Goal: Task Accomplishment & Management: Manage account settings

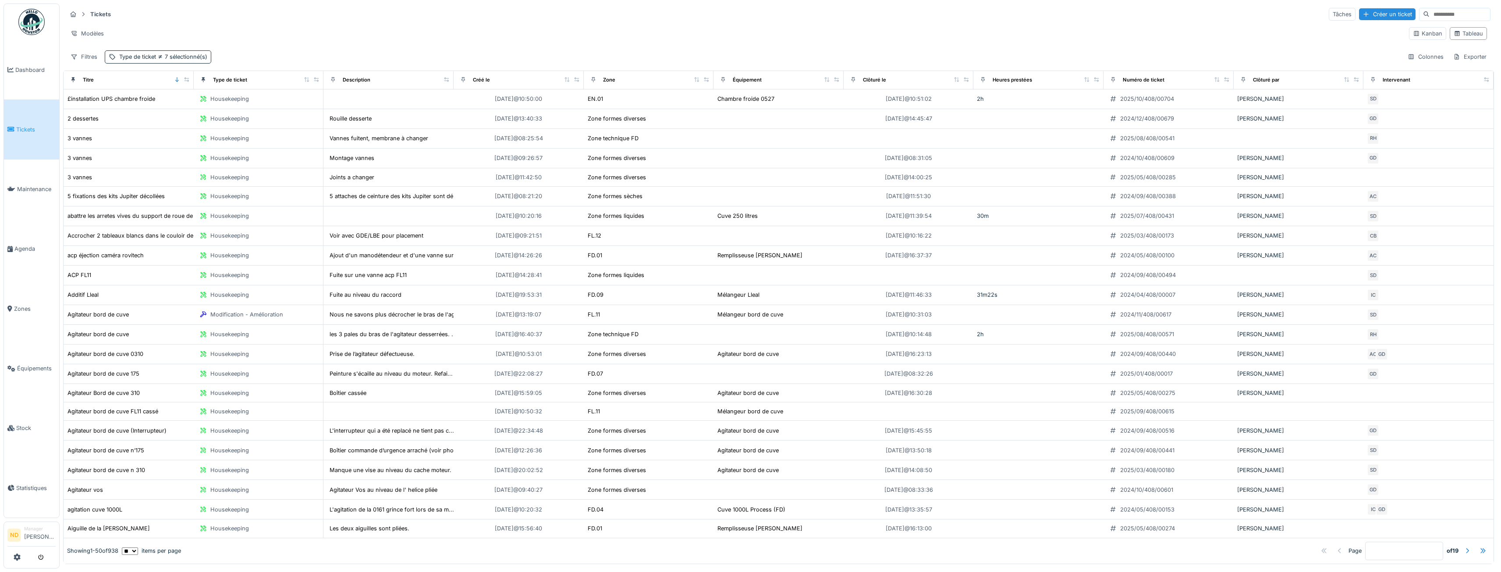
scroll to position [2, 0]
click at [198, 50] on div "Type de ticket 7 sélectionné(s)" at bounding box center [158, 56] width 106 height 13
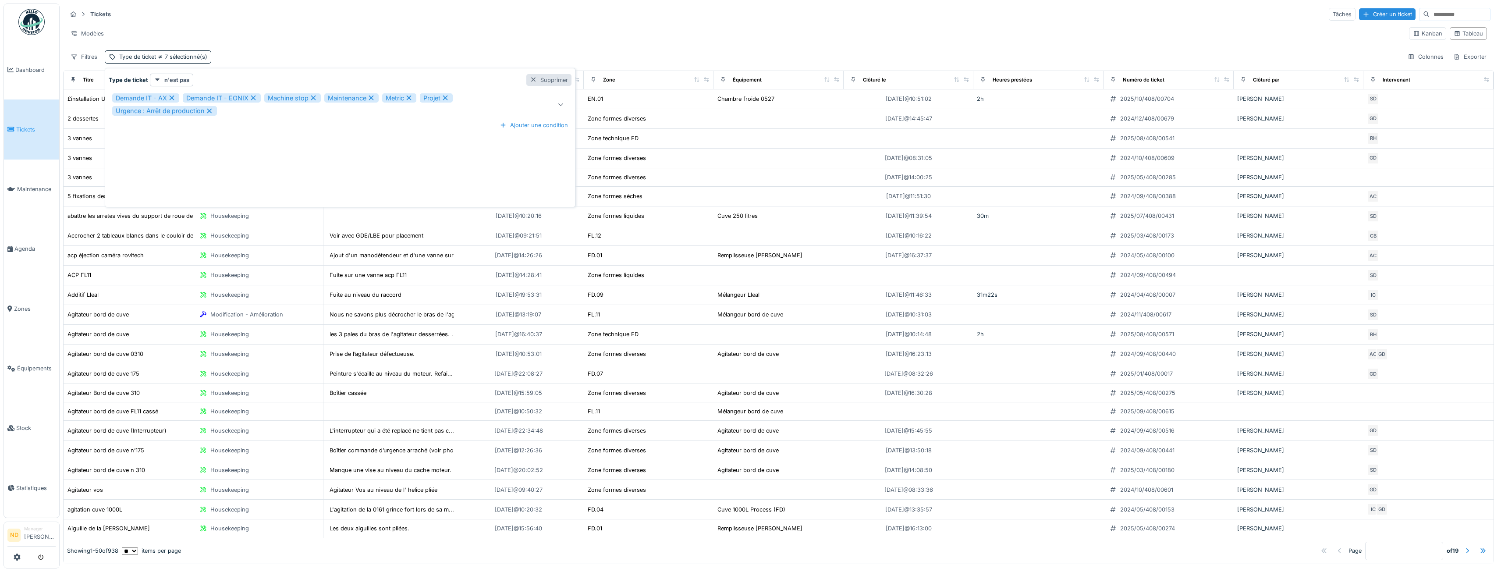
click at [554, 81] on div "Supprimer" at bounding box center [548, 80] width 45 height 12
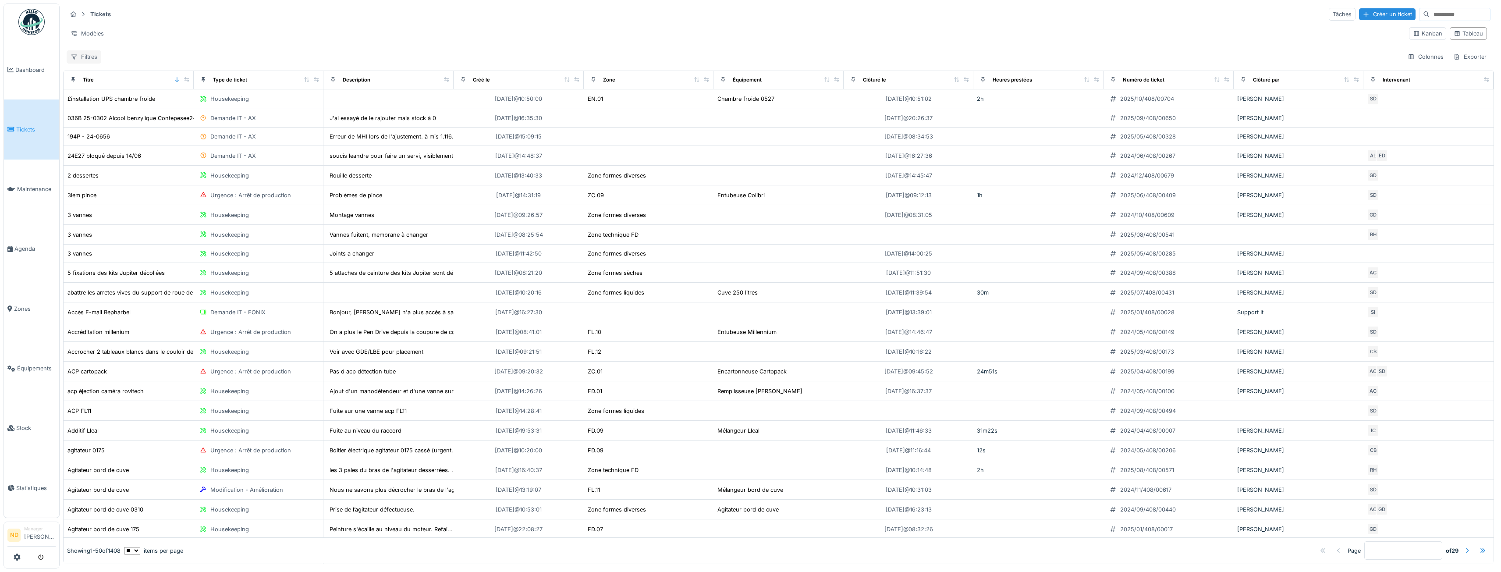
click at [91, 55] on div "Filtres" at bounding box center [84, 56] width 35 height 13
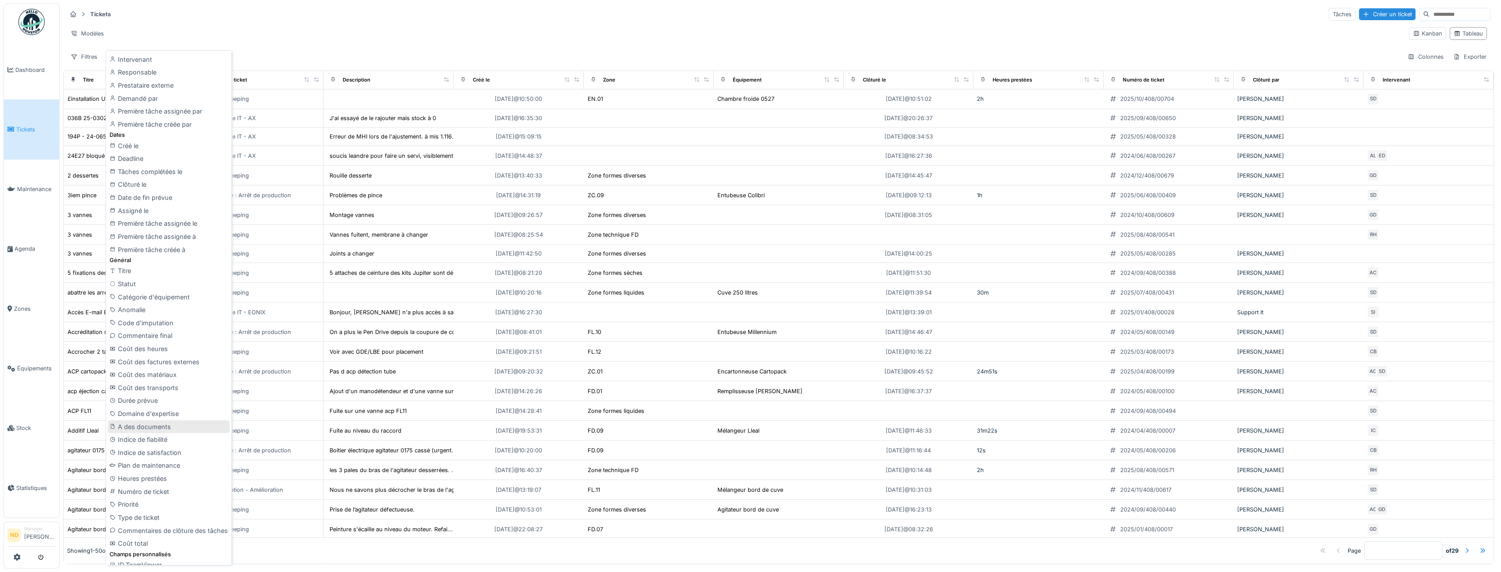
scroll to position [159, 0]
click at [177, 510] on div "Type de ticket" at bounding box center [169, 509] width 122 height 13
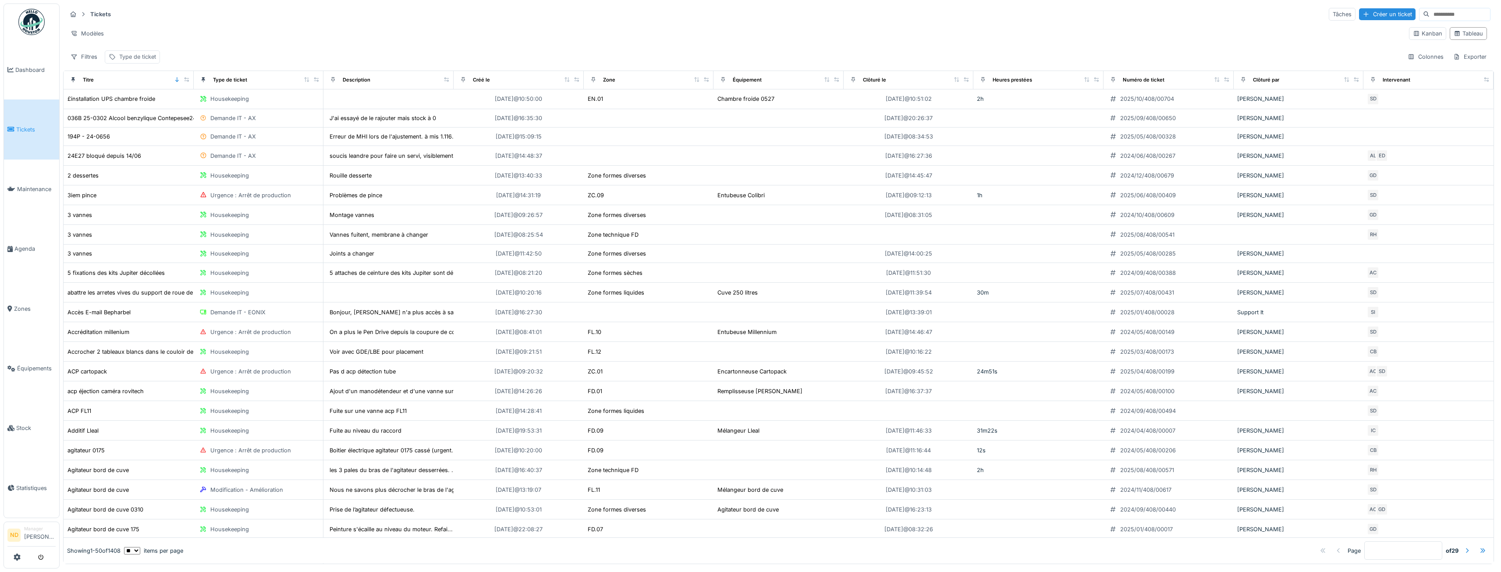
click at [136, 50] on div "Type de ticket" at bounding box center [132, 56] width 55 height 13
click at [210, 99] on div at bounding box center [211, 98] width 7 height 8
click at [170, 82] on strong "est" at bounding box center [168, 80] width 9 height 8
click at [214, 174] on div "Type de ticket est Supprimer Type de ticket Ajouter une condition" at bounding box center [165, 139] width 117 height 131
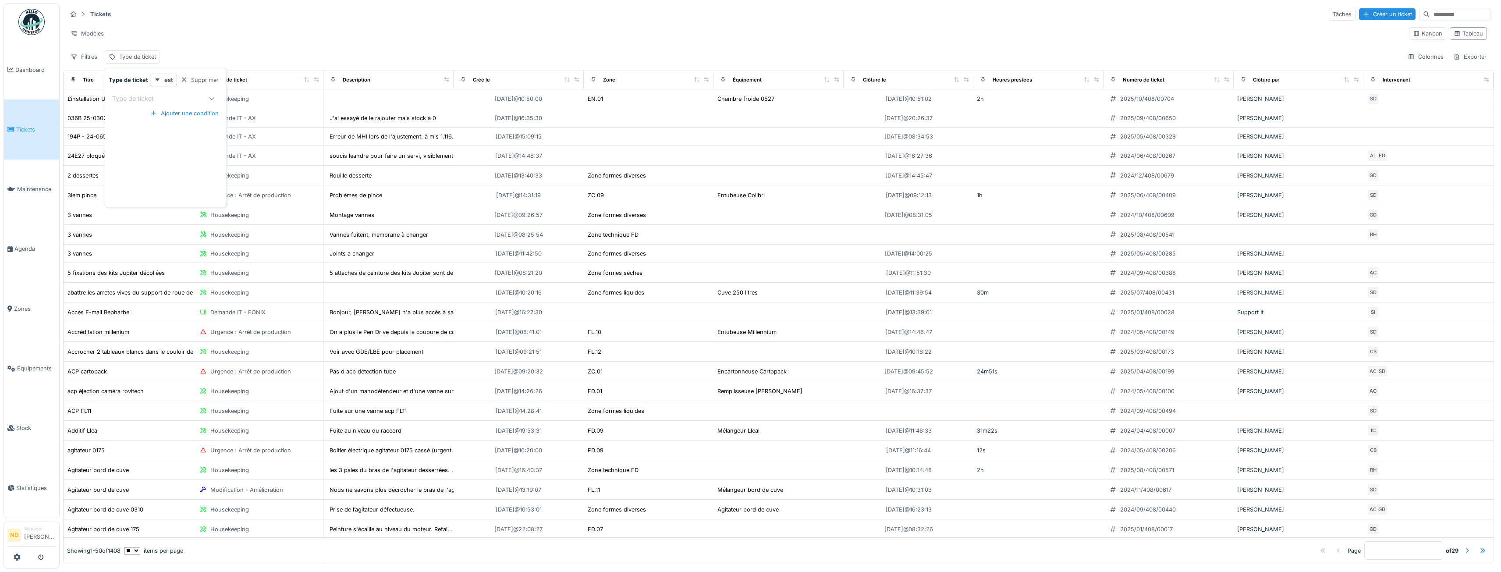
click at [204, 102] on div at bounding box center [211, 99] width 21 height 18
click at [172, 219] on div "Machine stop" at bounding box center [165, 218] width 98 height 10
type input "****"
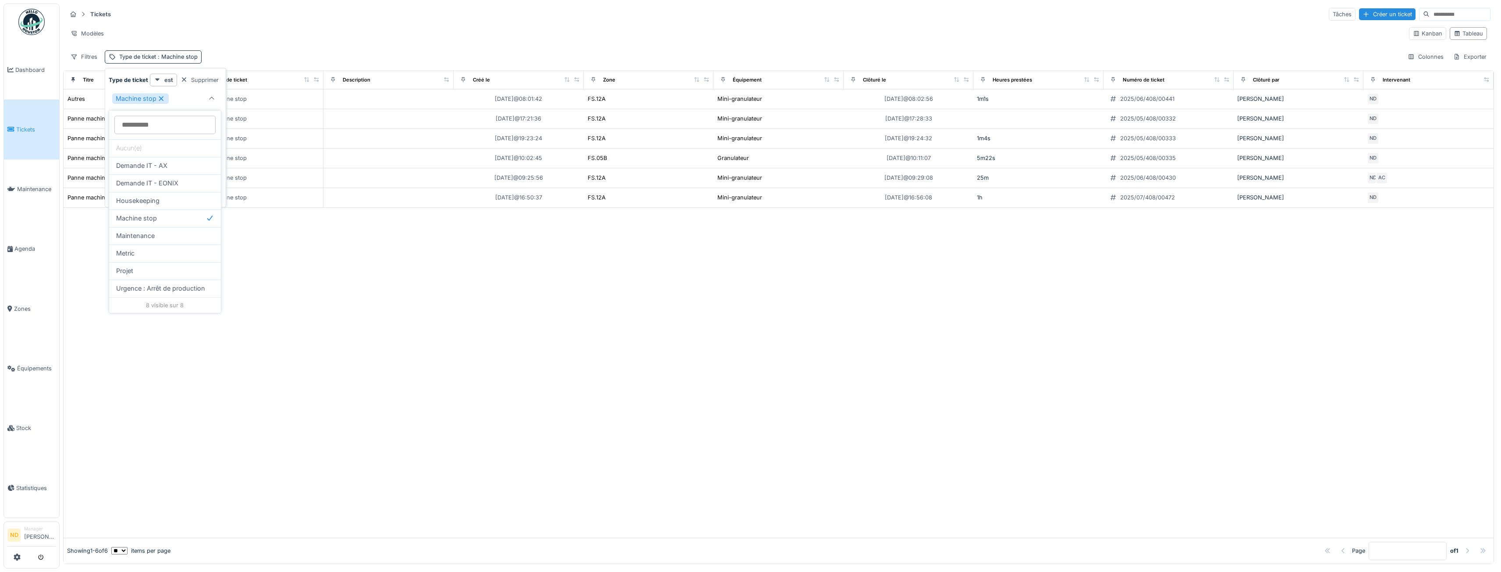
click at [325, 273] on div at bounding box center [779, 373] width 1430 height 330
click at [178, 61] on div "Type de ticket : Machine stop" at bounding box center [153, 56] width 97 height 13
click at [161, 97] on icon at bounding box center [161, 99] width 8 height 6
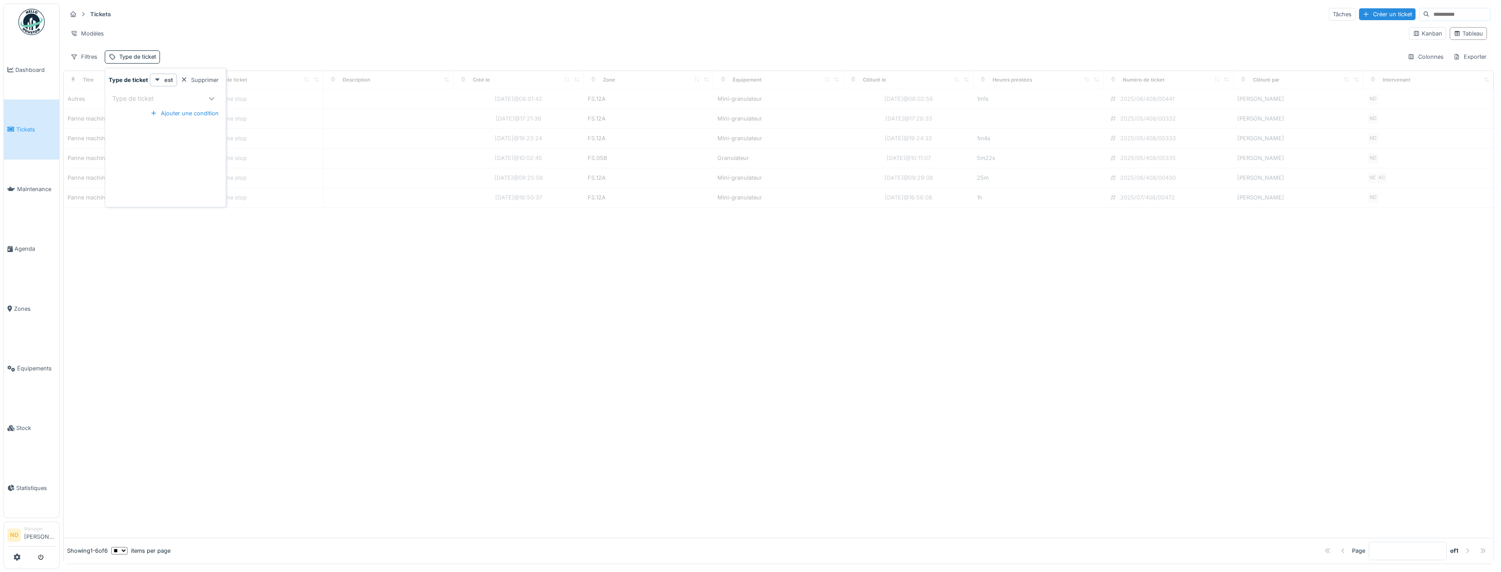
click at [208, 100] on icon at bounding box center [211, 99] width 7 height 6
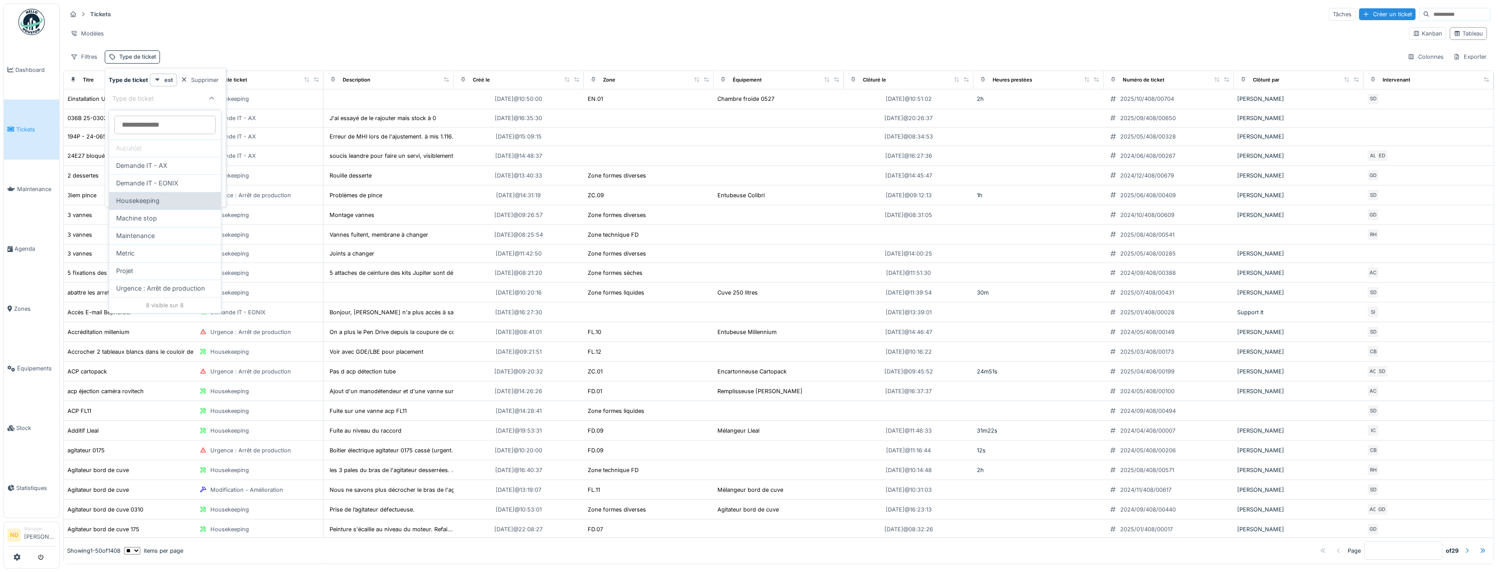
scroll to position [2, 0]
click at [178, 221] on div "Machine stop" at bounding box center [165, 218] width 112 height 18
type input "****"
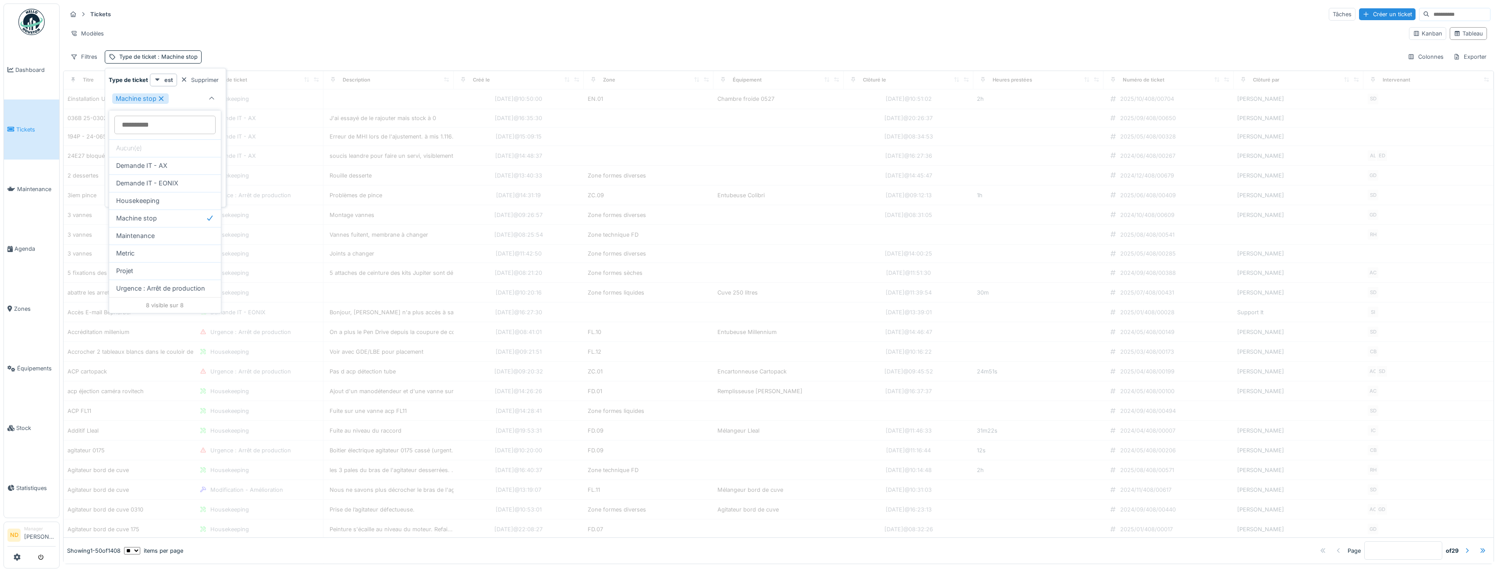
click at [253, 30] on div "Modèles" at bounding box center [734, 33] width 1335 height 13
click at [363, 52] on div "Filtres Type de ticket : Machine stop Colonnes Exporter" at bounding box center [779, 56] width 1424 height 13
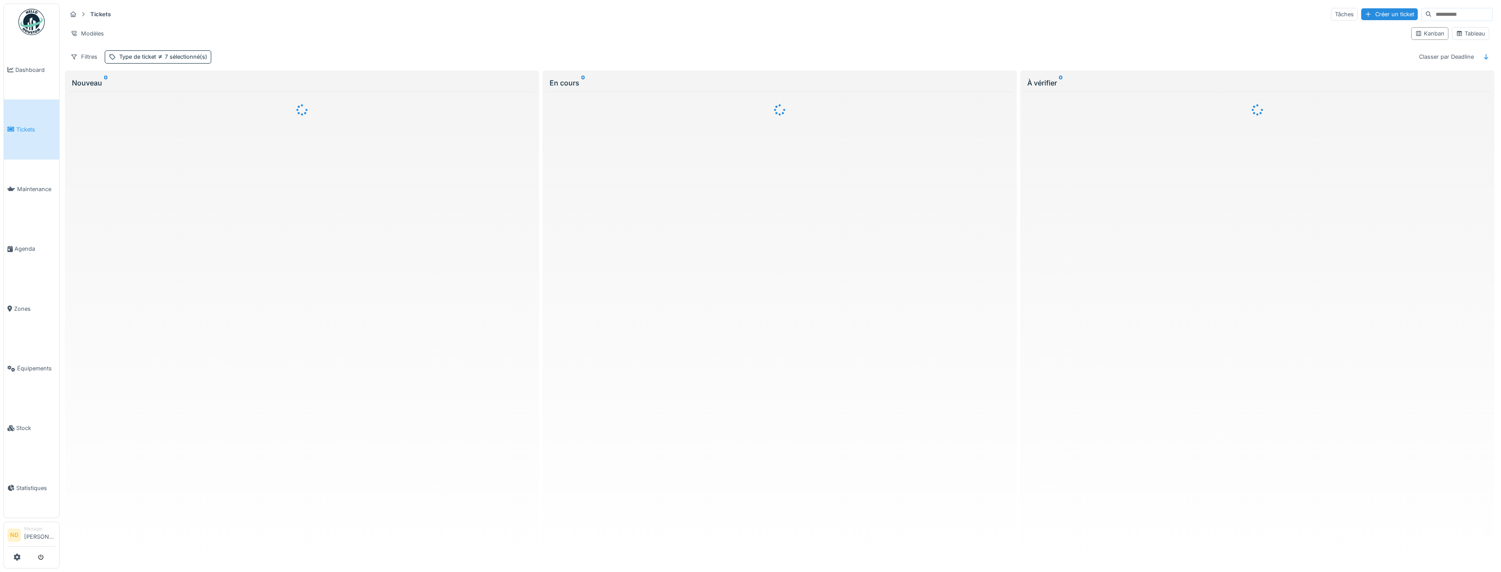
scroll to position [2, 0]
click at [189, 53] on span "7 sélectionné(s)" at bounding box center [181, 56] width 51 height 7
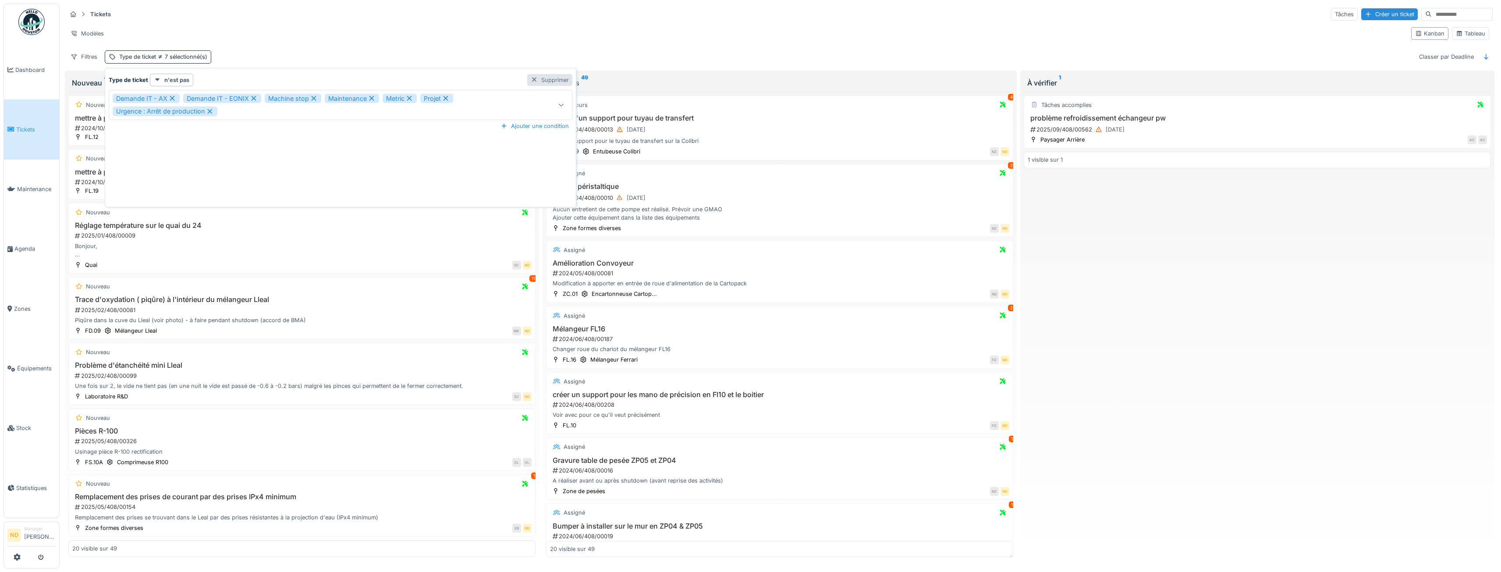
click at [545, 78] on div "Supprimer" at bounding box center [549, 80] width 45 height 12
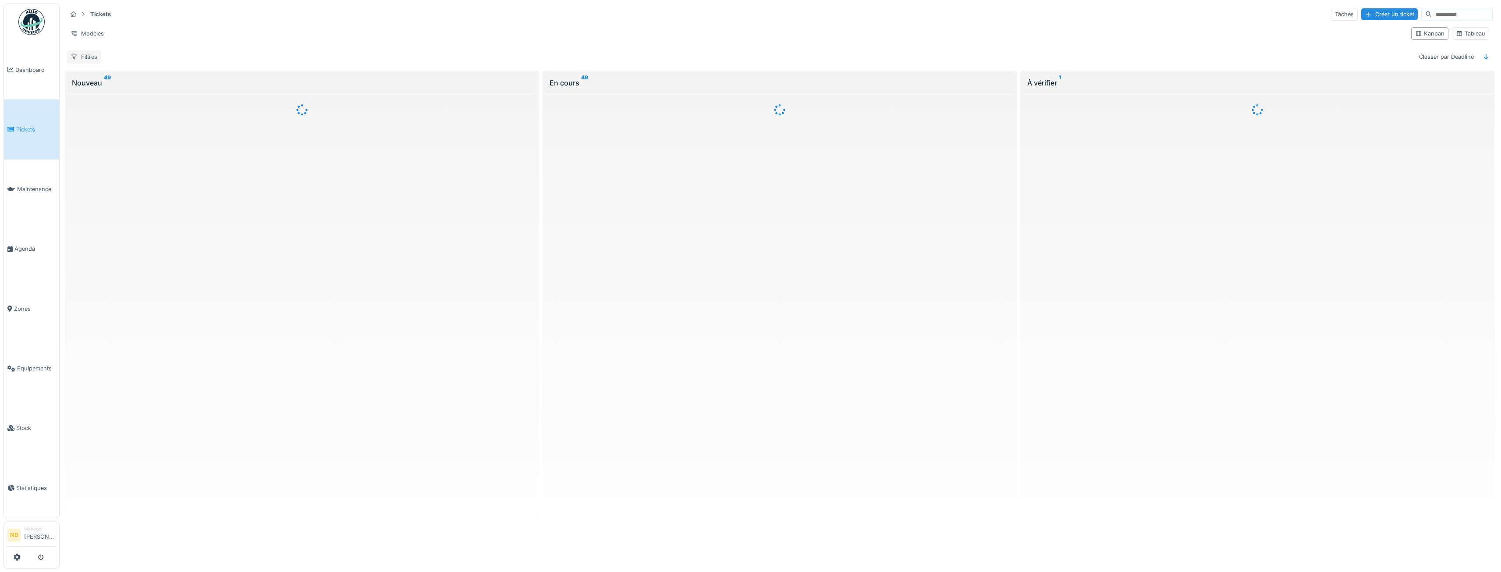
click at [82, 53] on div "Filtres" at bounding box center [84, 56] width 35 height 13
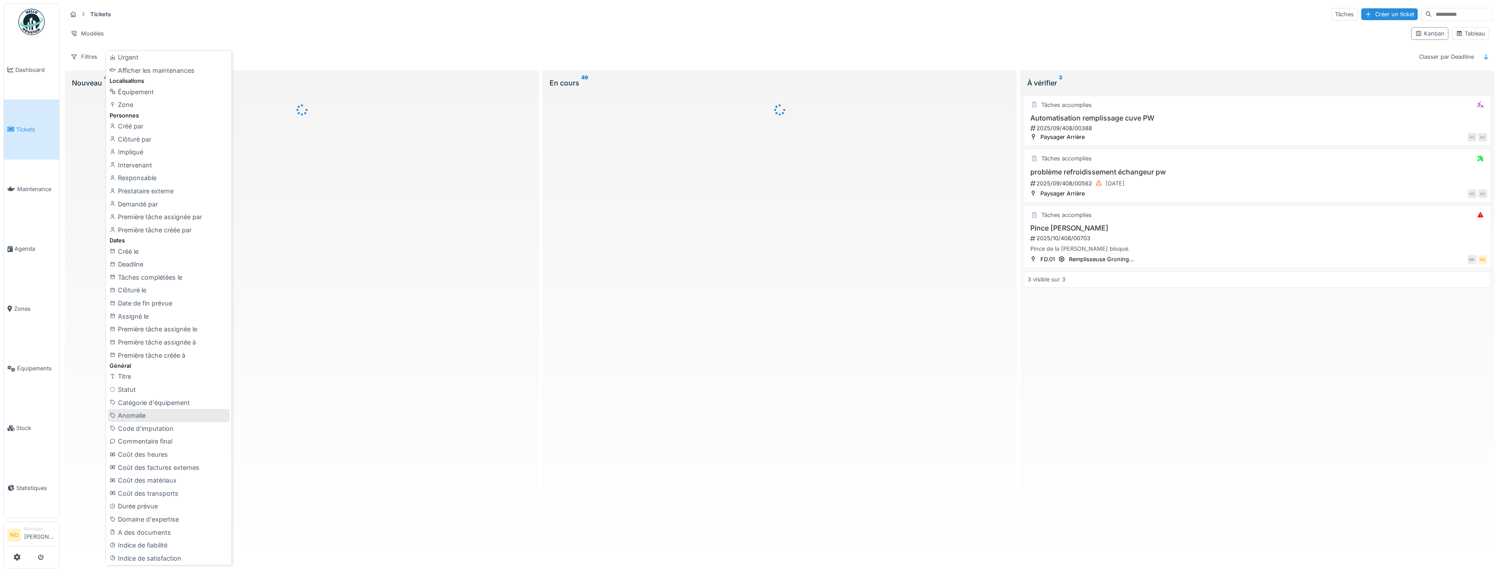
scroll to position [159, 0]
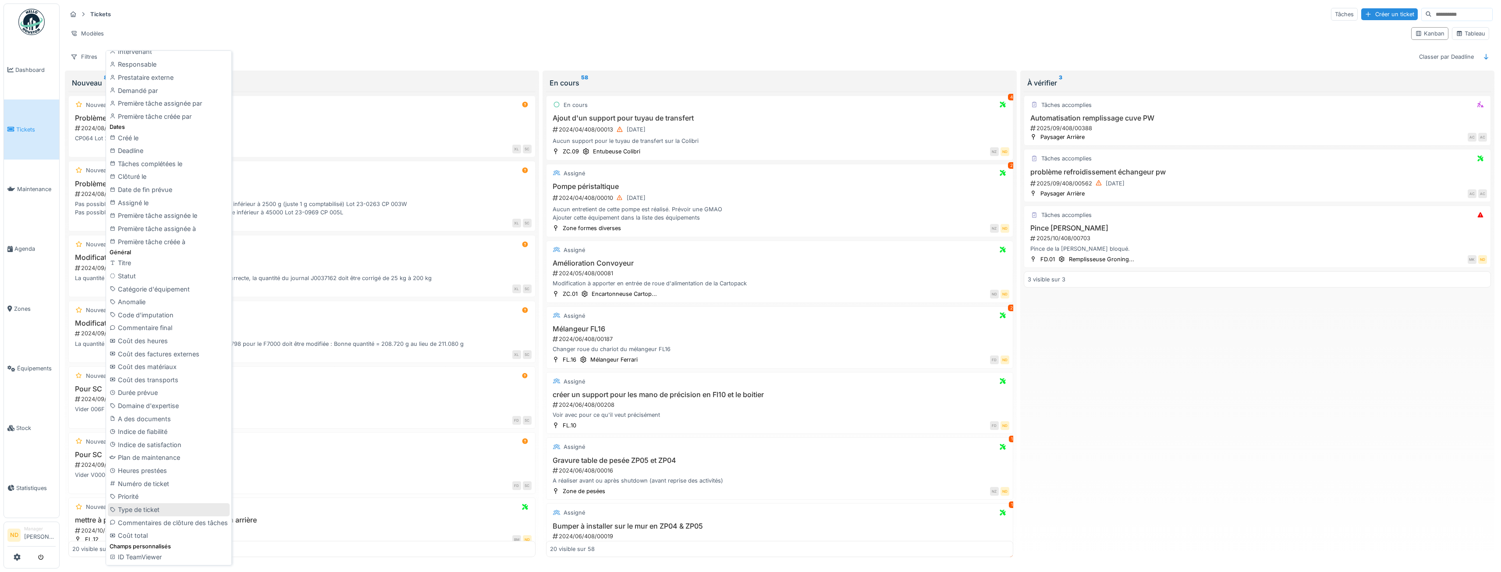
click at [184, 509] on div "Type de ticket" at bounding box center [169, 509] width 122 height 13
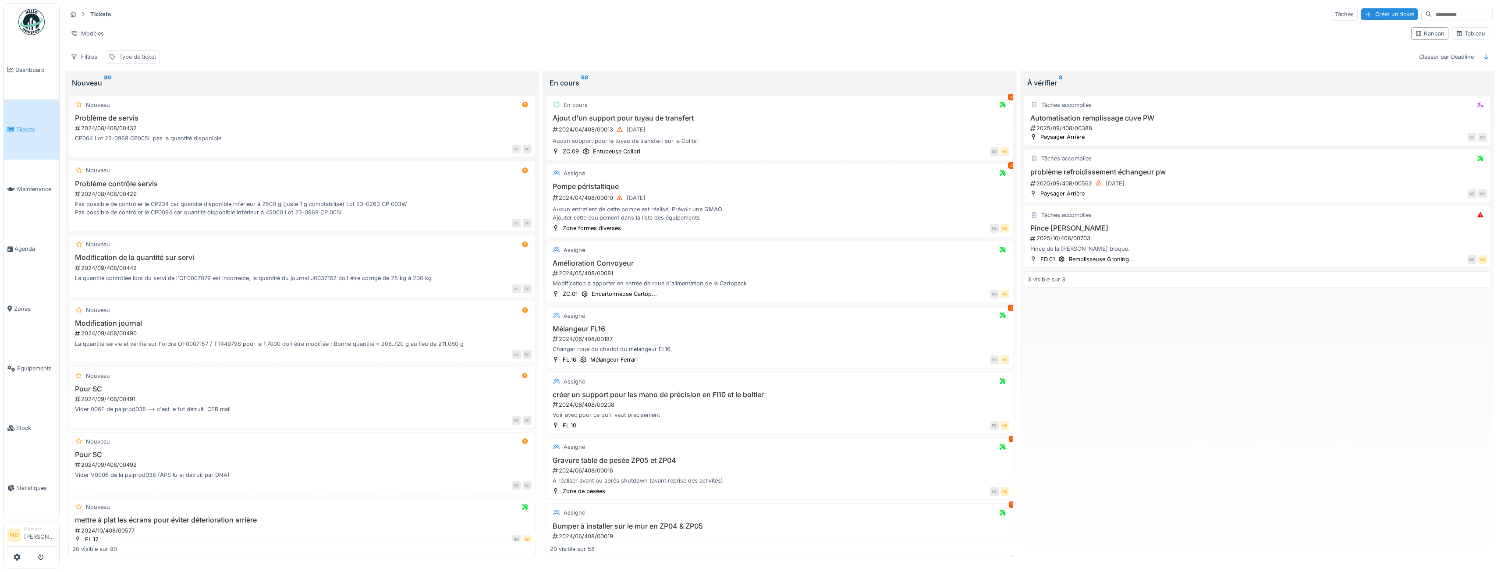
click at [152, 53] on div "Type de ticket" at bounding box center [137, 57] width 37 height 8
click at [1462, 35] on div "Tableau" at bounding box center [1470, 33] width 29 height 8
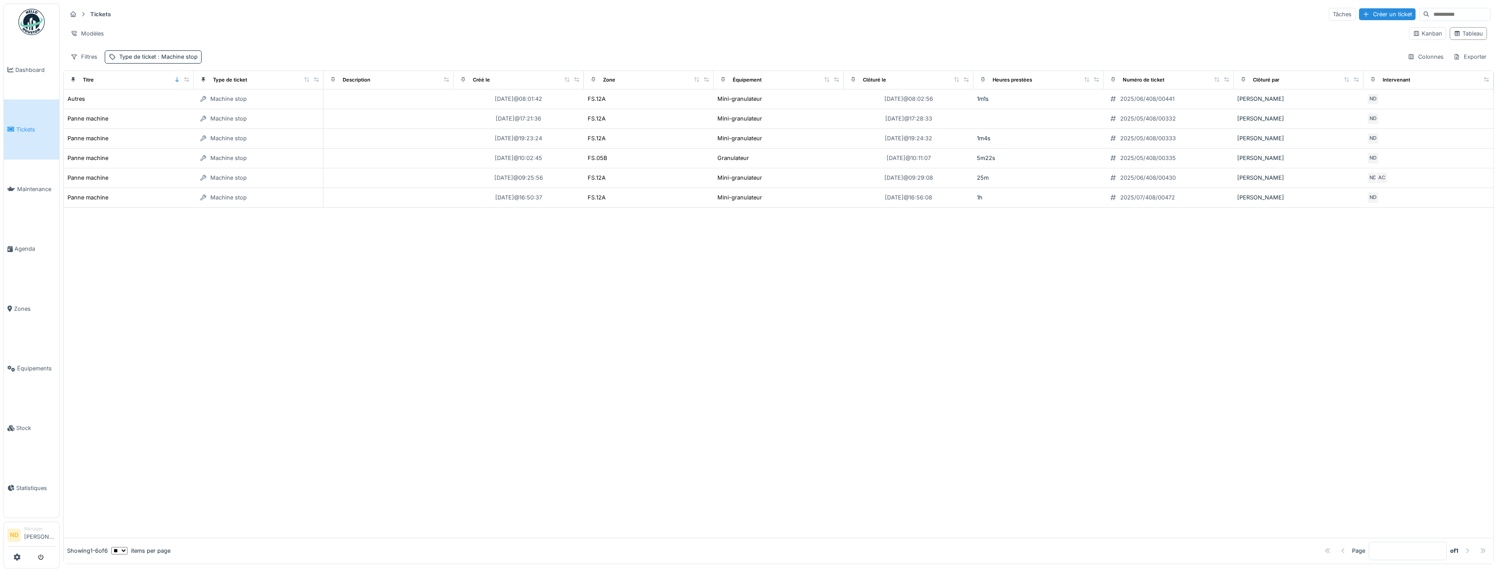
scroll to position [0, 0]
click at [1457, 56] on div "Exporter" at bounding box center [1469, 56] width 41 height 13
click at [1473, 78] on div "Export Excel" at bounding box center [1462, 76] width 49 height 13
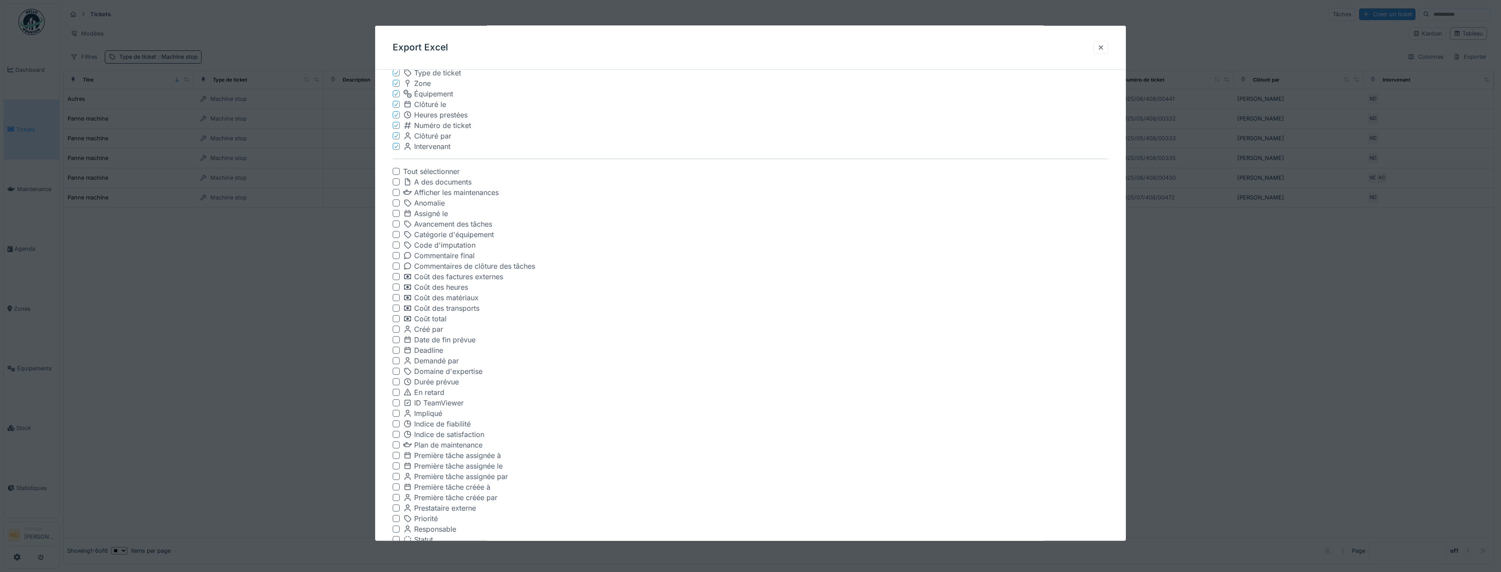
scroll to position [107, 0]
click at [1104, 49] on div at bounding box center [1100, 47] width 7 height 8
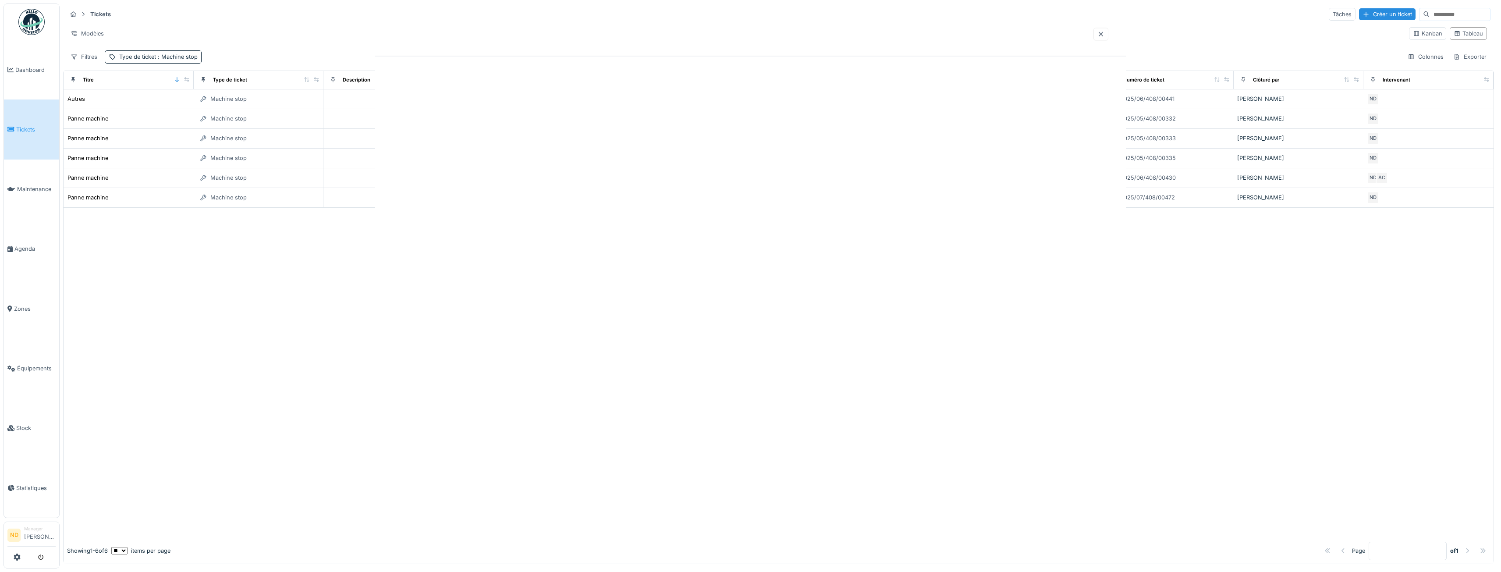
scroll to position [0, 0]
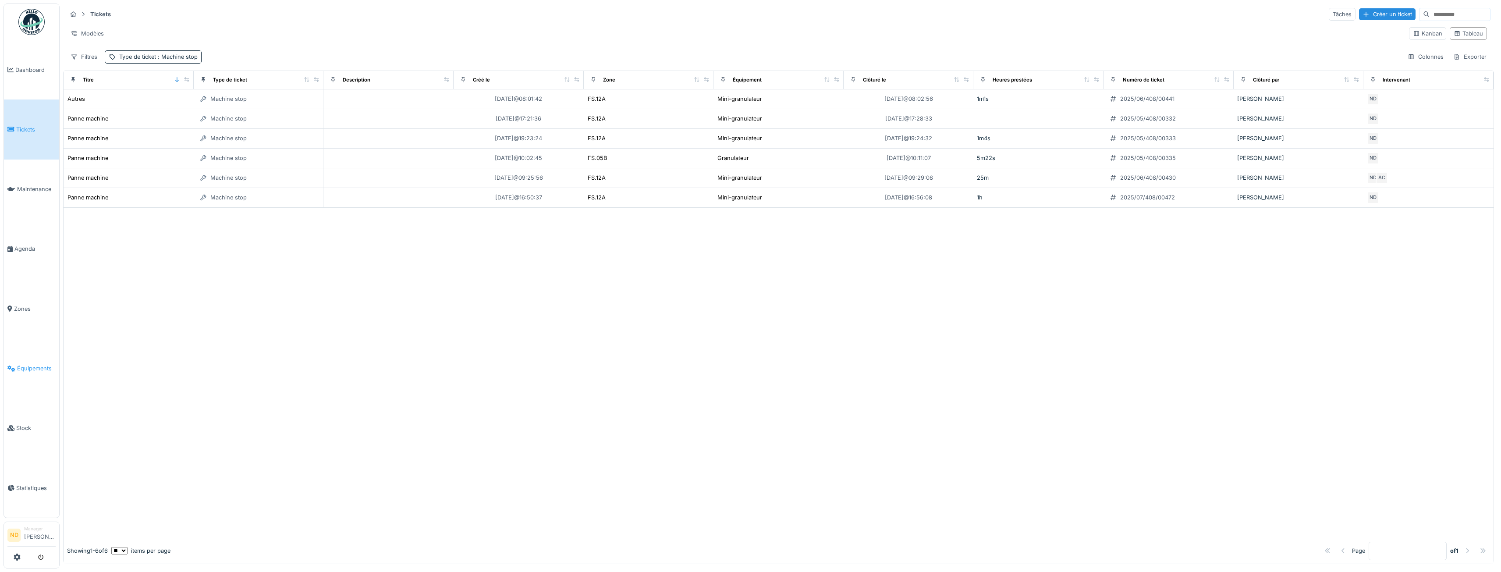
click at [34, 365] on span "Équipements" at bounding box center [36, 368] width 39 height 8
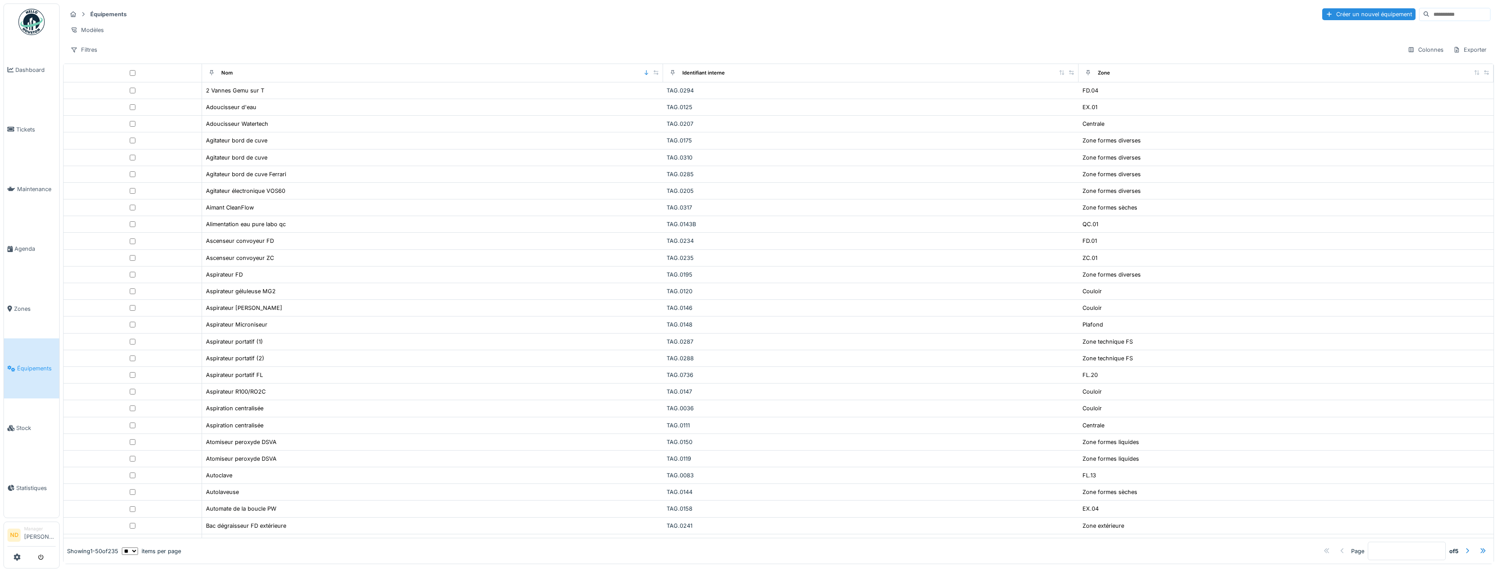
click at [1429, 17] on input at bounding box center [1459, 14] width 60 height 12
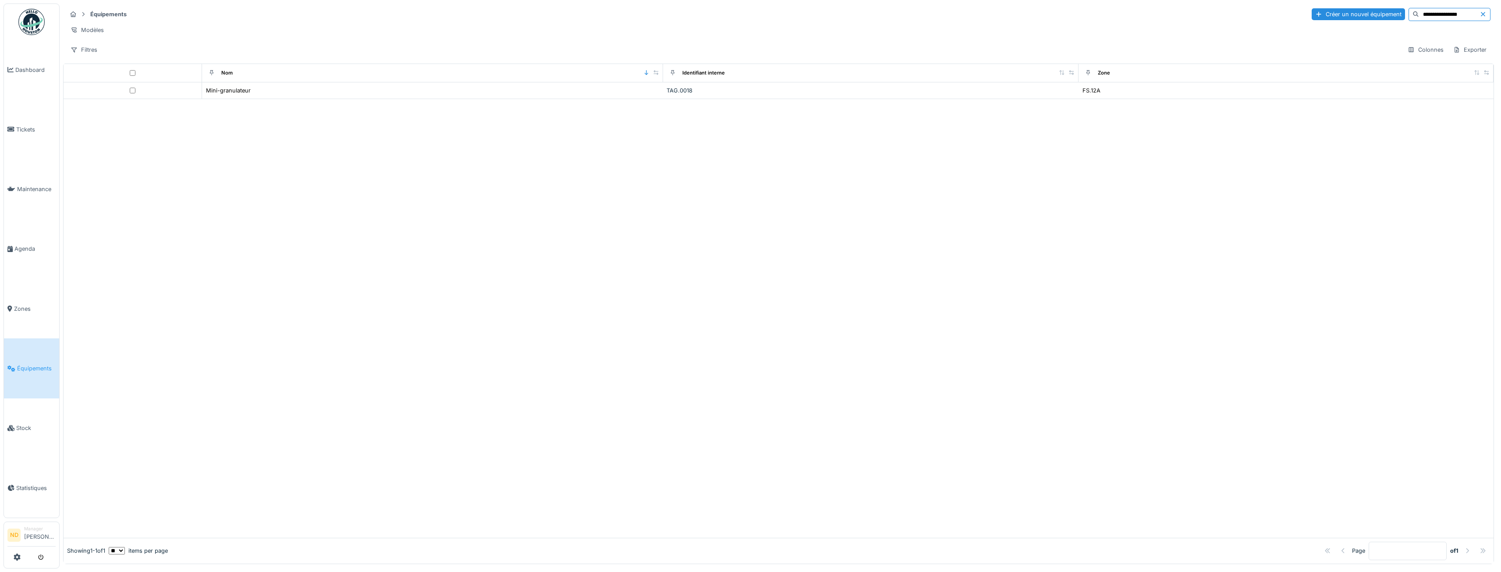
type input "**********"
click at [238, 95] on div "Mini-granulateur" at bounding box center [228, 90] width 45 height 8
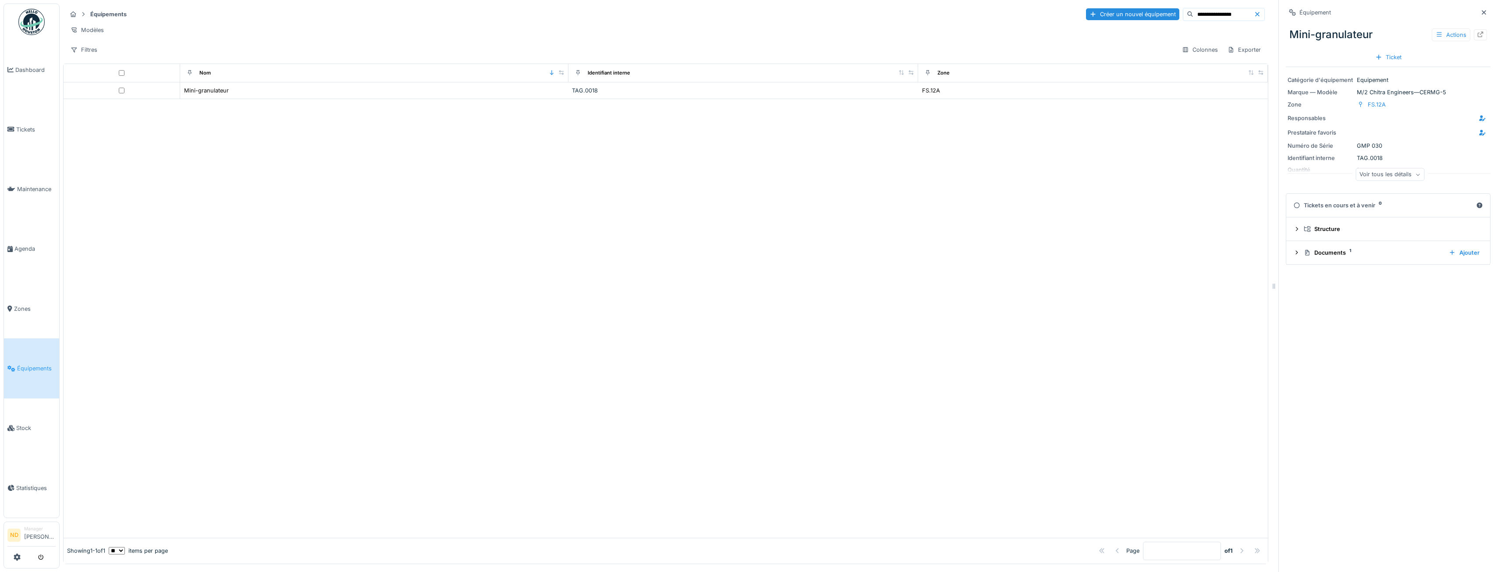
click at [1467, 41] on div "Actions" at bounding box center [1459, 34] width 55 height 13
click at [1477, 35] on icon at bounding box center [1480, 35] width 7 height 6
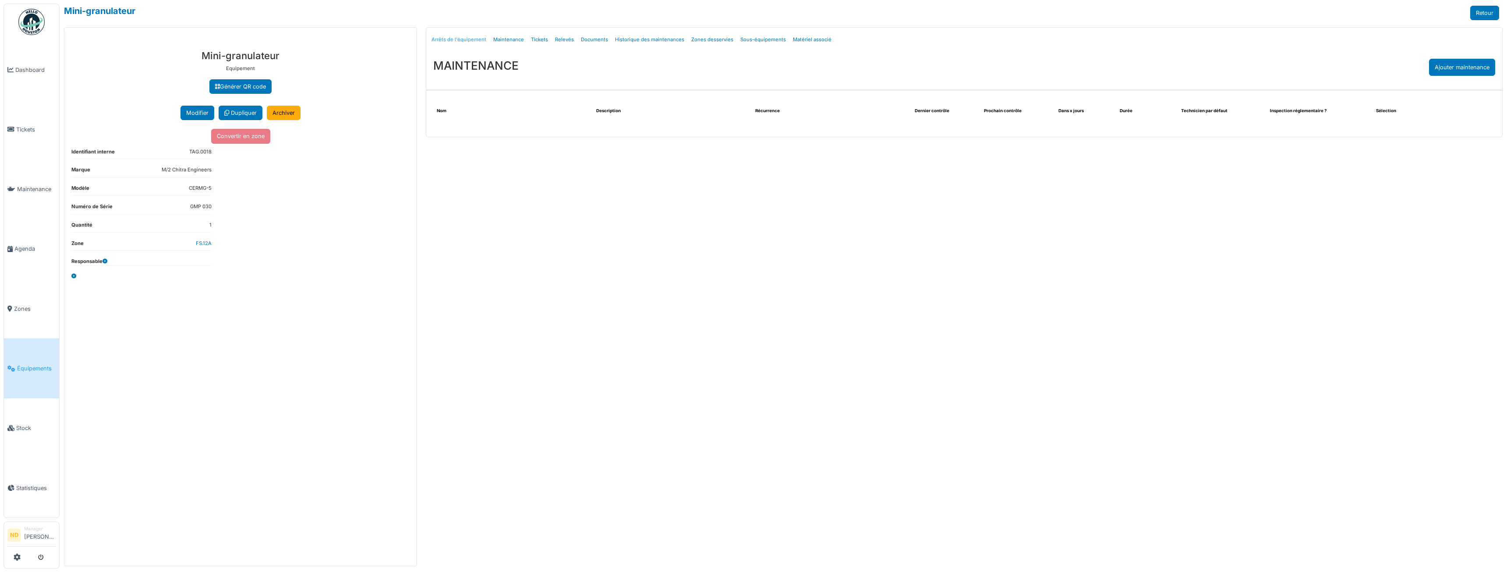
click at [445, 40] on link "Arrêts de l'équipement" at bounding box center [459, 39] width 62 height 21
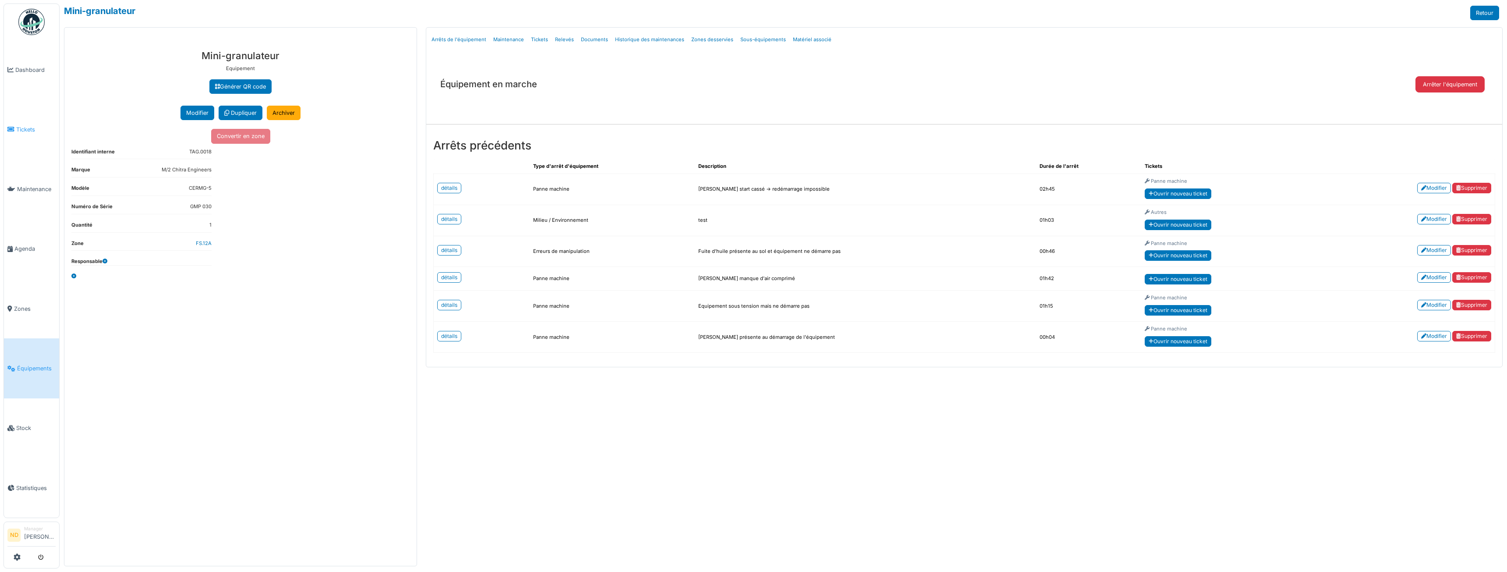
click at [34, 131] on span "Tickets" at bounding box center [35, 129] width 39 height 8
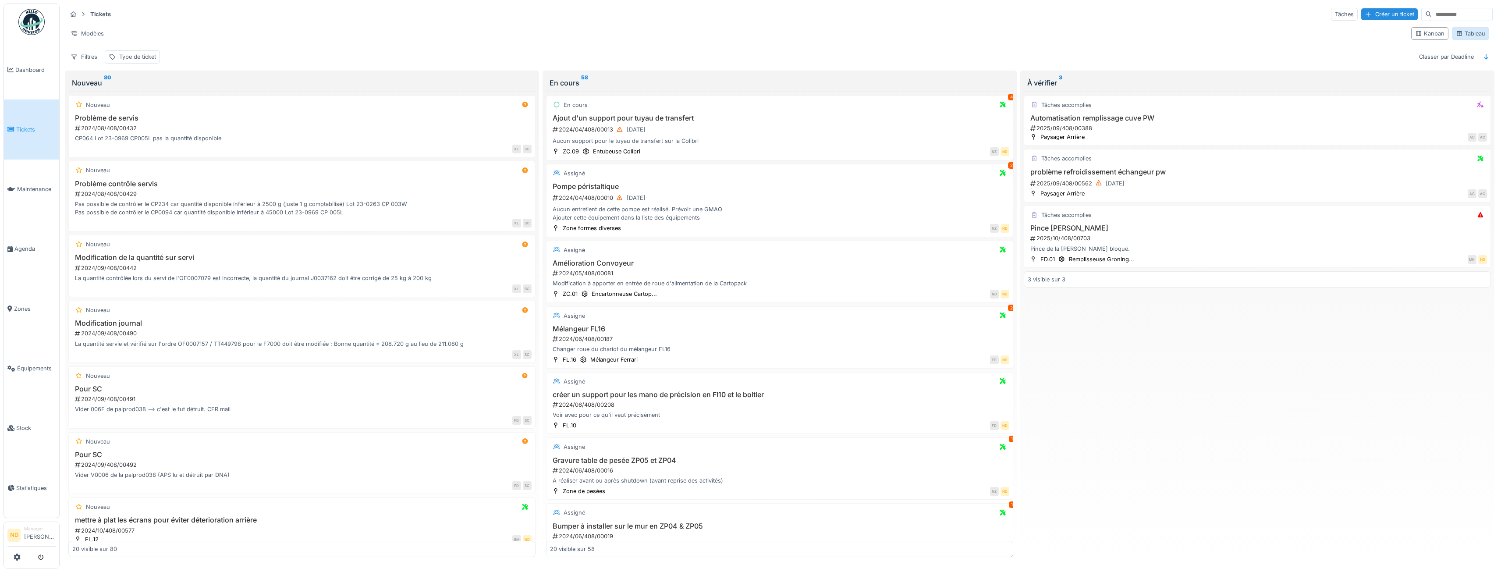
click at [1468, 35] on div "Tableau" at bounding box center [1470, 33] width 29 height 8
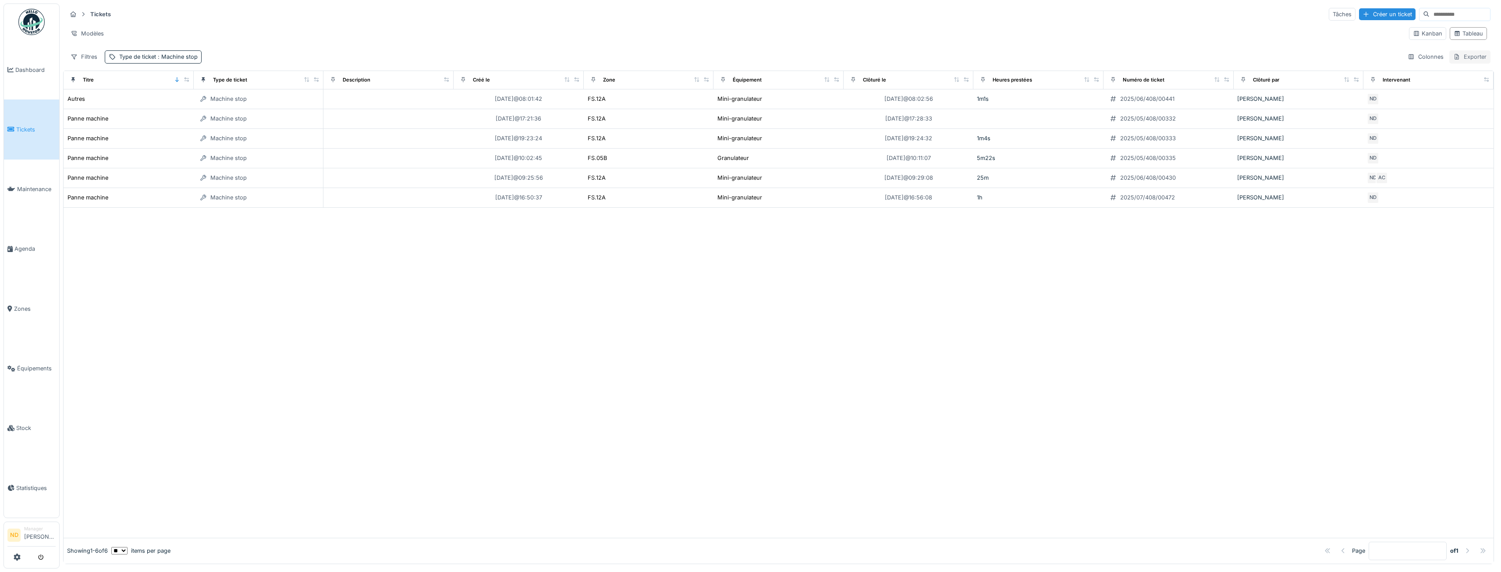
click at [1461, 60] on div "Exporter" at bounding box center [1469, 56] width 41 height 13
click at [1480, 78] on div "Export Excel" at bounding box center [1462, 76] width 49 height 13
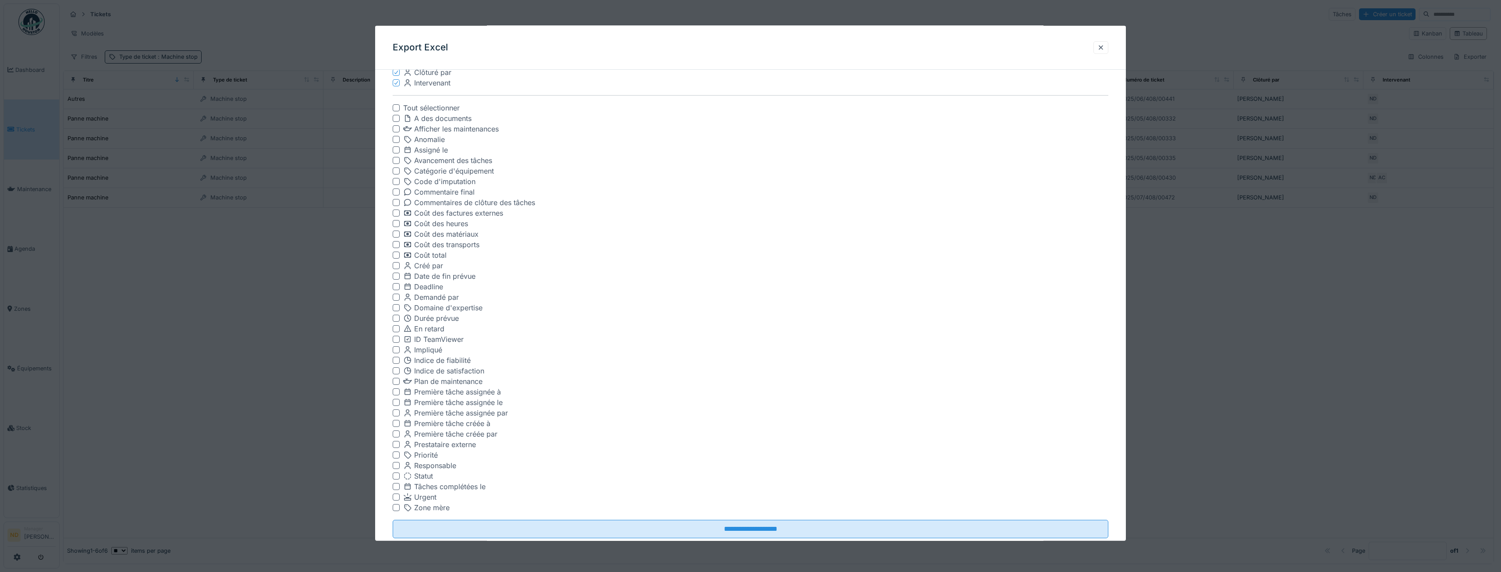
scroll to position [195, 0]
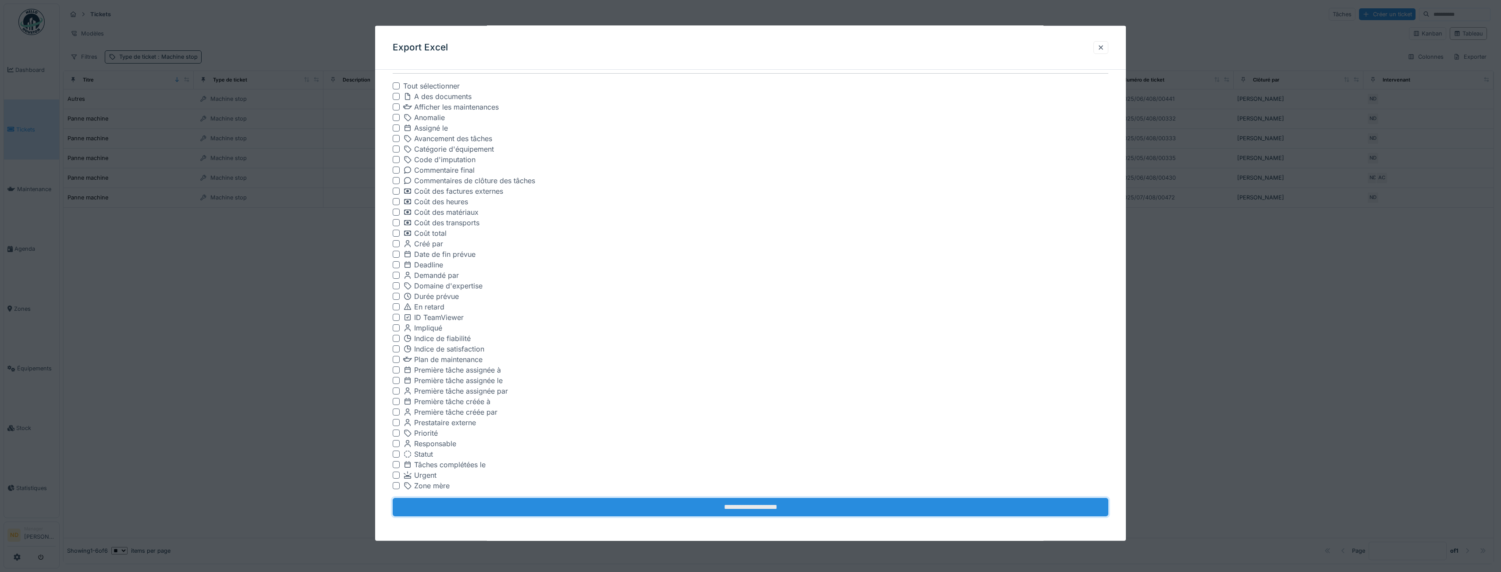
click at [745, 500] on input "**********" at bounding box center [751, 507] width 716 height 18
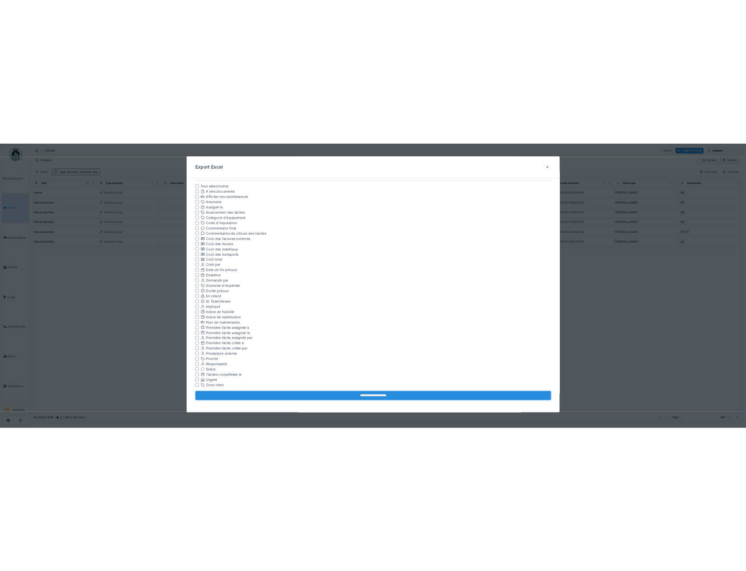
scroll to position [0, 0]
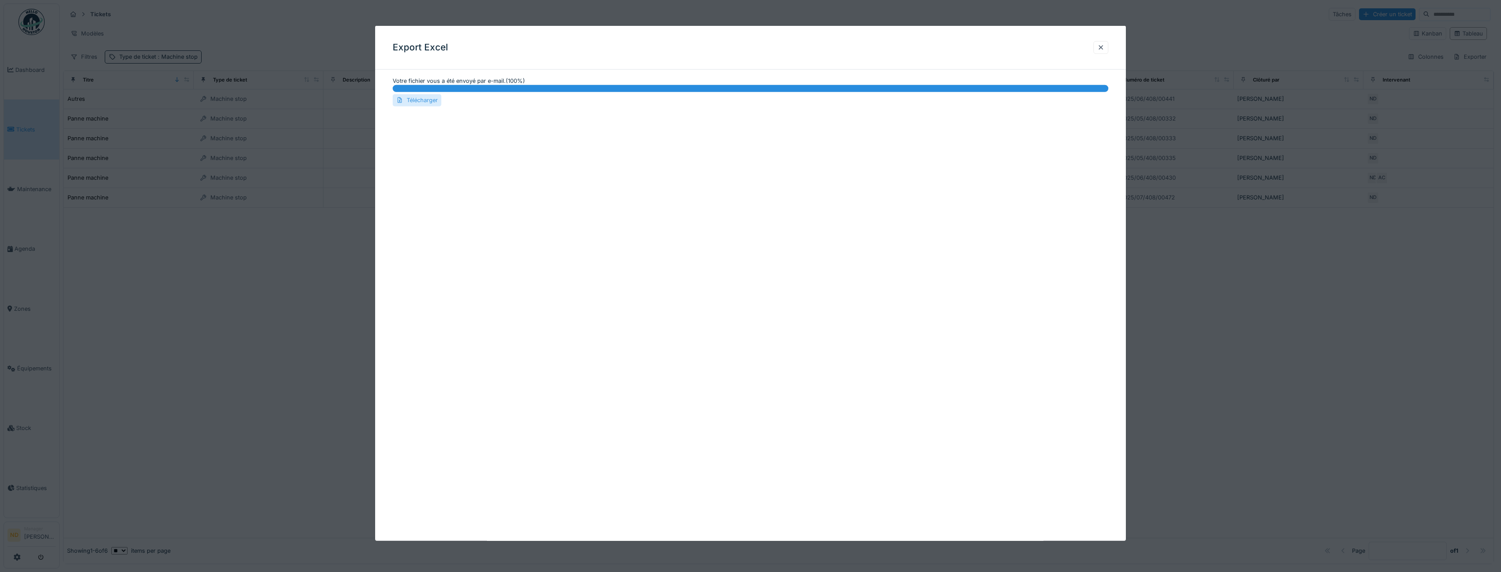
click at [433, 100] on div "Télécharger" at bounding box center [417, 100] width 49 height 12
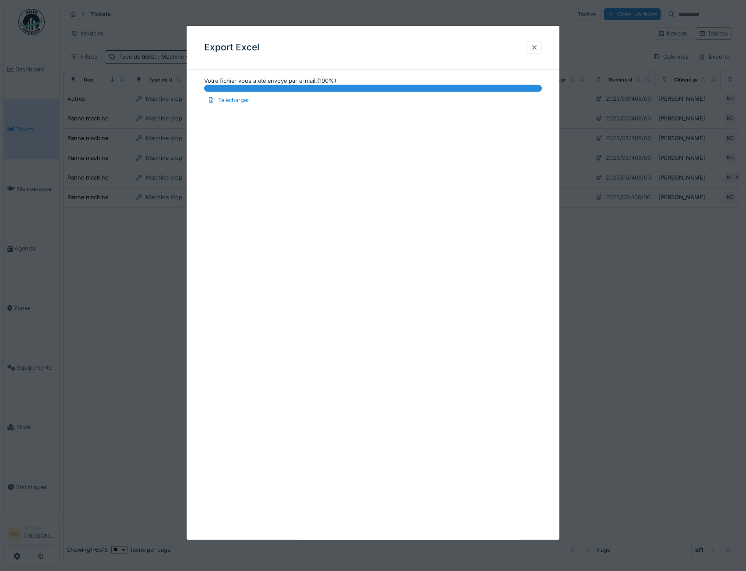
click at [536, 46] on div at bounding box center [534, 47] width 7 height 8
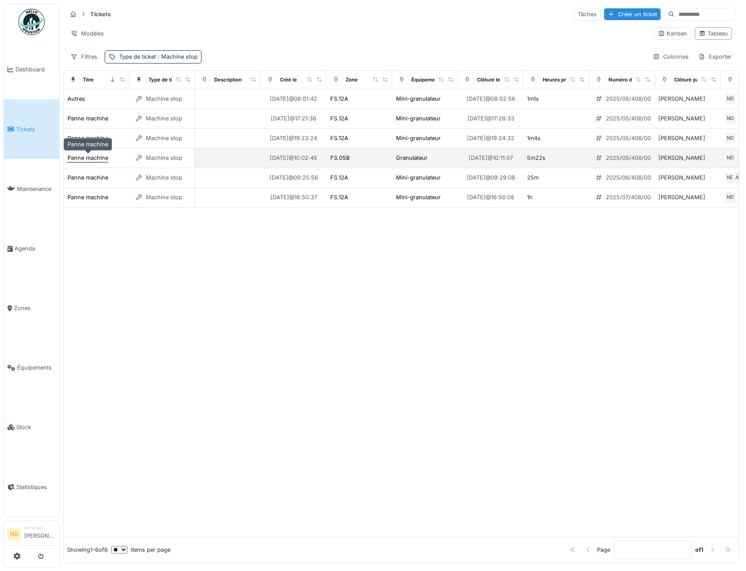
click at [92, 156] on div "Panne machine" at bounding box center [87, 158] width 41 height 8
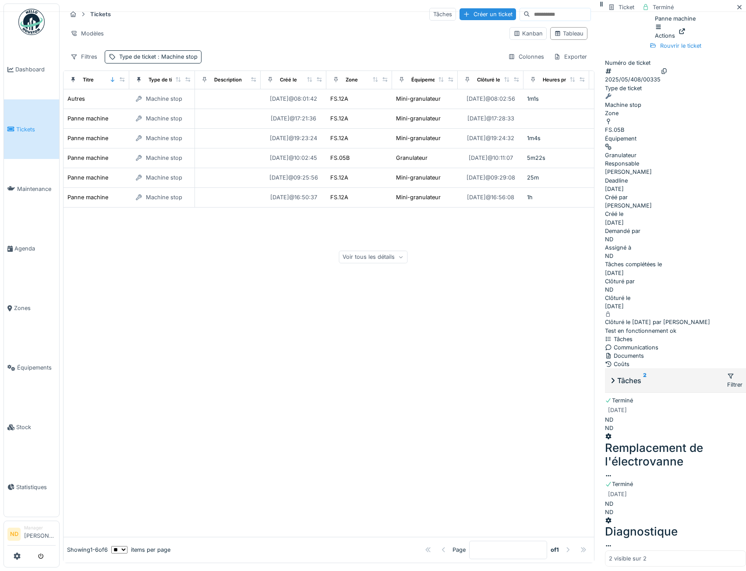
click at [408, 251] on div "Voir tous les détails" at bounding box center [373, 257] width 69 height 13
click at [686, 31] on div at bounding box center [682, 31] width 7 height 8
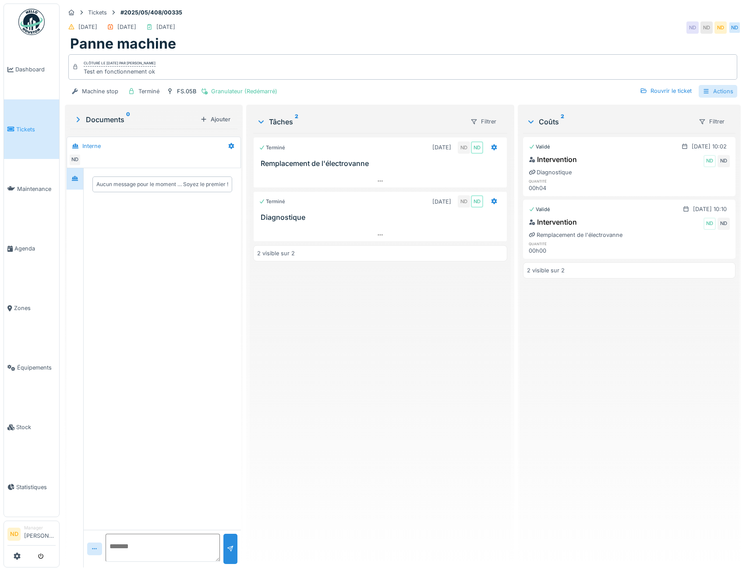
click at [709, 88] on div "Actions" at bounding box center [718, 91] width 39 height 13
click at [664, 373] on div "Validé [DATE] 10:02 Intervention ND ND Diagnostique quantité 00h04 Validé [DATE…" at bounding box center [629, 347] width 213 height 428
click at [37, 368] on link "Équipements" at bounding box center [31, 368] width 55 height 60
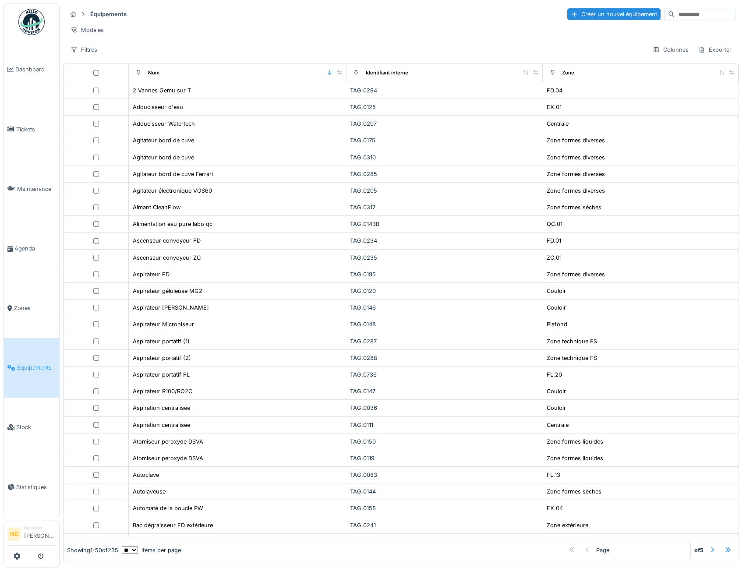
click at [696, 11] on input at bounding box center [705, 14] width 60 height 12
type input "**********"
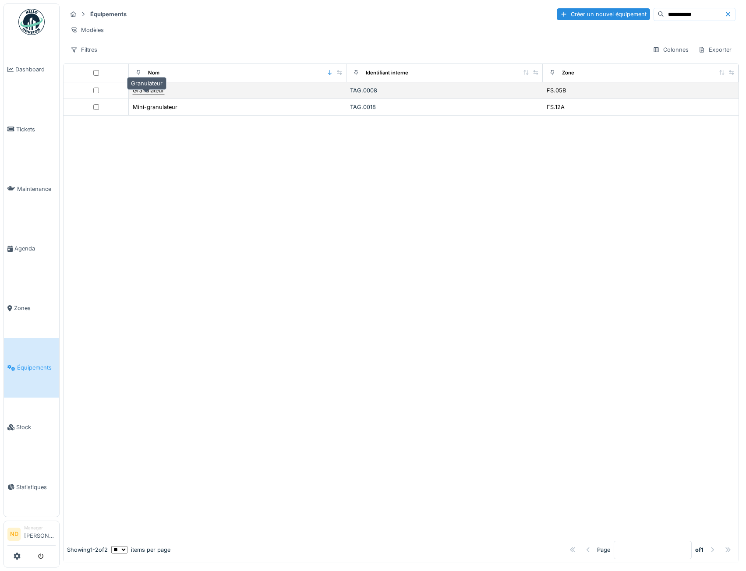
click at [153, 95] on div "Granulateur" at bounding box center [149, 90] width 32 height 8
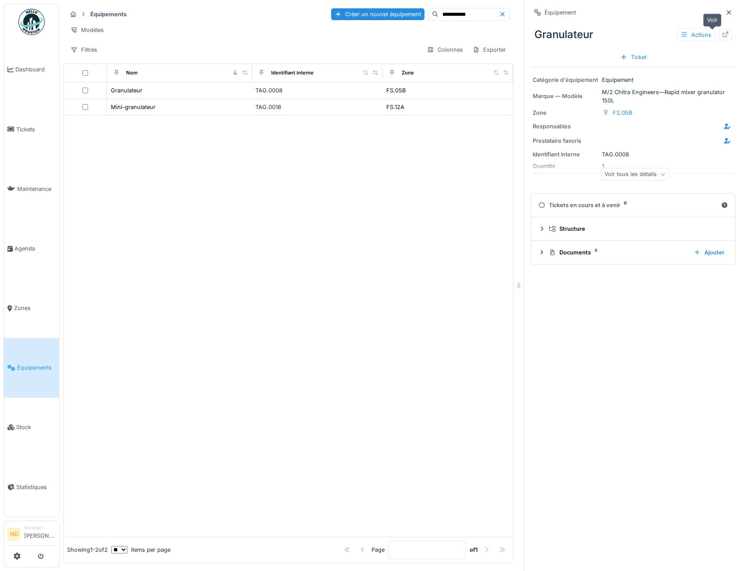
click at [723, 35] on icon at bounding box center [726, 35] width 6 height 6
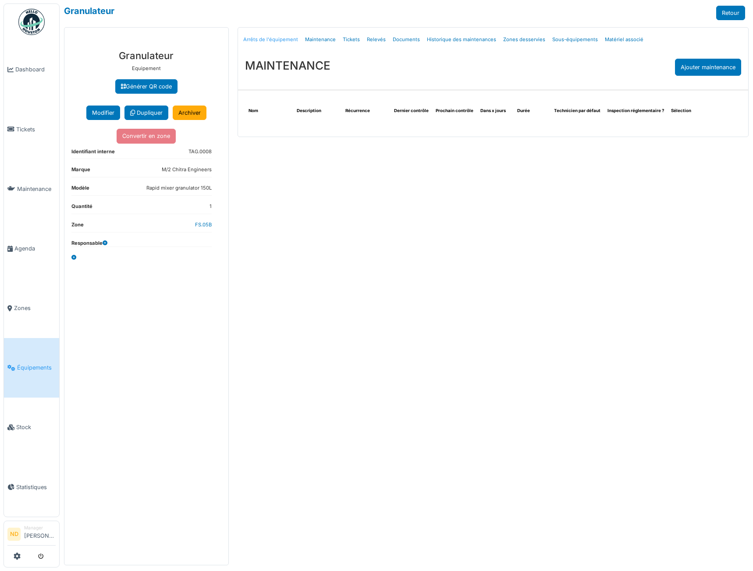
click at [283, 39] on link "Arrêts de l'équipement" at bounding box center [271, 39] width 62 height 21
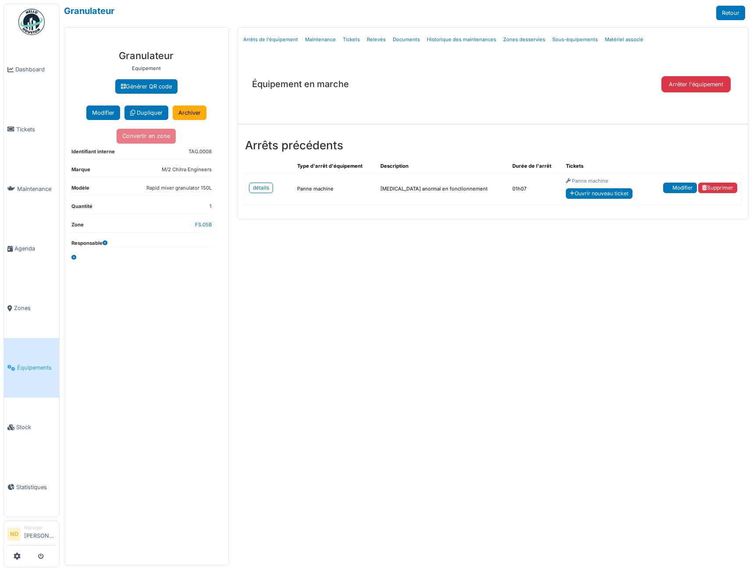
click at [677, 187] on link "Modifier" at bounding box center [680, 188] width 34 height 11
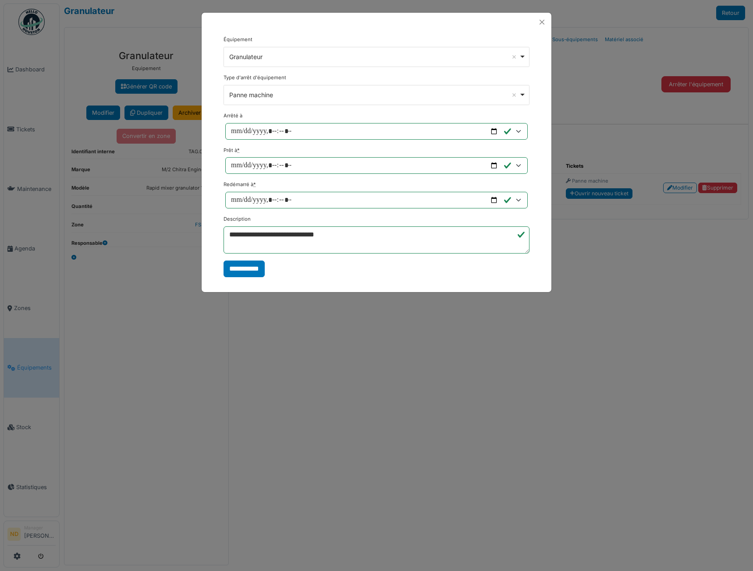
click at [525, 93] on div "Panne machine Remove item" at bounding box center [376, 95] width 298 height 13
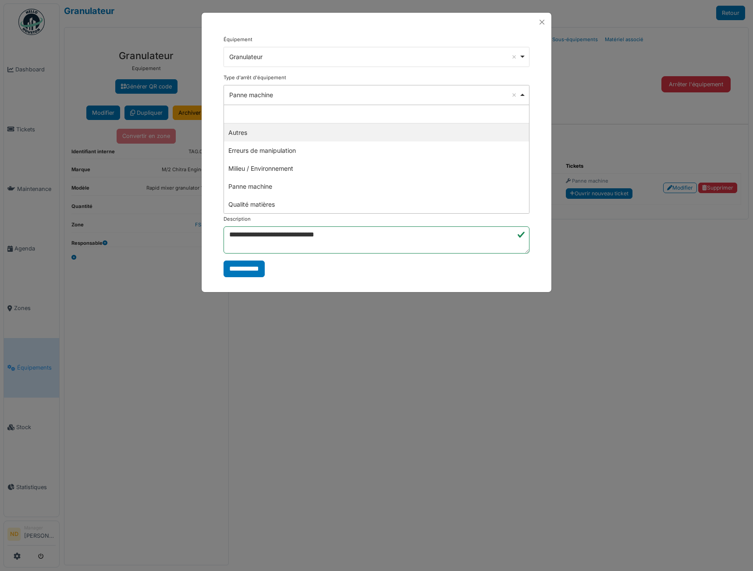
select select "**"
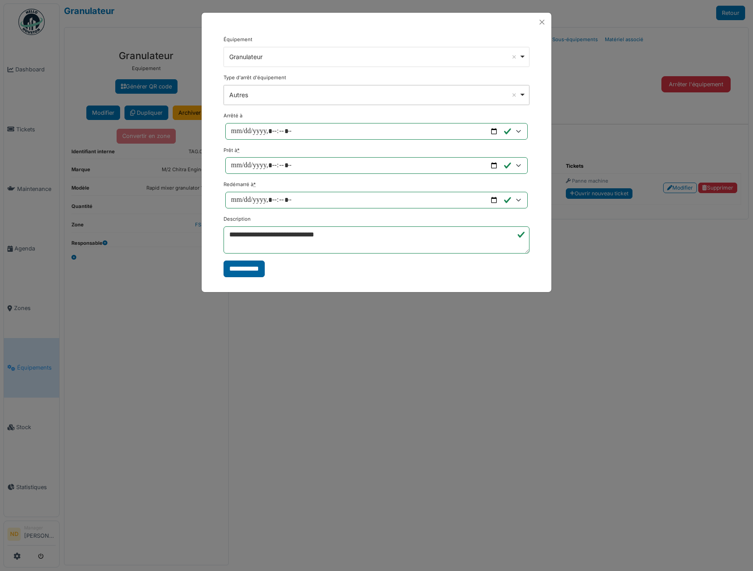
click at [260, 272] on input "**********" at bounding box center [243, 269] width 41 height 17
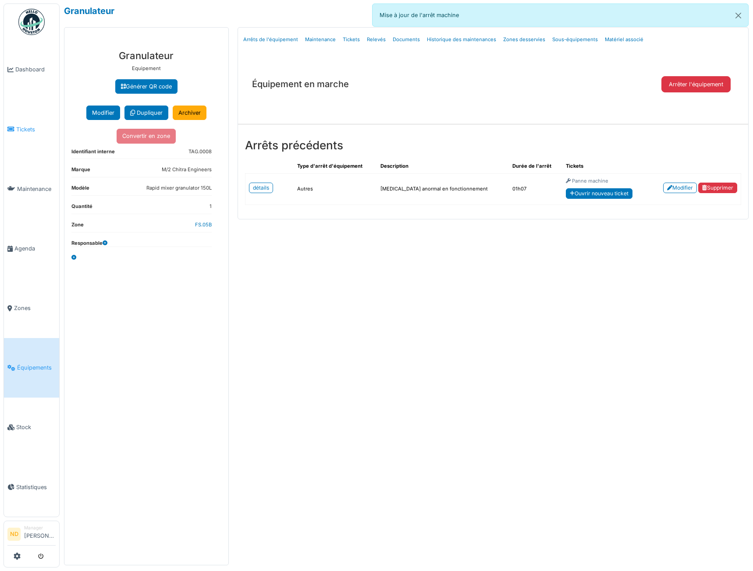
click at [26, 133] on link "Tickets" at bounding box center [31, 129] width 55 height 60
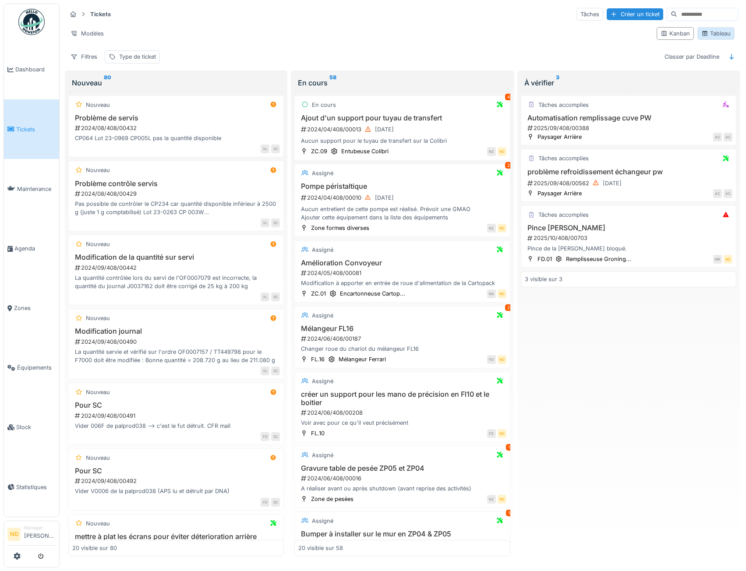
click at [704, 36] on div "Tableau" at bounding box center [716, 33] width 29 height 8
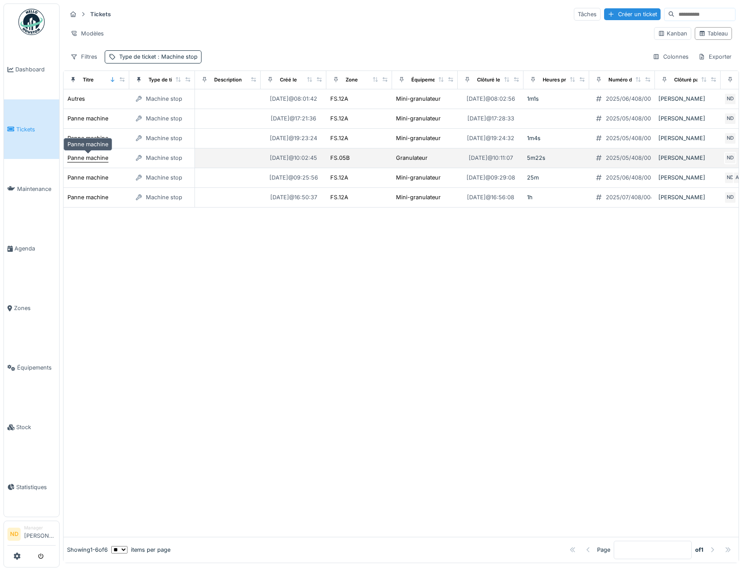
click at [92, 161] on div "Panne machine" at bounding box center [87, 158] width 41 height 8
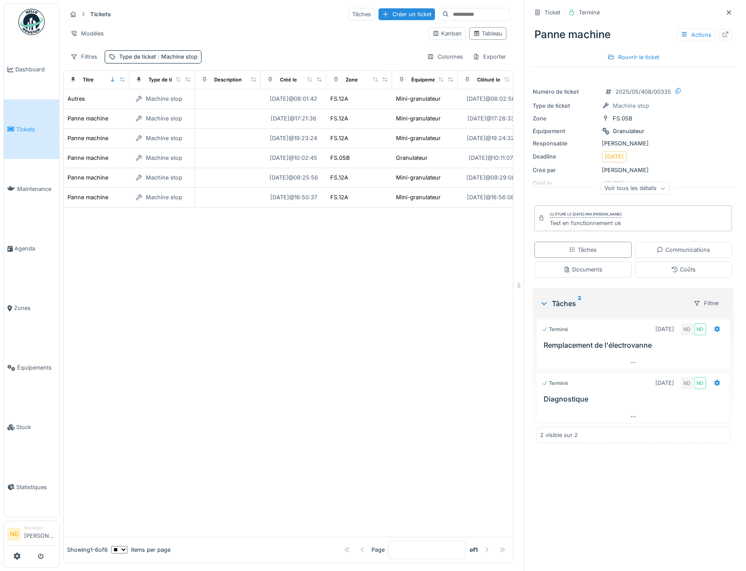
click at [440, 290] on div at bounding box center [289, 373] width 450 height 330
click at [726, 11] on icon at bounding box center [729, 13] width 7 height 6
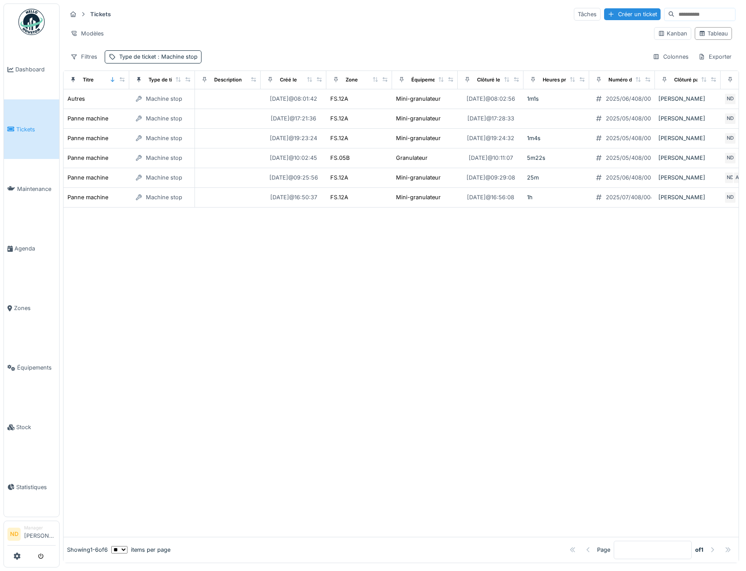
click at [209, 343] on div at bounding box center [401, 373] width 675 height 330
click at [114, 79] on icon at bounding box center [113, 79] width 6 height 5
click at [90, 80] on div "Titre" at bounding box center [88, 79] width 11 height 7
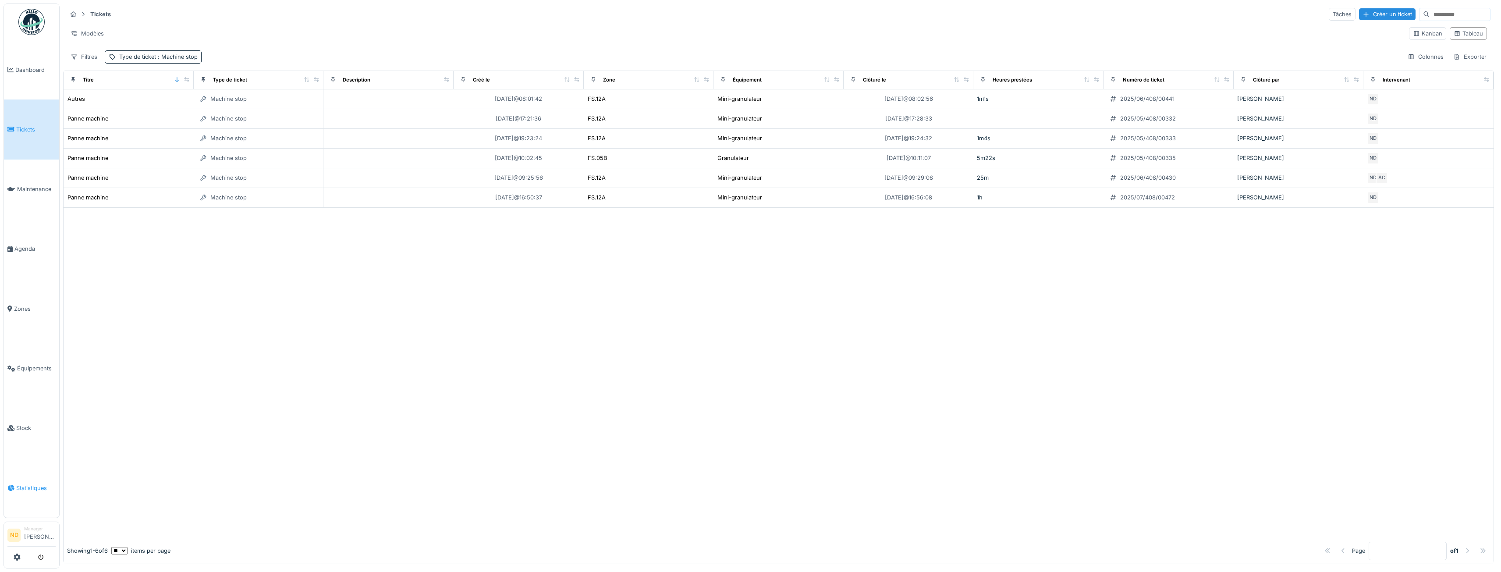
click at [22, 484] on span "Statistiques" at bounding box center [35, 488] width 39 height 8
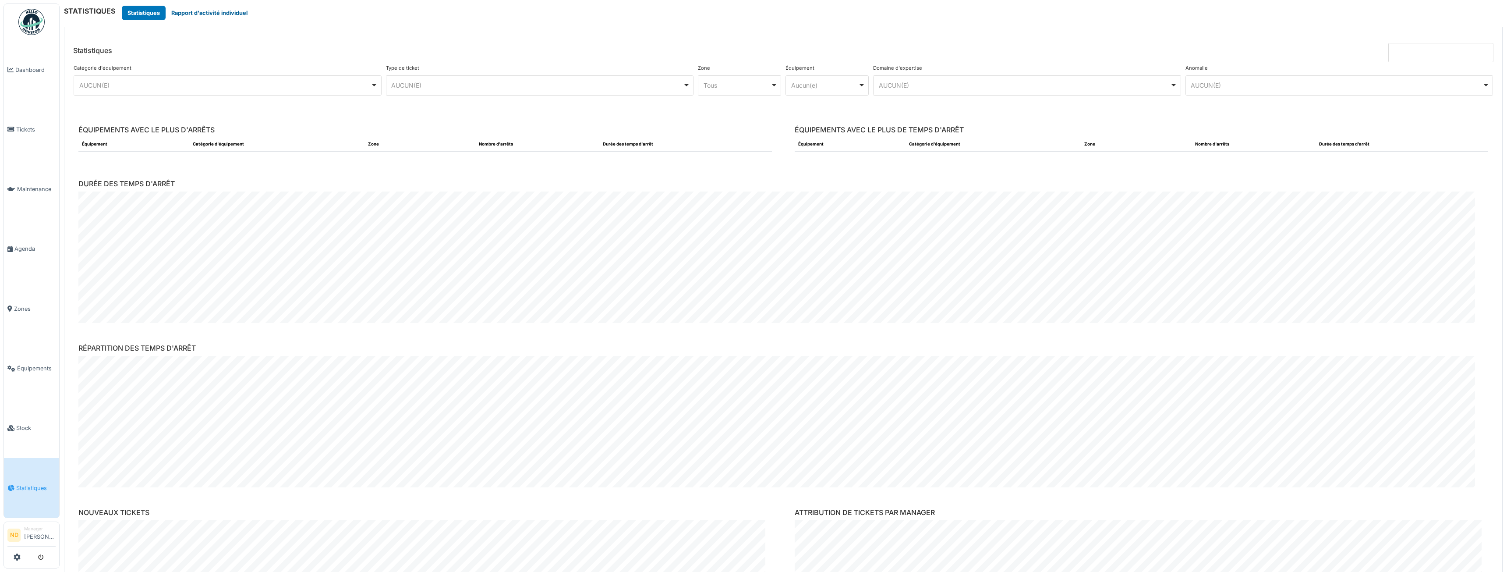
click at [203, 11] on button "Rapport d'activité individuel" at bounding box center [210, 13] width 88 height 14
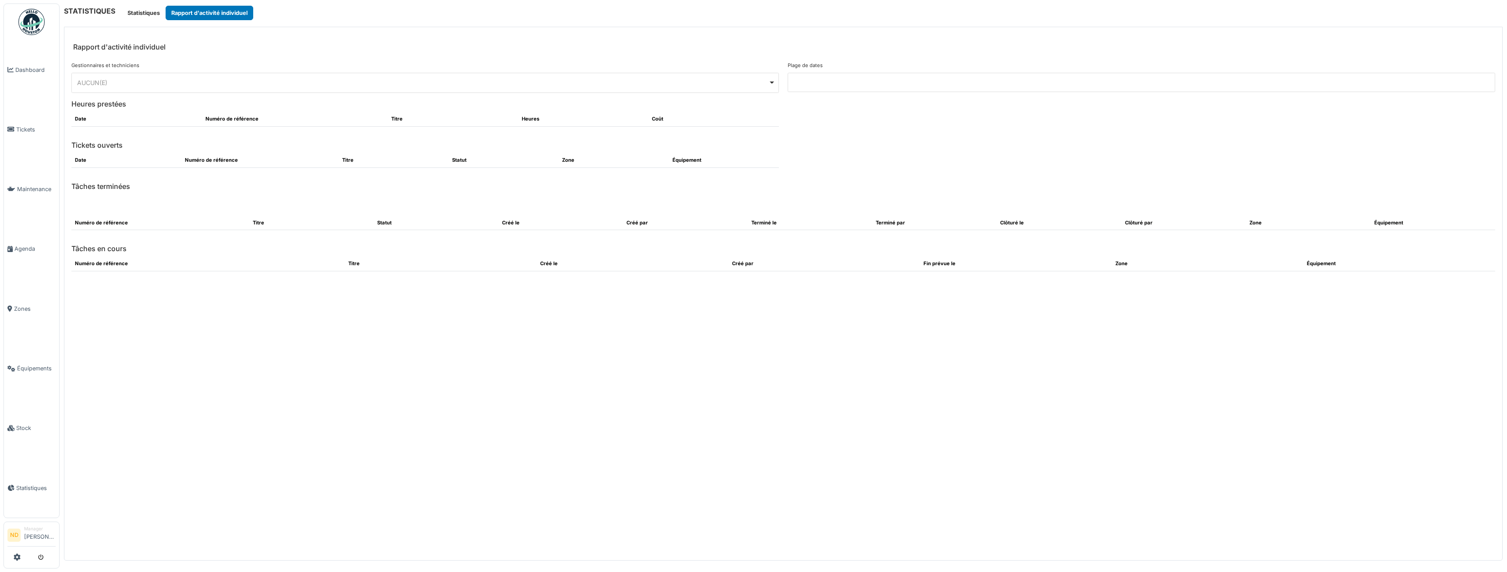
click at [774, 79] on div "AUCUN(E) Remove item" at bounding box center [425, 82] width 700 height 13
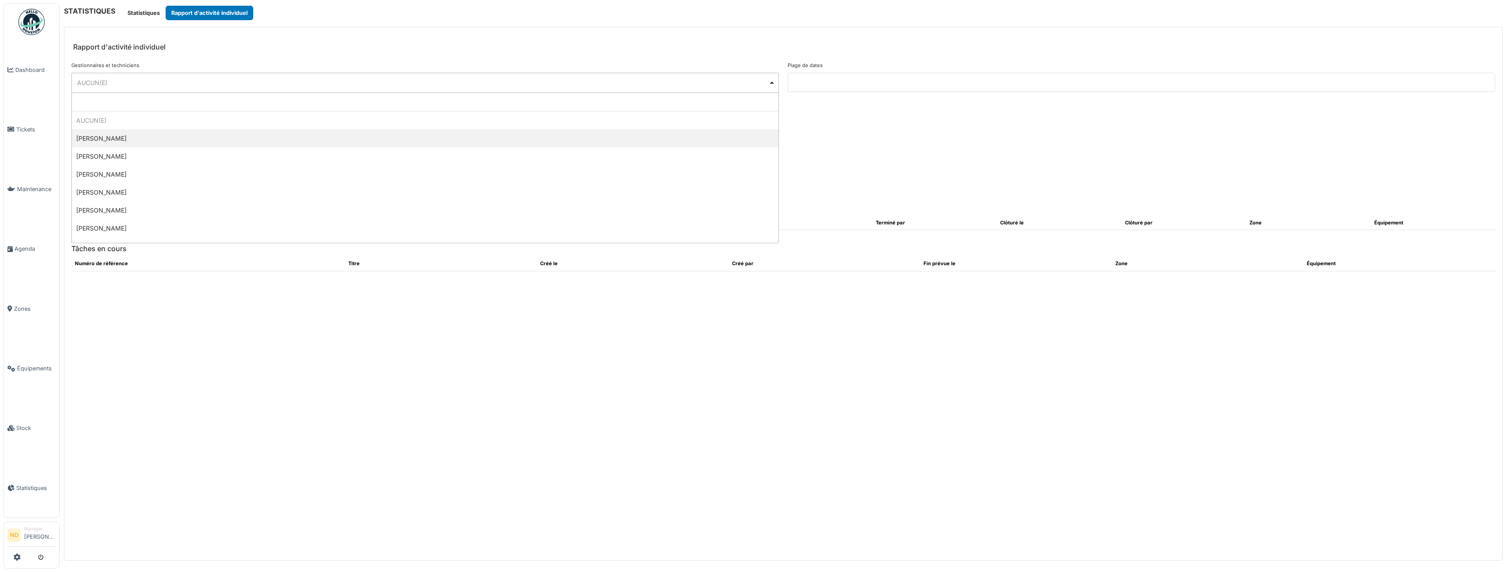
select select "*********"
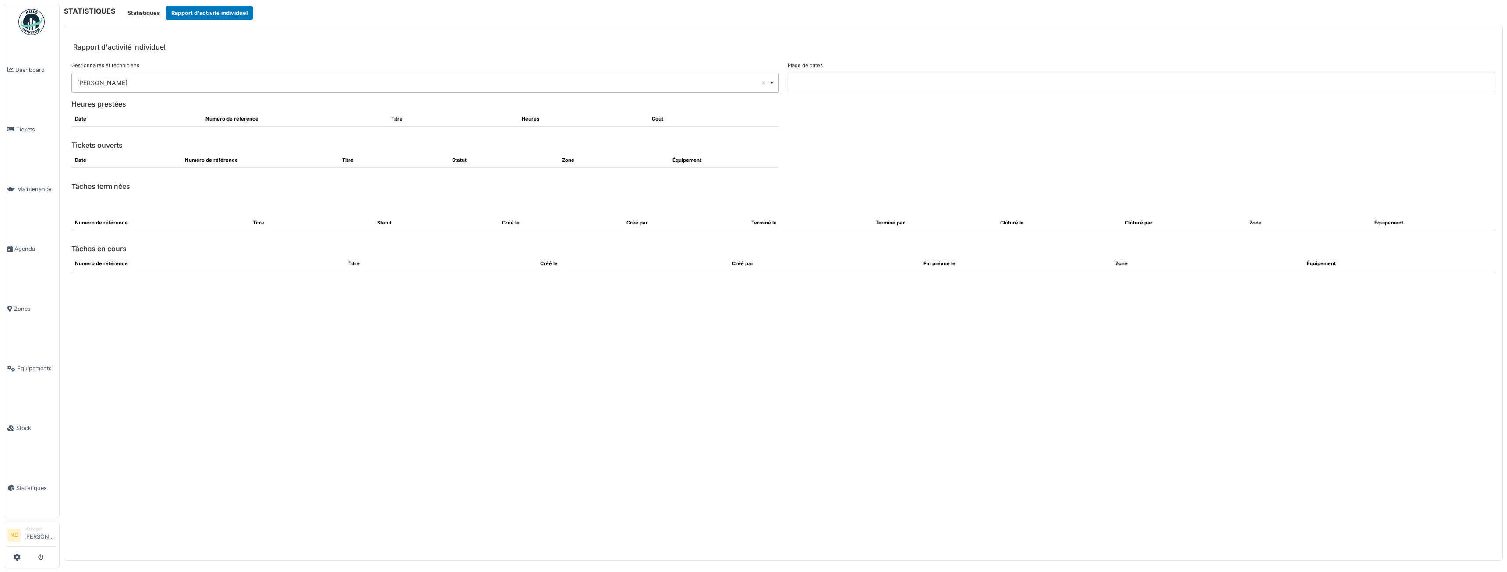
click at [1072, 85] on input at bounding box center [1142, 82] width 708 height 19
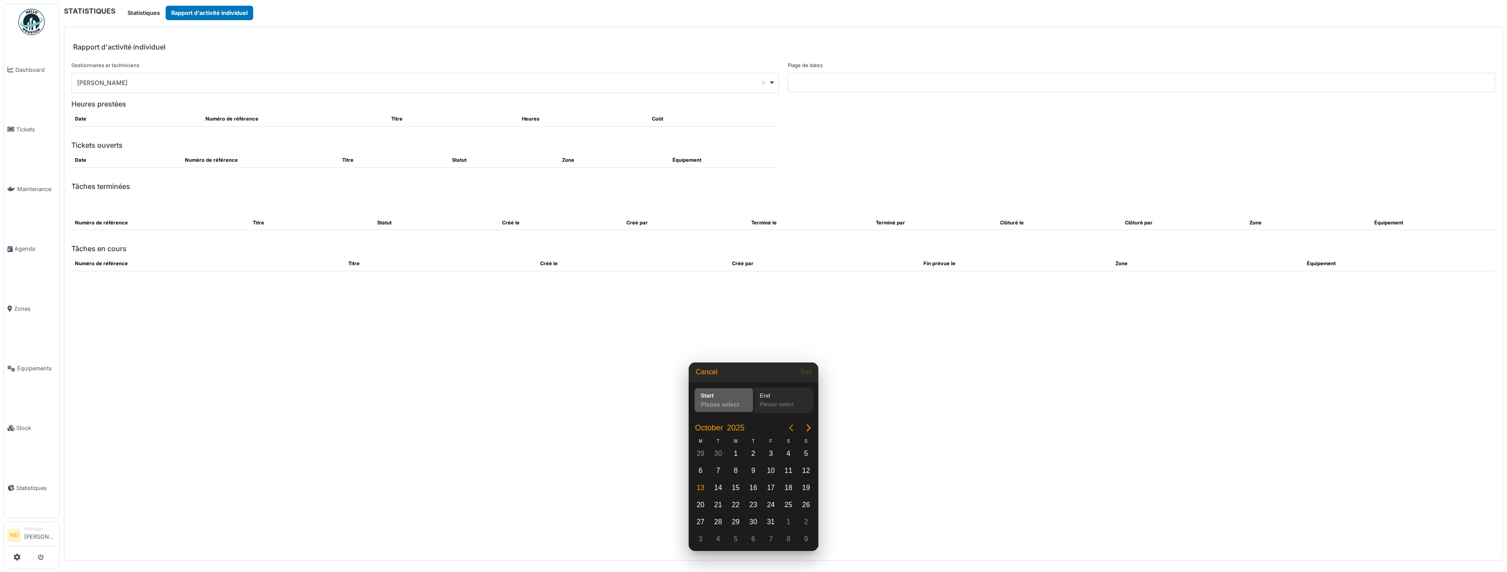
click at [794, 427] on icon "Previous page" at bounding box center [791, 427] width 11 height 11
click at [702, 456] on div "1" at bounding box center [700, 453] width 13 height 13
click at [716, 521] on div "30" at bounding box center [718, 521] width 13 height 13
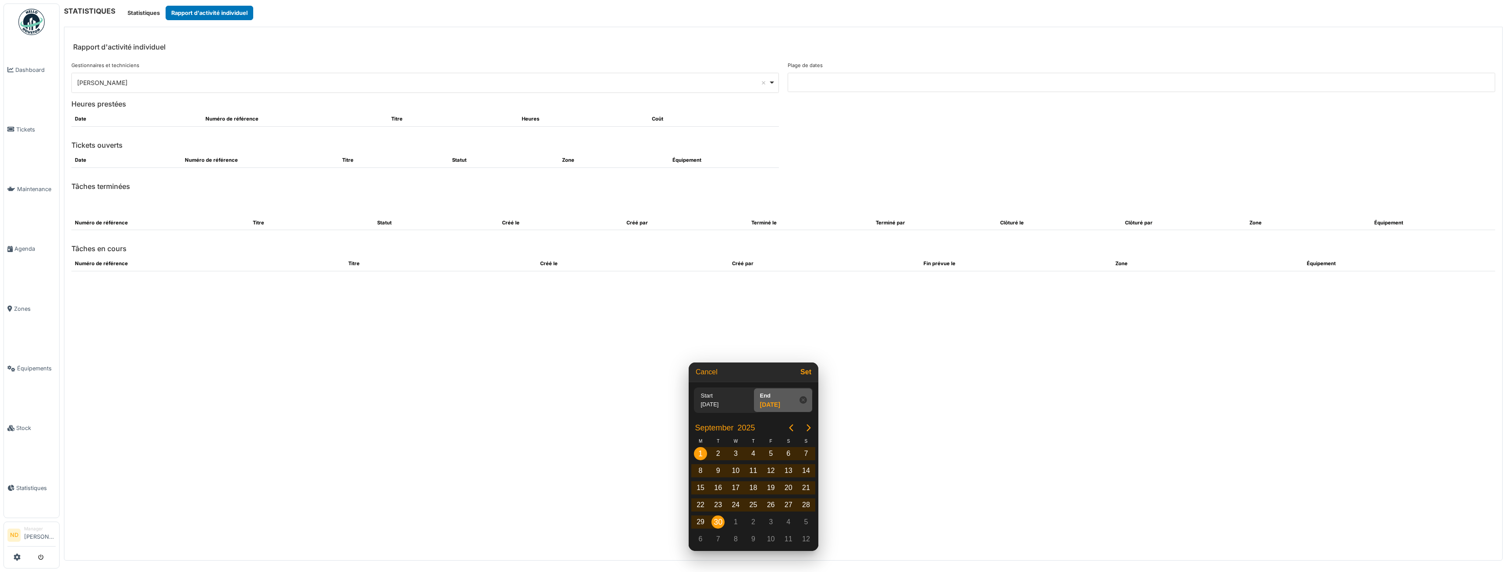
click at [635, 422] on div at bounding box center [754, 286] width 1648 height 712
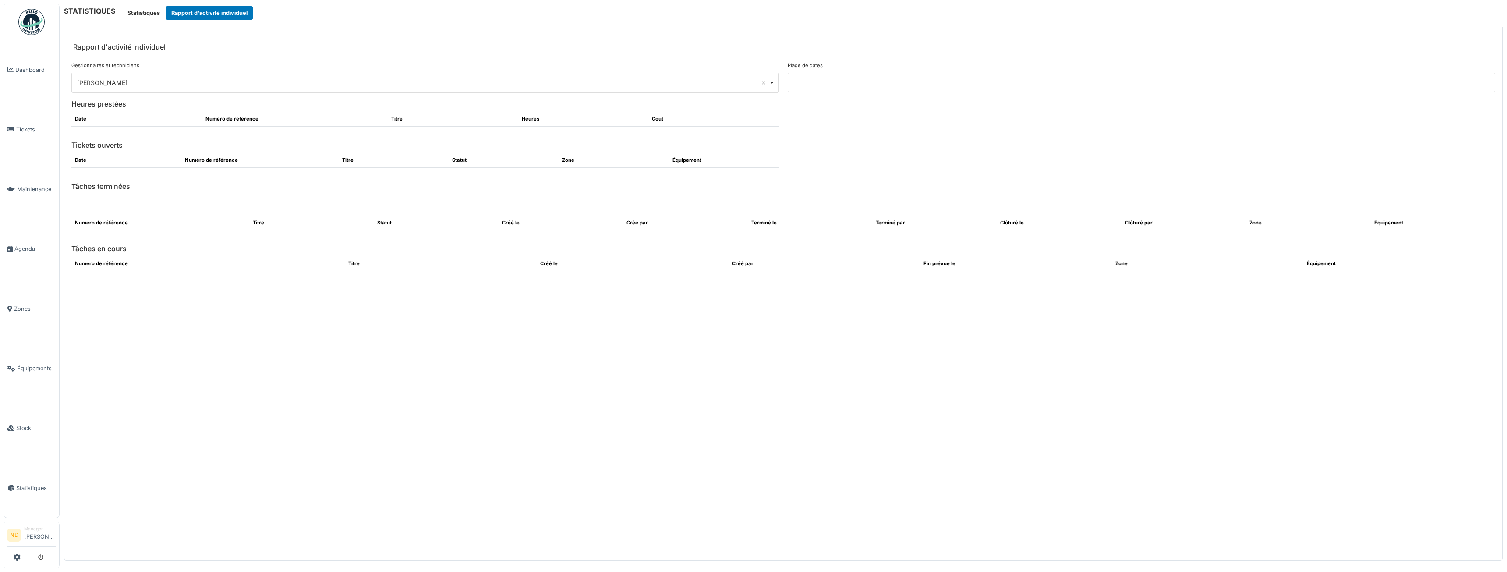
click at [1149, 88] on input at bounding box center [1142, 82] width 708 height 19
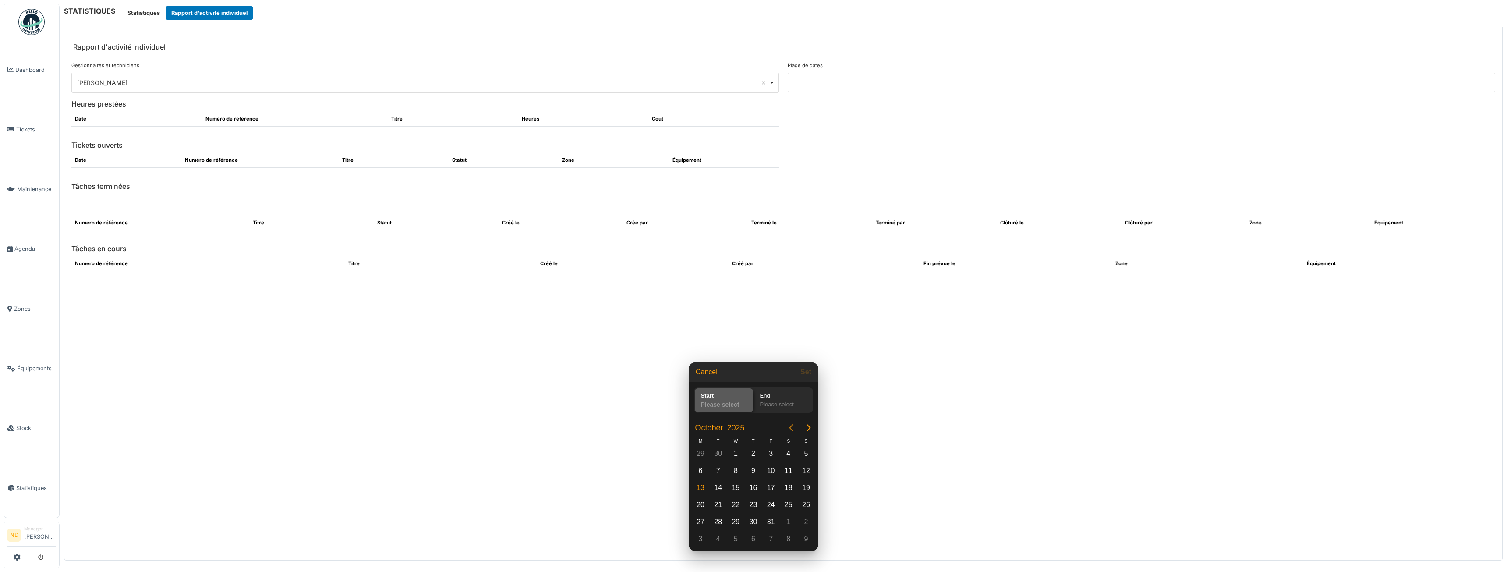
click at [789, 428] on icon "Previous page" at bounding box center [791, 427] width 11 height 11
click at [701, 452] on div "1" at bounding box center [700, 453] width 13 height 13
click at [721, 522] on div "30" at bounding box center [718, 521] width 13 height 13
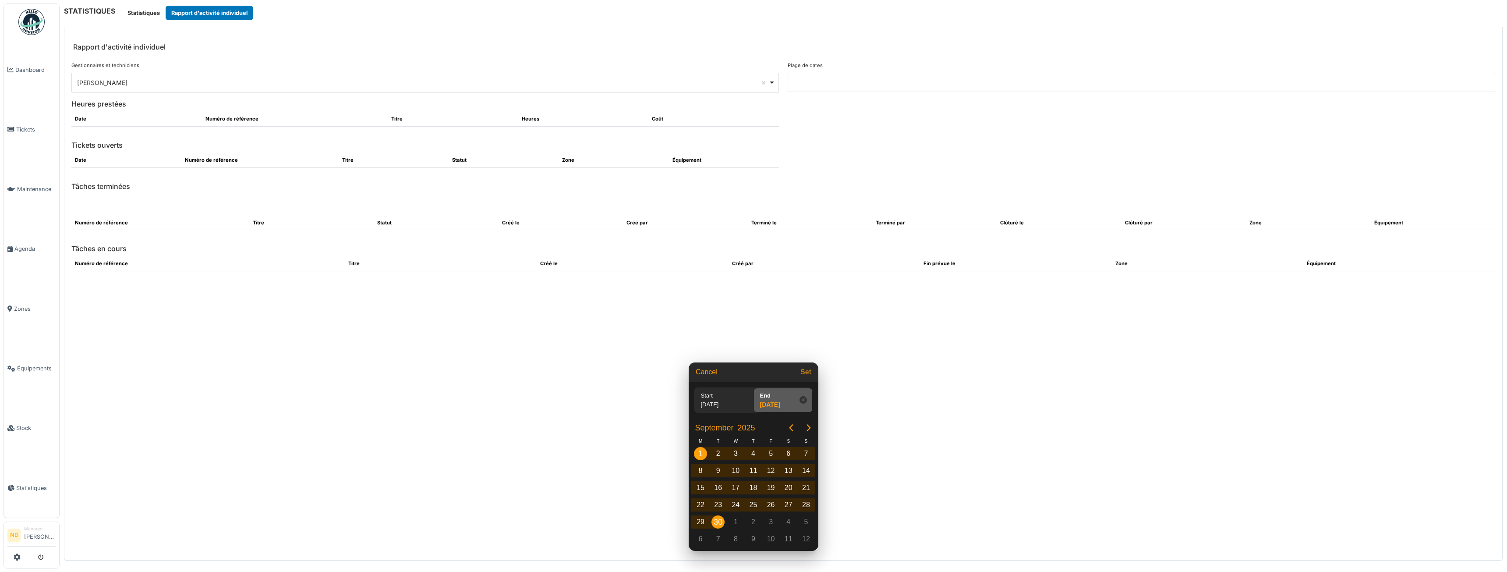
click at [809, 371] on button "Set" at bounding box center [806, 372] width 18 height 16
type input "**********"
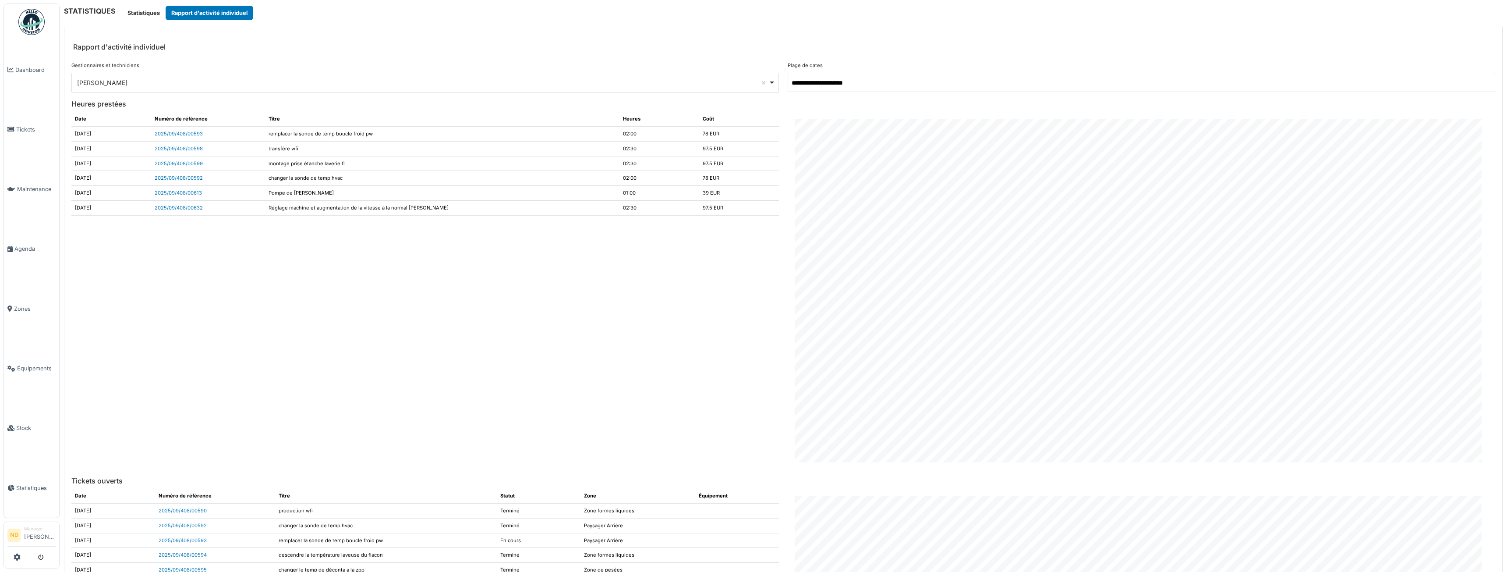
click at [136, 79] on div "Achraf Chihabi Remove item" at bounding box center [422, 82] width 691 height 9
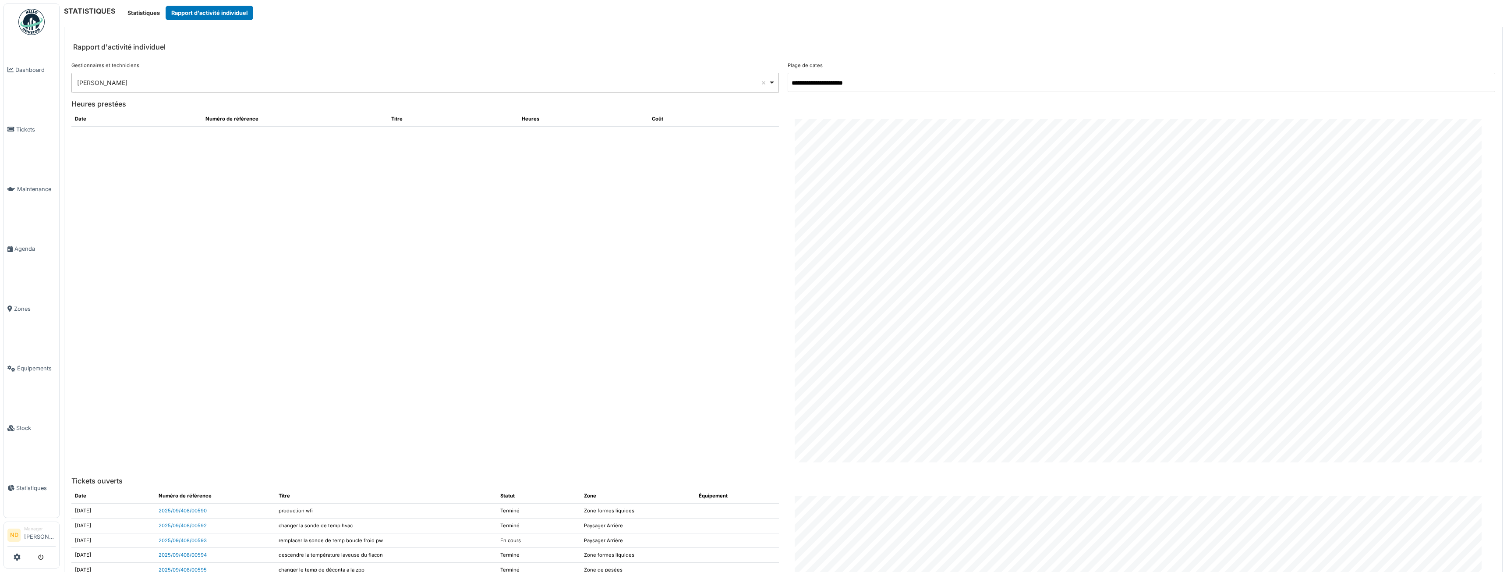
click at [154, 81] on div "Axel Koskas Remove item" at bounding box center [422, 82] width 691 height 9
select select "*********"
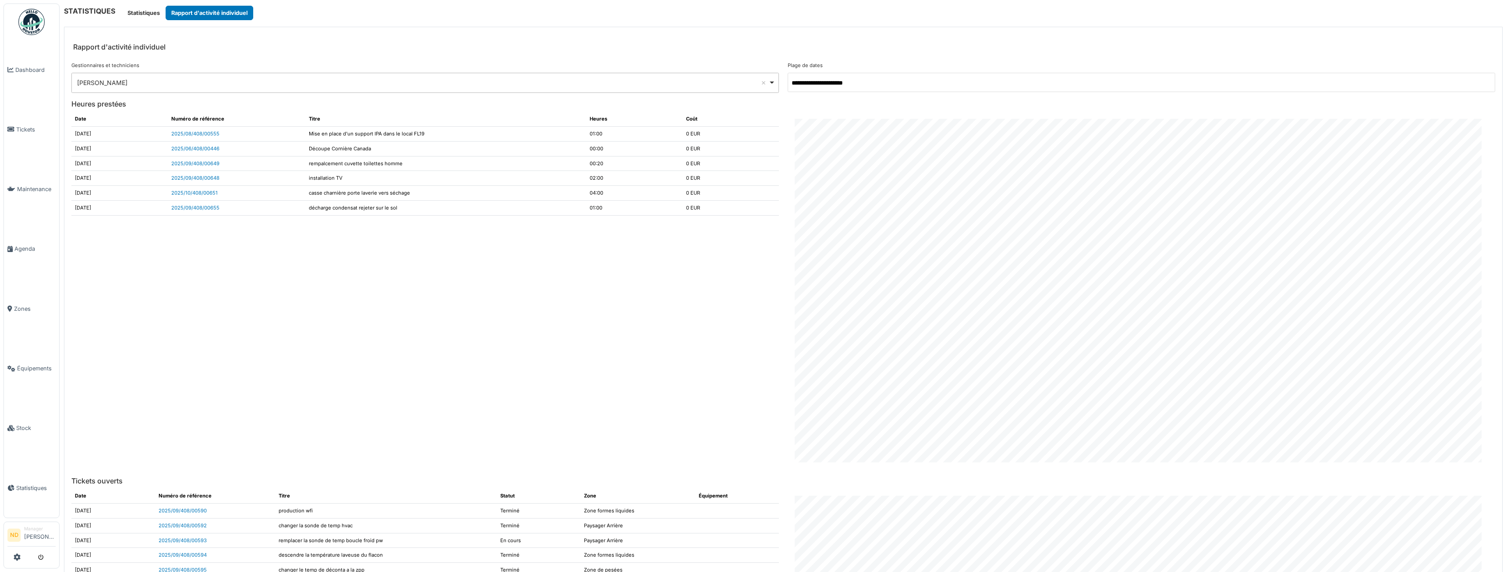
click at [738, 83] on div "Charles Boilly Remove item" at bounding box center [422, 82] width 691 height 9
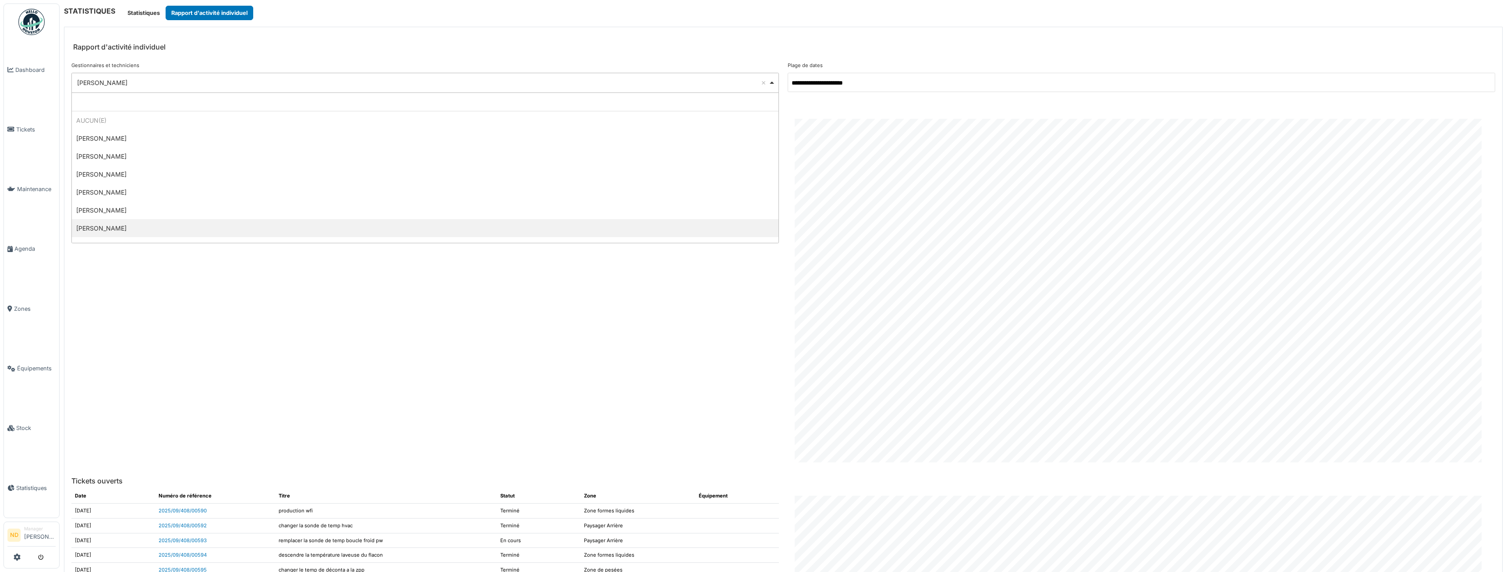
click at [342, 301] on div "Date Numéro de référence Titre Heures Coût 2025-09-16 2025/08/408/00555 Mise en…" at bounding box center [425, 291] width 716 height 358
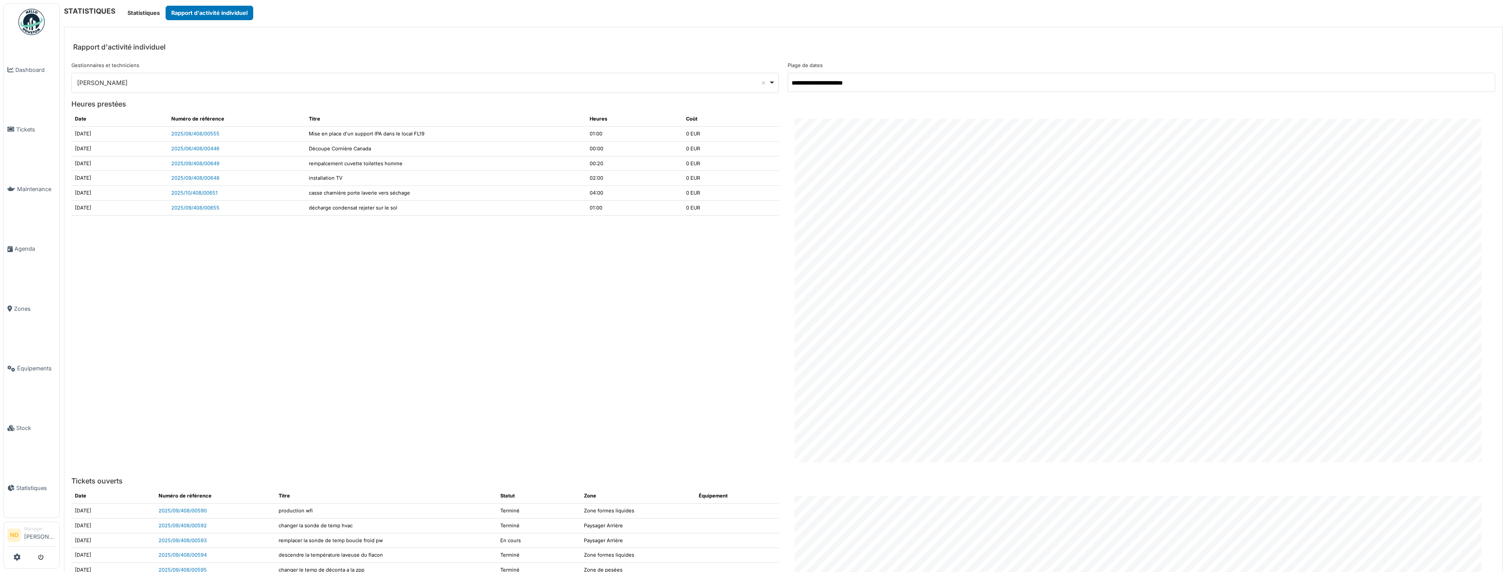
click at [630, 403] on div "Date Numéro de référence Titre Heures Coût 2025-09-16 2025/08/408/00555 Mise en…" at bounding box center [425, 291] width 716 height 358
click at [769, 79] on div "**********" at bounding box center [425, 83] width 708 height 20
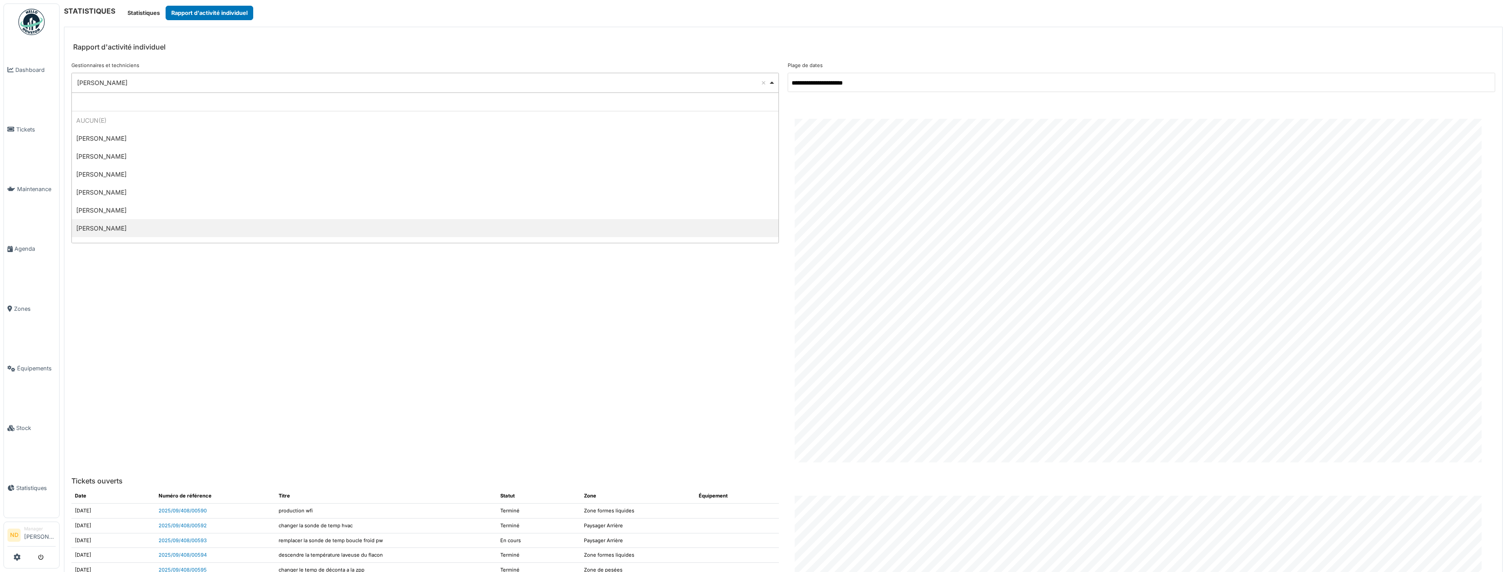
click at [769, 79] on div "**********" at bounding box center [425, 83] width 708 height 20
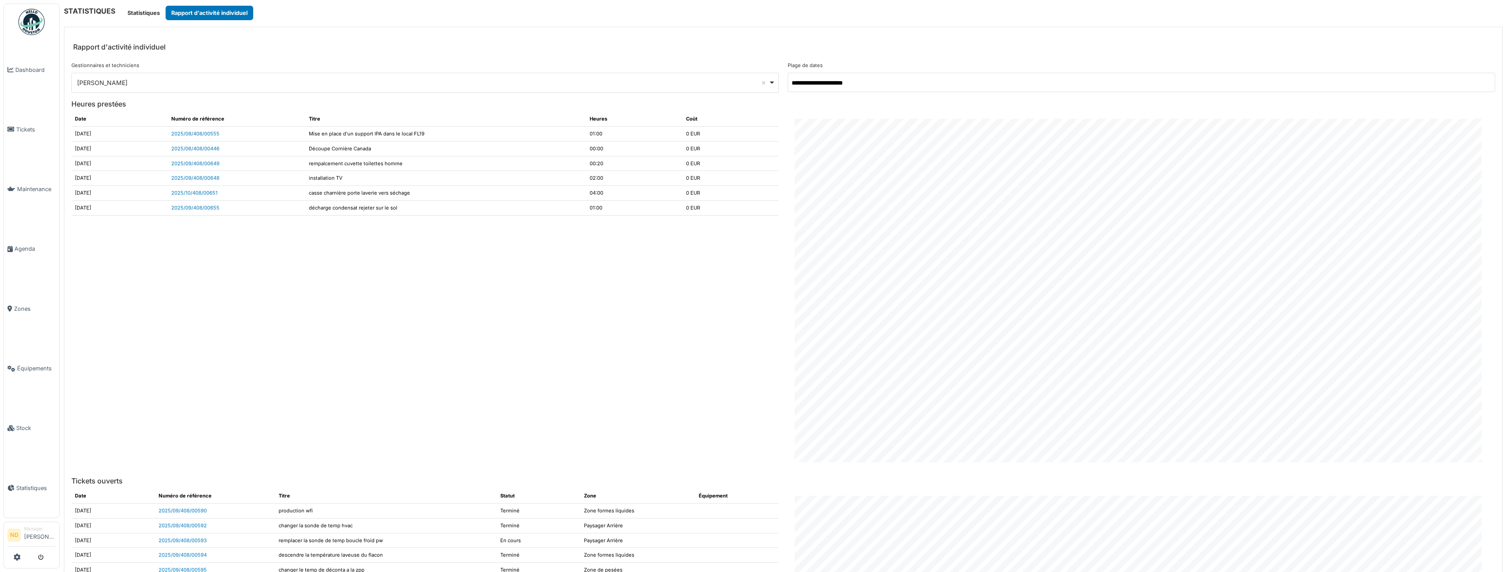
click at [1434, 89] on input "**********" at bounding box center [1142, 82] width 708 height 19
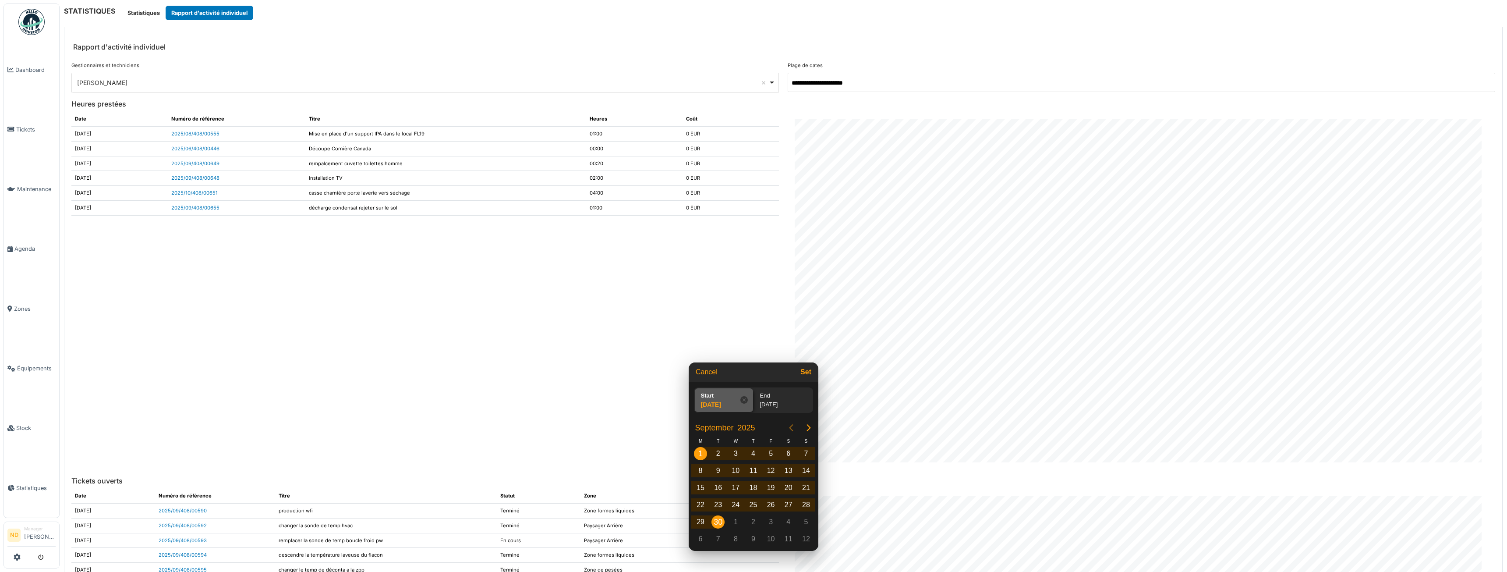
click at [788, 422] on button "Previous page" at bounding box center [792, 428] width 18 height 18
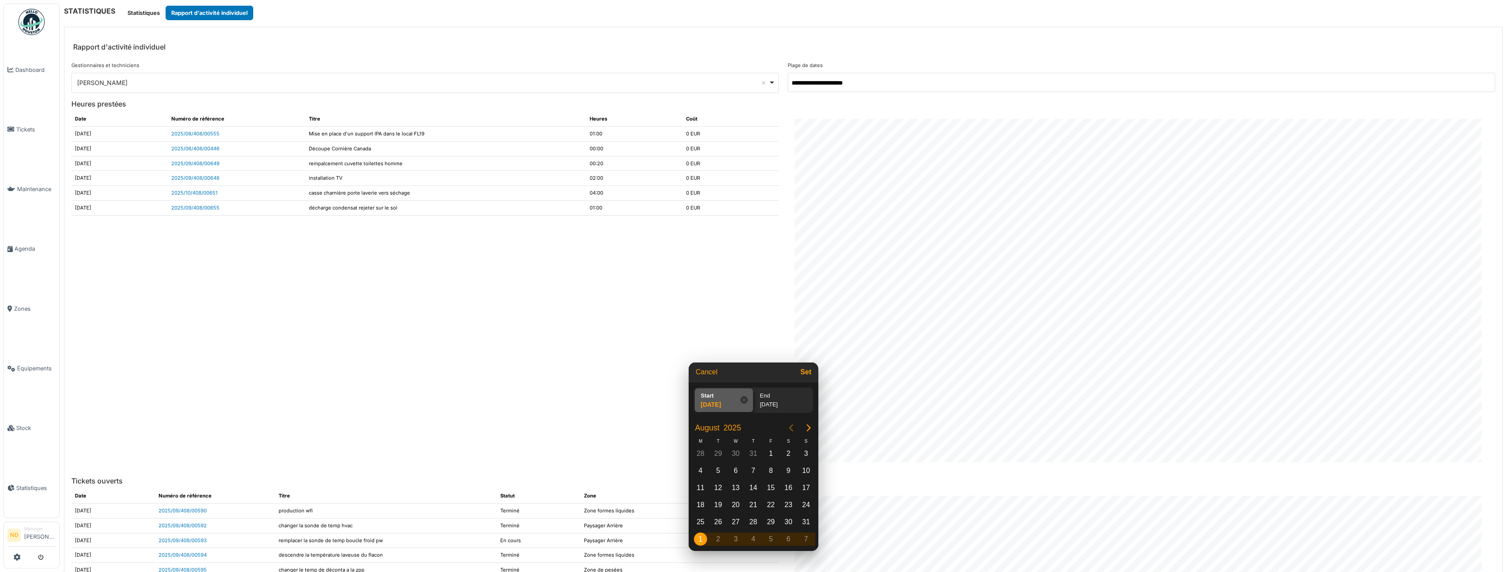
click at [788, 422] on button "Previous page" at bounding box center [792, 428] width 18 height 18
click at [753, 454] on div "1" at bounding box center [753, 453] width 13 height 13
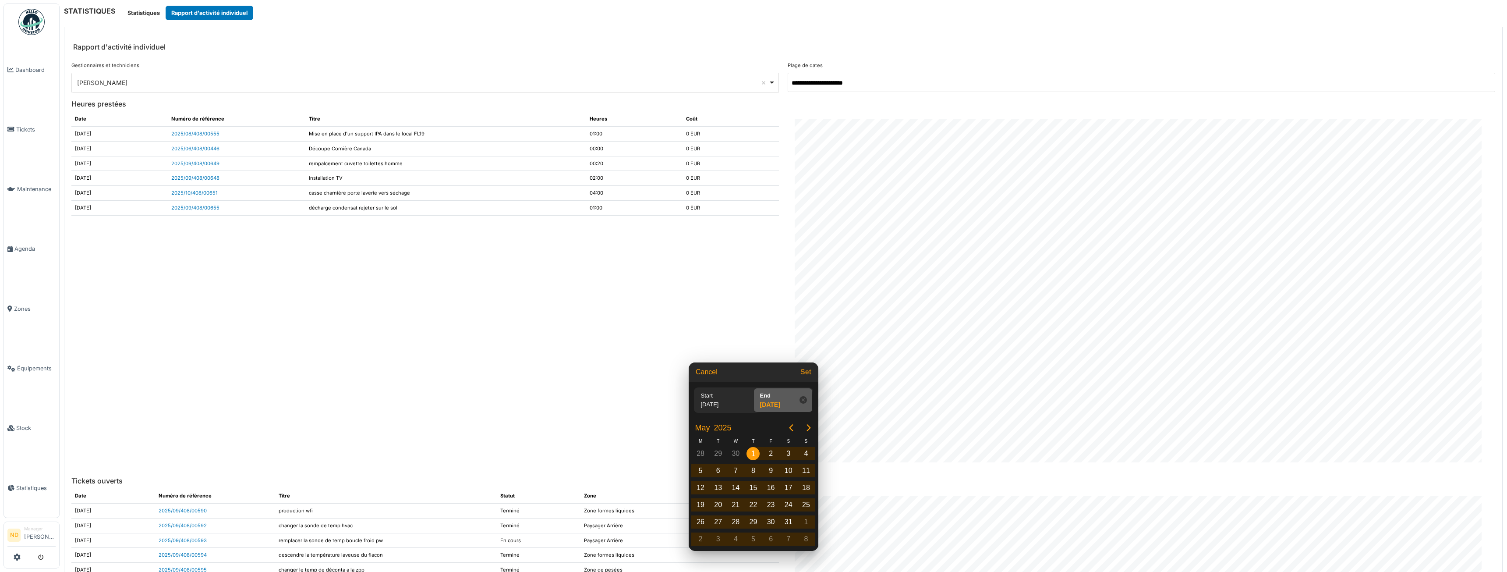
click at [807, 373] on button "Set" at bounding box center [806, 372] width 18 height 16
type input "**********"
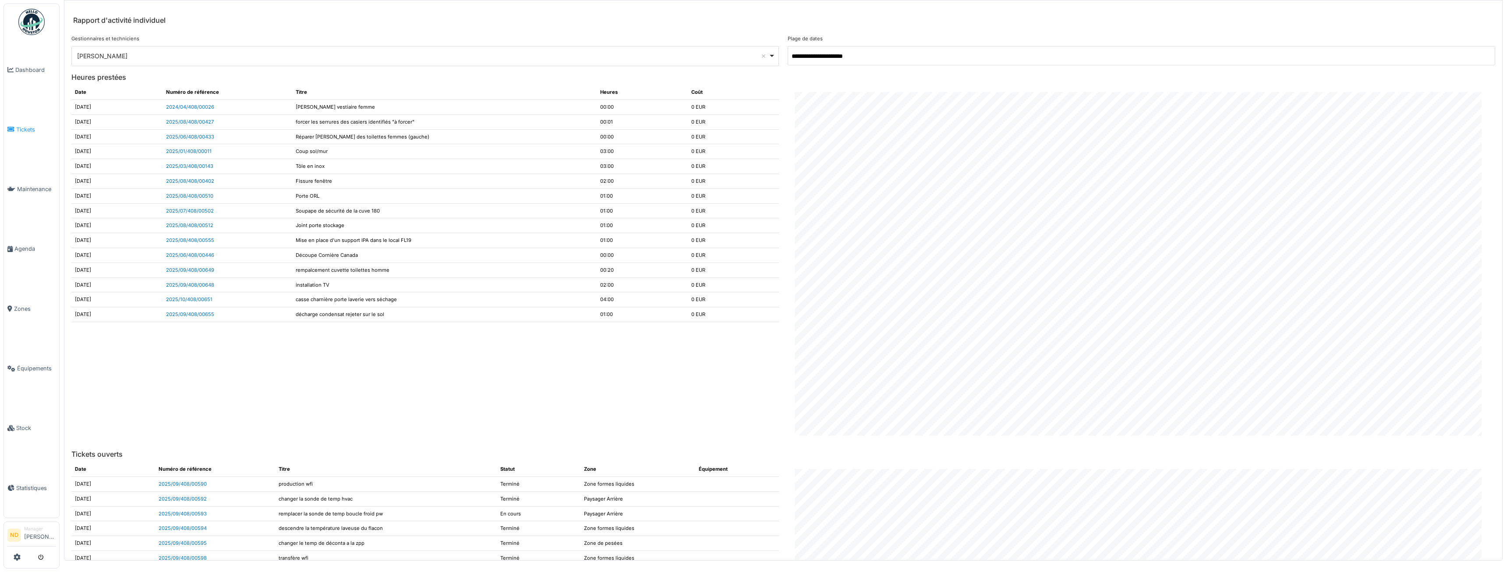
click at [26, 138] on link "Tickets" at bounding box center [31, 129] width 55 height 60
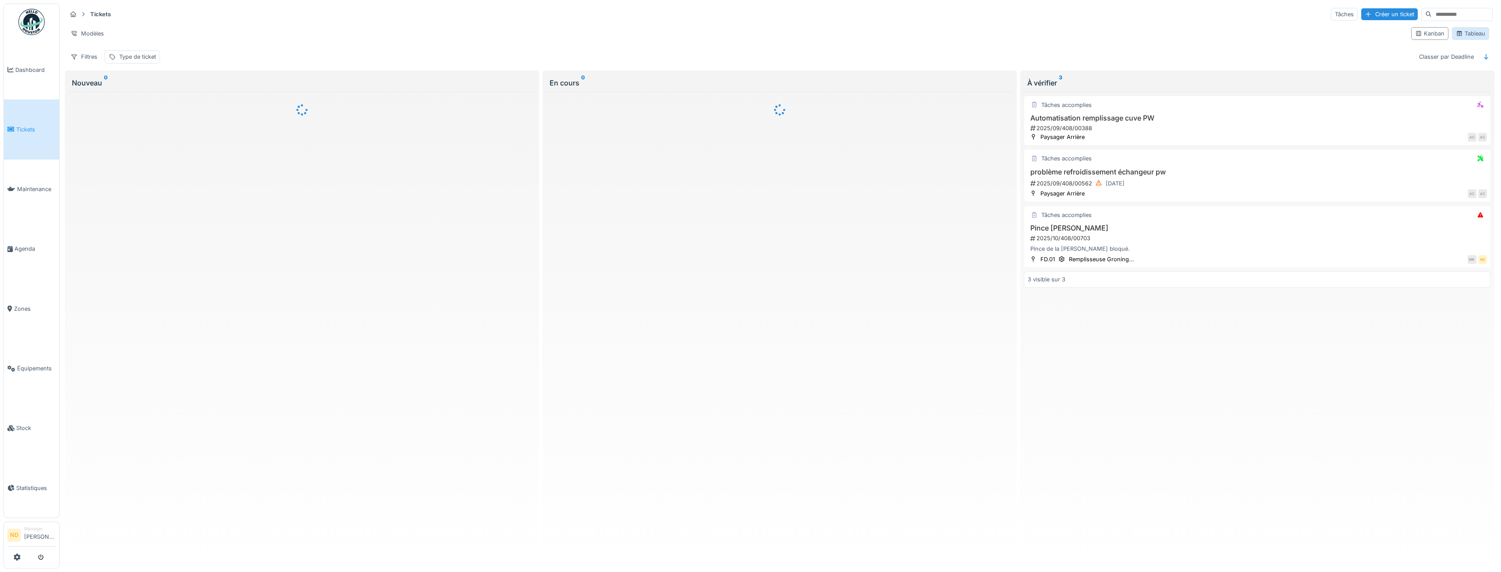
click at [1469, 32] on div "Tableau" at bounding box center [1470, 33] width 29 height 8
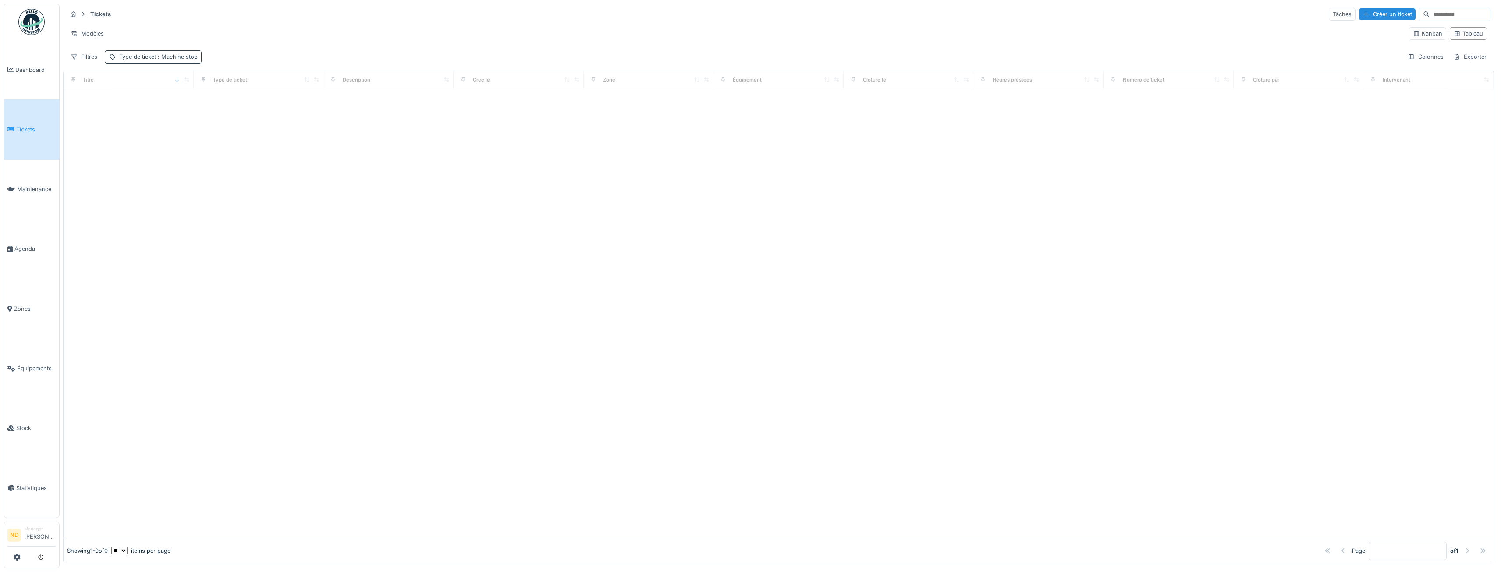
click at [145, 53] on div "Type de ticket : Machine stop" at bounding box center [158, 57] width 78 height 8
click at [160, 99] on icon at bounding box center [162, 99] width 8 height 6
click at [213, 95] on div at bounding box center [211, 98] width 7 height 8
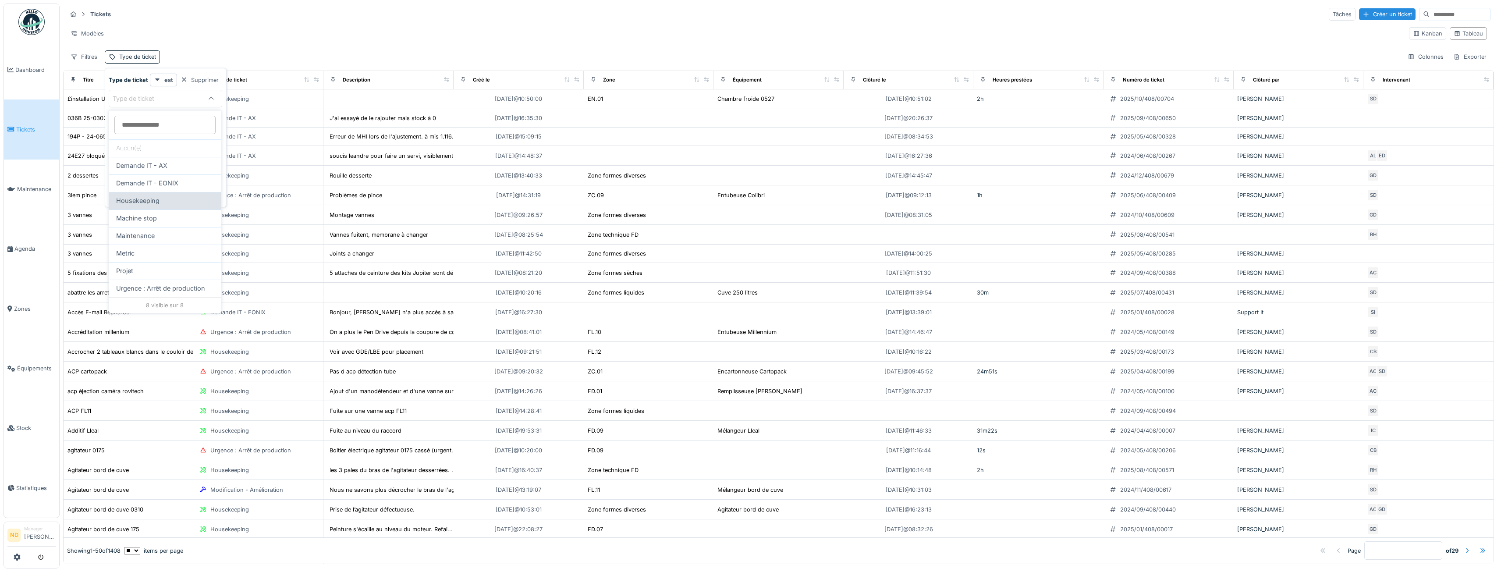
click at [159, 202] on span "Housekeeping" at bounding box center [137, 201] width 43 height 10
type input "***"
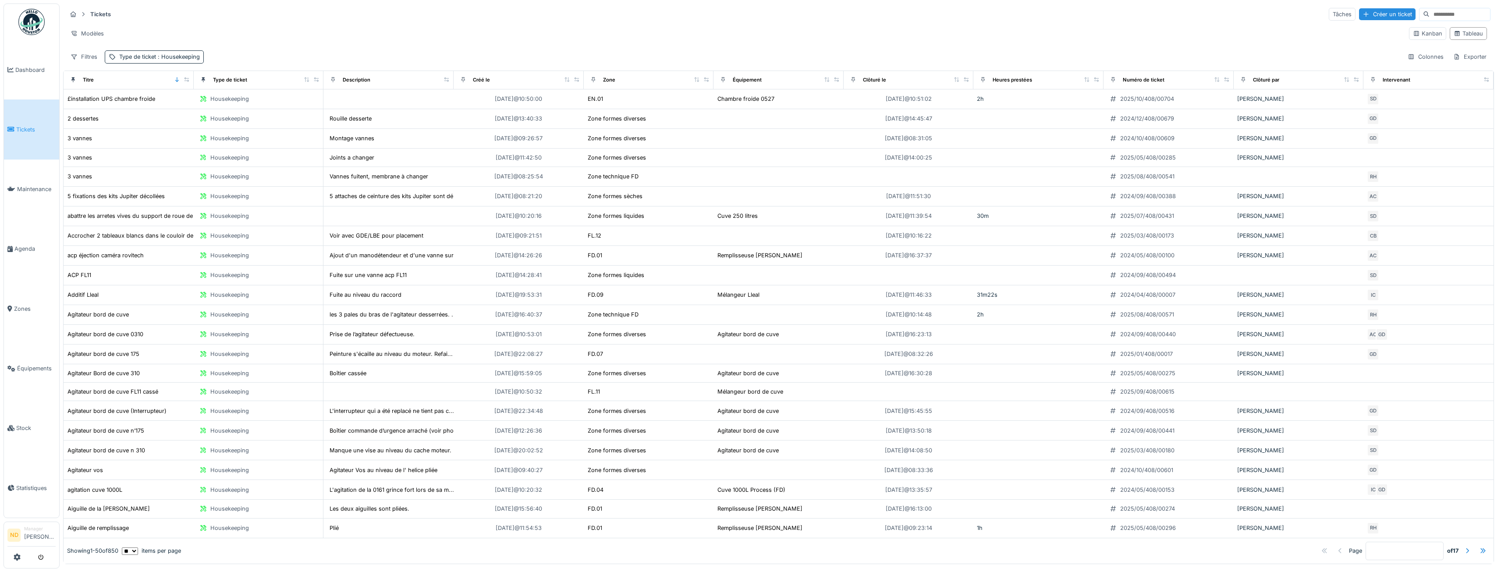
click at [271, 51] on div "Filtres Type de ticket : Housekeeping Colonnes Exporter" at bounding box center [779, 56] width 1424 height 13
click at [188, 58] on span ": Housekeeping" at bounding box center [178, 56] width 44 height 7
click at [205, 101] on div at bounding box center [211, 98] width 21 height 17
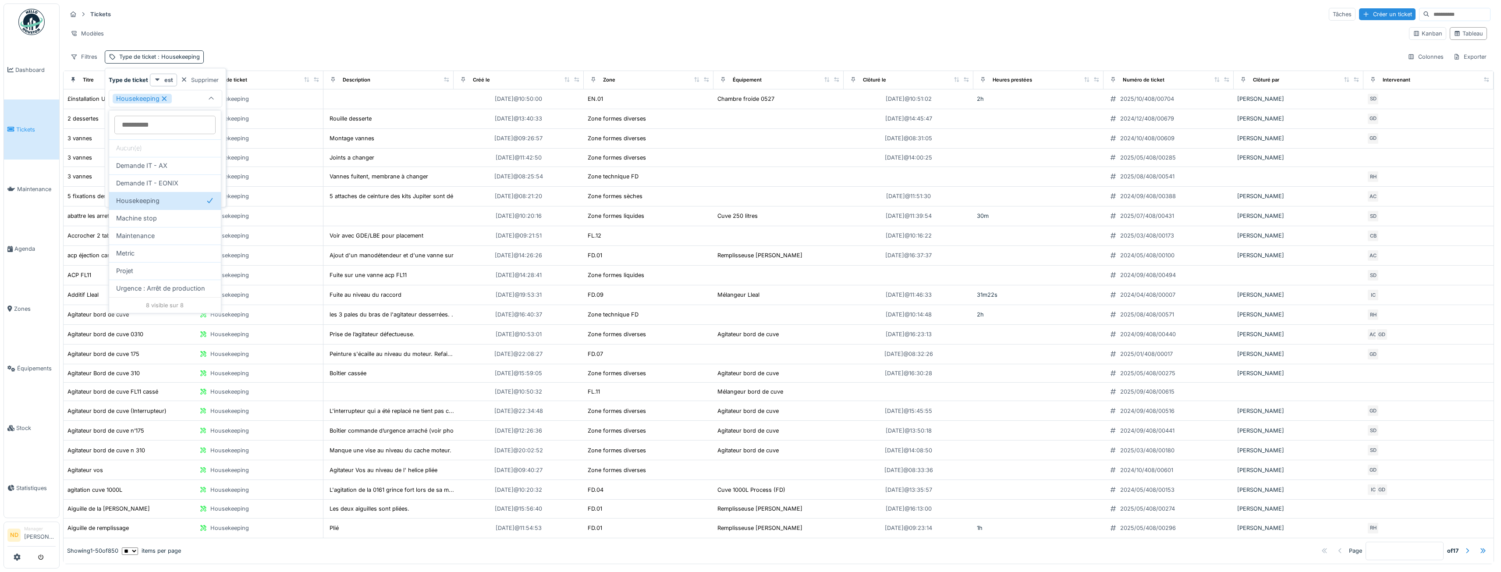
click at [352, 28] on div "Modèles" at bounding box center [734, 33] width 1335 height 13
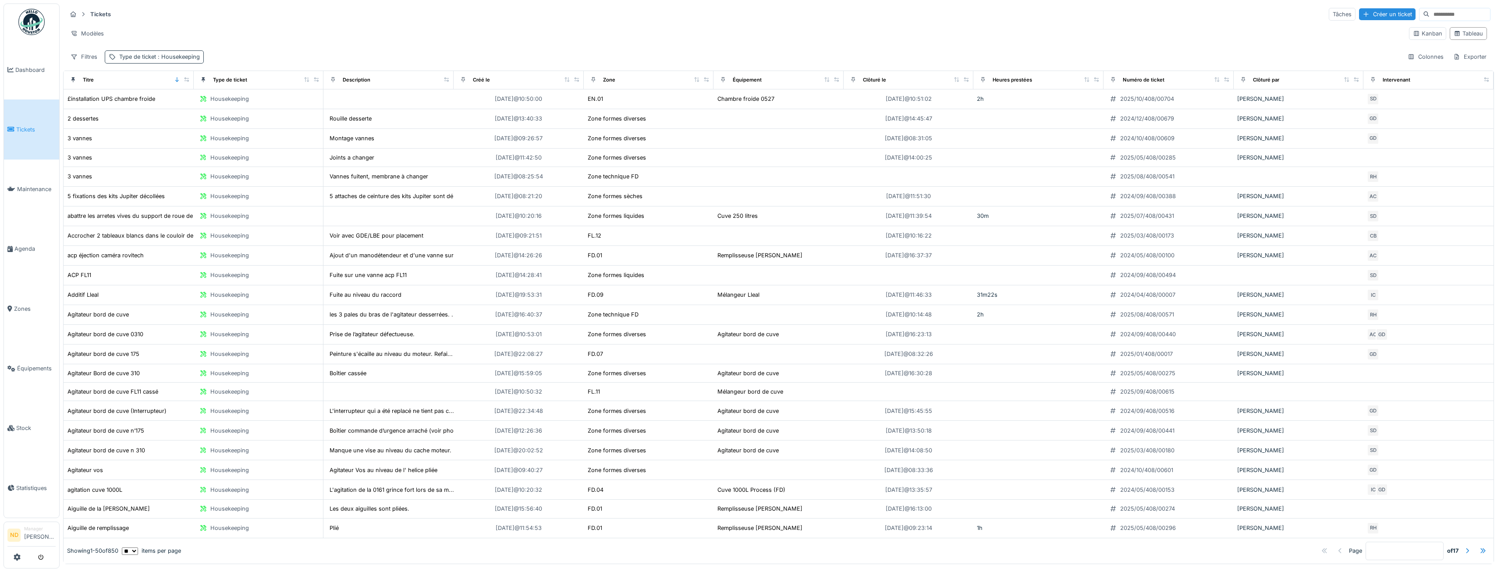
click at [179, 54] on span ": Housekeeping" at bounding box center [178, 56] width 44 height 7
click at [276, 20] on div "Tickets Tâches Créer un ticket" at bounding box center [779, 14] width 1424 height 14
click at [90, 44] on div "Tickets Tâches Créer un ticket Modèles Kanban Tableau Filtres Type de ticket : …" at bounding box center [778, 36] width 1431 height 64
click at [88, 52] on div "Filtres" at bounding box center [84, 56] width 35 height 13
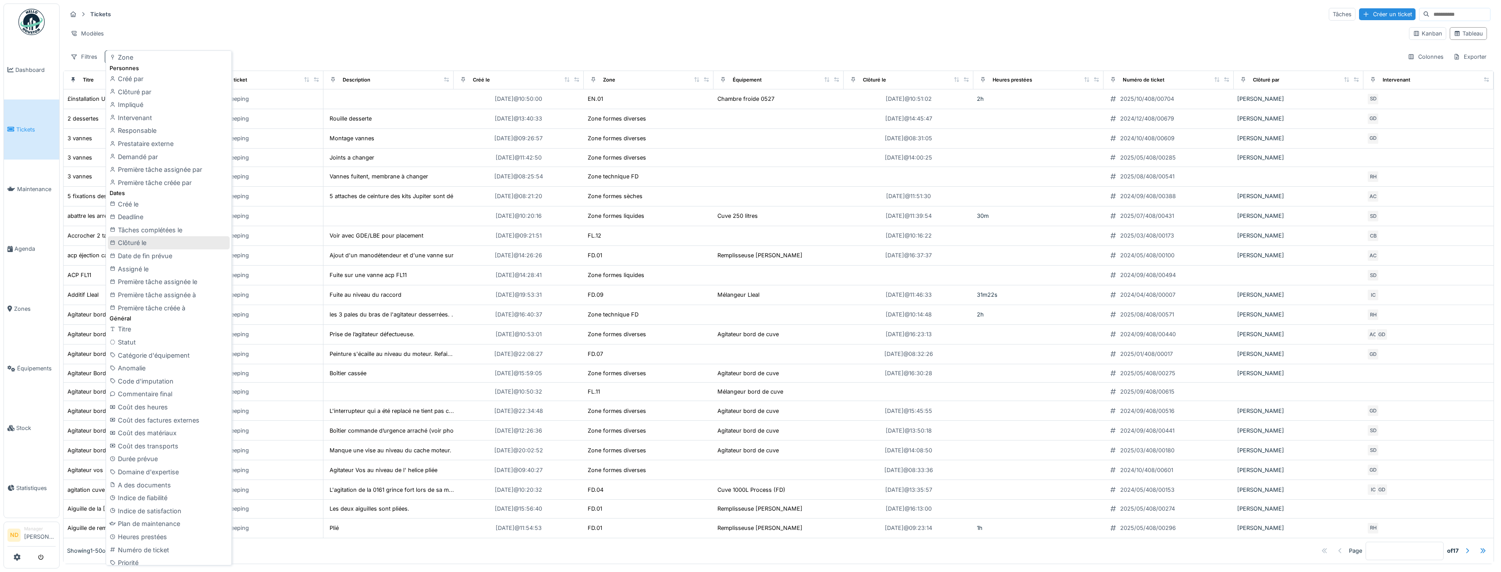
scroll to position [146, 0]
click at [152, 481] on div "Heures prestées" at bounding box center [169, 483] width 122 height 13
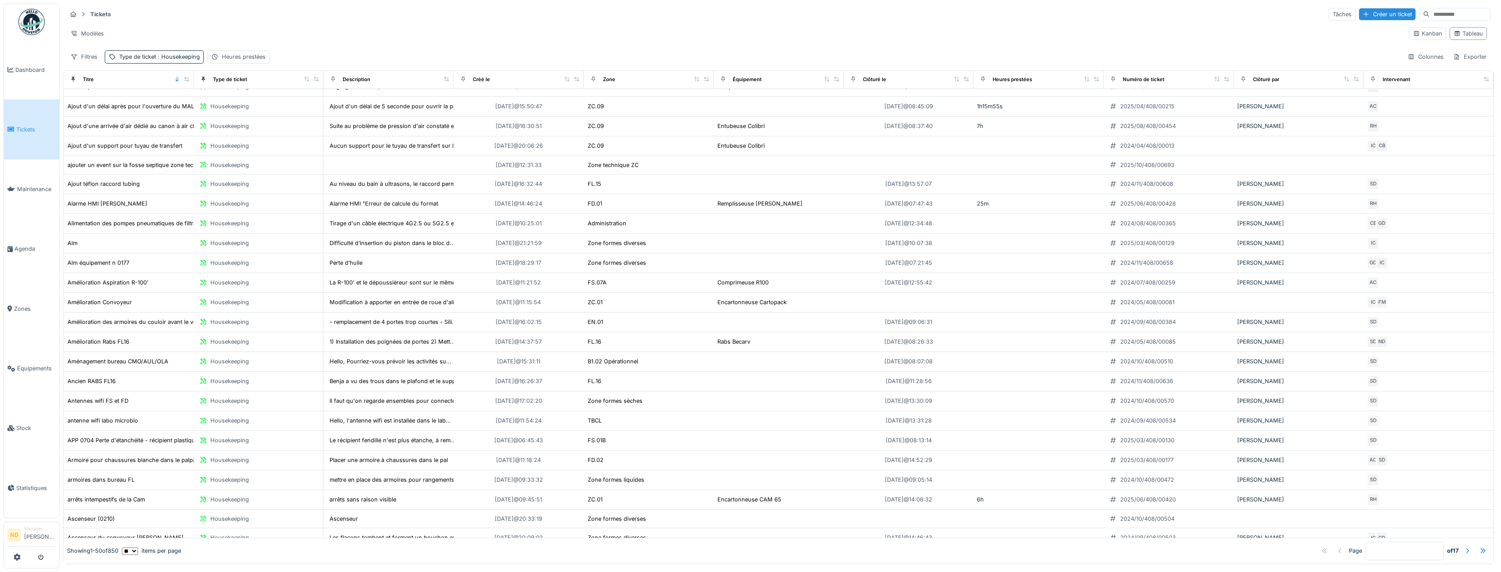
scroll to position [542, 0]
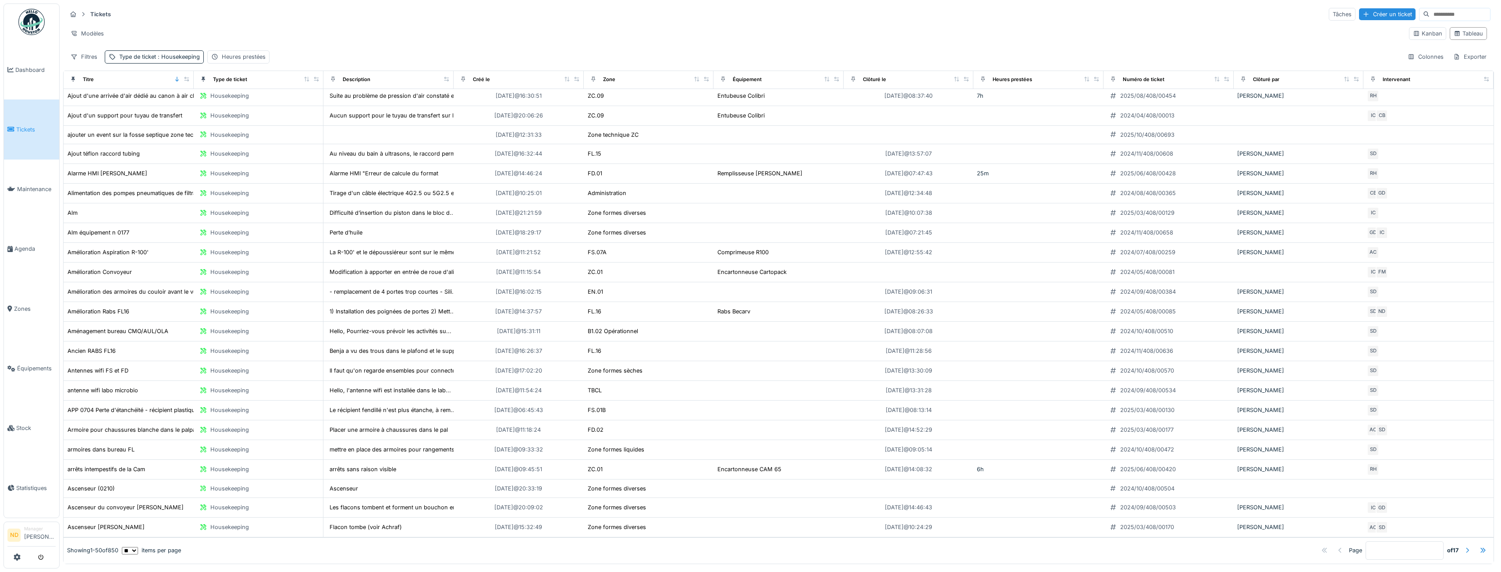
click at [1460, 544] on div at bounding box center [1467, 550] width 14 height 12
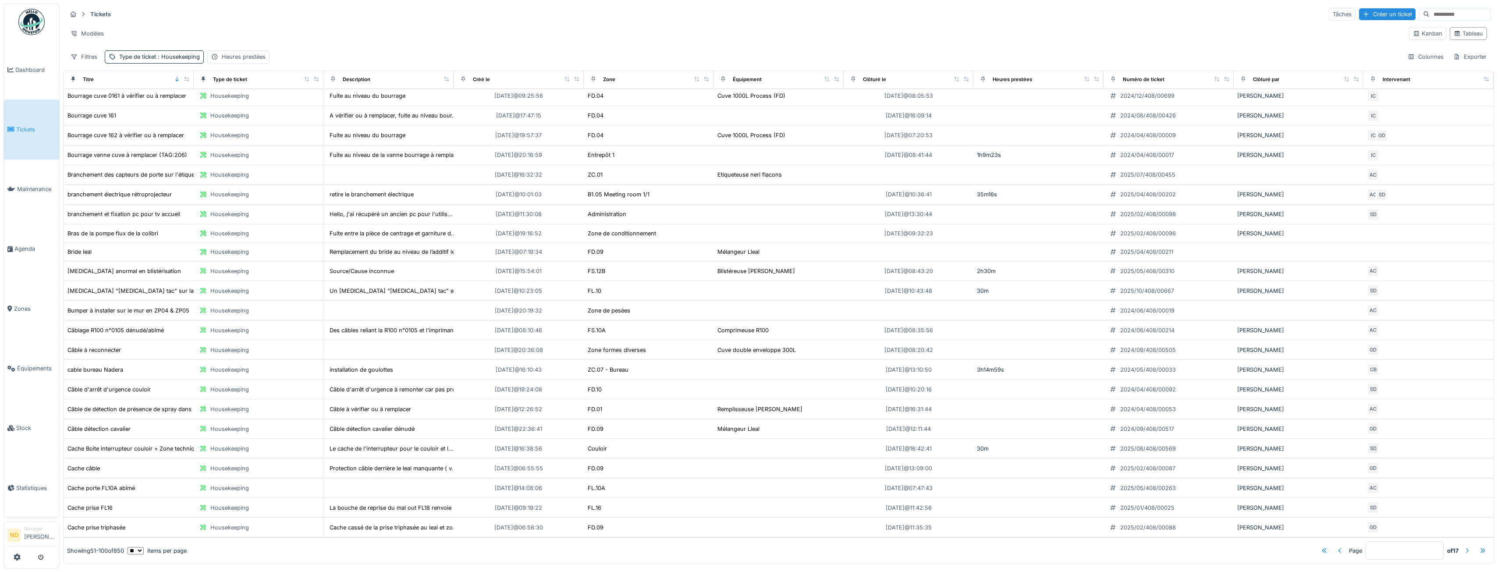
click at [1460, 545] on div at bounding box center [1467, 551] width 14 height 12
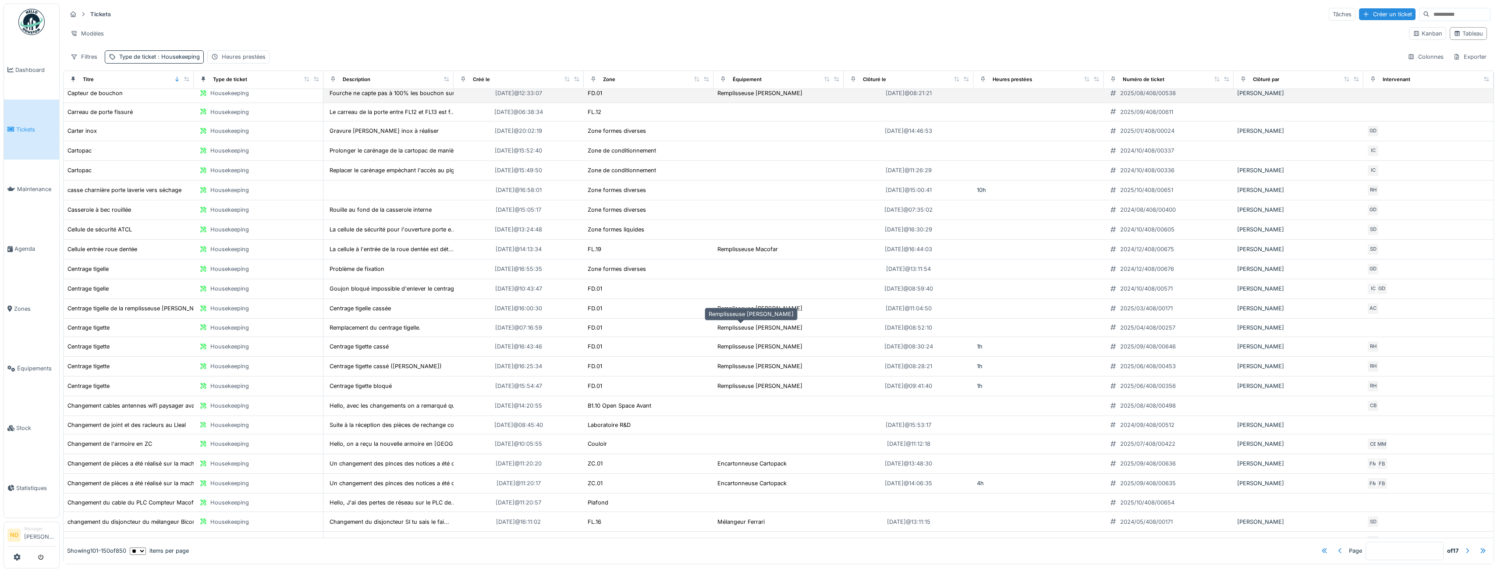
scroll to position [0, 0]
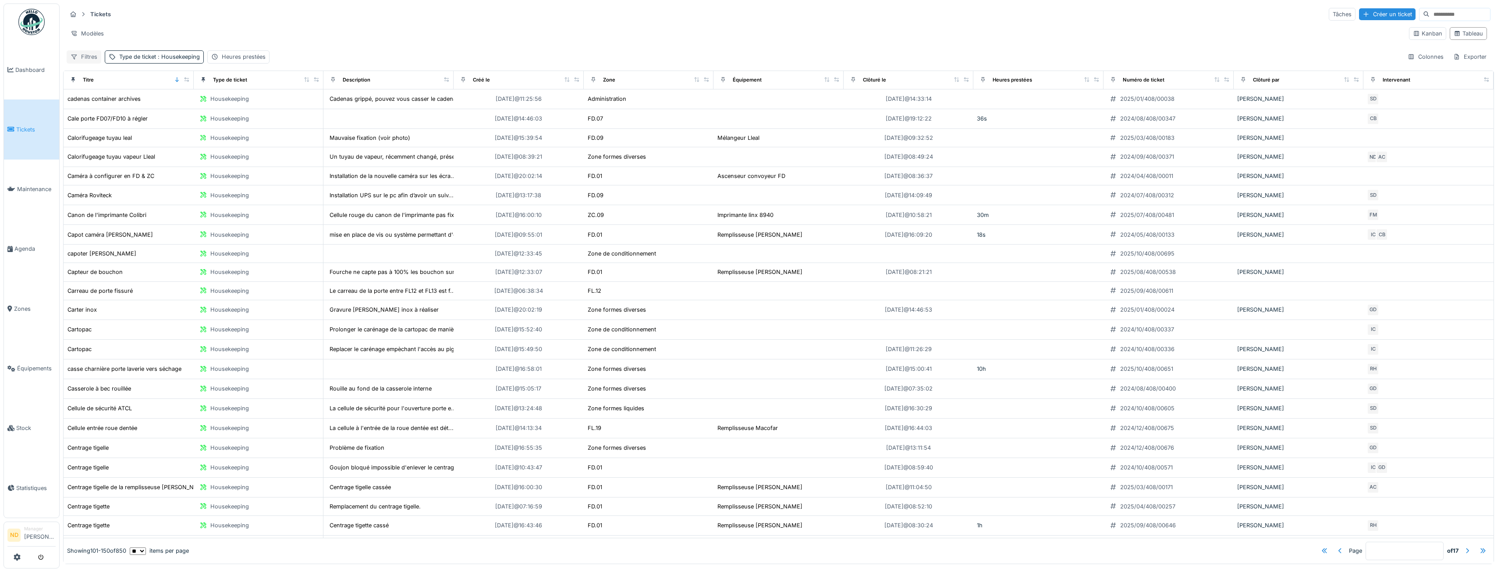
click at [80, 52] on div "Filtres" at bounding box center [84, 56] width 35 height 13
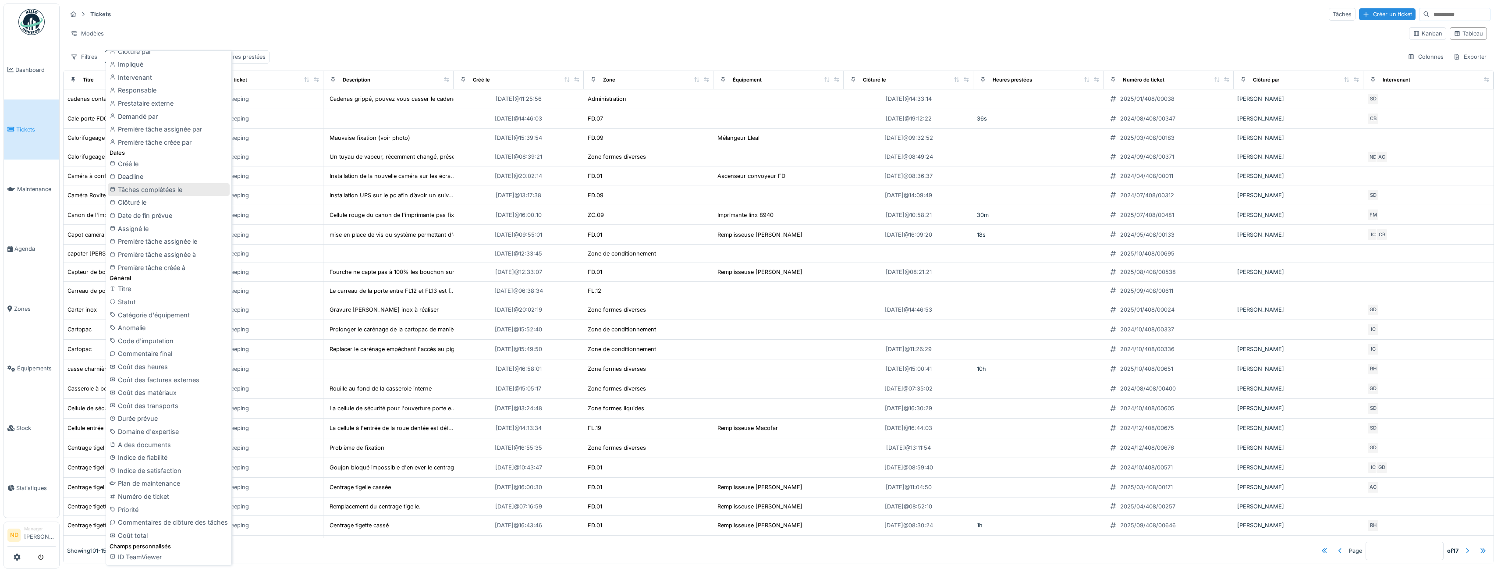
scroll to position [2, 0]
click at [160, 203] on div "Clôturé le" at bounding box center [169, 202] width 122 height 13
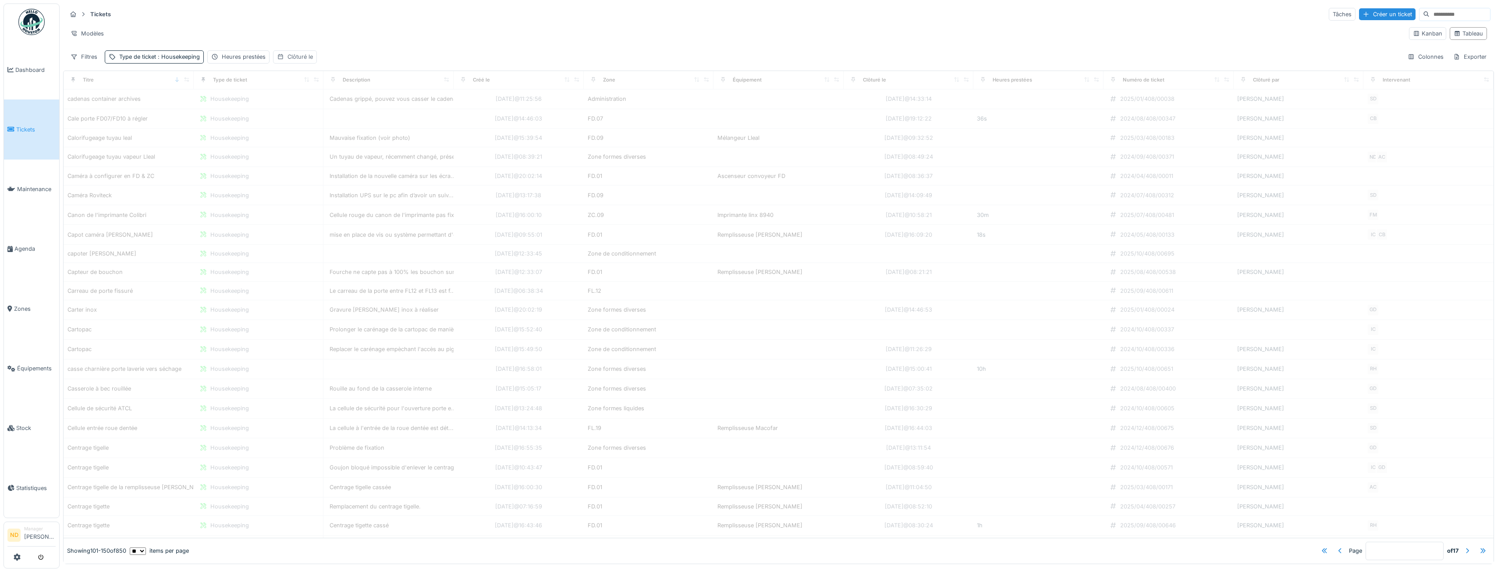
click at [306, 53] on div "Clôturé le" at bounding box center [299, 57] width 25 height 8
type input "*"
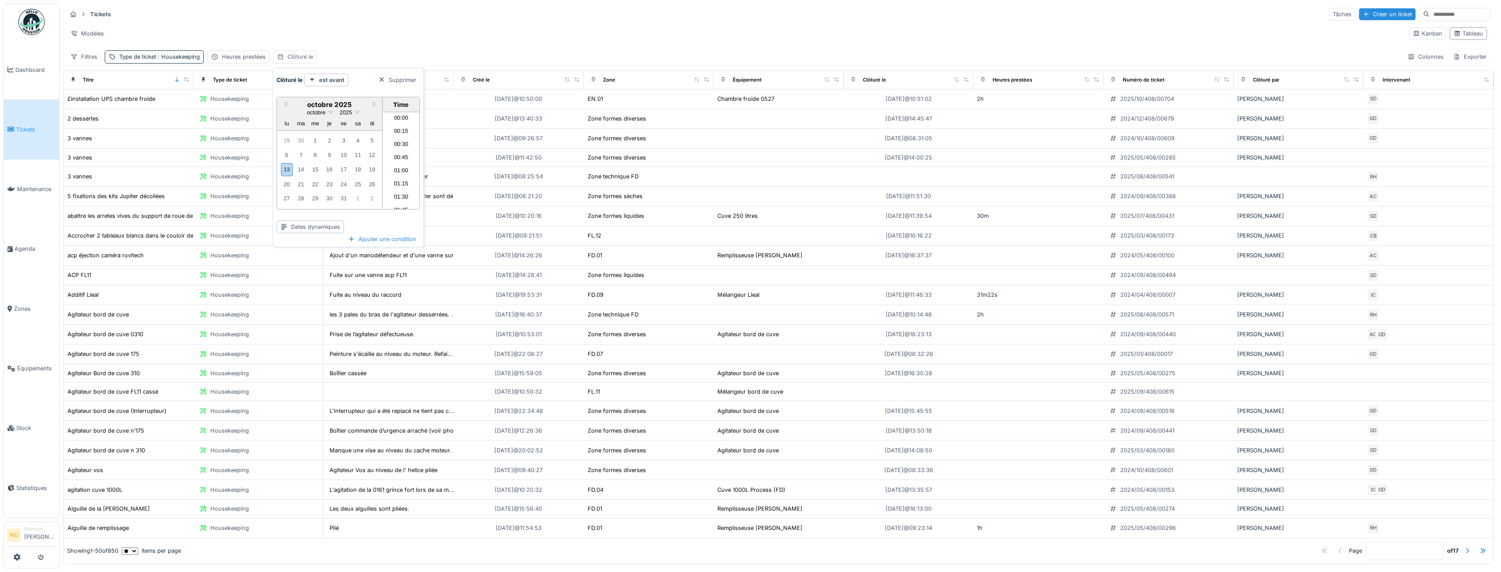
scroll to position [629, 0]
click at [332, 78] on strong "est avant" at bounding box center [331, 80] width 25 height 8
click at [355, 149] on div "est après" at bounding box center [336, 151] width 58 height 13
click at [320, 138] on div "1" at bounding box center [315, 141] width 12 height 12
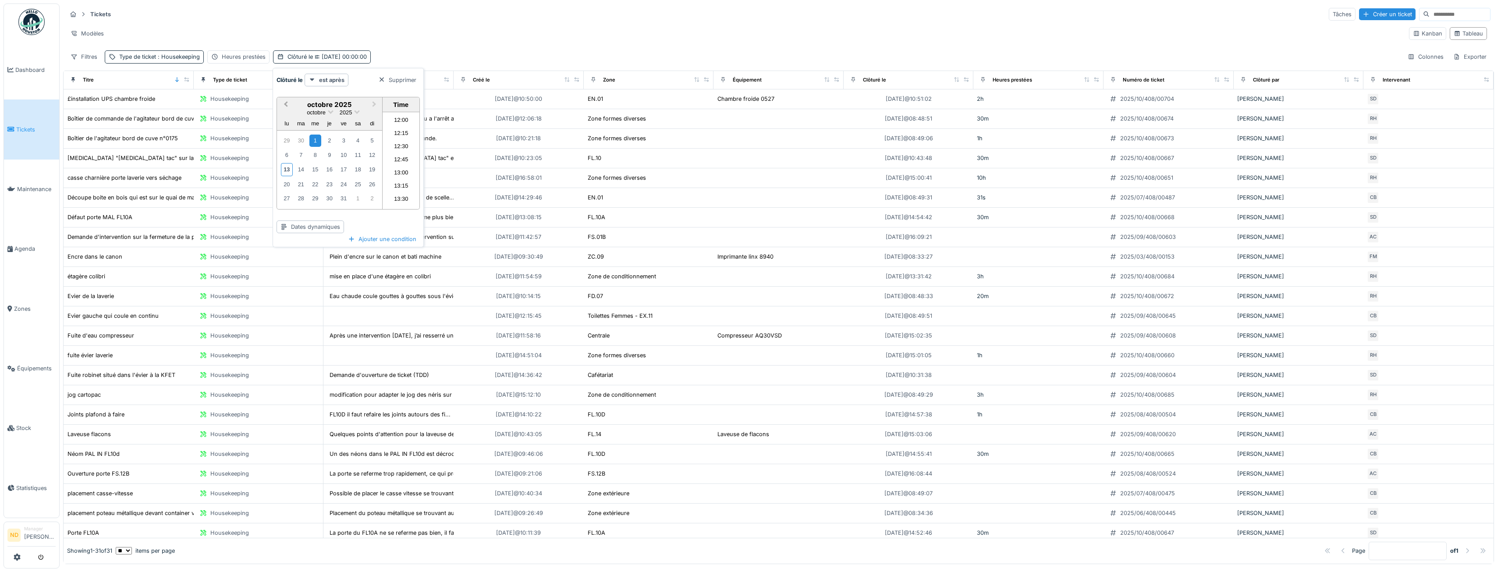
click at [286, 102] on span "Previous Month" at bounding box center [286, 104] width 0 height 10
click at [291, 140] on div "1" at bounding box center [287, 141] width 12 height 12
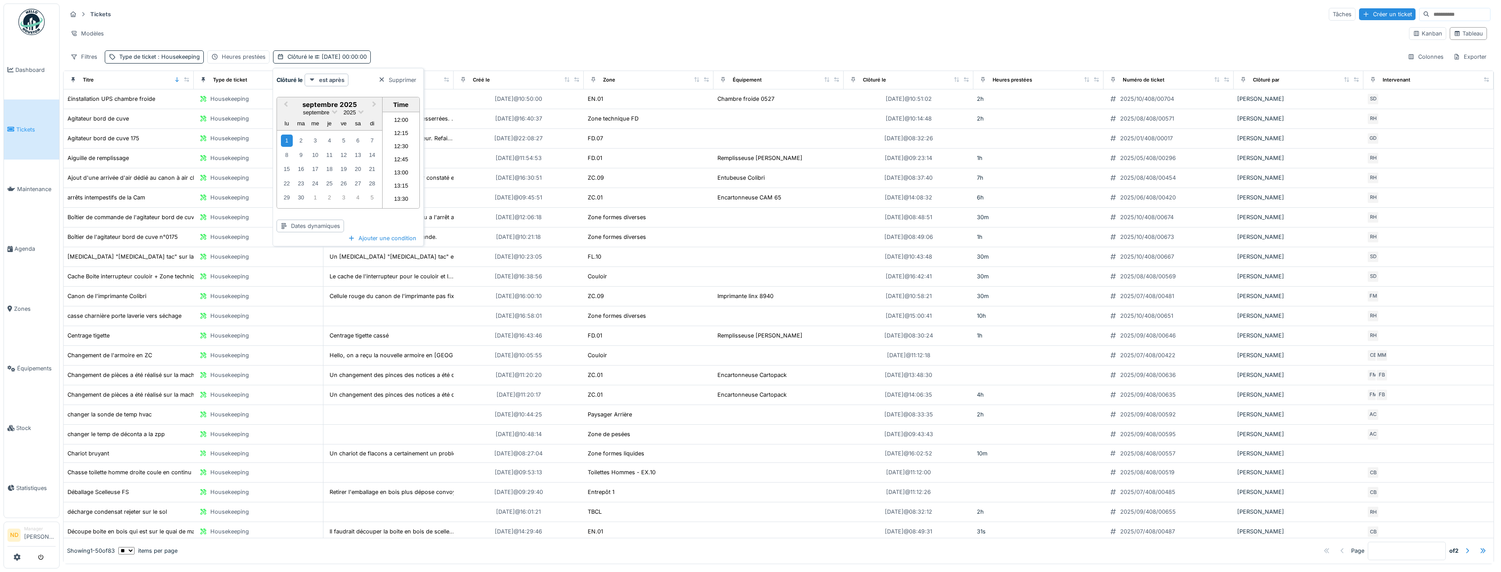
click at [429, 27] on div "Modèles" at bounding box center [734, 33] width 1335 height 13
click at [315, 55] on icon at bounding box center [317, 56] width 4 height 5
click at [282, 101] on button "Previous Month" at bounding box center [285, 105] width 14 height 14
click at [345, 141] on div "1" at bounding box center [344, 141] width 12 height 12
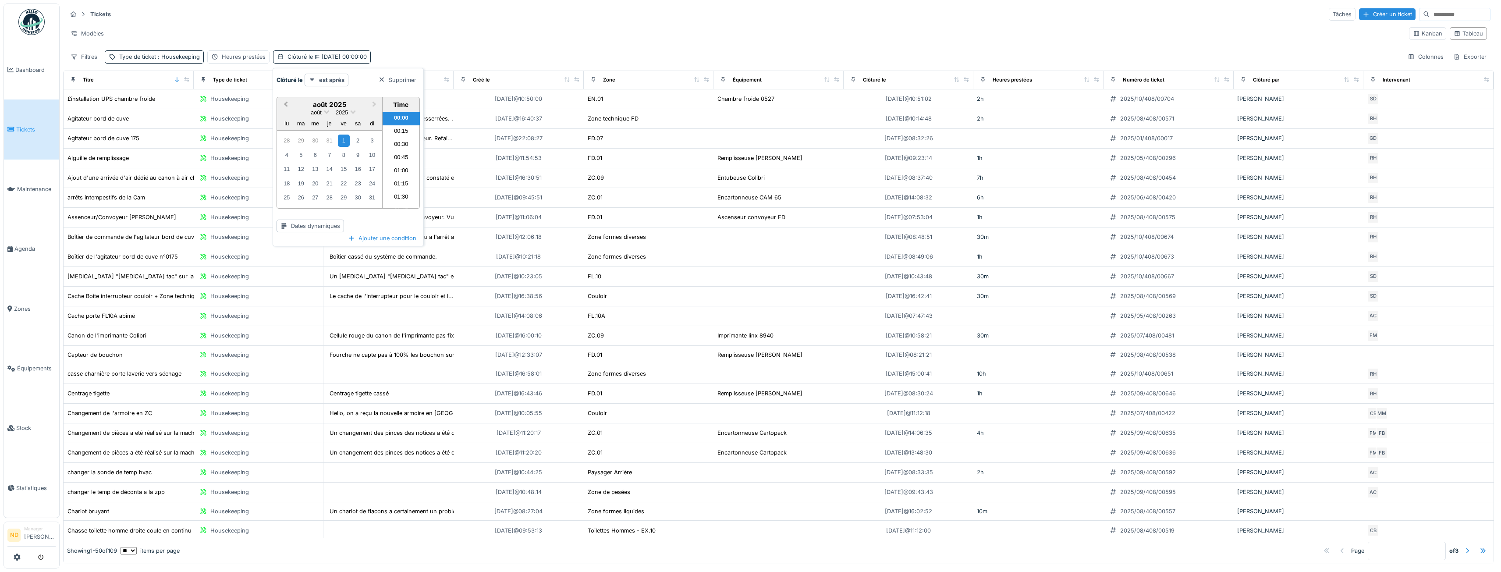
click at [290, 103] on button "Previous Month" at bounding box center [285, 105] width 14 height 14
click at [302, 139] on div "1" at bounding box center [301, 141] width 12 height 12
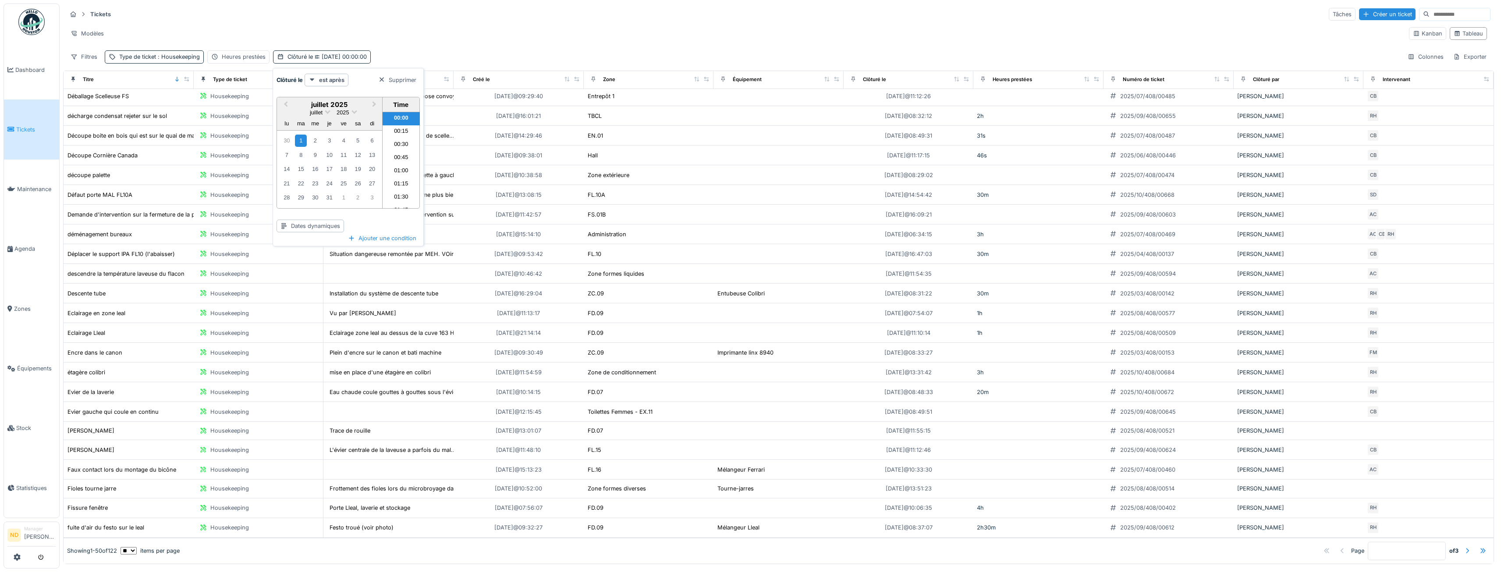
scroll to position [546, 0]
click at [16, 559] on icon at bounding box center [17, 556] width 7 height 7
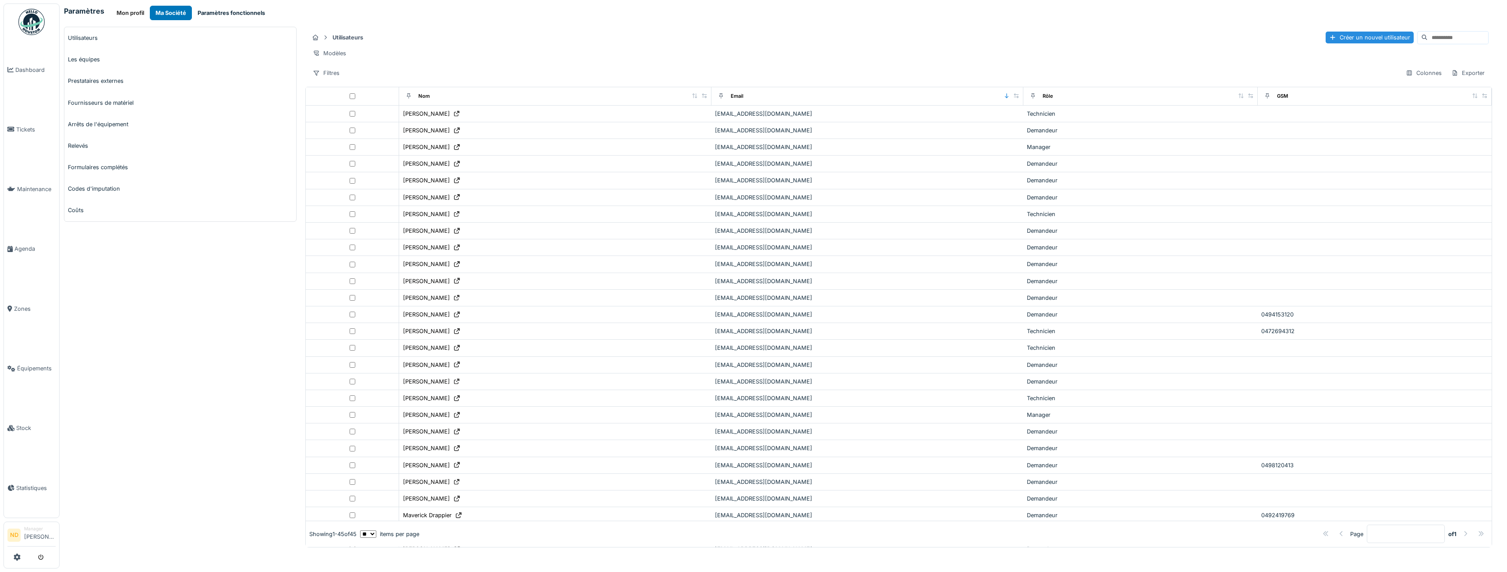
click at [216, 18] on button "Paramètres fonctionnels" at bounding box center [231, 13] width 79 height 14
click at [231, 14] on button "Paramètres fonctionnels" at bounding box center [231, 13] width 79 height 14
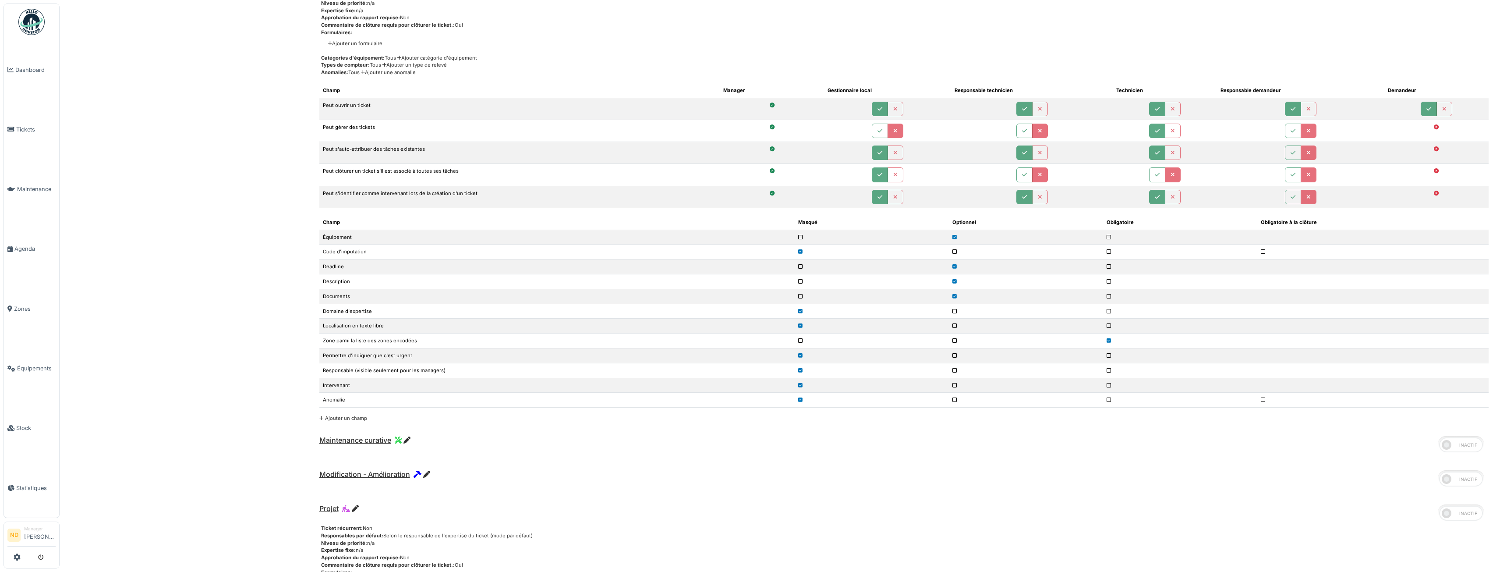
scroll to position [1139, 0]
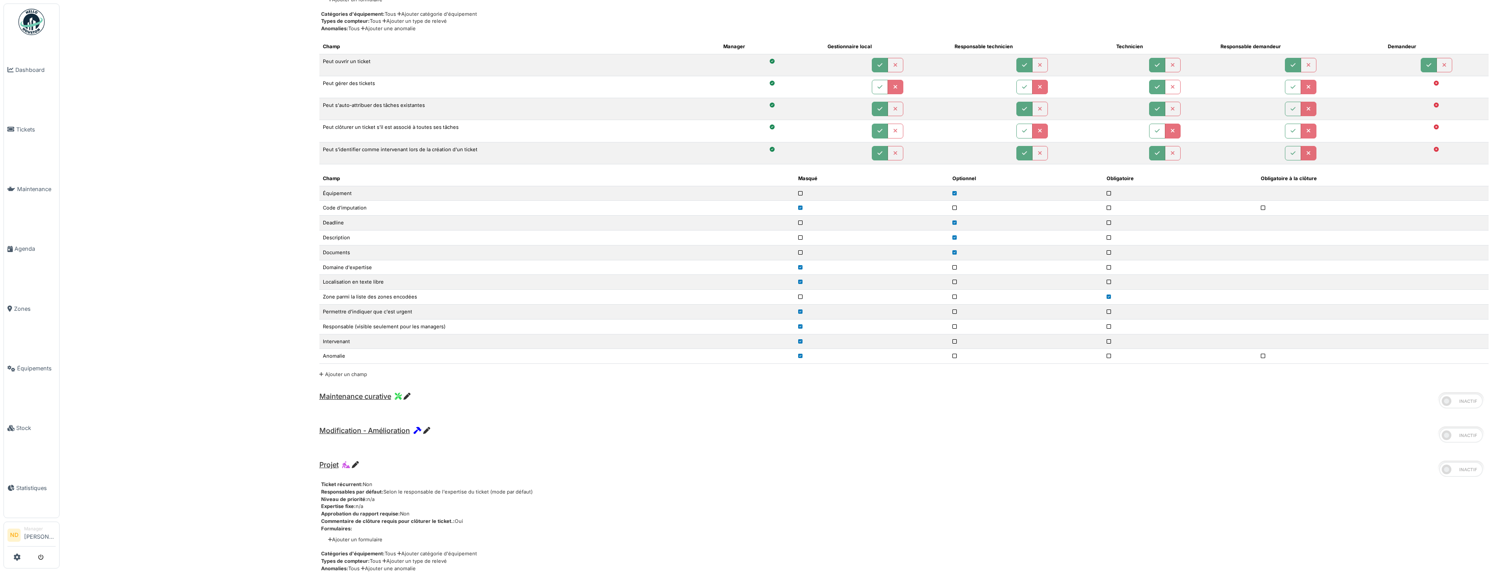
click at [349, 376] on link "Ajouter un champ" at bounding box center [343, 374] width 48 height 6
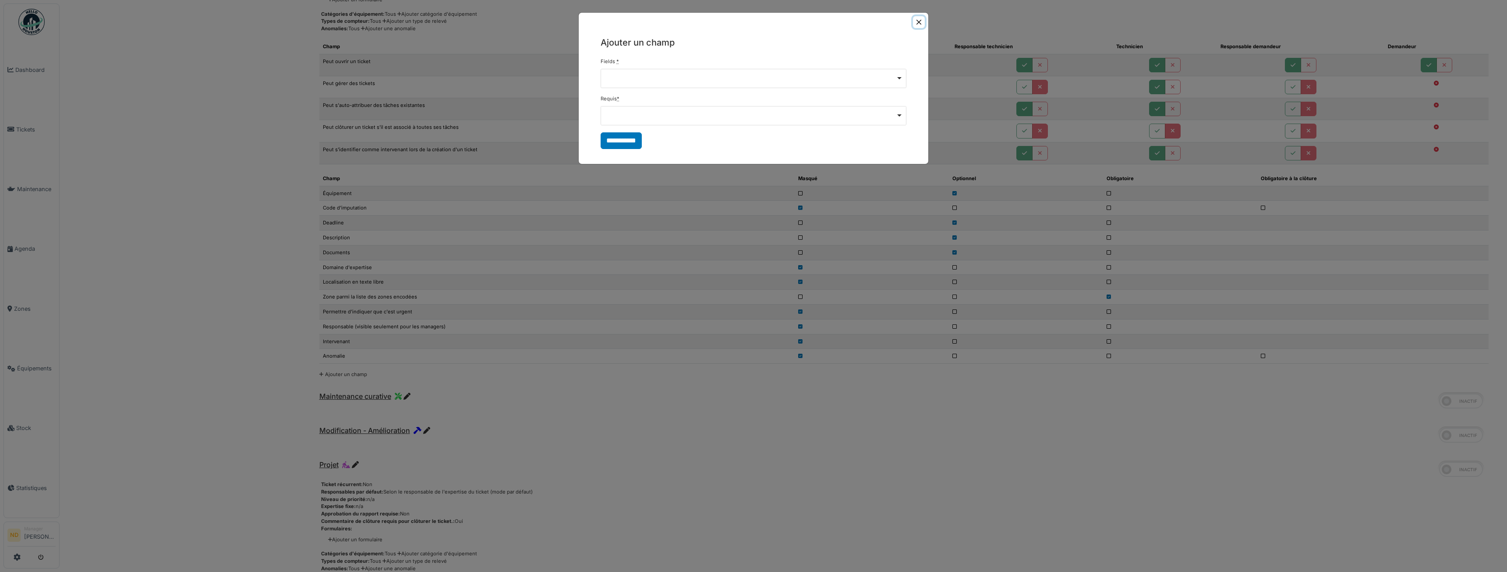
click at [917, 23] on button "Close" at bounding box center [919, 22] width 12 height 12
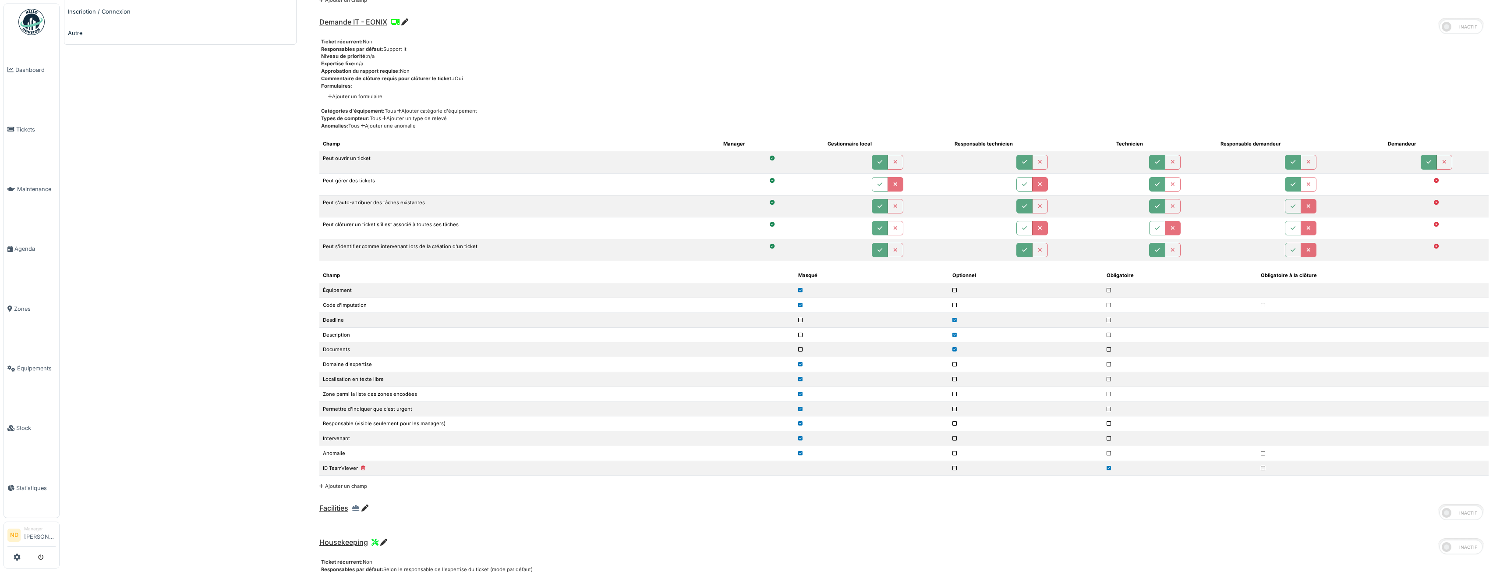
scroll to position [0, 0]
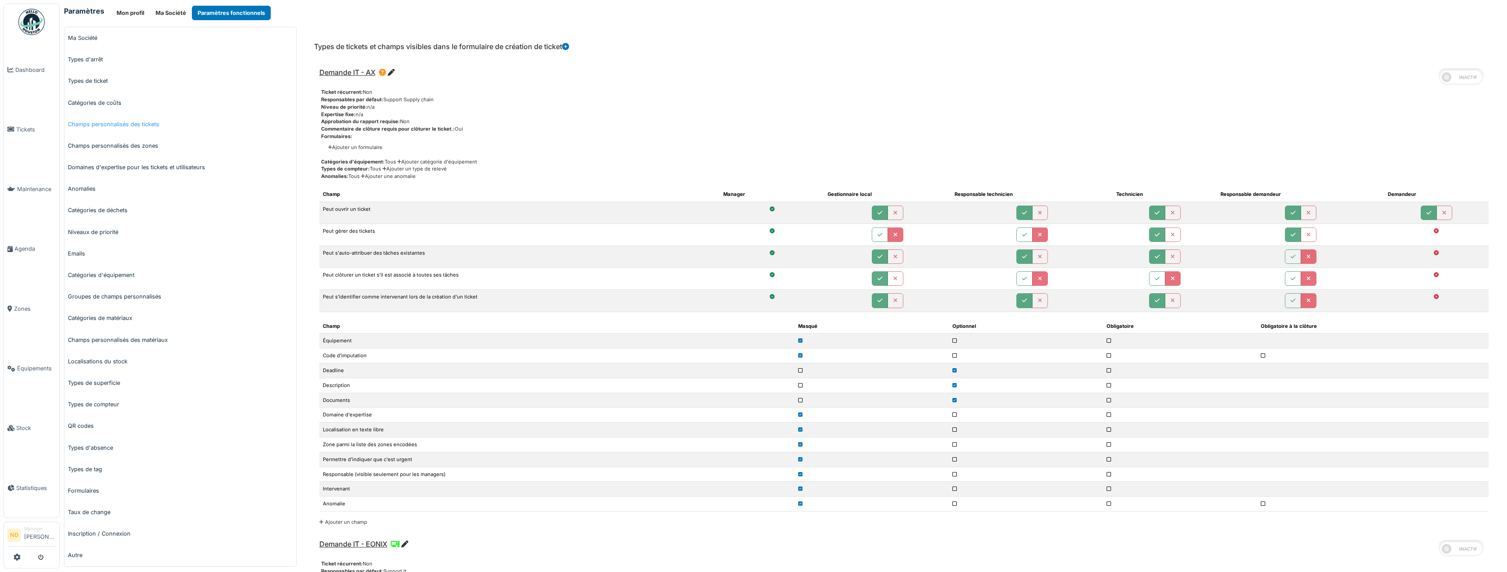
click at [127, 122] on link "Champs personnalisés des tickets" at bounding box center [180, 123] width 232 height 21
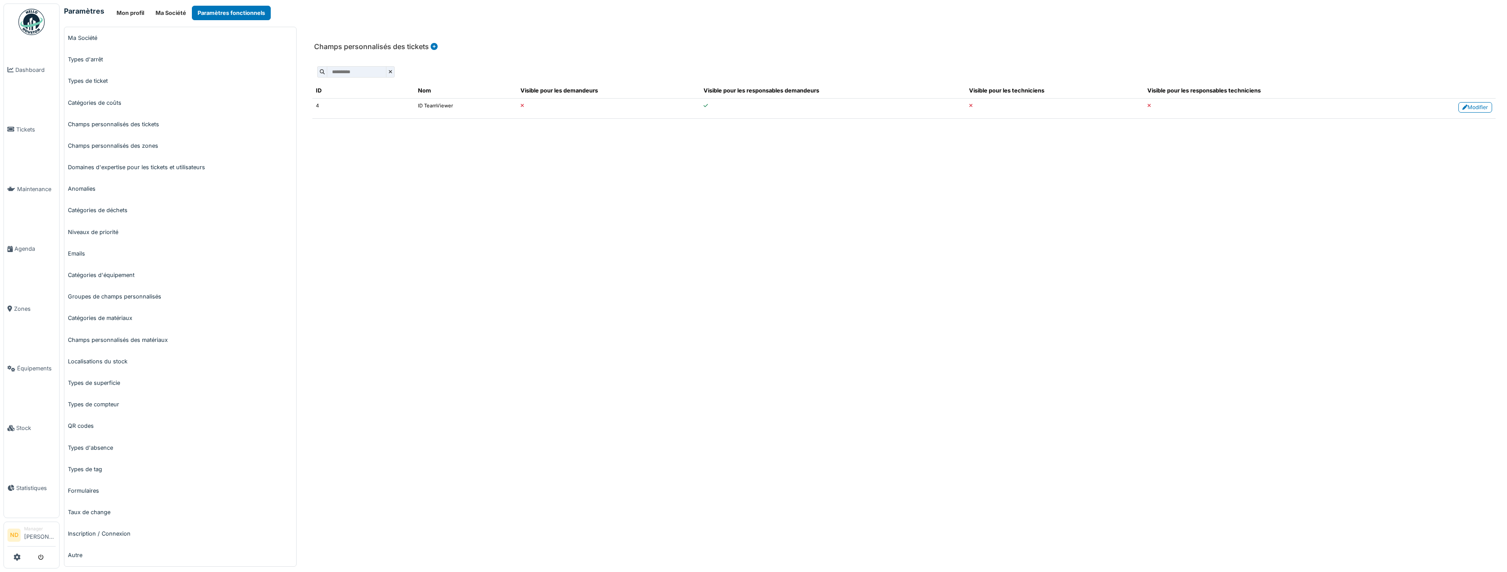
click at [395, 71] on span at bounding box center [390, 71] width 8 height 11
click at [93, 55] on link "Types d'arrêt" at bounding box center [180, 59] width 232 height 21
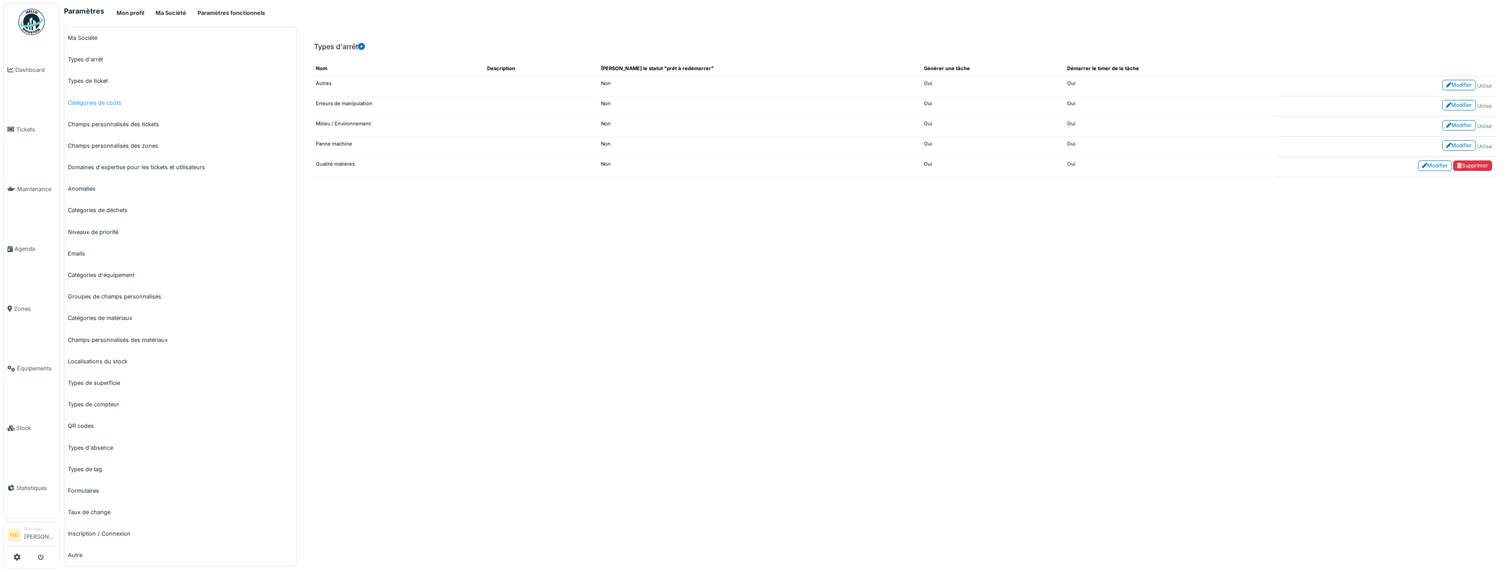
click at [111, 104] on link "Catégories de coûts" at bounding box center [180, 102] width 232 height 21
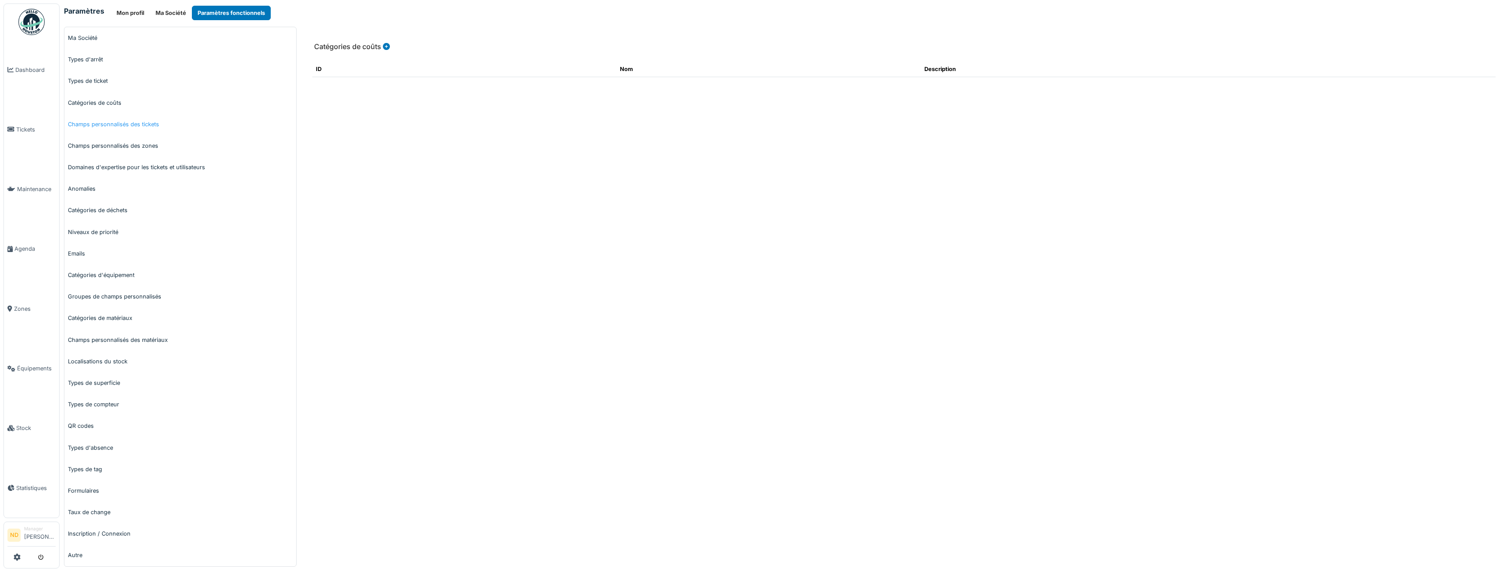
click at [139, 129] on link "Champs personnalisés des tickets" at bounding box center [180, 123] width 232 height 21
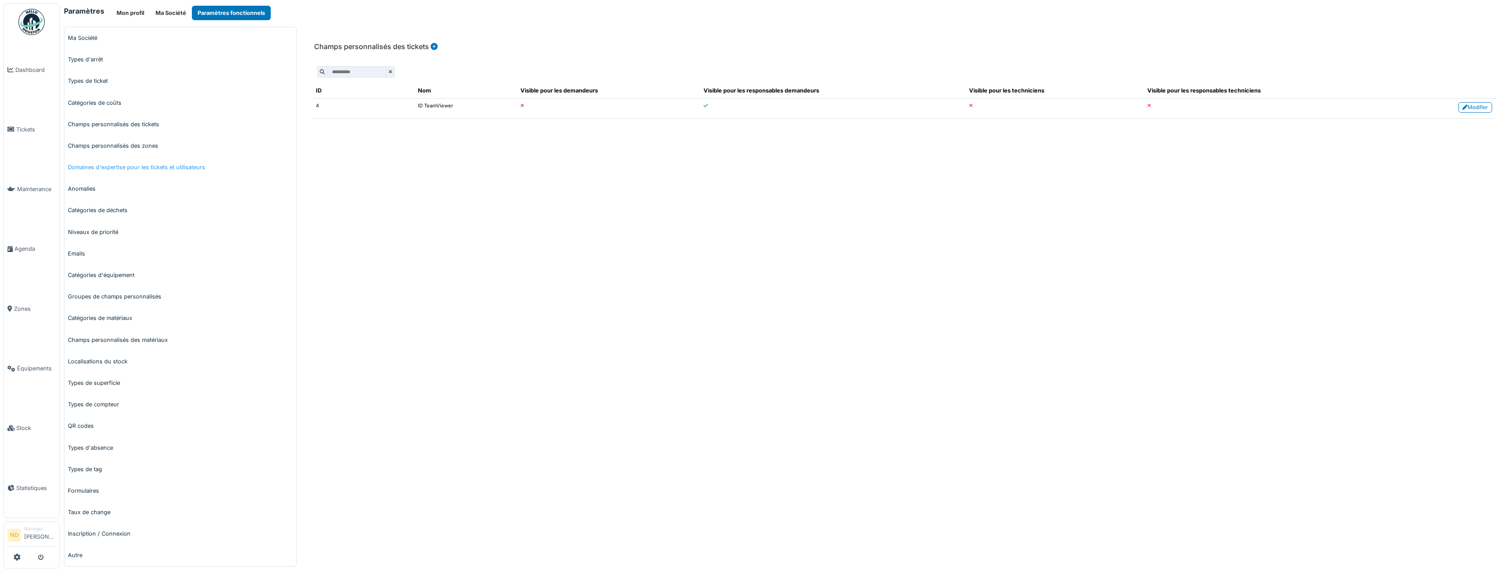
click at [178, 162] on link "Domaines d'expertise pour les tickets et utilisateurs" at bounding box center [180, 166] width 232 height 21
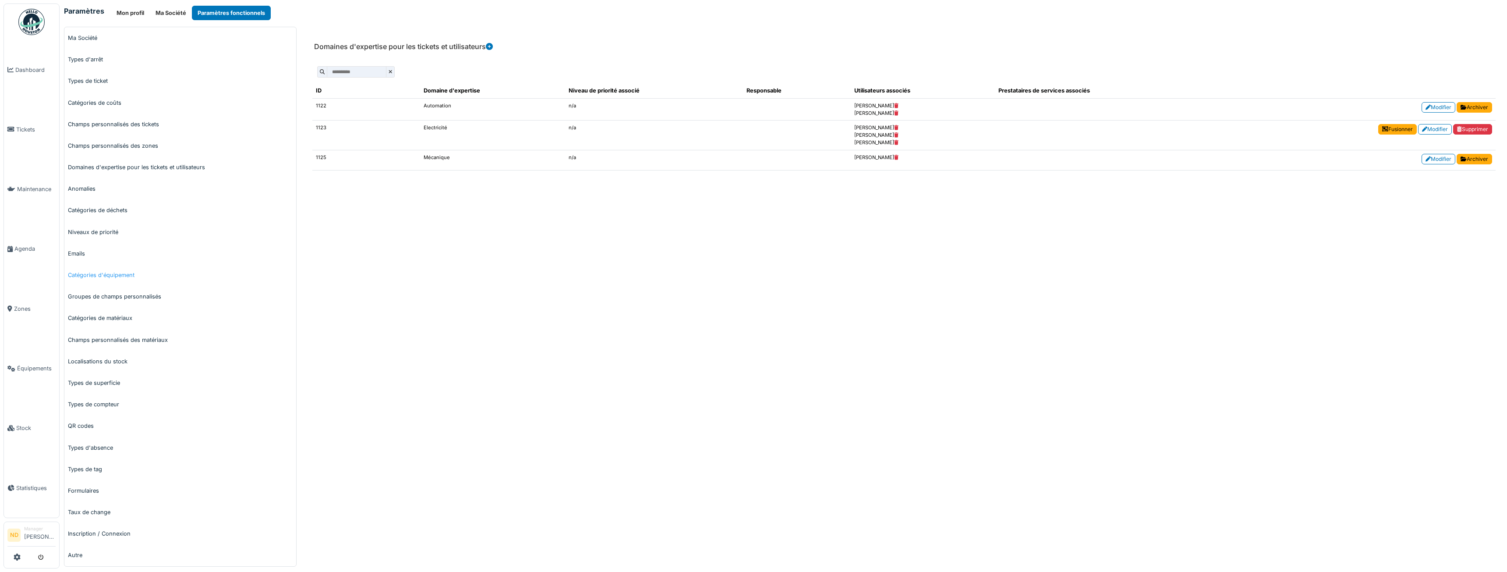
scroll to position [7, 0]
click at [106, 285] on link "Groupes de champs personnalisés" at bounding box center [180, 289] width 232 height 21
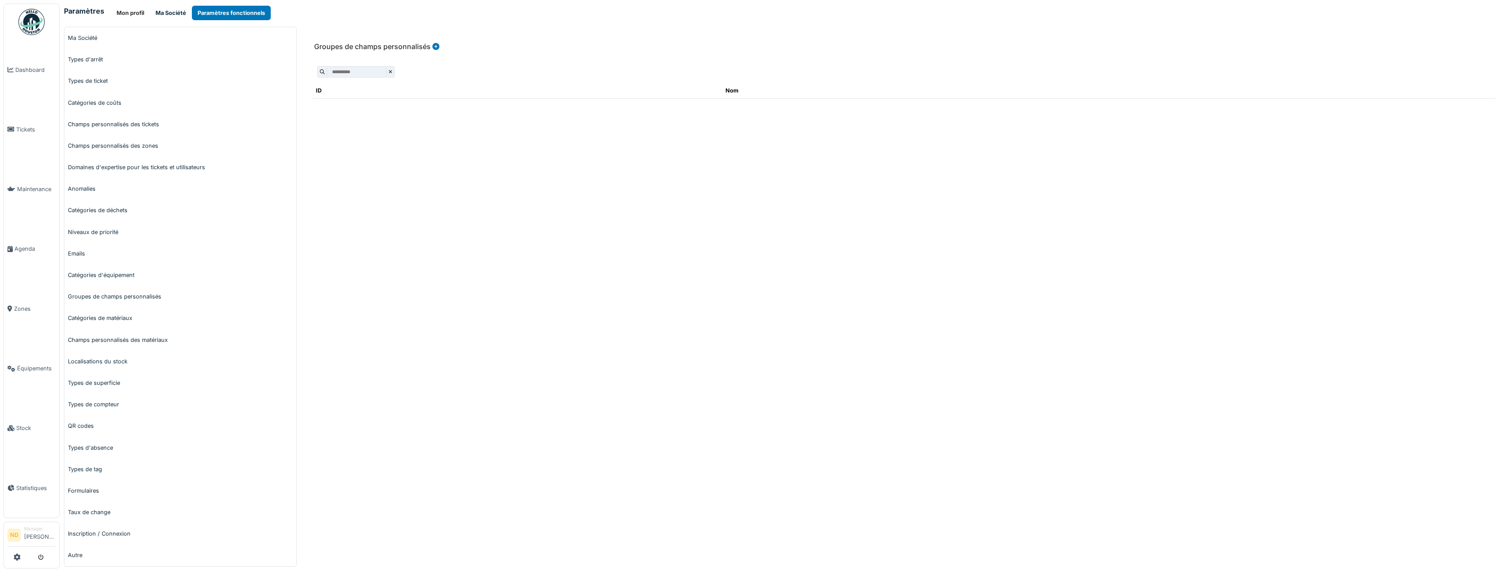
click at [180, 9] on button "Ma Société" at bounding box center [171, 13] width 42 height 14
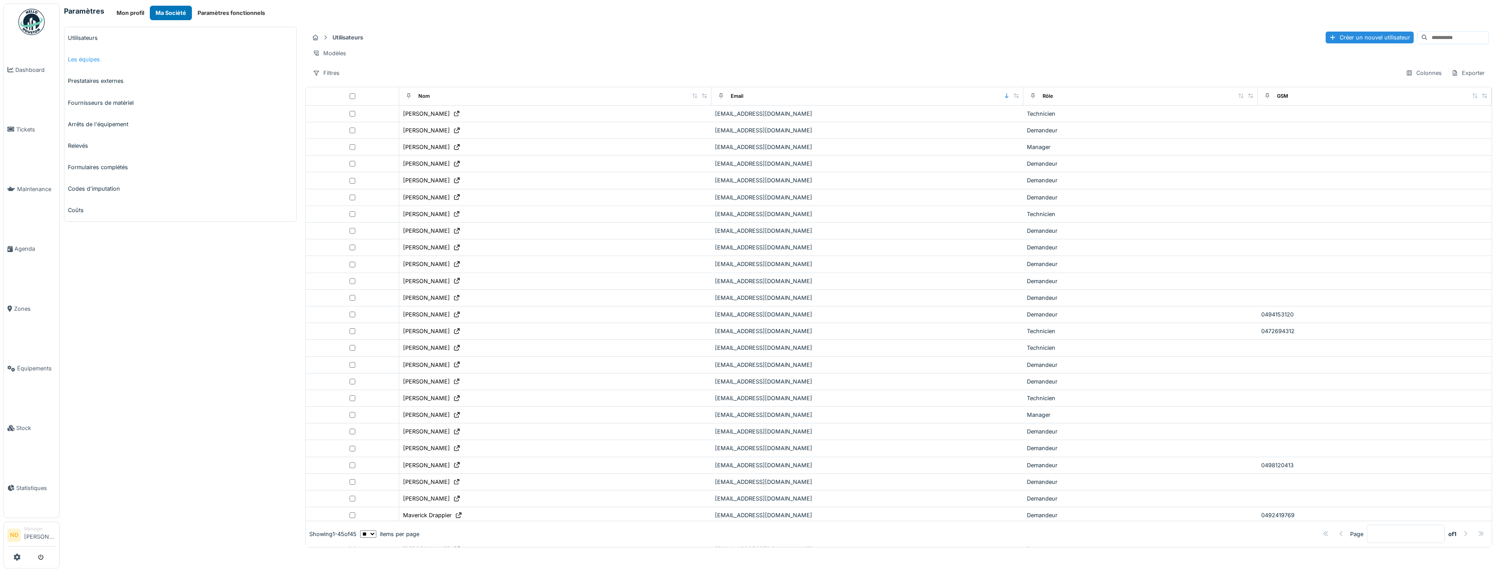
click at [93, 61] on link "Les équipes" at bounding box center [180, 59] width 232 height 21
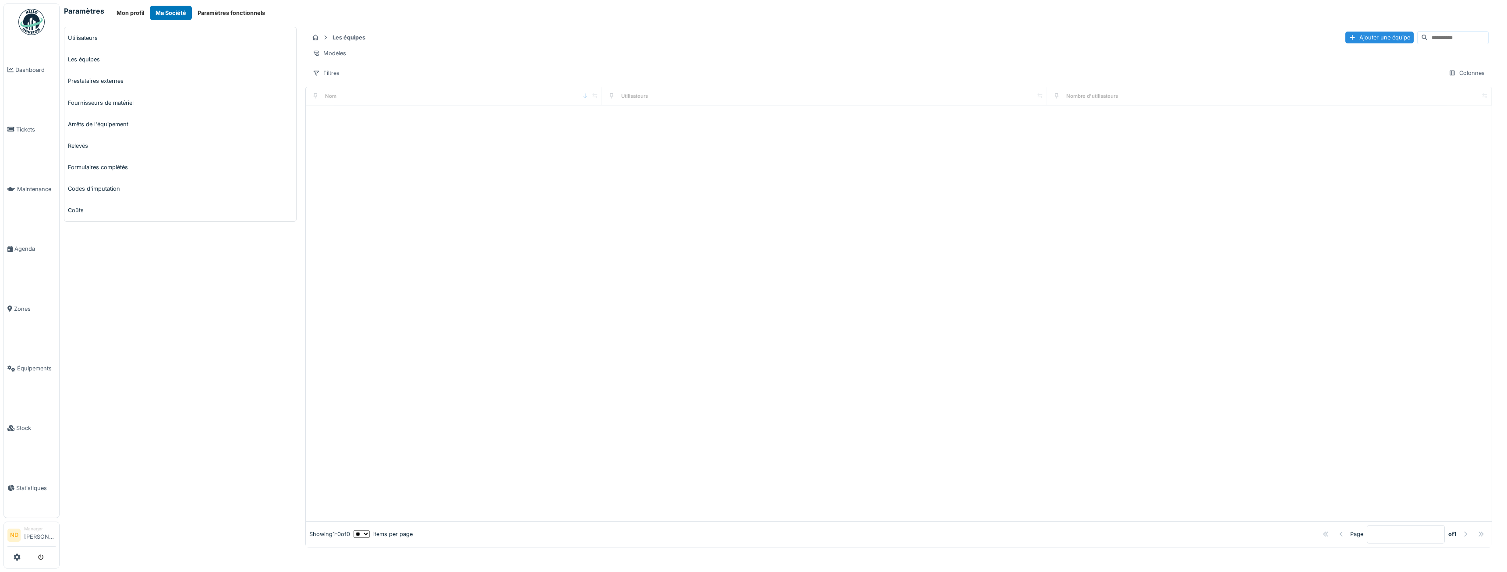
click at [116, 78] on link "Prestataires externes" at bounding box center [180, 80] width 232 height 21
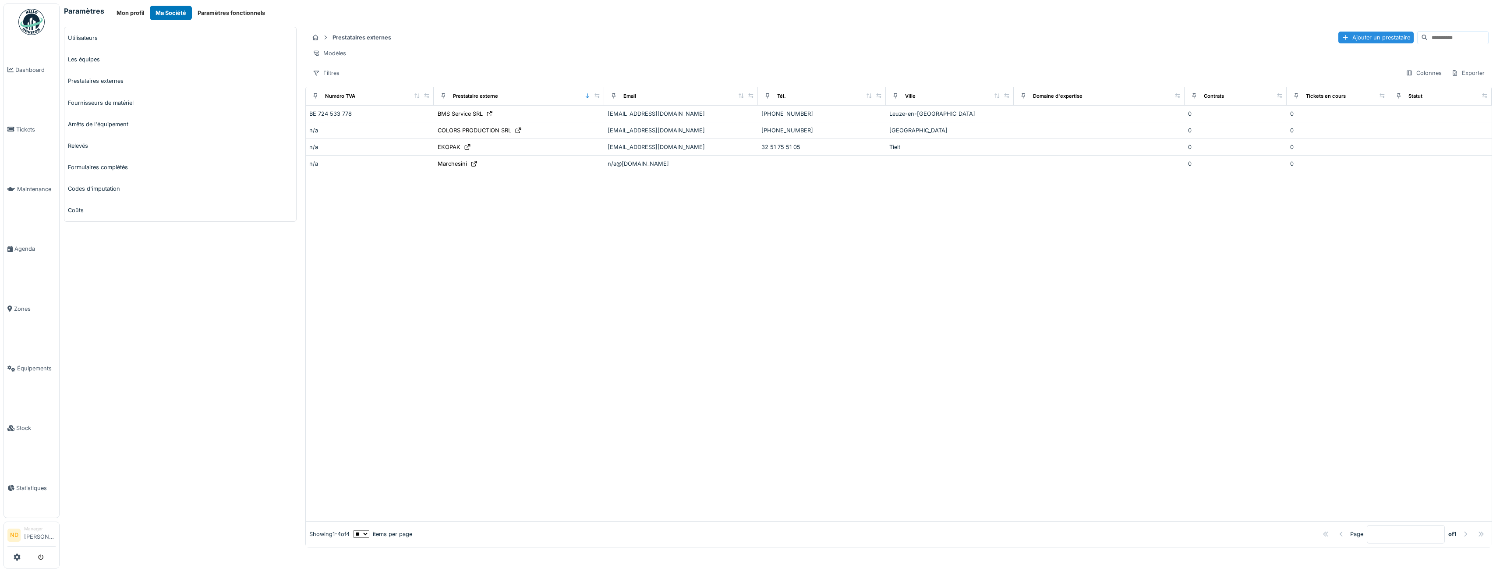
click at [111, 108] on link "Fournisseurs de matériel" at bounding box center [180, 102] width 232 height 21
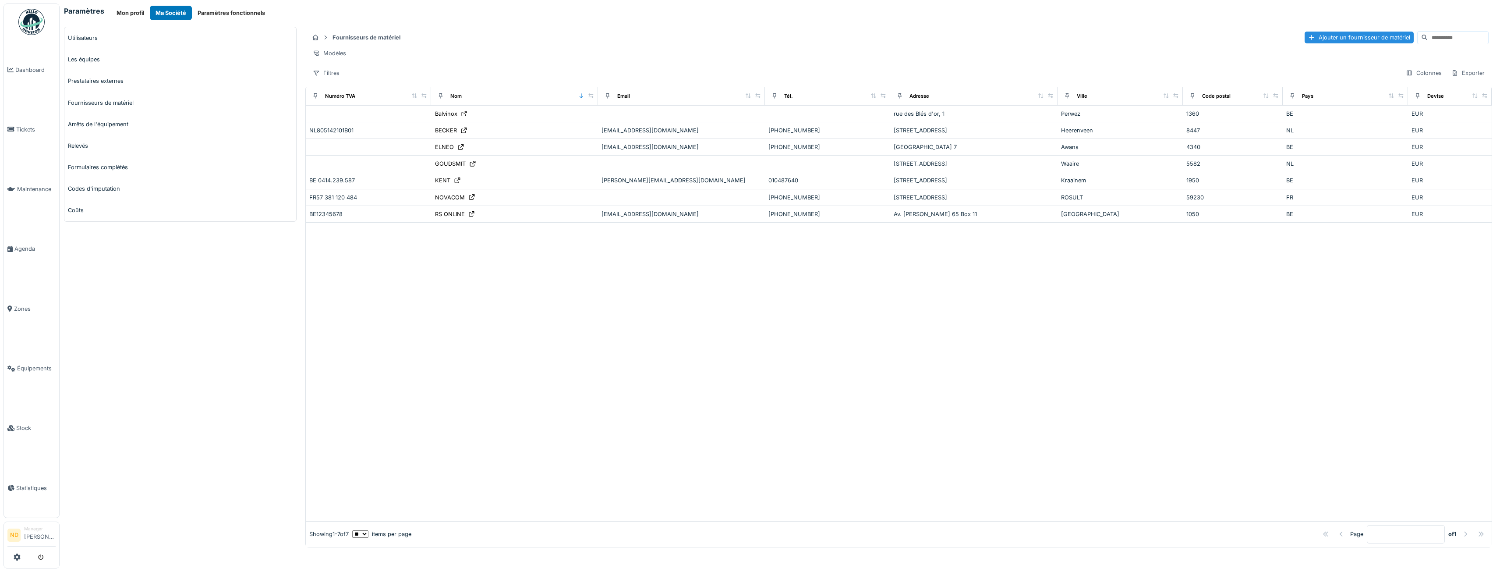
click at [225, 5] on div "Paramètres Mon profil Ma Société Paramètres fonctionnels Utilisateurs Les équip…" at bounding box center [784, 286] width 1448 height 572
click at [227, 14] on button "Paramètres fonctionnels" at bounding box center [231, 13] width 79 height 14
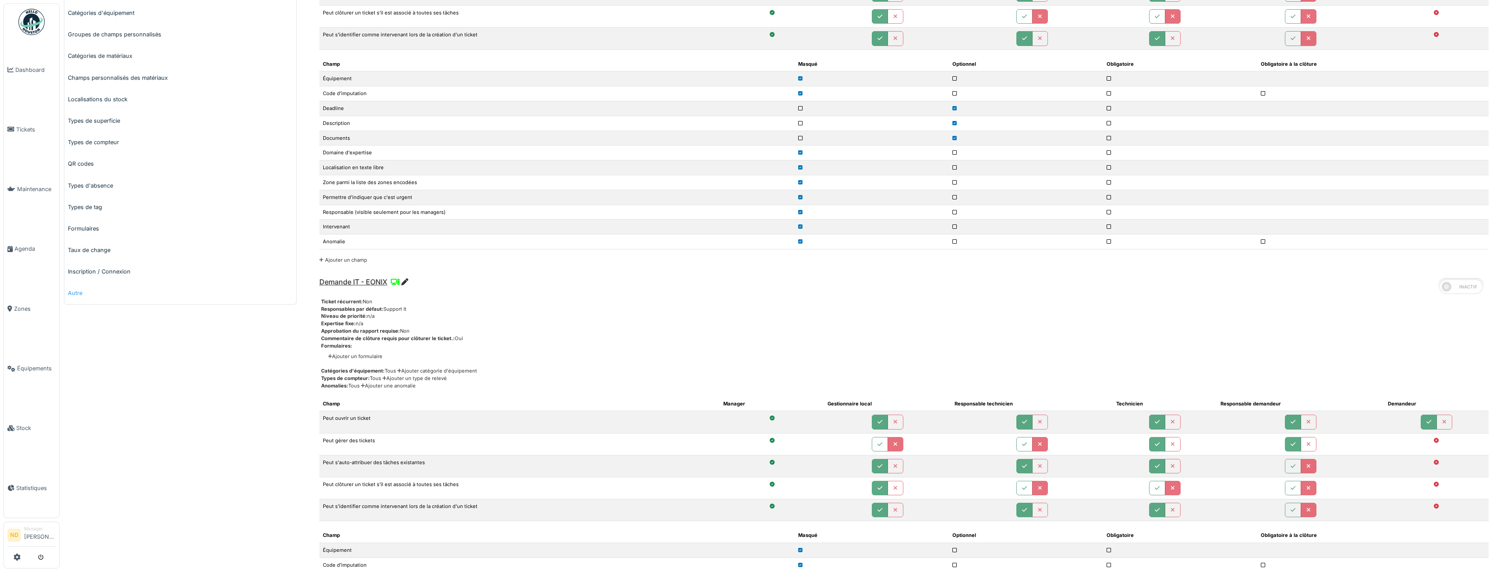
scroll to position [263, 0]
click at [34, 131] on span "Tickets" at bounding box center [35, 129] width 39 height 8
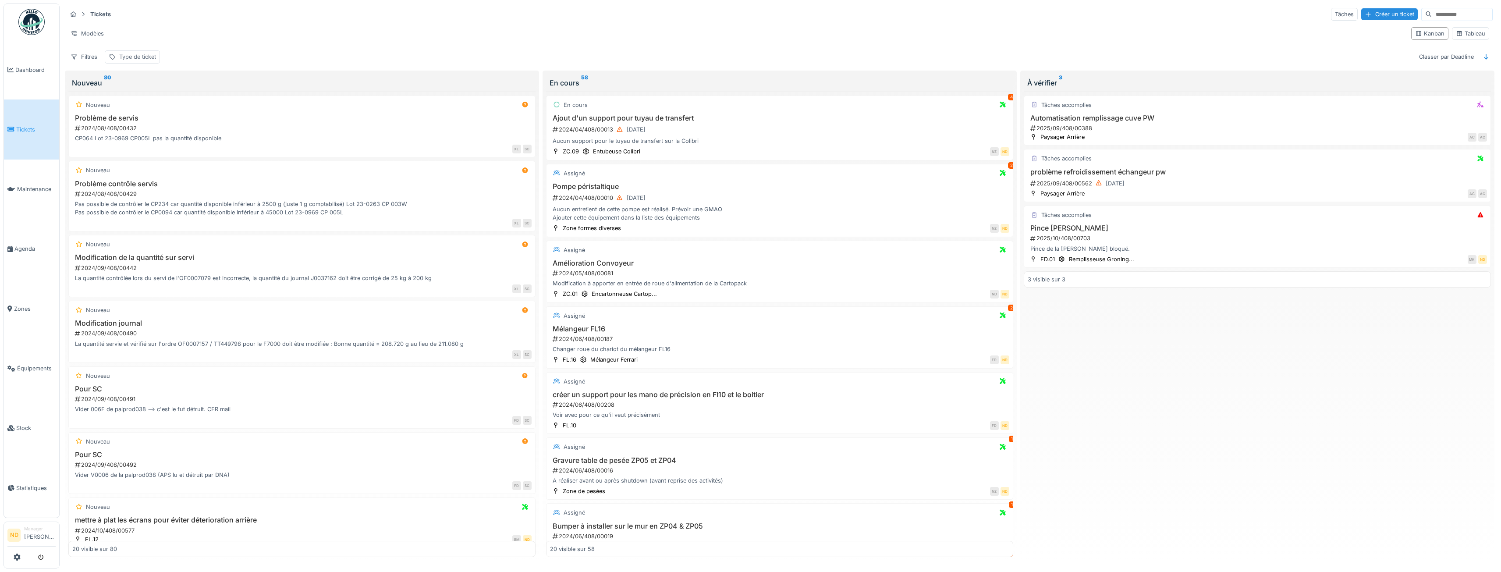
click at [142, 57] on div "Type de ticket" at bounding box center [137, 57] width 37 height 8
click at [90, 65] on div "Tickets Tâches Créer un ticket Modèles Kanban Tableau Filtres Type de ticket Cl…" at bounding box center [779, 36] width 1433 height 64
click at [90, 58] on div "Filtres" at bounding box center [84, 56] width 35 height 13
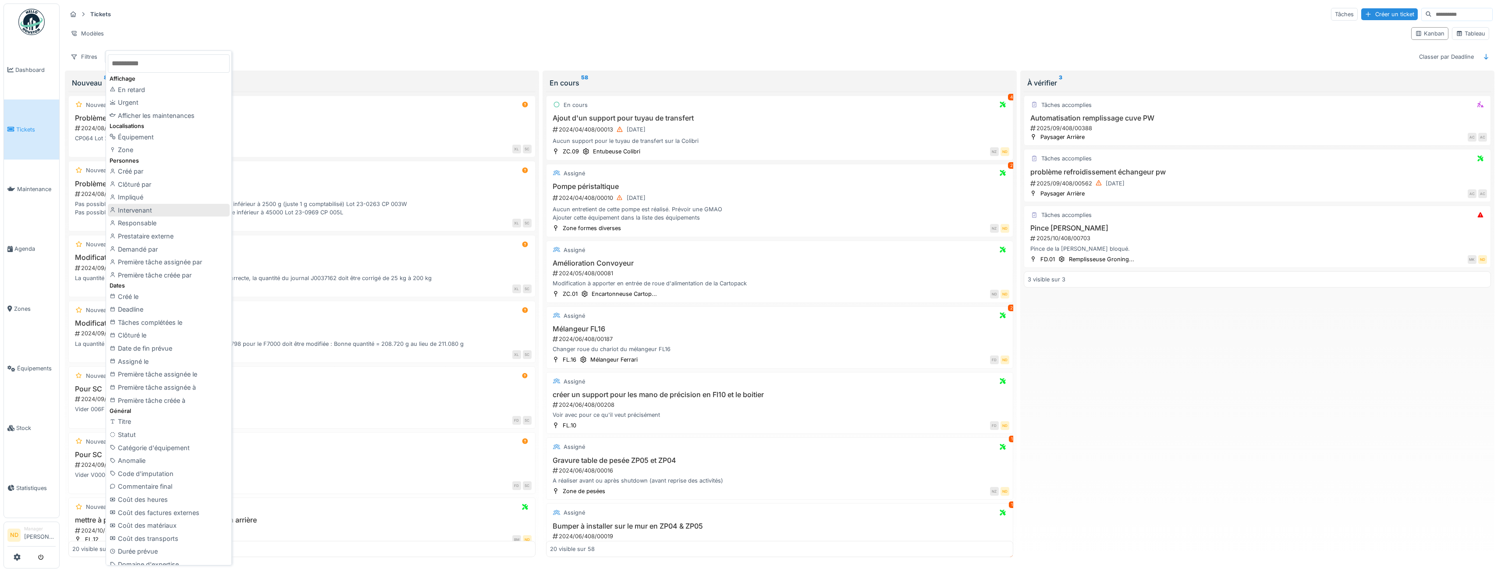
click at [155, 209] on div "Intervenant" at bounding box center [169, 210] width 122 height 13
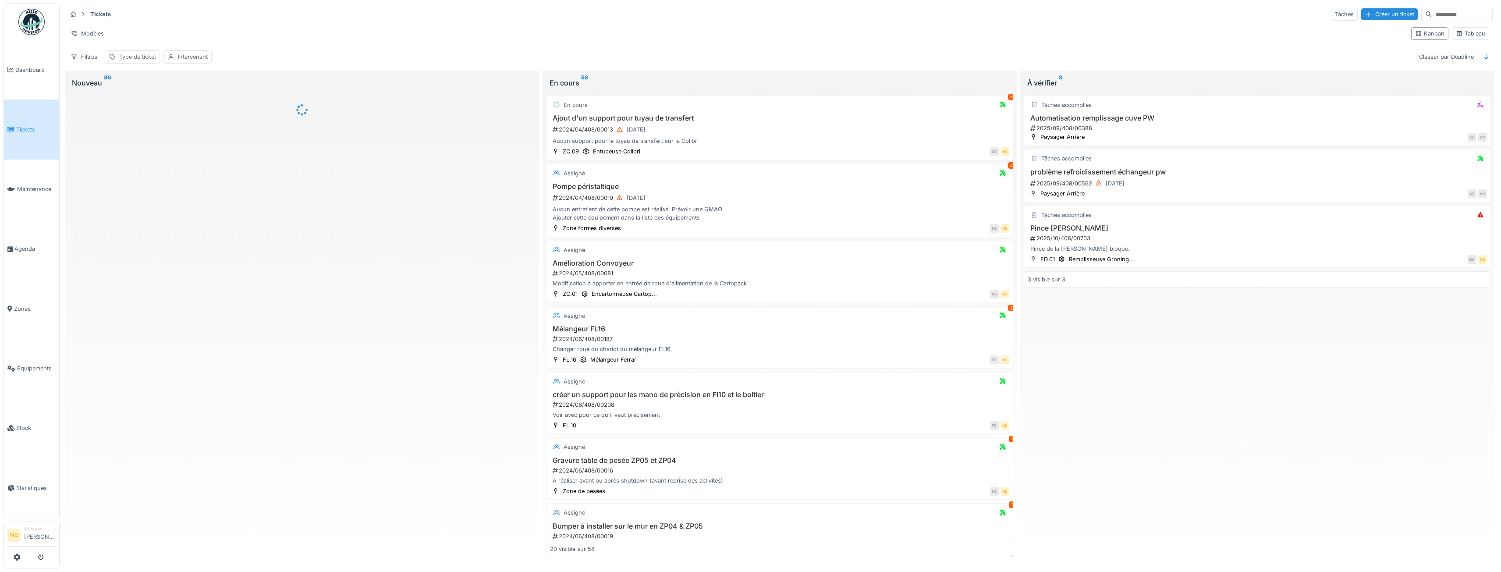
click at [151, 54] on div "Type de ticket" at bounding box center [137, 57] width 37 height 8
click at [216, 77] on div "Supprimer" at bounding box center [199, 80] width 45 height 12
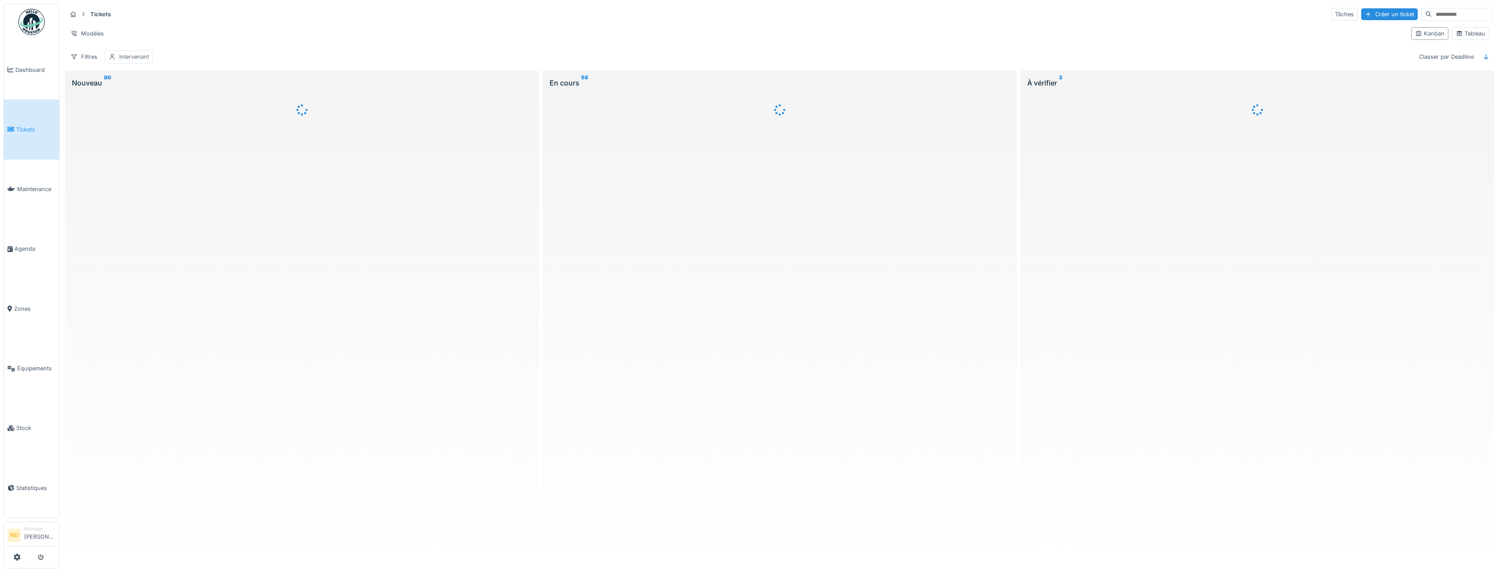
click at [143, 55] on div "Intervenant" at bounding box center [134, 57] width 30 height 8
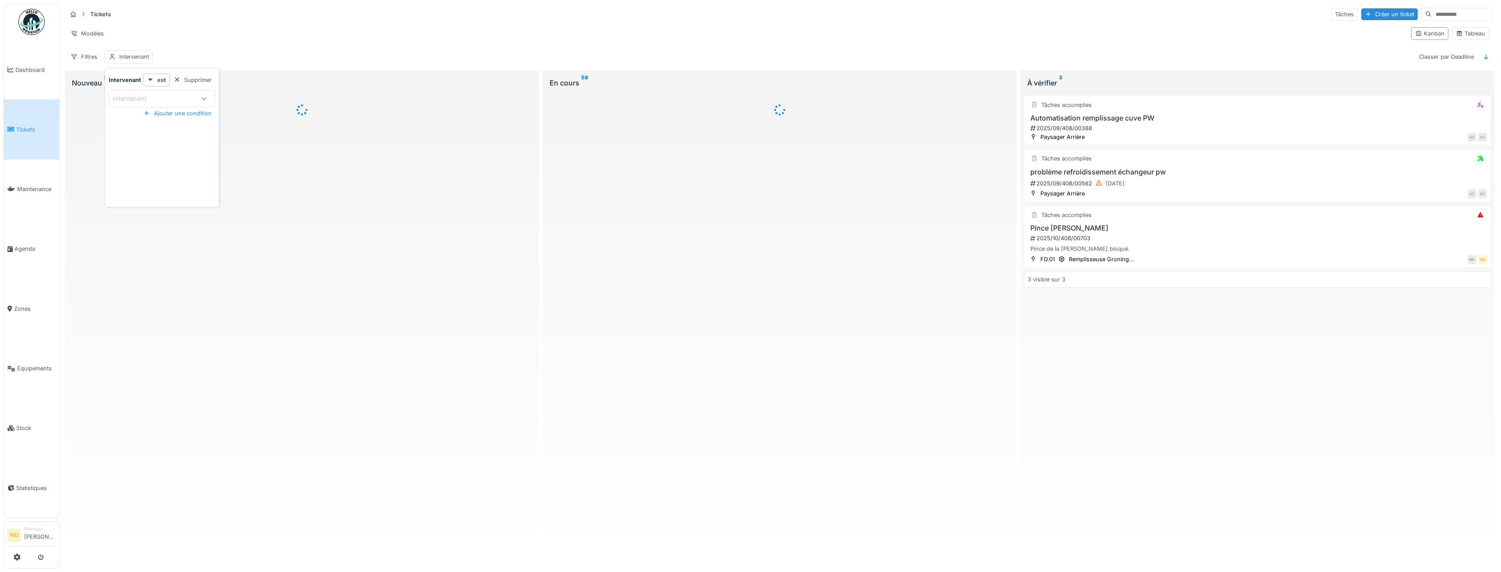
click at [194, 94] on div at bounding box center [204, 98] width 21 height 17
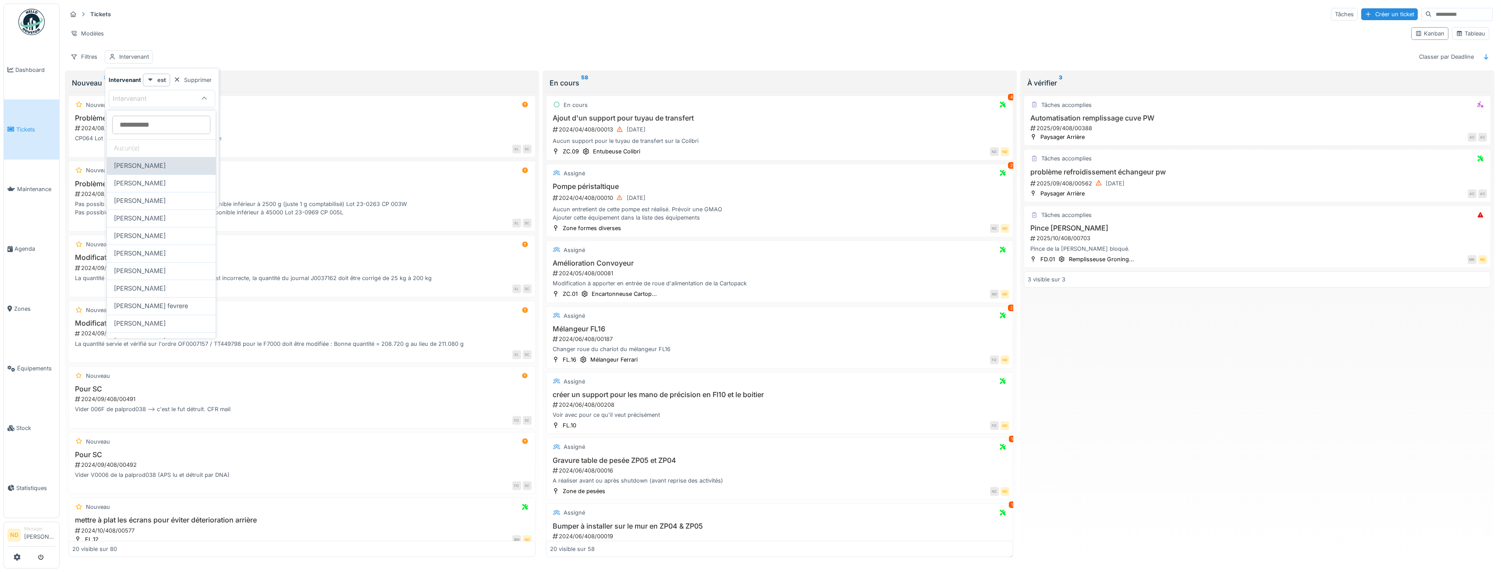
click at [149, 170] on span "Achraf Chihabi" at bounding box center [140, 166] width 52 height 10
type input "****"
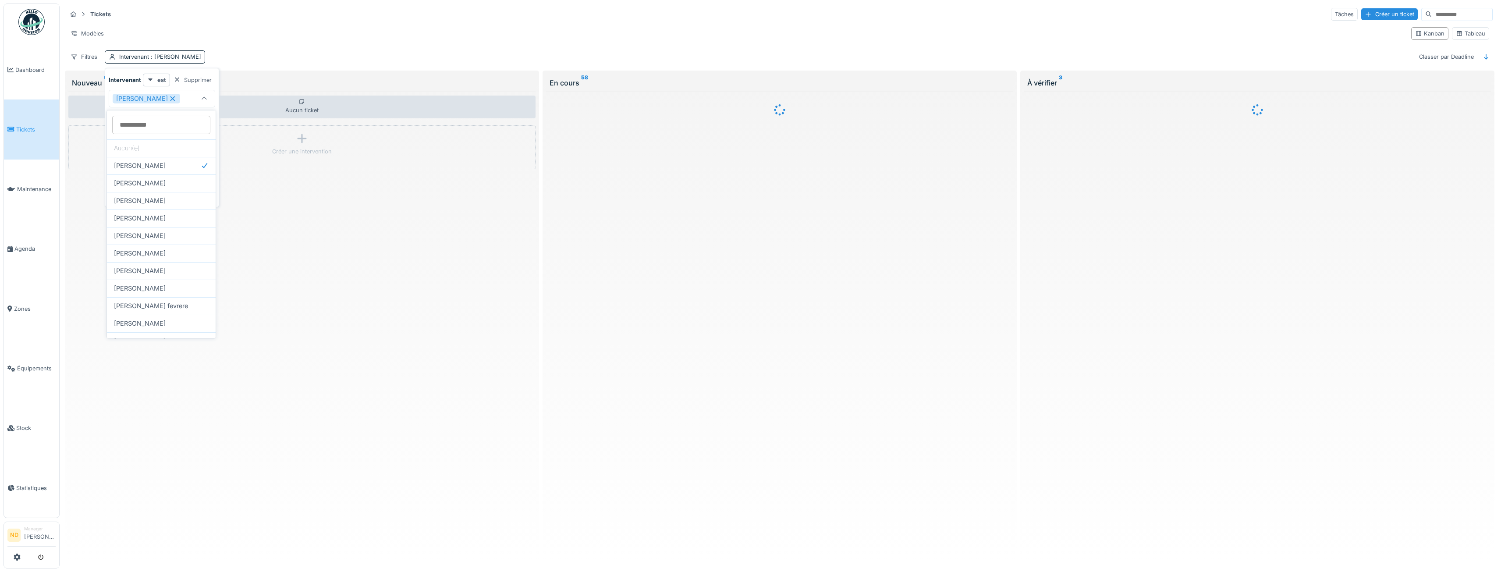
click at [237, 16] on div "Tickets Tâches Créer un ticket" at bounding box center [780, 14] width 1426 height 14
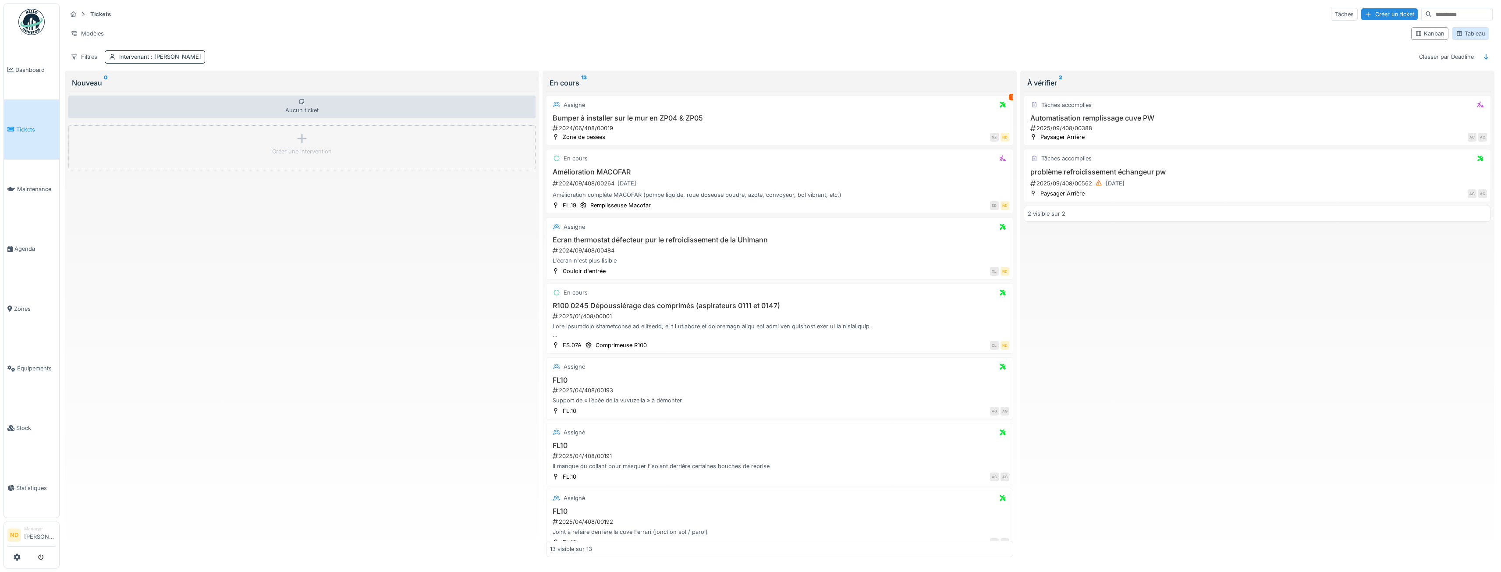
click at [1477, 33] on div "Tableau" at bounding box center [1470, 33] width 29 height 8
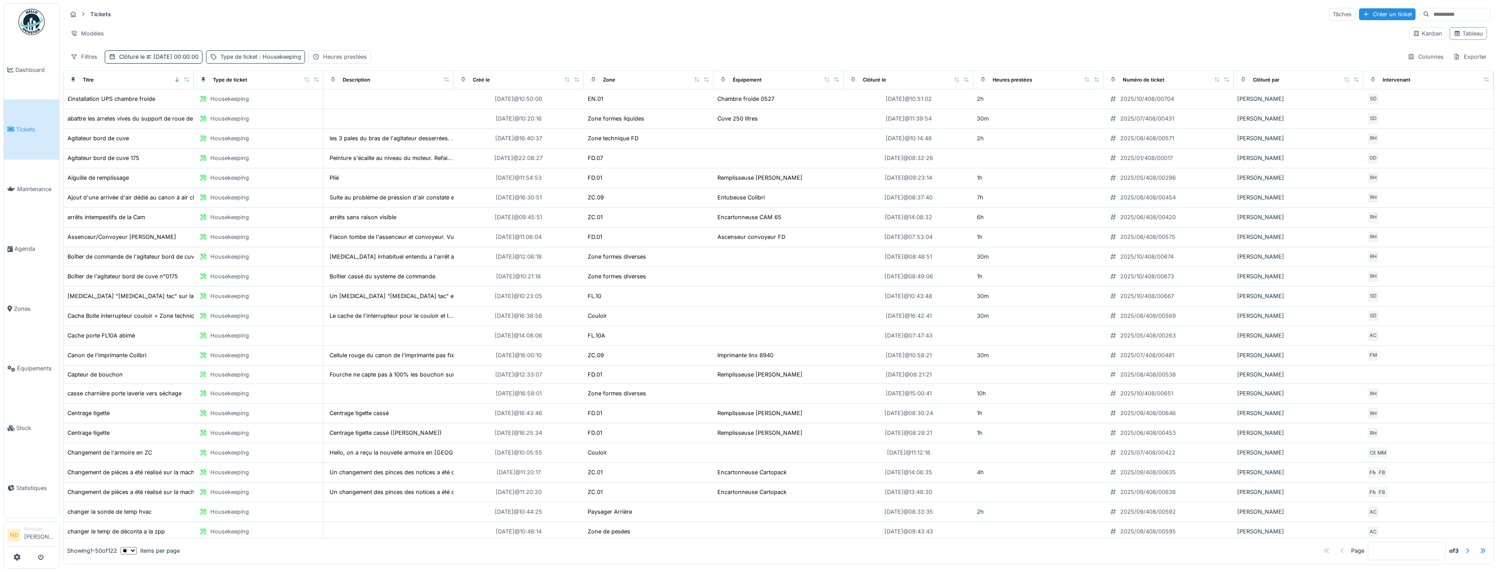
click at [276, 57] on span ": Housekeeping" at bounding box center [279, 56] width 44 height 7
click at [323, 77] on div "Supprimer" at bounding box center [311, 80] width 45 height 12
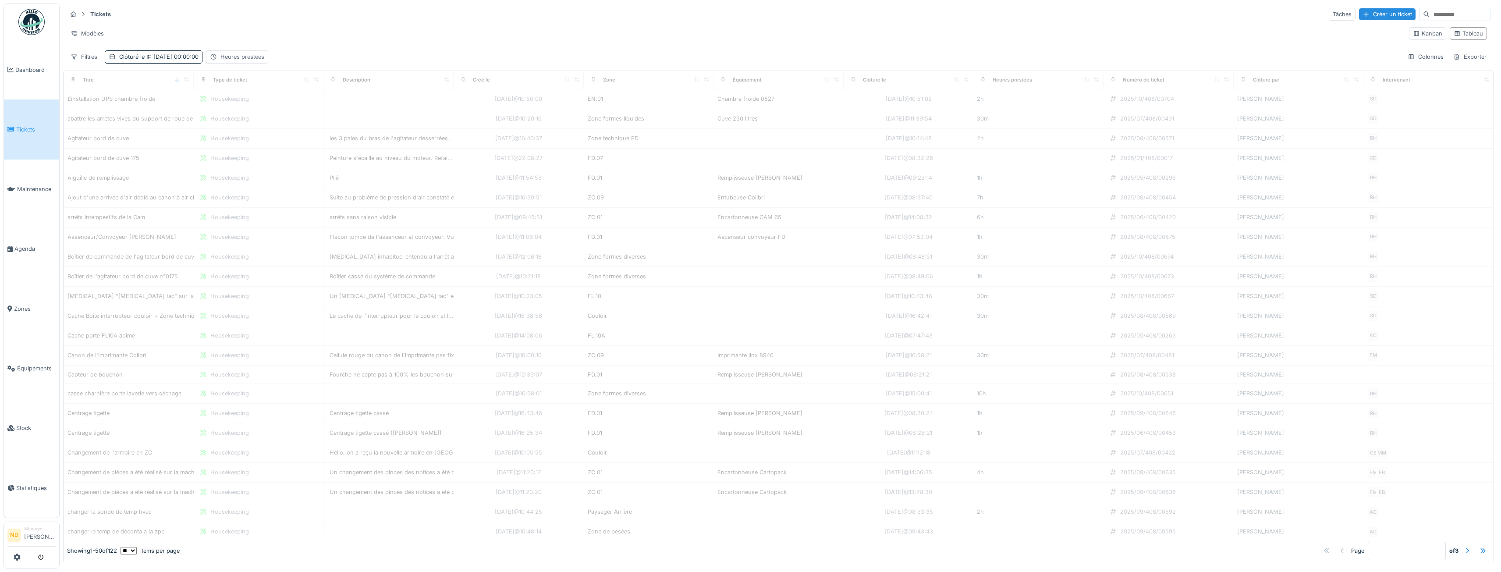
click at [252, 57] on div "Heures prestées" at bounding box center [242, 57] width 44 height 8
click at [322, 48] on div "Tickets Tâches Créer un ticket Modèles Kanban Tableau Filtres Clôturé le 01/07/…" at bounding box center [778, 36] width 1431 height 64
click at [264, 55] on div "Heures prestées" at bounding box center [242, 57] width 44 height 8
click at [330, 81] on div "Supprimer" at bounding box center [320, 80] width 45 height 12
click at [81, 60] on div "Filtres" at bounding box center [84, 56] width 35 height 13
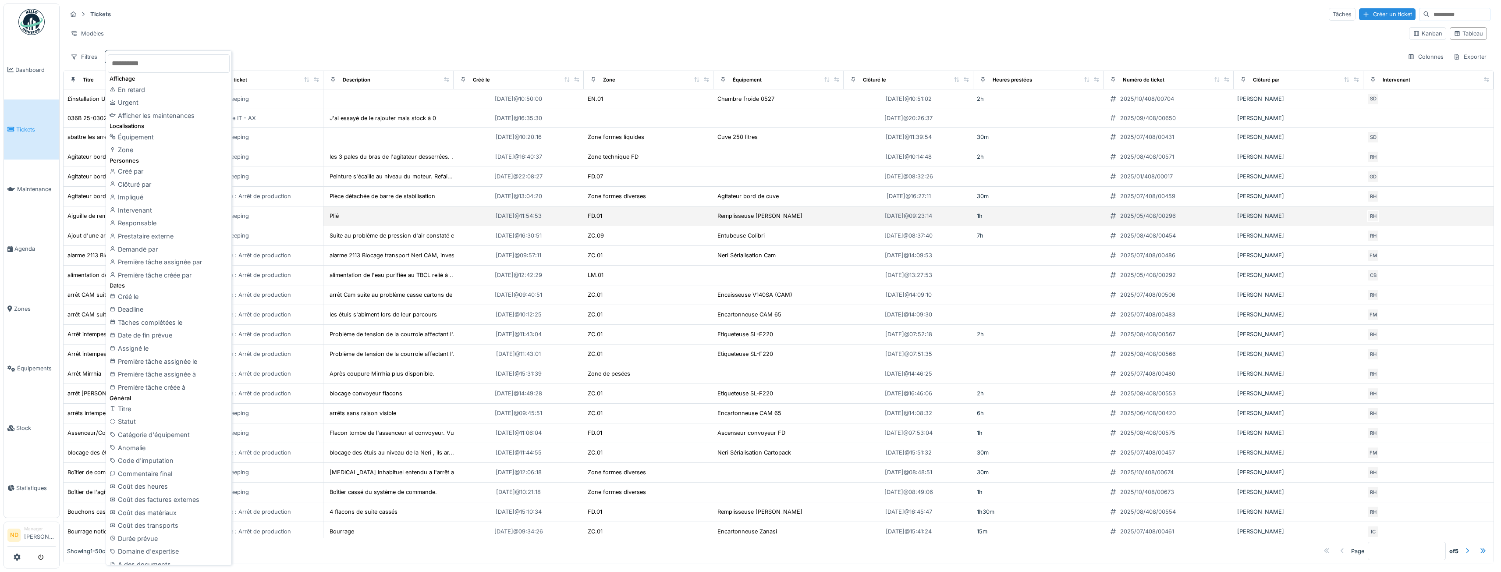
click at [162, 212] on div "Intervenant" at bounding box center [169, 210] width 122 height 13
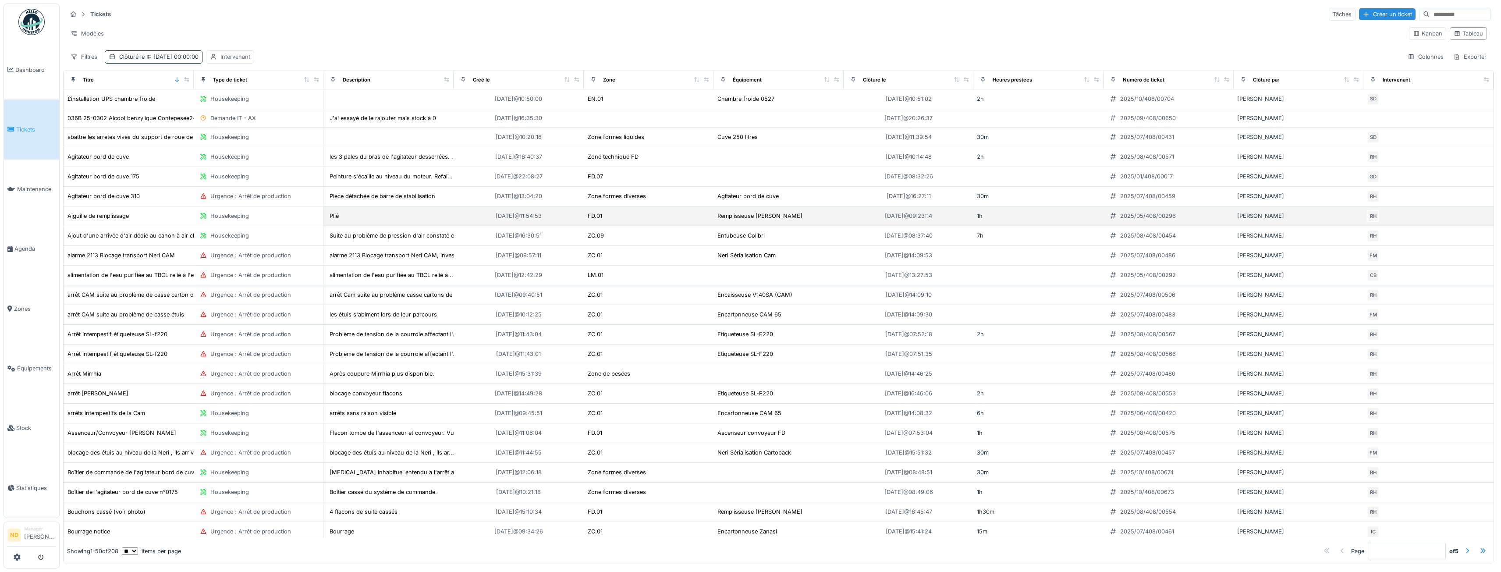
click at [250, 60] on div "Intervenant" at bounding box center [235, 57] width 30 height 8
click at [318, 100] on icon at bounding box center [316, 99] width 7 height 6
click at [262, 161] on span "[PERSON_NAME]" at bounding box center [252, 166] width 52 height 10
type input "****"
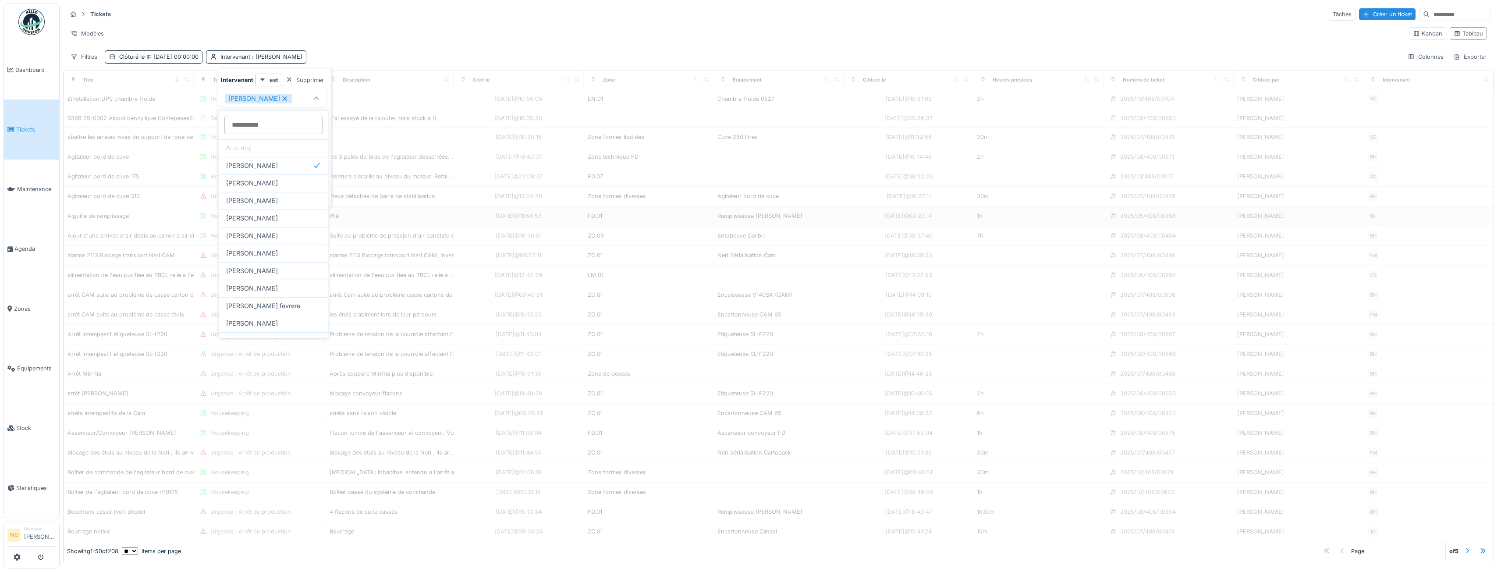
click at [389, 27] on div "Modèles" at bounding box center [734, 33] width 1335 height 13
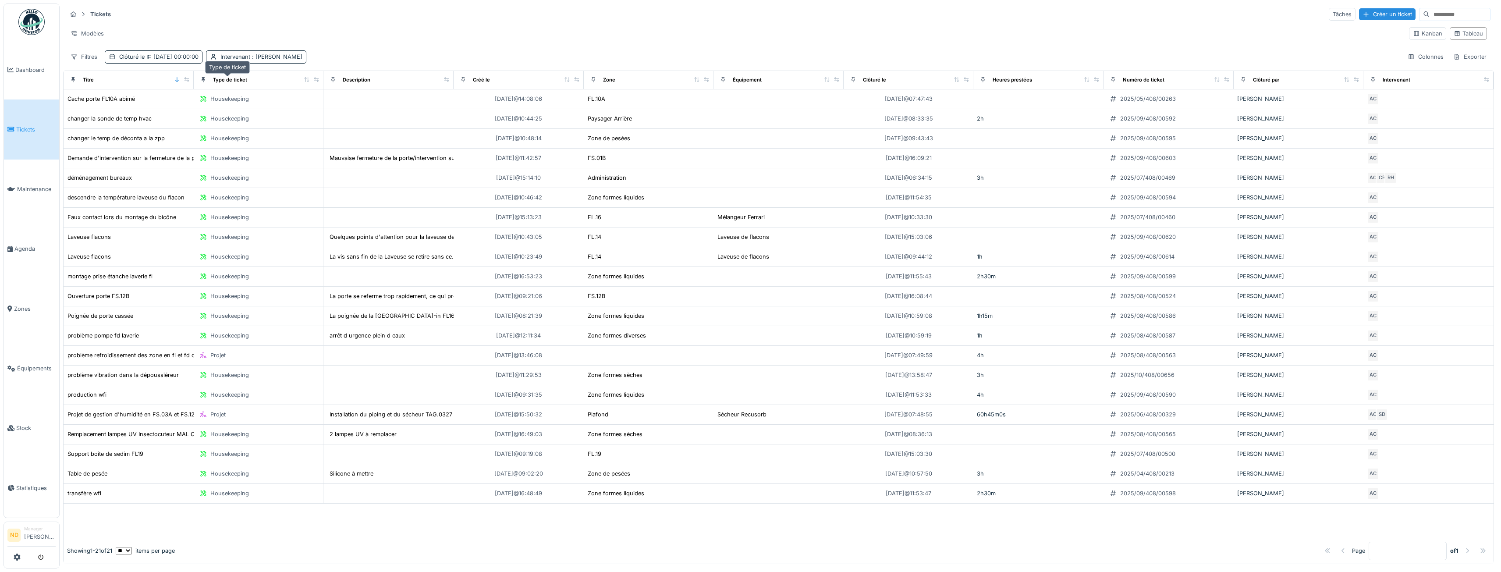
click at [235, 81] on div "Type de ticket" at bounding box center [230, 79] width 34 height 7
click at [96, 52] on div "Filtres" at bounding box center [84, 56] width 35 height 13
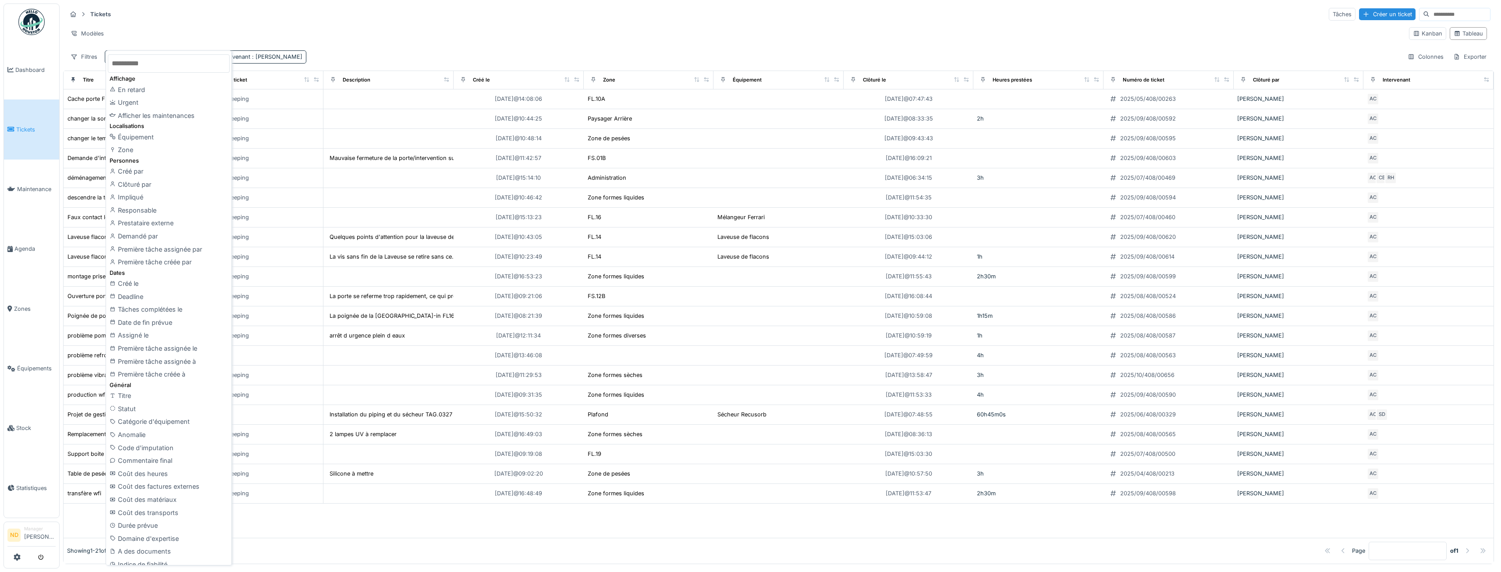
click at [428, 33] on div "Modèles" at bounding box center [734, 33] width 1335 height 13
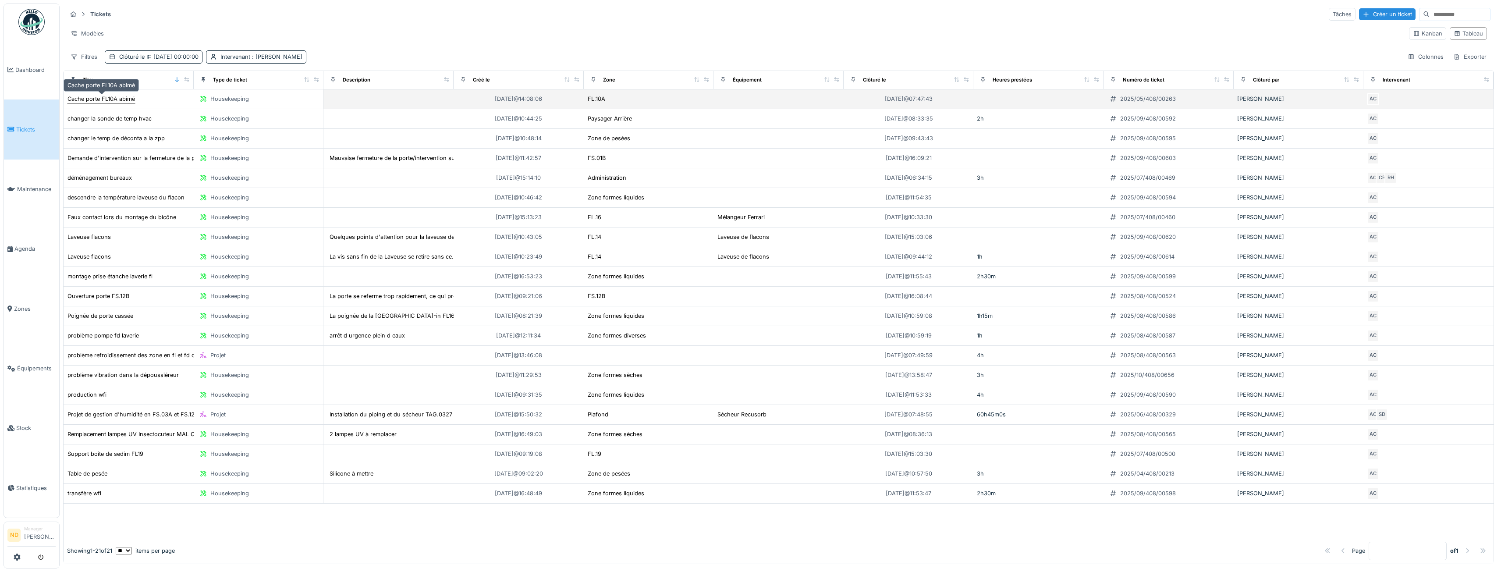
click at [117, 100] on div "Cache porte FL10A abimé" at bounding box center [100, 99] width 67 height 8
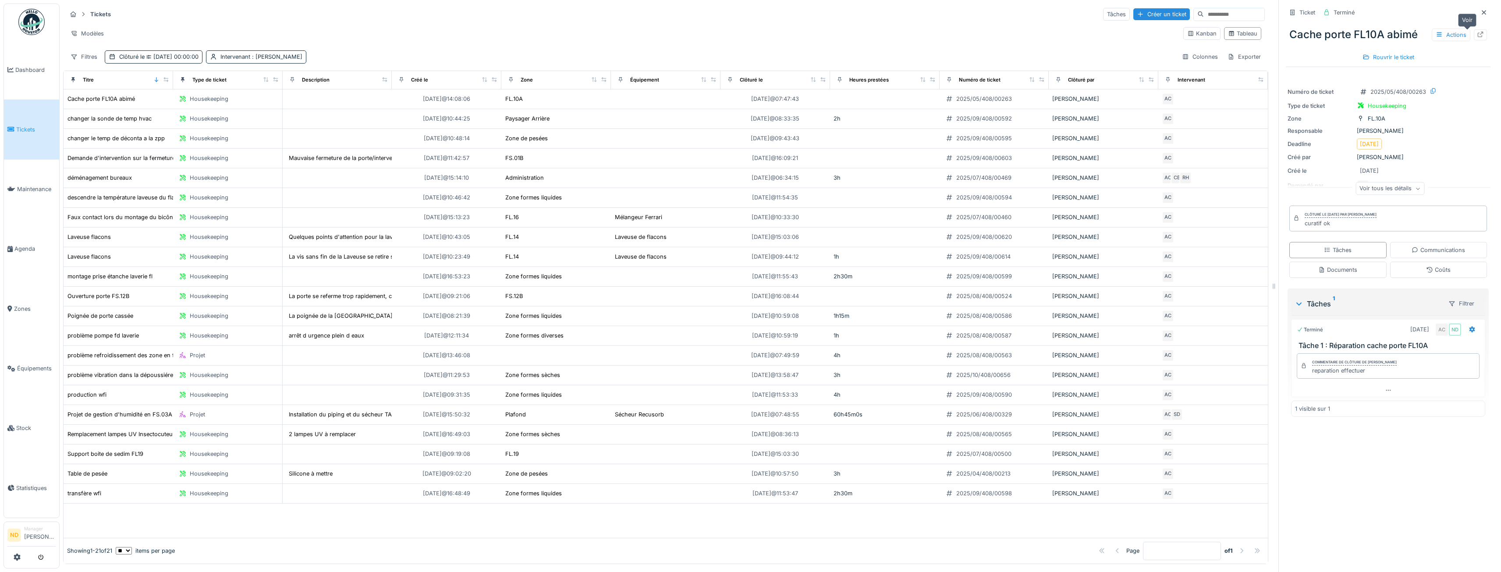
click at [1477, 36] on icon at bounding box center [1480, 35] width 7 height 6
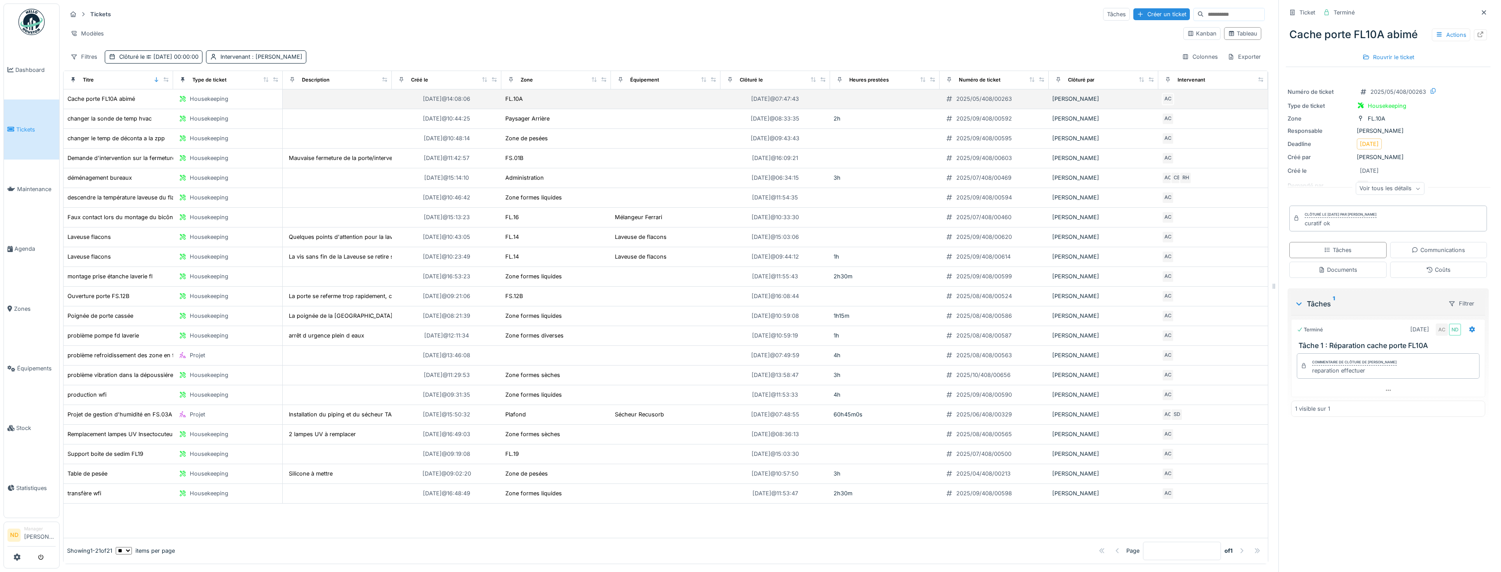
click at [1099, 102] on div "[PERSON_NAME]" at bounding box center [1103, 99] width 103 height 8
click at [117, 97] on div "Cache porte FL10A abimé" at bounding box center [100, 99] width 67 height 8
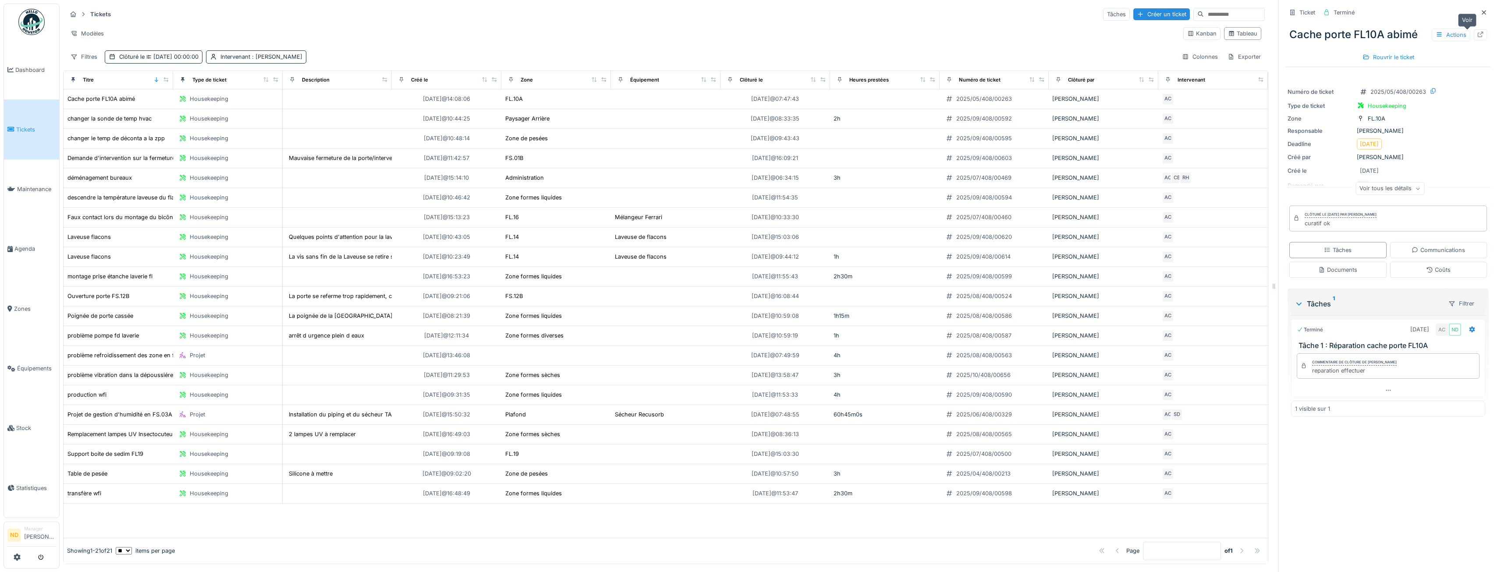
click at [1474, 35] on div at bounding box center [1480, 34] width 13 height 11
click at [1480, 15] on div at bounding box center [1483, 12] width 7 height 8
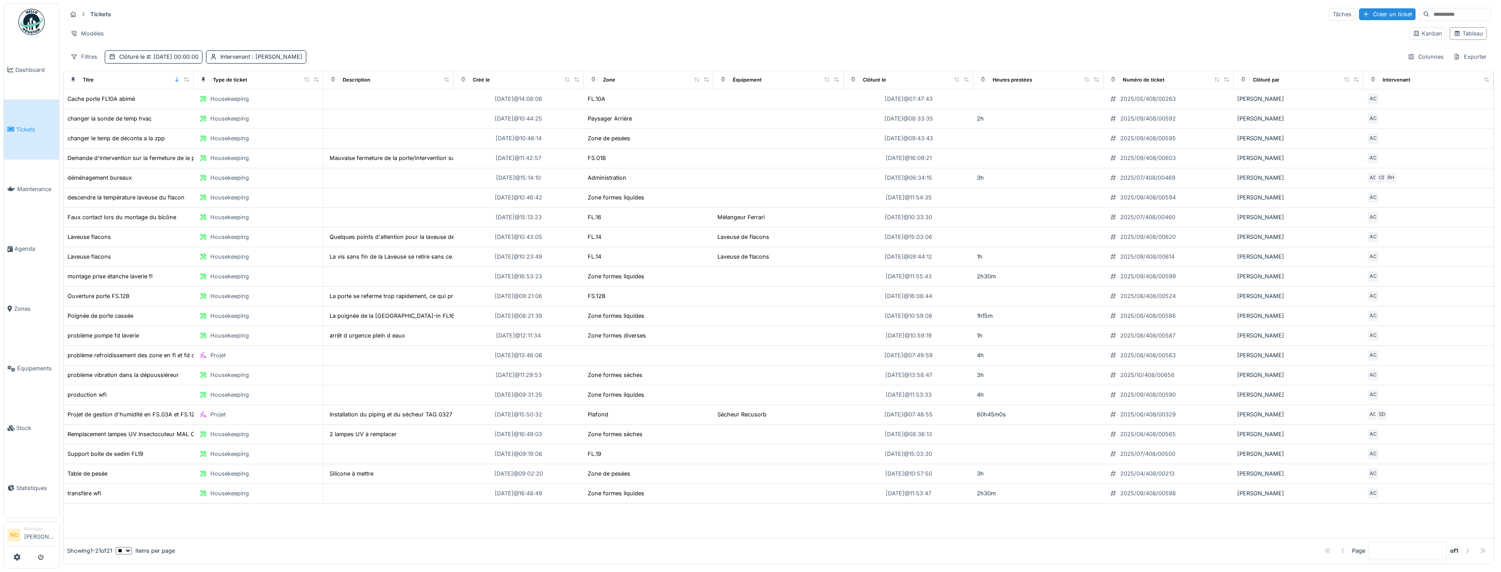
click at [1437, 15] on input at bounding box center [1459, 14] width 60 height 12
paste input "**********"
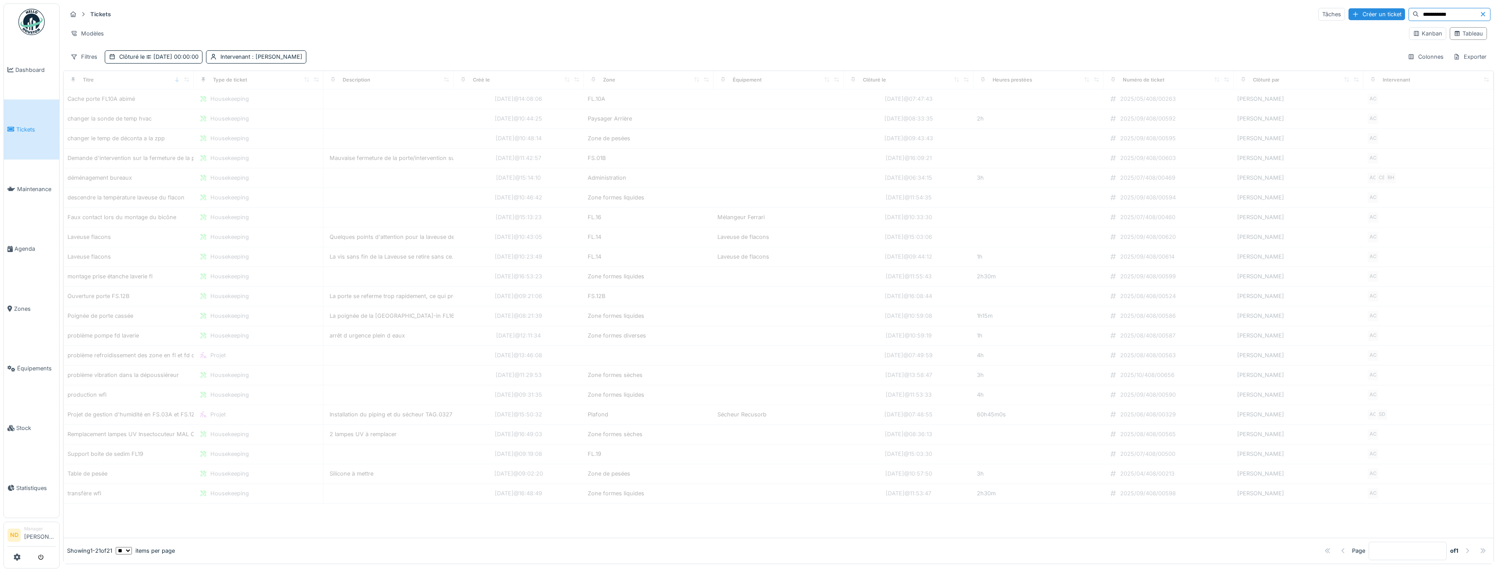
click at [1426, 15] on input "**********" at bounding box center [1449, 14] width 60 height 12
drag, startPoint x: 1428, startPoint y: 14, endPoint x: 1333, endPoint y: 12, distance: 95.1
click at [1338, 14] on div "**********" at bounding box center [1404, 14] width 172 height 13
type input "**********"
click at [258, 58] on div "Intervenant : Achraf Chihabi" at bounding box center [261, 57] width 82 height 8
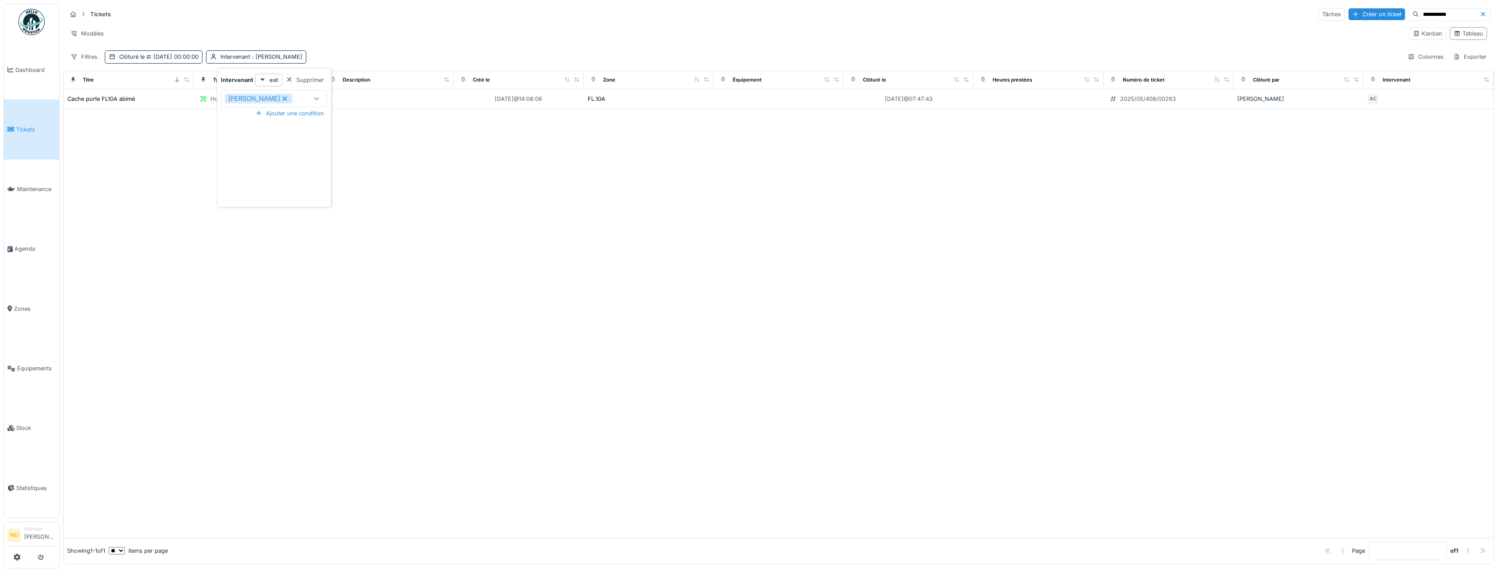
click at [282, 99] on icon at bounding box center [284, 98] width 5 height 5
click at [312, 31] on div "Modèles" at bounding box center [734, 33] width 1335 height 13
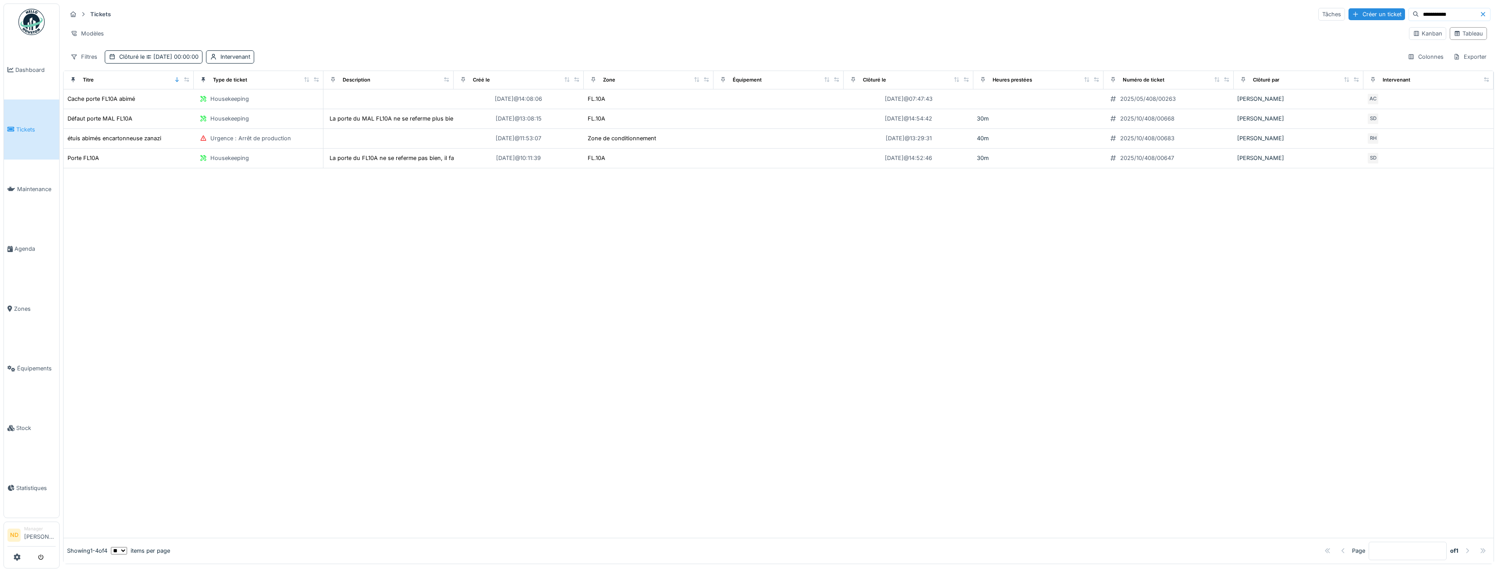
click at [1479, 14] on icon at bounding box center [1482, 14] width 7 height 6
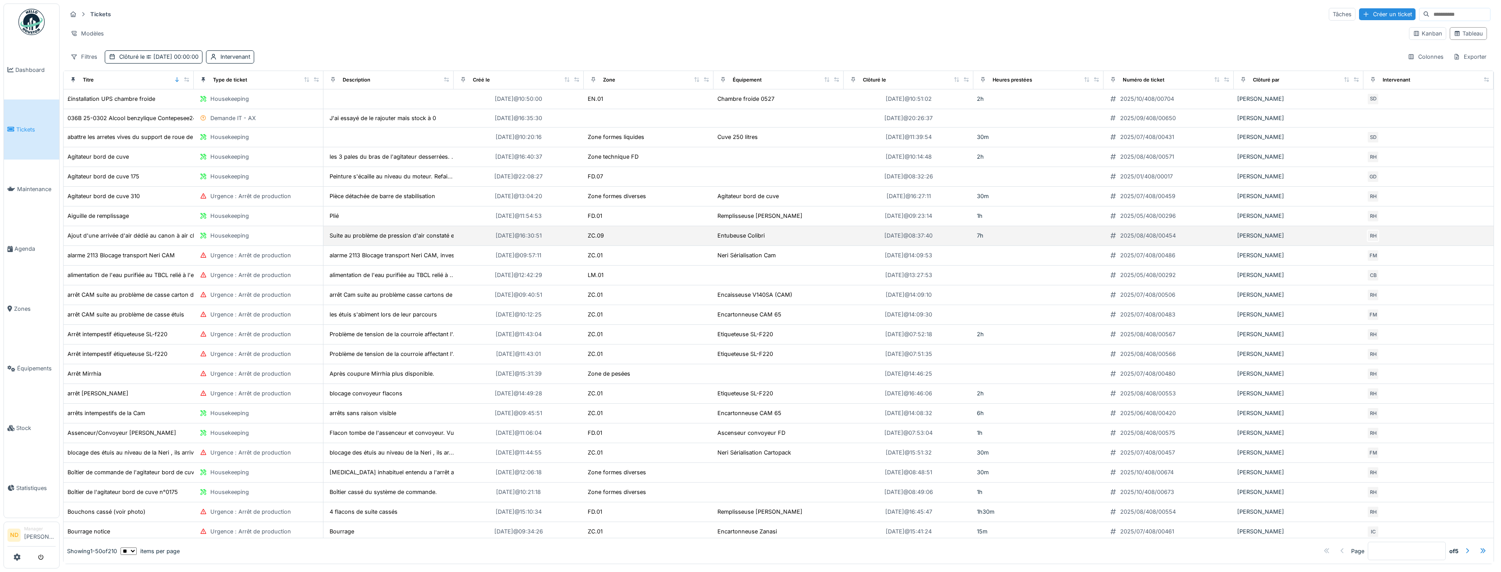
scroll to position [2, 0]
click at [1428, 59] on div "Colonnes" at bounding box center [1426, 56] width 44 height 13
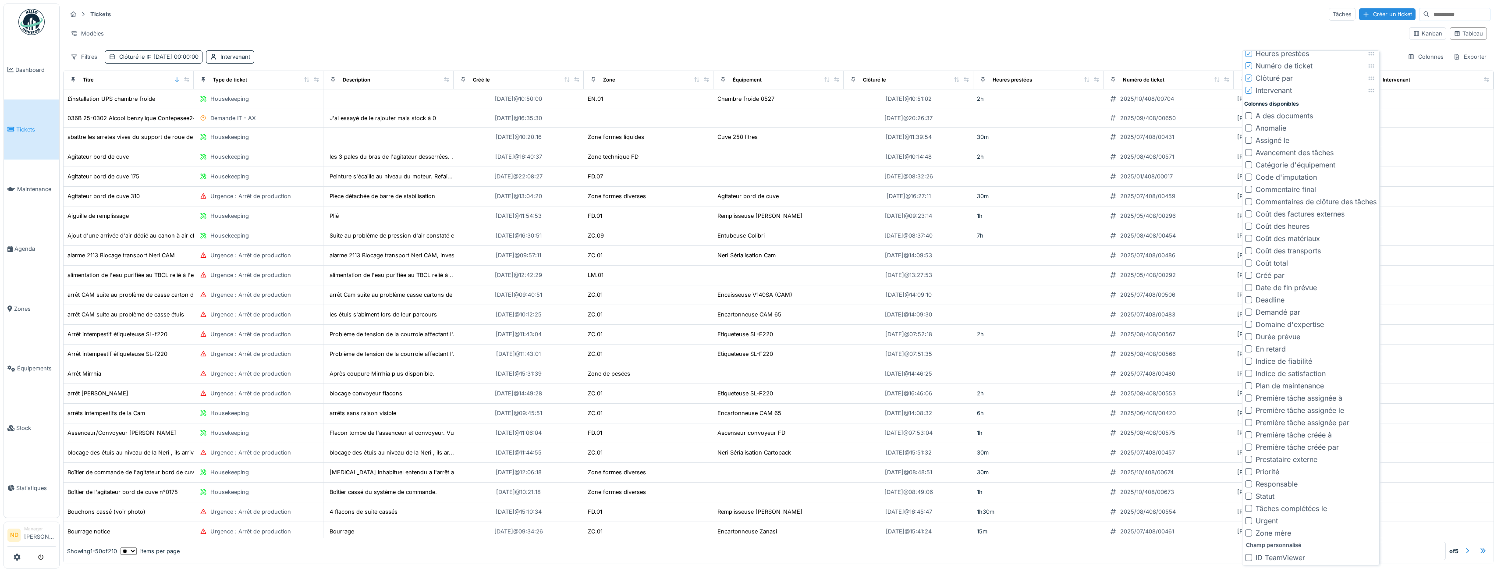
click at [1202, 27] on div "Modèles" at bounding box center [734, 33] width 1335 height 13
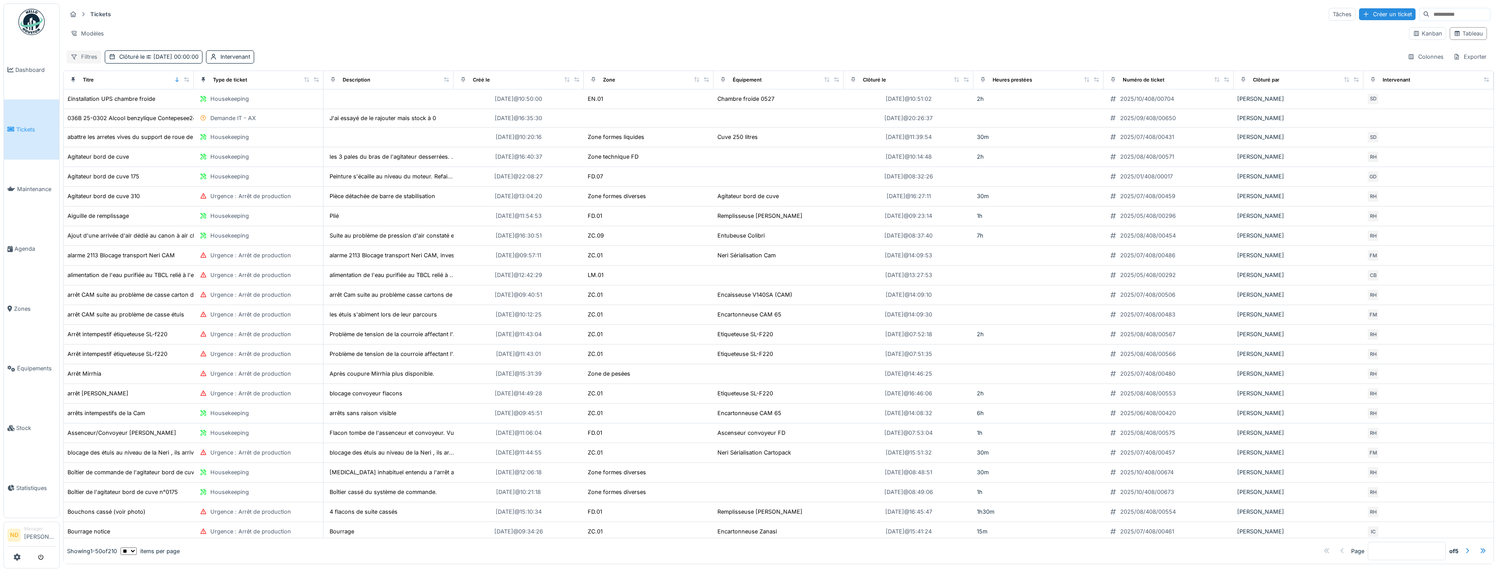
click at [71, 61] on div "Filtres" at bounding box center [84, 56] width 35 height 13
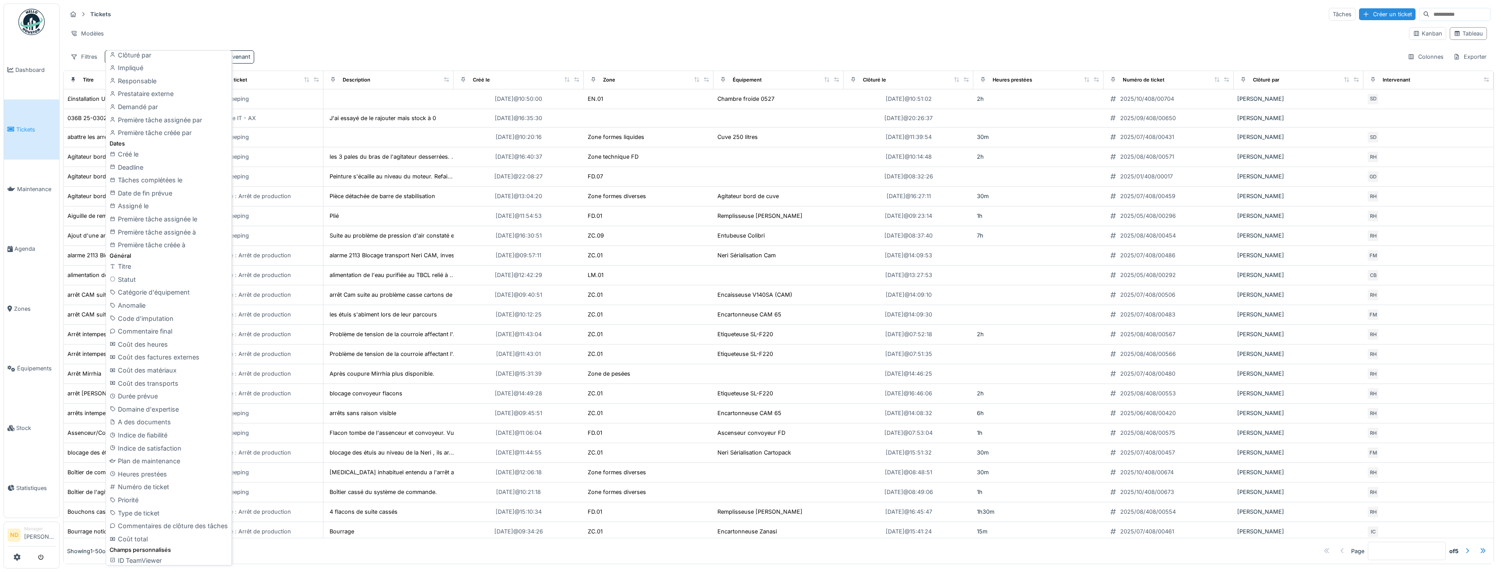
scroll to position [133, 0]
click at [193, 472] on div "Heures prestées" at bounding box center [169, 470] width 122 height 13
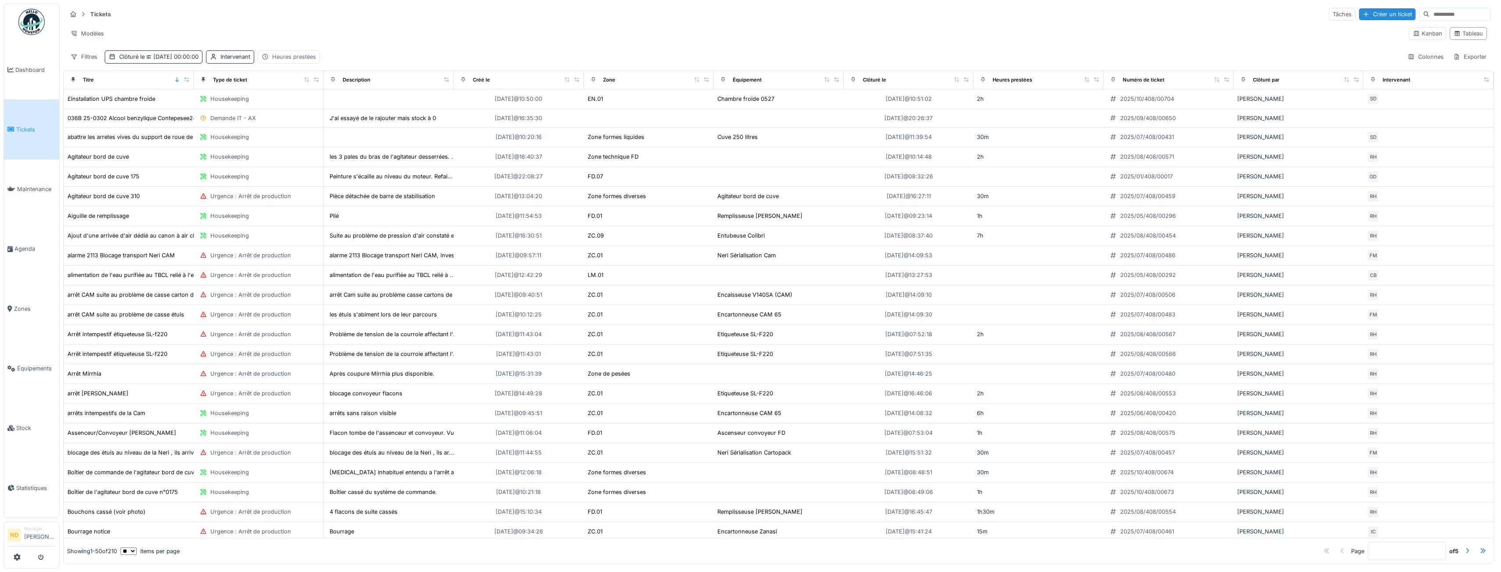
click at [316, 58] on div "Heures prestées" at bounding box center [294, 57] width 44 height 8
click at [377, 79] on div "Supprimer" at bounding box center [372, 80] width 45 height 12
click at [245, 58] on div "Intervenant" at bounding box center [235, 57] width 30 height 8
click at [319, 74] on div "Supprimer" at bounding box center [304, 80] width 45 height 12
click at [92, 57] on div "Filtres" at bounding box center [84, 56] width 35 height 13
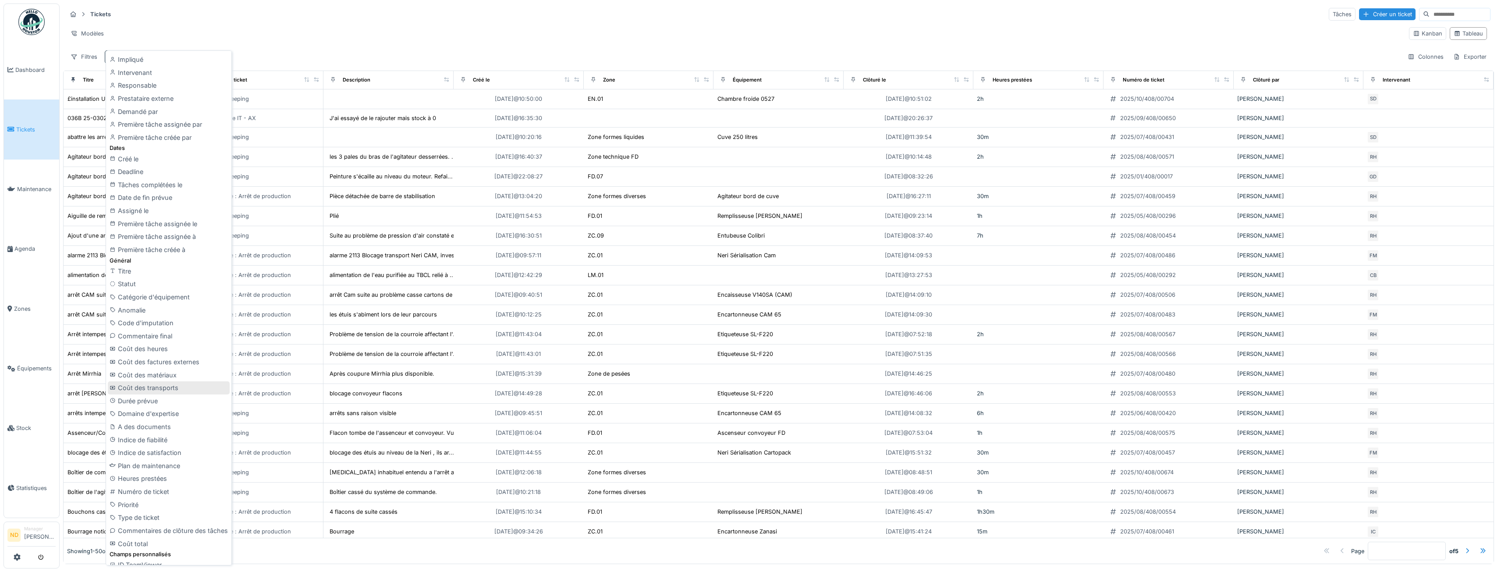
scroll to position [146, 0]
click at [176, 469] on div "Heures prestées" at bounding box center [169, 470] width 122 height 13
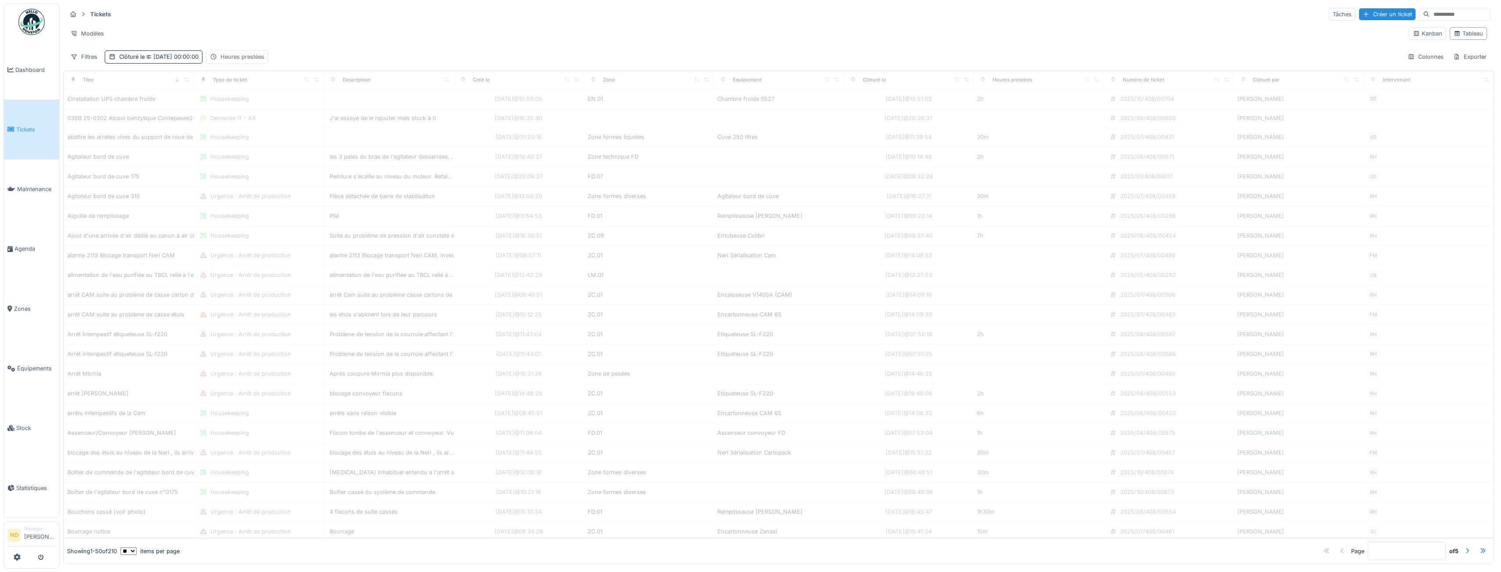
click at [264, 53] on div "Heures prestées" at bounding box center [242, 57] width 44 height 8
click at [293, 81] on strong "égal" at bounding box center [288, 80] width 11 height 8
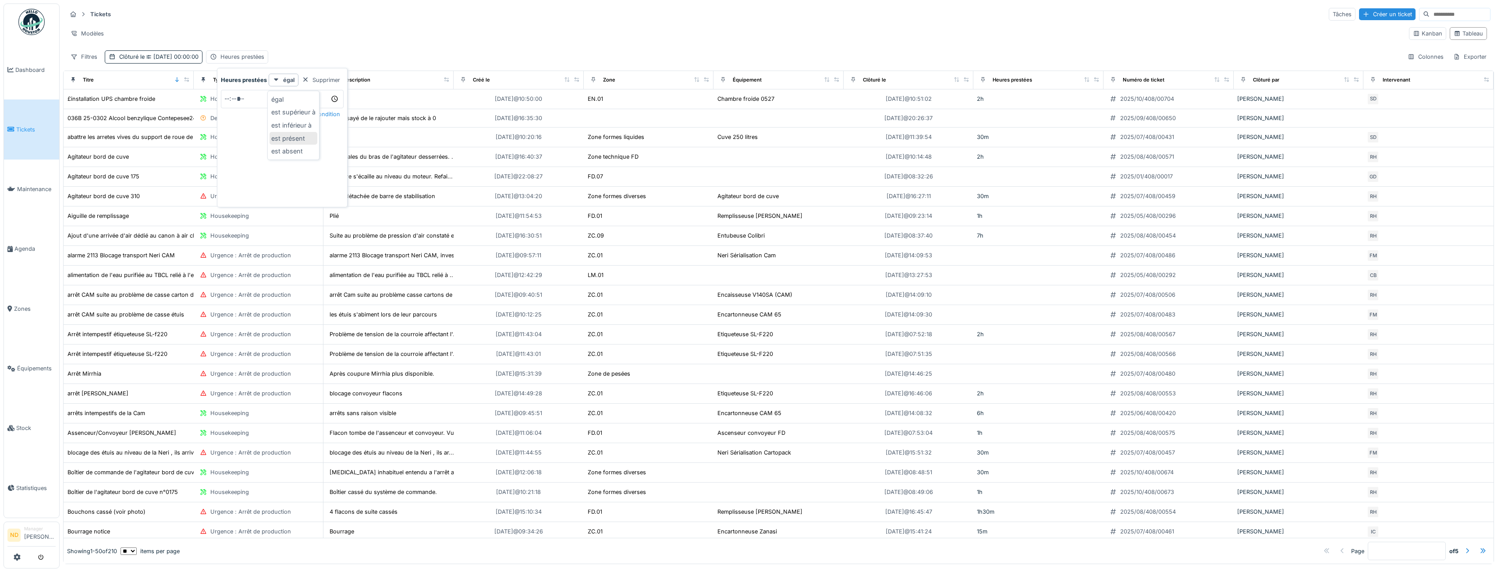
click at [306, 139] on div "est présent" at bounding box center [293, 138] width 48 height 13
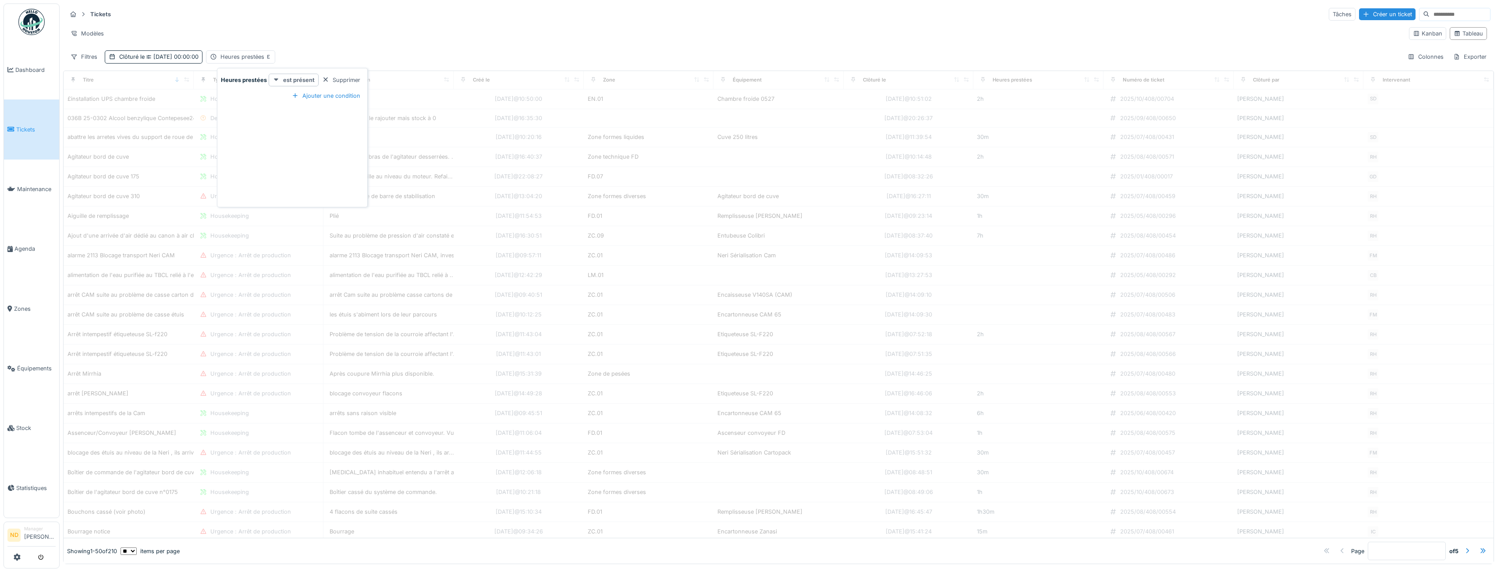
click at [294, 76] on strong "est présent" at bounding box center [299, 80] width 32 height 8
click at [301, 149] on div "est absent" at bounding box center [293, 151] width 48 height 13
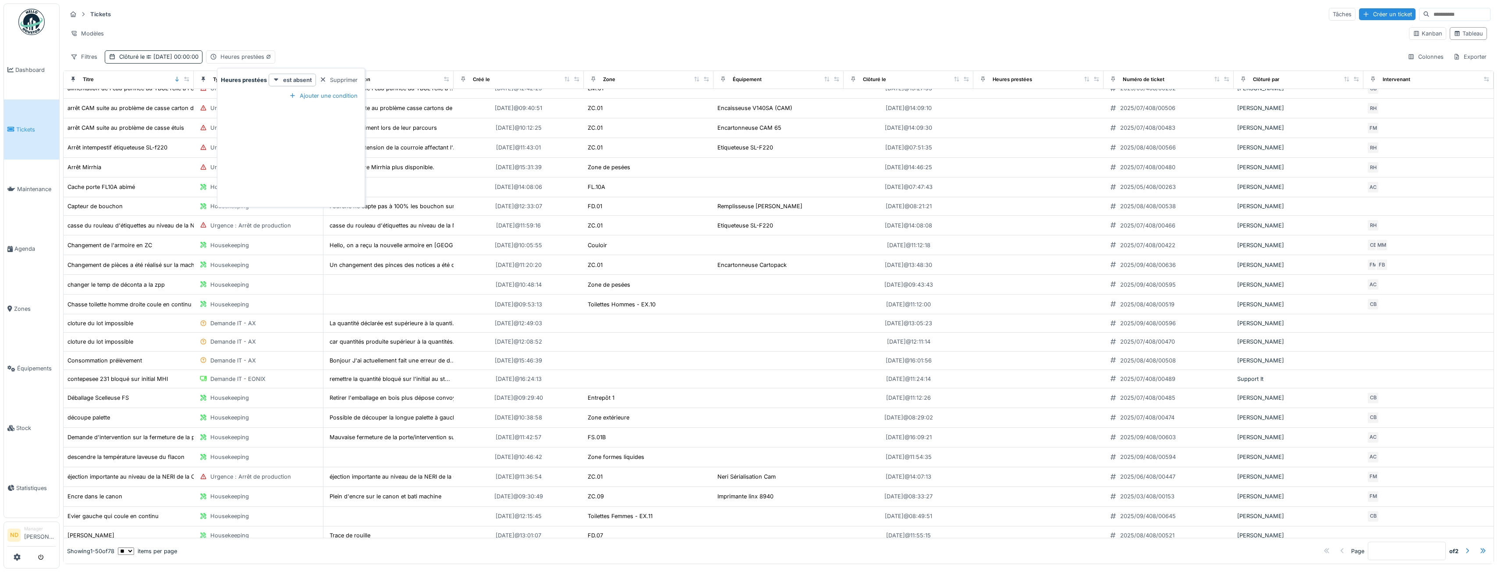
scroll to position [0, 0]
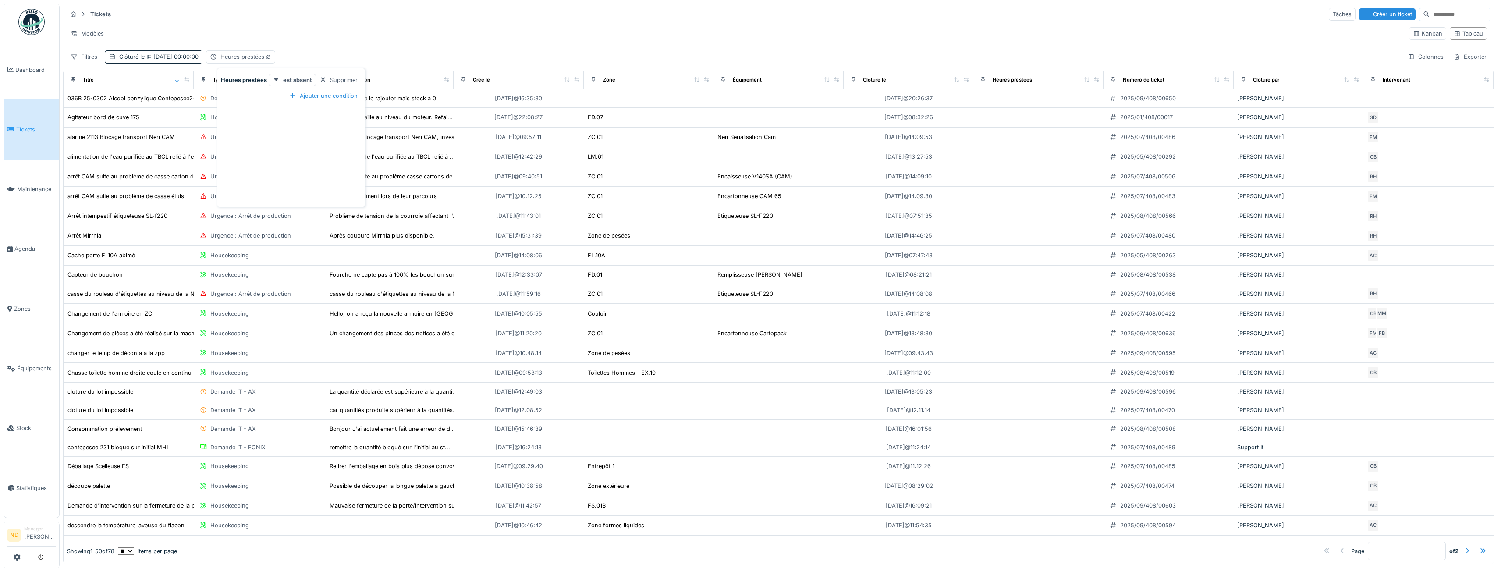
click at [393, 28] on div "Modèles" at bounding box center [734, 33] width 1335 height 13
click at [94, 54] on div "Filtres" at bounding box center [84, 56] width 35 height 13
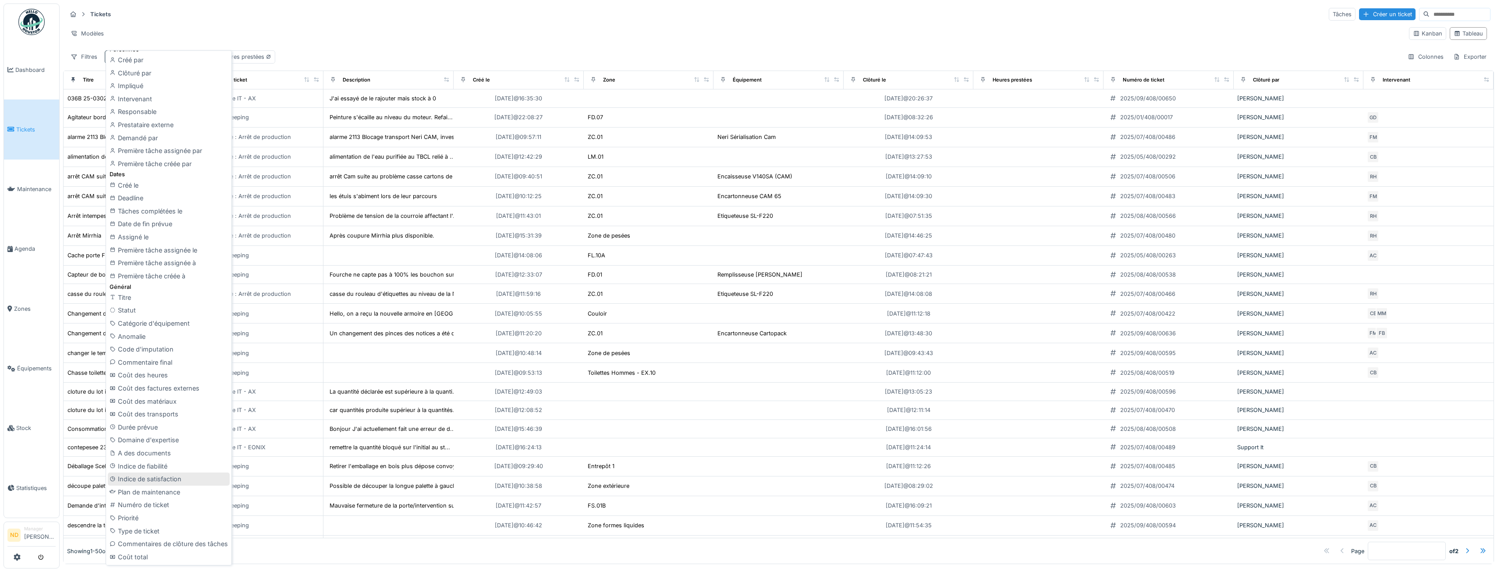
scroll to position [133, 0]
click at [175, 507] on div "Type de ticket" at bounding box center [169, 509] width 122 height 13
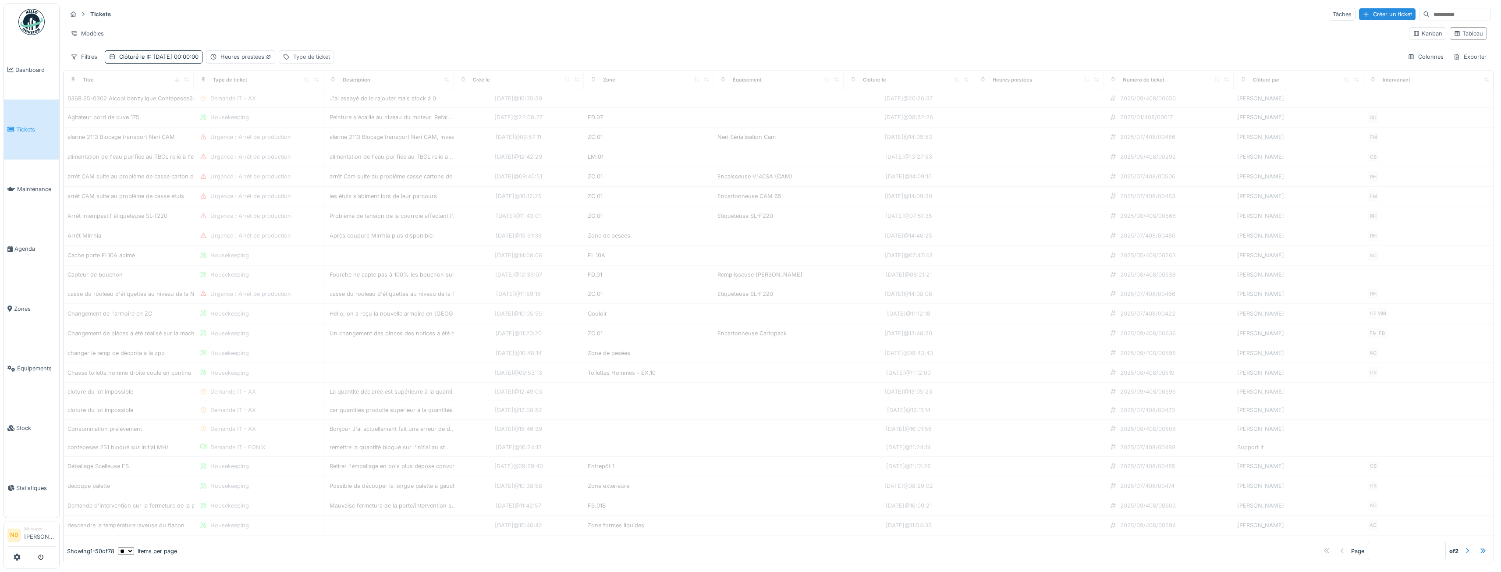
click at [312, 54] on div "Type de ticket" at bounding box center [311, 57] width 37 height 8
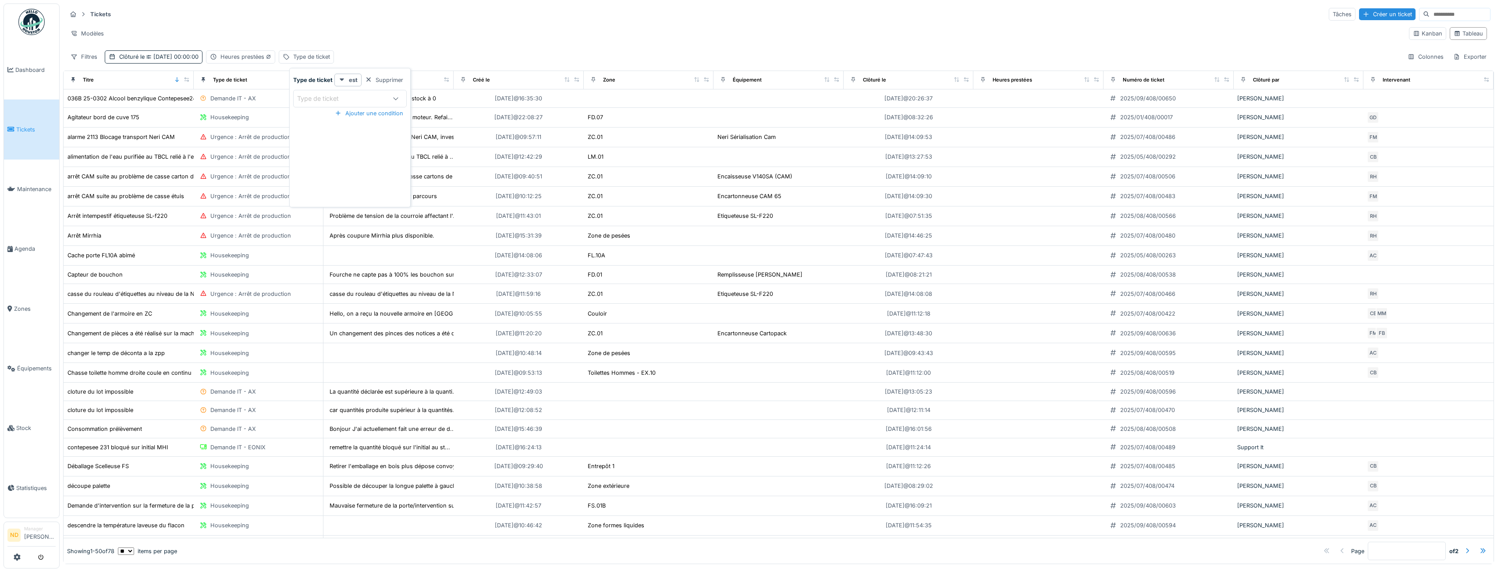
click at [392, 96] on icon at bounding box center [395, 99] width 7 height 6
click at [363, 202] on div "Housekeeping" at bounding box center [350, 201] width 98 height 10
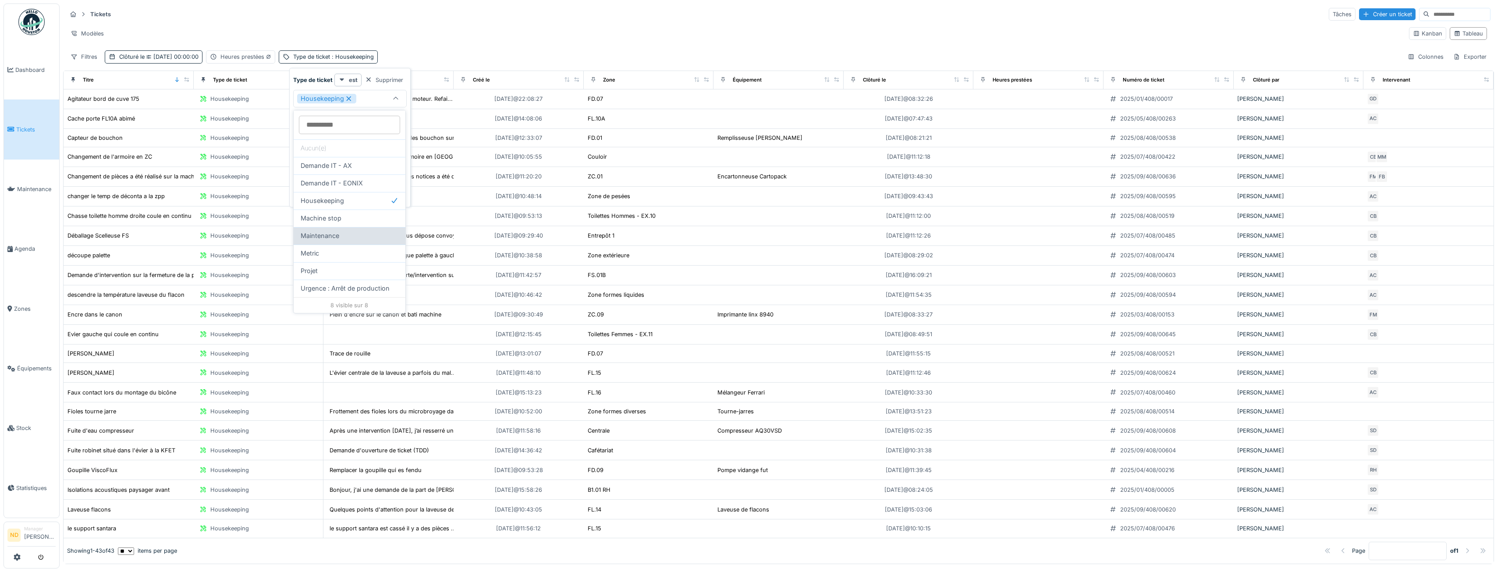
click at [356, 233] on div "Maintenance" at bounding box center [350, 236] width 98 height 10
click at [384, 246] on div "Maintenance" at bounding box center [359, 249] width 117 height 10
click at [359, 268] on div "Projet" at bounding box center [350, 271] width 98 height 10
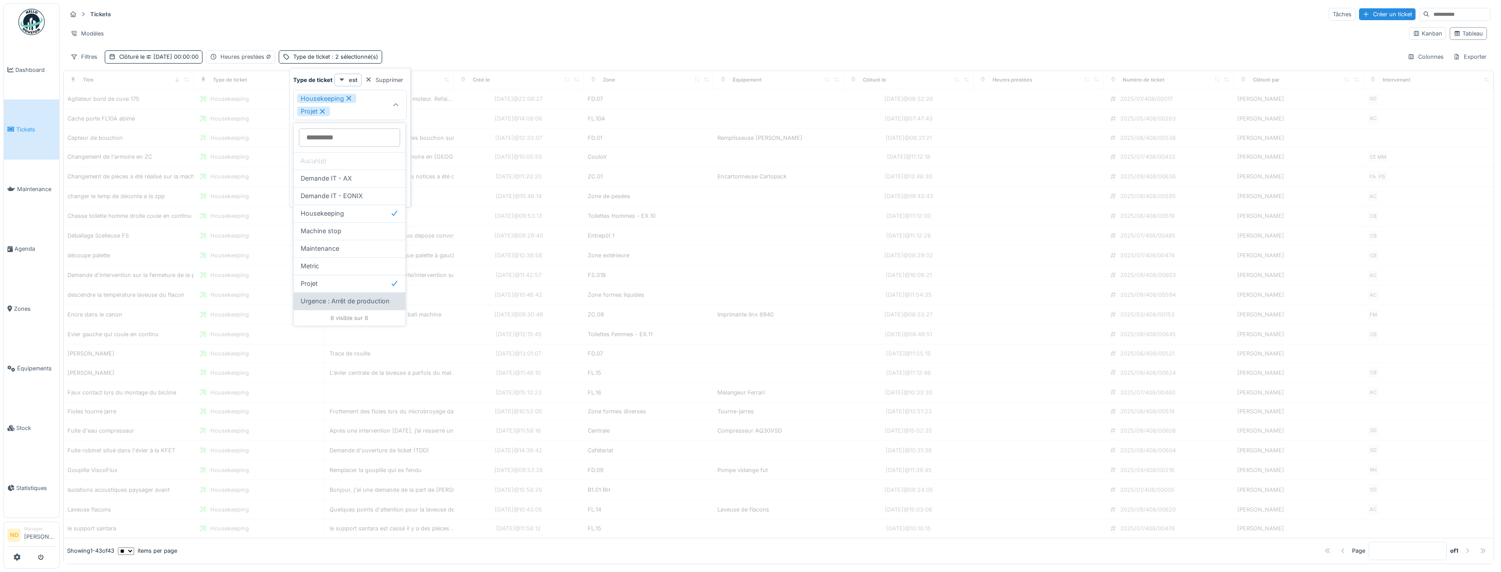
click at [358, 297] on span "Urgence : Arrêt de production" at bounding box center [345, 301] width 89 height 10
type input "**********"
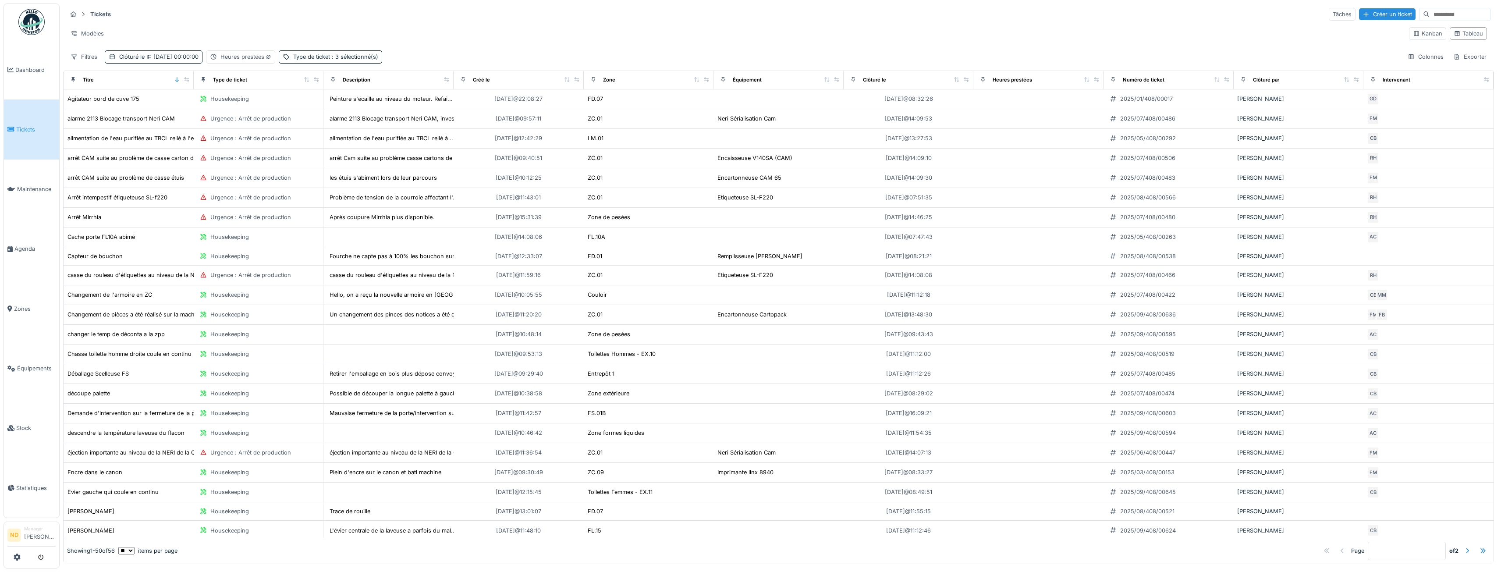
click at [517, 53] on div "Filtres Clôturé le 01/07/2025 00:00:00 Heures prestées Type de ticket : 3 sélec…" at bounding box center [779, 56] width 1424 height 13
click at [520, 46] on div "Tickets Tâches Créer un ticket Modèles Kanban Tableau Filtres Clôturé le 01/07/…" at bounding box center [778, 36] width 1431 height 64
click at [354, 57] on span ": 3 sélectionné(s)" at bounding box center [354, 56] width 48 height 7
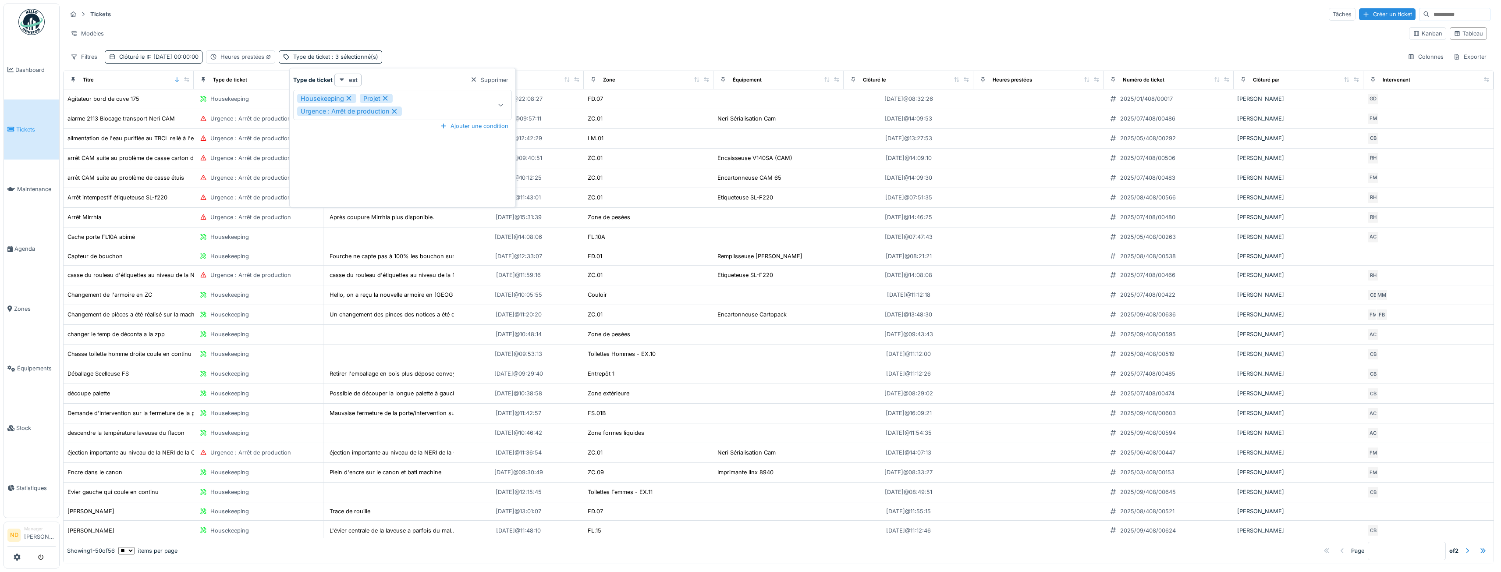
click at [504, 103] on icon at bounding box center [500, 105] width 7 height 6
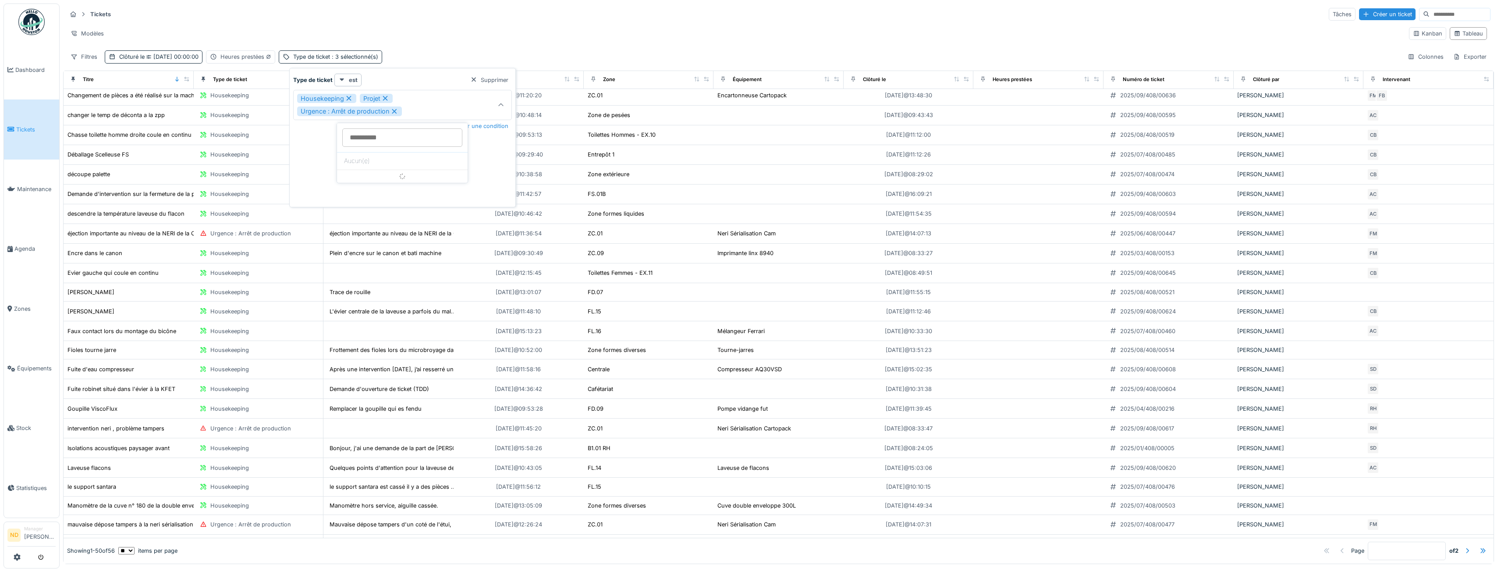
scroll to position [526, 0]
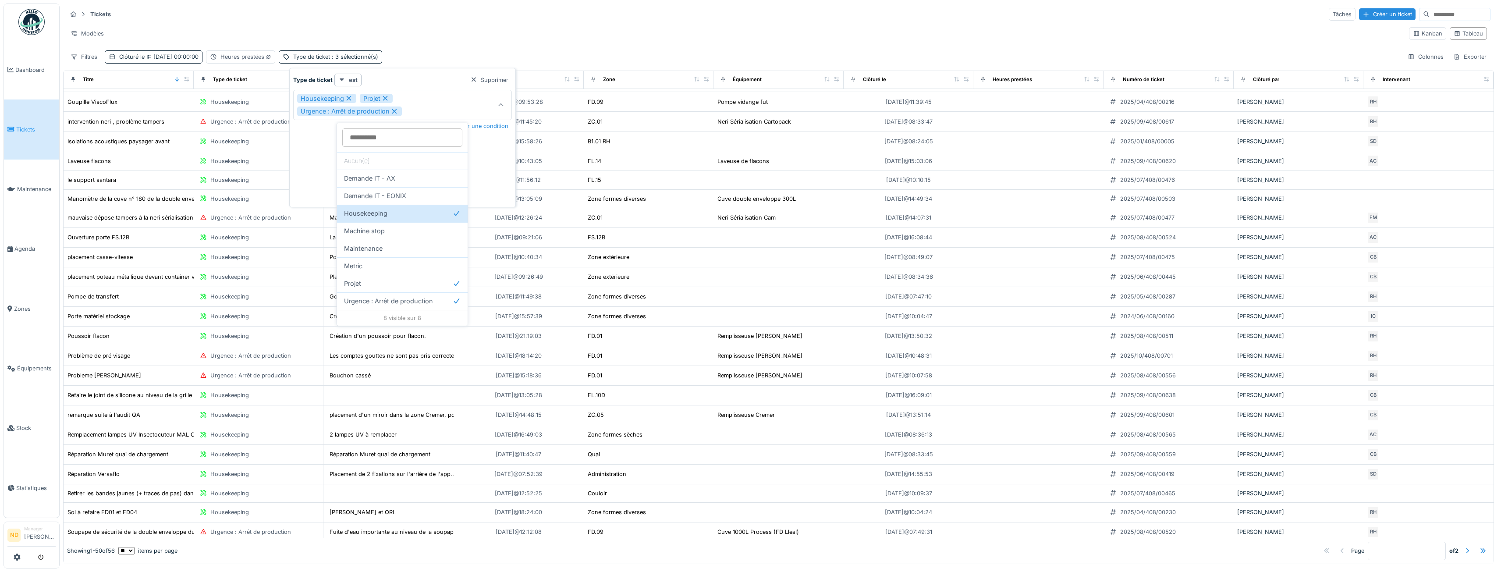
click at [531, 27] on div "Modèles" at bounding box center [734, 33] width 1335 height 13
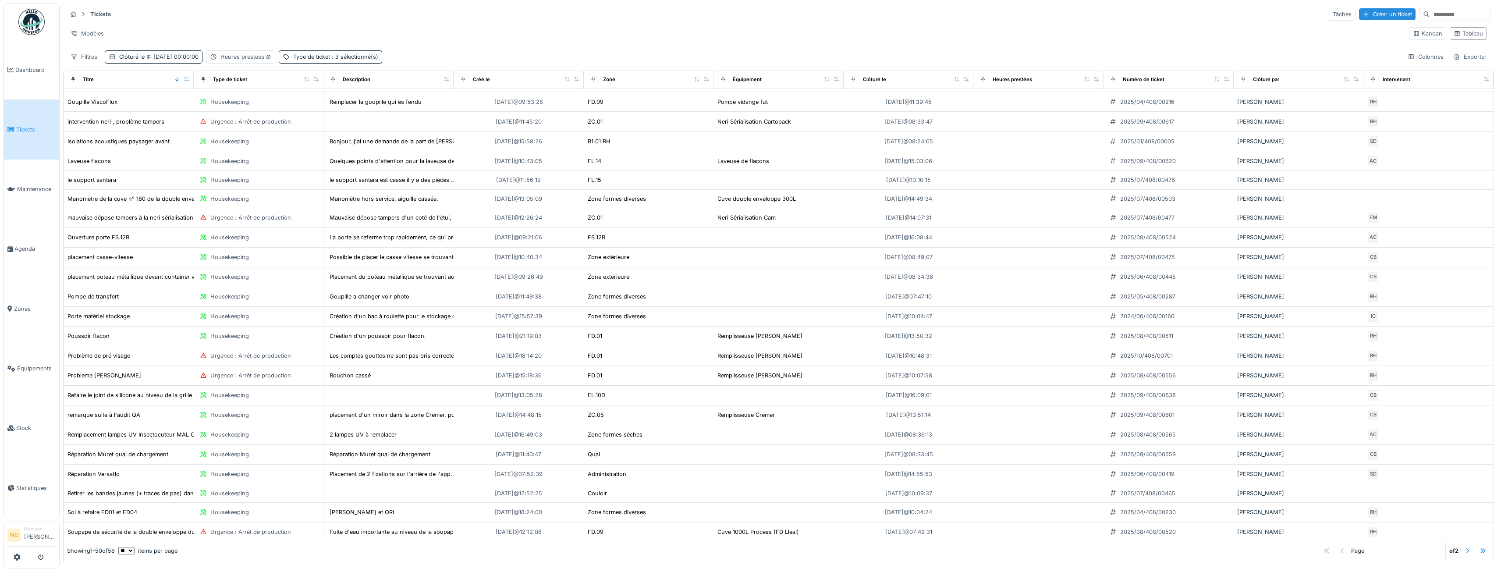
click at [1464, 546] on div at bounding box center [1467, 550] width 7 height 8
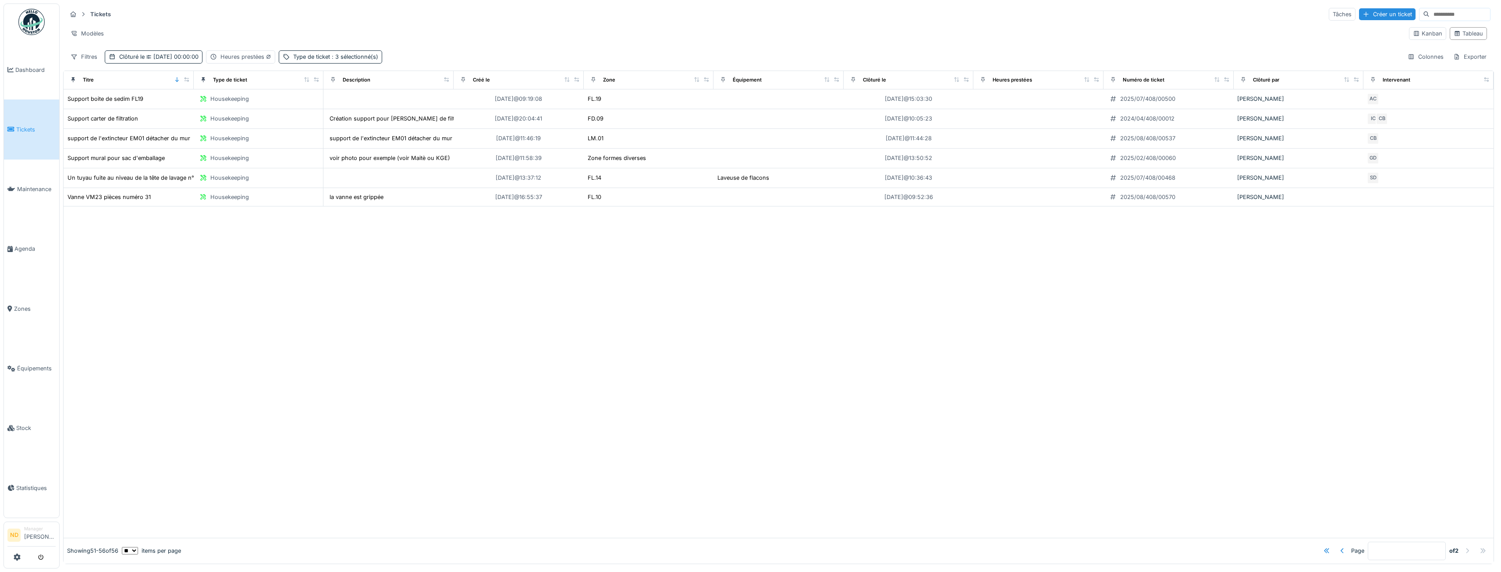
scroll to position [0, 0]
click at [1339, 546] on div at bounding box center [1342, 550] width 7 height 8
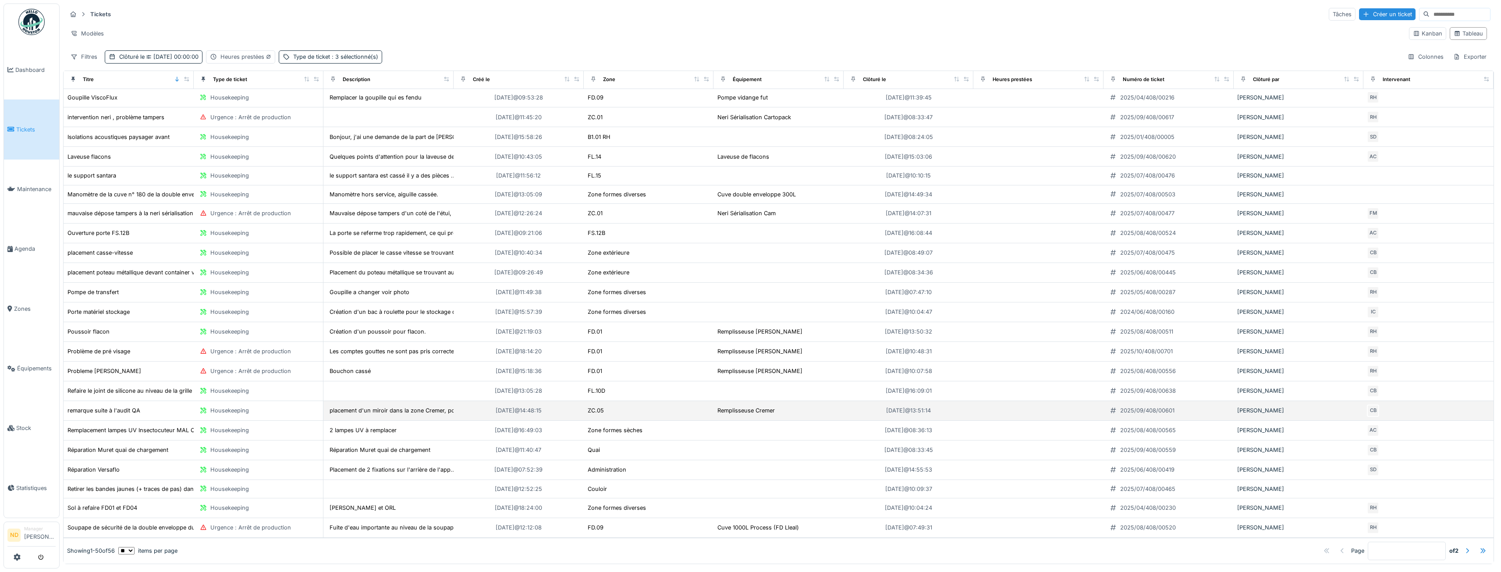
scroll to position [2, 0]
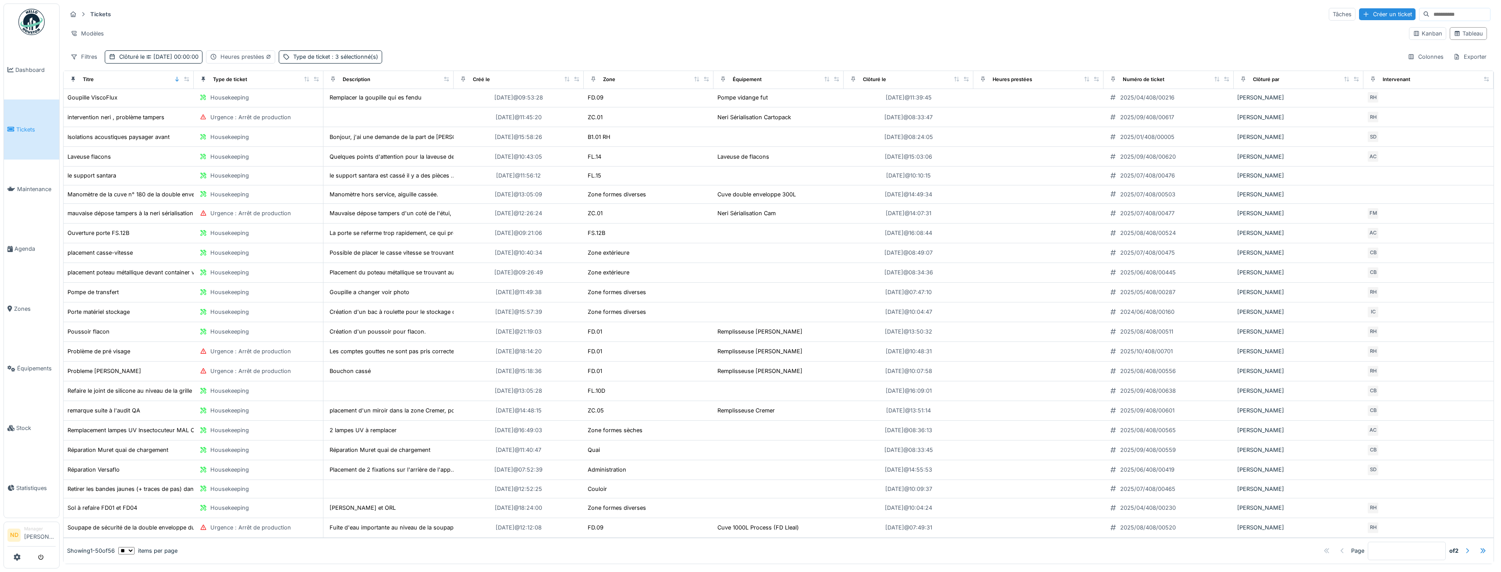
click at [1464, 546] on div at bounding box center [1467, 550] width 7 height 8
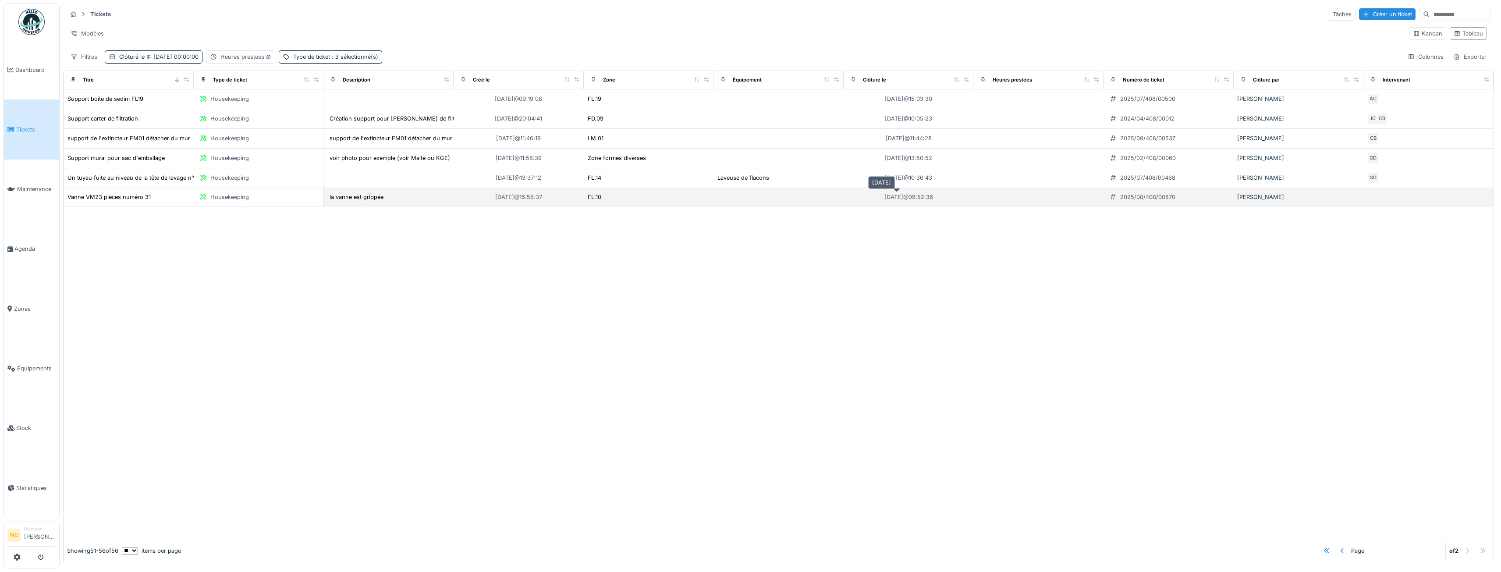
scroll to position [0, 0]
click at [1339, 546] on div at bounding box center [1342, 550] width 7 height 8
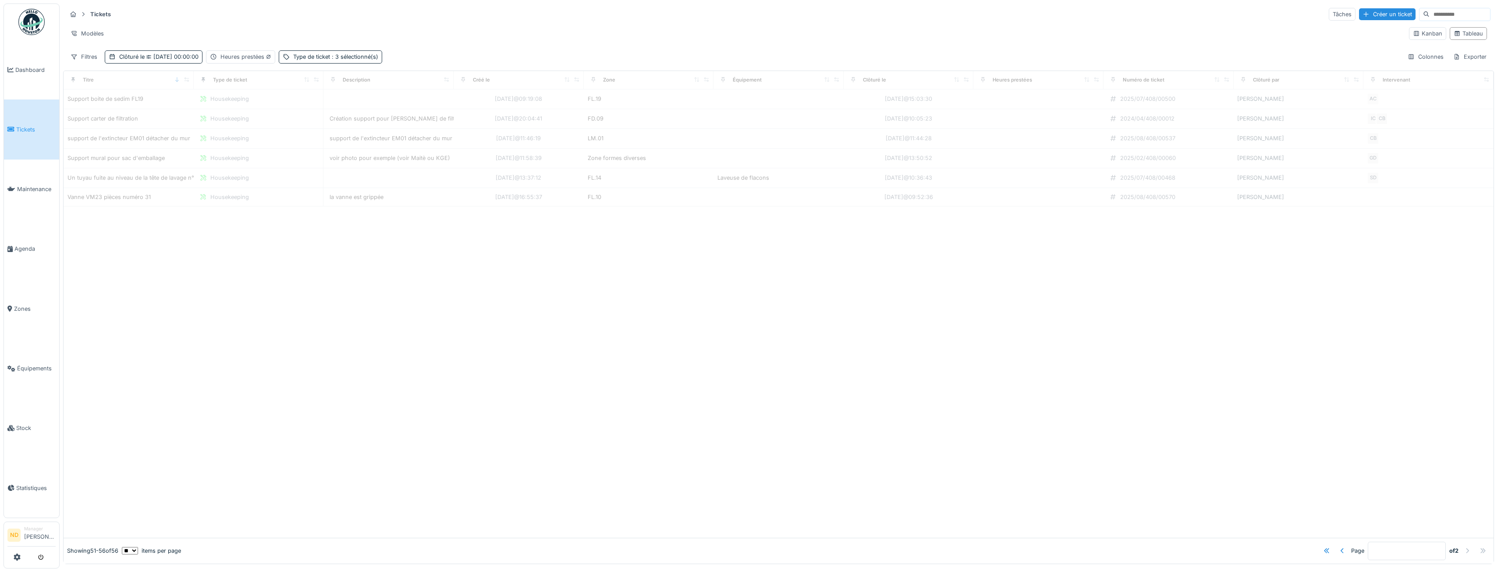
type input "*"
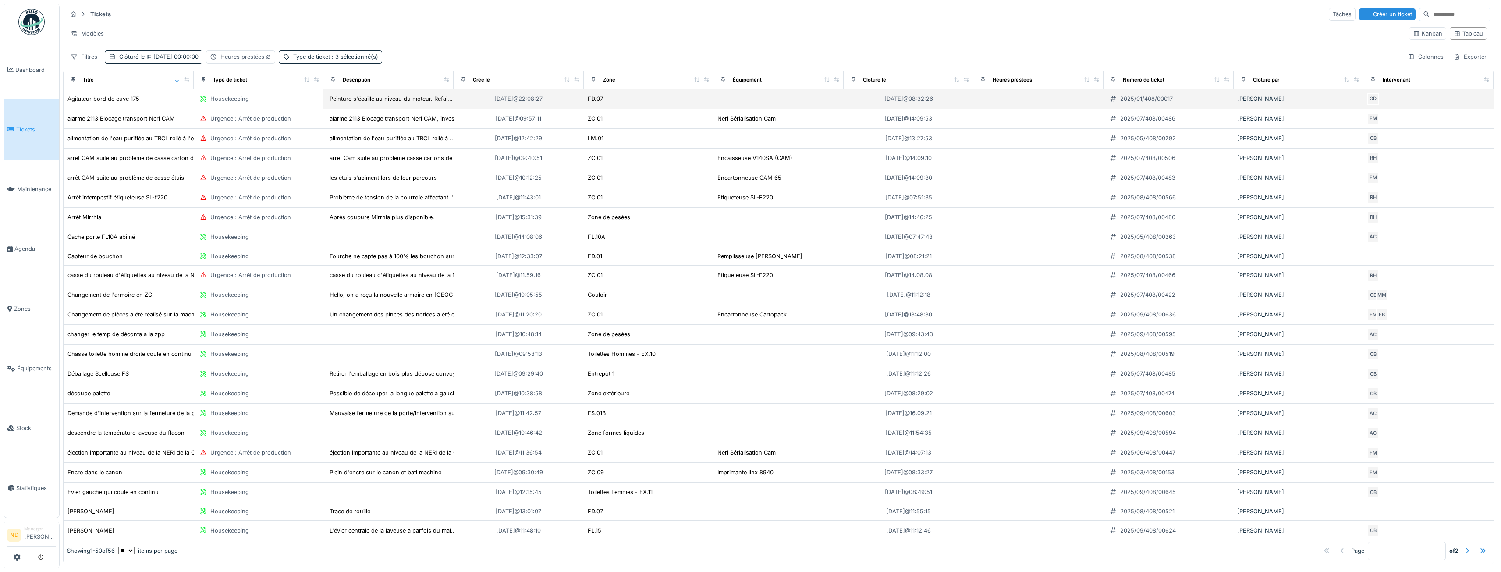
click at [748, 100] on td at bounding box center [778, 99] width 130 height 20
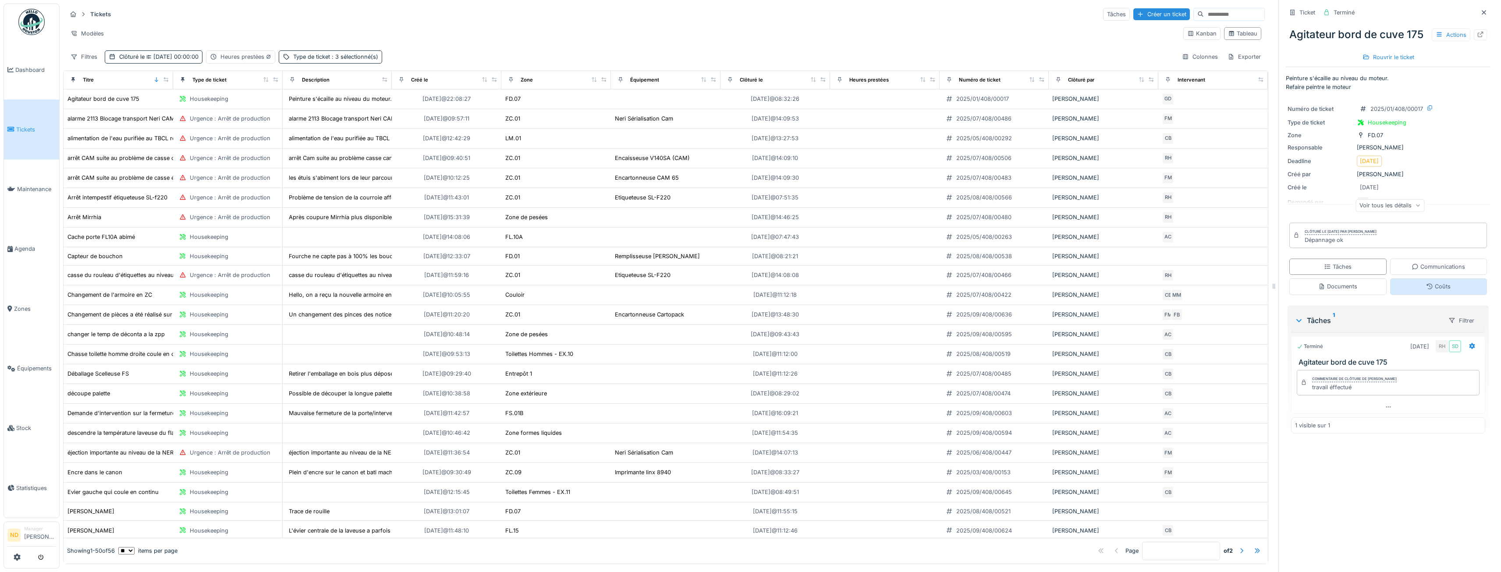
click at [1426, 288] on div "Coûts" at bounding box center [1438, 286] width 25 height 8
click at [1340, 288] on div "Documents" at bounding box center [1337, 286] width 97 height 16
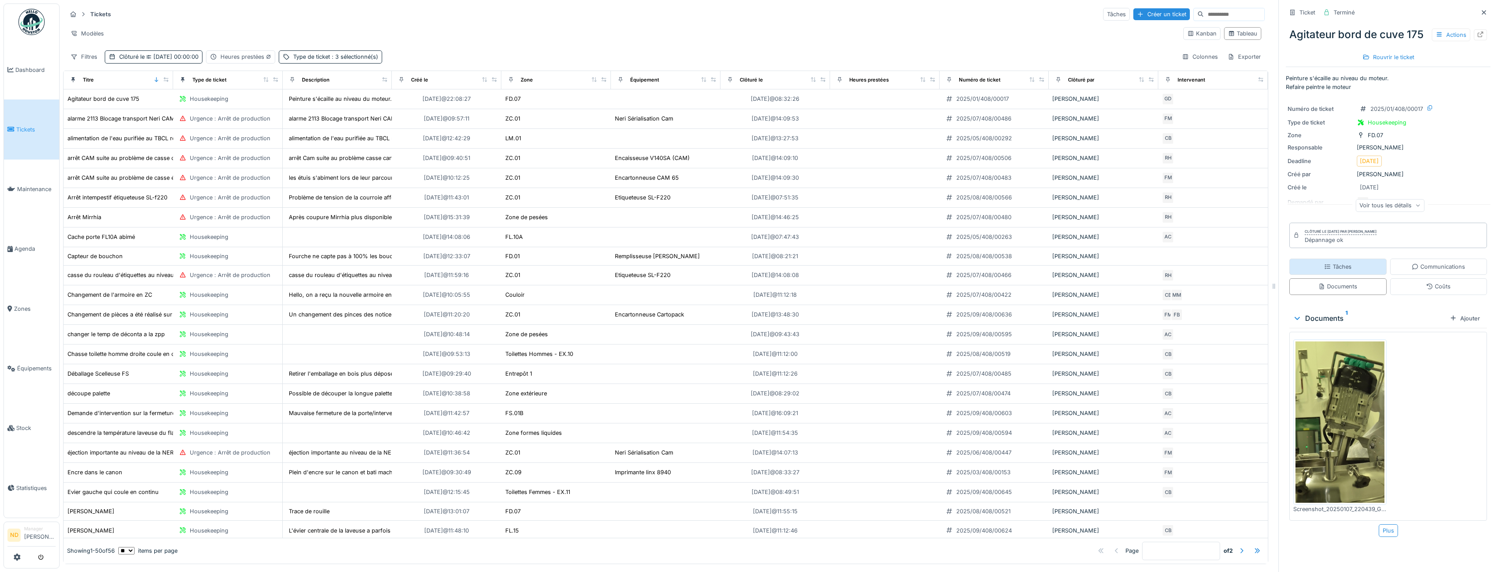
click at [1345, 266] on div "Tâches" at bounding box center [1337, 267] width 97 height 16
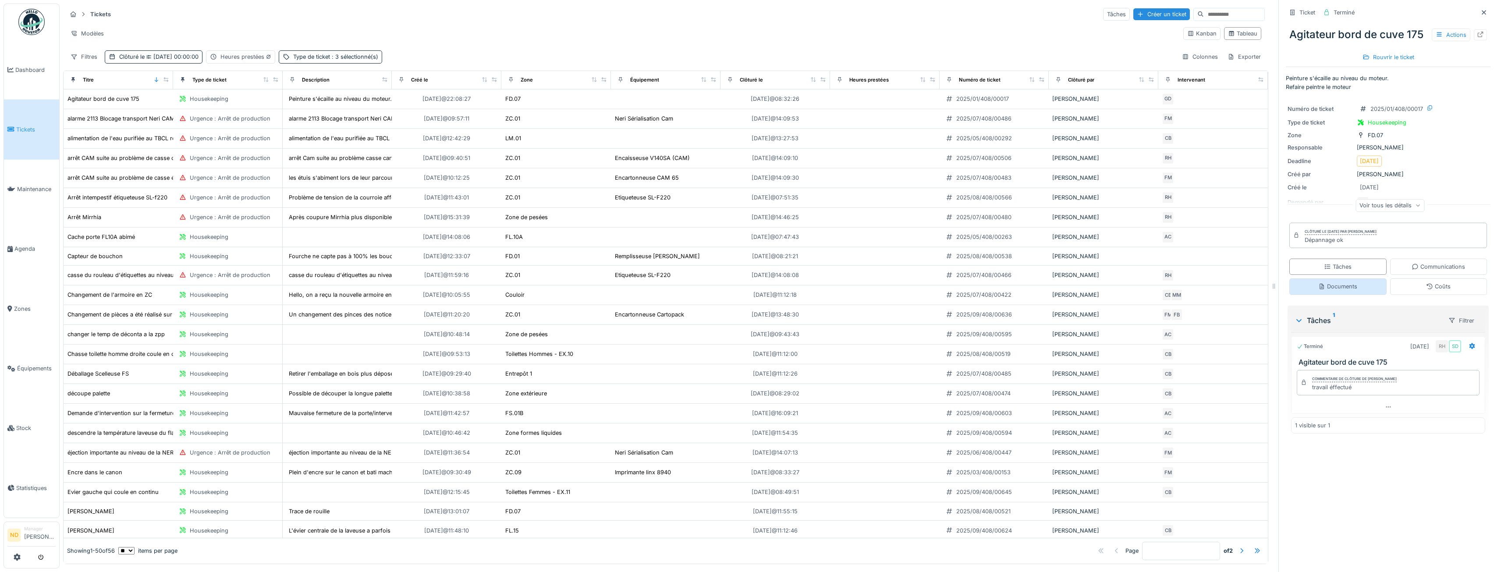
click at [1347, 282] on div "Documents" at bounding box center [1337, 286] width 39 height 8
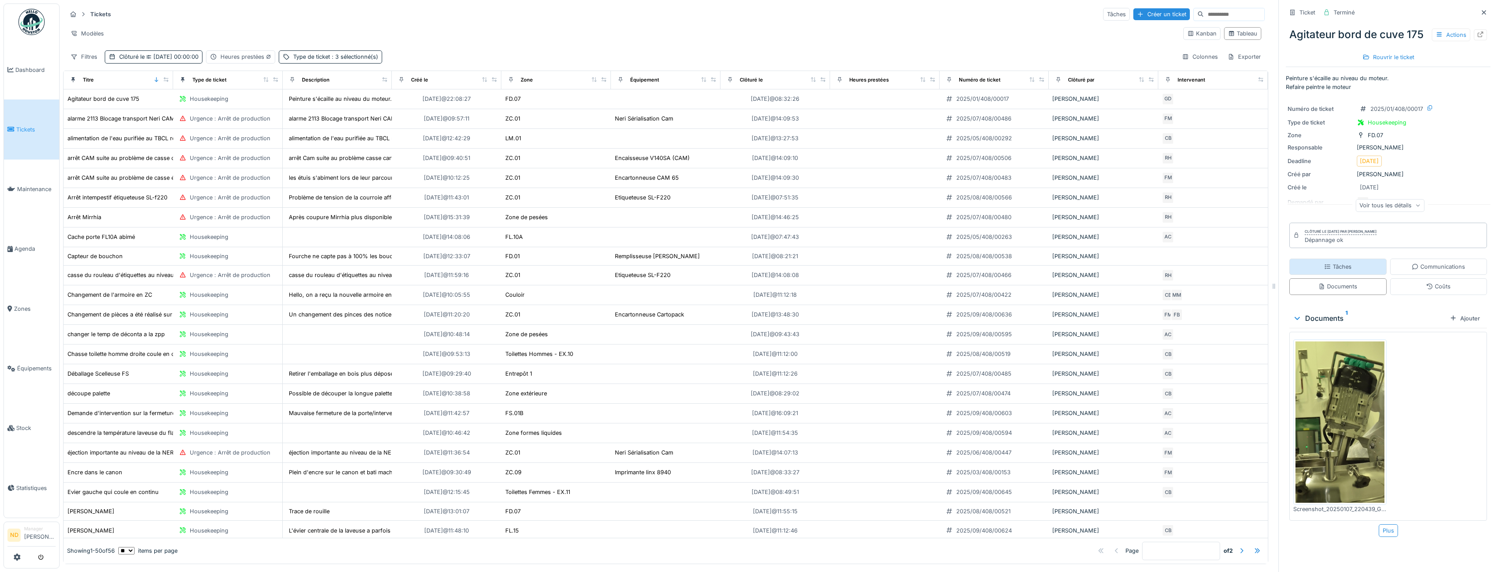
click at [1349, 267] on div "Tâches" at bounding box center [1337, 267] width 97 height 16
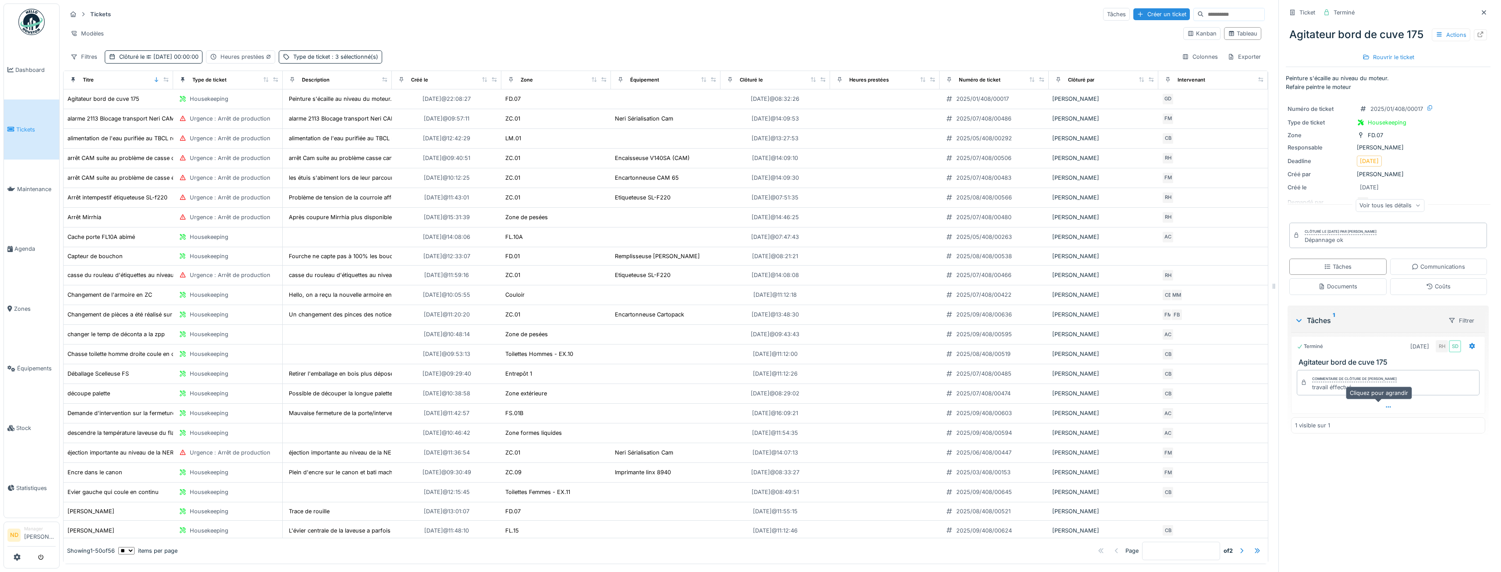
click at [1377, 405] on div at bounding box center [1387, 407] width 193 height 13
click at [1338, 544] on div "Ticket Terminé Agitateur bord de cuve 175 Actions Rouvrir le ticket Peinture s'…" at bounding box center [1387, 286] width 219 height 572
click at [1384, 436] on div at bounding box center [1387, 442] width 193 height 13
click at [1409, 202] on div "Voir tous les détails" at bounding box center [1389, 205] width 69 height 13
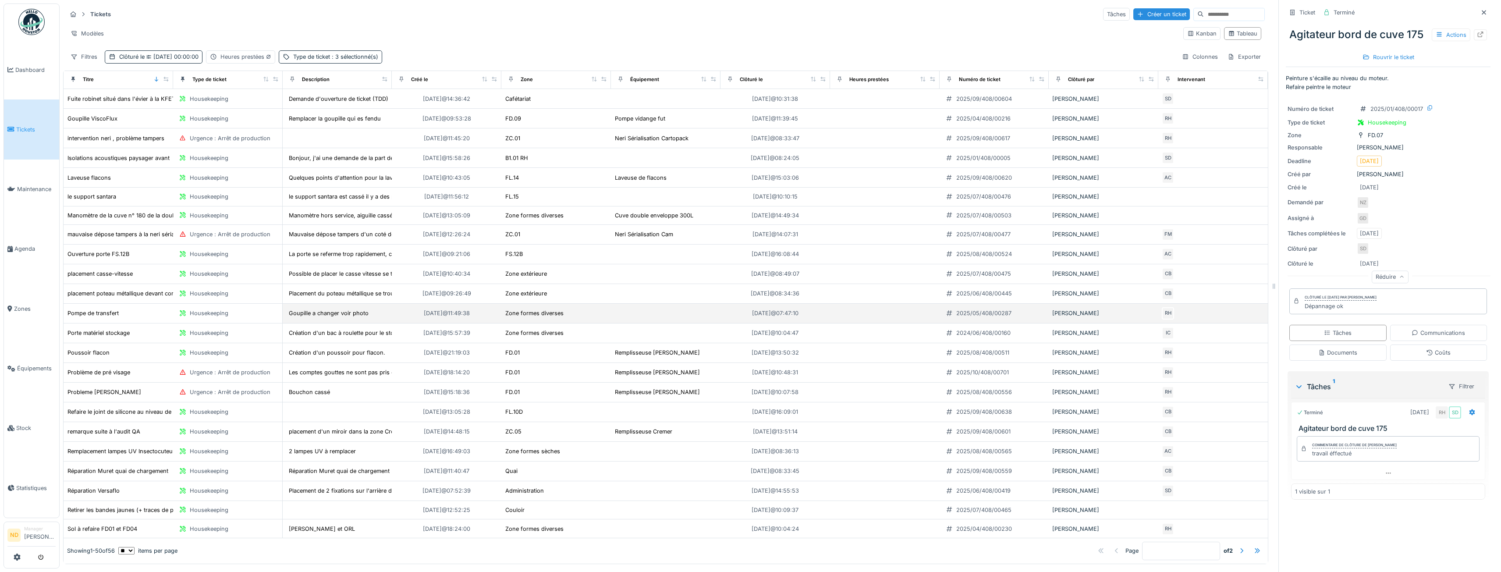
scroll to position [543, 0]
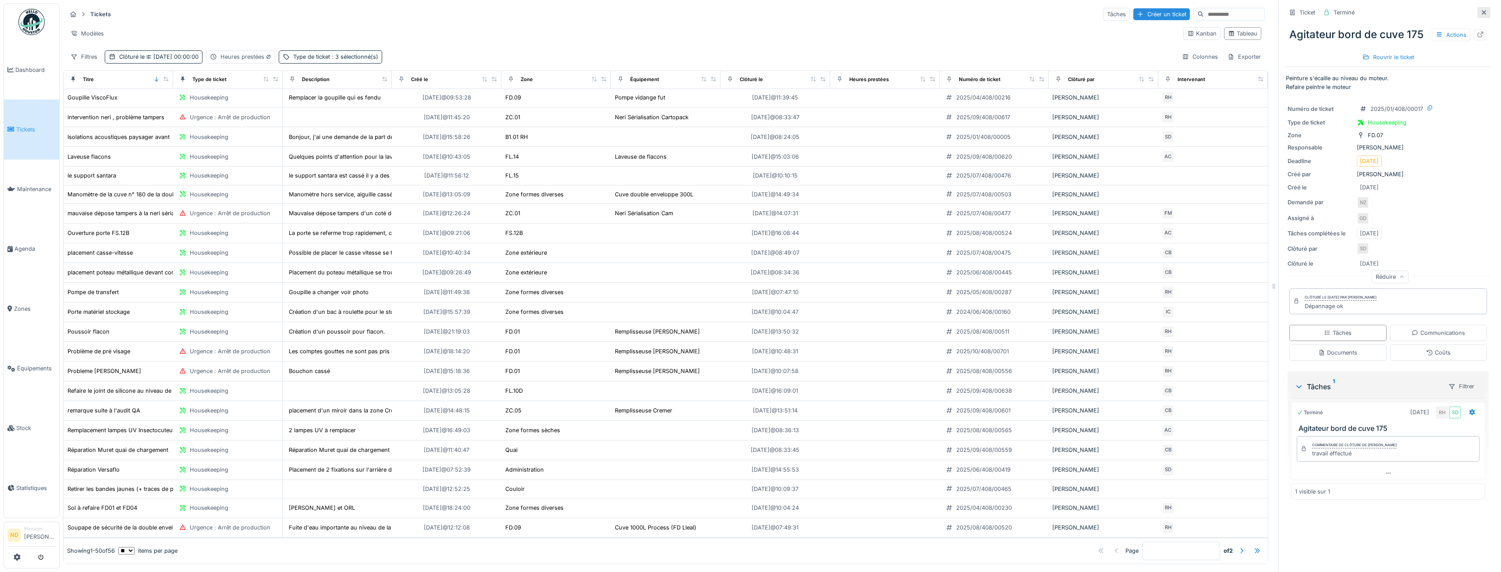
click at [1480, 10] on icon at bounding box center [1483, 13] width 7 height 6
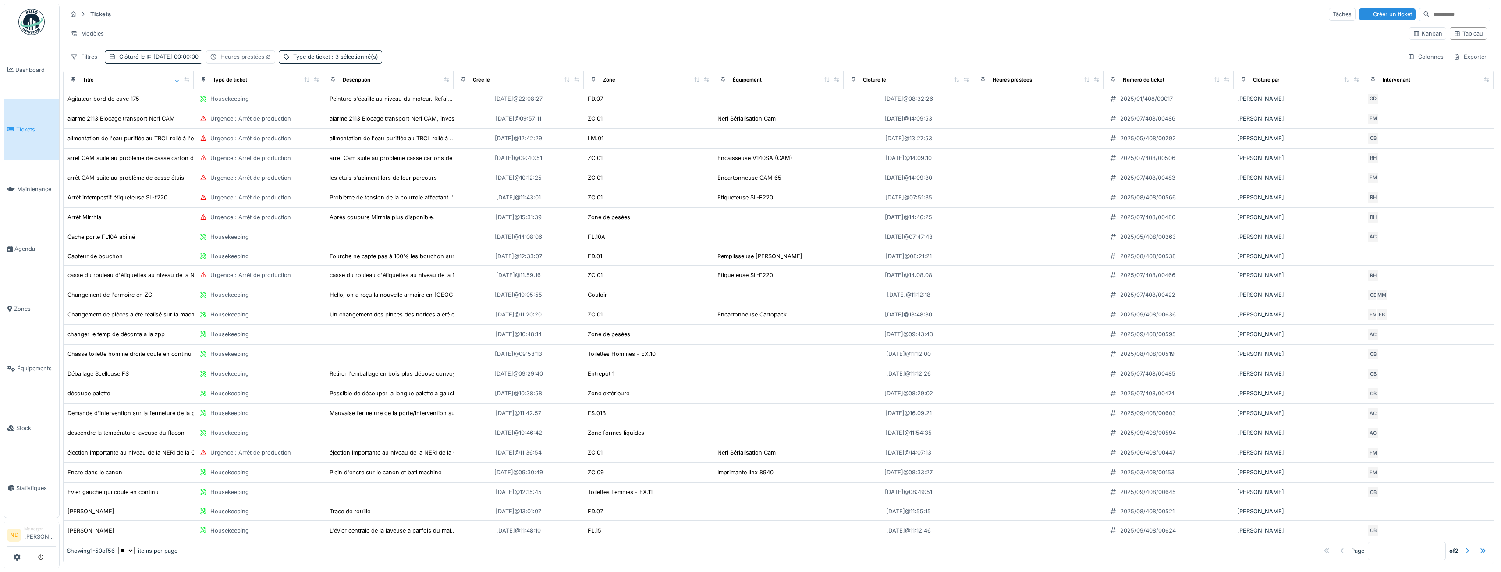
click at [248, 56] on div "Heures prestées" at bounding box center [245, 57] width 51 height 8
click at [300, 85] on div "est absent" at bounding box center [292, 80] width 47 height 13
click at [300, 141] on div "est présent" at bounding box center [293, 138] width 48 height 13
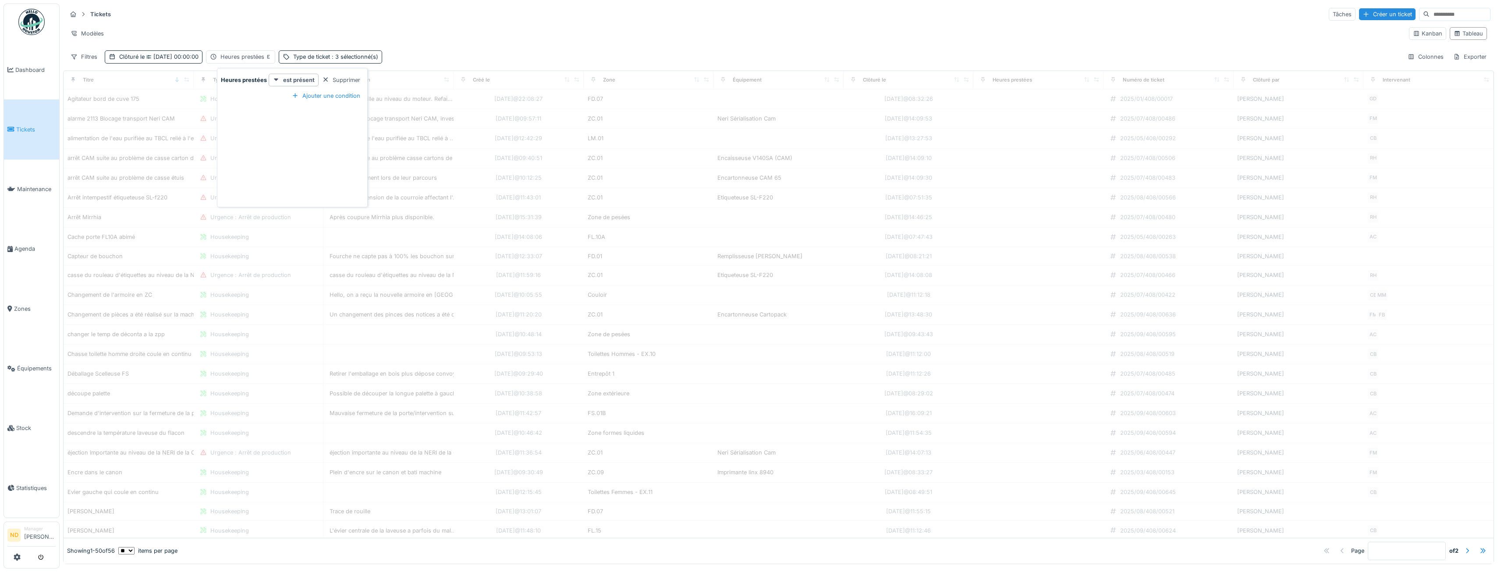
click at [278, 15] on div "Tickets Tâches Créer un ticket" at bounding box center [779, 14] width 1424 height 14
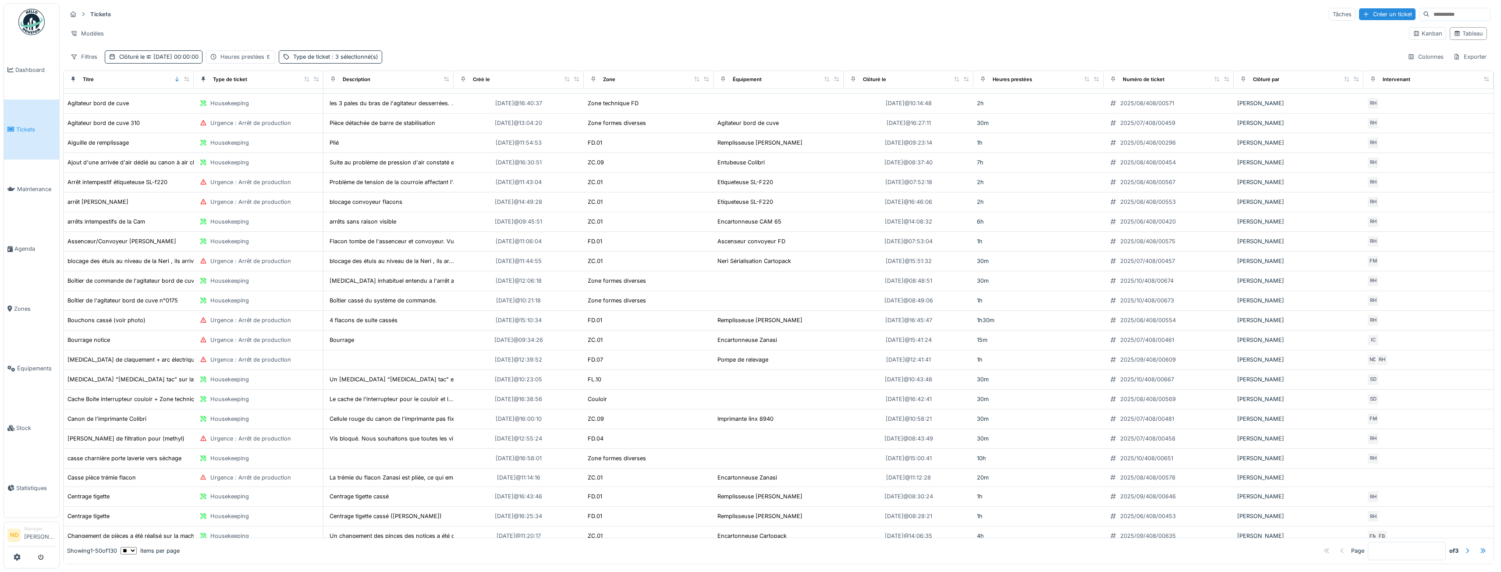
scroll to position [20, 0]
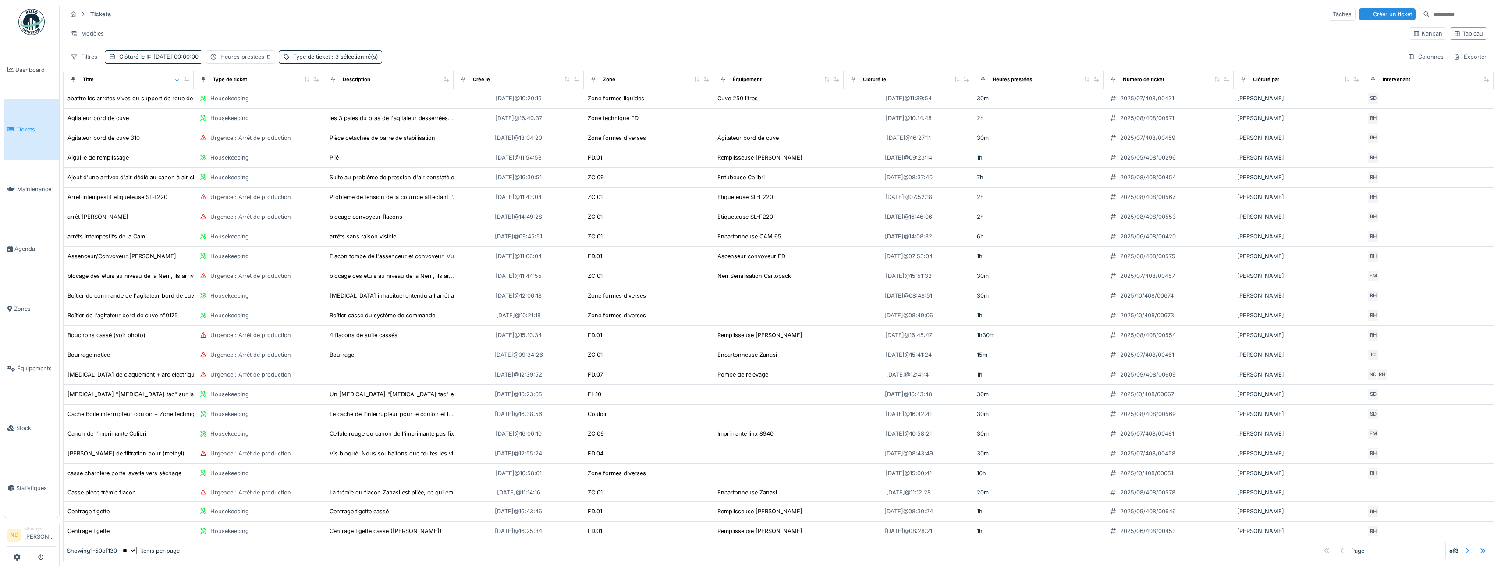
click at [19, 557] on icon at bounding box center [17, 556] width 7 height 7
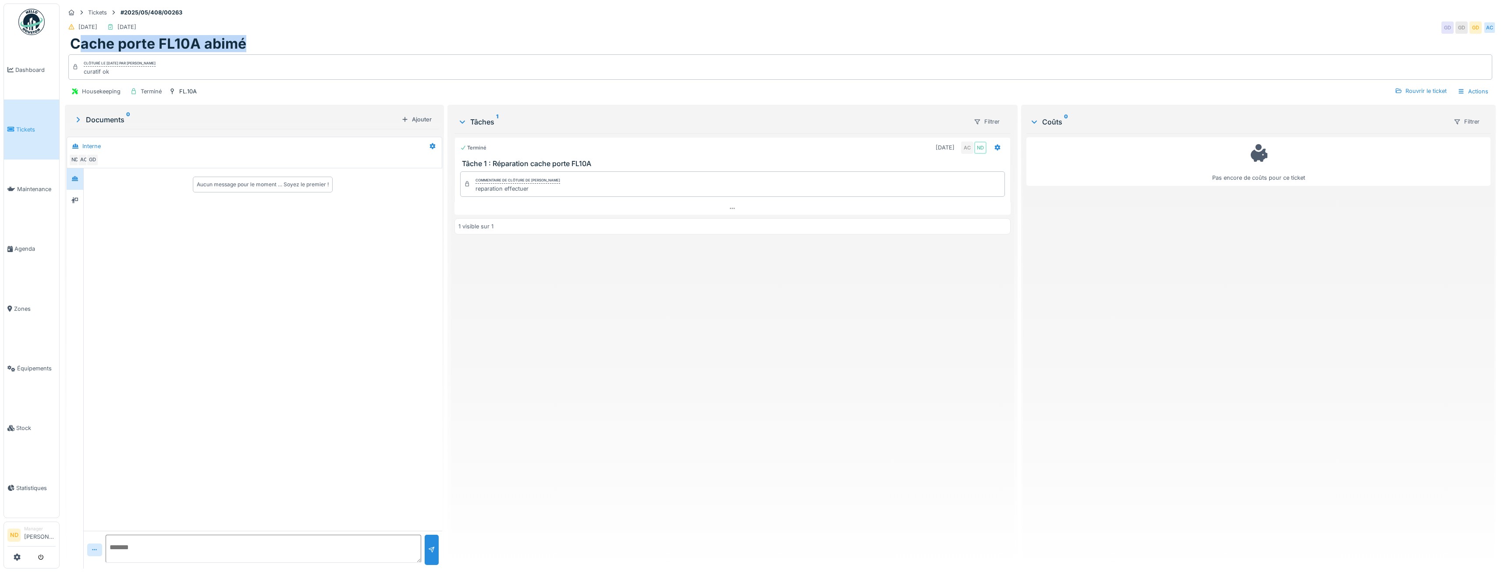
drag, startPoint x: 77, startPoint y: 44, endPoint x: 262, endPoint y: 49, distance: 184.5
click at [262, 49] on div "Cache porte FL10A abimé" at bounding box center [780, 43] width 1420 height 17
drag, startPoint x: 92, startPoint y: 92, endPoint x: 128, endPoint y: 89, distance: 35.1
click at [128, 89] on div "Housekeeping Terminé [GEOGRAPHIC_DATA]10A" at bounding box center [132, 91] width 129 height 13
click at [1478, 90] on div "Actions" at bounding box center [1472, 91] width 39 height 13
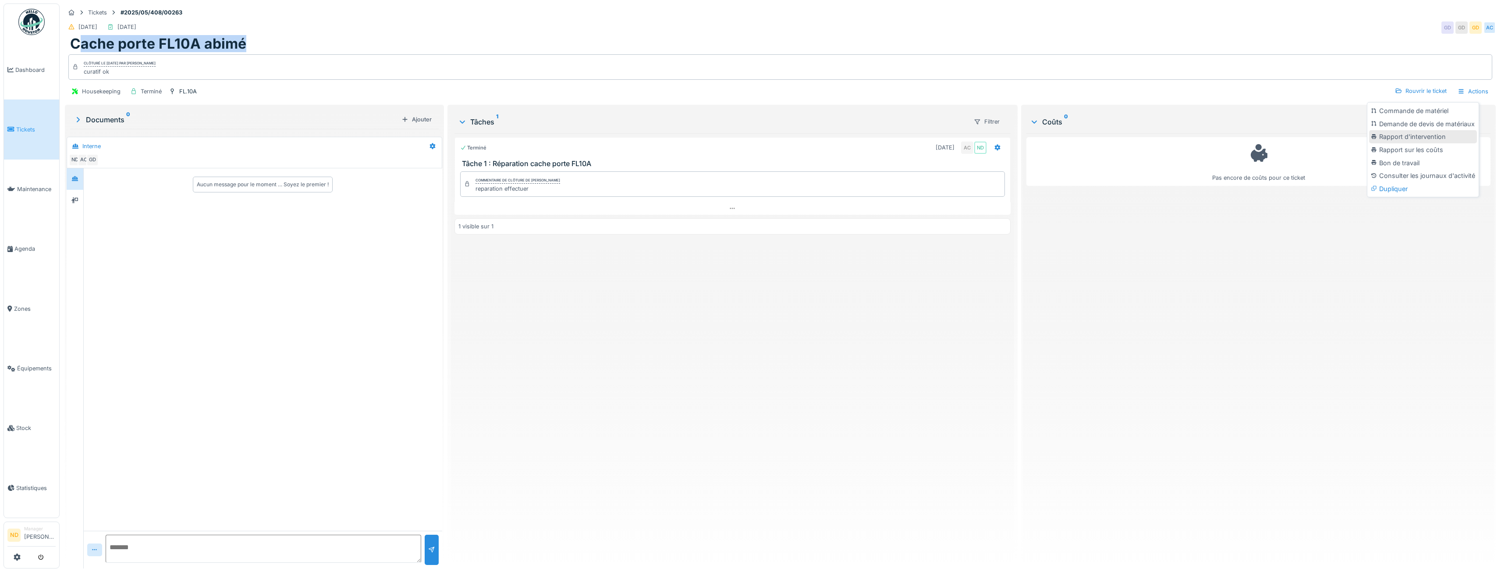
click at [1448, 140] on div "Rapport d'intervention" at bounding box center [1423, 136] width 108 height 13
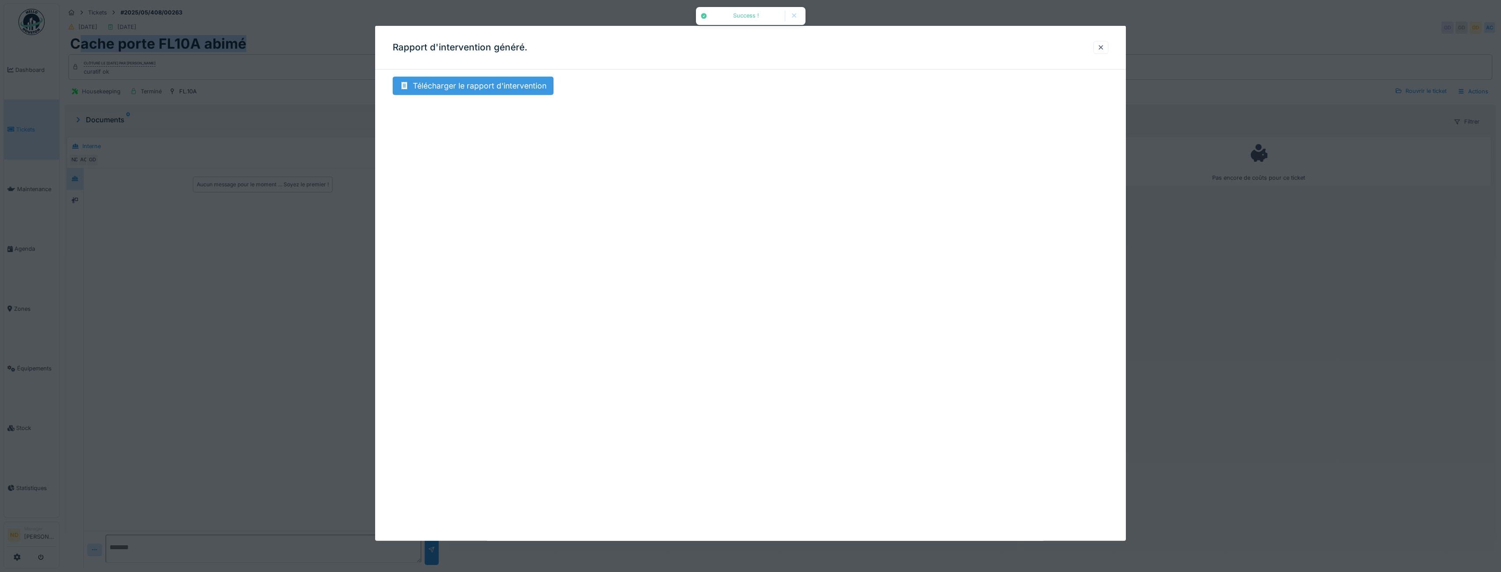
click at [513, 90] on div "Télécharger le rapport d'intervention" at bounding box center [473, 86] width 161 height 18
click at [1100, 46] on div at bounding box center [1100, 47] width 15 height 13
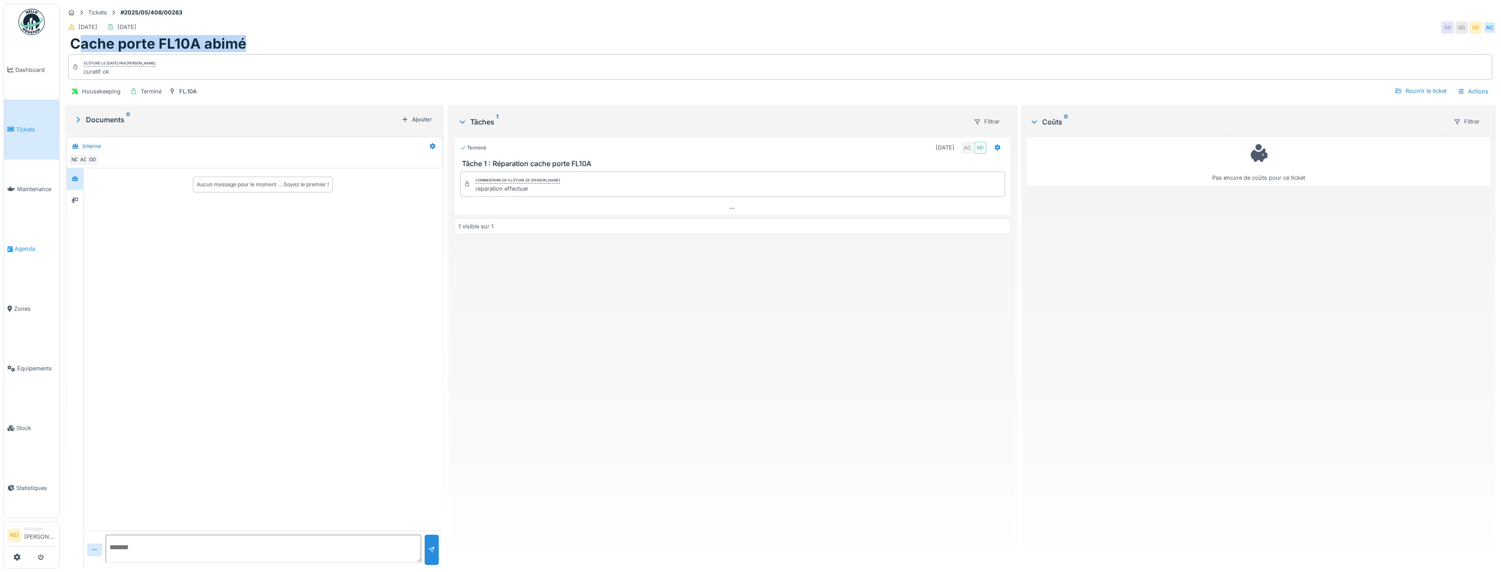
click at [31, 250] on link "Agenda" at bounding box center [31, 249] width 55 height 60
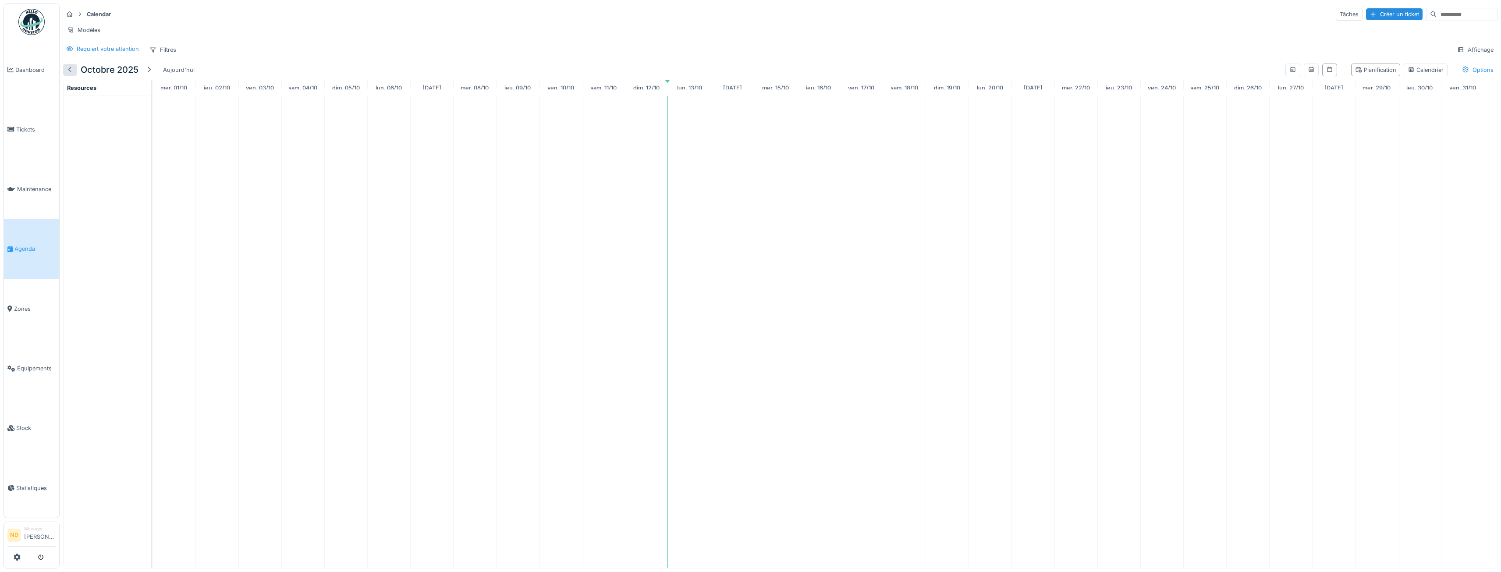
click at [69, 74] on div at bounding box center [70, 70] width 7 height 8
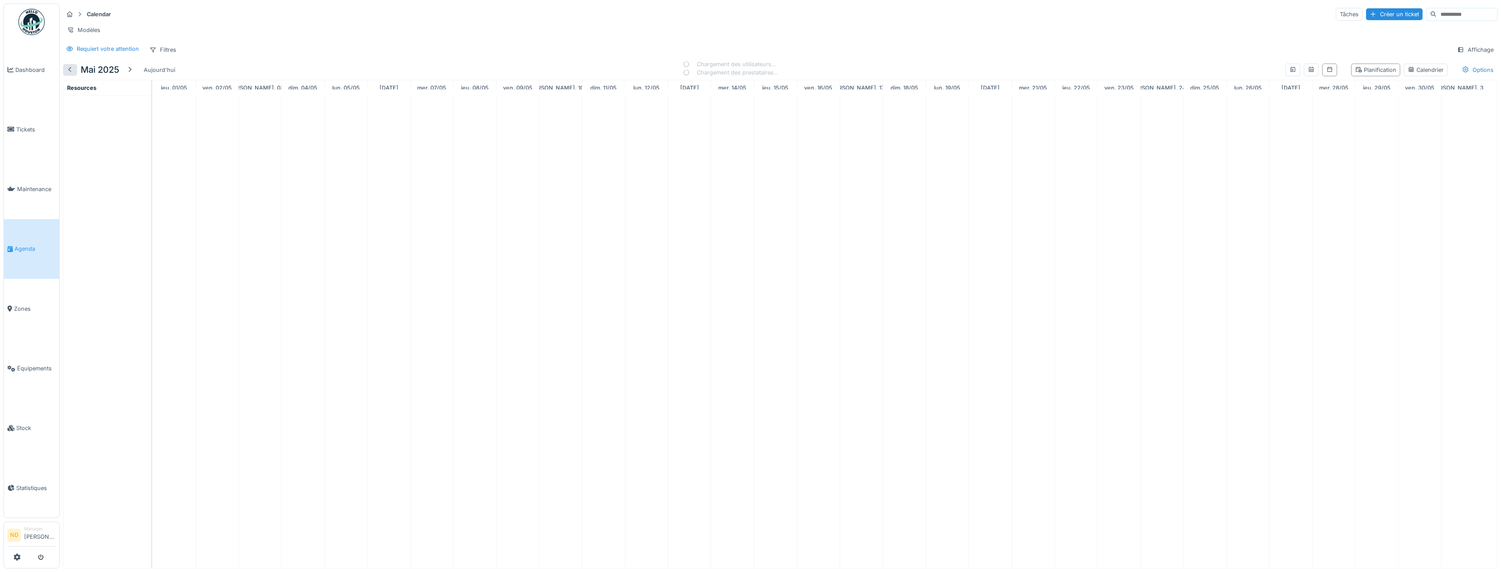
click at [69, 74] on div at bounding box center [70, 70] width 7 height 8
click at [116, 133] on div "[PERSON_NAME]" at bounding box center [107, 129] width 77 height 11
click at [69, 74] on div at bounding box center [70, 70] width 7 height 8
click at [132, 76] on div at bounding box center [136, 70] width 14 height 12
click at [132, 74] on div at bounding box center [133, 70] width 7 height 8
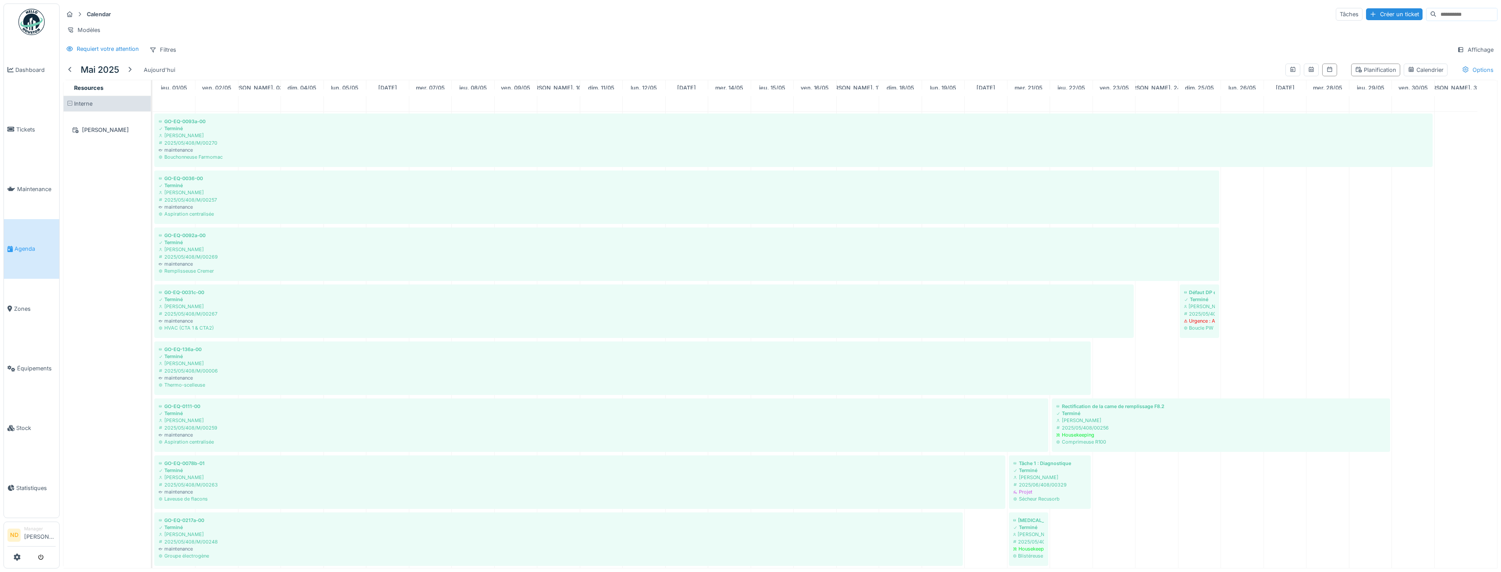
click at [1465, 72] on div "Options" at bounding box center [1477, 70] width 39 height 13
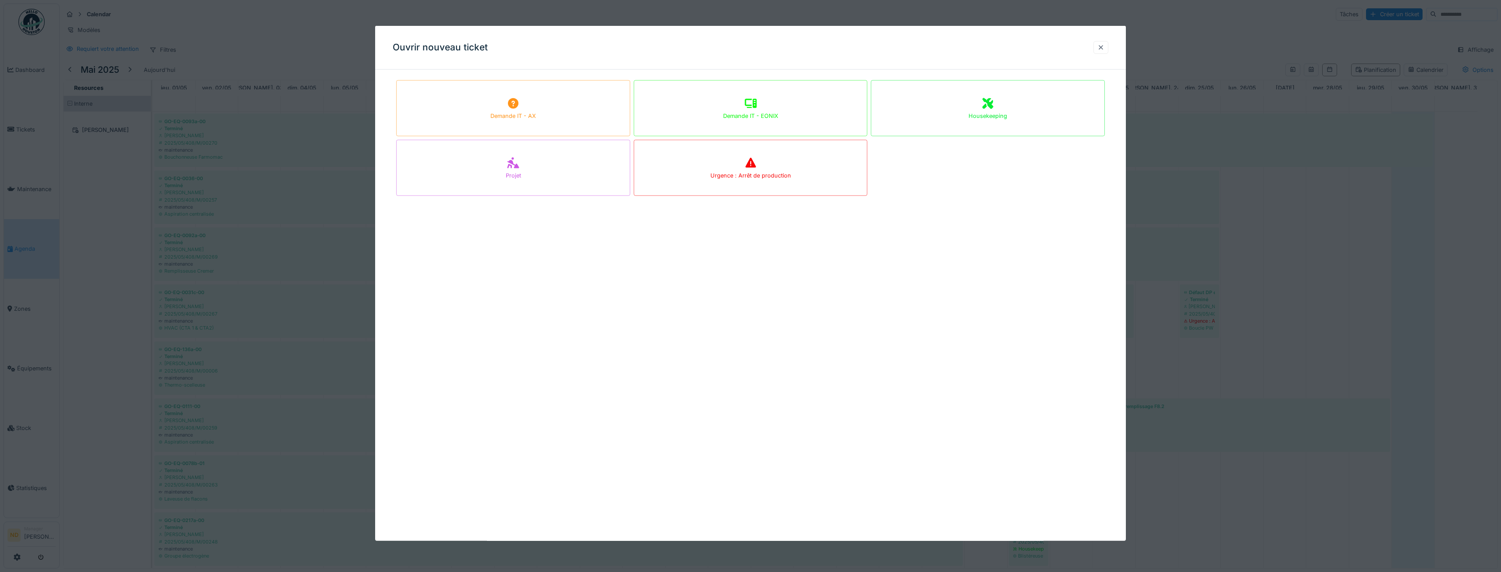
click at [1099, 52] on div at bounding box center [1100, 47] width 15 height 13
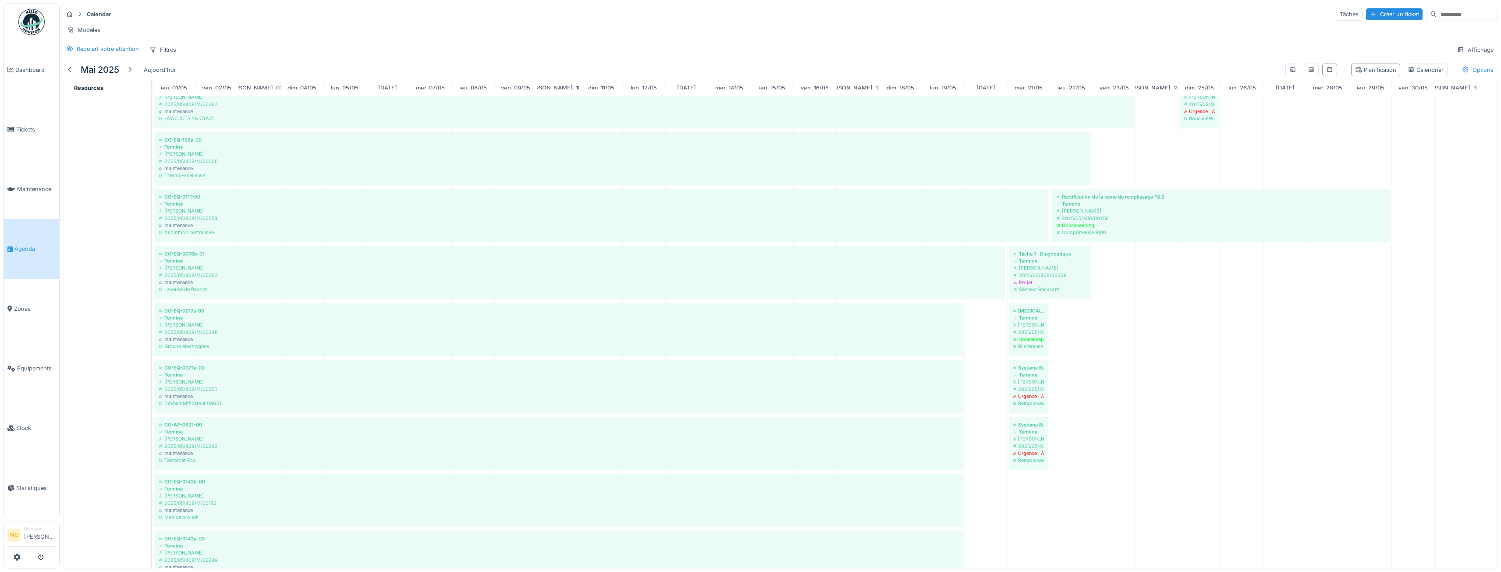
scroll to position [222, 0]
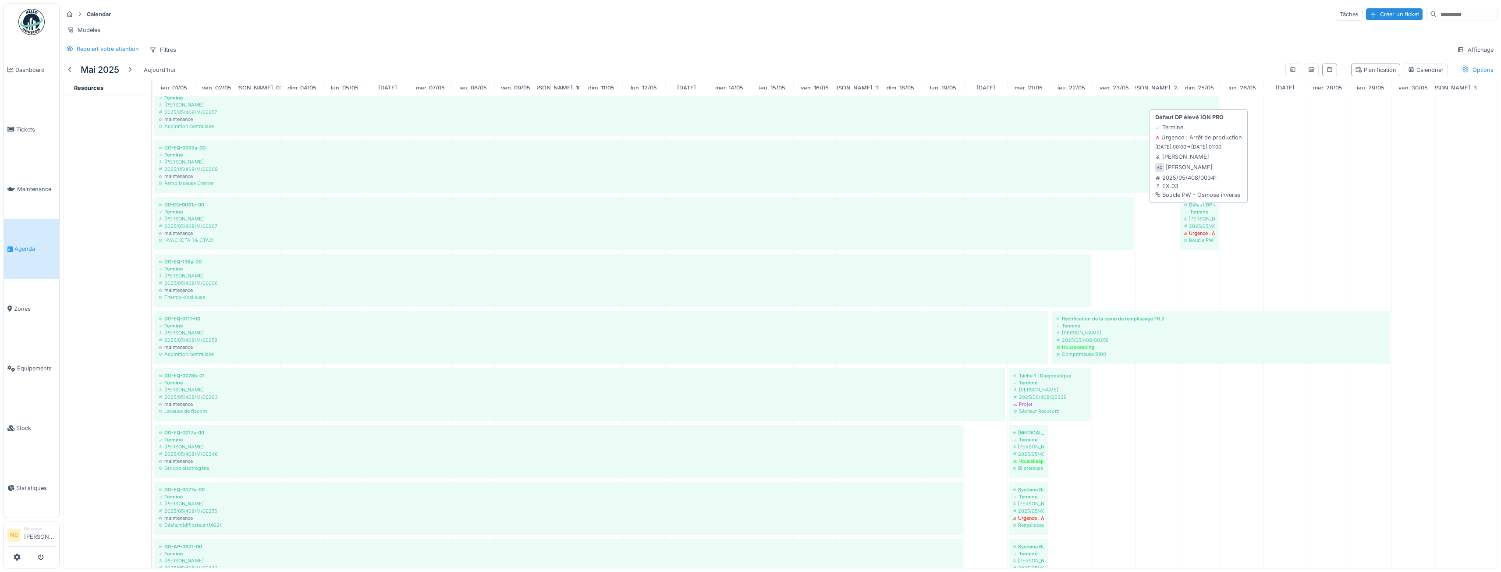
click at [1204, 222] on div "Achraf Chihabi" at bounding box center [1199, 218] width 31 height 7
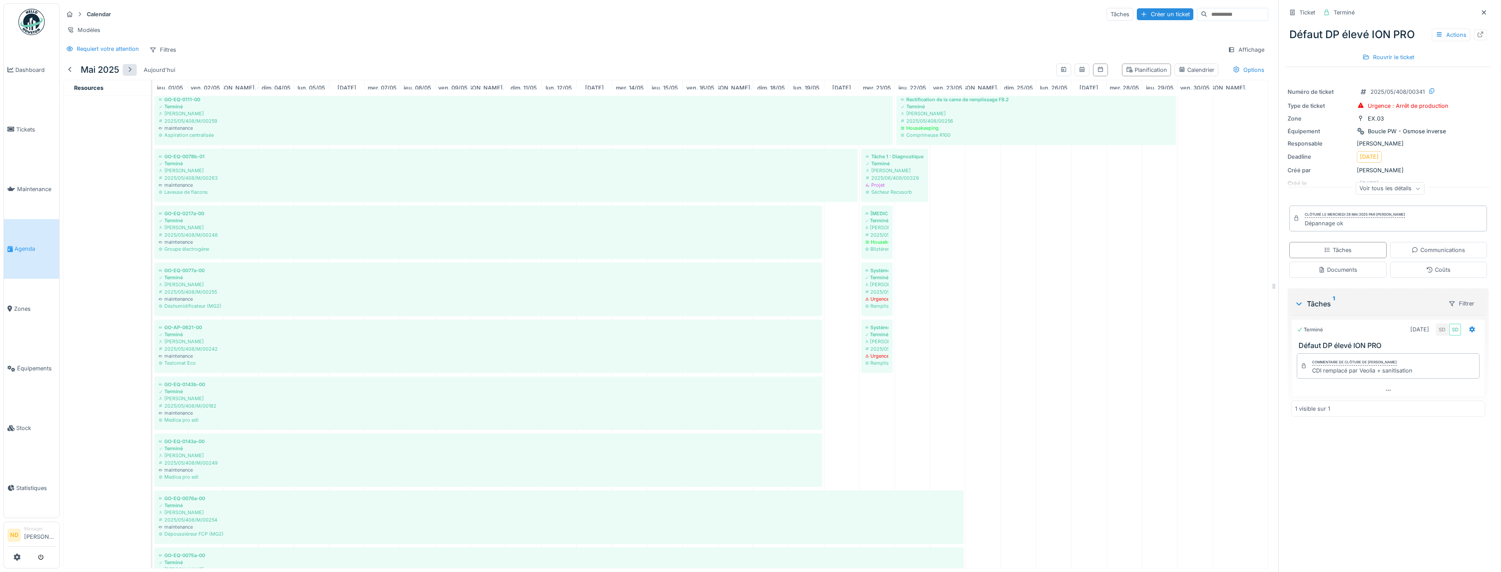
click at [134, 76] on div at bounding box center [130, 70] width 14 height 12
click at [133, 74] on div at bounding box center [129, 70] width 7 height 8
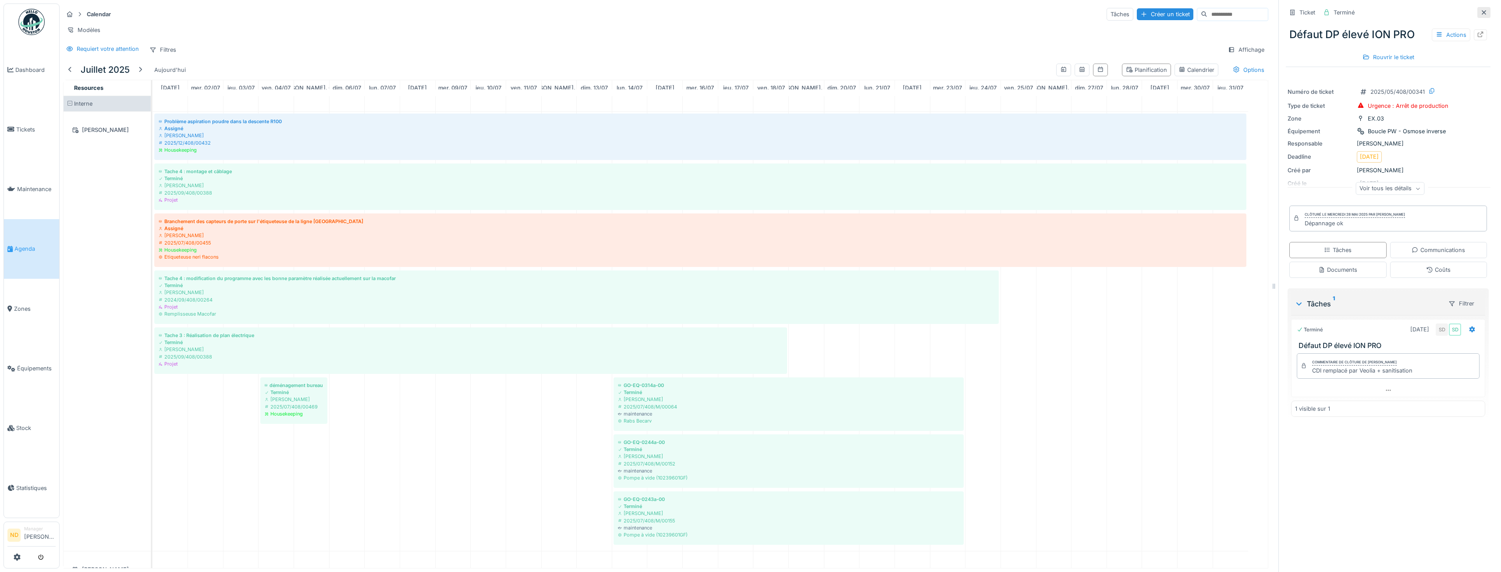
click at [1480, 10] on icon at bounding box center [1483, 13] width 7 height 6
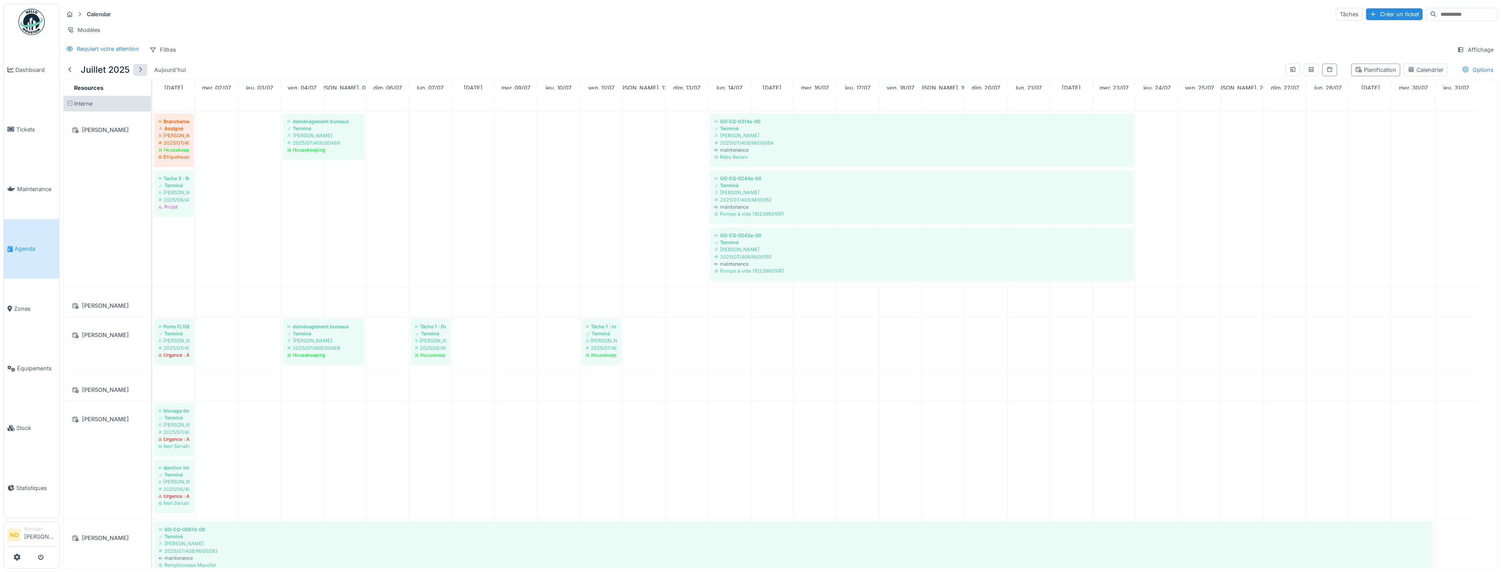
click at [137, 74] on div at bounding box center [140, 70] width 7 height 8
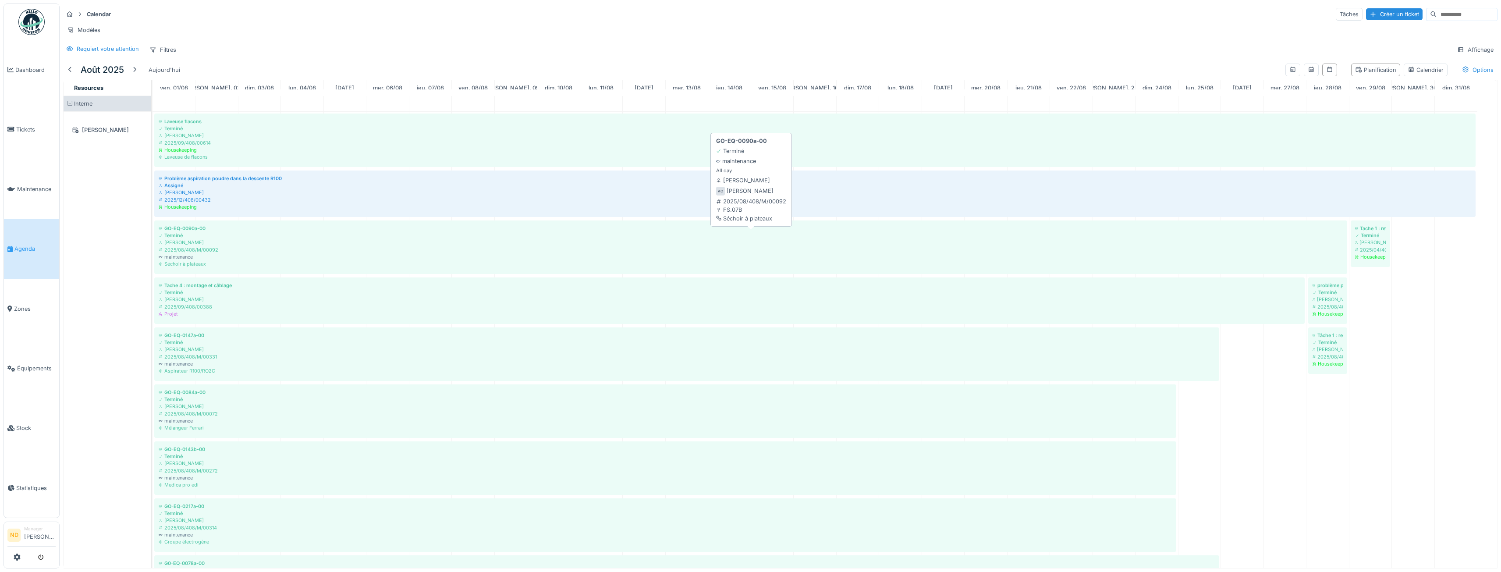
click at [1330, 346] on div "Terminé" at bounding box center [1327, 342] width 30 height 7
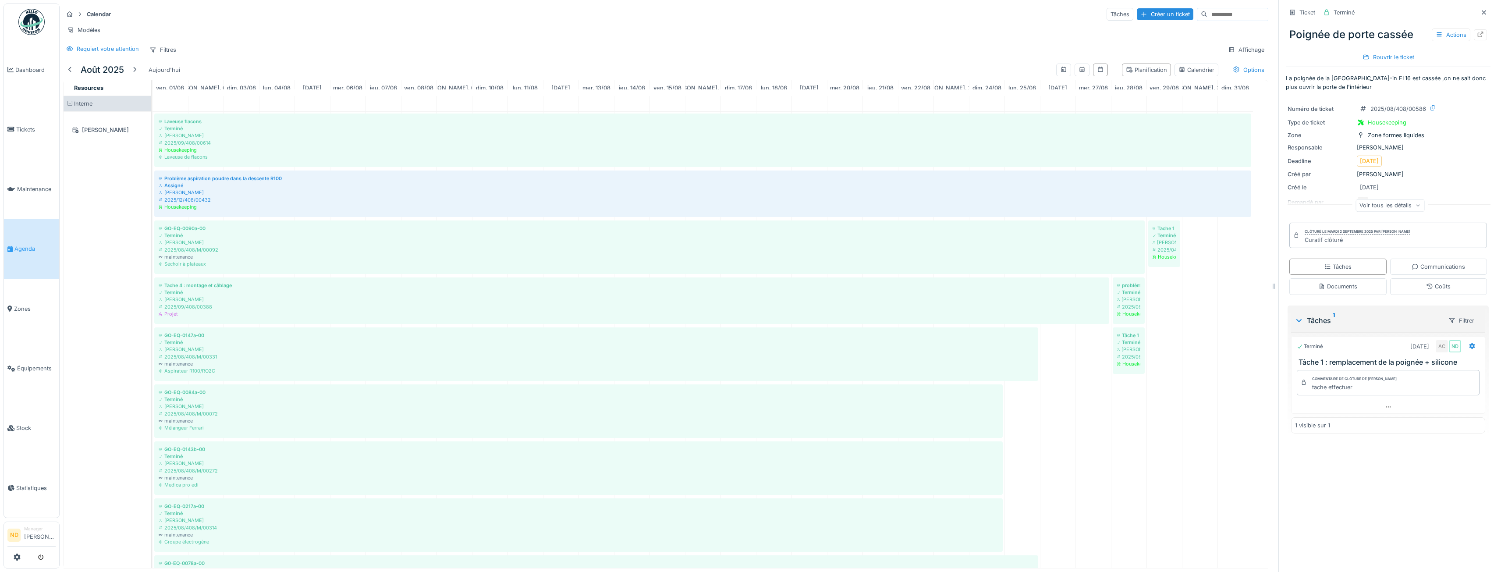
click at [1394, 210] on div "Voir tous les détails" at bounding box center [1389, 205] width 69 height 13
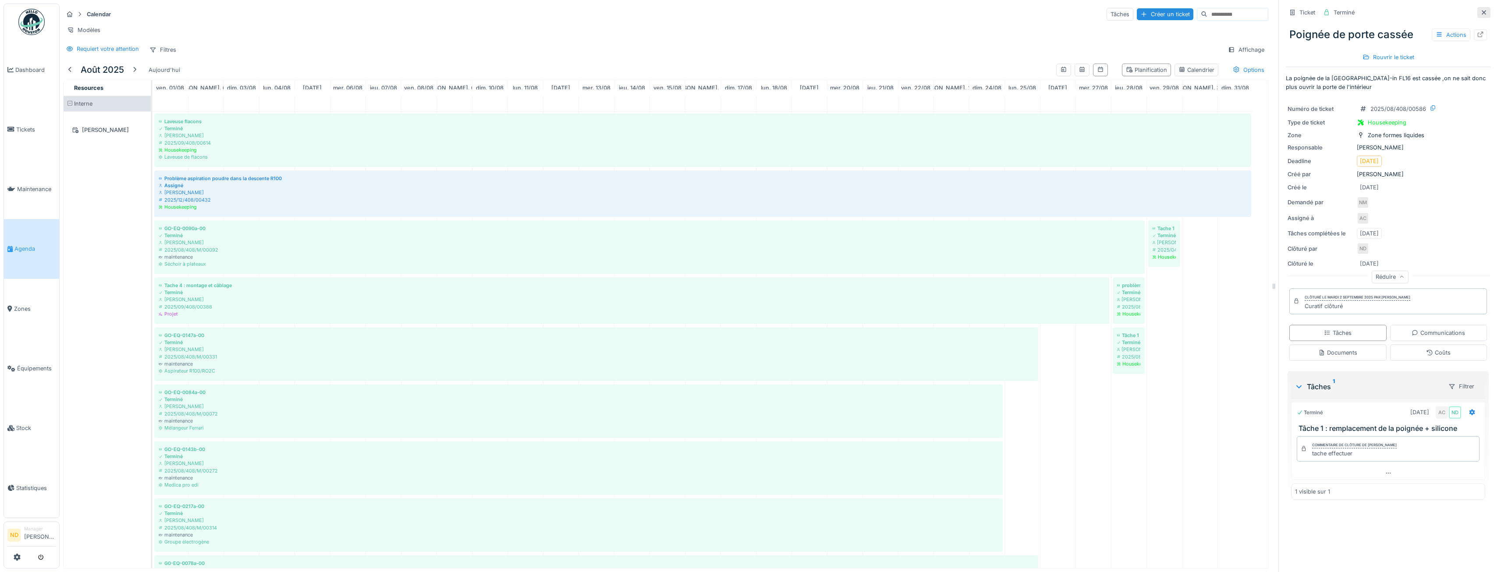
click at [1480, 10] on icon at bounding box center [1483, 13] width 7 height 6
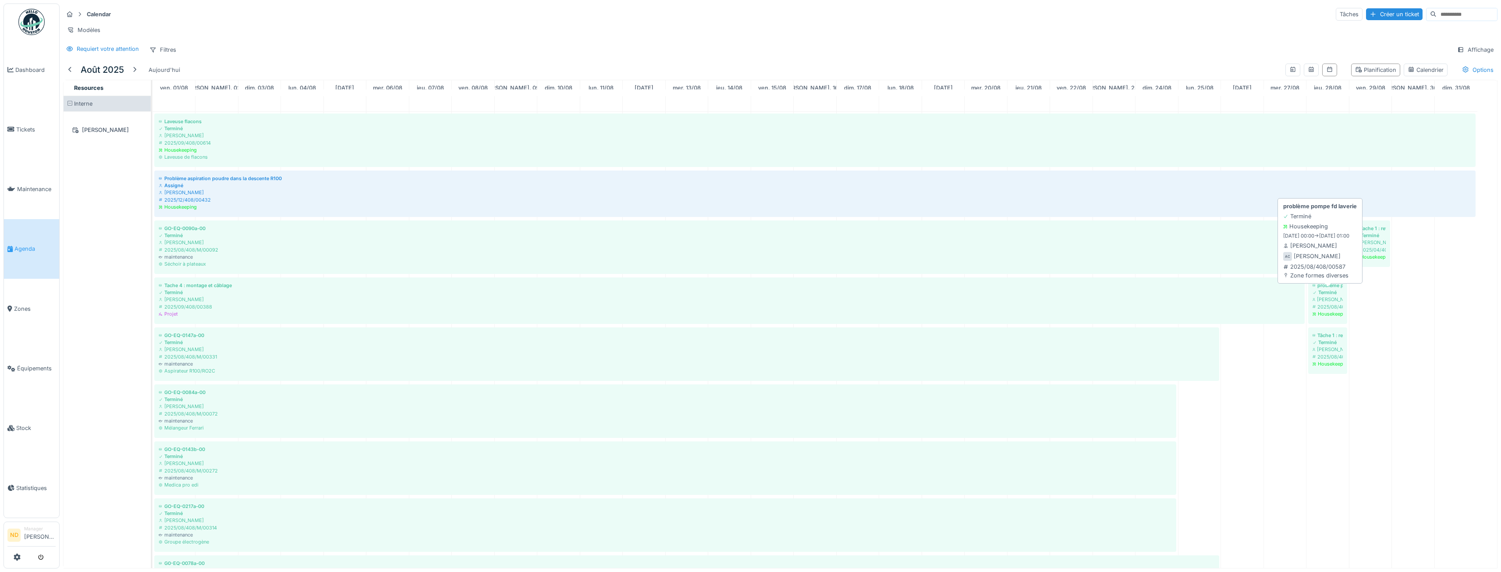
click at [1342, 302] on div "[PERSON_NAME]" at bounding box center [1327, 299] width 30 height 7
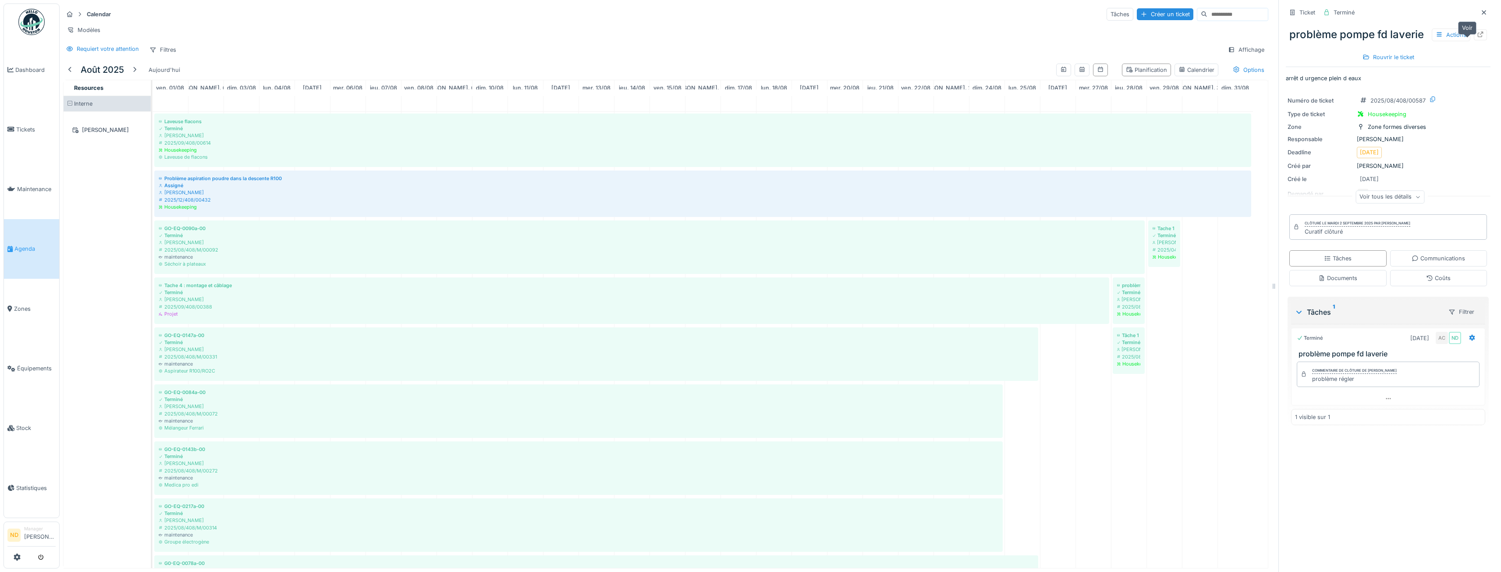
click at [1478, 37] on icon at bounding box center [1481, 35] width 6 height 6
click at [1137, 303] on div "[PERSON_NAME]" at bounding box center [1128, 299] width 23 height 7
click at [1134, 353] on div "[PERSON_NAME]" at bounding box center [1128, 349] width 23 height 7
click at [1474, 33] on div at bounding box center [1480, 34] width 13 height 11
click at [1482, 11] on icon at bounding box center [1484, 12] width 4 height 4
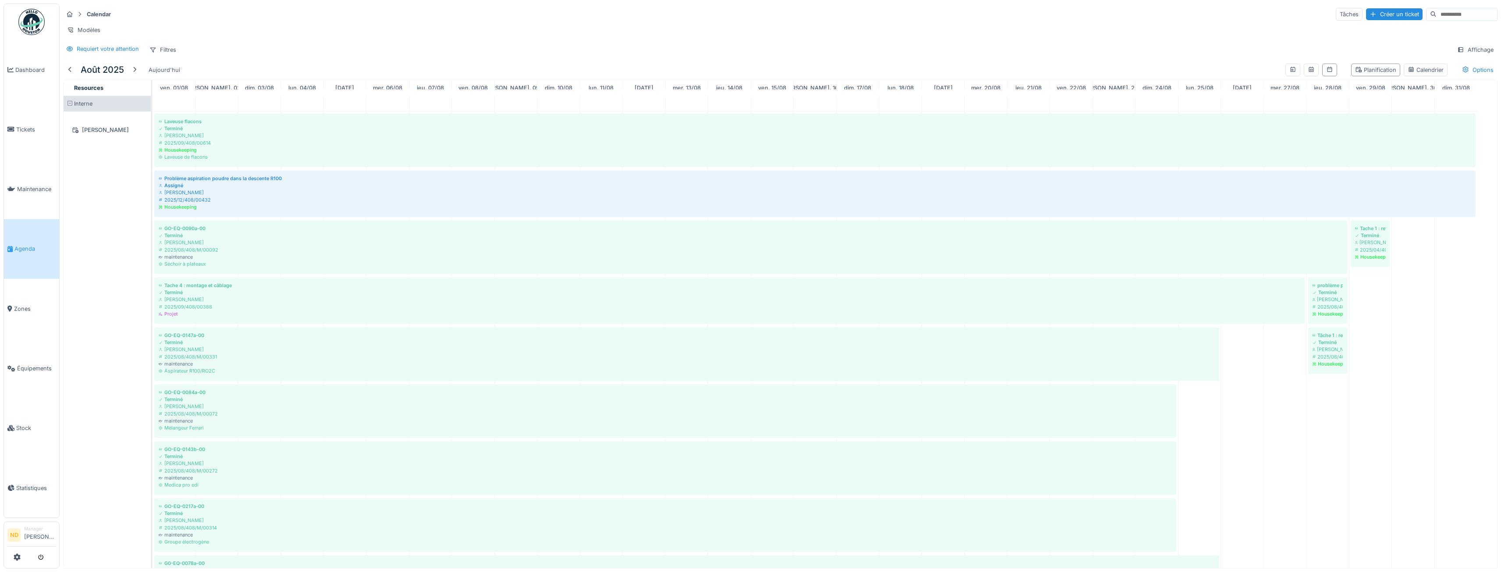
click at [1436, 14] on input at bounding box center [1466, 14] width 60 height 12
type input "*"
click at [1458, 56] on div "Affichage" at bounding box center [1475, 49] width 44 height 13
click at [169, 51] on div "Filtres" at bounding box center [162, 49] width 35 height 13
click at [1479, 76] on div "Options" at bounding box center [1477, 70] width 39 height 13
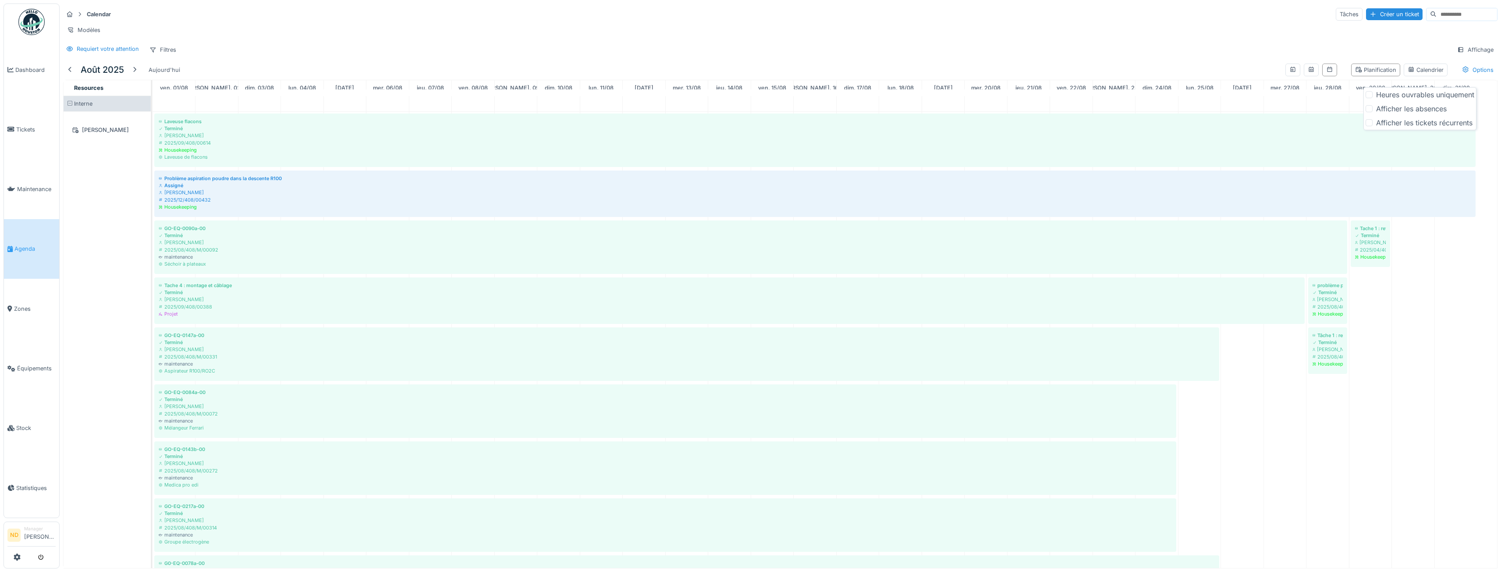
click at [1273, 50] on div "Requiert votre attention Filtres Affichage" at bounding box center [780, 49] width 1434 height 13
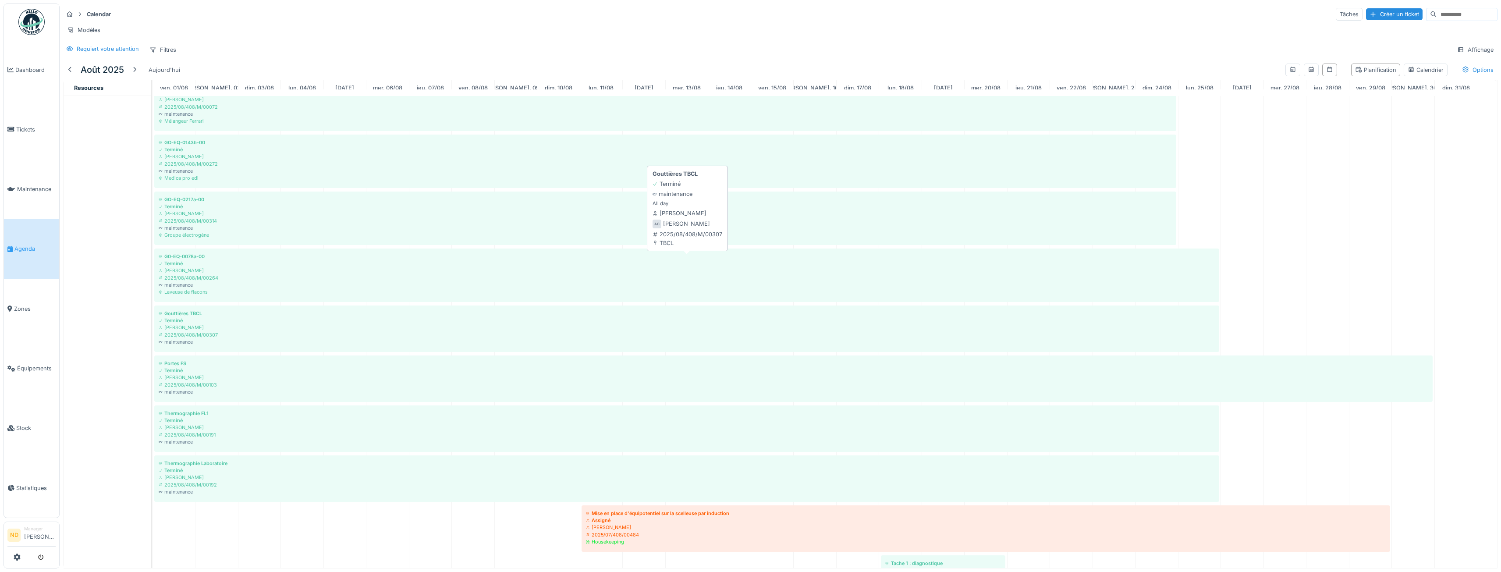
scroll to position [526, 0]
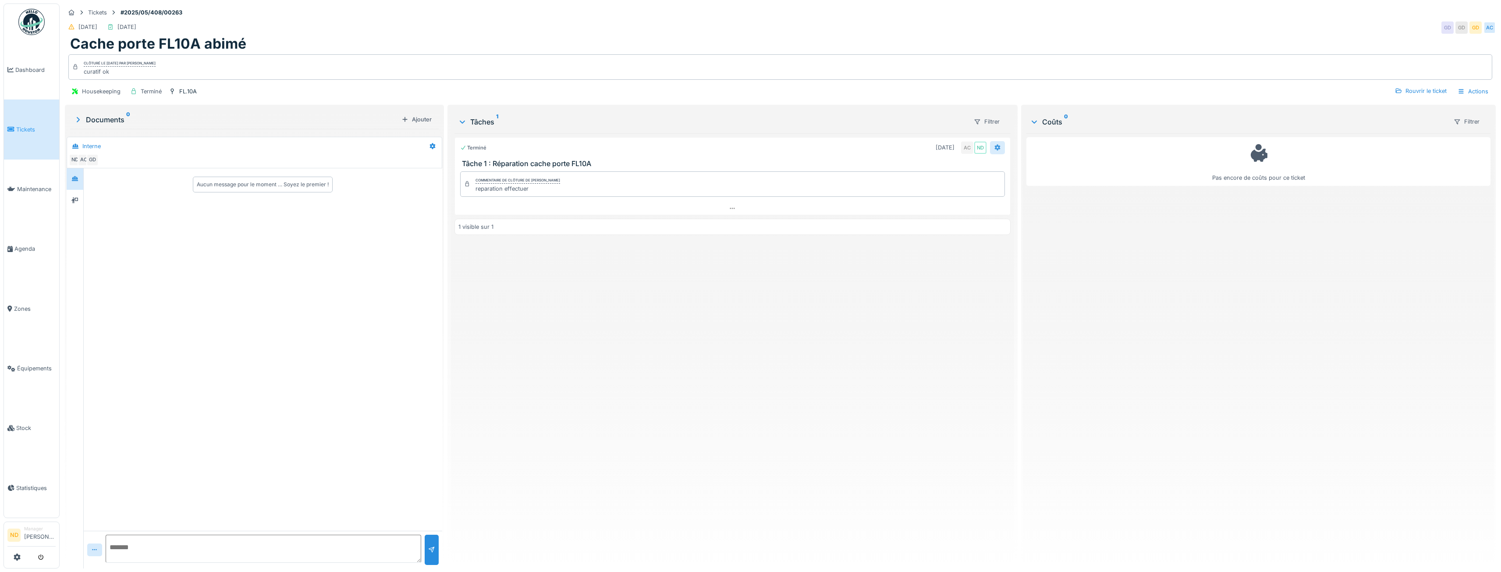
click at [996, 144] on div at bounding box center [997, 147] width 7 height 8
click at [954, 304] on div "Terminé [DATE] ND Tâche 1 : Réparation cache porte FL10A Commentaire de clôture…" at bounding box center [732, 347] width 556 height 428
drag, startPoint x: 79, startPoint y: 44, endPoint x: 253, endPoint y: 42, distance: 174.0
click at [253, 42] on div "Cache porte FL10A abimé" at bounding box center [780, 43] width 1420 height 17
click at [261, 50] on div "Cache porte FL10A abimé" at bounding box center [780, 43] width 1420 height 17
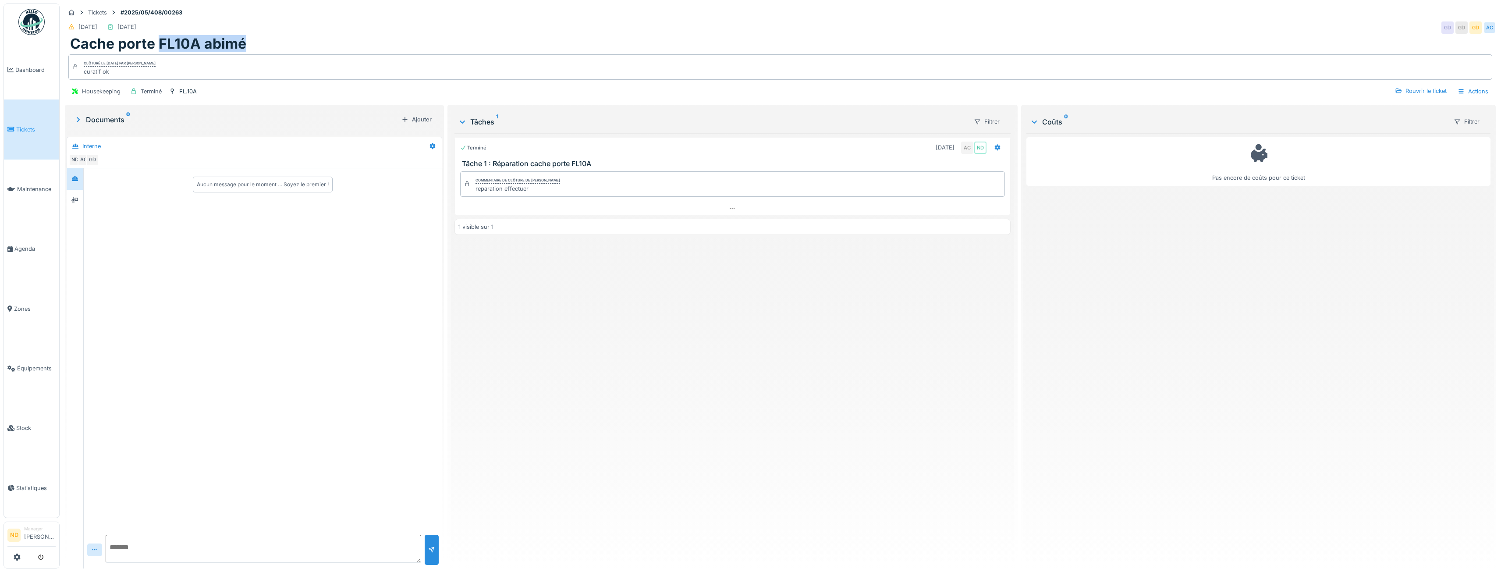
drag, startPoint x: 242, startPoint y: 44, endPoint x: 159, endPoint y: 42, distance: 82.8
click at [159, 42] on h1 "Cache porte FL10A abimé" at bounding box center [158, 43] width 176 height 17
copy h1 "FL10A abimé"
click at [21, 245] on span "Agenda" at bounding box center [34, 249] width 41 height 8
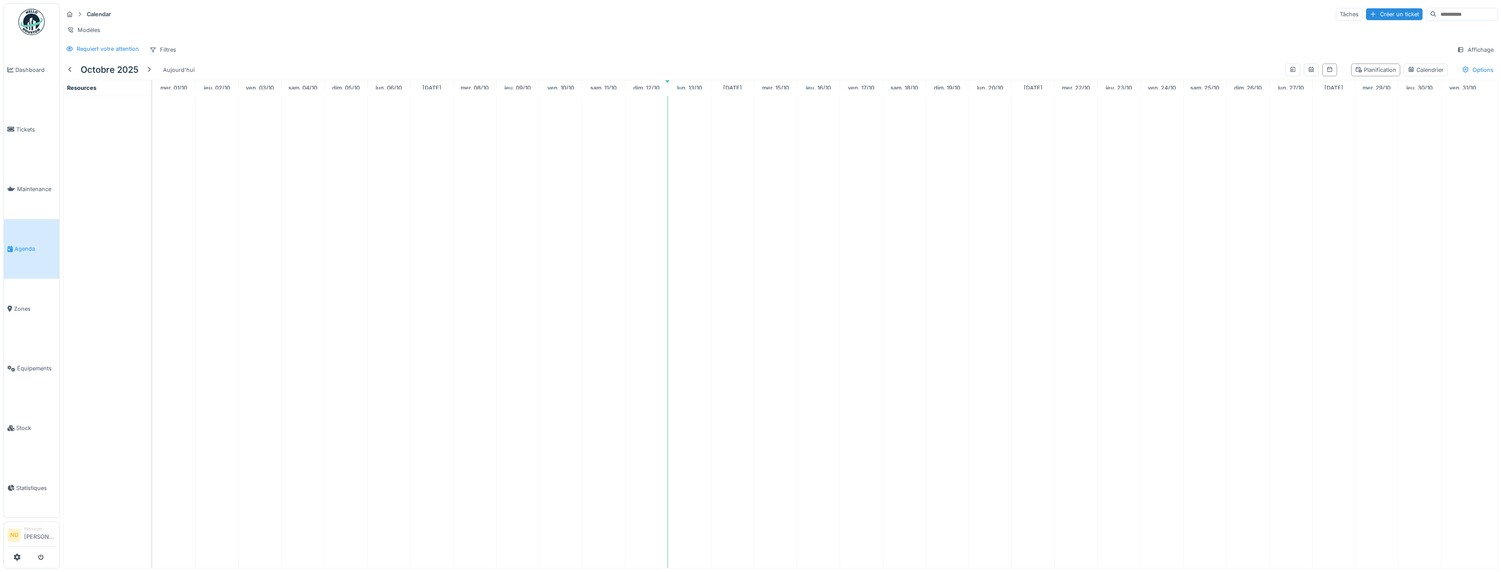
click at [1436, 15] on input at bounding box center [1466, 14] width 60 height 12
paste input "**********"
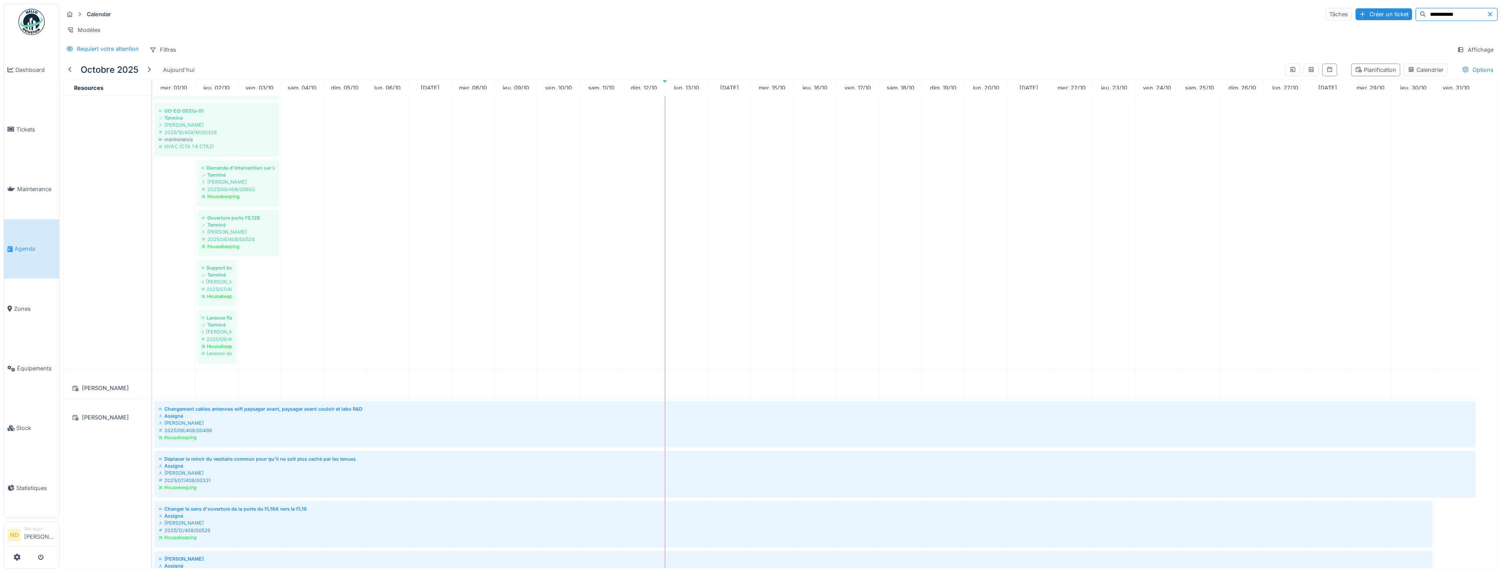
scroll to position [175, 0]
type input "**********"
click at [1425, 74] on div "Calendrier" at bounding box center [1425, 70] width 36 height 8
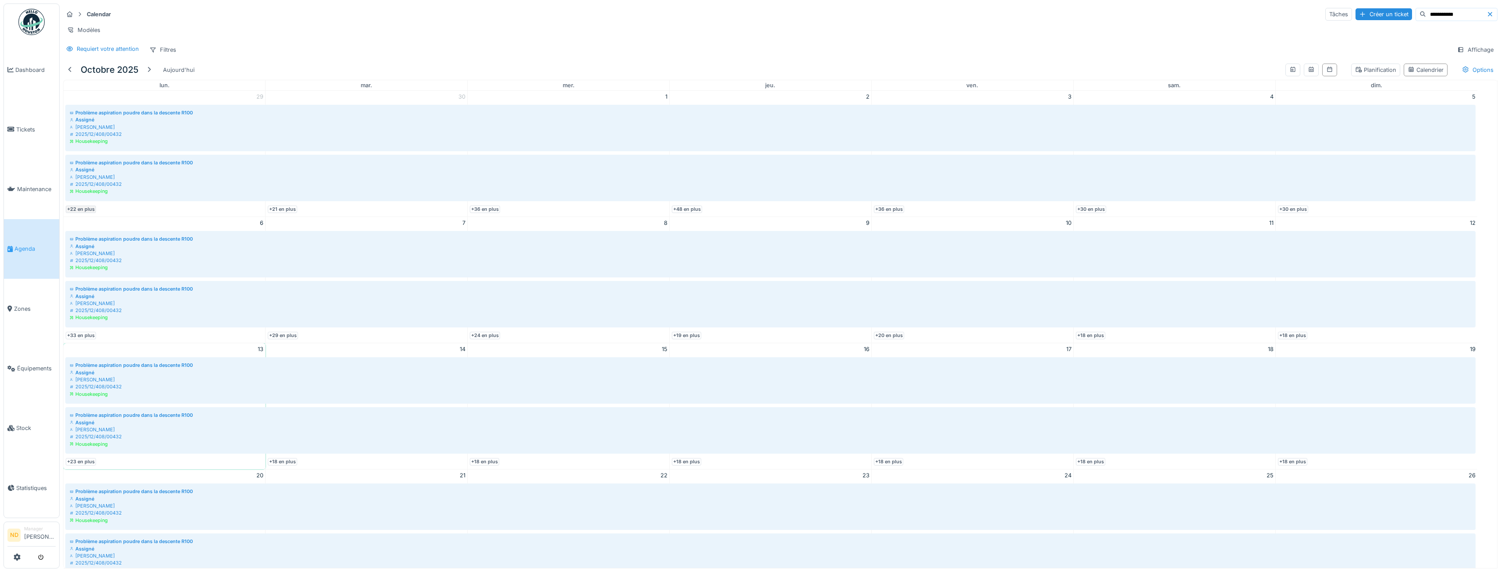
click at [74, 213] on link "+22 en plus" at bounding box center [81, 209] width 30 height 7
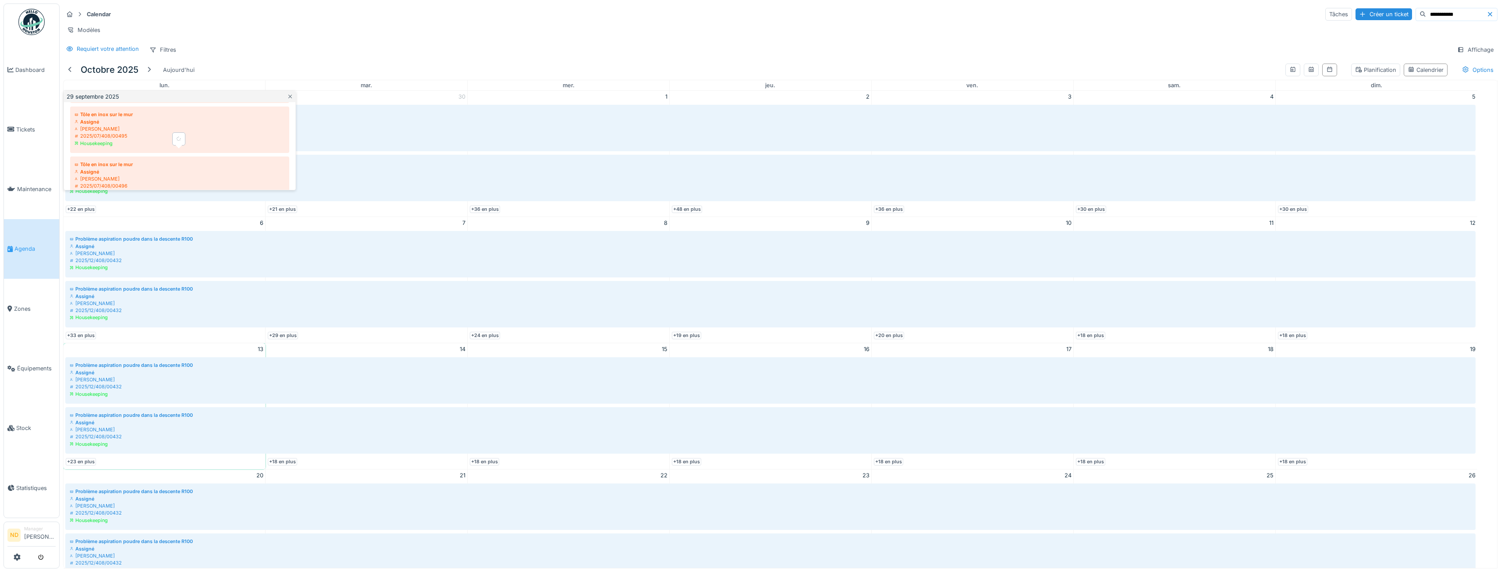
scroll to position [1134, 0]
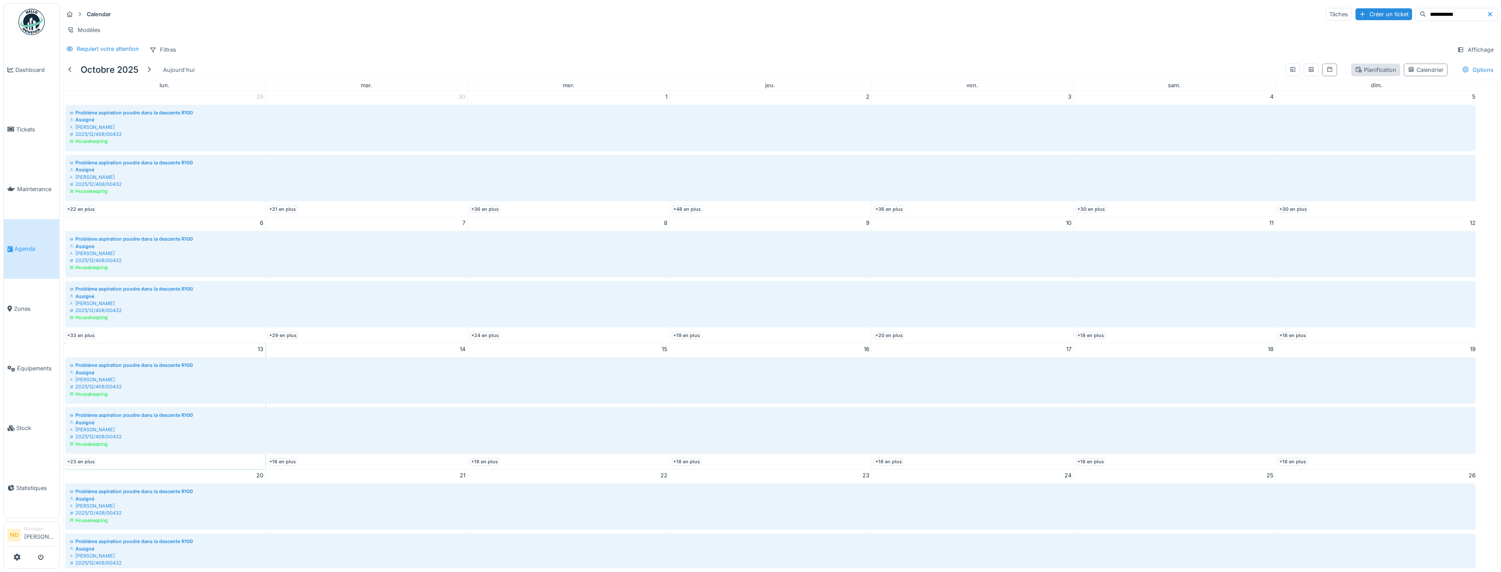
click at [1377, 71] on div "Planification" at bounding box center [1375, 70] width 49 height 13
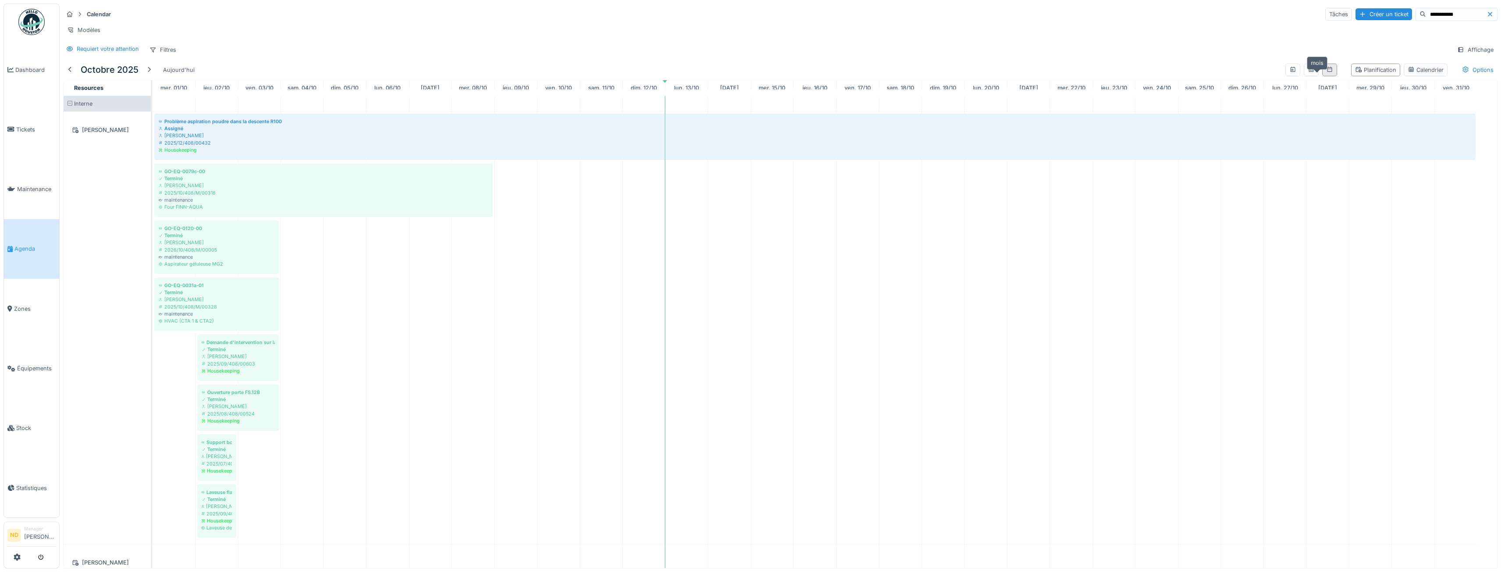
click at [1326, 72] on icon at bounding box center [1329, 70] width 7 height 6
click at [1304, 76] on div at bounding box center [1311, 70] width 15 height 13
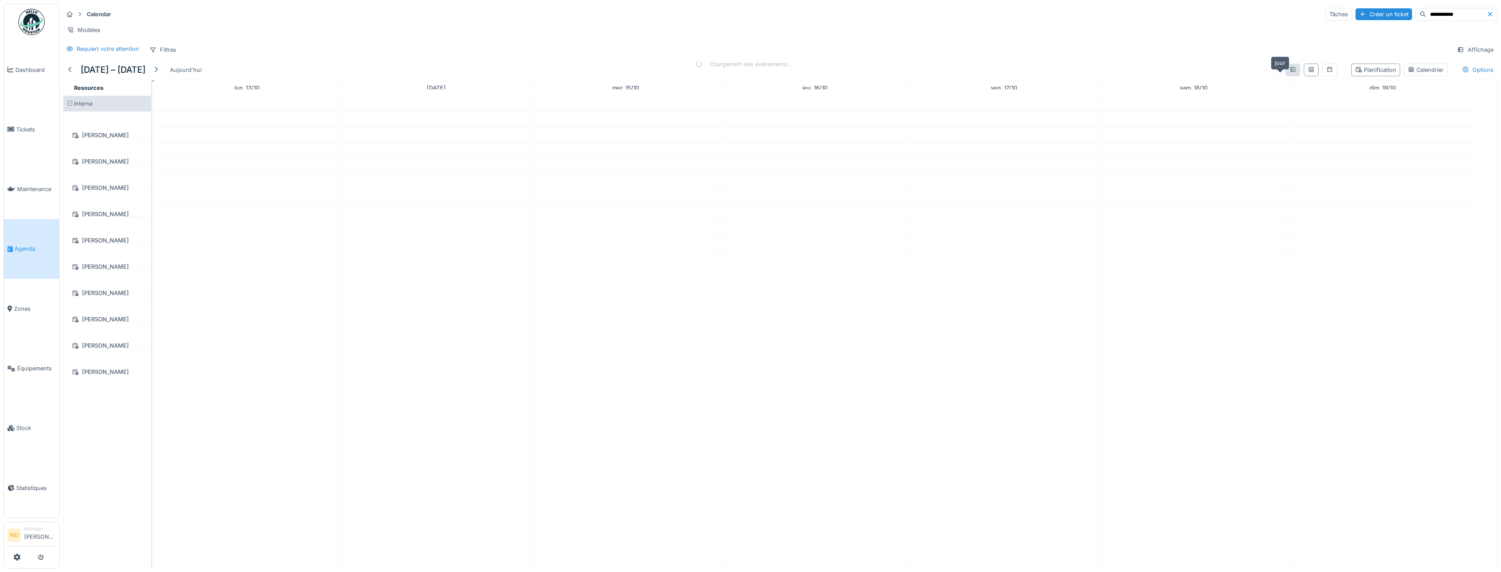
click at [1289, 72] on icon at bounding box center [1292, 70] width 7 height 6
click at [1327, 72] on icon at bounding box center [1329, 69] width 5 height 5
click at [1466, 56] on div "Affichage" at bounding box center [1475, 49] width 44 height 13
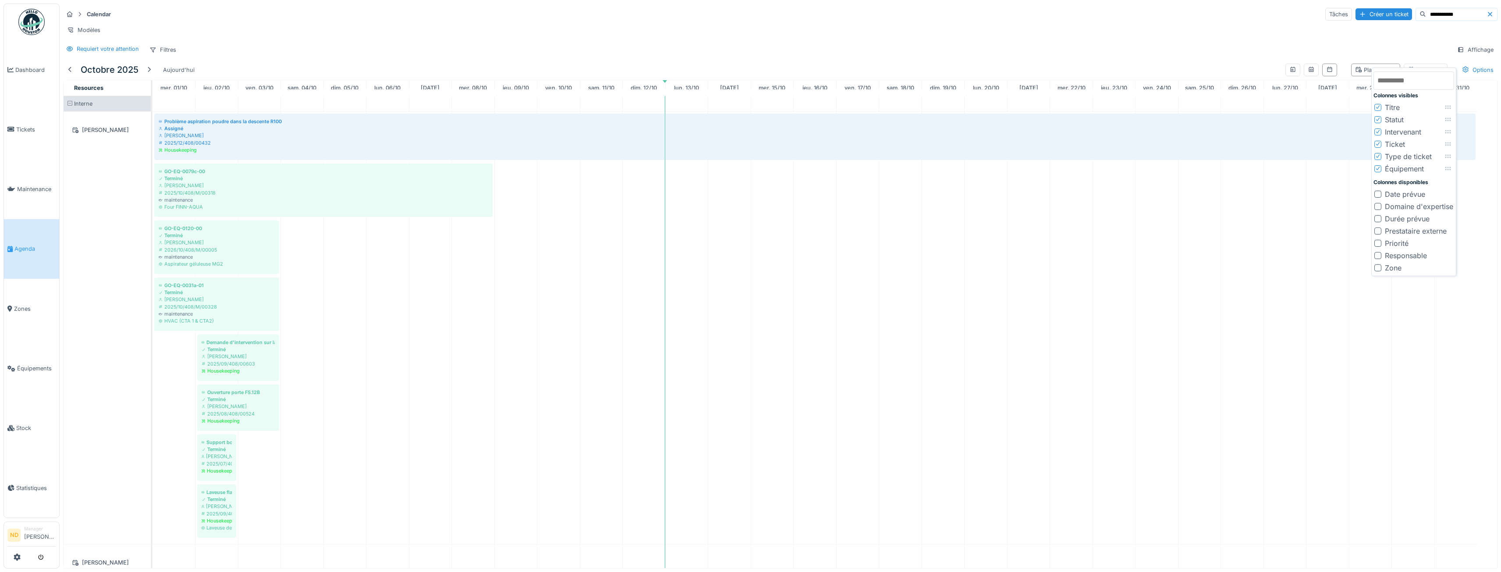
click at [1085, 56] on div "Requiert votre attention Filtres Affichage" at bounding box center [780, 49] width 1434 height 13
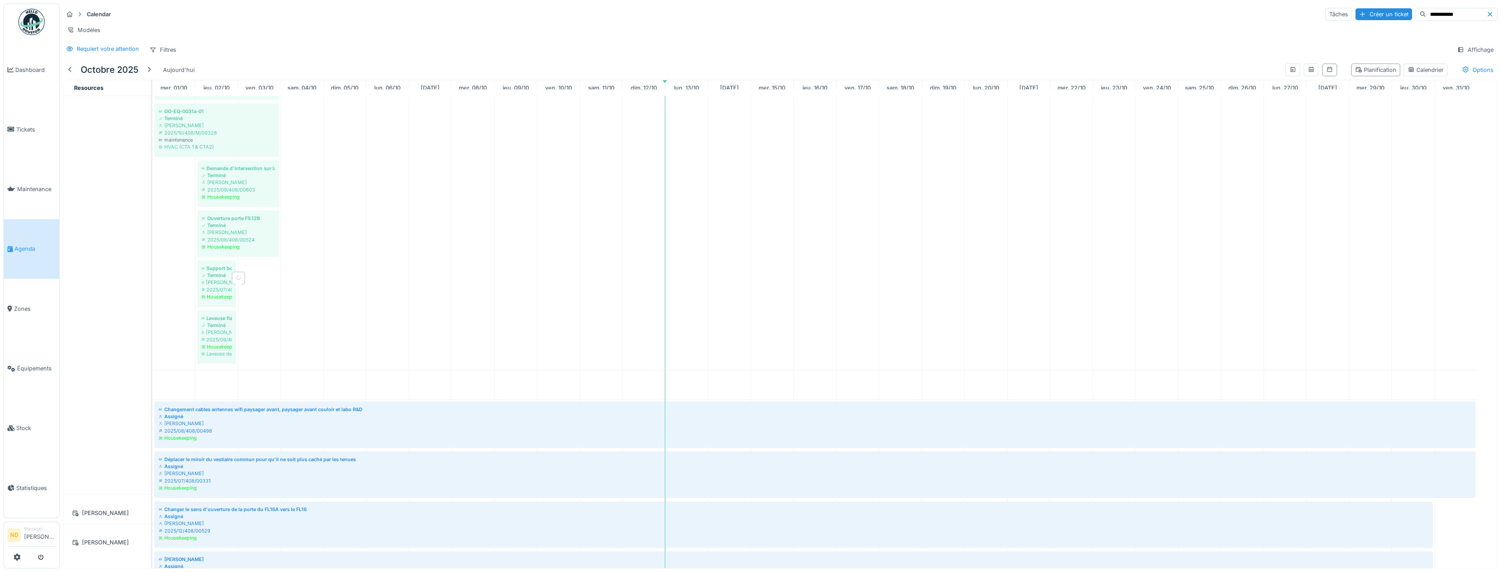
scroll to position [219, 0]
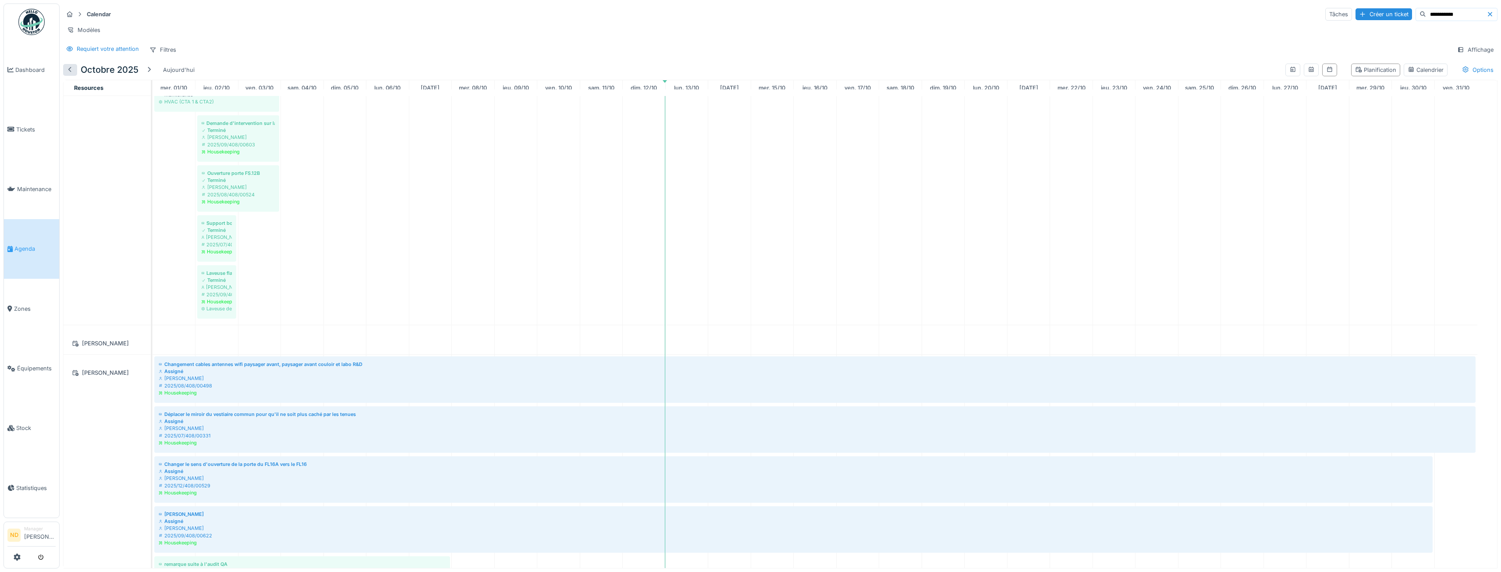
click at [68, 74] on div at bounding box center [70, 70] width 7 height 8
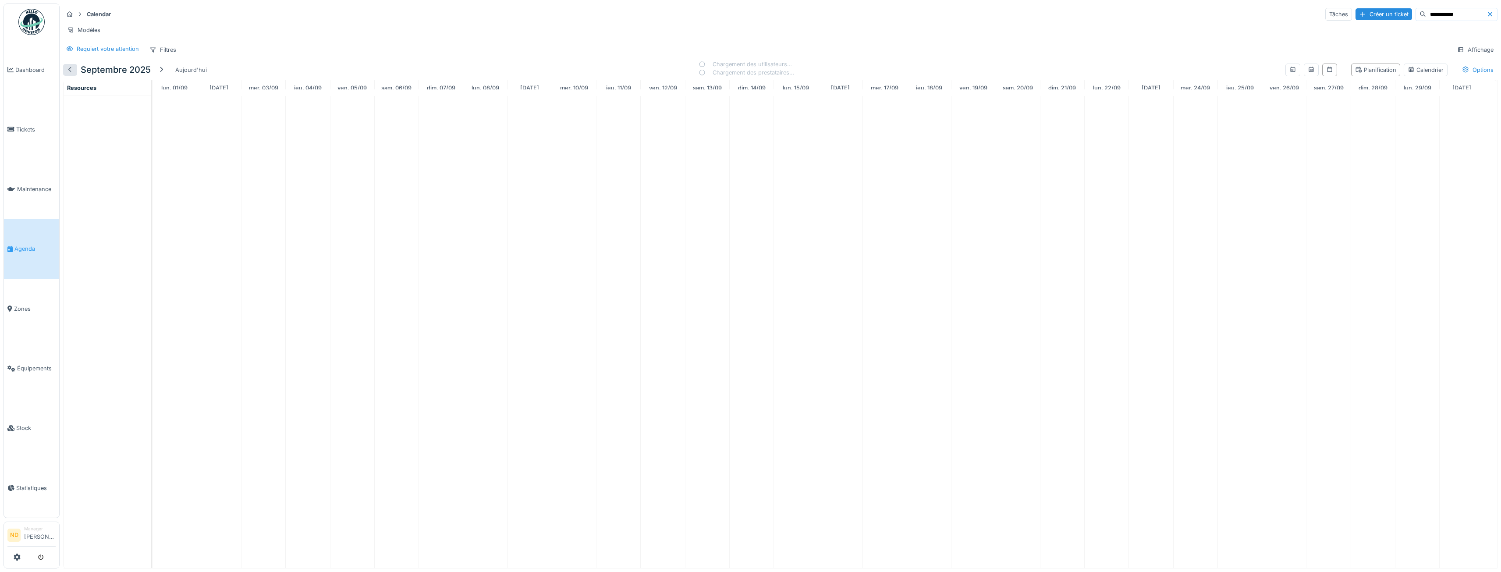
scroll to position [0, 0]
click at [155, 76] on div at bounding box center [161, 70] width 14 height 12
click at [144, 76] on div at bounding box center [149, 70] width 14 height 12
click at [144, 75] on h5 "novembre 2025" at bounding box center [115, 69] width 68 height 11
click at [157, 74] on div at bounding box center [159, 70] width 7 height 8
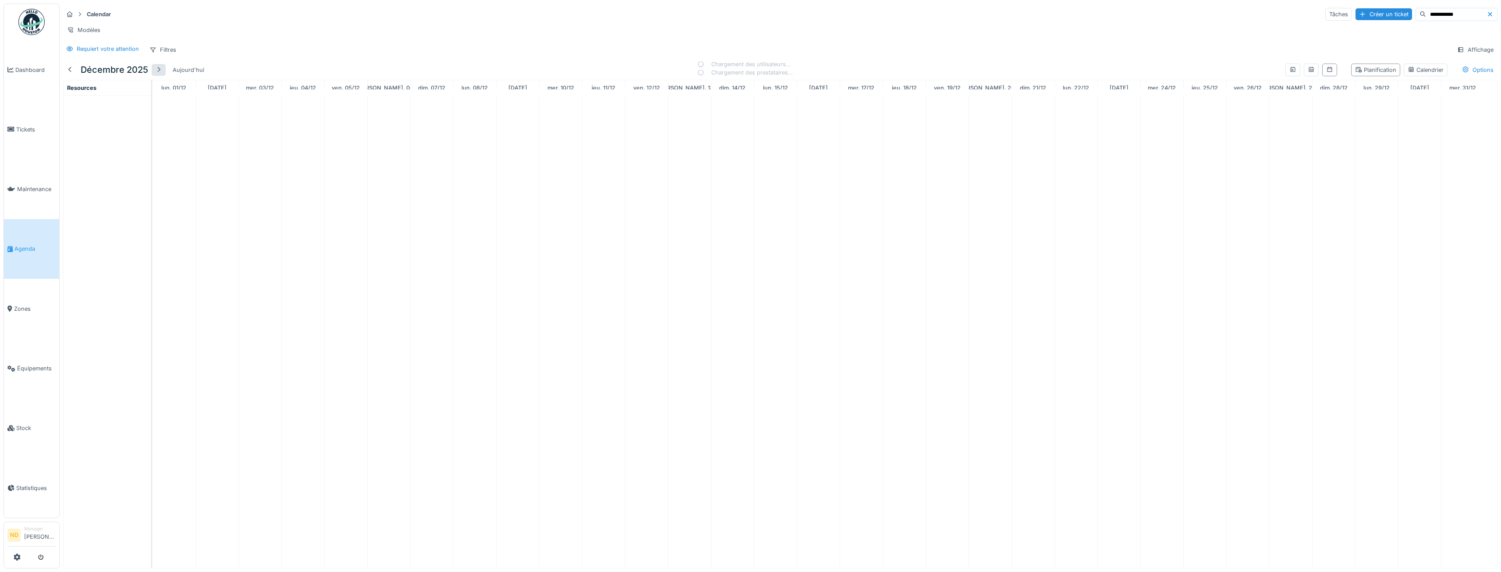
click at [157, 74] on div at bounding box center [158, 70] width 7 height 8
click at [157, 74] on div "Aujourd'hui" at bounding box center [176, 70] width 39 height 12
click at [157, 74] on div "octobre 2025 Aujourd'hui" at bounding box center [130, 70] width 135 height 20
click at [68, 74] on div at bounding box center [70, 70] width 7 height 8
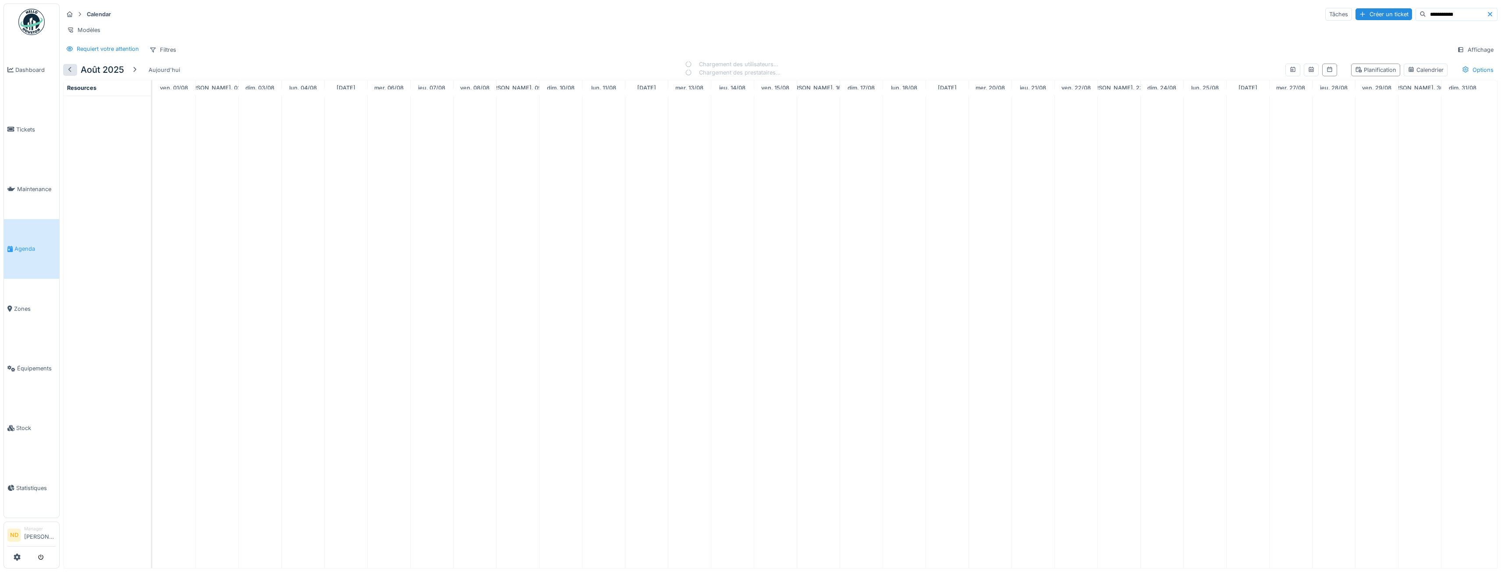
click at [68, 74] on div at bounding box center [70, 70] width 7 height 8
click at [141, 74] on div at bounding box center [140, 70] width 7 height 8
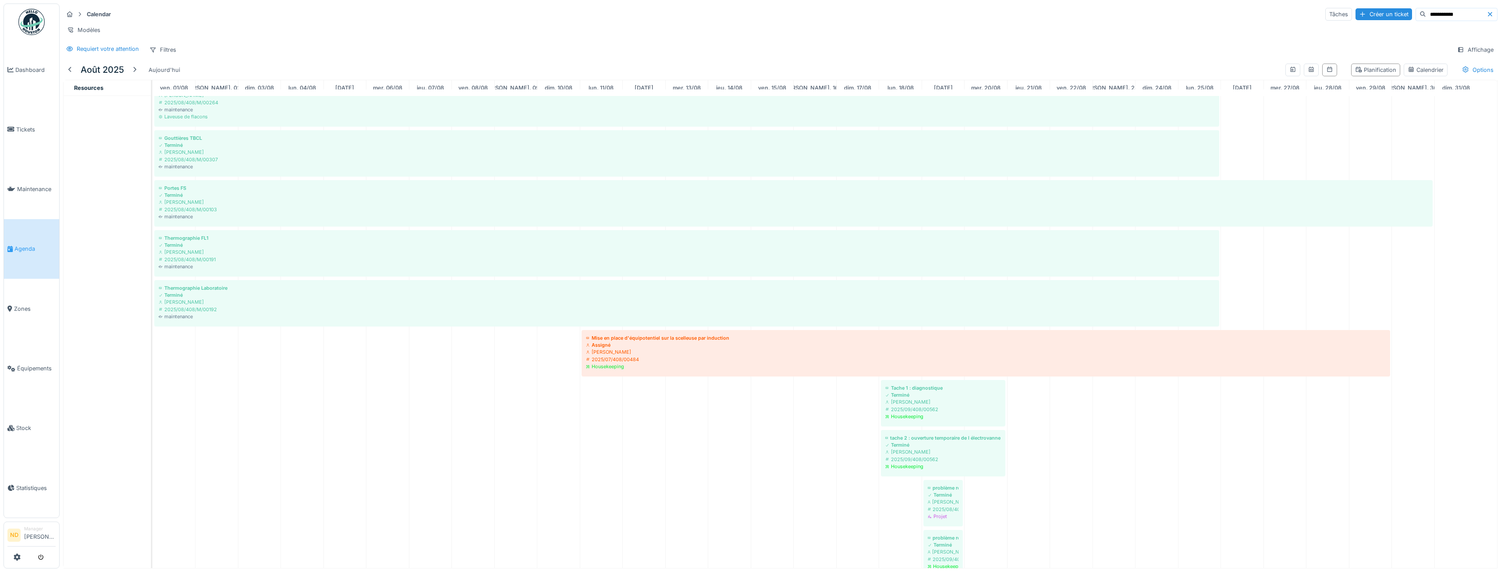
scroll to position [526, 0]
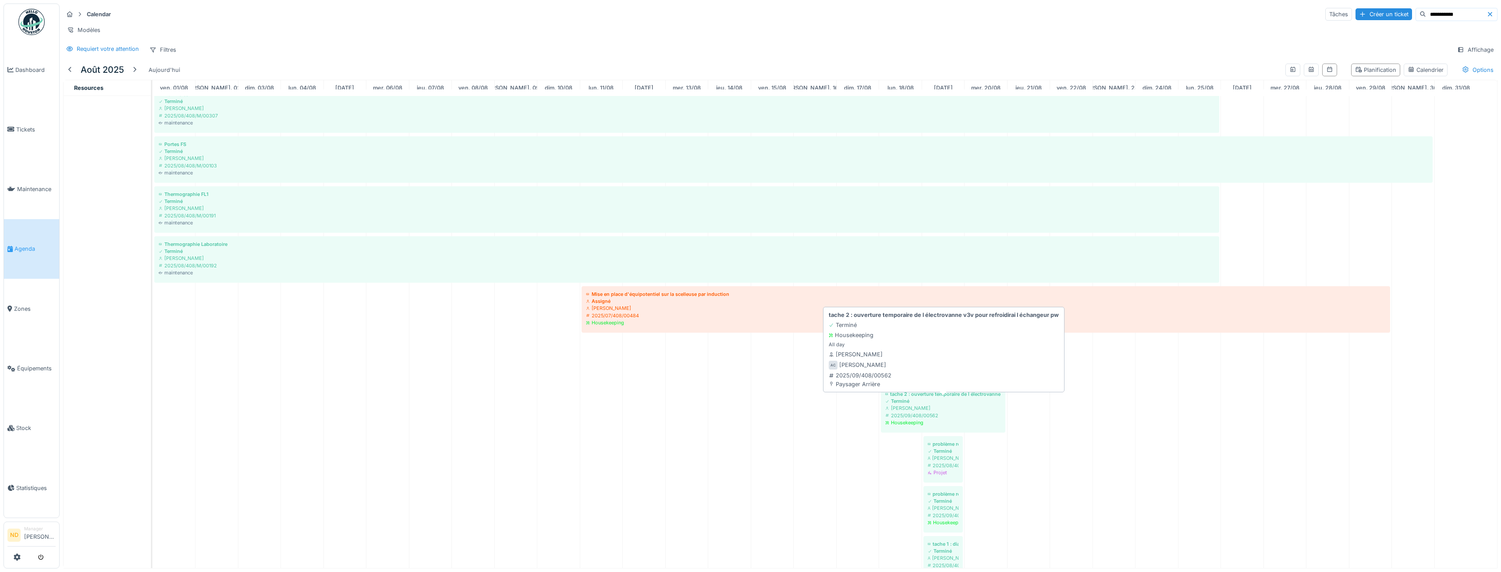
click at [958, 411] on div "Achraf Chihabi" at bounding box center [943, 407] width 116 height 7
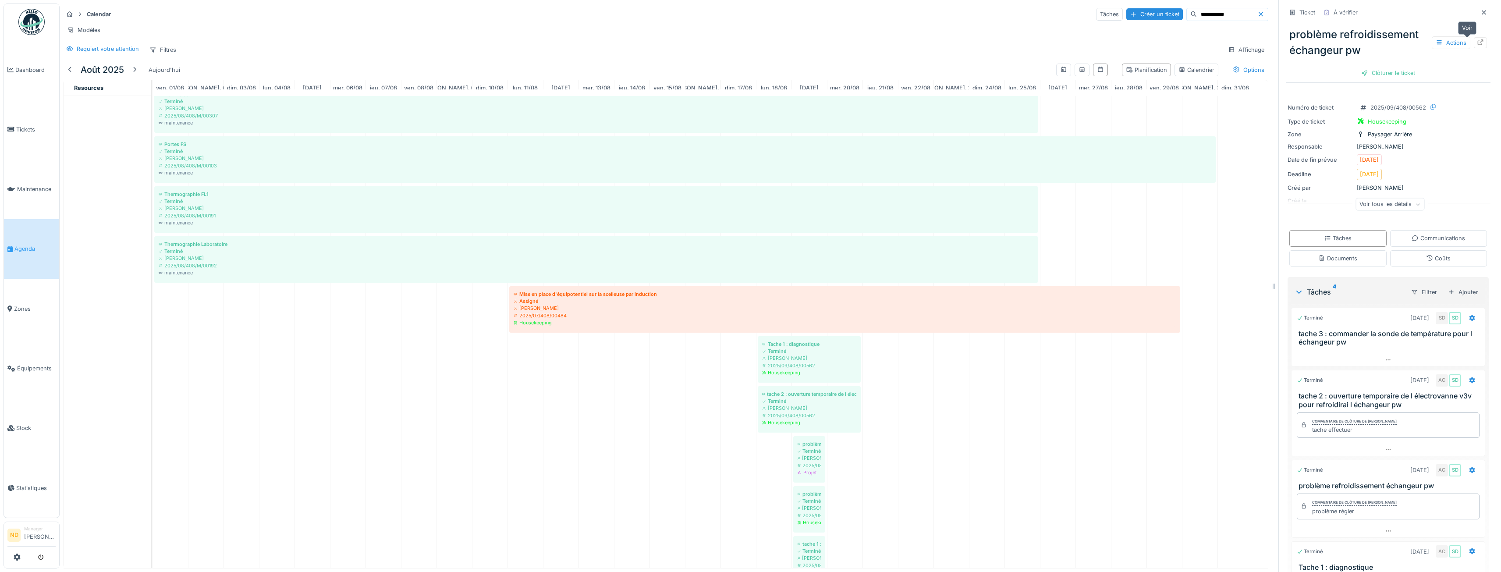
click at [1474, 44] on div at bounding box center [1480, 42] width 13 height 11
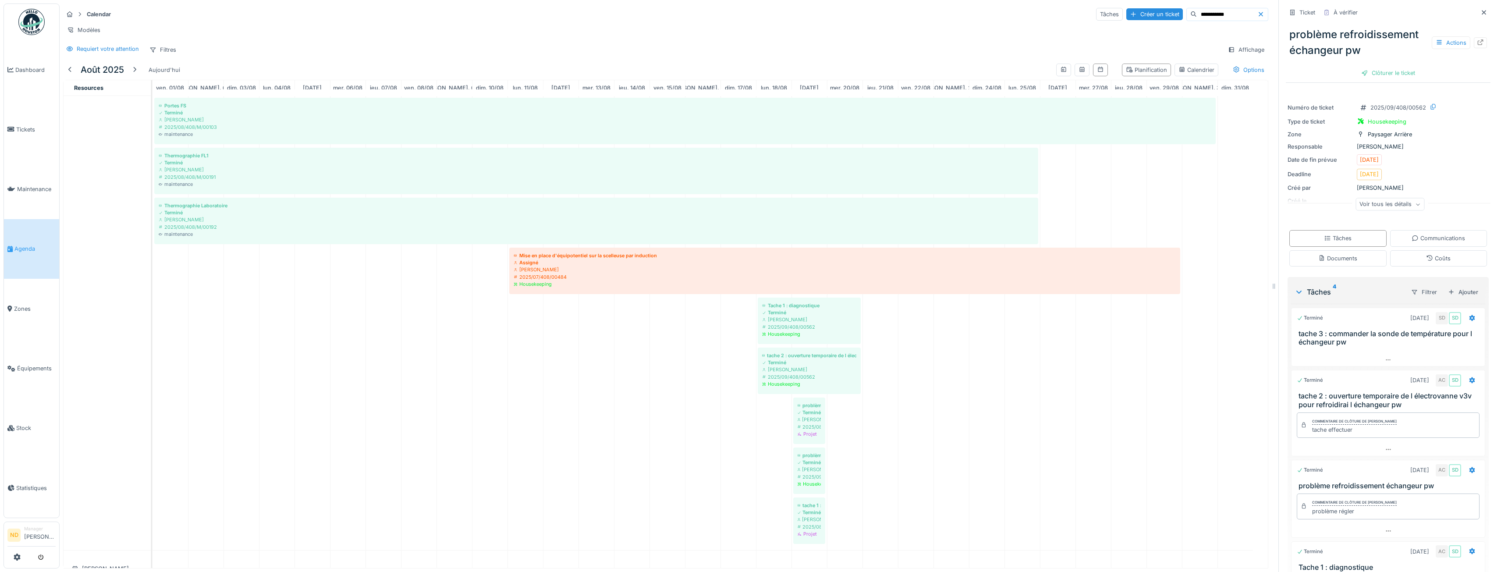
scroll to position [650, 0]
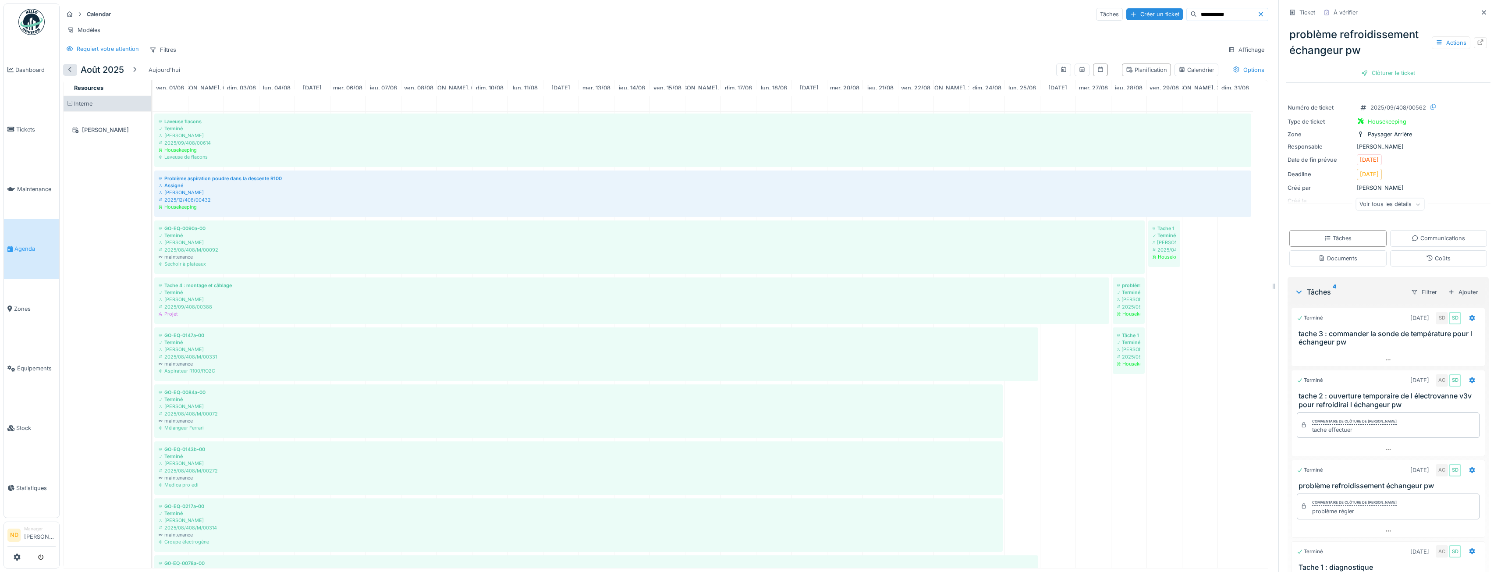
click at [77, 76] on div at bounding box center [70, 70] width 14 height 12
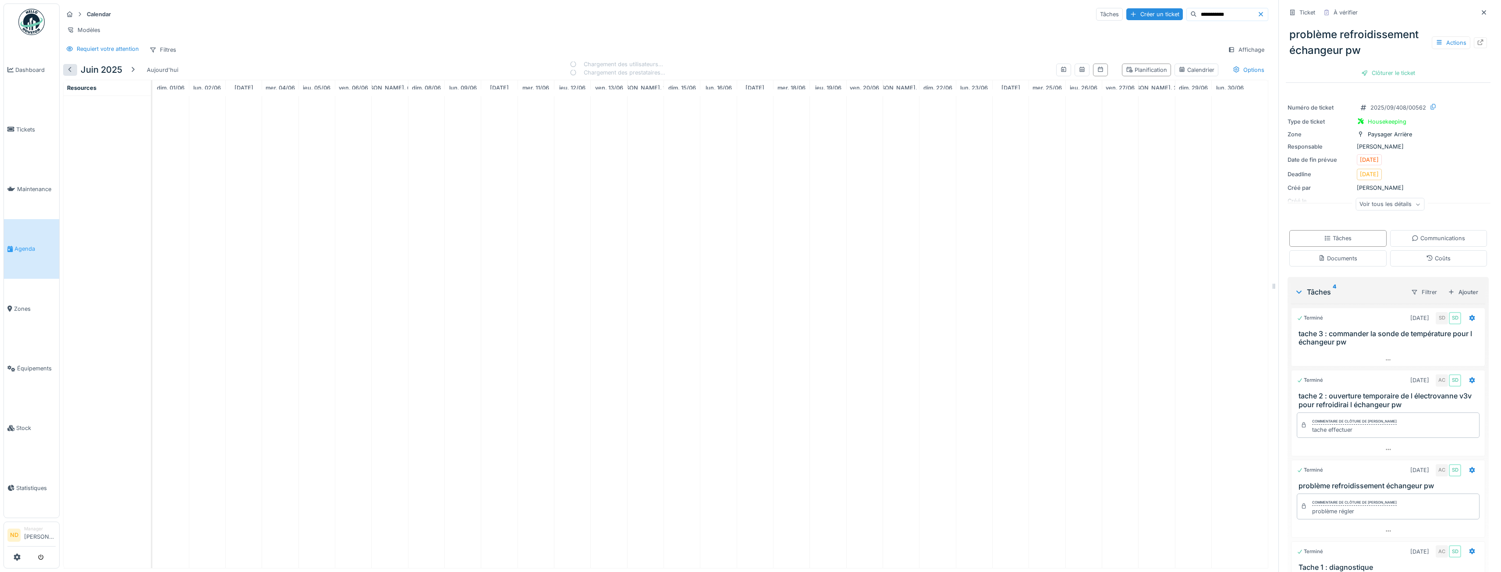
click at [64, 76] on div at bounding box center [70, 70] width 14 height 12
click at [132, 76] on div at bounding box center [136, 70] width 14 height 12
click at [1480, 11] on icon at bounding box center [1483, 13] width 7 height 6
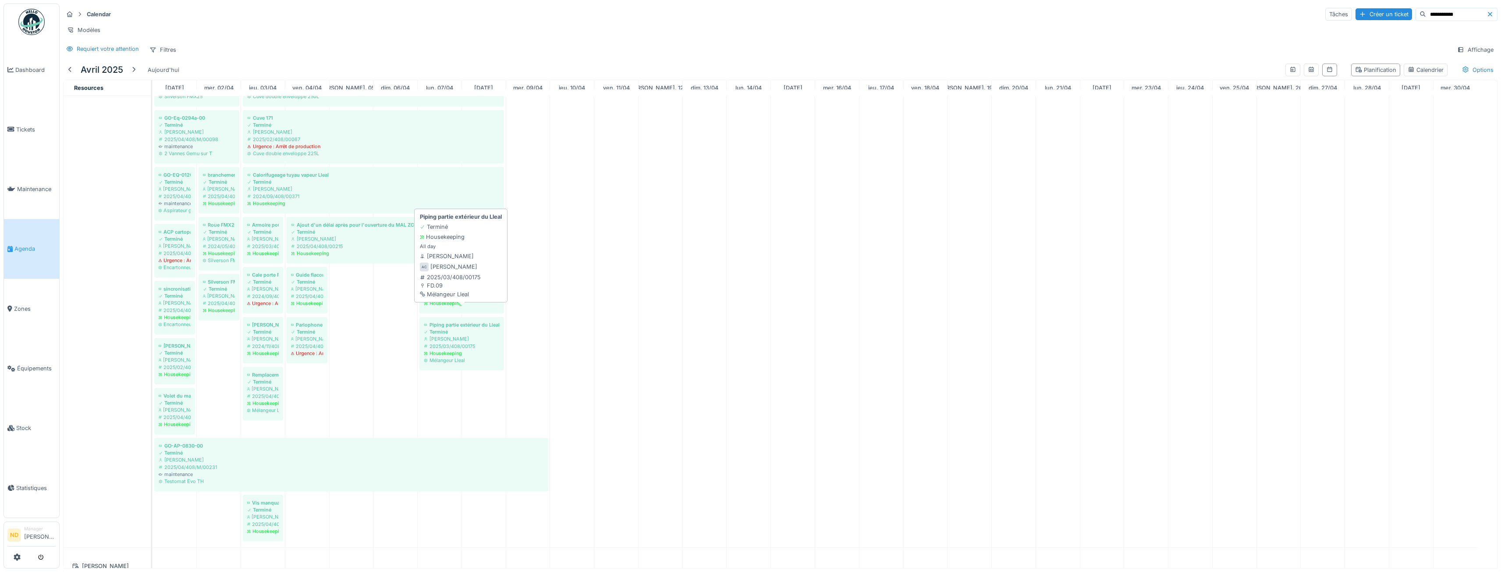
scroll to position [347, 0]
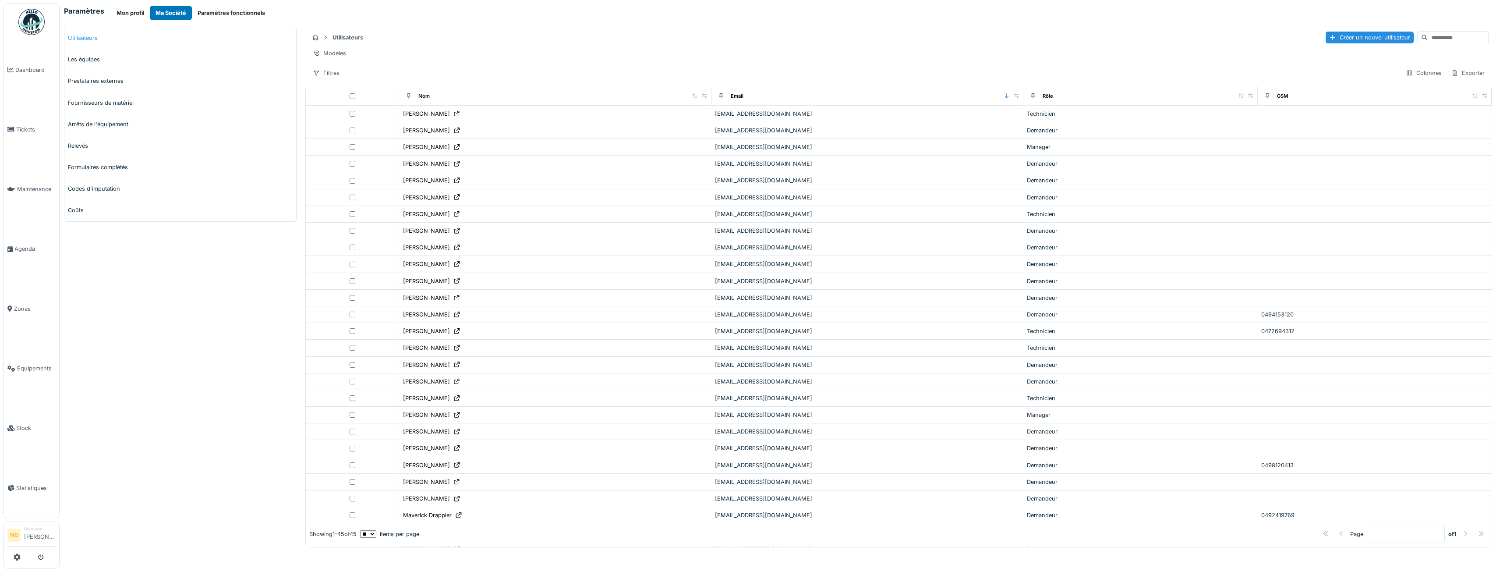
click at [92, 41] on link "Utilisateurs" at bounding box center [180, 37] width 232 height 21
click at [99, 64] on link "Les équipes" at bounding box center [180, 59] width 232 height 21
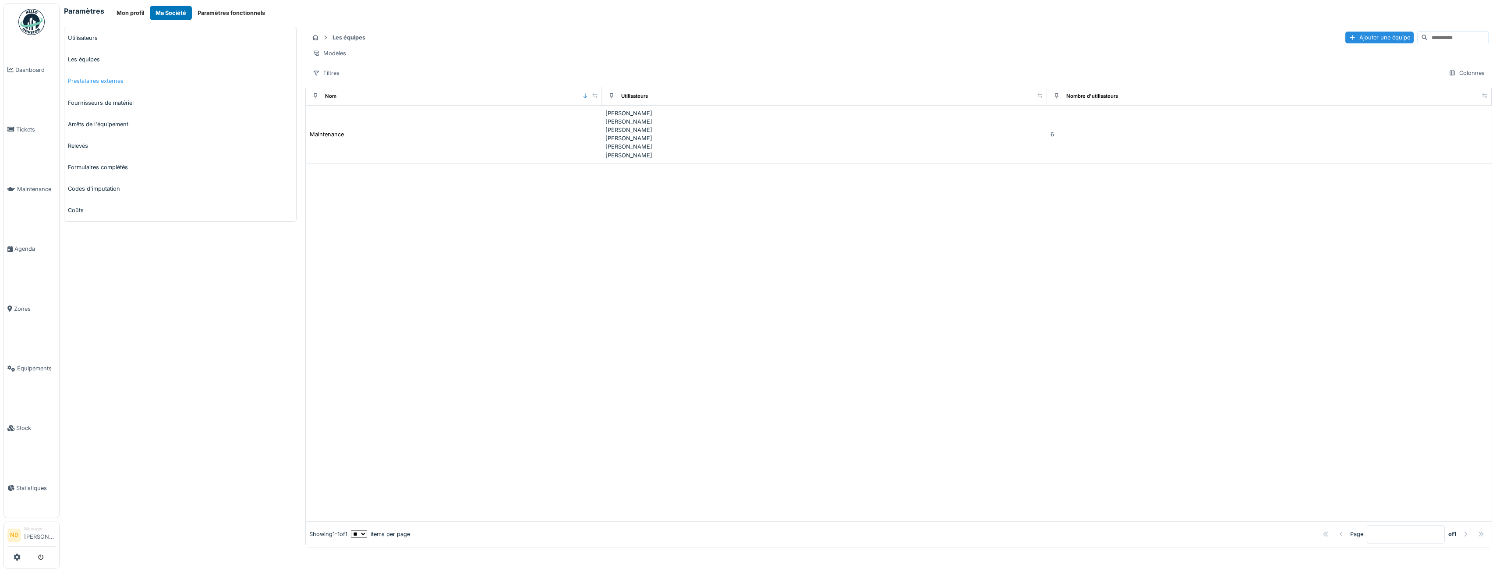
click at [87, 89] on link "Prestataires externes" at bounding box center [180, 80] width 232 height 21
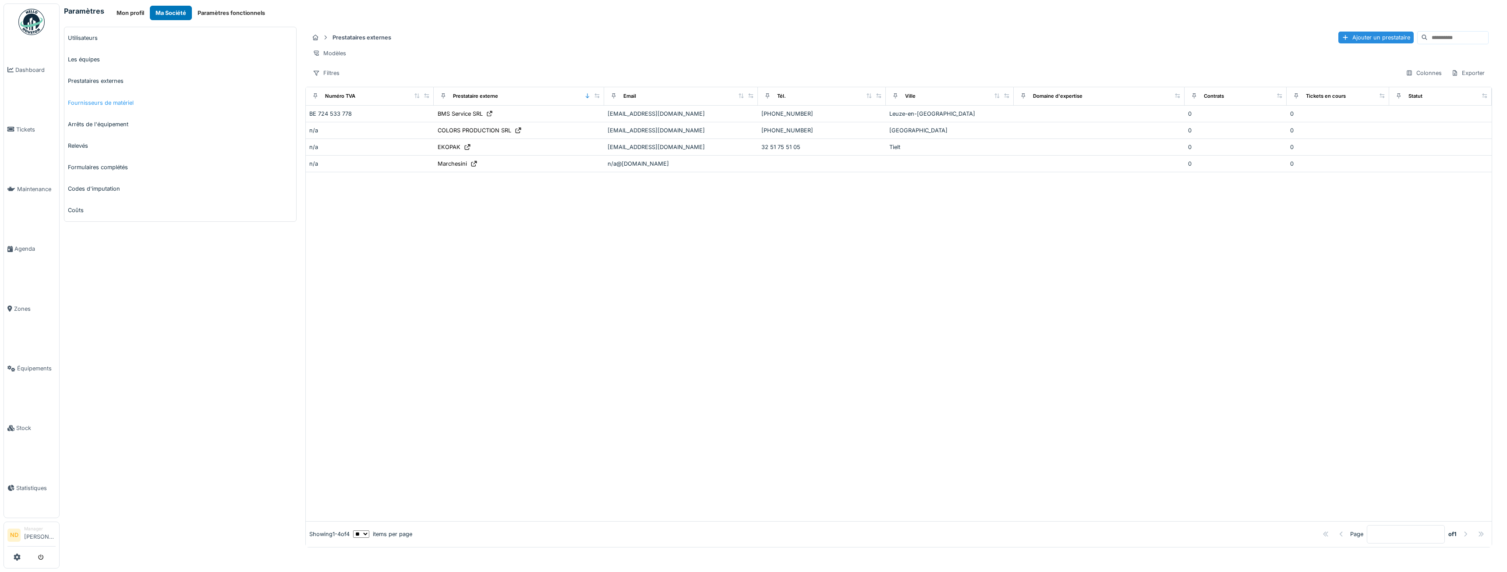
click at [128, 104] on link "Fournisseurs de matériel" at bounding box center [180, 102] width 232 height 21
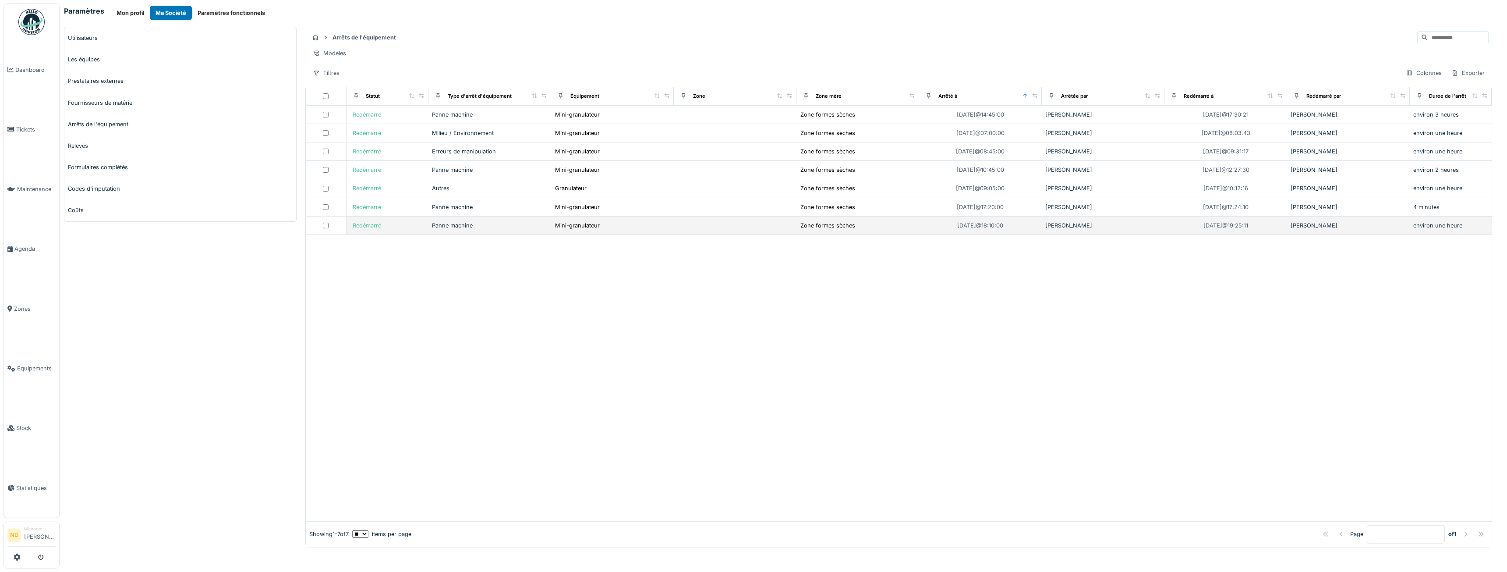
click at [1424, 230] on div "environ une heure" at bounding box center [1451, 225] width 75 height 8
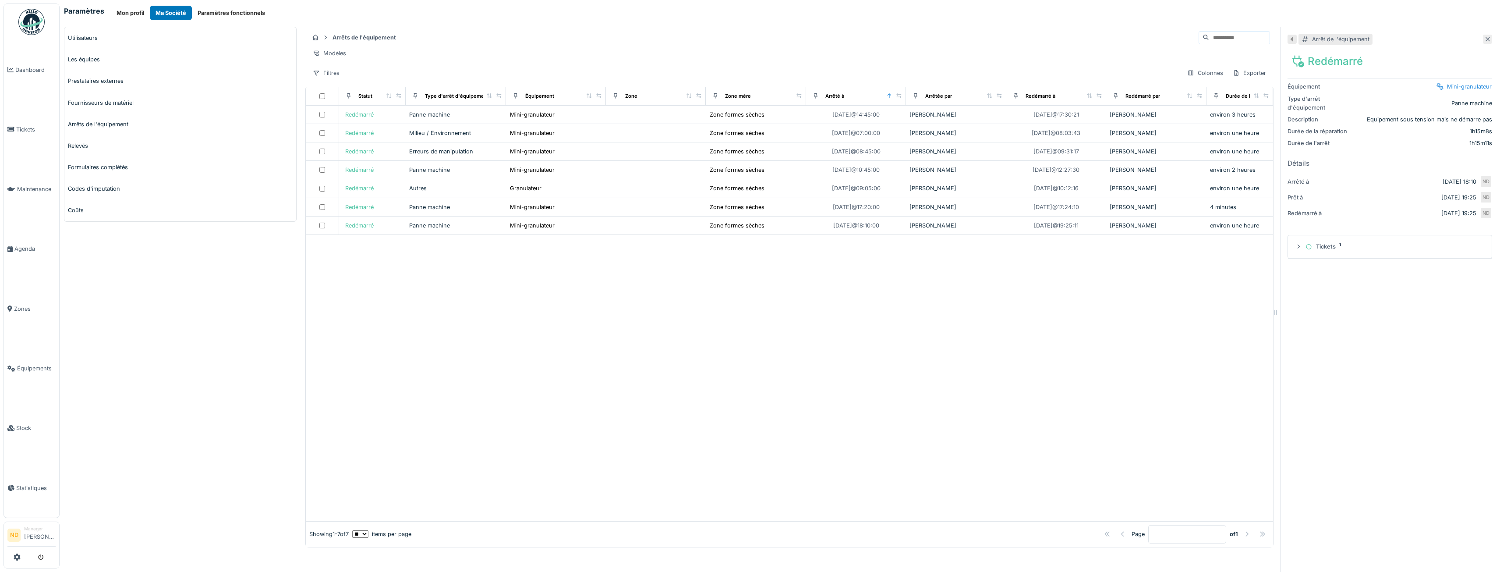
click at [1486, 40] on icon at bounding box center [1488, 39] width 4 height 4
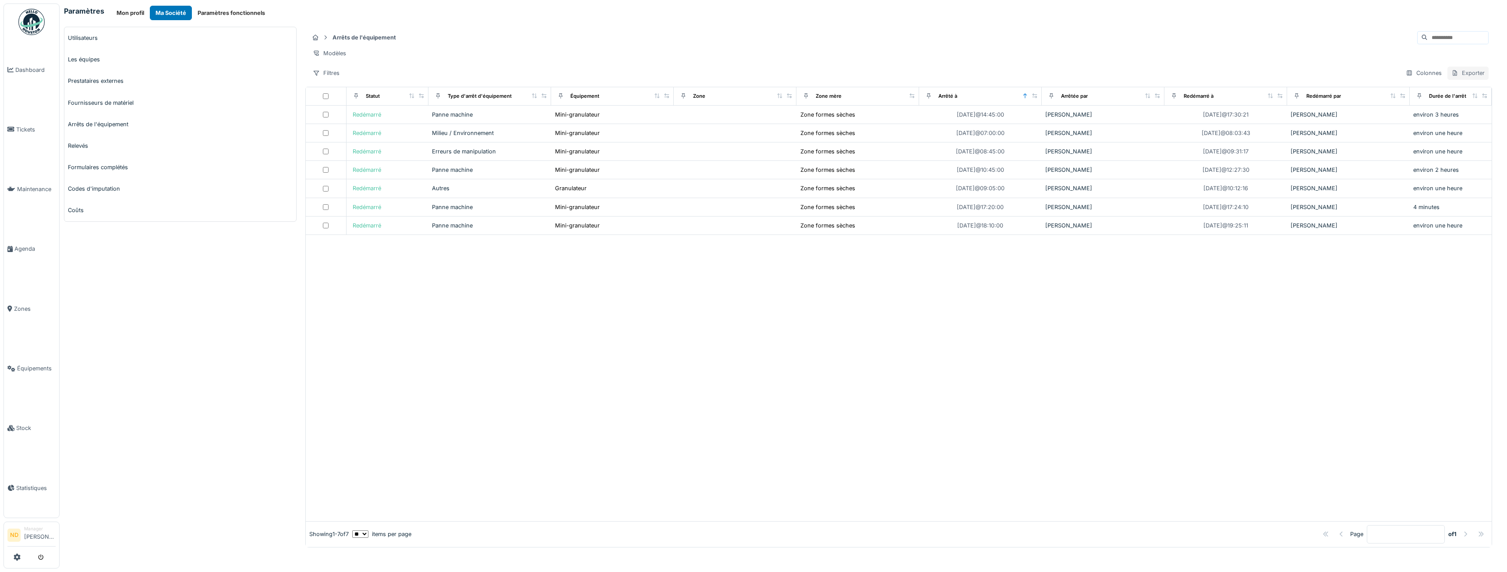
click at [1468, 79] on div "Exporter" at bounding box center [1468, 73] width 41 height 13
click at [1455, 99] on div "Export Excel" at bounding box center [1461, 99] width 49 height 13
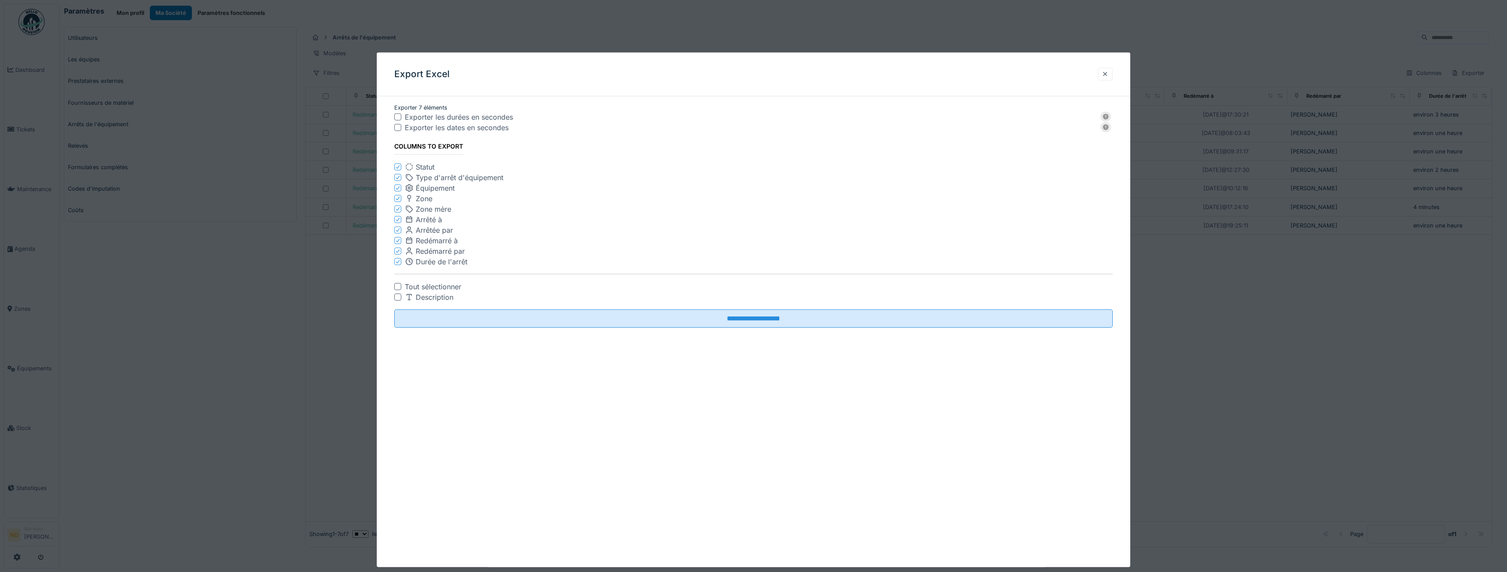
click at [397, 115] on div at bounding box center [397, 116] width 7 height 7
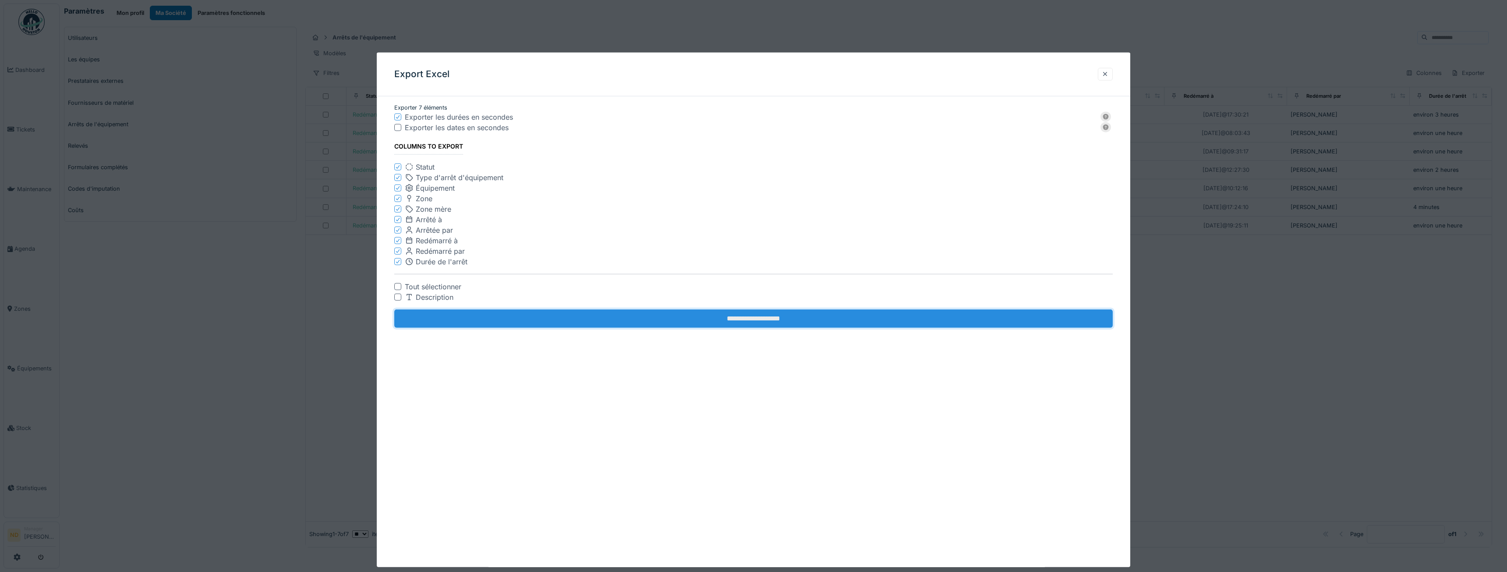
click at [743, 319] on input "**********" at bounding box center [753, 318] width 719 height 18
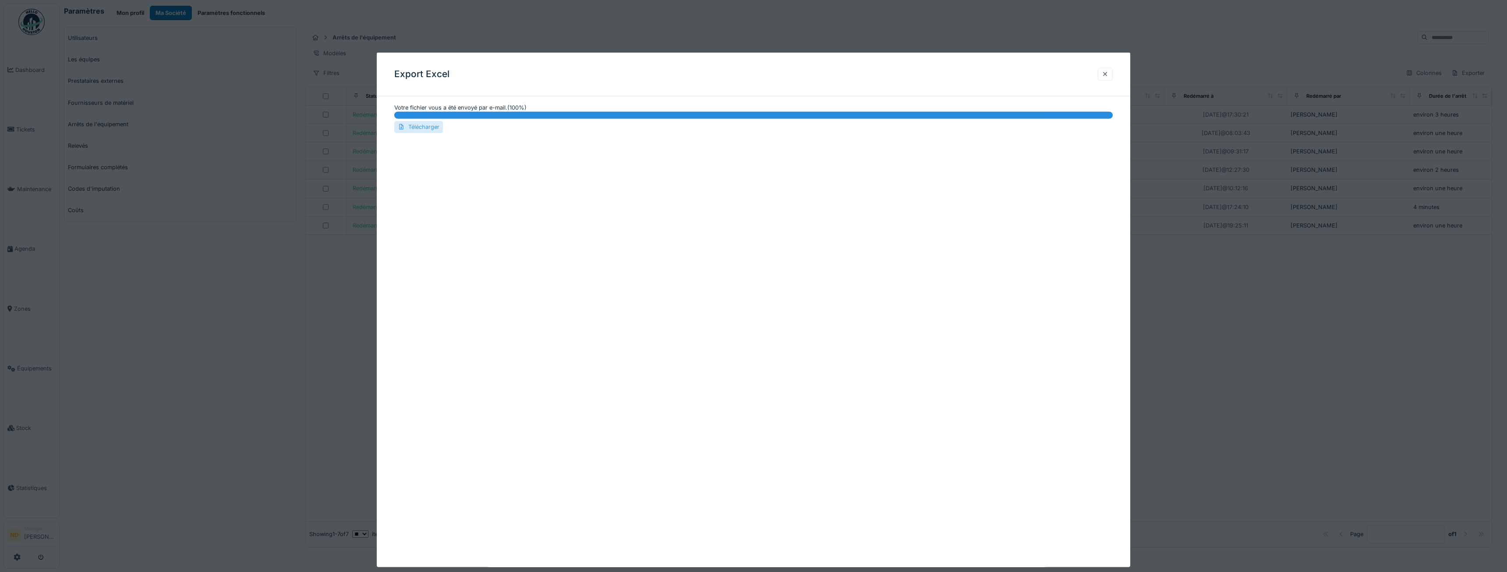
click at [427, 128] on div "Télécharger" at bounding box center [418, 127] width 49 height 12
click at [471, 175] on div "Export Excel Votre fichier vous a été envoyé par e-mail. ( 100 %) 100 % Télécha…" at bounding box center [754, 310] width 754 height 515
click at [1106, 77] on div at bounding box center [1105, 74] width 7 height 8
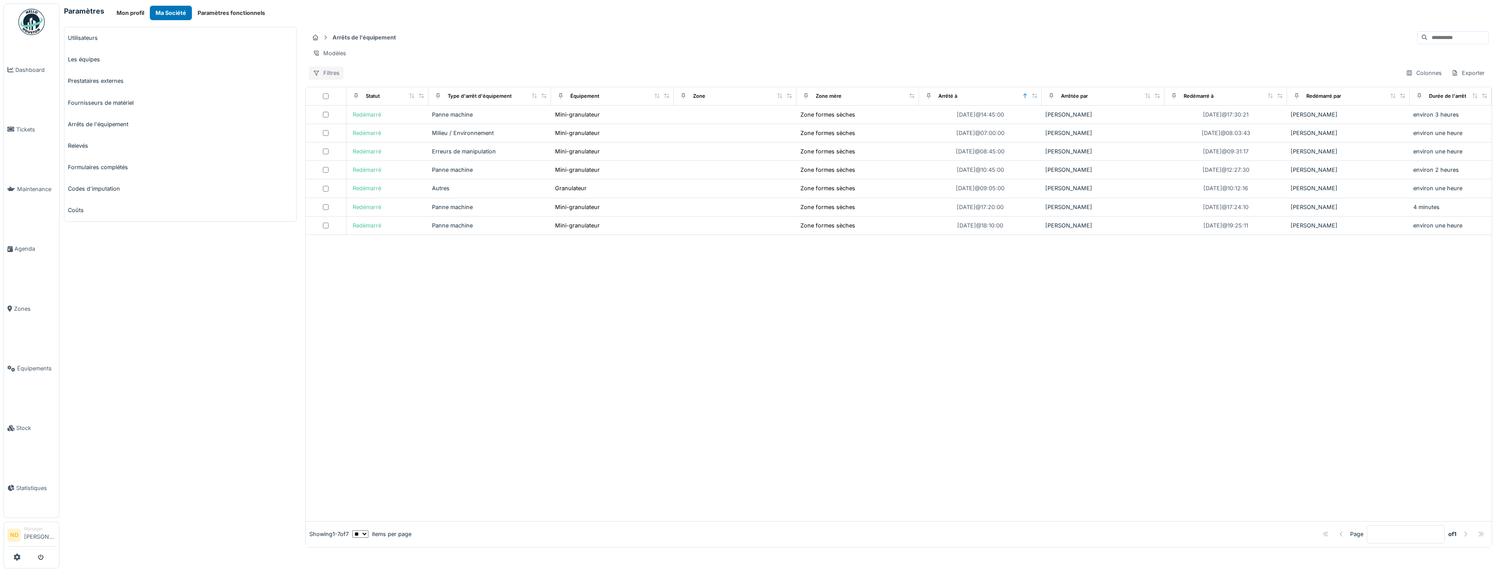
click at [333, 79] on div "Filtres" at bounding box center [326, 73] width 35 height 13
click at [1180, 53] on div "Modèles" at bounding box center [899, 53] width 1180 height 13
click at [1472, 79] on div "Exporter" at bounding box center [1468, 73] width 41 height 13
click at [1457, 102] on div "Export Excel" at bounding box center [1461, 99] width 49 height 13
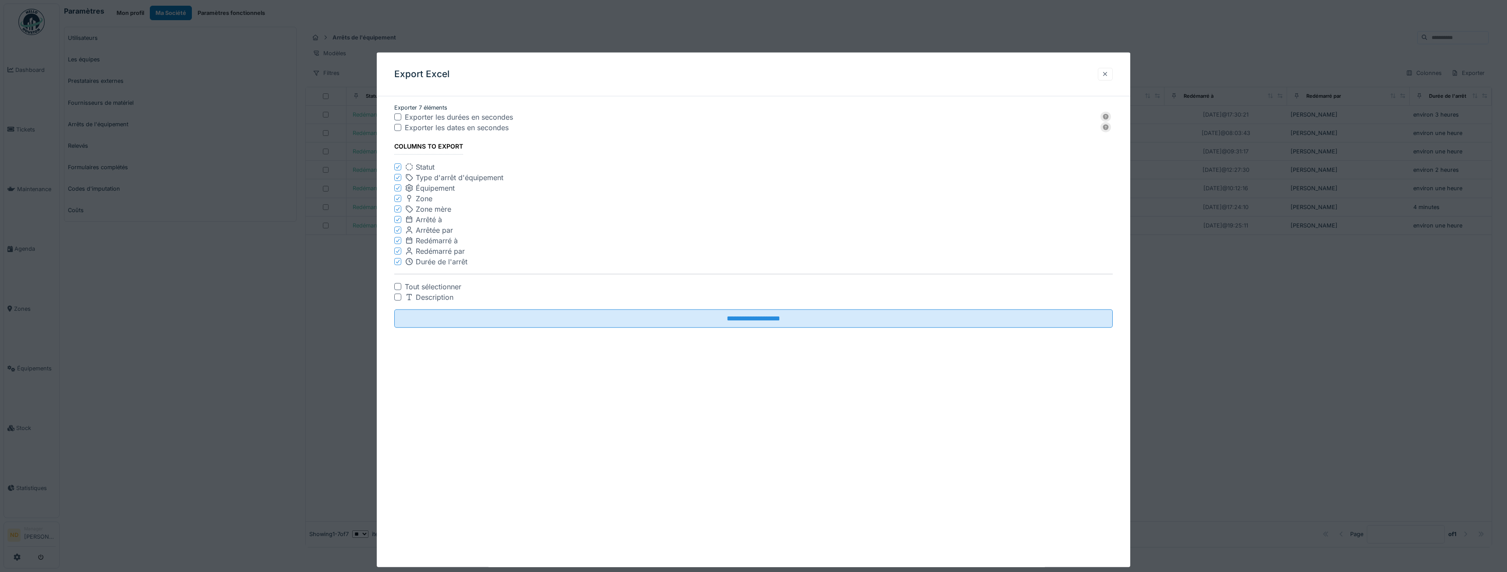
click at [1104, 73] on div at bounding box center [1105, 74] width 7 height 8
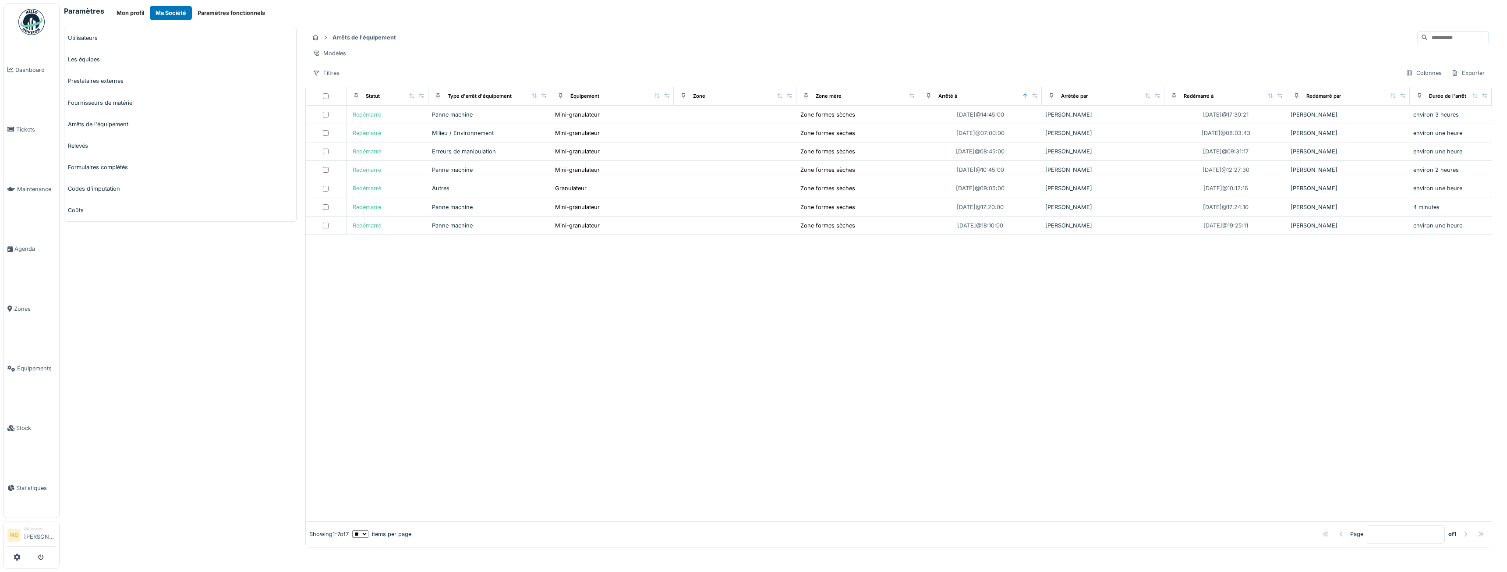
click at [1388, 77] on div "Filtres Colonnes Exporter" at bounding box center [899, 73] width 1180 height 13
click at [1413, 79] on div "Colonnes" at bounding box center [1424, 73] width 44 height 13
click at [1314, 419] on div at bounding box center [1313, 422] width 7 height 7
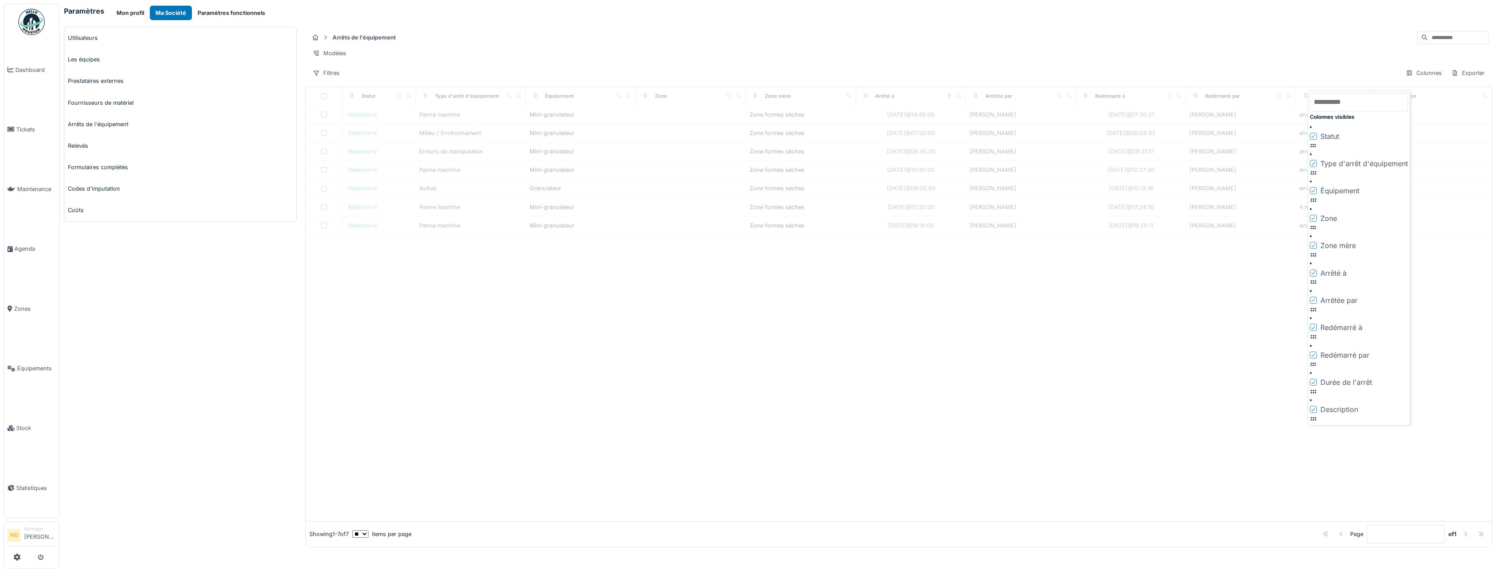
click at [1319, 404] on div "Description" at bounding box center [1334, 409] width 48 height 11
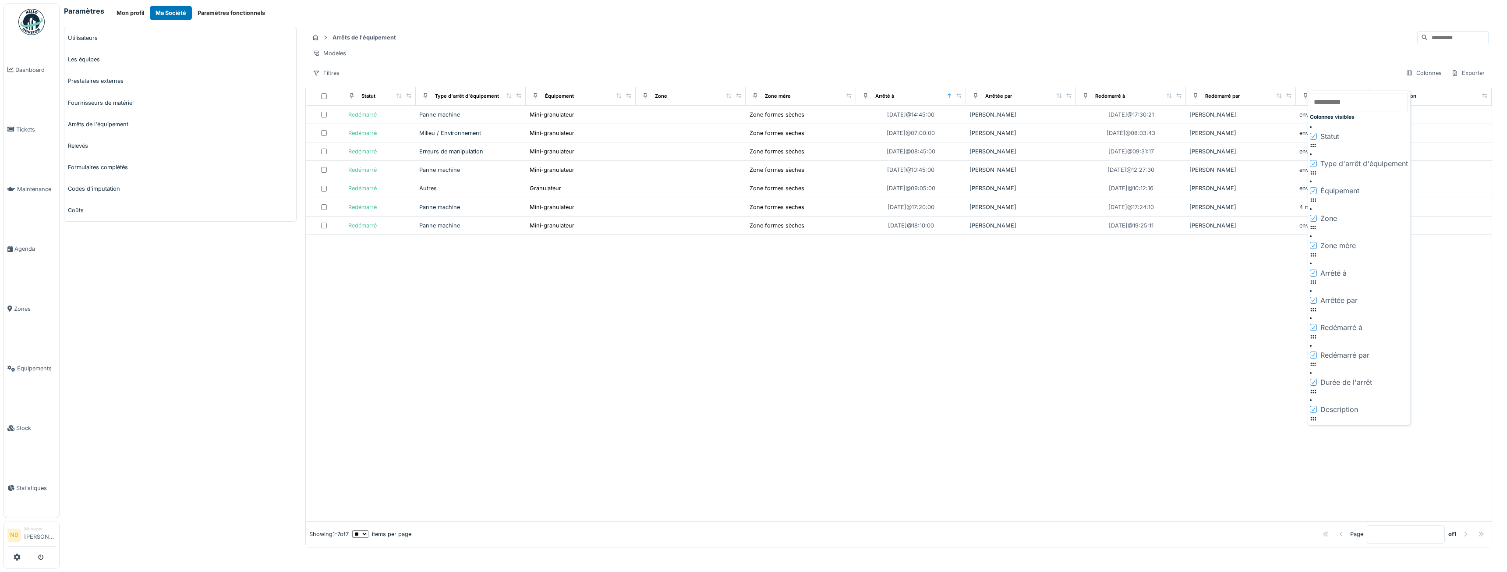
click at [1314, 407] on icon at bounding box center [1313, 409] width 5 height 4
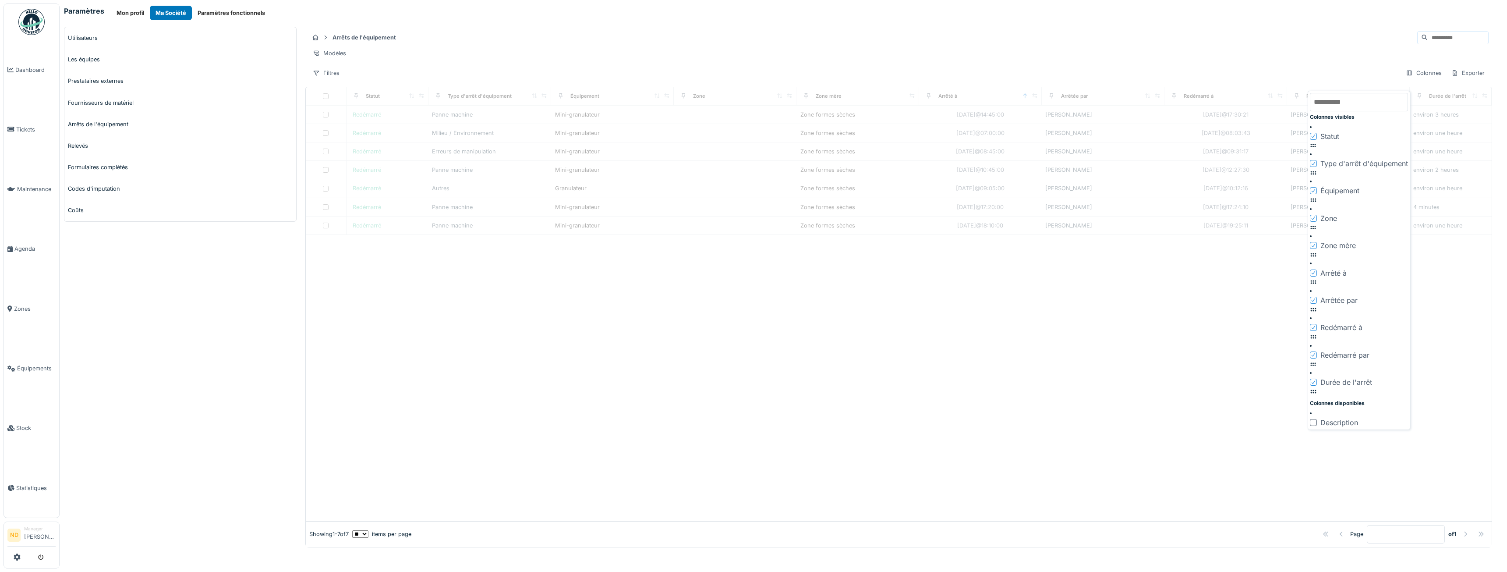
click at [1138, 394] on div at bounding box center [899, 378] width 1186 height 286
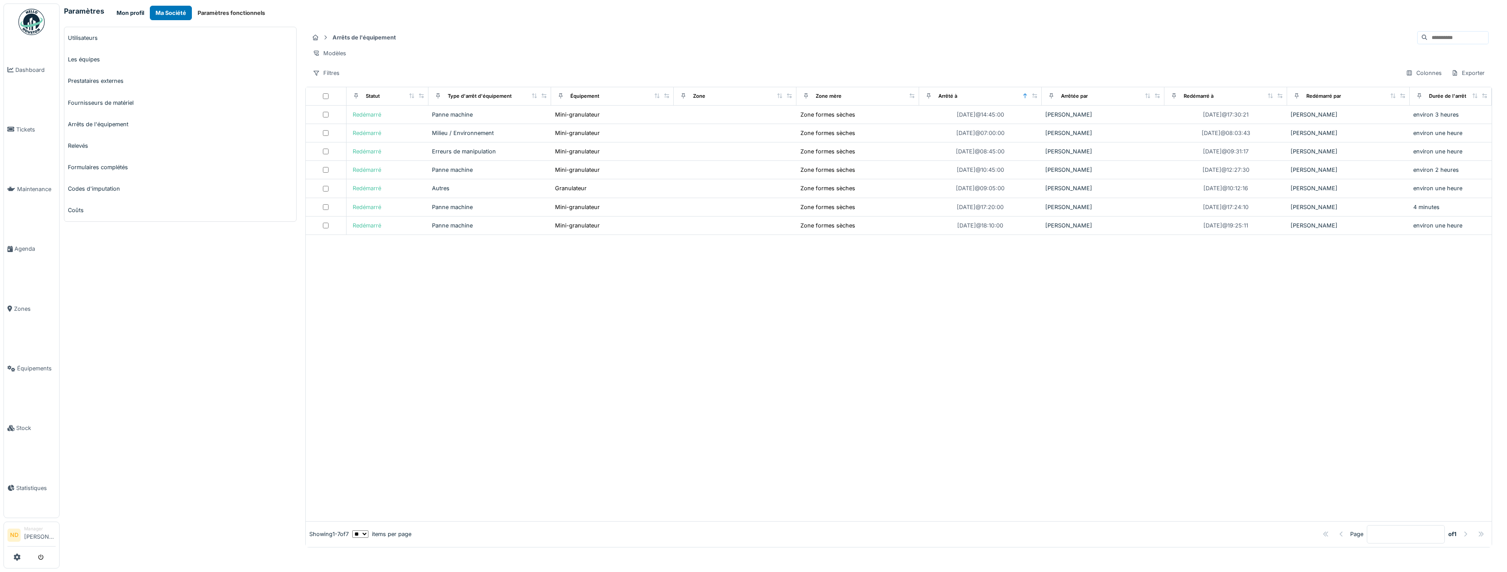
click at [126, 11] on button "Mon profil" at bounding box center [130, 13] width 39 height 14
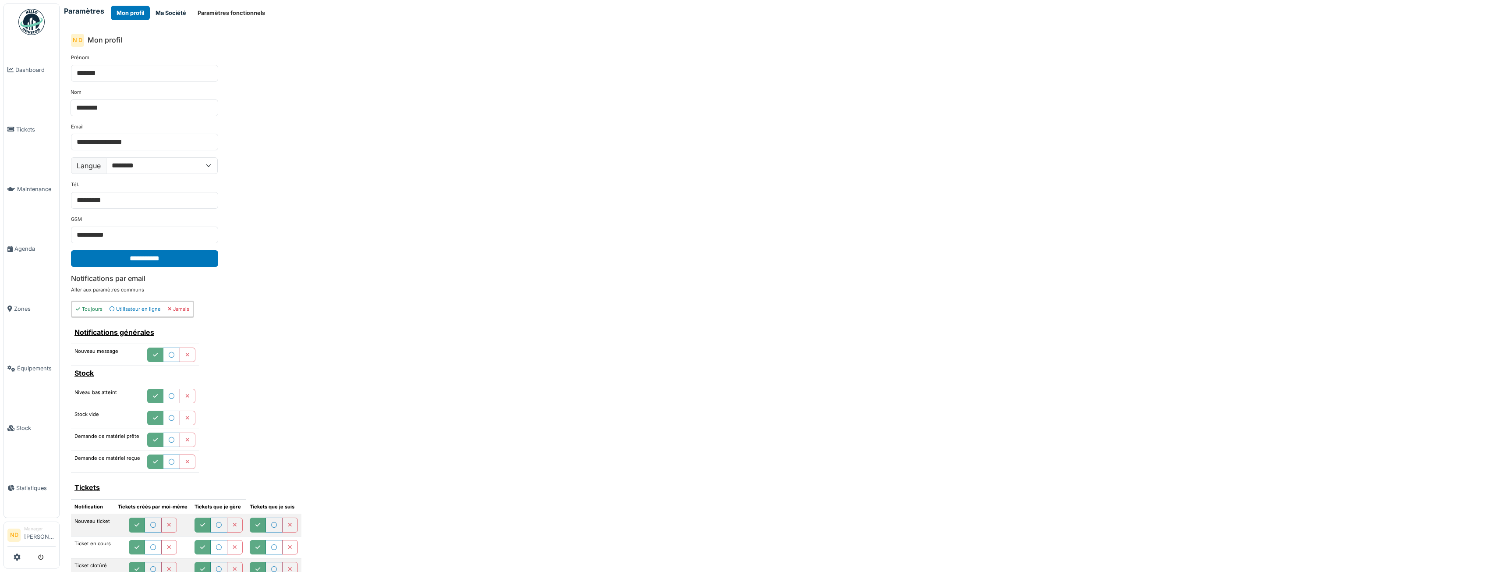
click at [167, 13] on button "Ma Société" at bounding box center [171, 13] width 42 height 14
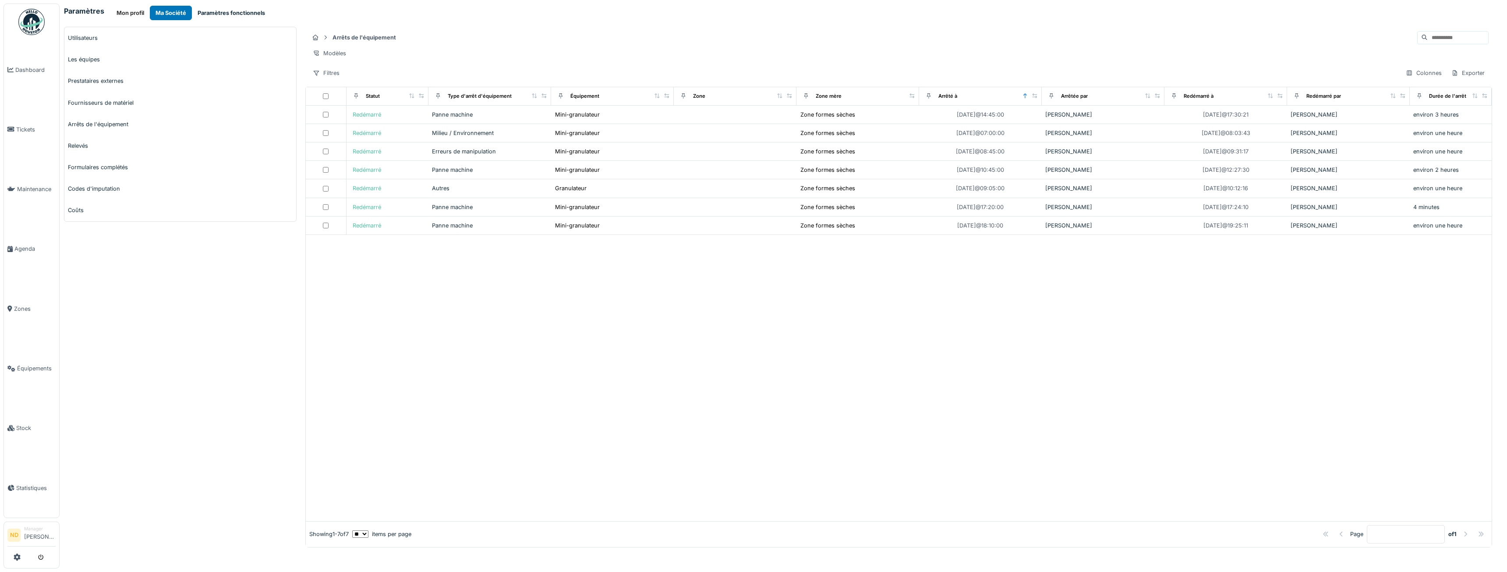
click at [237, 11] on button "Paramètres fonctionnels" at bounding box center [231, 13] width 79 height 14
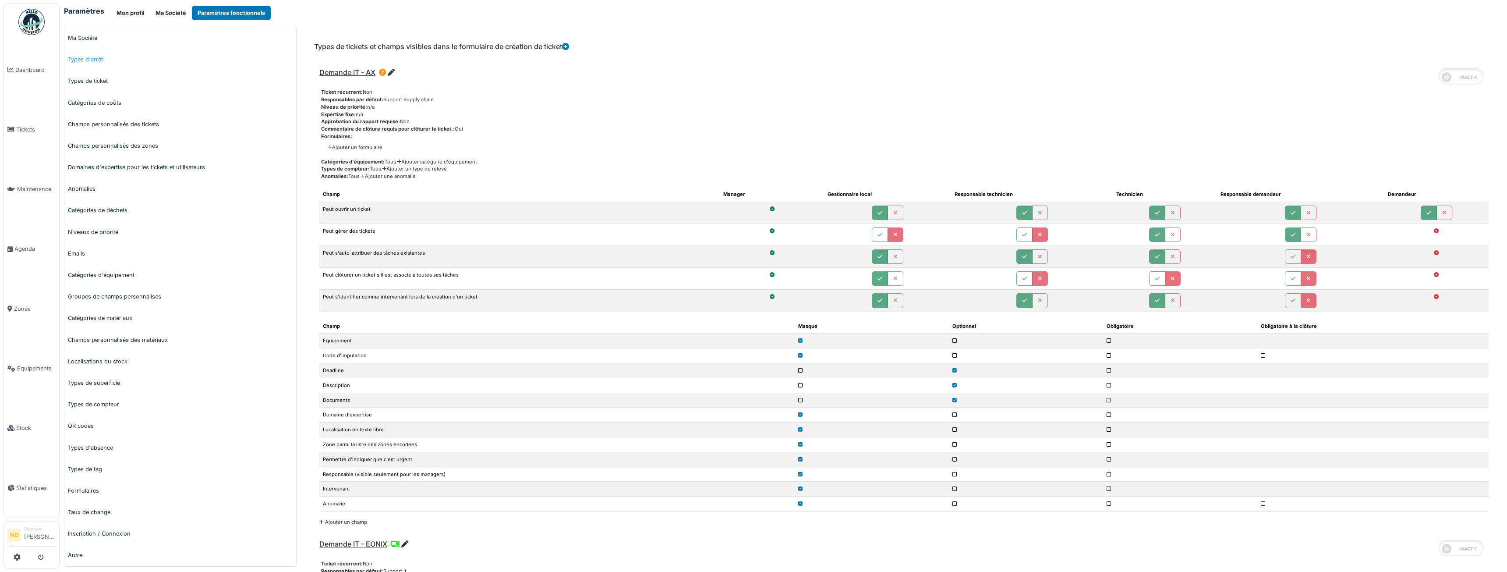
click at [105, 62] on link "Types d'arrêt" at bounding box center [180, 59] width 232 height 21
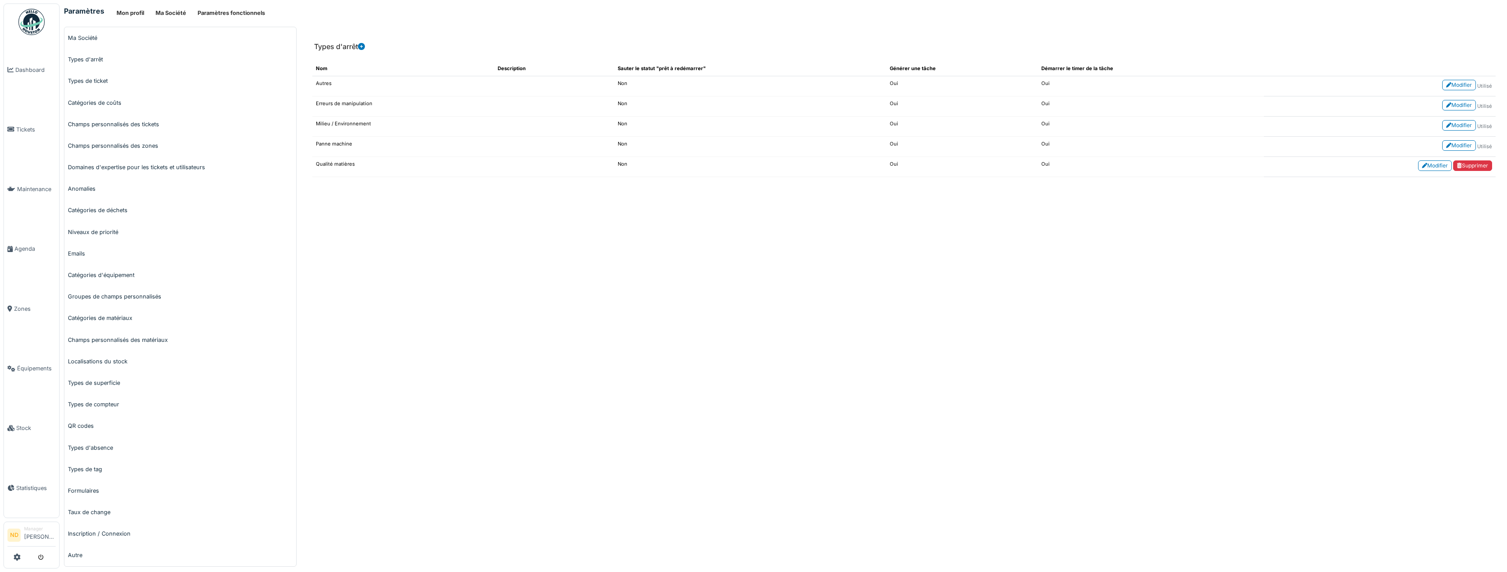
click at [33, 21] on img at bounding box center [31, 22] width 26 height 26
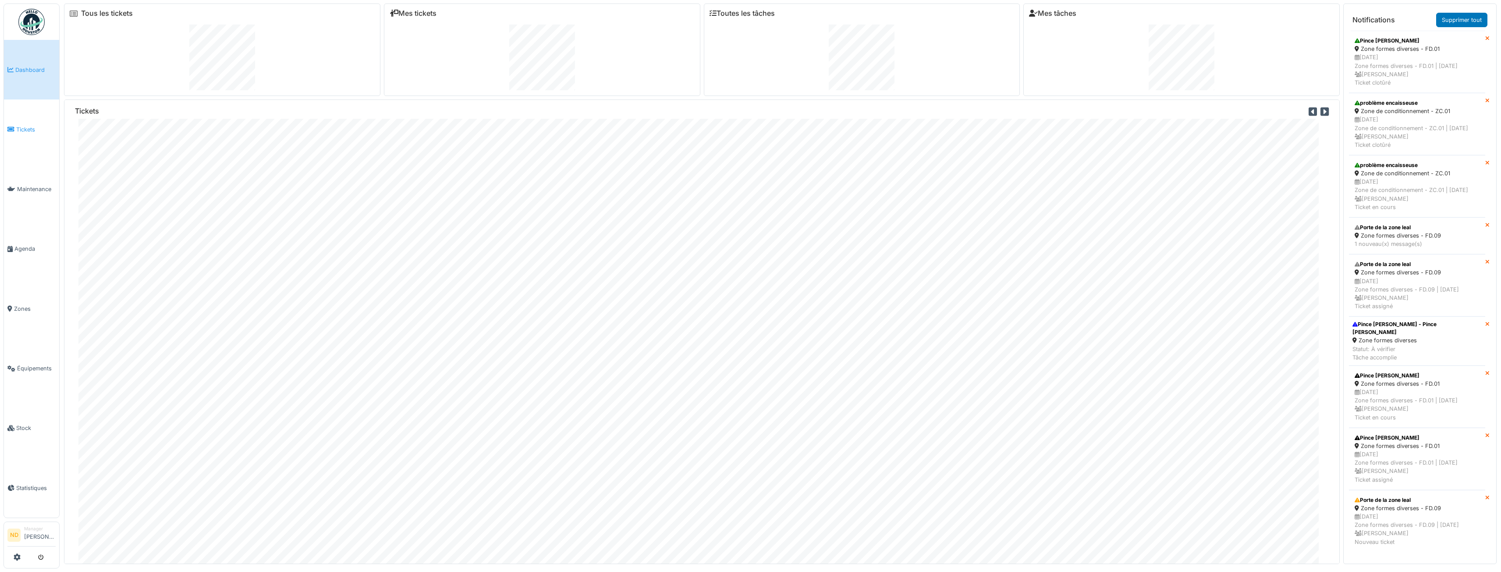
click at [39, 126] on span "Tickets" at bounding box center [35, 129] width 39 height 8
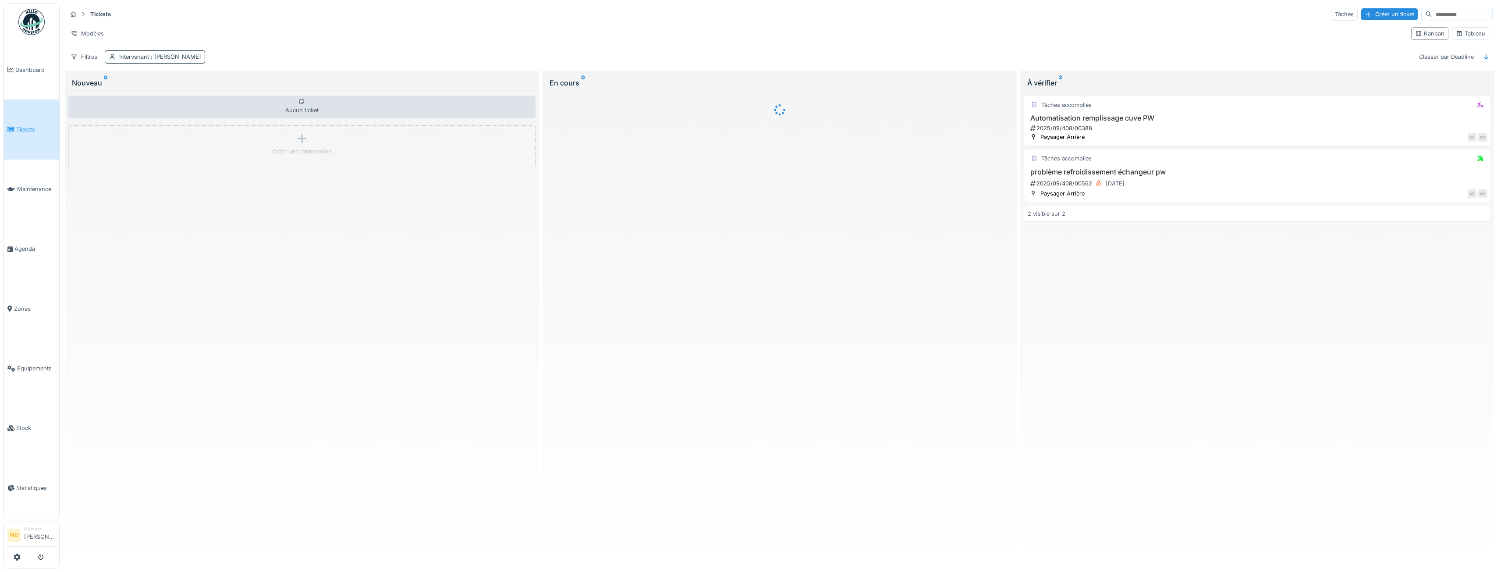
click at [151, 58] on span ": [PERSON_NAME]" at bounding box center [175, 56] width 52 height 7
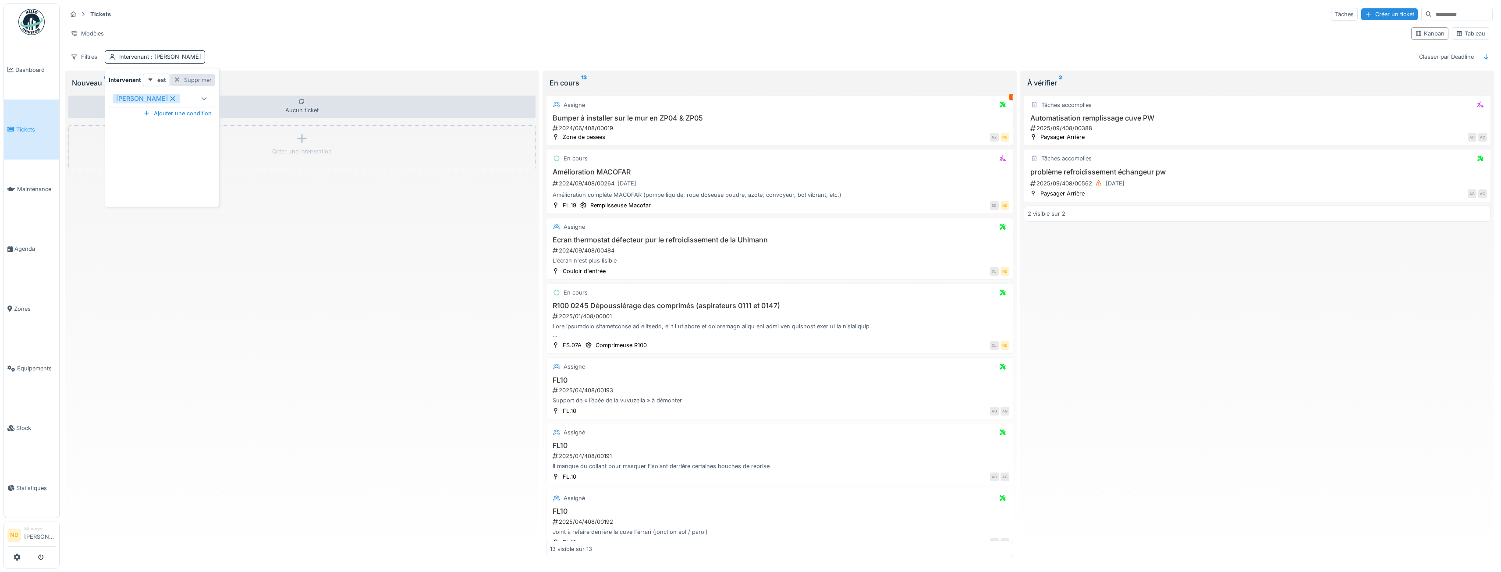
click at [196, 77] on div "Supprimer" at bounding box center [192, 80] width 45 height 12
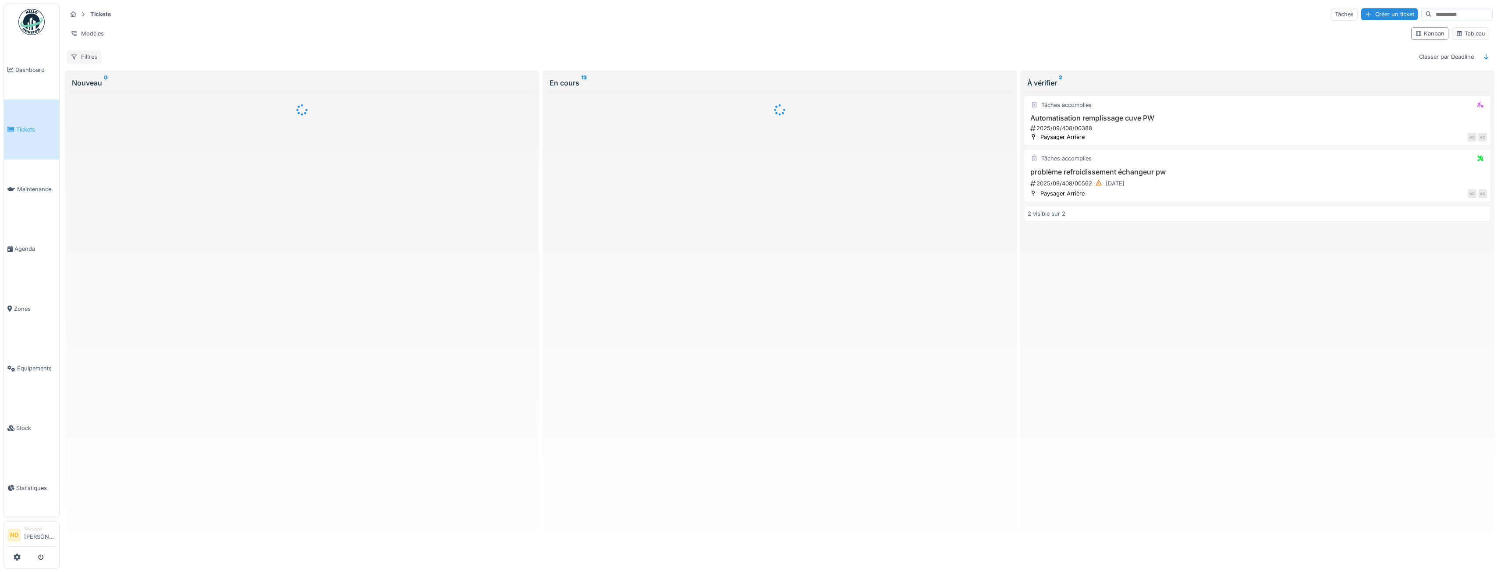
click at [90, 57] on div "Filtres" at bounding box center [84, 56] width 35 height 13
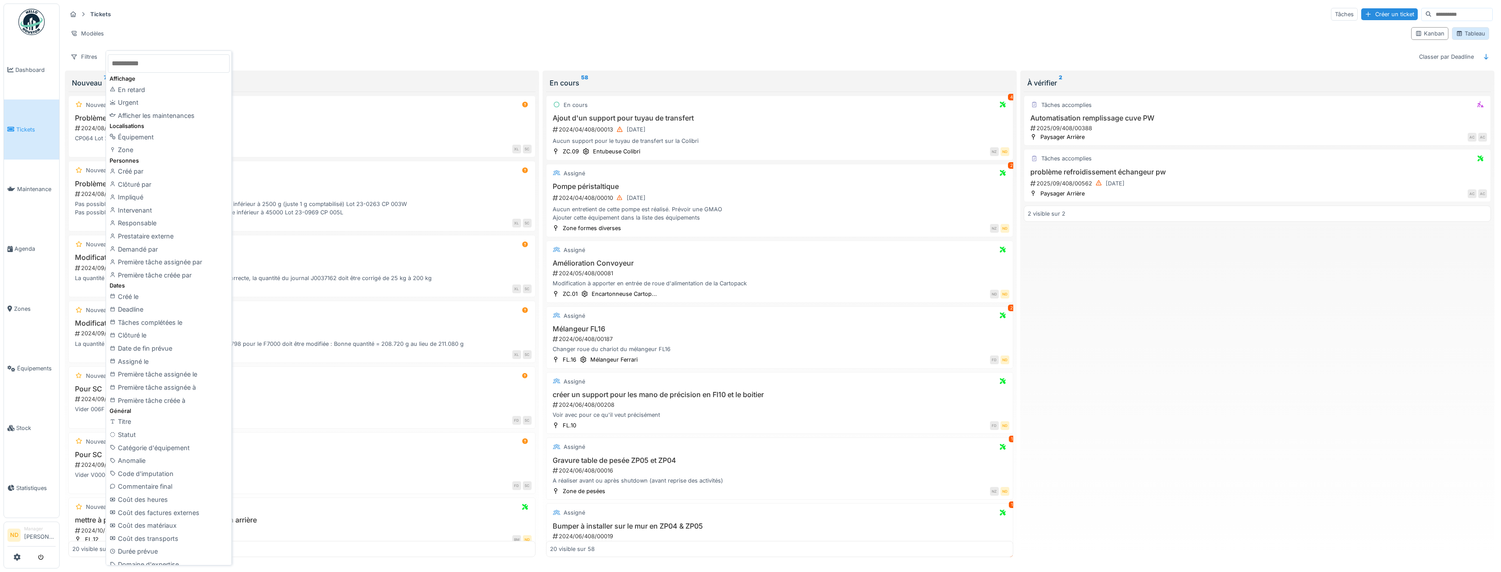
click at [1480, 33] on div "Tableau" at bounding box center [1470, 33] width 37 height 13
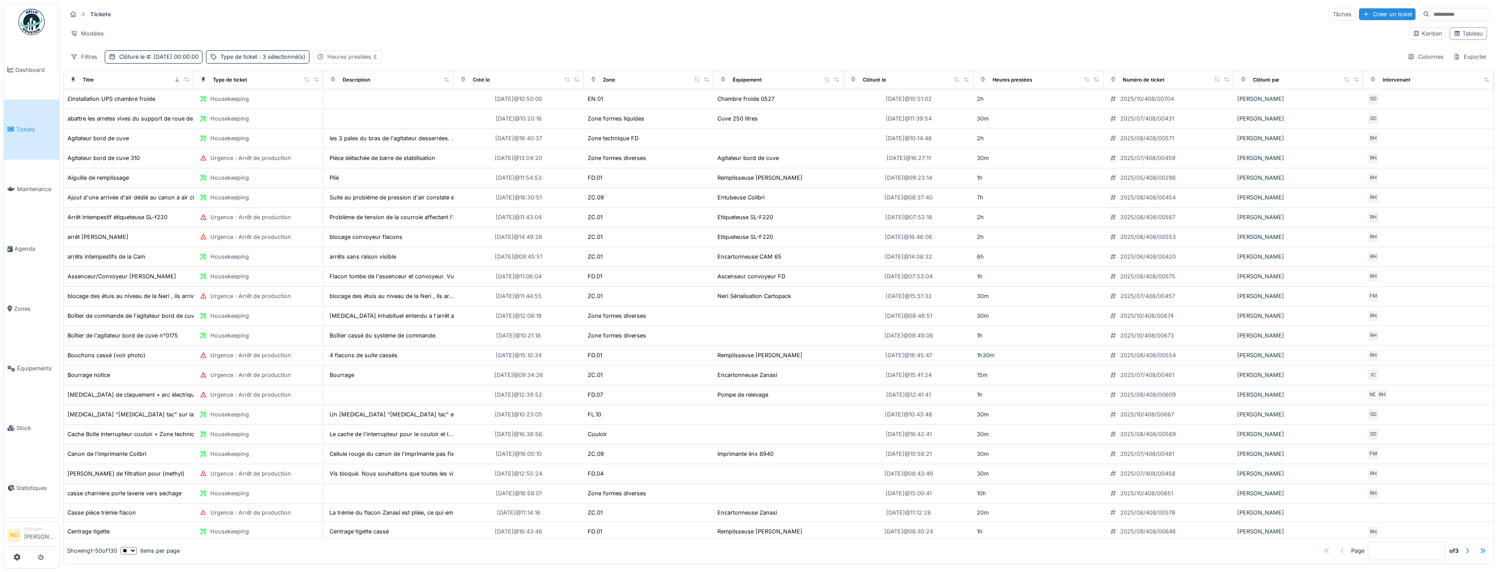
click at [378, 57] on icon at bounding box center [375, 57] width 5 height 4
click at [452, 81] on div "Supprimer" at bounding box center [447, 80] width 45 height 12
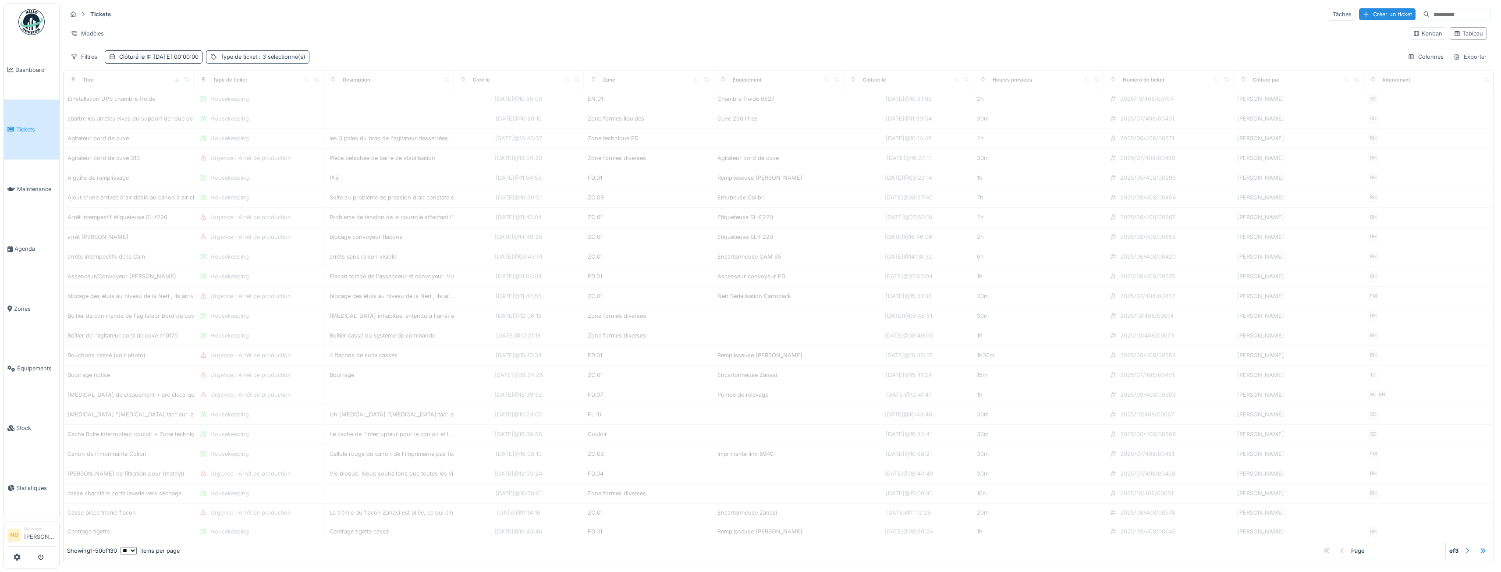
click at [303, 57] on span ": 3 sélectionné(s)" at bounding box center [281, 56] width 48 height 7
click at [433, 81] on div "Supprimer" at bounding box center [416, 80] width 45 height 12
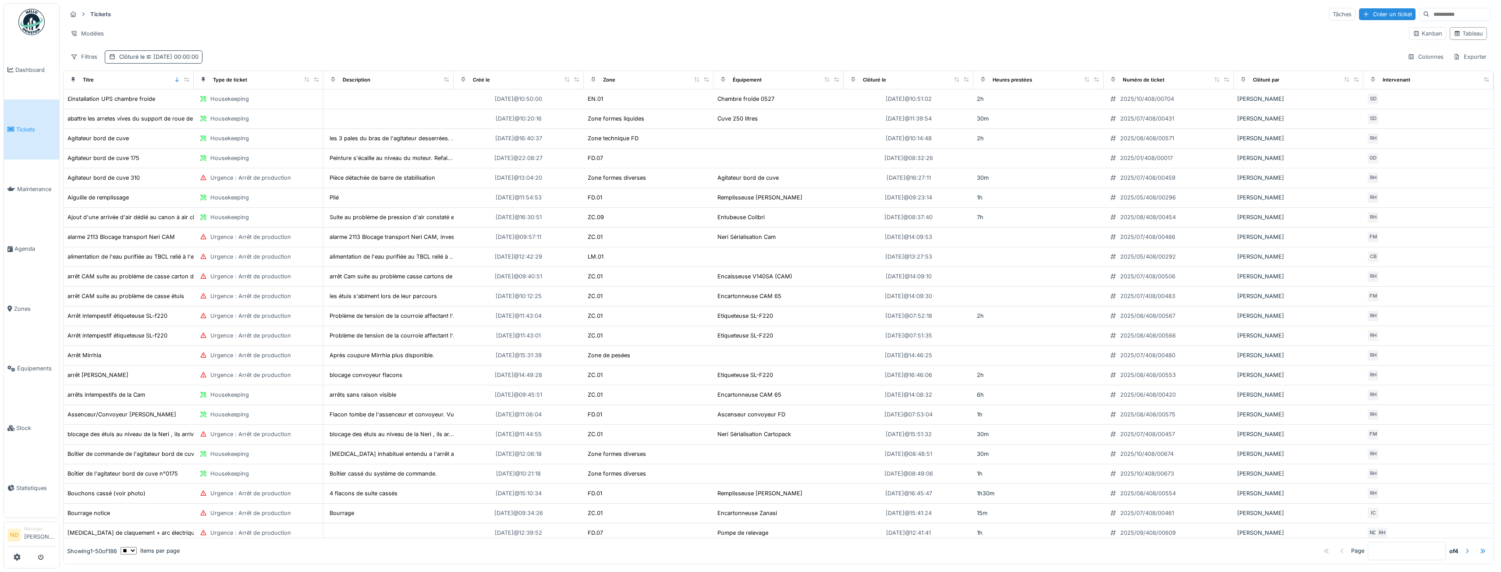
click at [199, 57] on span "[DATE] 00:00:00" at bounding box center [172, 56] width 54 height 7
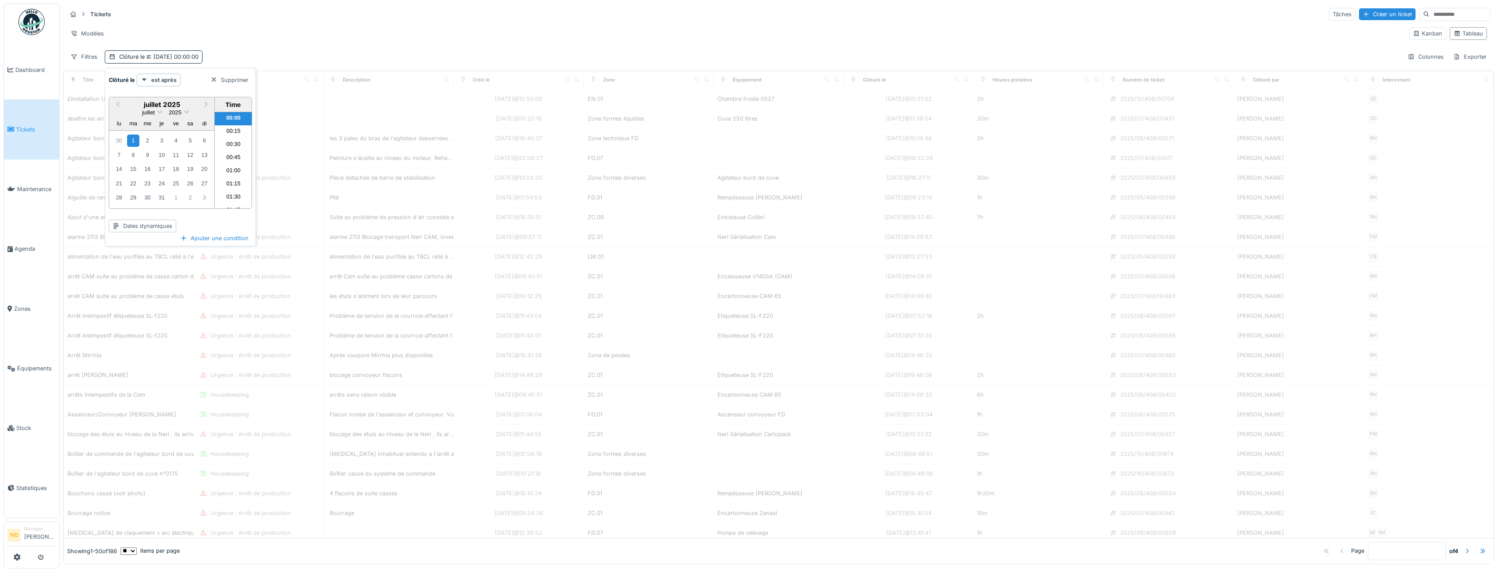
click at [244, 77] on div "Supprimer" at bounding box center [229, 80] width 45 height 12
click at [82, 59] on div "Filtres" at bounding box center [84, 56] width 35 height 13
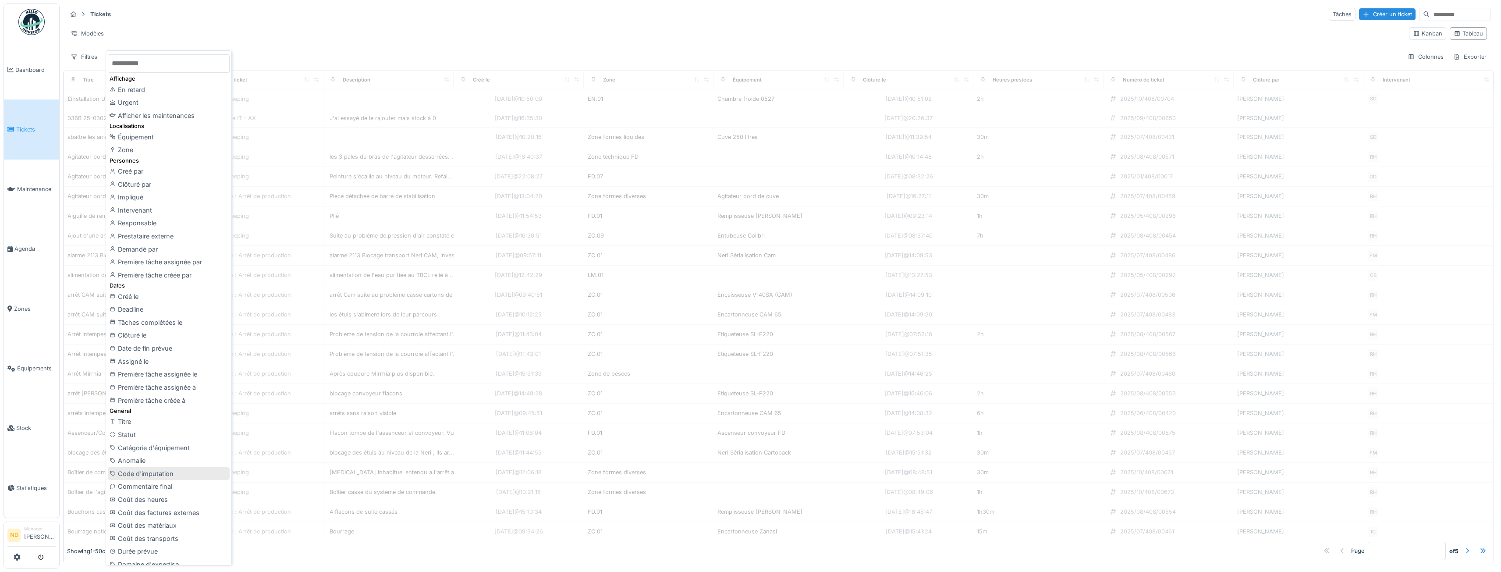
scroll to position [159, 0]
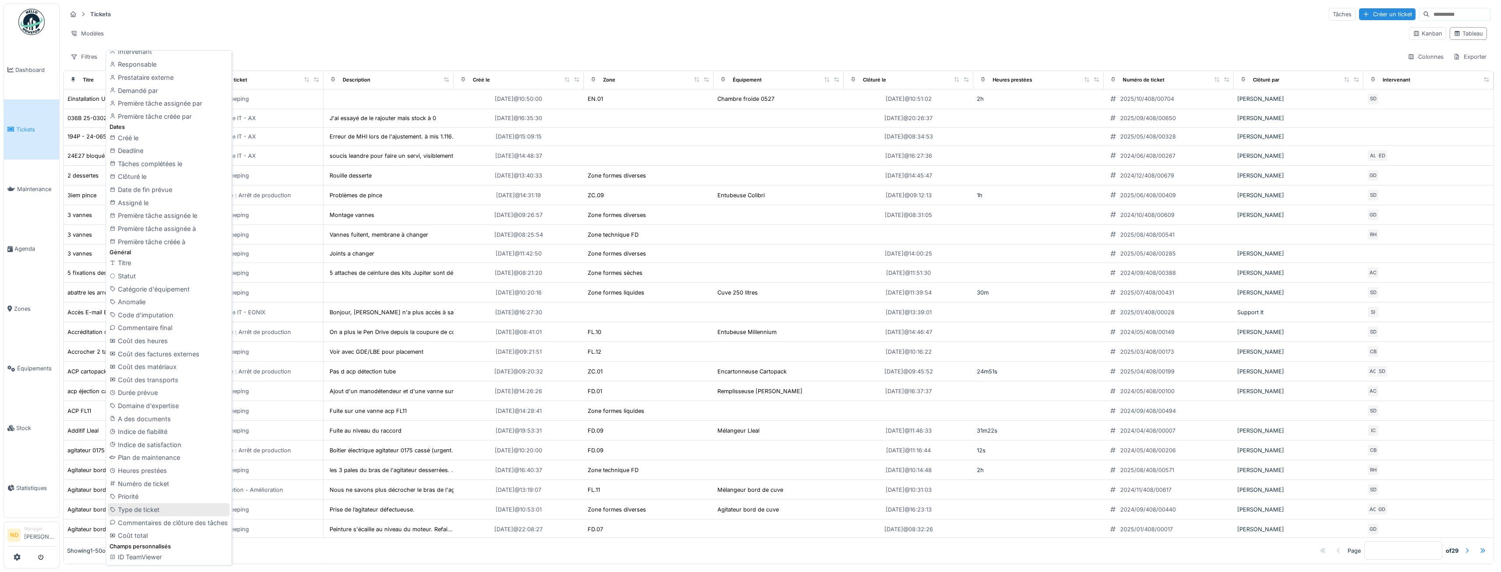
click at [166, 509] on div "Type de ticket" at bounding box center [169, 509] width 122 height 13
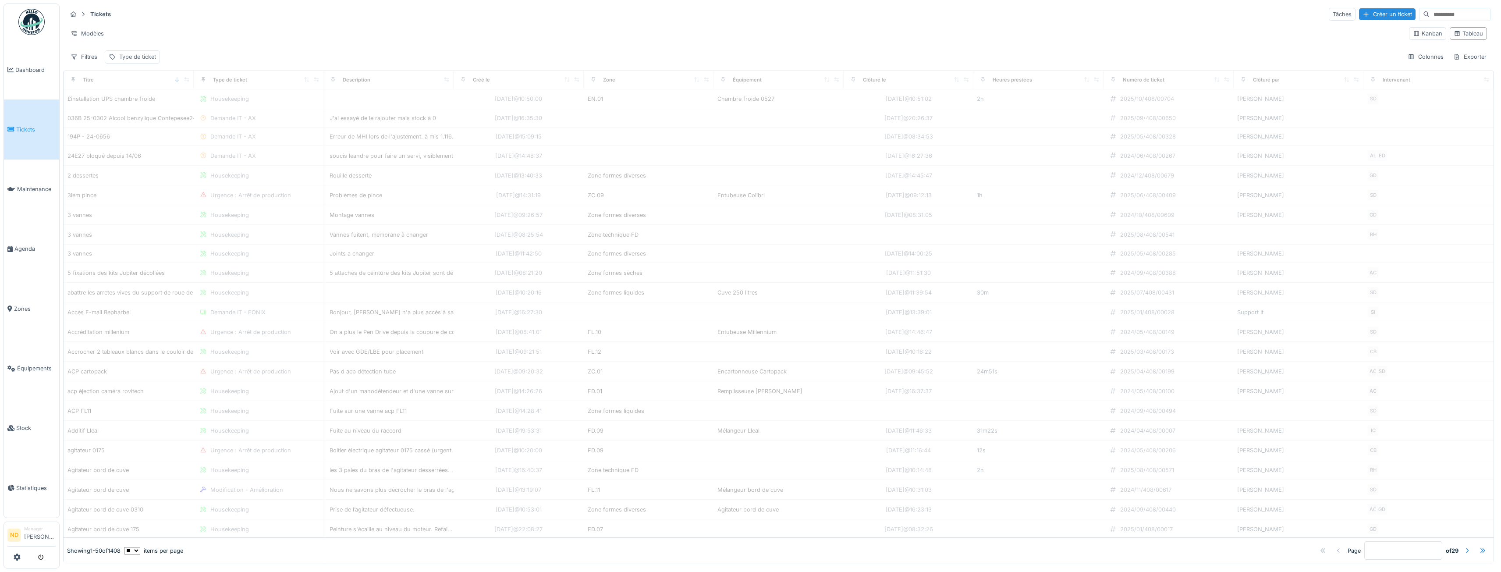
click at [147, 55] on div "Type de ticket" at bounding box center [137, 57] width 37 height 8
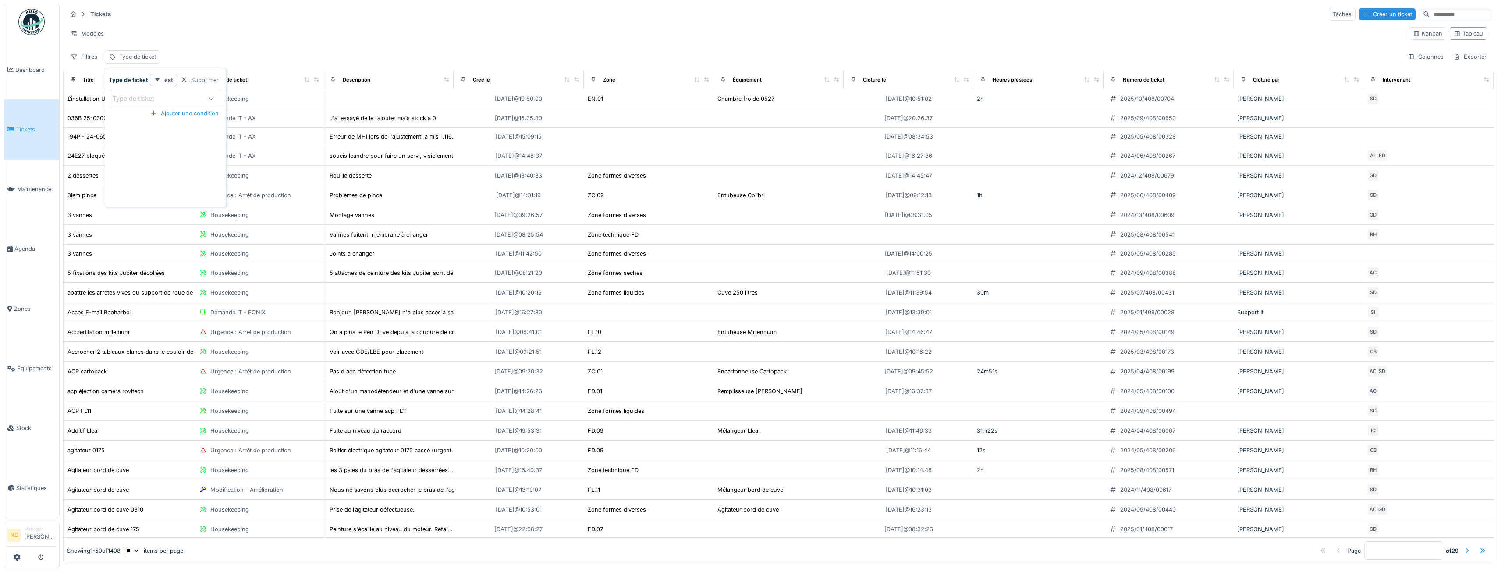
click at [194, 96] on div "Type de ticket" at bounding box center [157, 99] width 88 height 10
click at [164, 241] on div "Maintenance" at bounding box center [165, 236] width 112 height 18
type input "***"
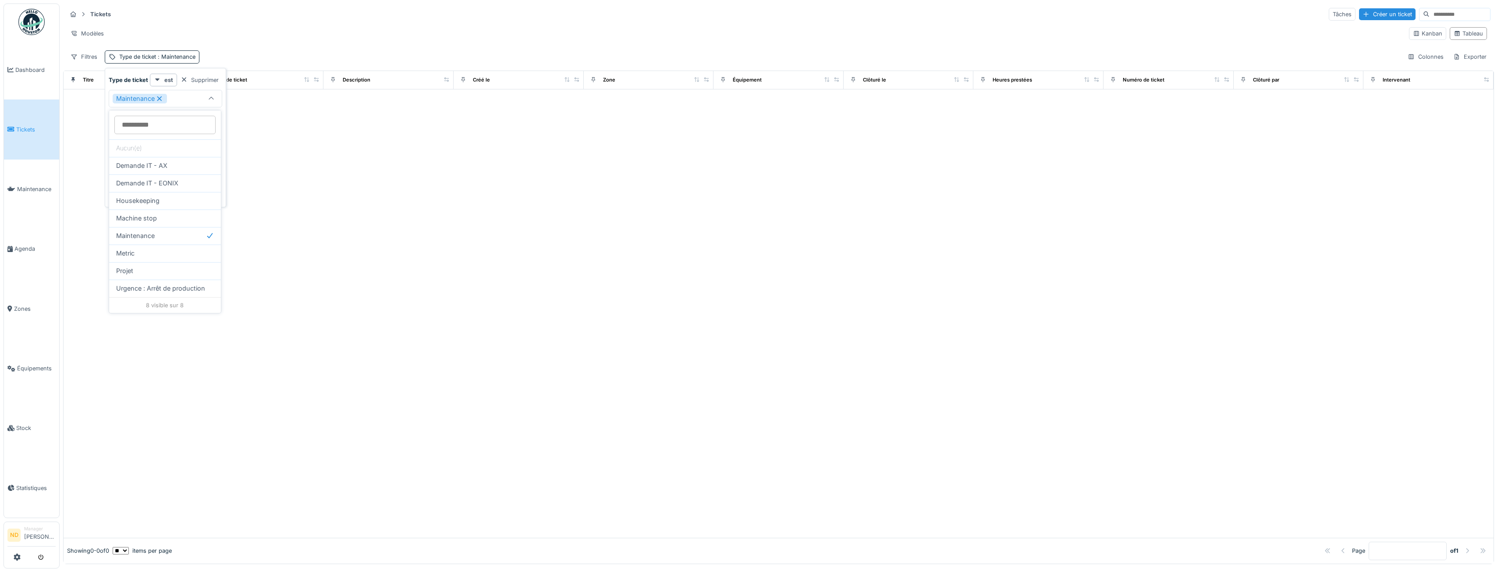
click at [291, 27] on div "Modèles" at bounding box center [734, 33] width 1335 height 13
click at [157, 54] on span ": Maintenance" at bounding box center [175, 56] width 39 height 7
click at [242, 36] on div "Modèles" at bounding box center [734, 33] width 1335 height 13
click at [140, 59] on div "Type de ticket : Maintenance" at bounding box center [157, 57] width 76 height 8
click at [161, 99] on icon at bounding box center [160, 99] width 8 height 6
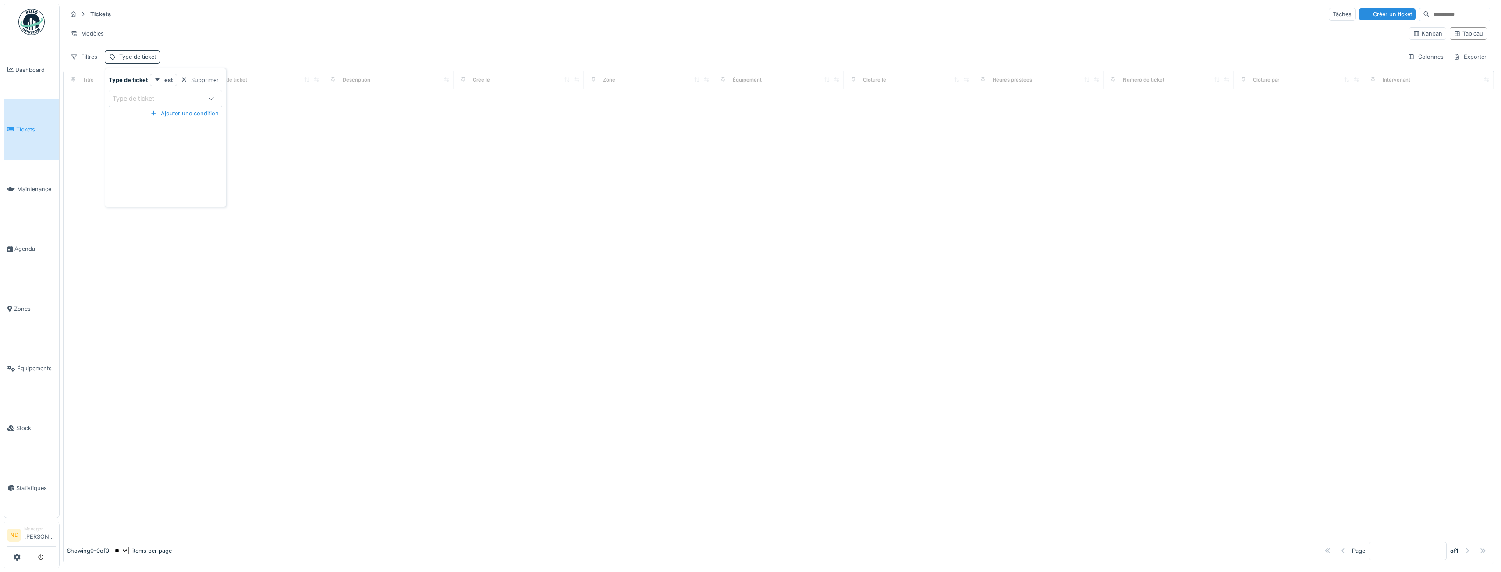
click at [149, 54] on div "Type de ticket" at bounding box center [137, 57] width 37 height 8
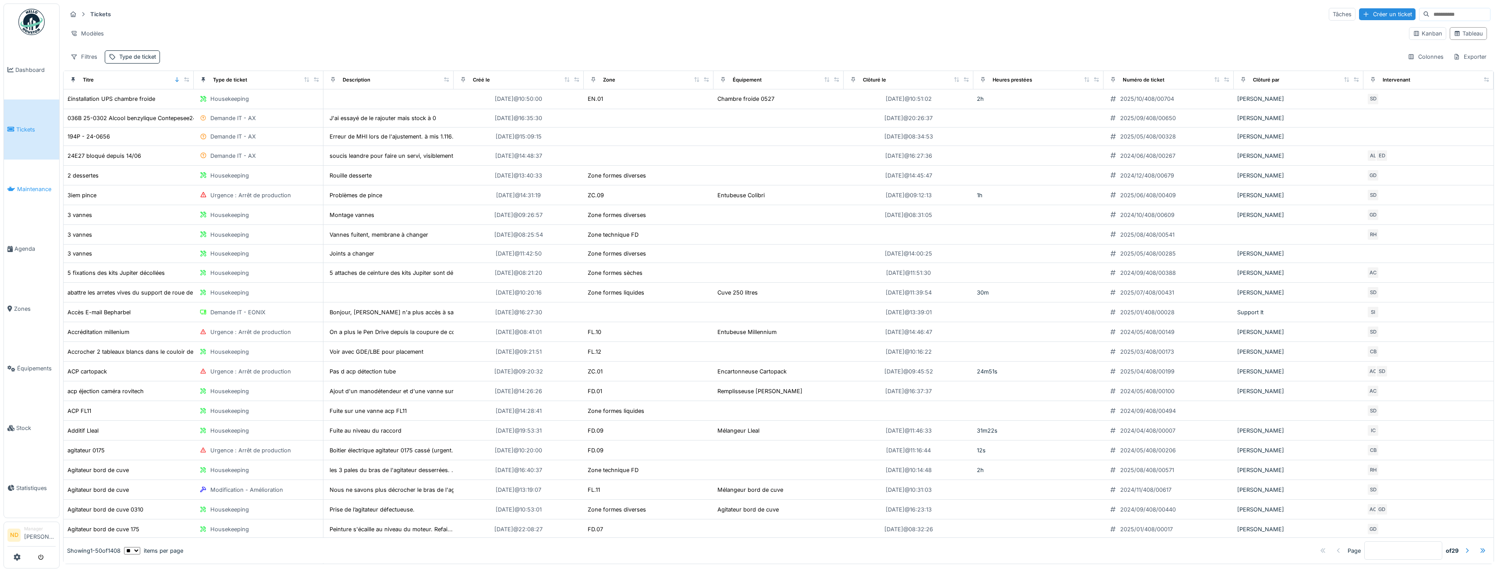
click at [34, 187] on span "Maintenance" at bounding box center [36, 189] width 39 height 8
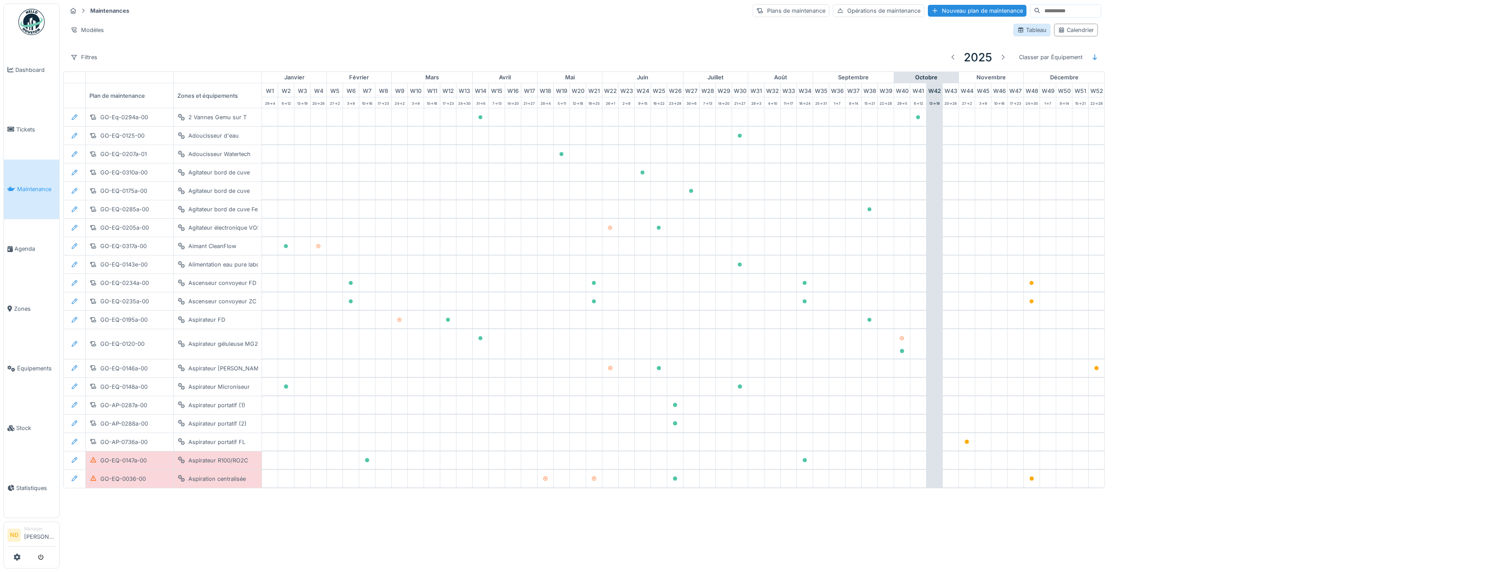
click at [1044, 33] on div "Tableau" at bounding box center [1031, 30] width 29 height 8
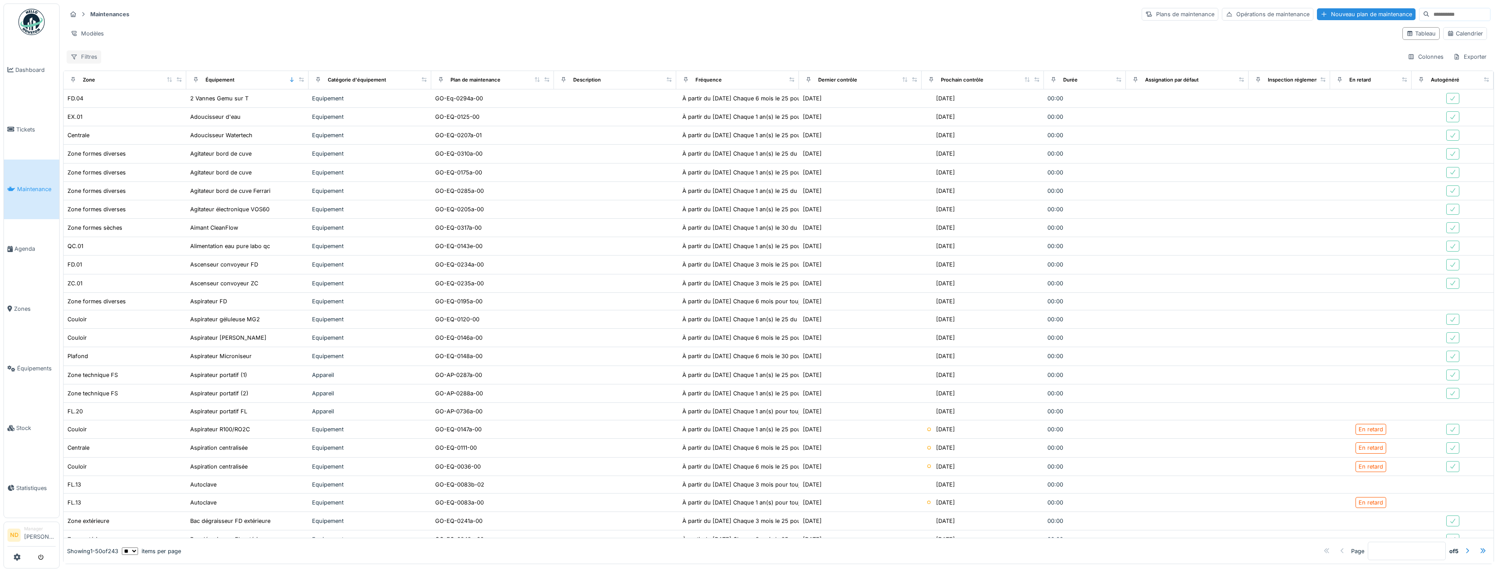
click at [79, 59] on div "Filtres" at bounding box center [84, 56] width 35 height 13
click at [34, 132] on link "Tickets" at bounding box center [31, 129] width 55 height 60
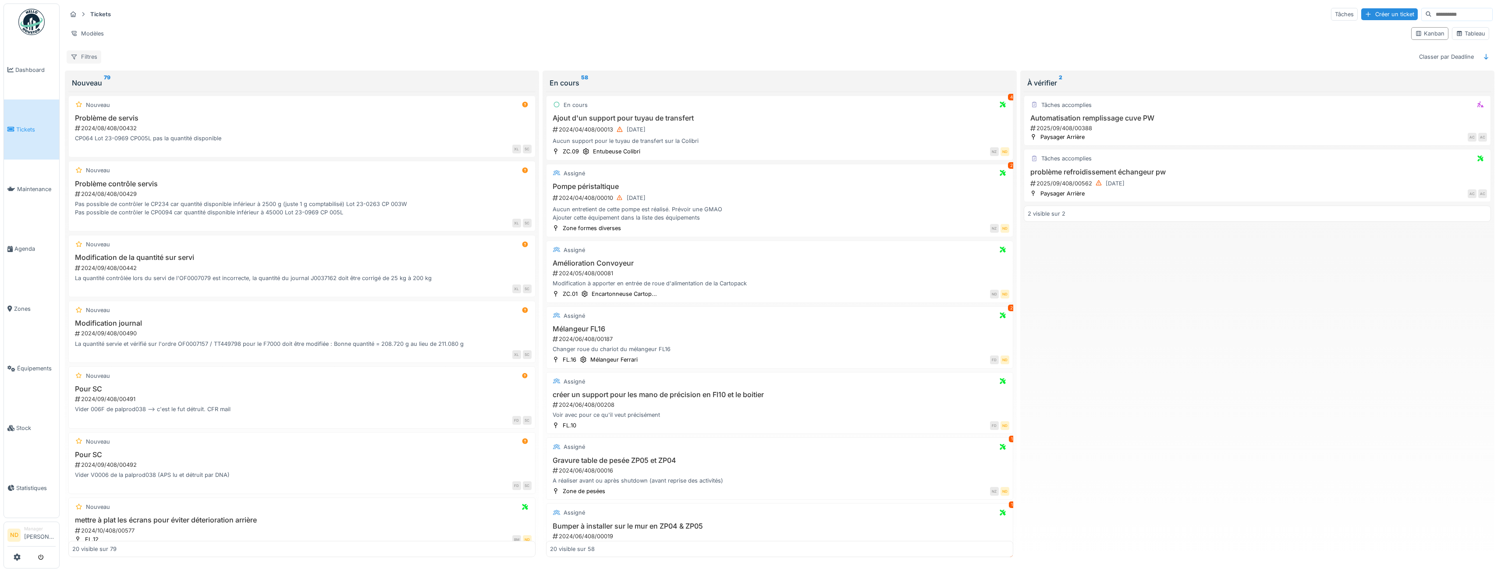
click at [89, 53] on div "Filtres" at bounding box center [84, 56] width 35 height 13
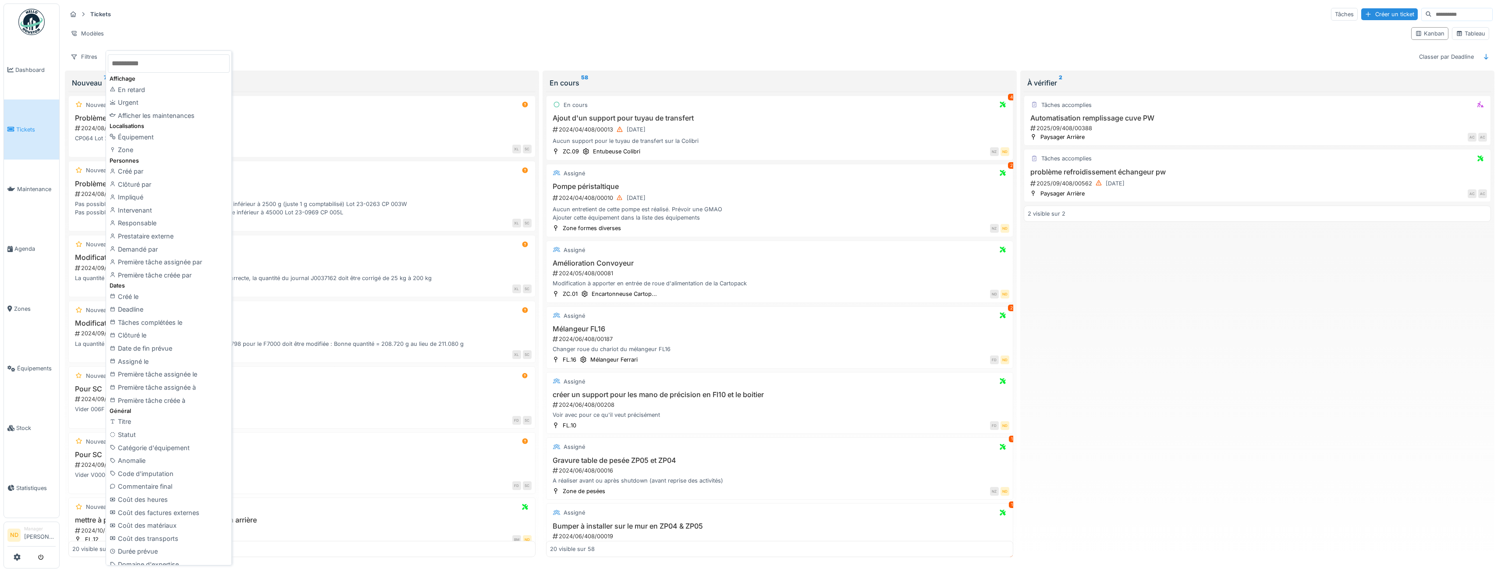
click at [216, 22] on hr at bounding box center [780, 22] width 1426 height 0
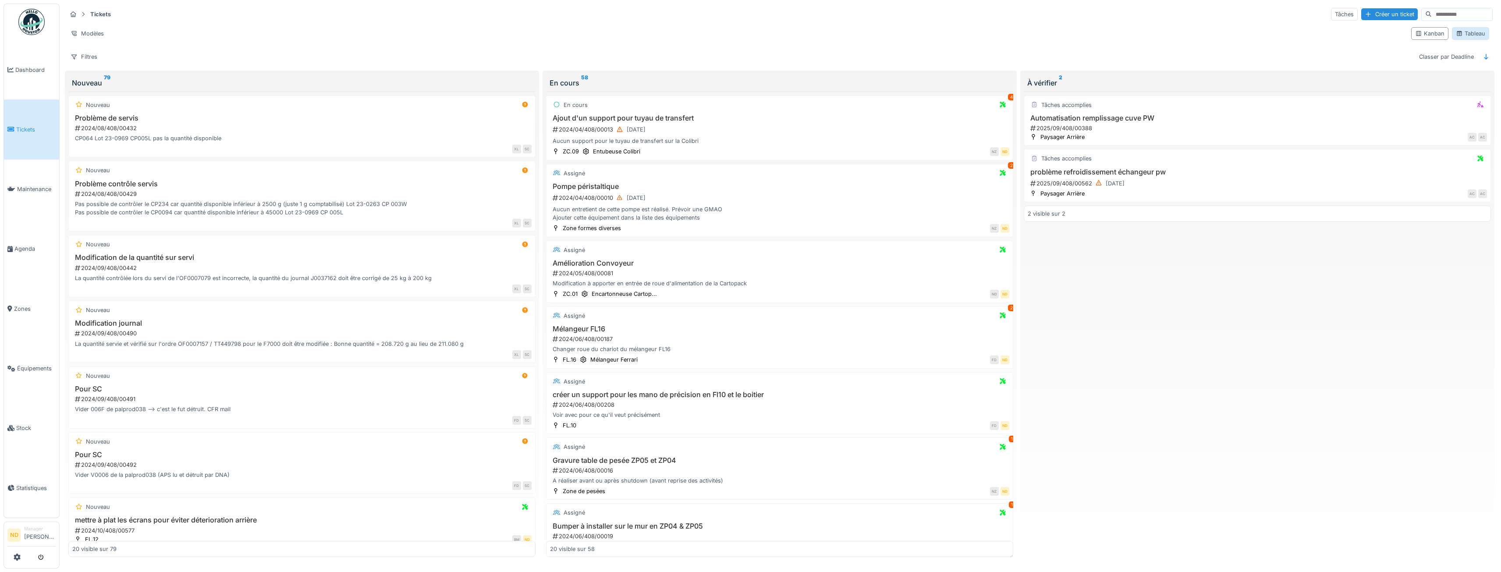
click at [1481, 38] on div "Tableau" at bounding box center [1470, 33] width 37 height 13
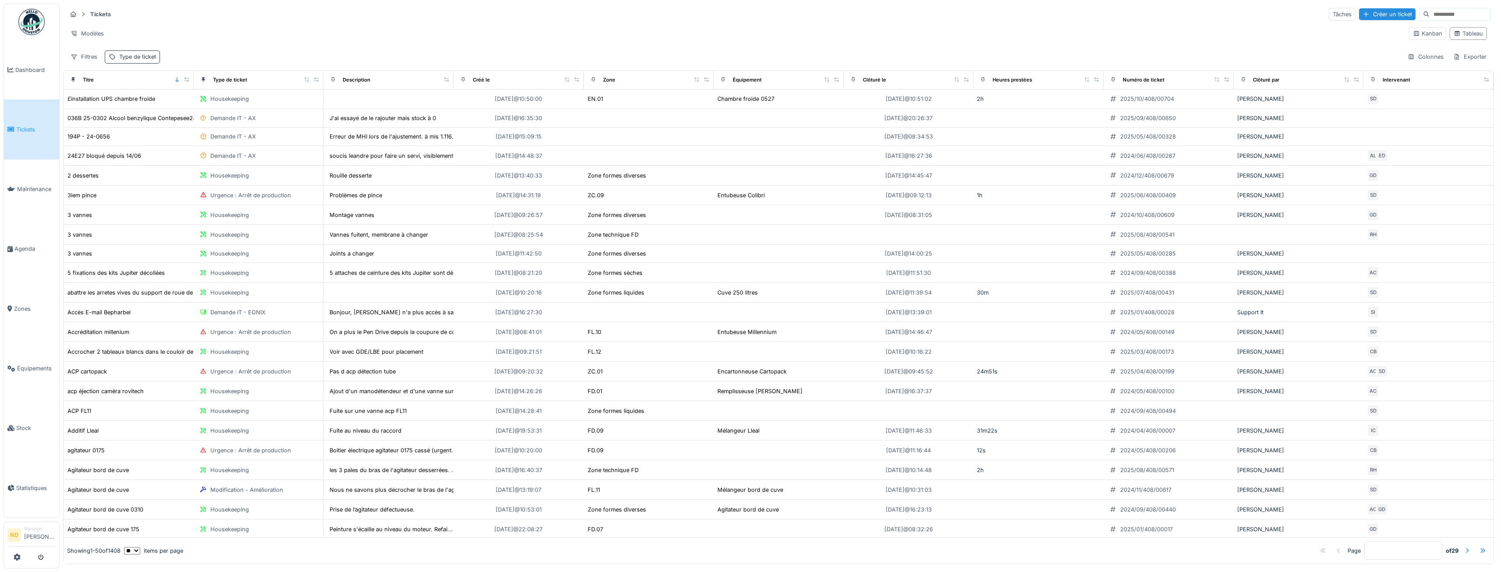
click at [154, 56] on div "Type de ticket" at bounding box center [137, 57] width 37 height 8
click at [248, 46] on div "Tickets Tâches Créer un ticket Modèles Kanban Tableau Filtres Type de ticket Co…" at bounding box center [778, 36] width 1431 height 64
click at [41, 241] on link "Agenda" at bounding box center [31, 249] width 55 height 60
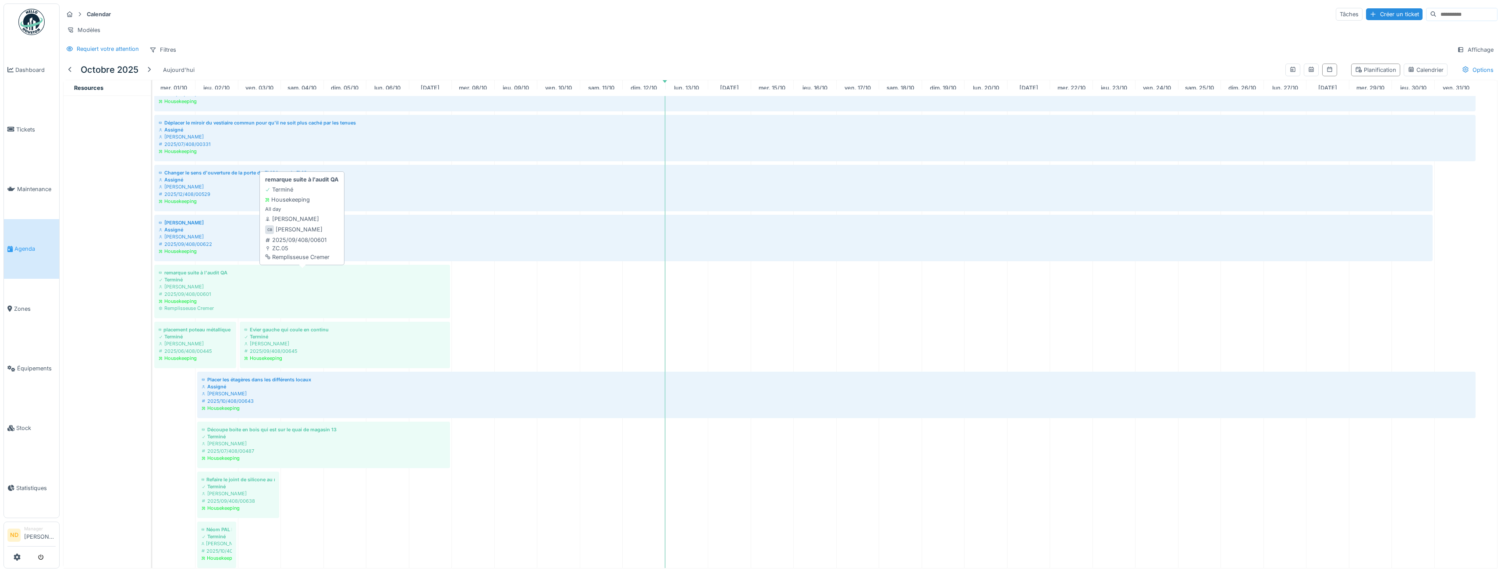
scroll to position [532, 0]
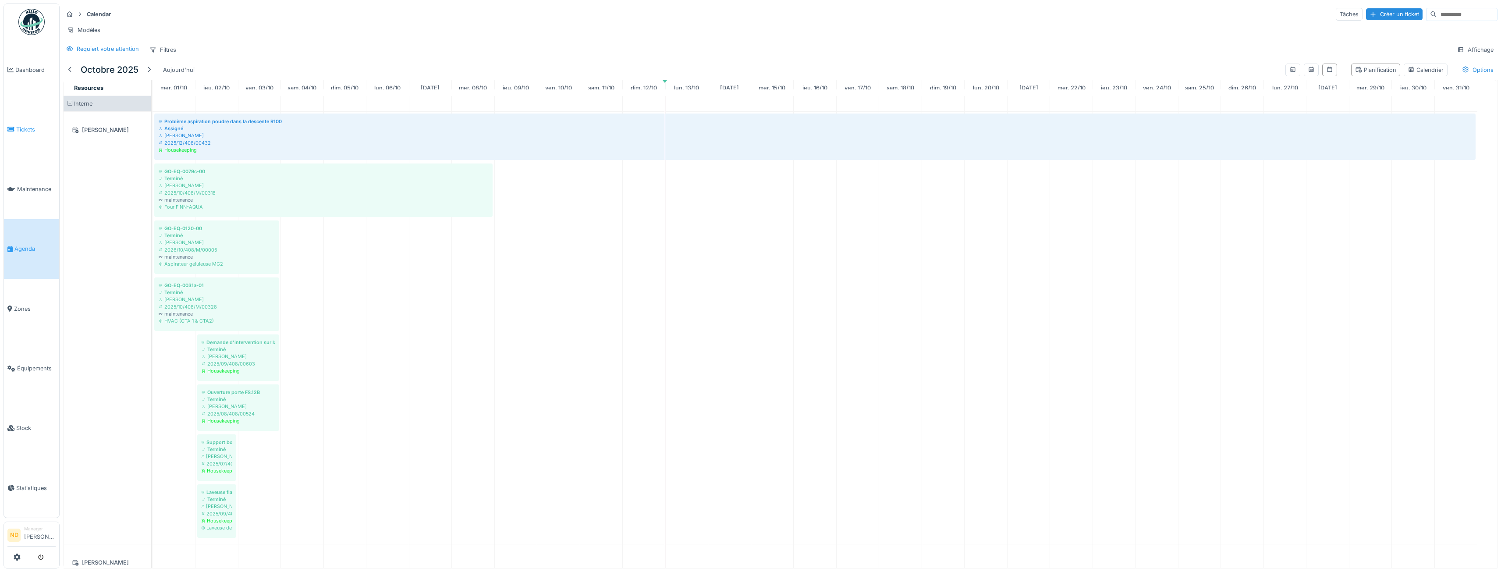
click at [21, 130] on span "Tickets" at bounding box center [35, 129] width 39 height 8
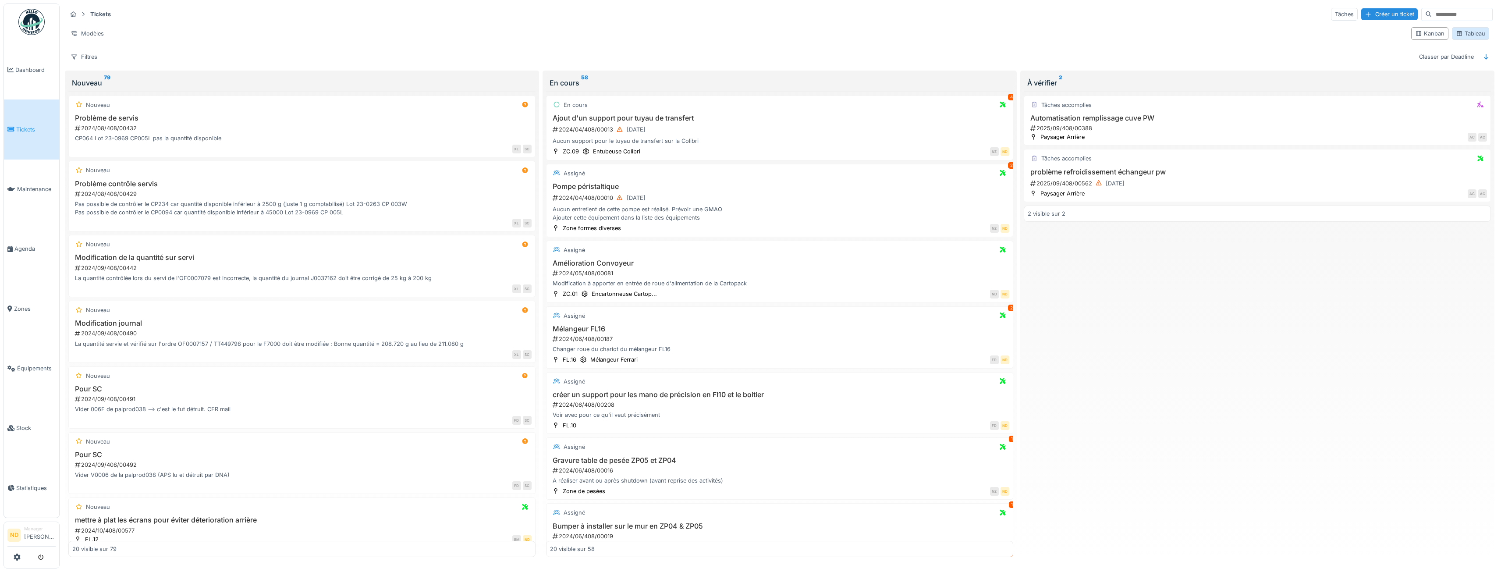
click at [1475, 35] on div "Tableau" at bounding box center [1470, 33] width 29 height 8
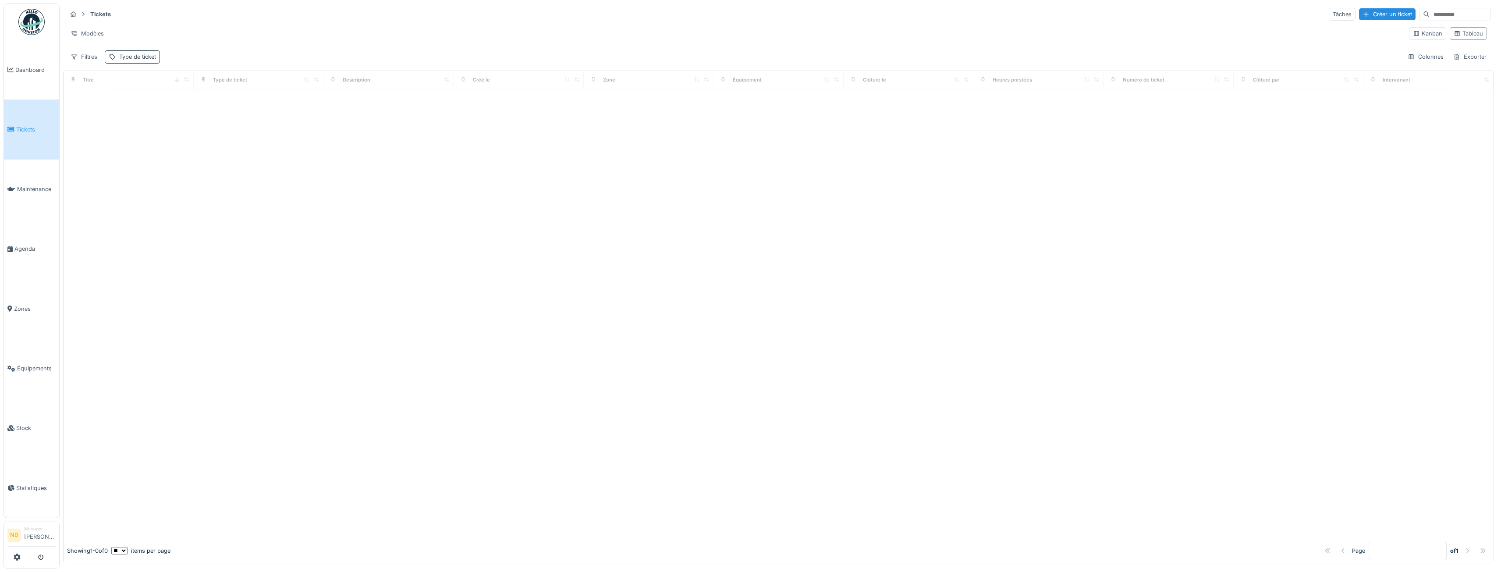
click at [149, 56] on div "Type de ticket" at bounding box center [137, 57] width 37 height 8
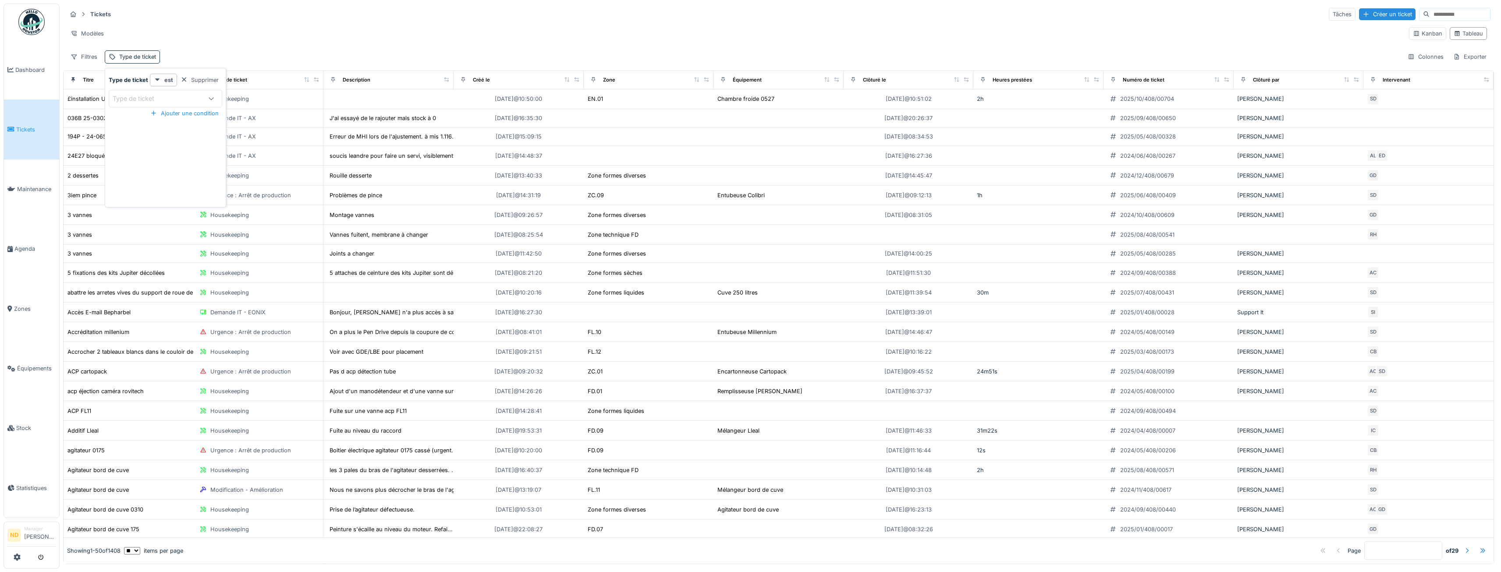
click at [206, 100] on div at bounding box center [211, 98] width 21 height 17
click at [170, 206] on div "Housekeeping" at bounding box center [165, 201] width 112 height 18
type input "***"
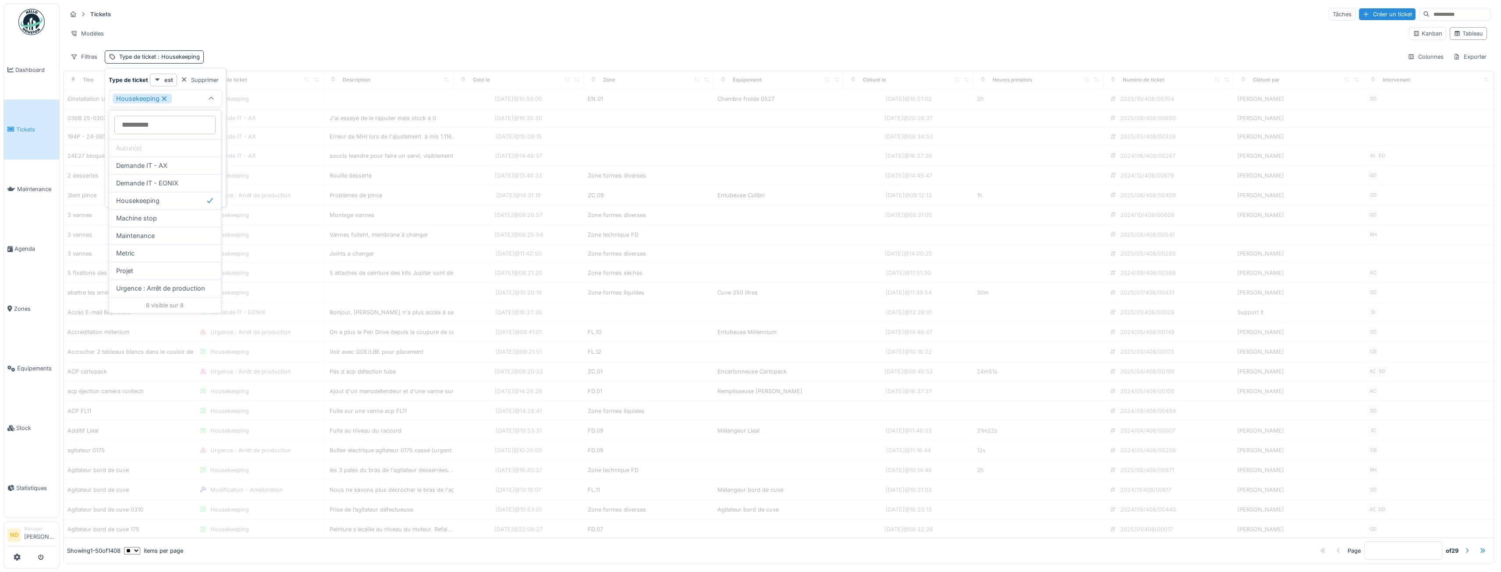
click at [273, 23] on hr at bounding box center [779, 22] width 1424 height 0
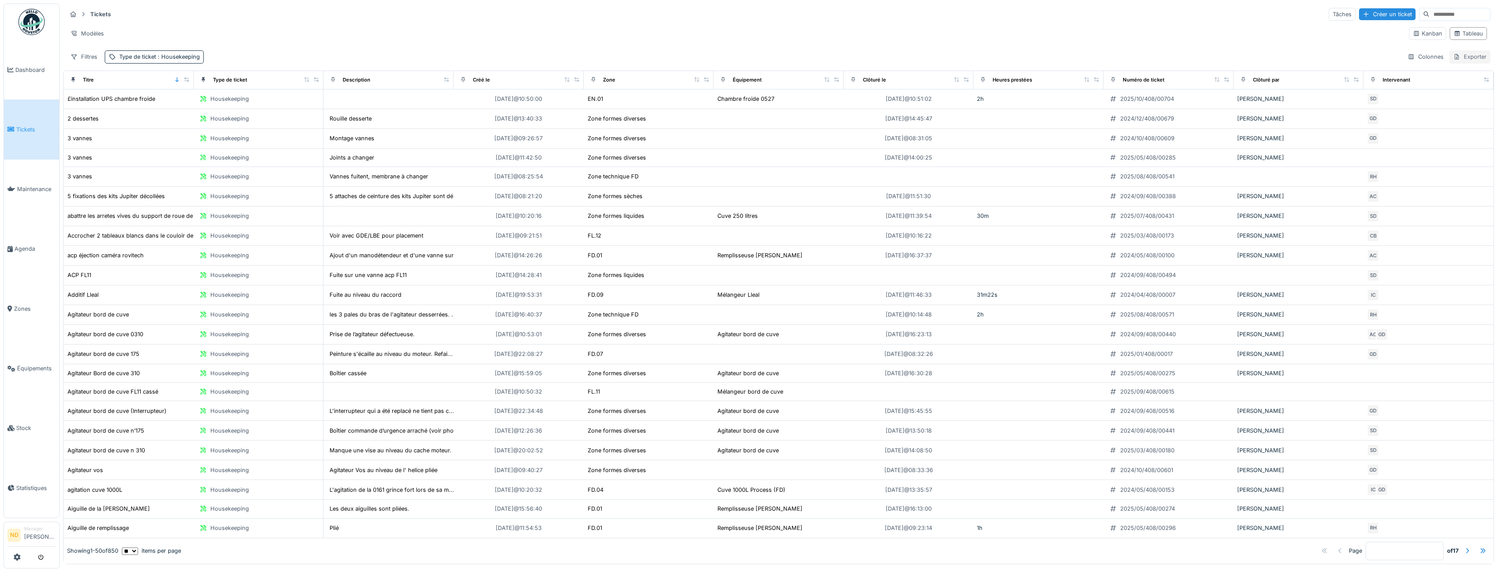
click at [1456, 53] on div "Exporter" at bounding box center [1469, 56] width 41 height 13
click at [1458, 78] on div "Export Excel" at bounding box center [1462, 76] width 49 height 13
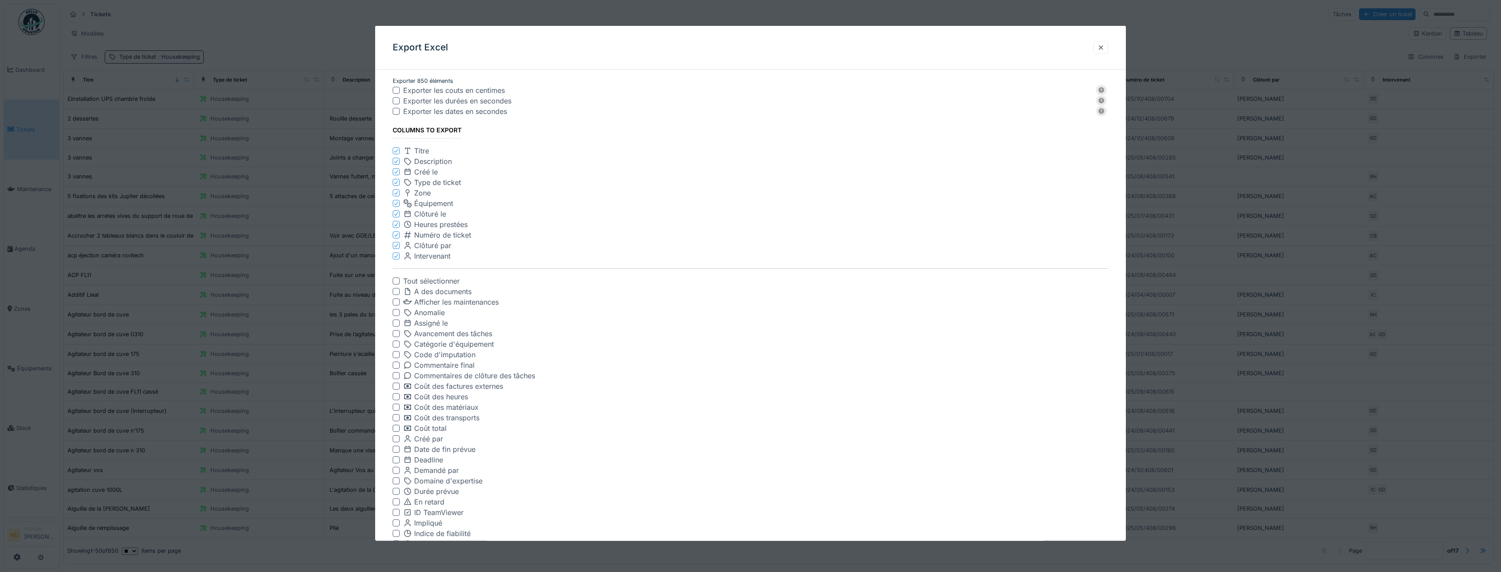
click at [397, 244] on icon at bounding box center [395, 245] width 5 height 4
click at [394, 212] on icon at bounding box center [395, 214] width 5 height 4
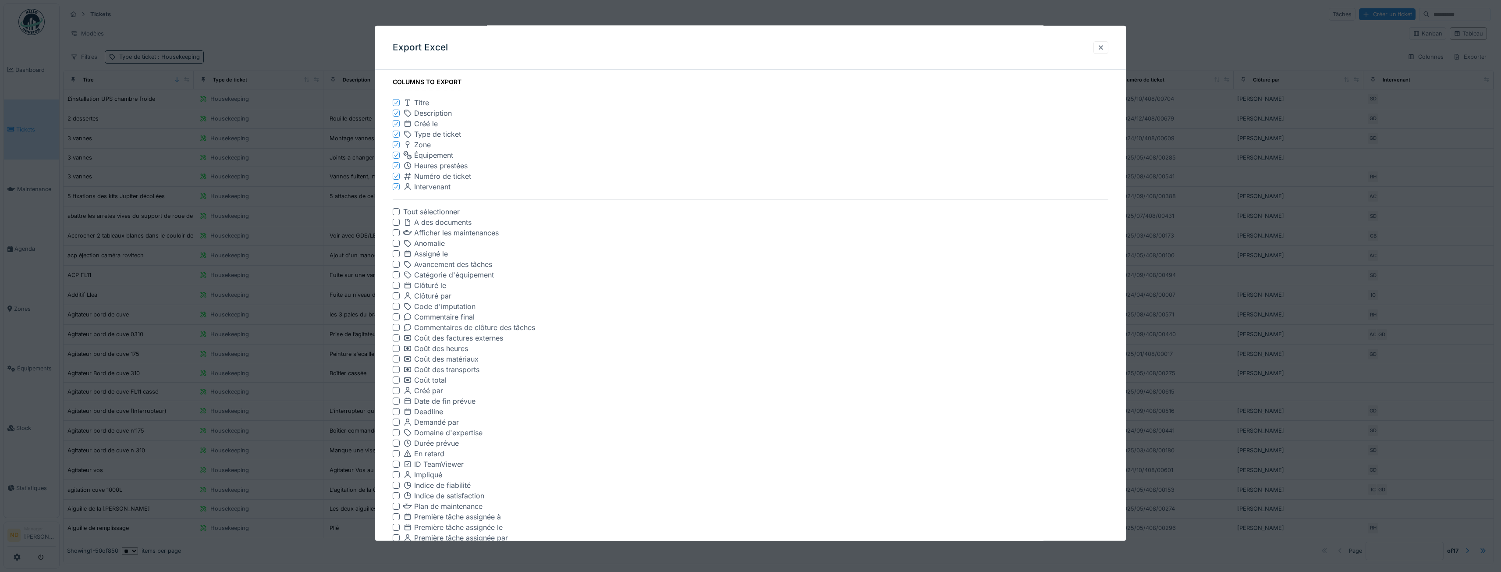
scroll to position [20, 0]
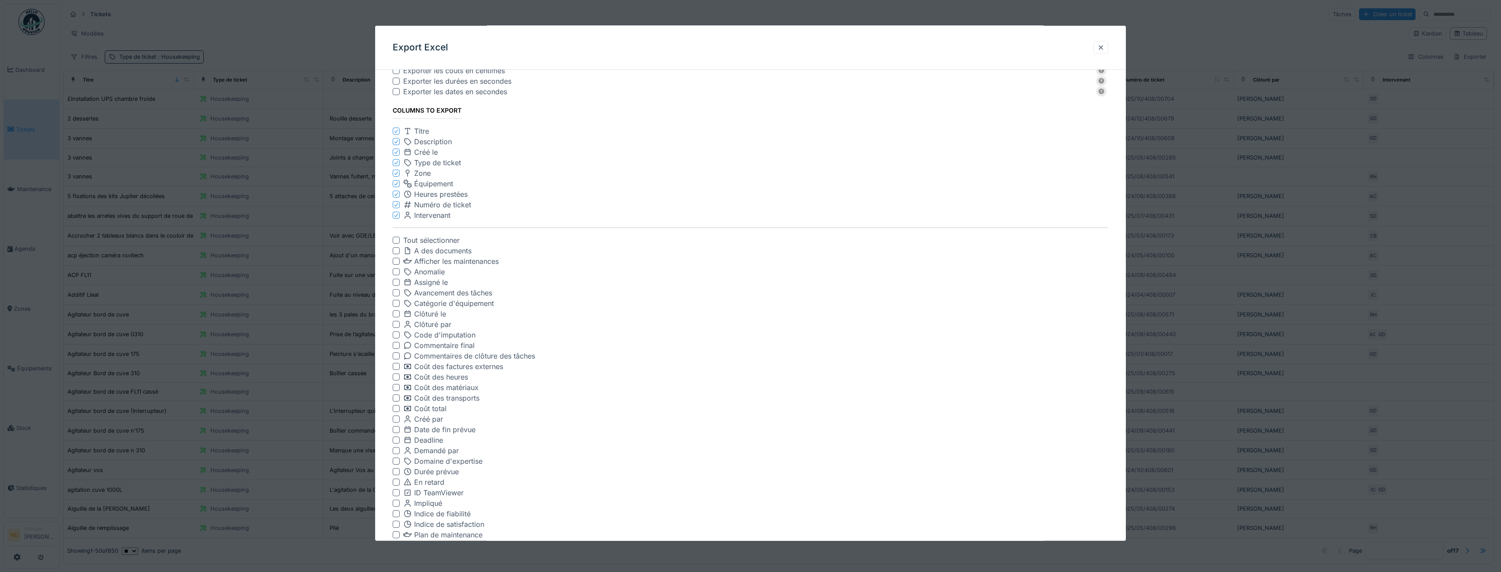
click at [398, 312] on div at bounding box center [396, 313] width 7 height 7
click at [397, 323] on div at bounding box center [396, 324] width 7 height 7
click at [395, 140] on icon at bounding box center [395, 141] width 5 height 4
click at [396, 140] on icon at bounding box center [395, 141] width 5 height 4
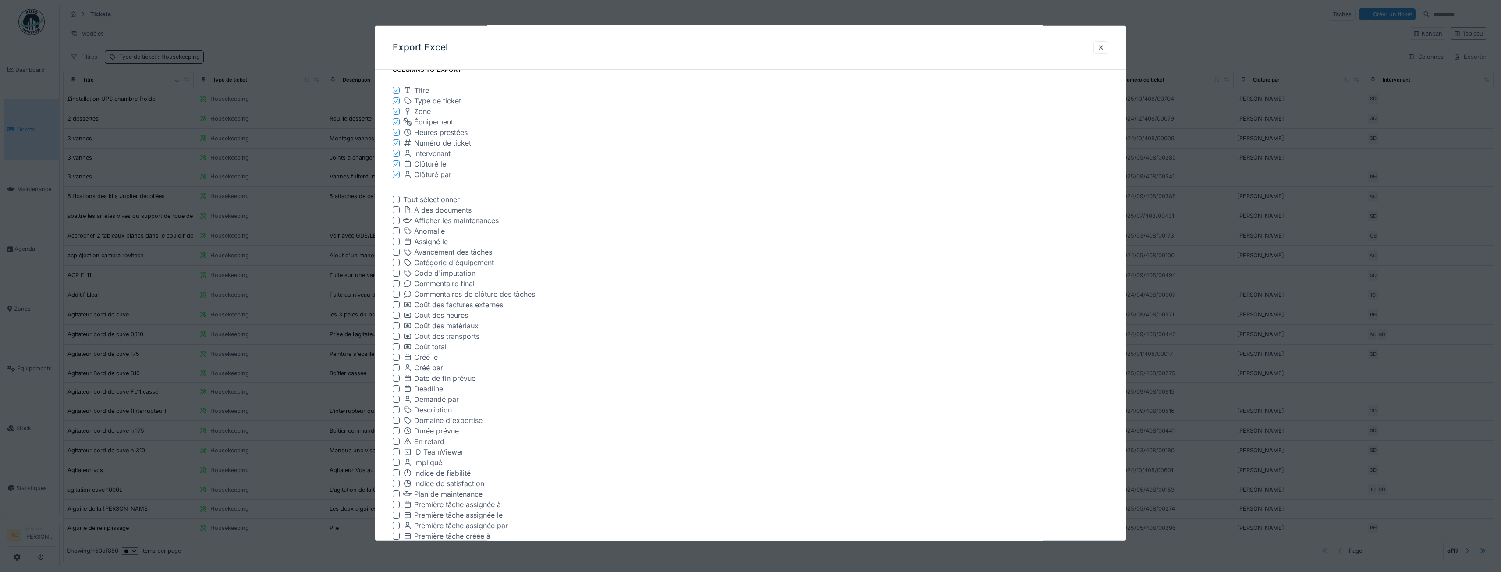
scroll to position [195, 0]
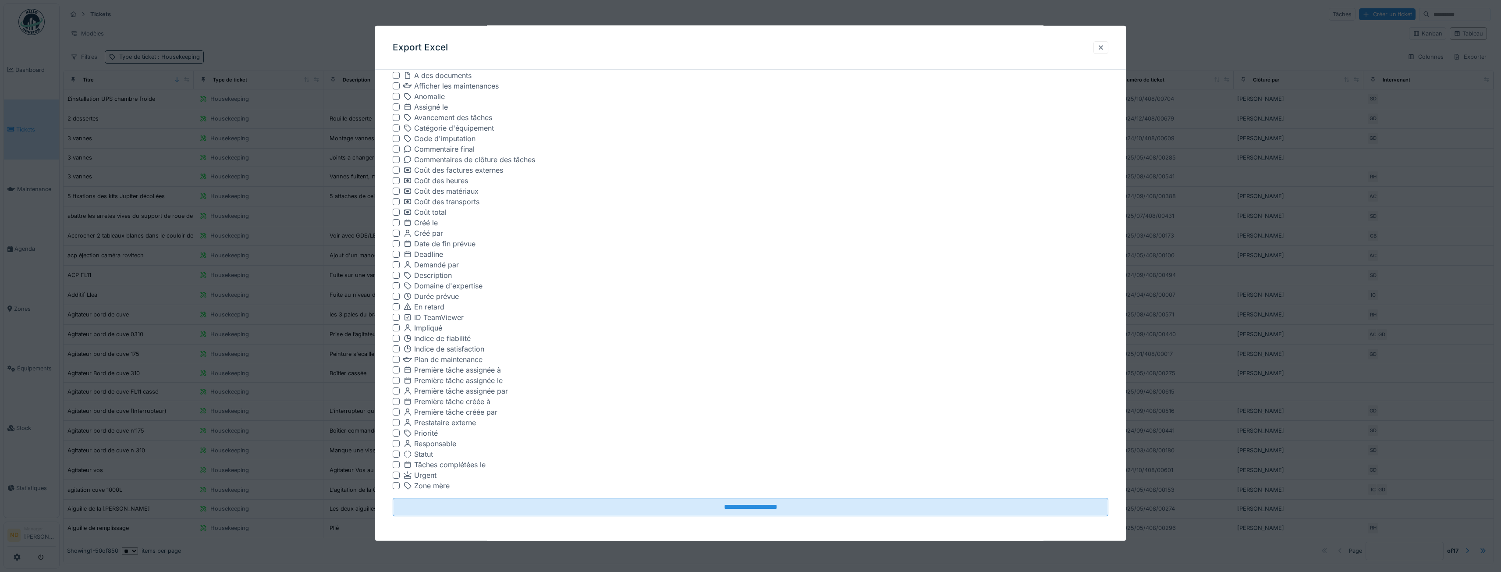
click at [396, 220] on div at bounding box center [396, 222] width 7 height 7
click at [737, 497] on fieldset "Exporter 850 éléments Exporter les couts en centimes Exporter les durées en sec…" at bounding box center [751, 203] width 716 height 642
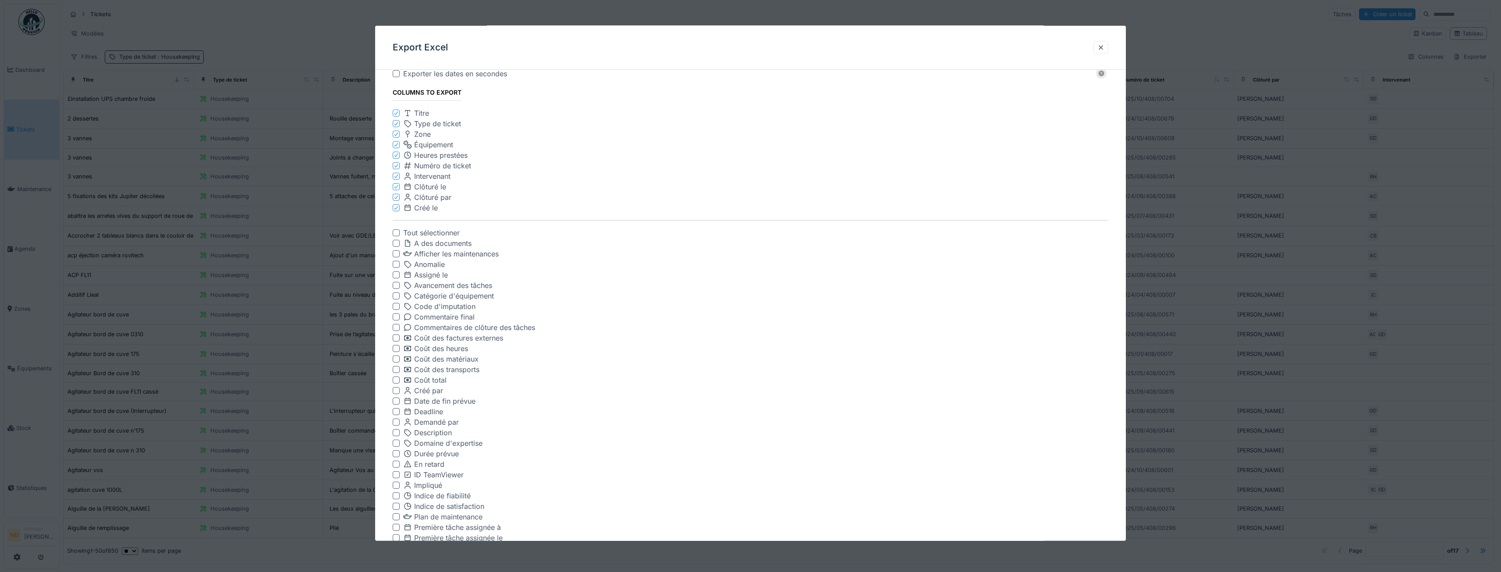
scroll to position [0, 0]
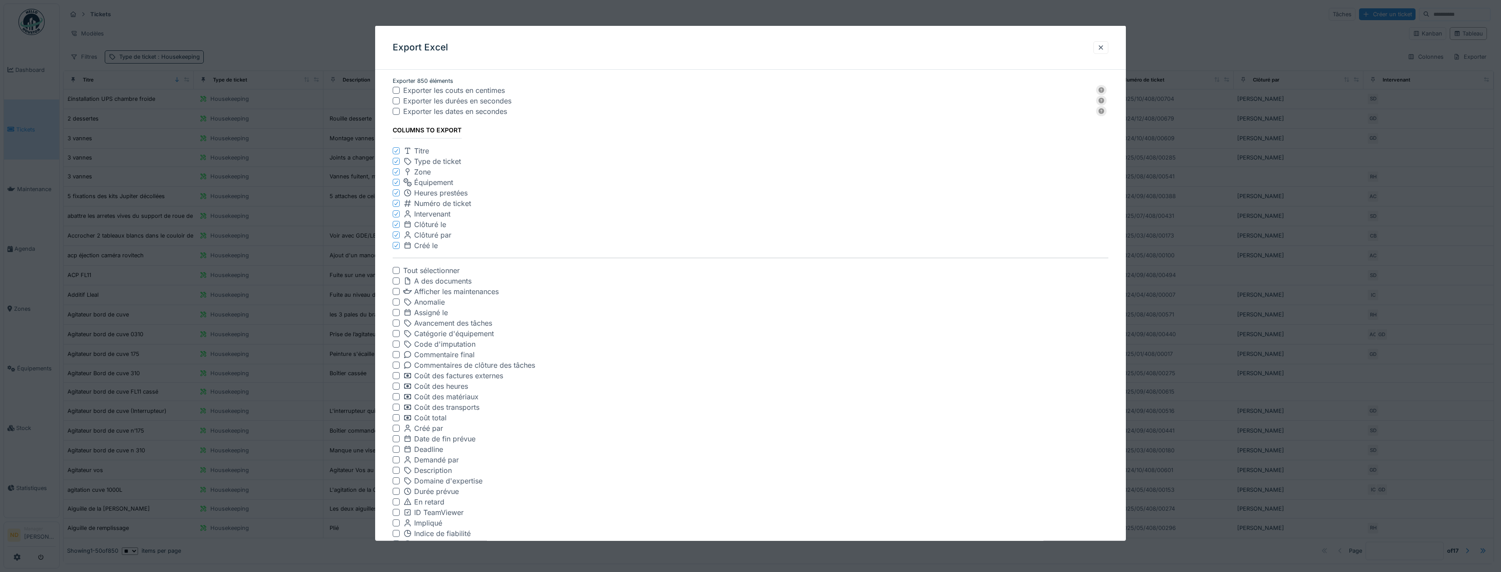
click at [399, 100] on div at bounding box center [396, 100] width 7 height 7
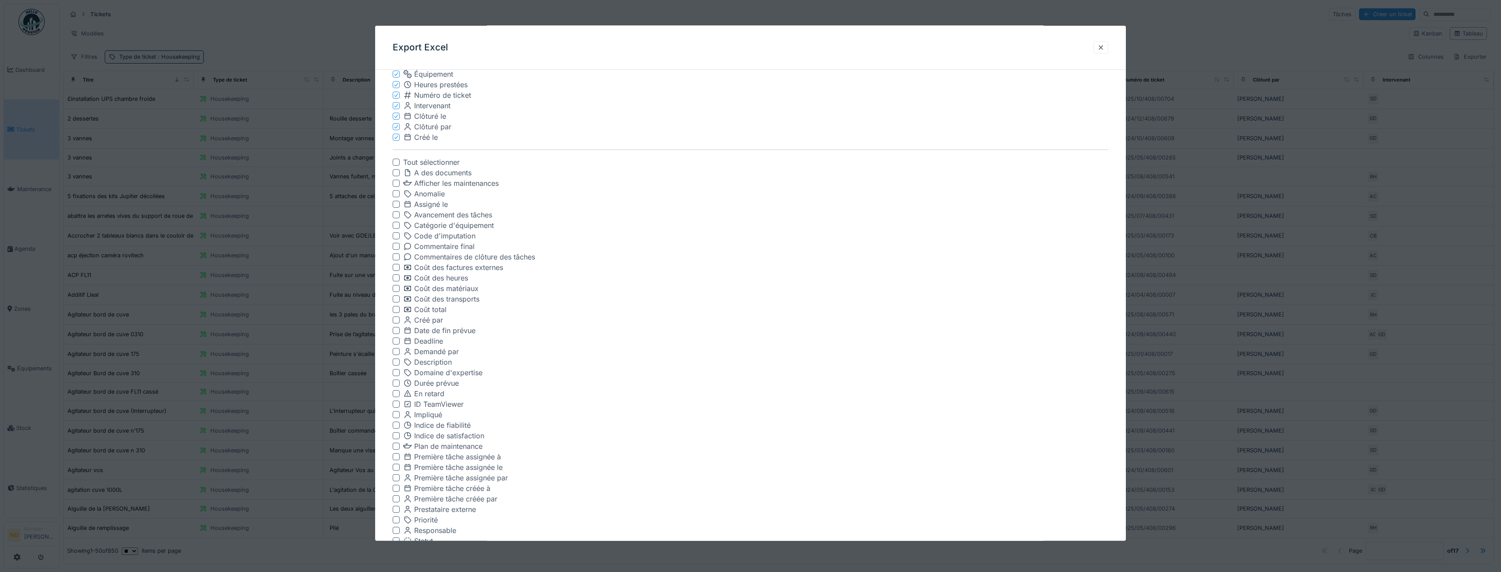
scroll to position [195, 0]
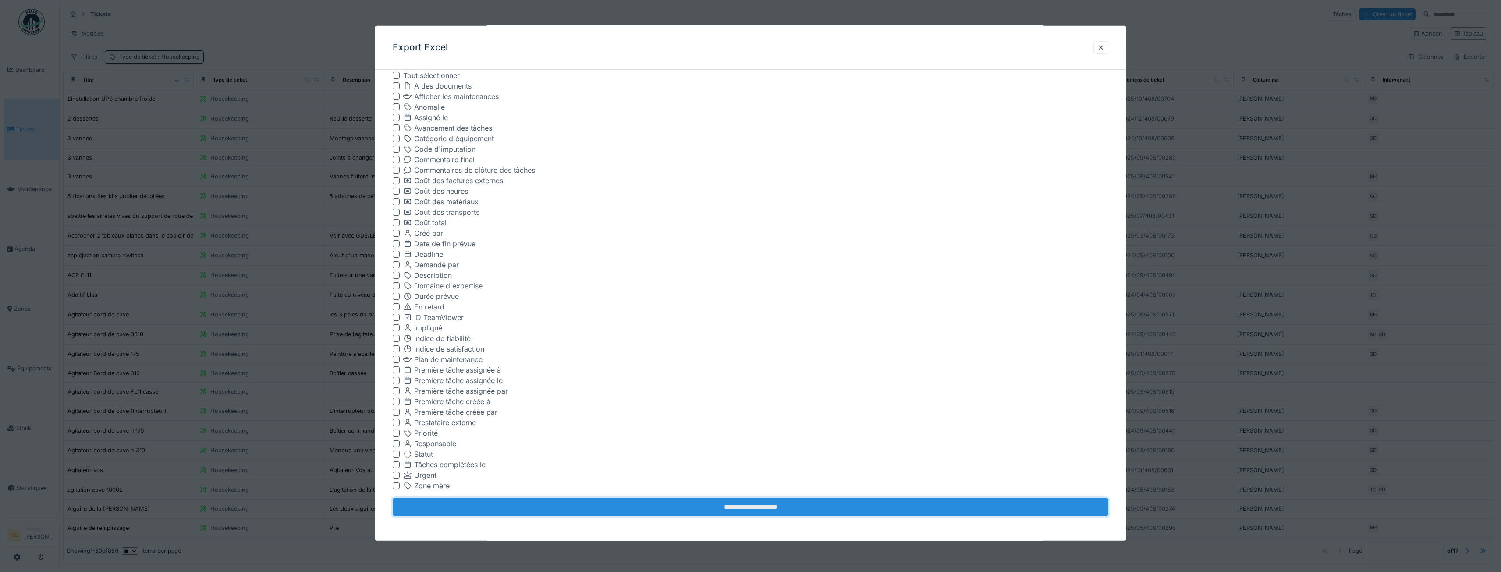
click at [824, 512] on input "**********" at bounding box center [751, 507] width 716 height 18
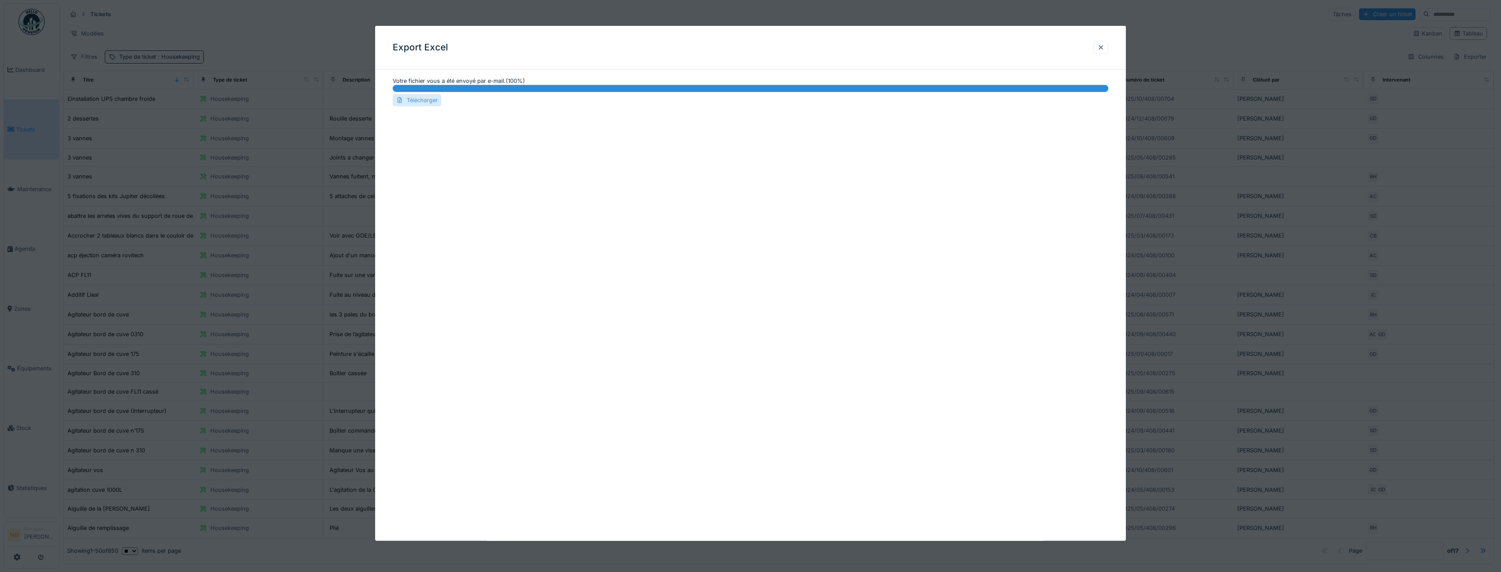
click at [410, 101] on div "Télécharger" at bounding box center [417, 100] width 49 height 12
click at [1099, 46] on div at bounding box center [1100, 47] width 15 height 13
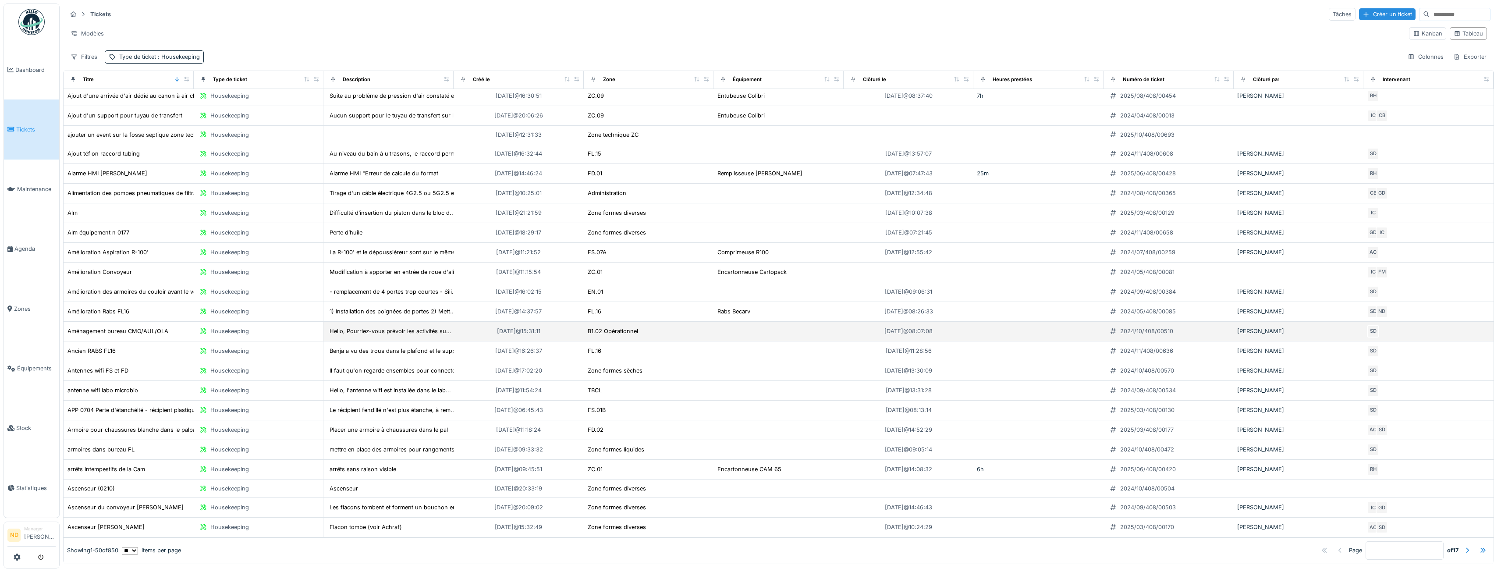
scroll to position [2, 0]
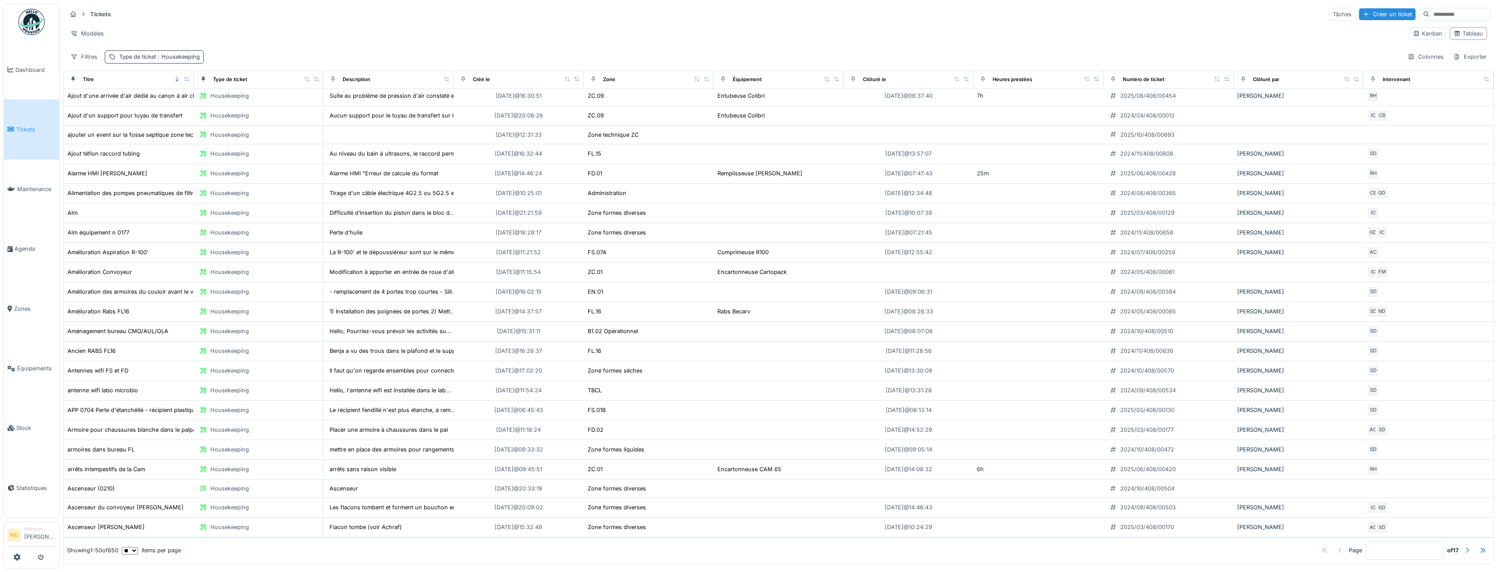
click at [171, 57] on span ": Housekeeping" at bounding box center [178, 56] width 44 height 7
click at [163, 96] on icon at bounding box center [164, 99] width 8 height 6
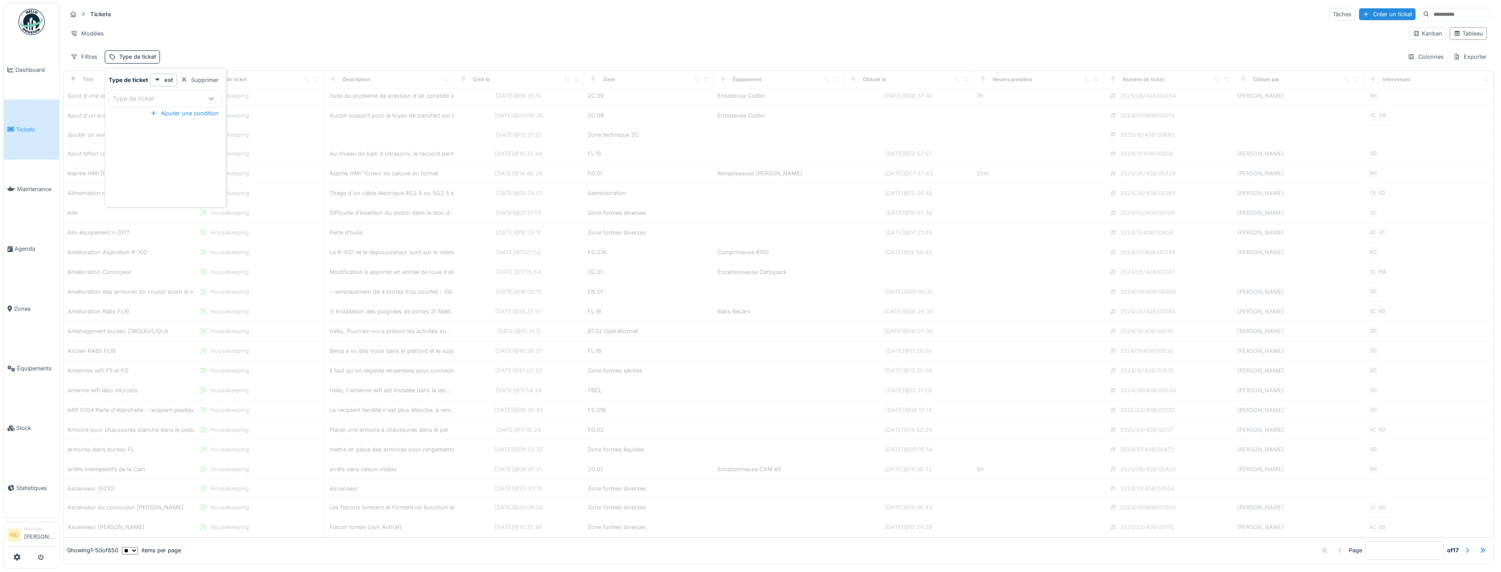
click at [213, 99] on icon at bounding box center [211, 99] width 7 height 6
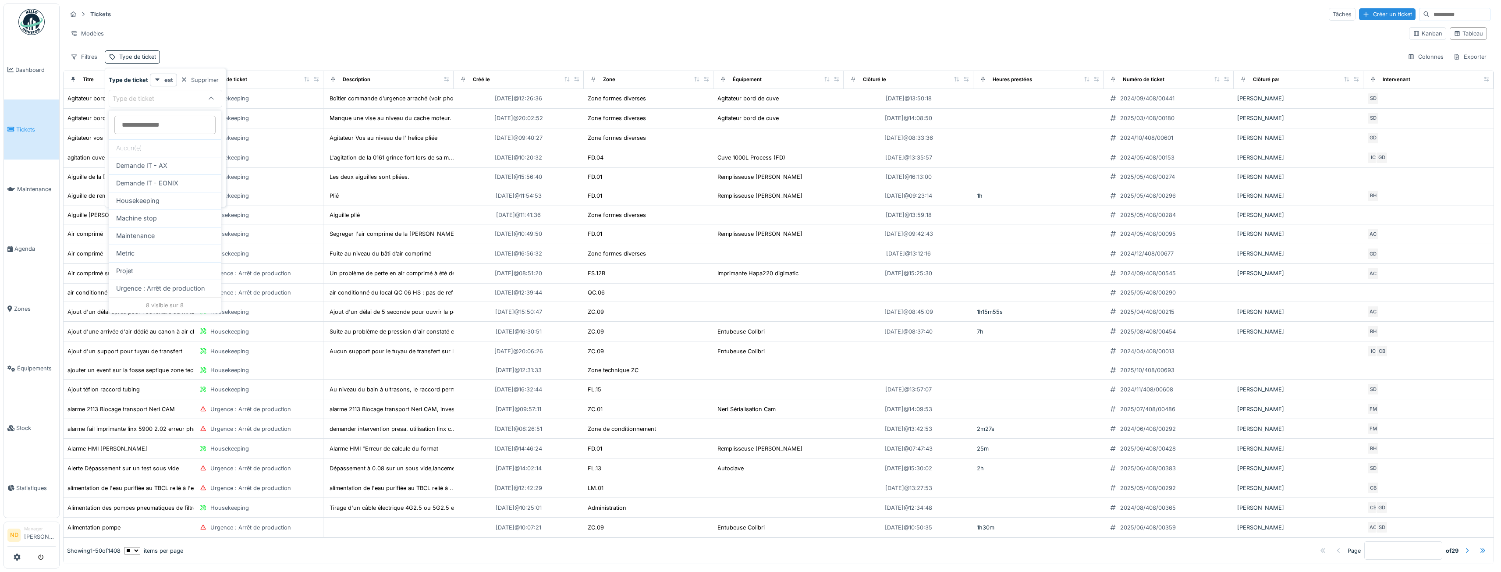
scroll to position [540, 0]
click at [195, 285] on span "Urgence : Arrêt de production" at bounding box center [160, 289] width 89 height 10
type input "***"
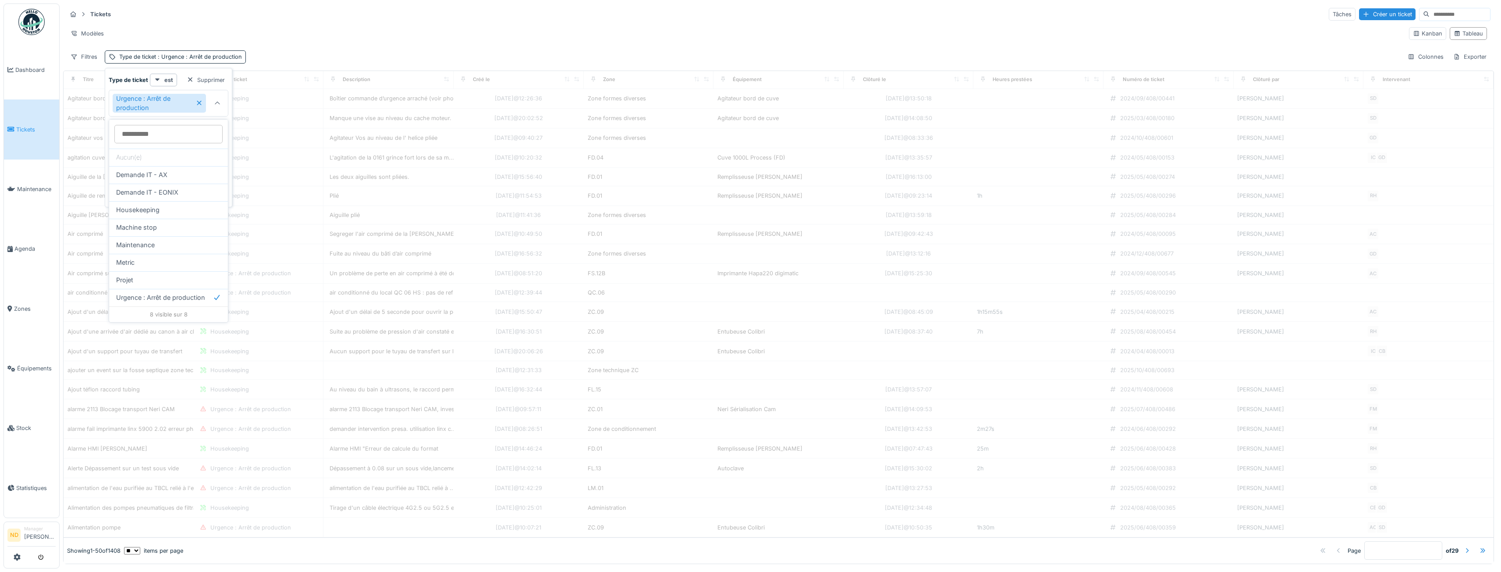
click at [363, 22] on div "Tickets Tâches Créer un ticket Modèles Kanban Tableau Filtres Type de ticket : …" at bounding box center [778, 36] width 1431 height 64
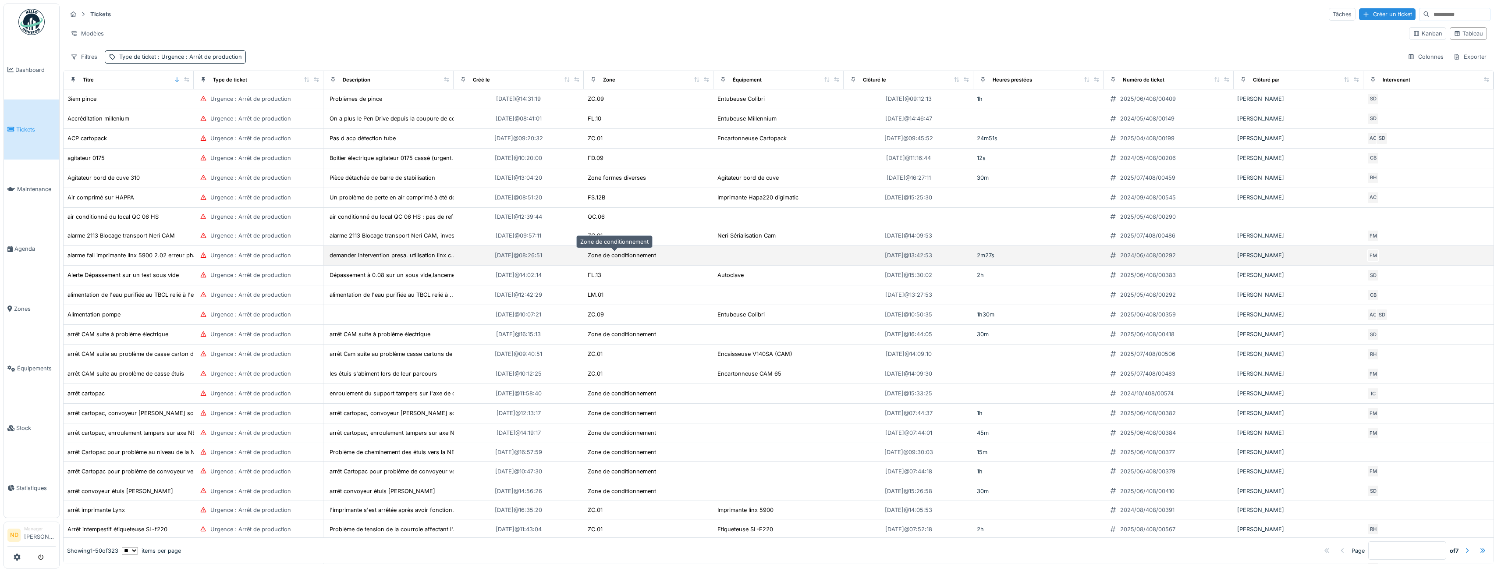
scroll to position [0, 0]
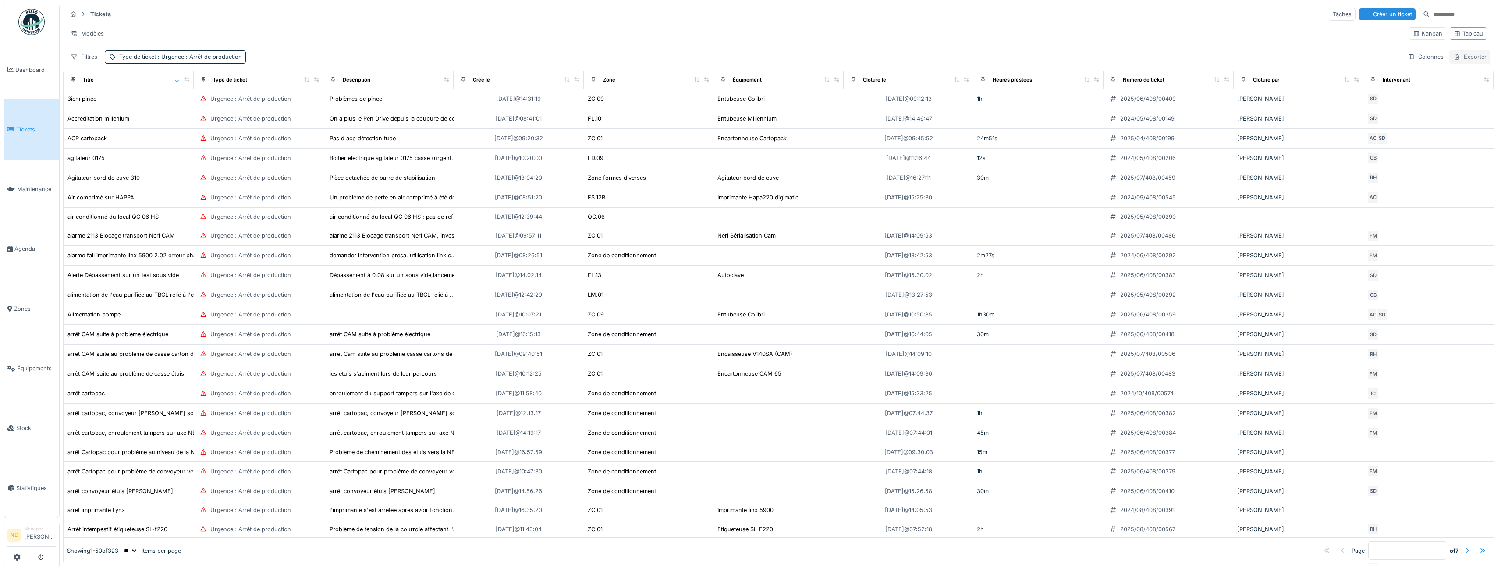
click at [1457, 58] on div "Exporter" at bounding box center [1469, 56] width 41 height 13
click at [1474, 78] on div "Export Excel" at bounding box center [1462, 76] width 49 height 13
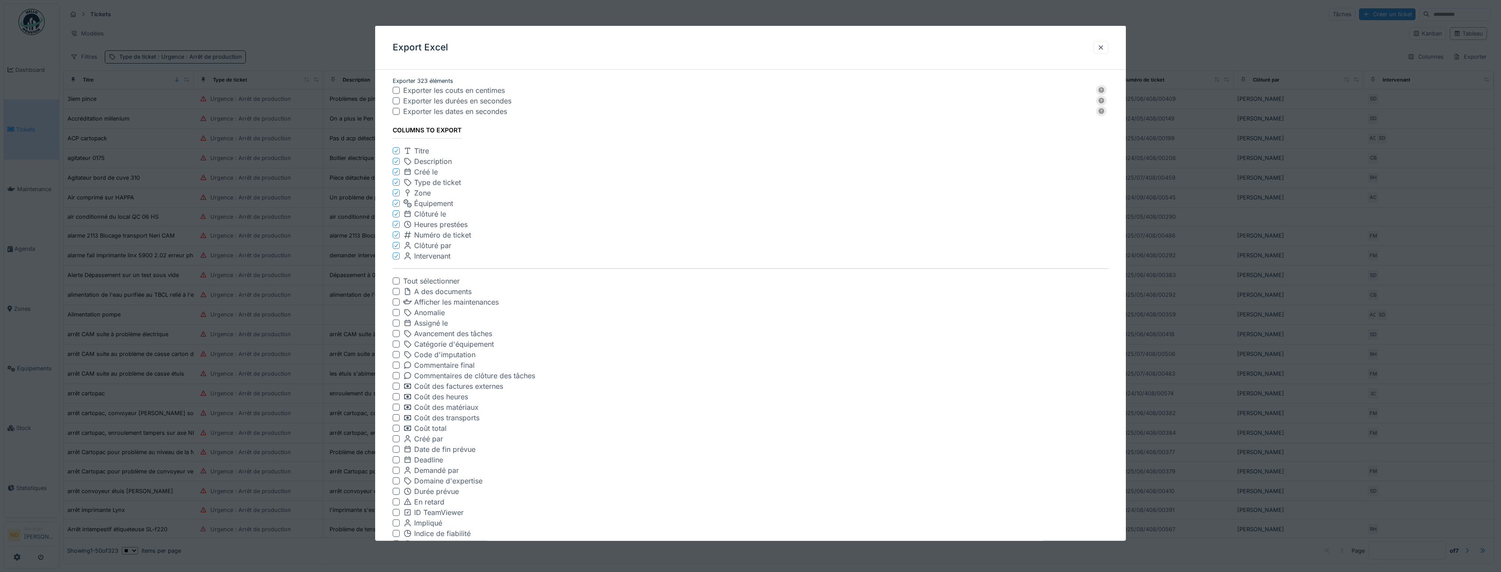
click at [398, 99] on div at bounding box center [396, 100] width 7 height 7
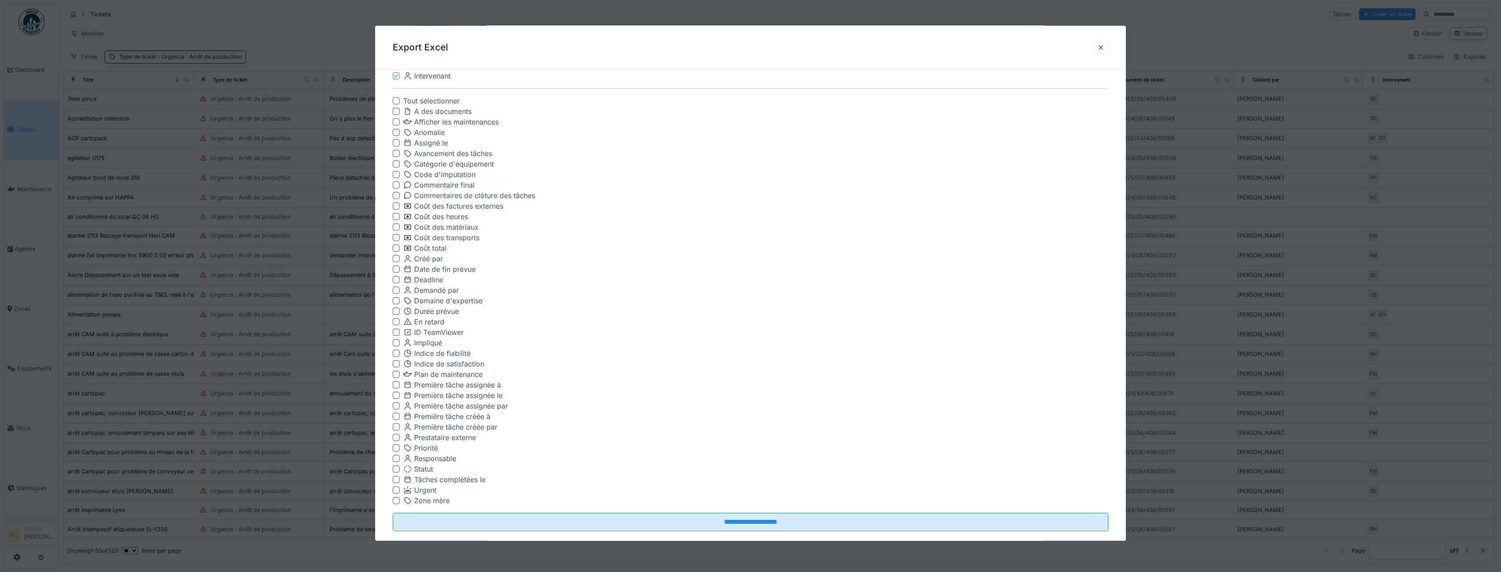
scroll to position [195, 0]
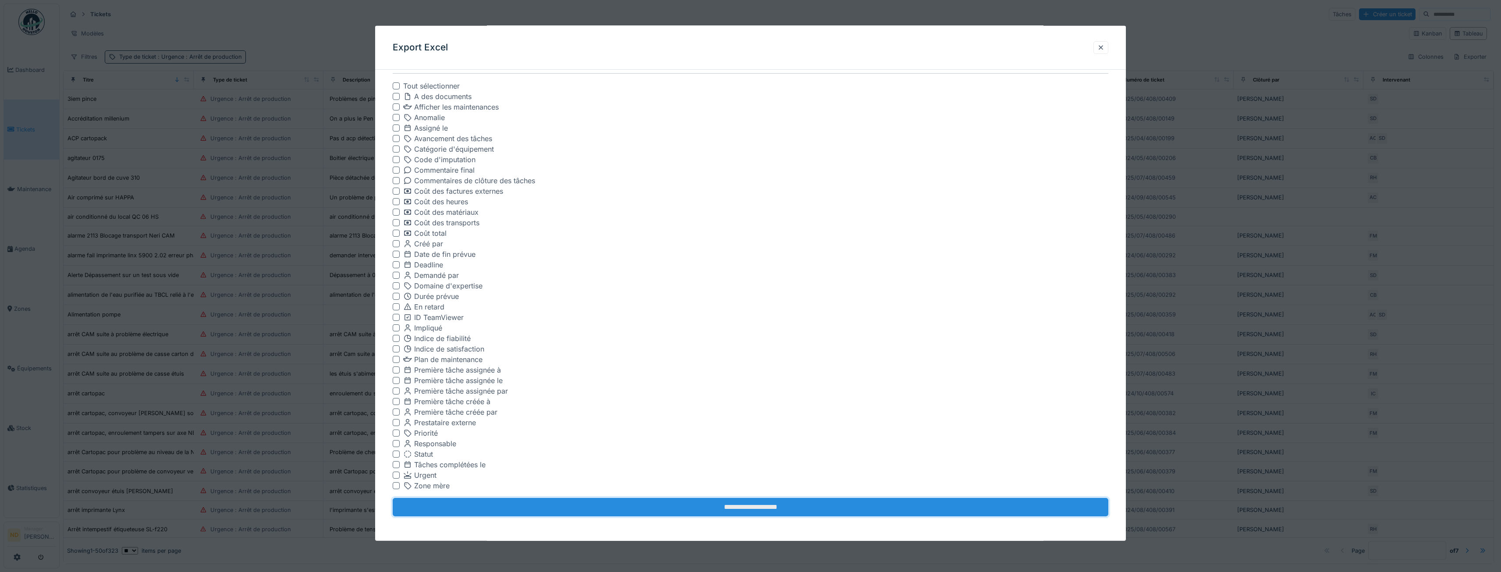
click at [766, 509] on input "**********" at bounding box center [751, 507] width 716 height 18
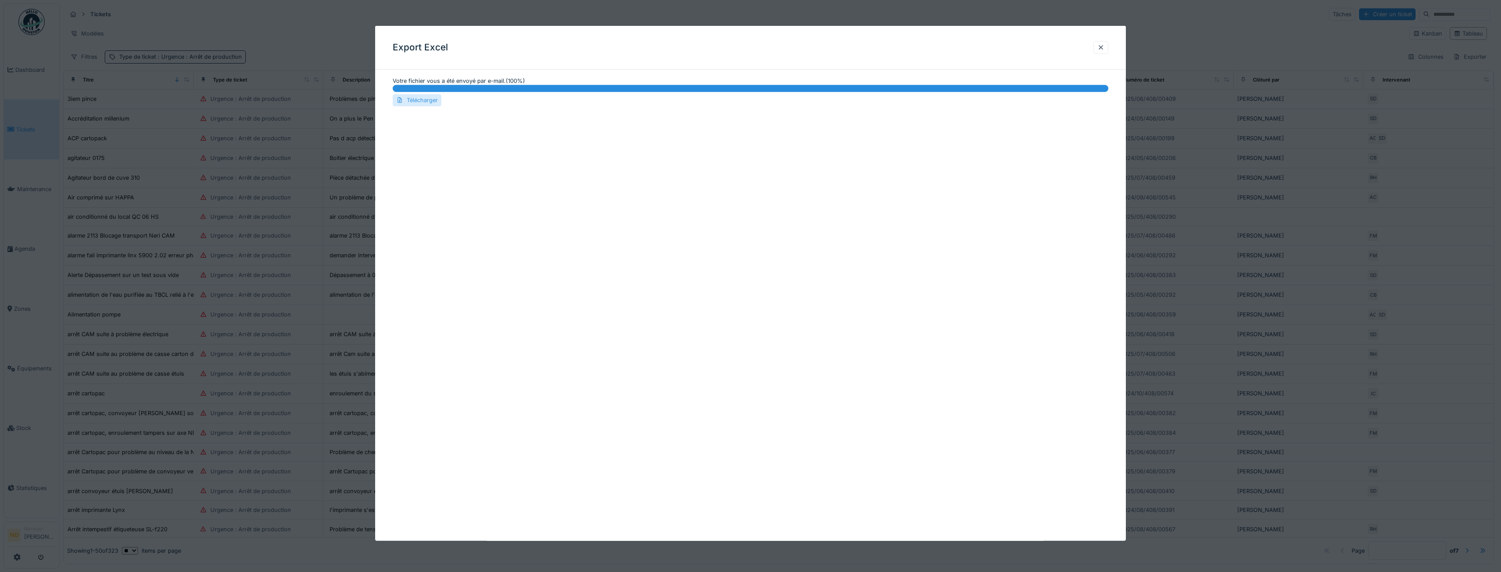
click at [423, 103] on div "Télécharger" at bounding box center [417, 100] width 49 height 12
click at [1102, 49] on div at bounding box center [1100, 47] width 7 height 8
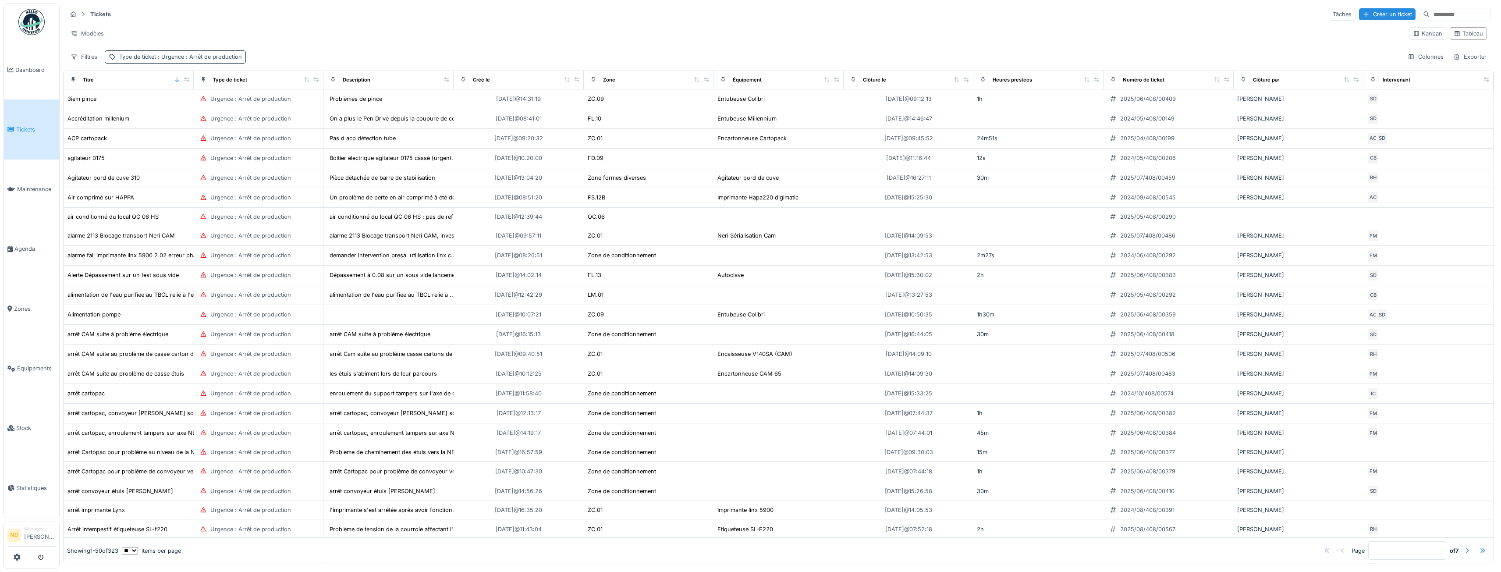
click at [174, 54] on span ": Urgence : Arrêt de production" at bounding box center [199, 56] width 86 height 7
click at [202, 101] on icon at bounding box center [199, 103] width 5 height 5
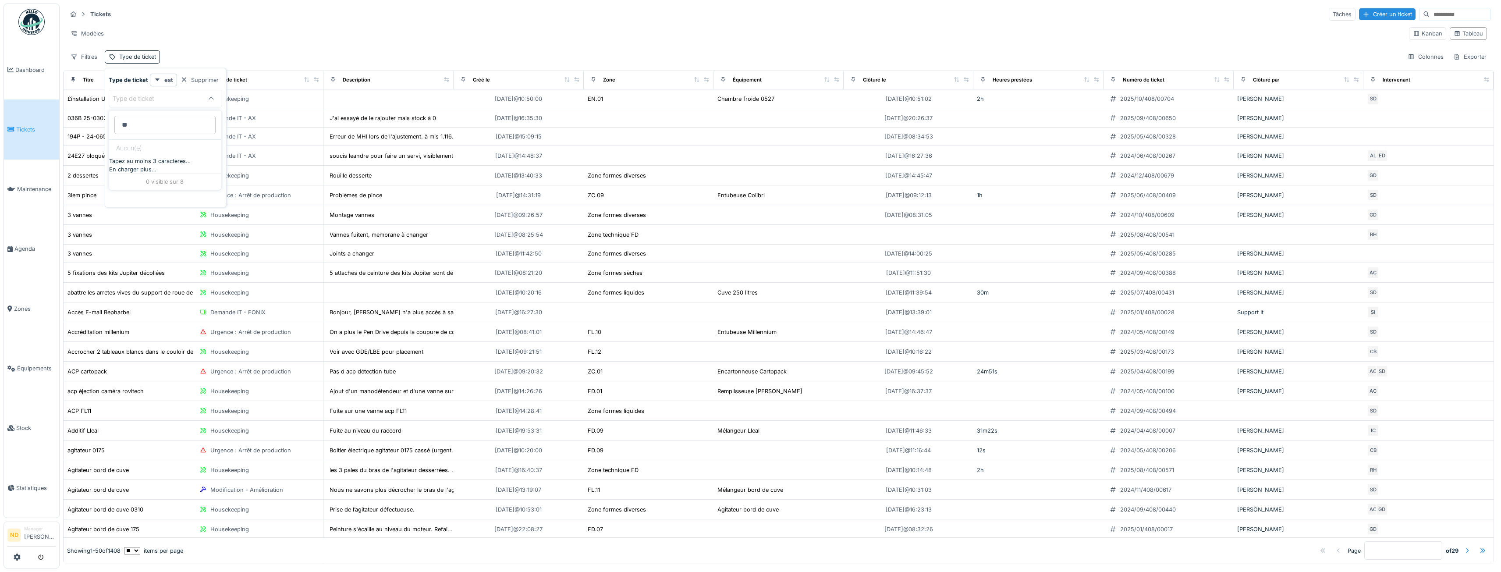
type ticket_M5ODE "*"
type ticket_M5ODE "***"
click at [188, 275] on div "Projet" at bounding box center [165, 271] width 98 height 10
type input "***"
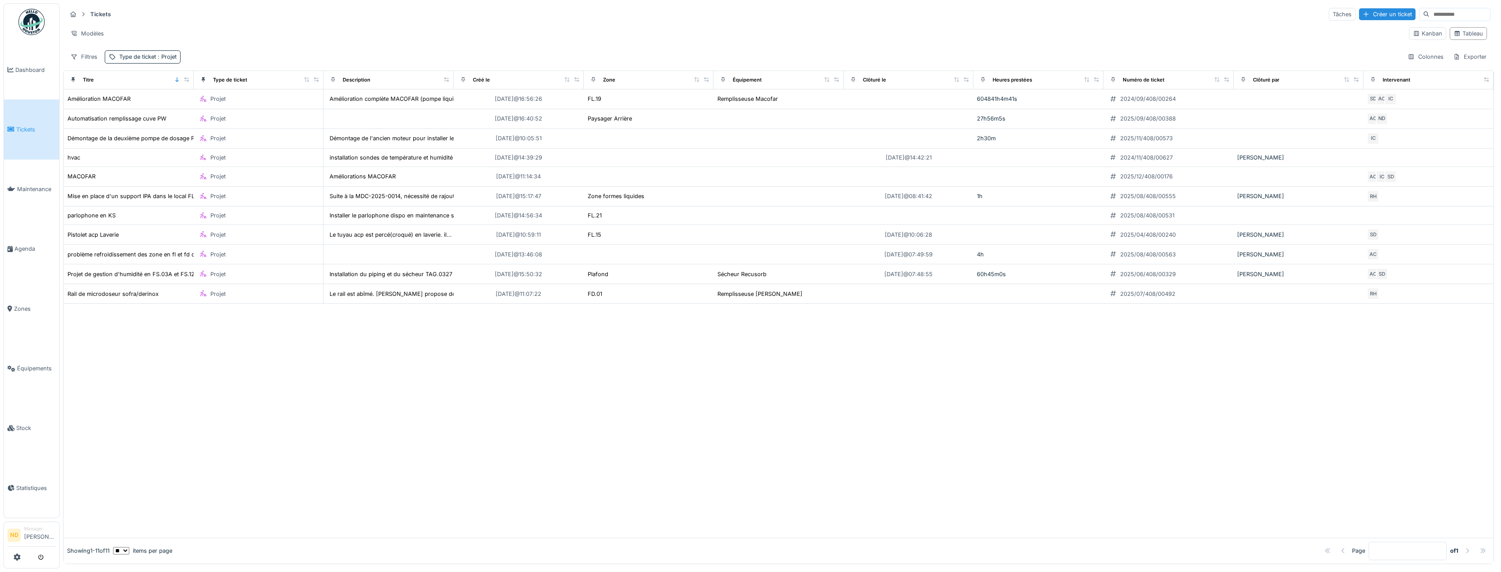
click at [301, 16] on div "Tickets Tâches Créer un ticket" at bounding box center [779, 14] width 1424 height 14
click at [1467, 53] on div "Exporter" at bounding box center [1469, 56] width 41 height 13
click at [1206, 321] on div at bounding box center [779, 421] width 1430 height 234
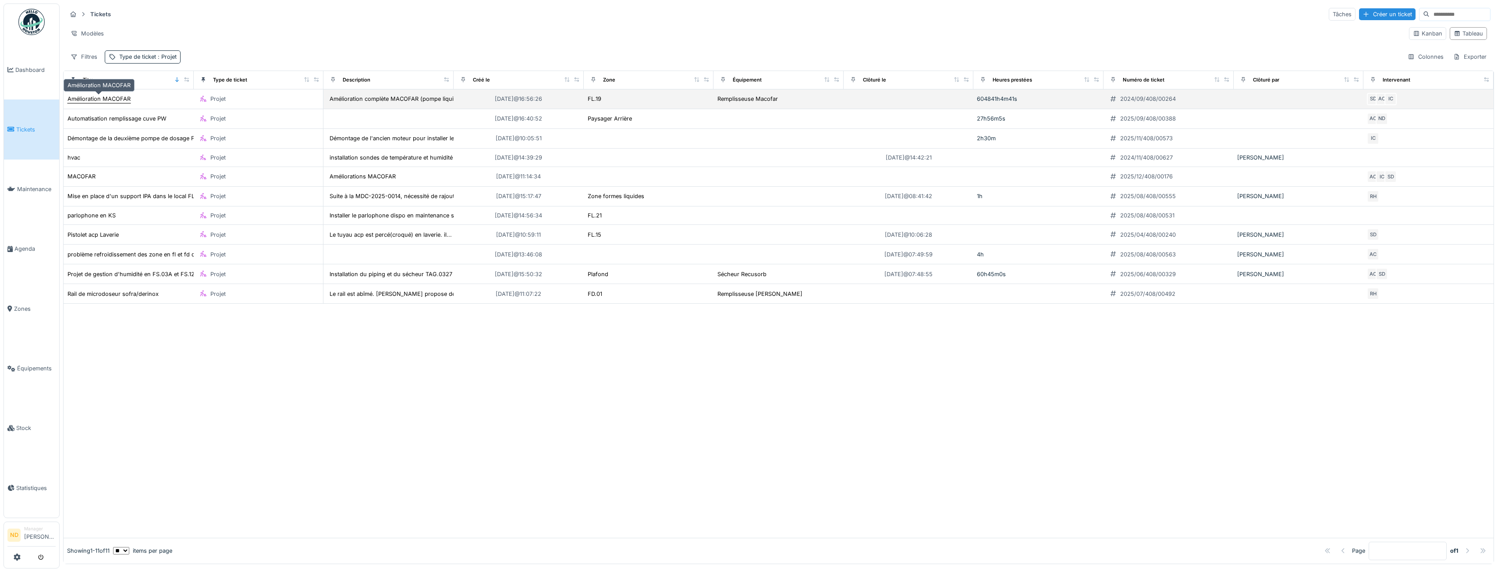
click at [117, 96] on div "Amélioration MACOFAR" at bounding box center [98, 99] width 63 height 8
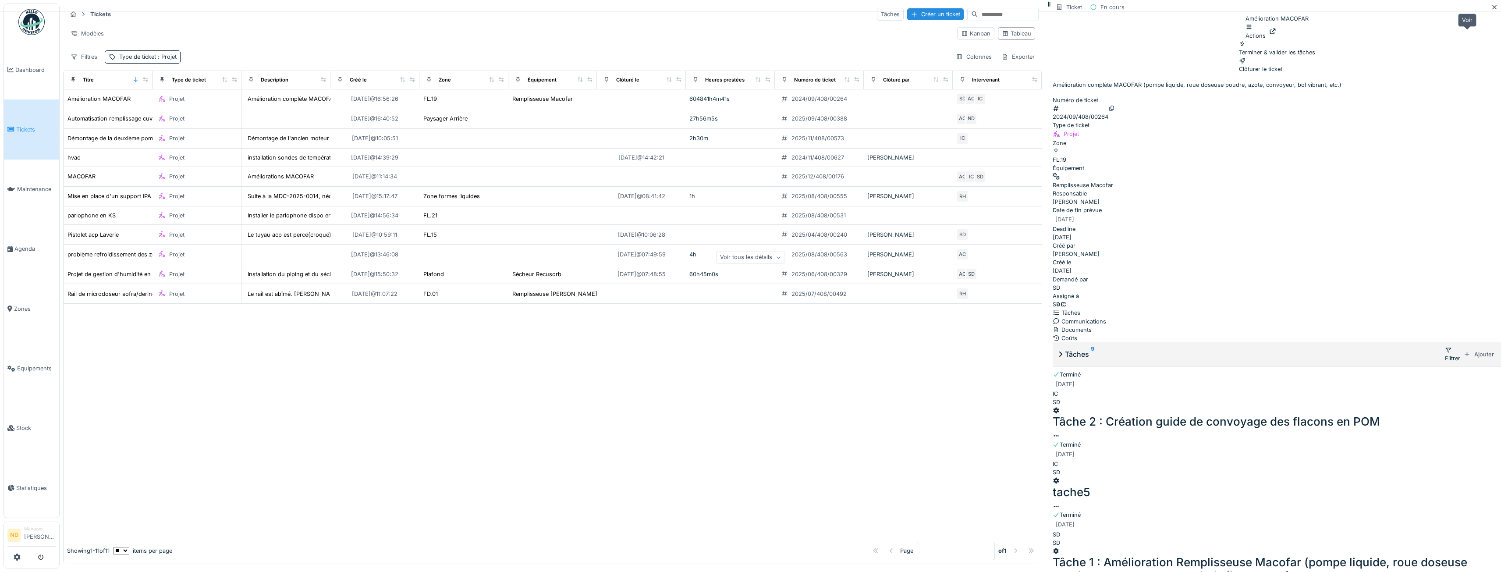
click at [1276, 34] on icon at bounding box center [1272, 31] width 7 height 6
click at [996, 365] on div at bounding box center [553, 421] width 978 height 234
click at [771, 98] on div "604841h4m41s" at bounding box center [730, 99] width 82 height 8
click at [1015, 462] on div at bounding box center [553, 421] width 978 height 234
click at [1492, 9] on icon at bounding box center [1494, 7] width 4 height 4
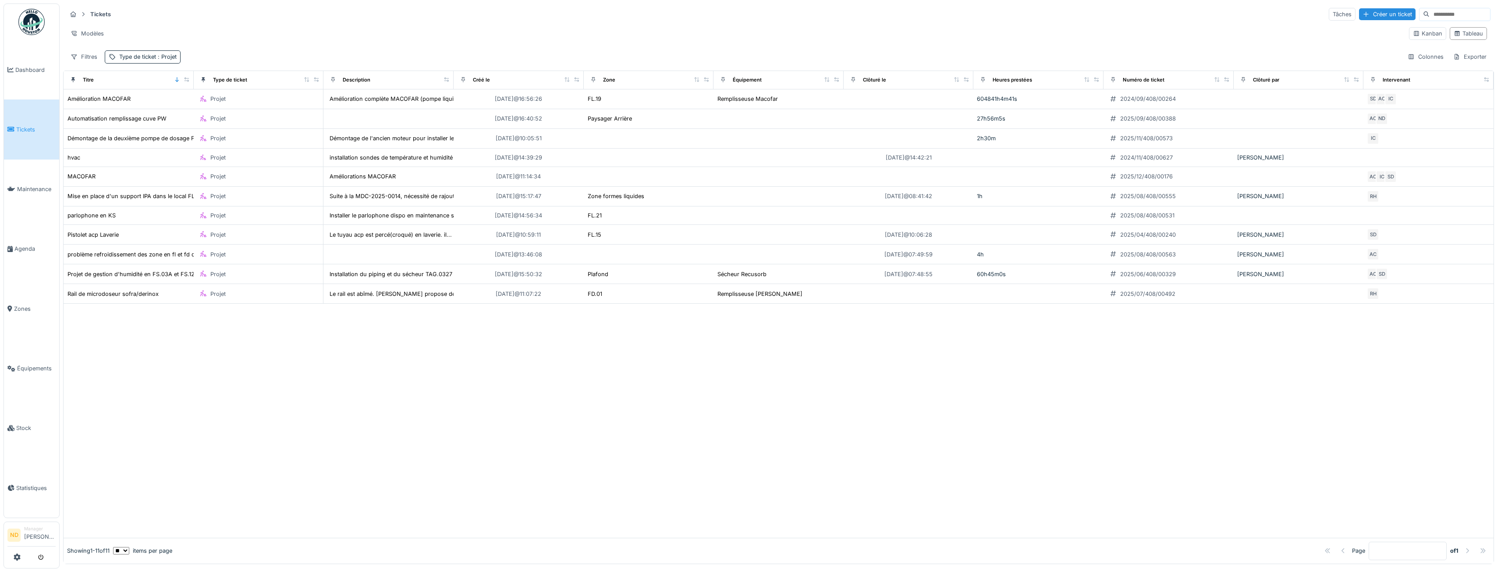
click at [859, 382] on div at bounding box center [779, 421] width 1430 height 234
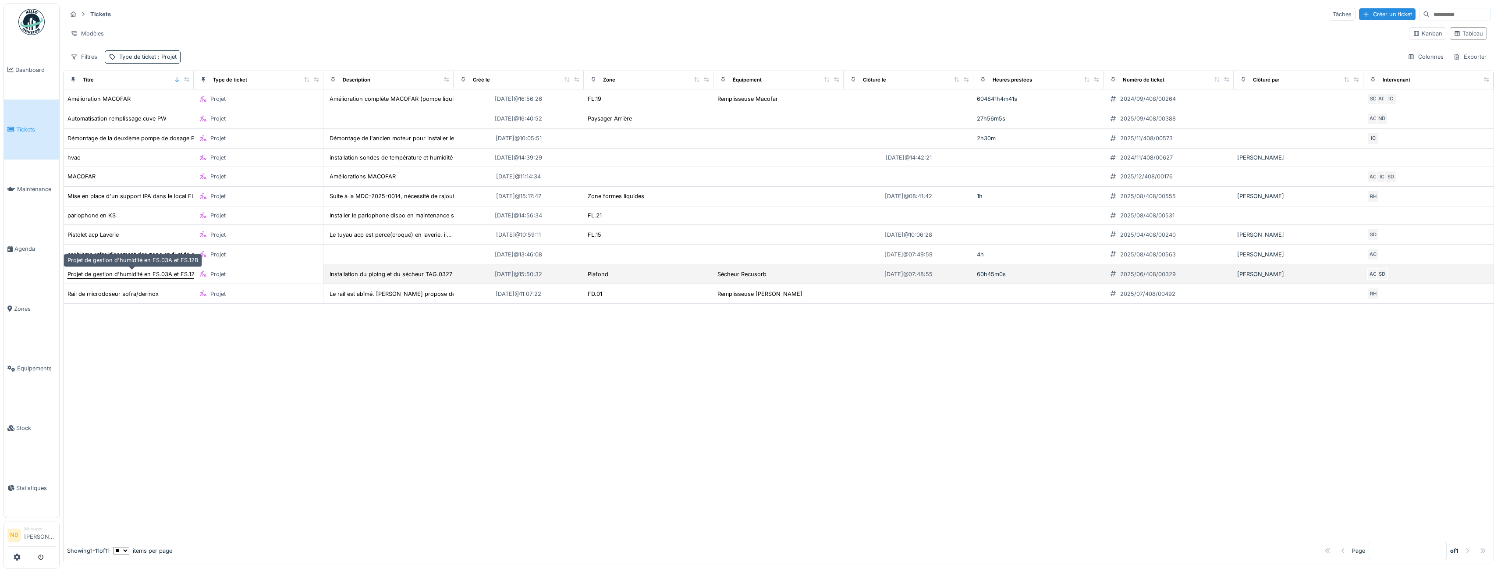
click at [146, 272] on div "Projet de gestion d'humidité en FS.03A et FS.12B" at bounding box center [132, 274] width 131 height 8
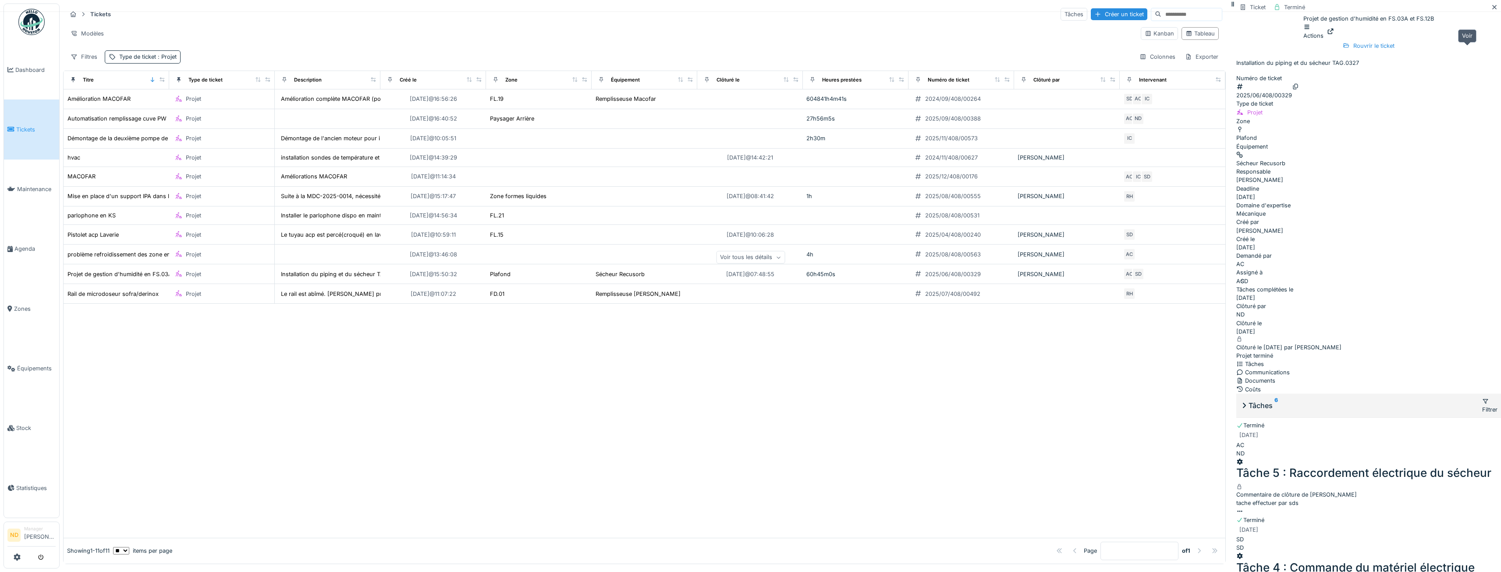
click at [1334, 34] on icon at bounding box center [1330, 31] width 7 height 6
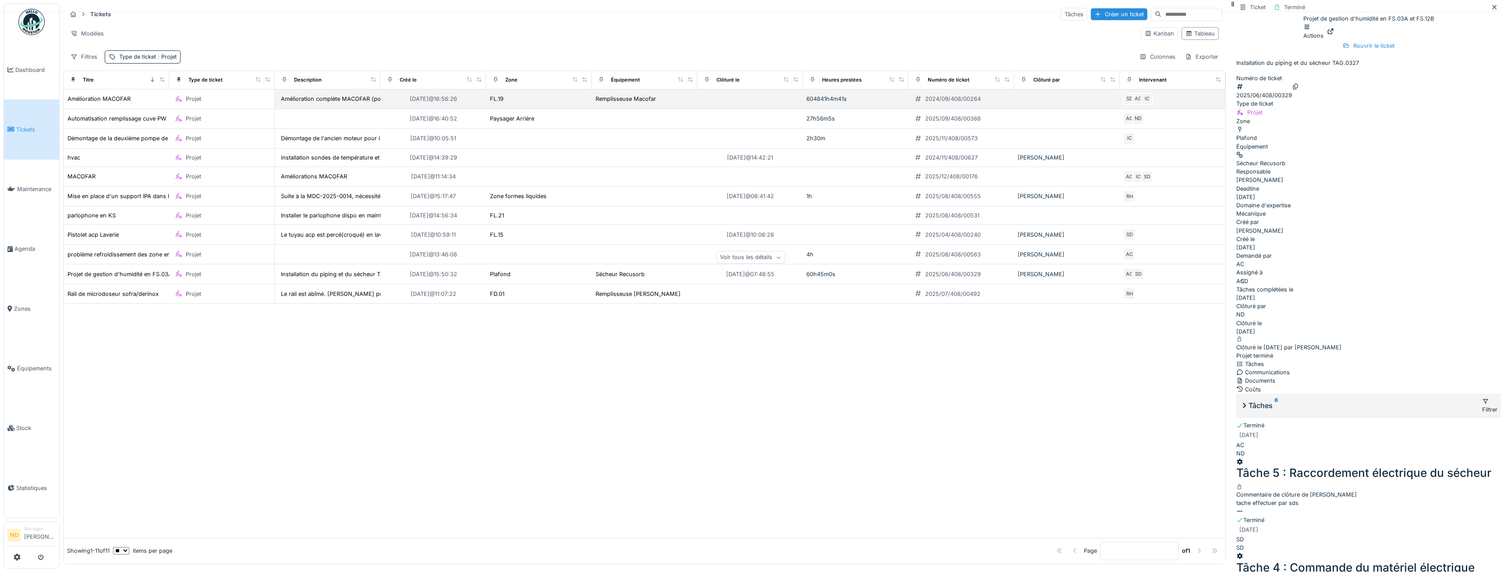
click at [878, 95] on div "604841h4m41s" at bounding box center [855, 99] width 99 height 8
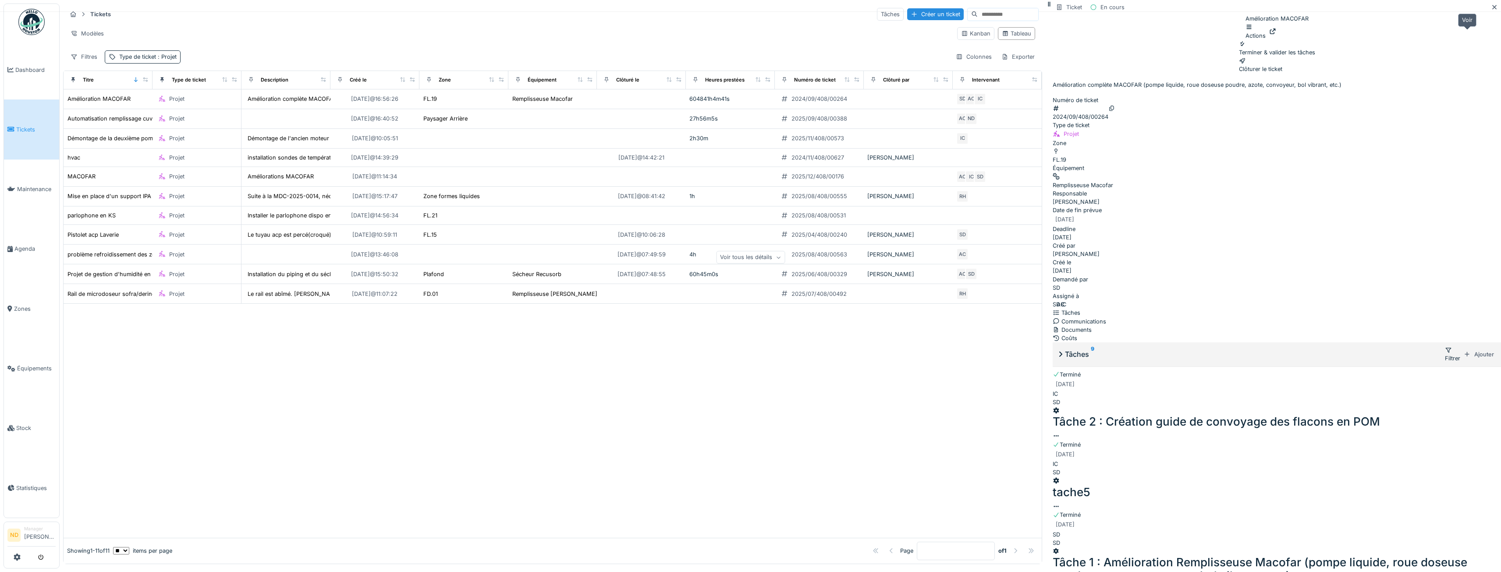
click at [1275, 34] on icon at bounding box center [1272, 31] width 6 height 6
click at [1492, 9] on icon at bounding box center [1494, 7] width 4 height 4
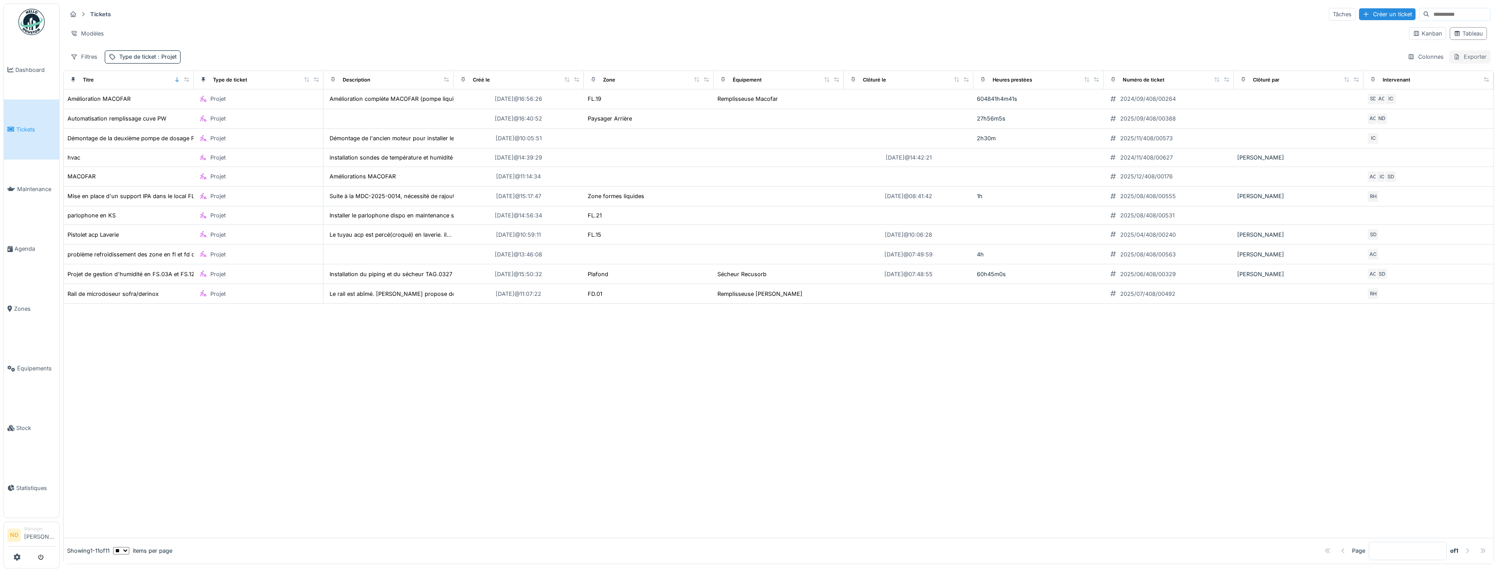
click at [1456, 58] on div "Exporter" at bounding box center [1469, 56] width 41 height 13
click at [1480, 78] on div "Export Excel" at bounding box center [1462, 76] width 49 height 13
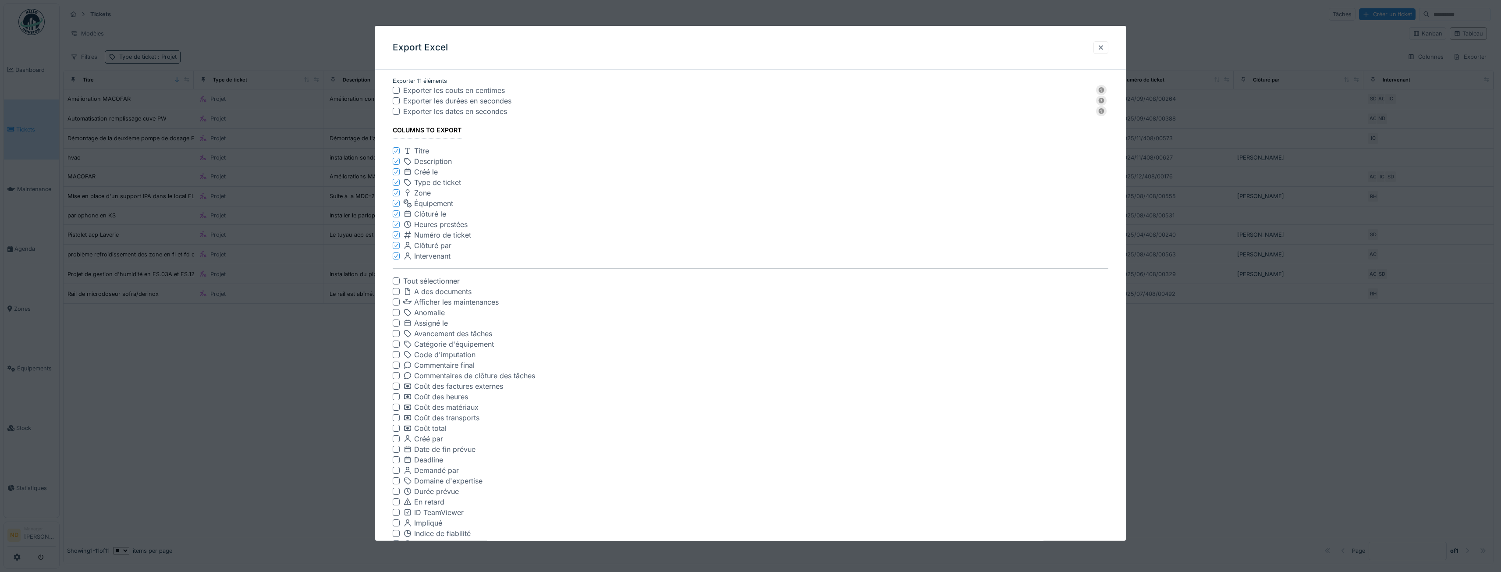
click at [496, 101] on div "Exporter les durées en secondes" at bounding box center [747, 101] width 688 height 11
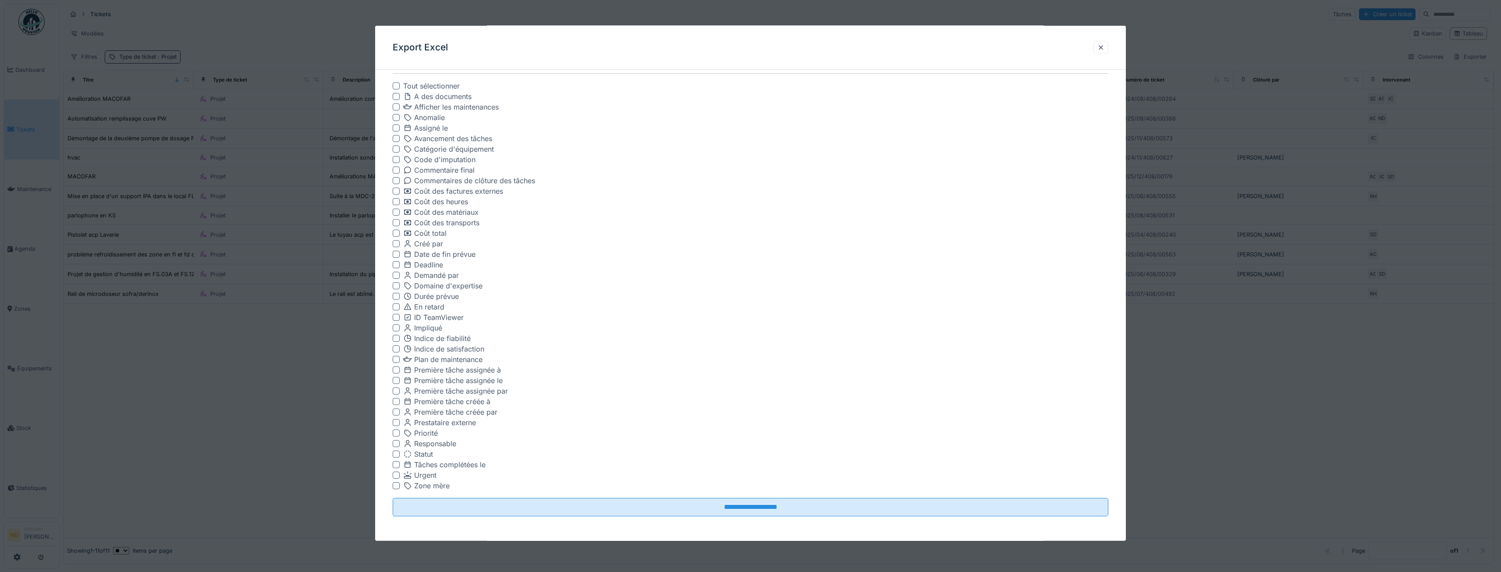
scroll to position [2, 0]
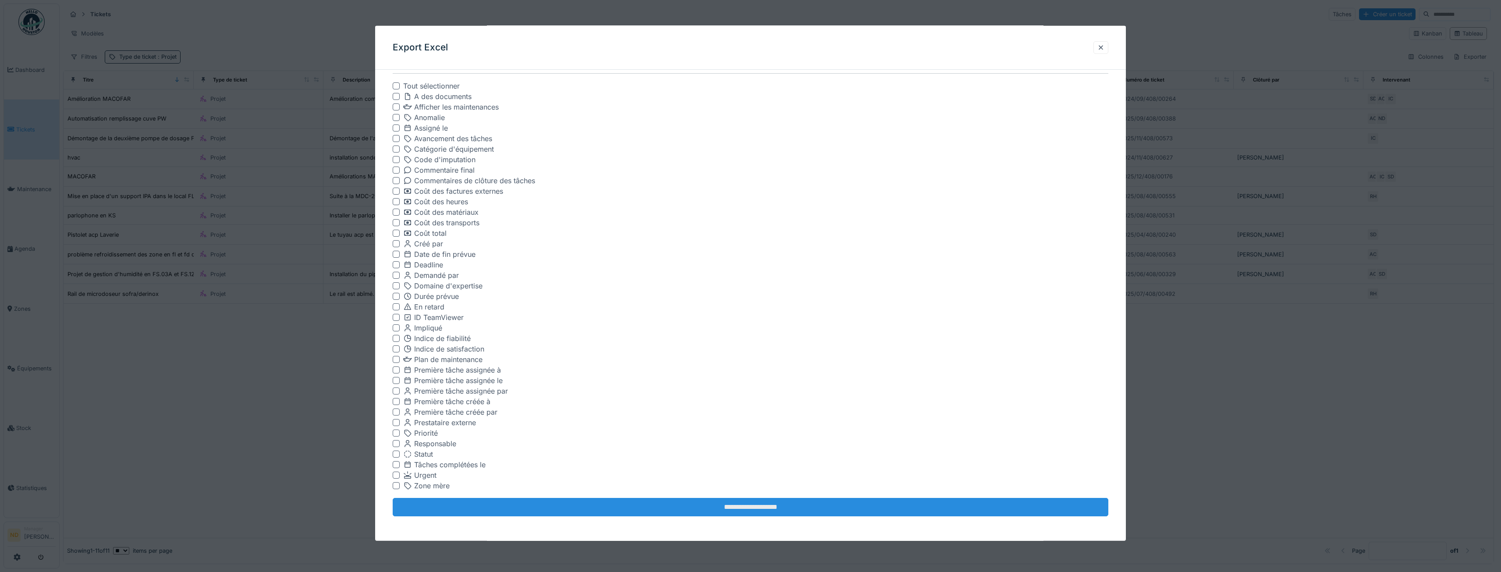
click at [781, 503] on input "**********" at bounding box center [751, 507] width 716 height 18
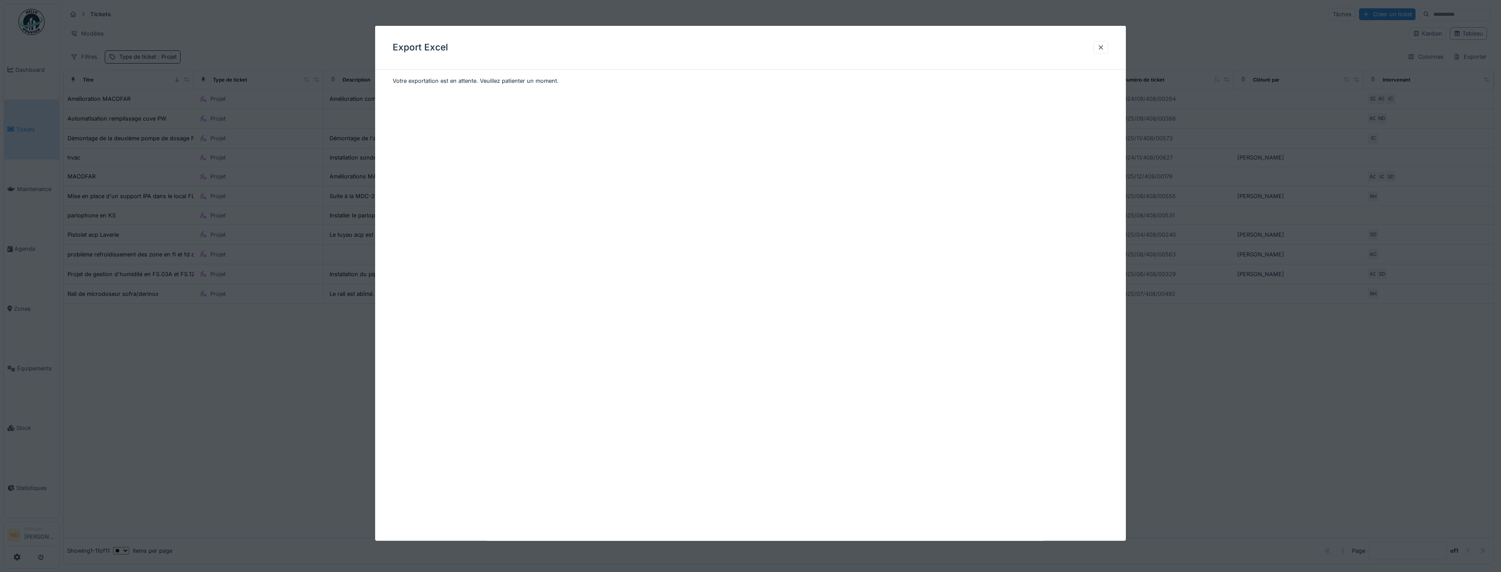
scroll to position [0, 0]
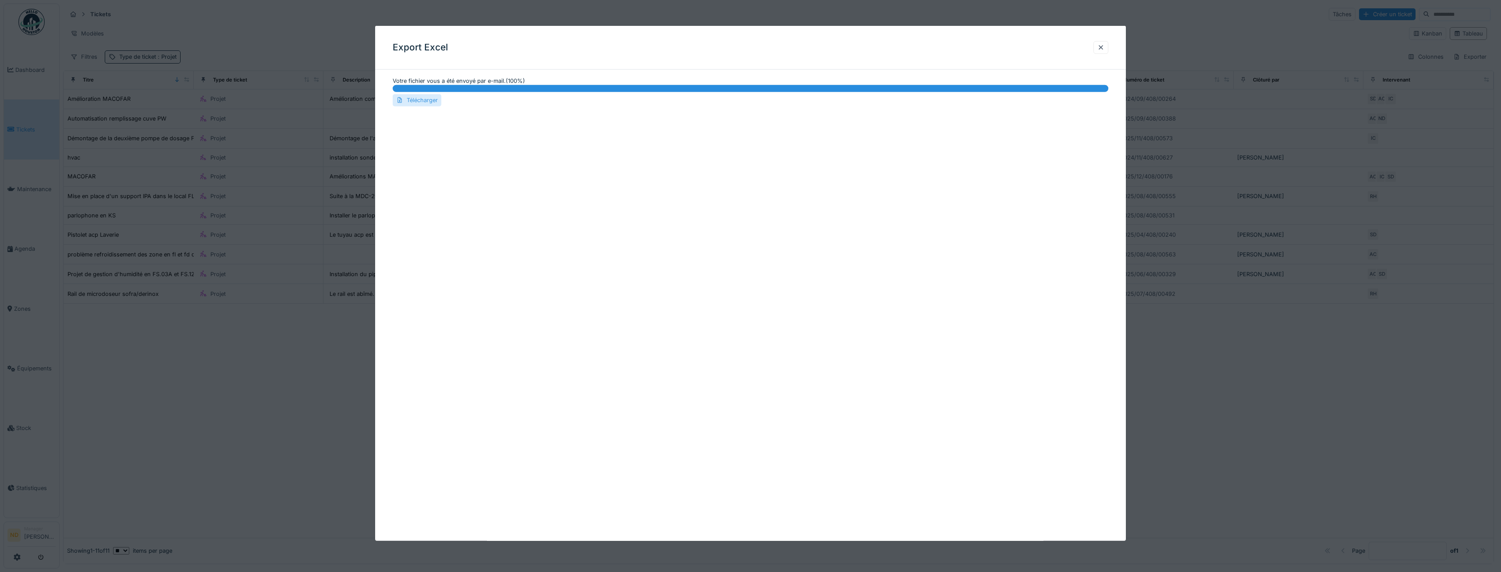
click at [418, 99] on div "Télécharger" at bounding box center [417, 100] width 49 height 12
drag, startPoint x: 1106, startPoint y: 46, endPoint x: 1143, endPoint y: 31, distance: 40.4
click at [1104, 46] on div at bounding box center [1100, 47] width 7 height 8
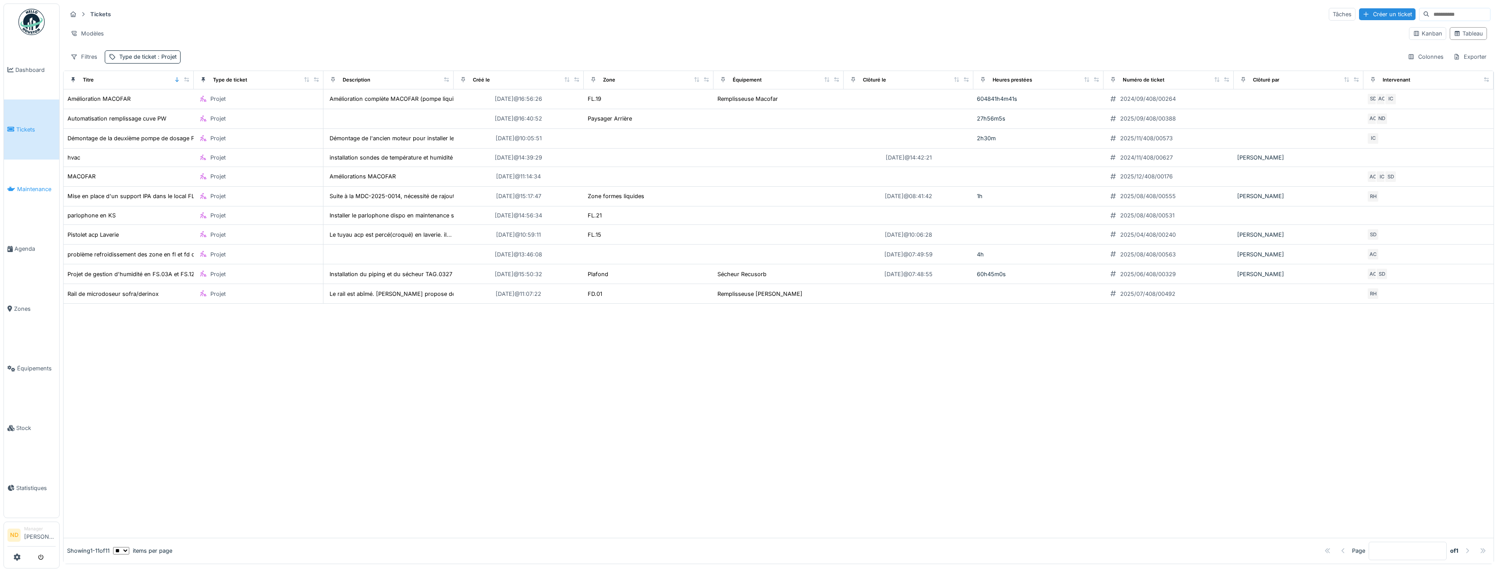
click at [35, 187] on span "Maintenance" at bounding box center [36, 189] width 39 height 8
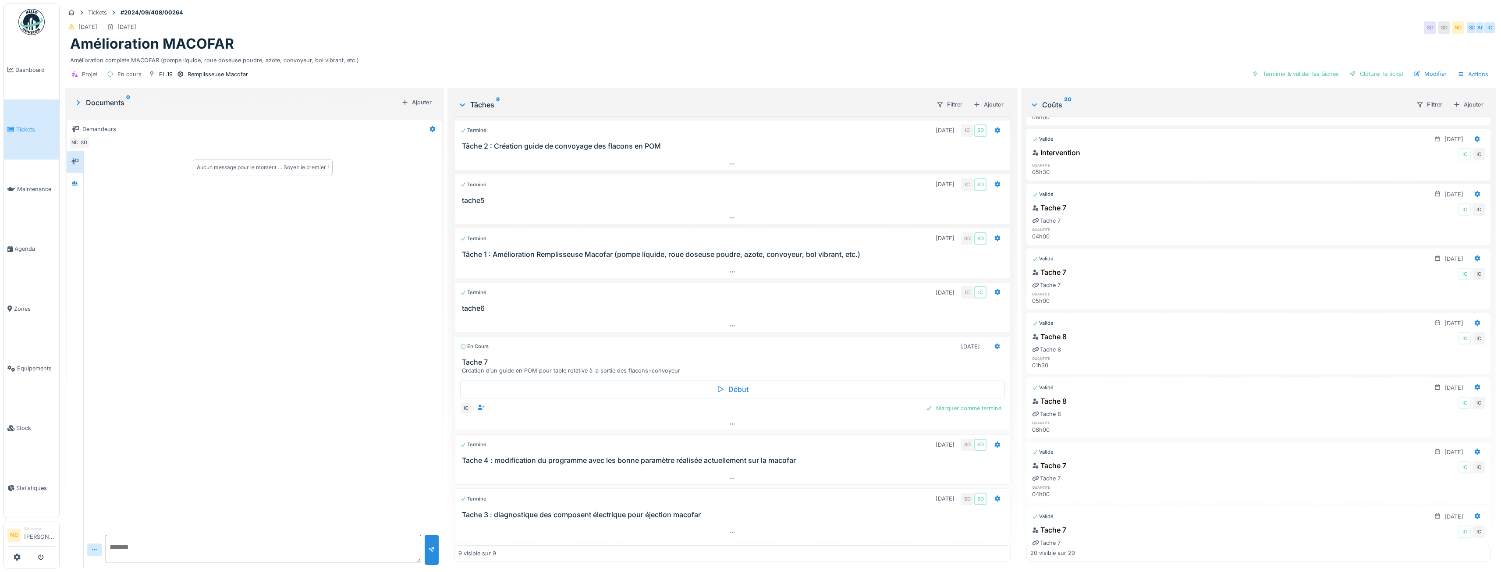
scroll to position [770, 0]
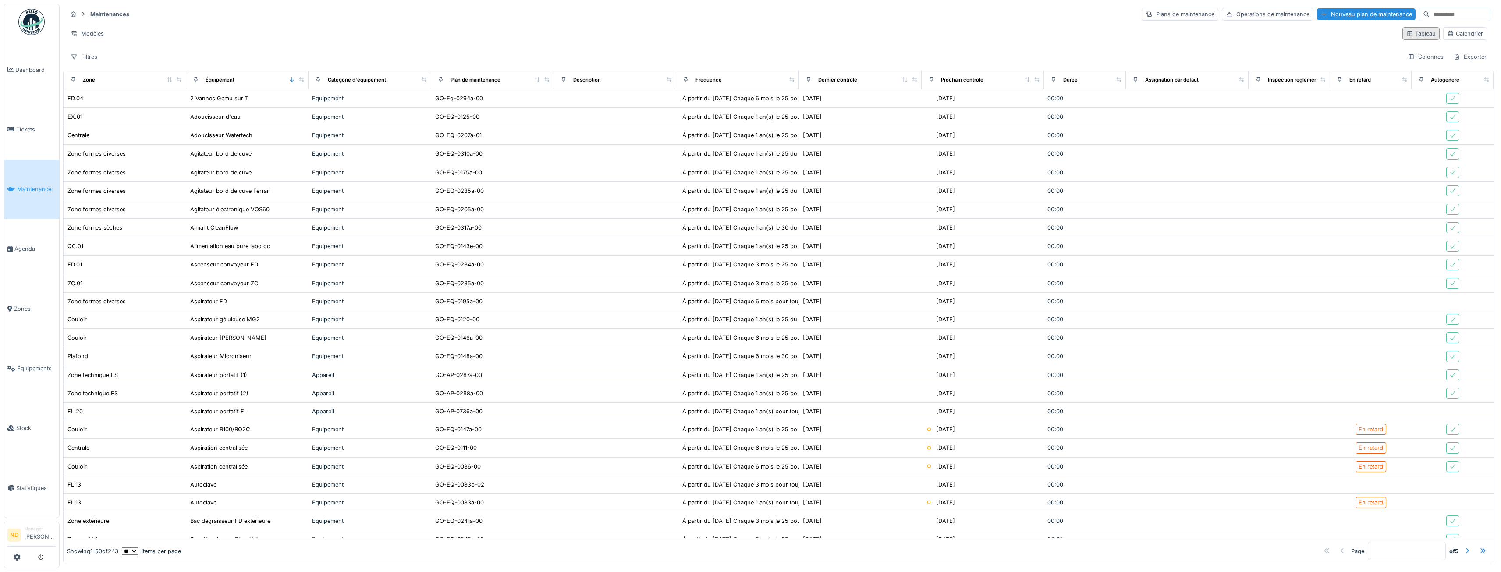
click at [1407, 35] on icon at bounding box center [1409, 33] width 5 height 5
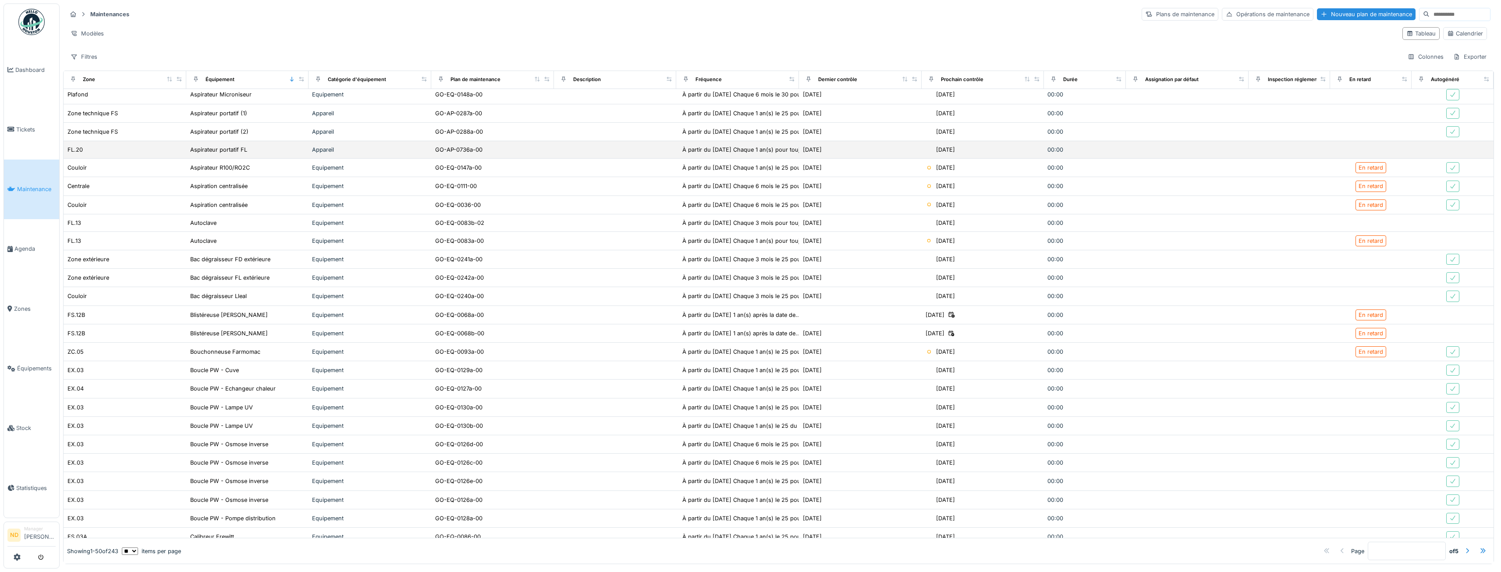
scroll to position [263, 0]
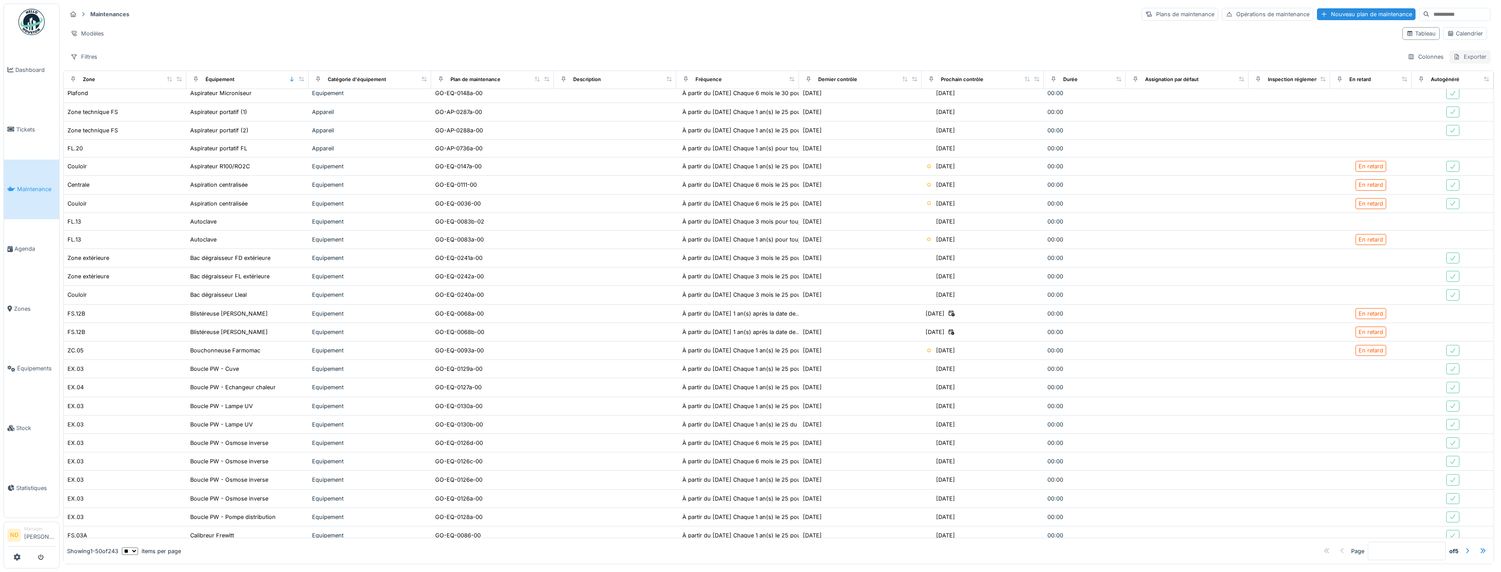
click at [1460, 60] on div "Exporter" at bounding box center [1469, 56] width 41 height 13
click at [1477, 71] on div "Export Excel" at bounding box center [1462, 76] width 49 height 13
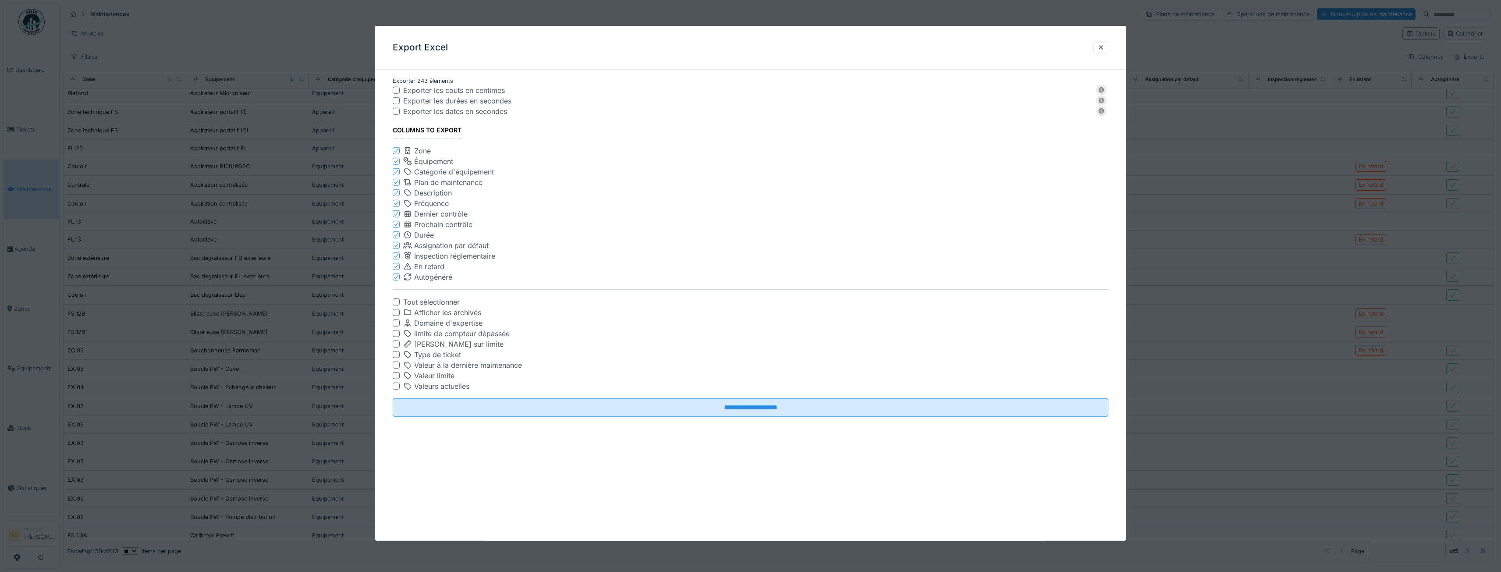
click at [396, 101] on div at bounding box center [396, 100] width 7 height 7
click at [1098, 46] on div at bounding box center [1100, 47] width 15 height 13
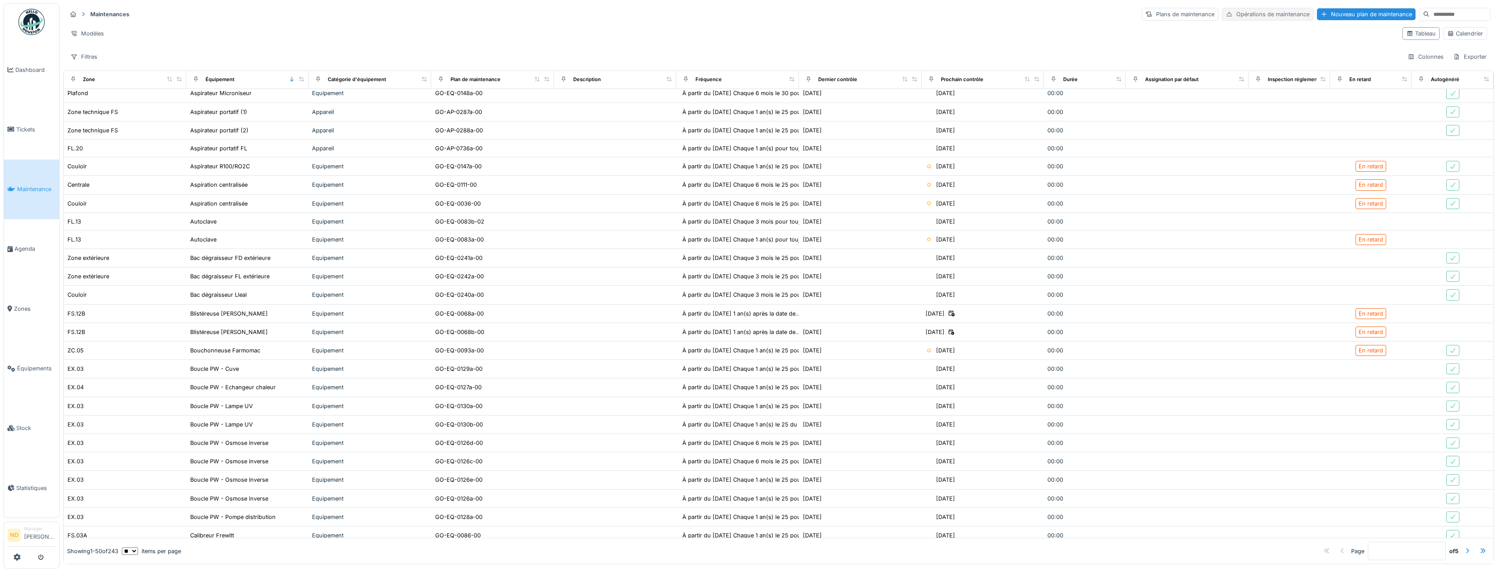
click at [1244, 15] on div "Opérations de maintenance" at bounding box center [1268, 14] width 92 height 13
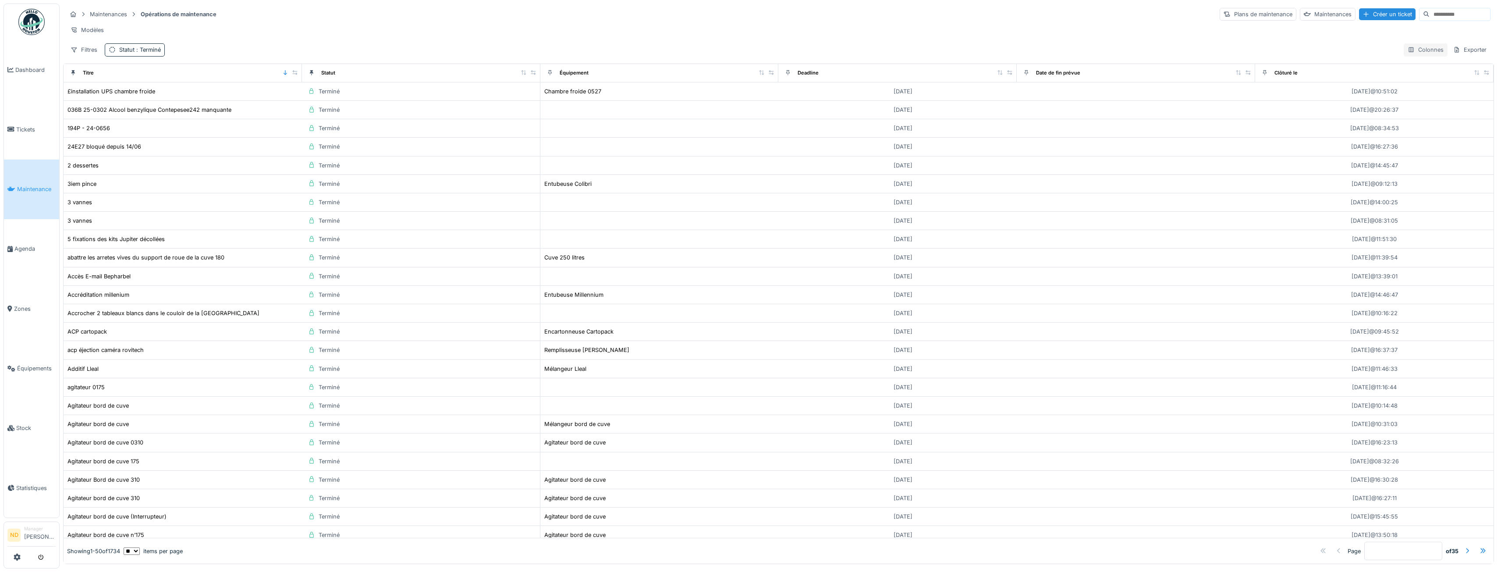
click at [1408, 56] on div "Colonnes" at bounding box center [1426, 49] width 44 height 13
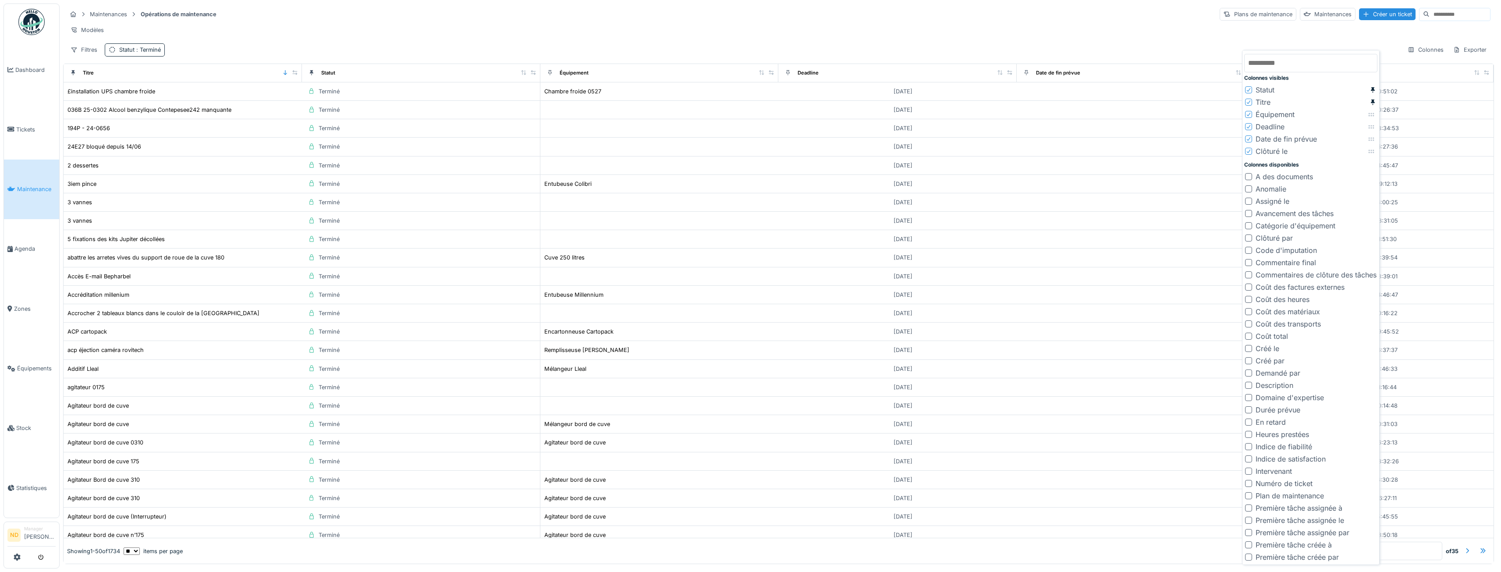
click at [1250, 482] on div at bounding box center [1248, 483] width 7 height 7
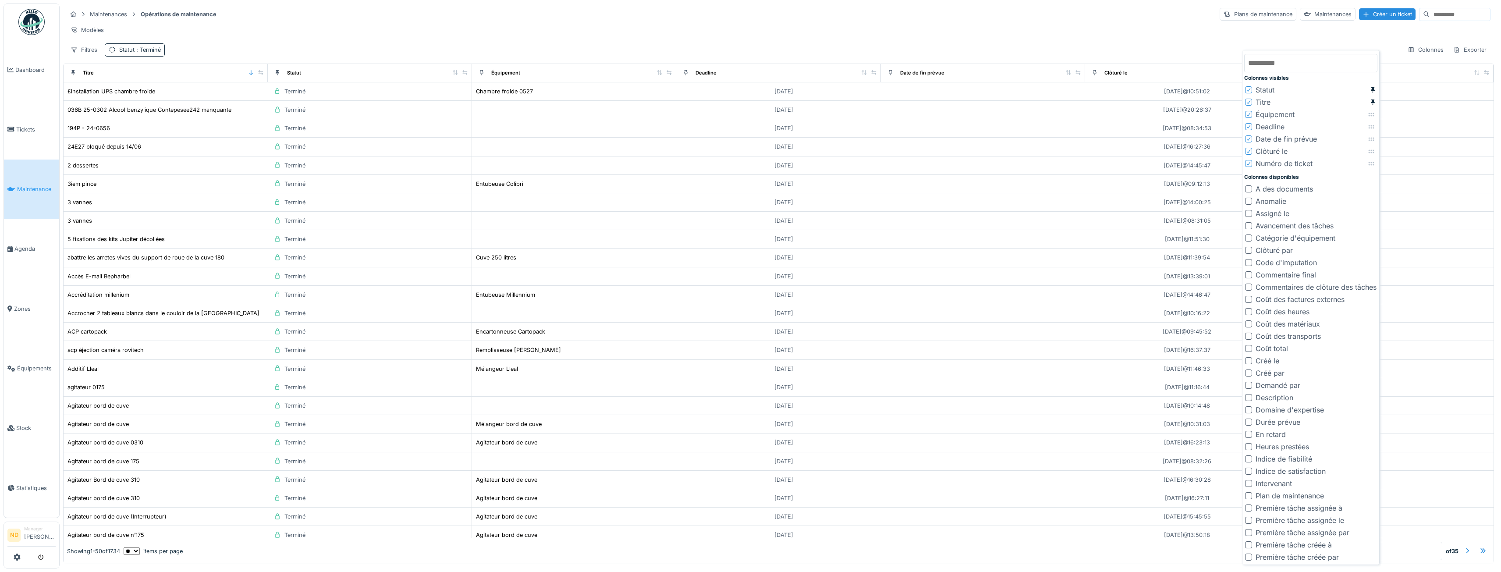
click at [1247, 483] on div at bounding box center [1248, 483] width 7 height 7
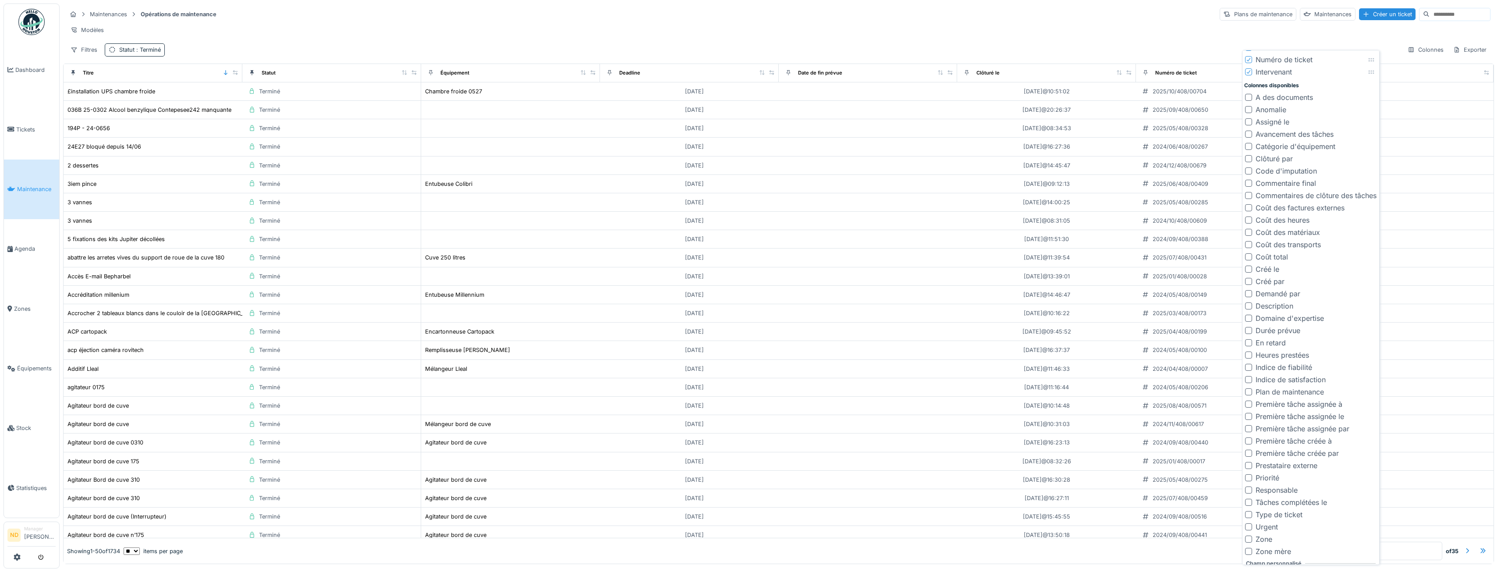
scroll to position [123, 0]
click at [1251, 336] on div at bounding box center [1248, 336] width 7 height 7
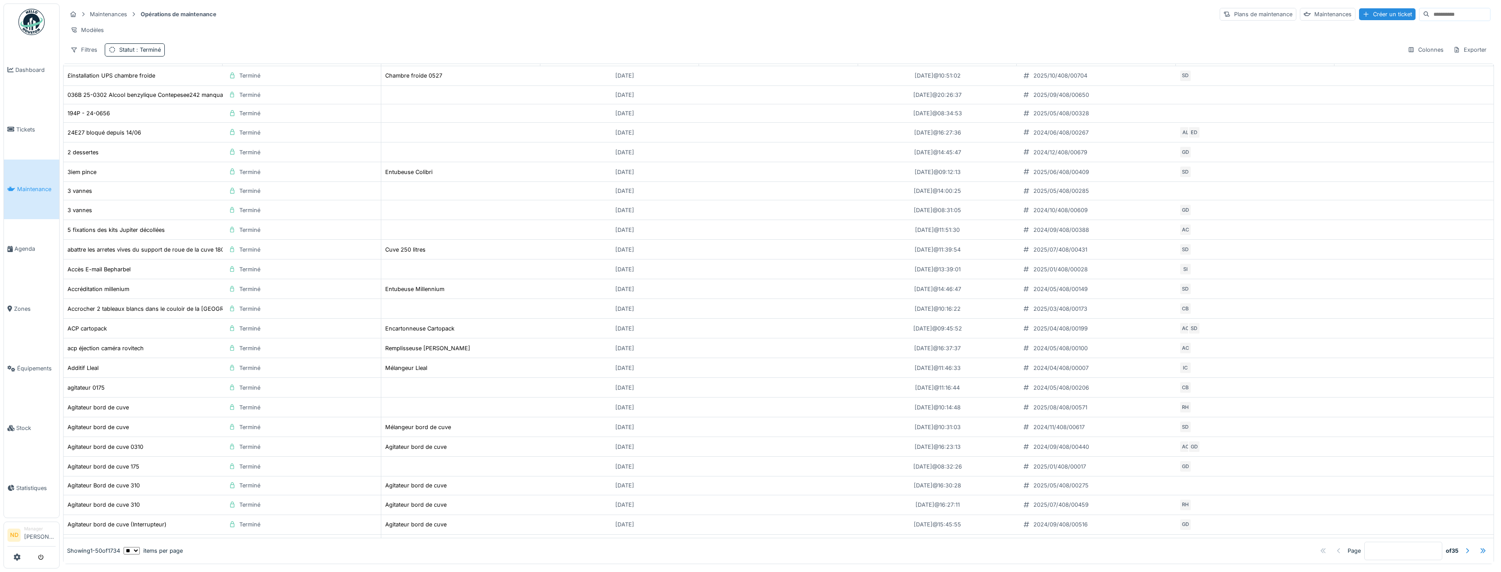
scroll to position [0, 0]
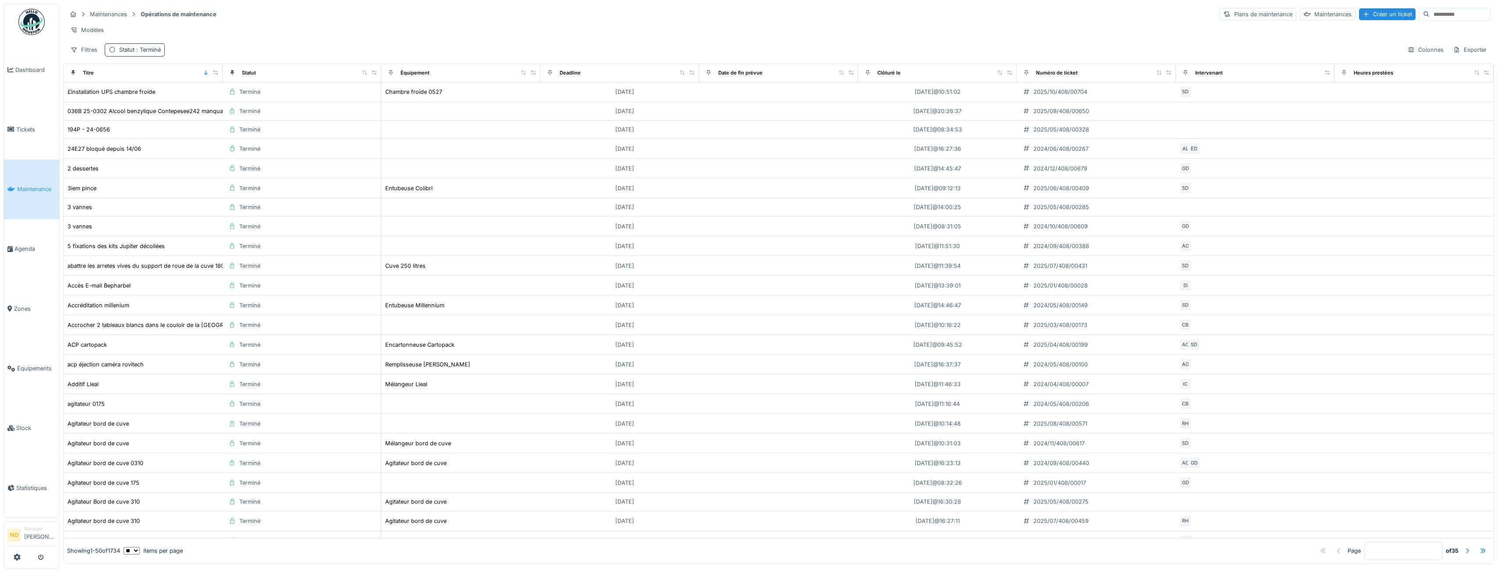
click at [135, 53] on span ": Terminé" at bounding box center [148, 49] width 26 height 7
click at [246, 52] on div "Filtres Statut : Terminé Colonnes Exporter" at bounding box center [779, 49] width 1424 height 13
click at [84, 56] on div "Filtres" at bounding box center [84, 49] width 35 height 13
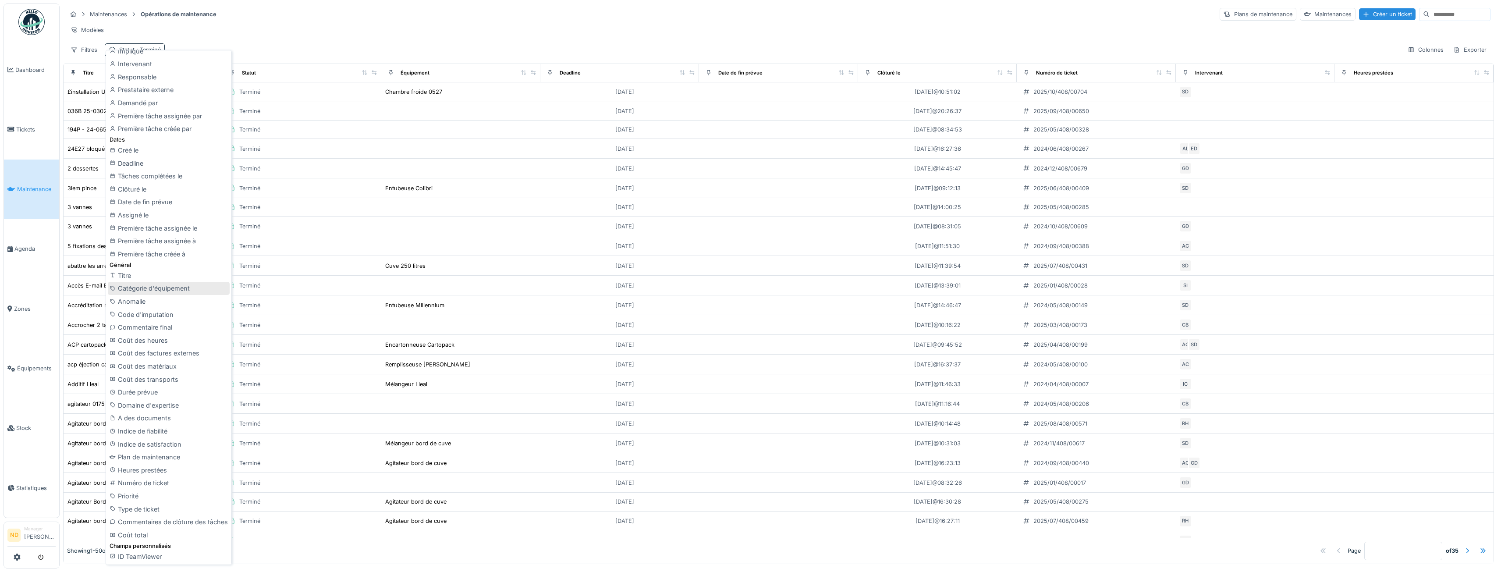
scroll to position [2, 0]
click at [170, 503] on div "Type de ticket" at bounding box center [169, 509] width 122 height 13
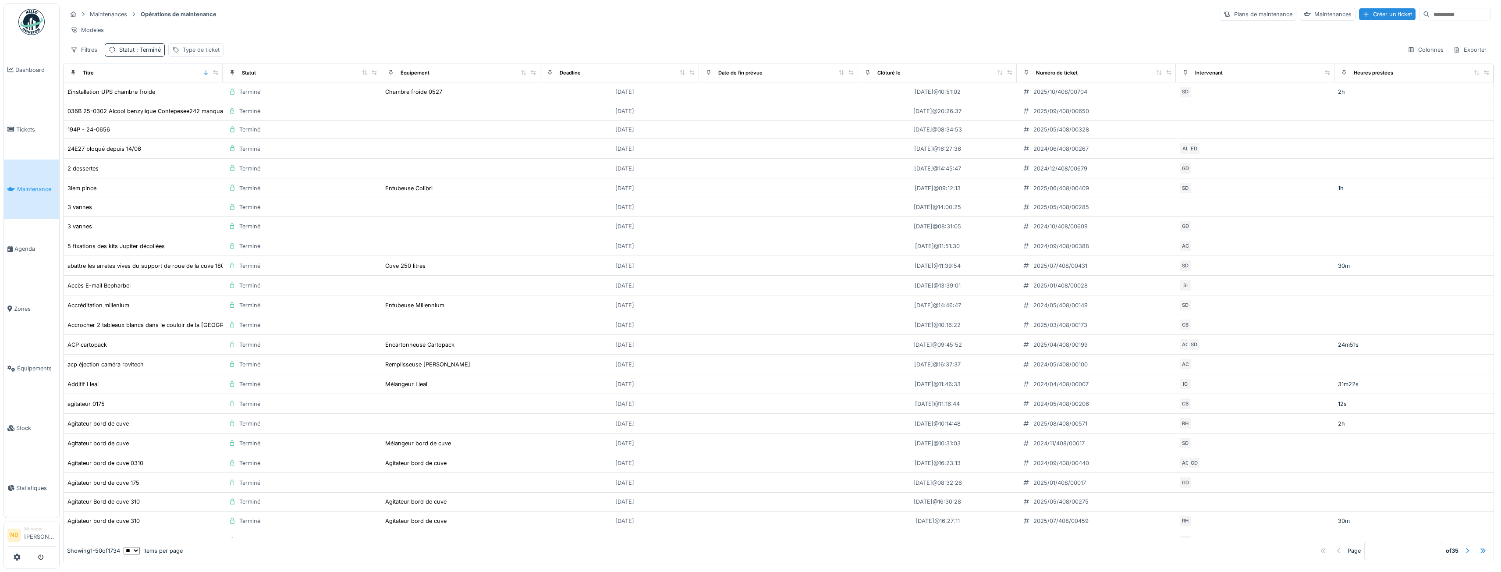
click at [206, 54] on div "Type de ticket" at bounding box center [201, 50] width 37 height 8
click at [242, 95] on div "Type de ticket" at bounding box center [221, 98] width 88 height 10
click at [223, 233] on div "Maintenance" at bounding box center [229, 235] width 98 height 10
type input "***"
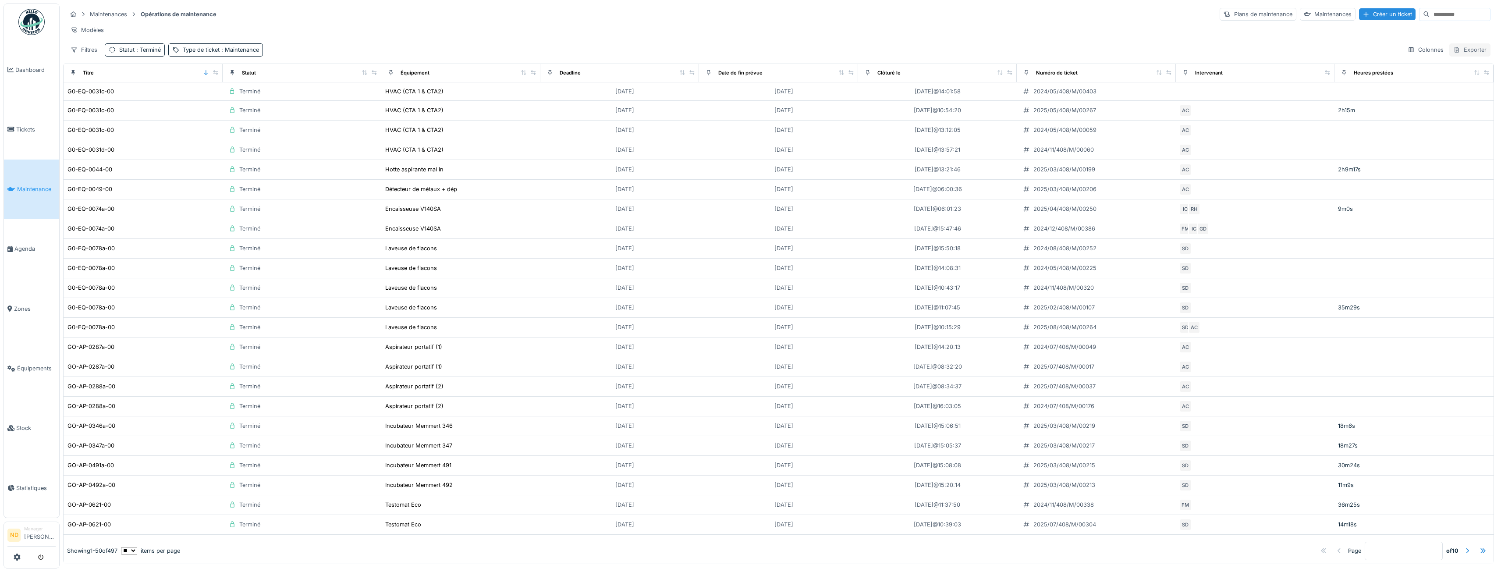
click at [1464, 55] on div "Exporter" at bounding box center [1469, 49] width 41 height 13
click at [1471, 76] on div "Export Excel" at bounding box center [1462, 76] width 49 height 13
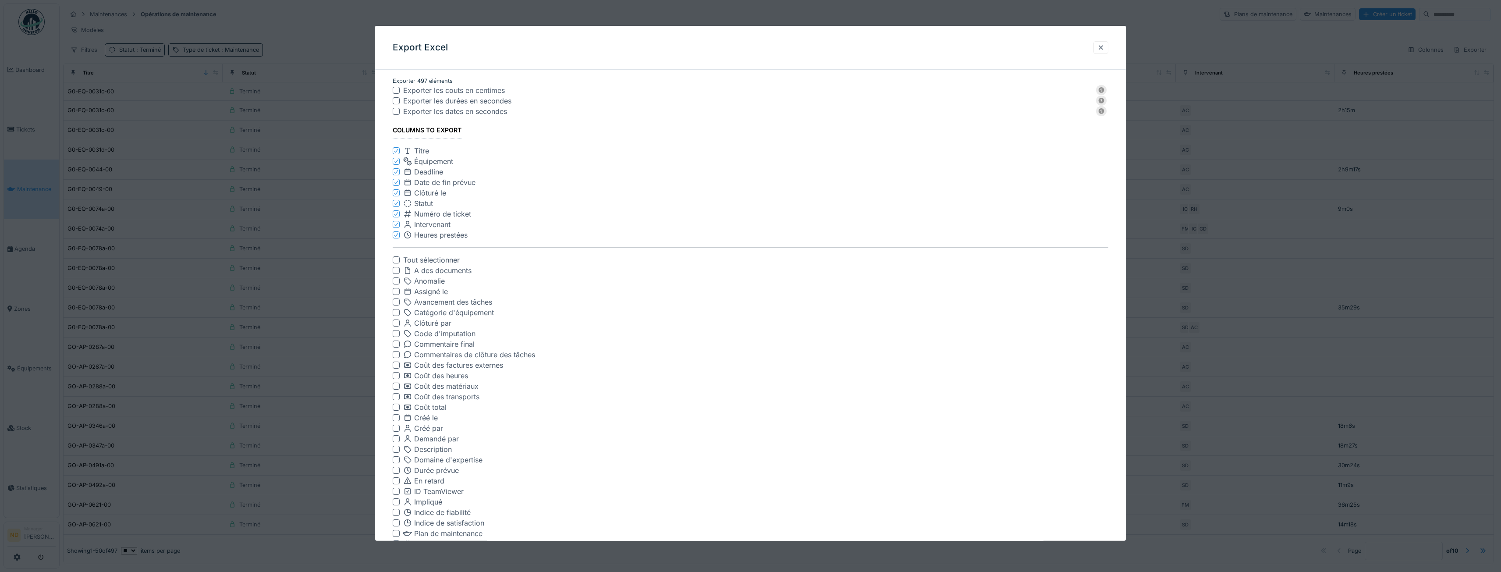
click at [496, 100] on div "Exporter les durées en secondes" at bounding box center [747, 101] width 688 height 11
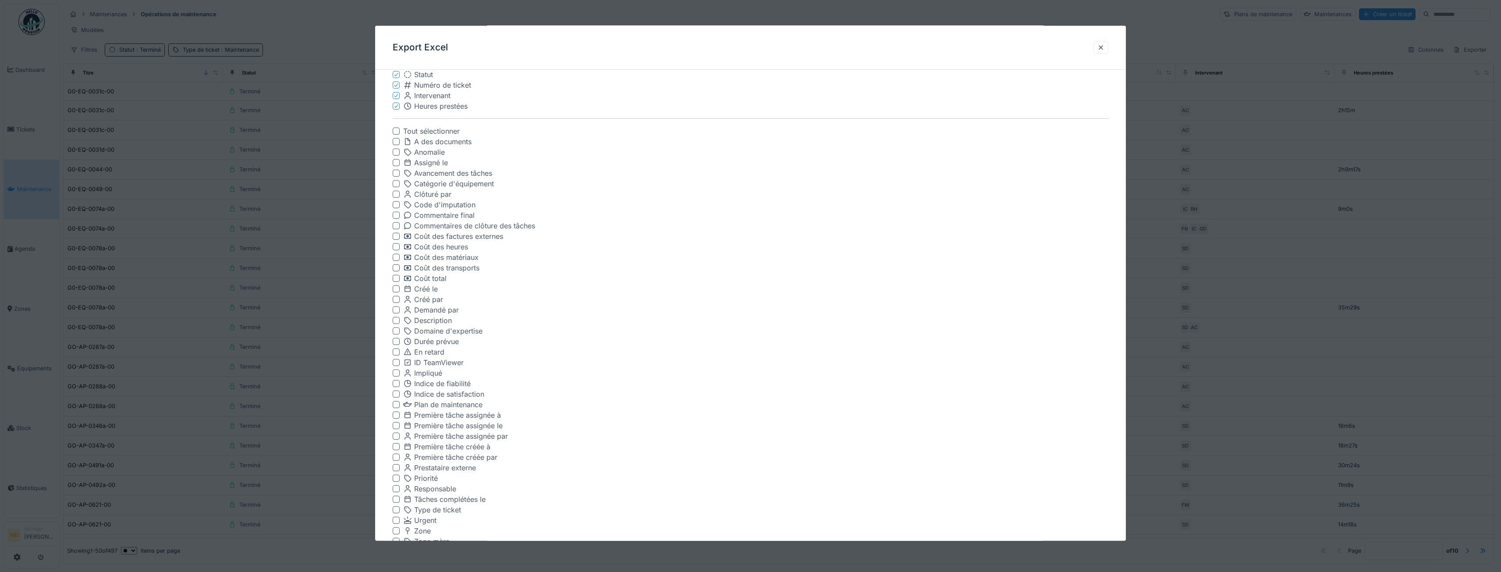
scroll to position [184, 0]
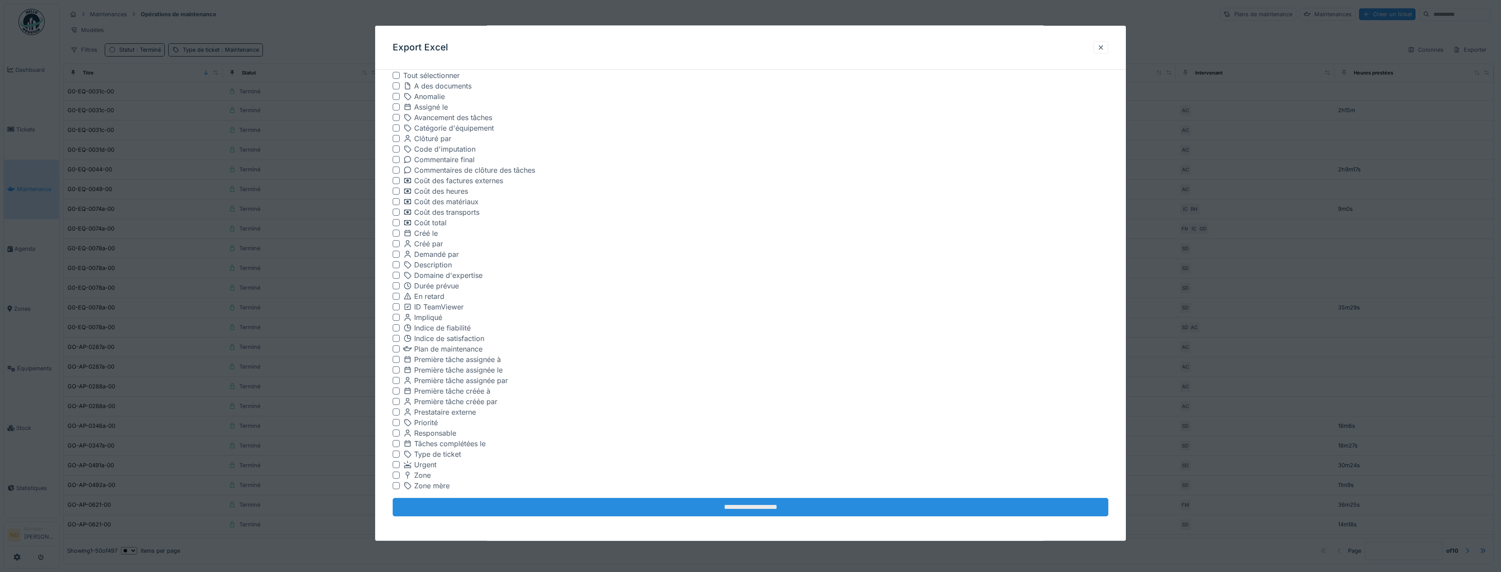
click at [769, 499] on input "**********" at bounding box center [751, 507] width 716 height 18
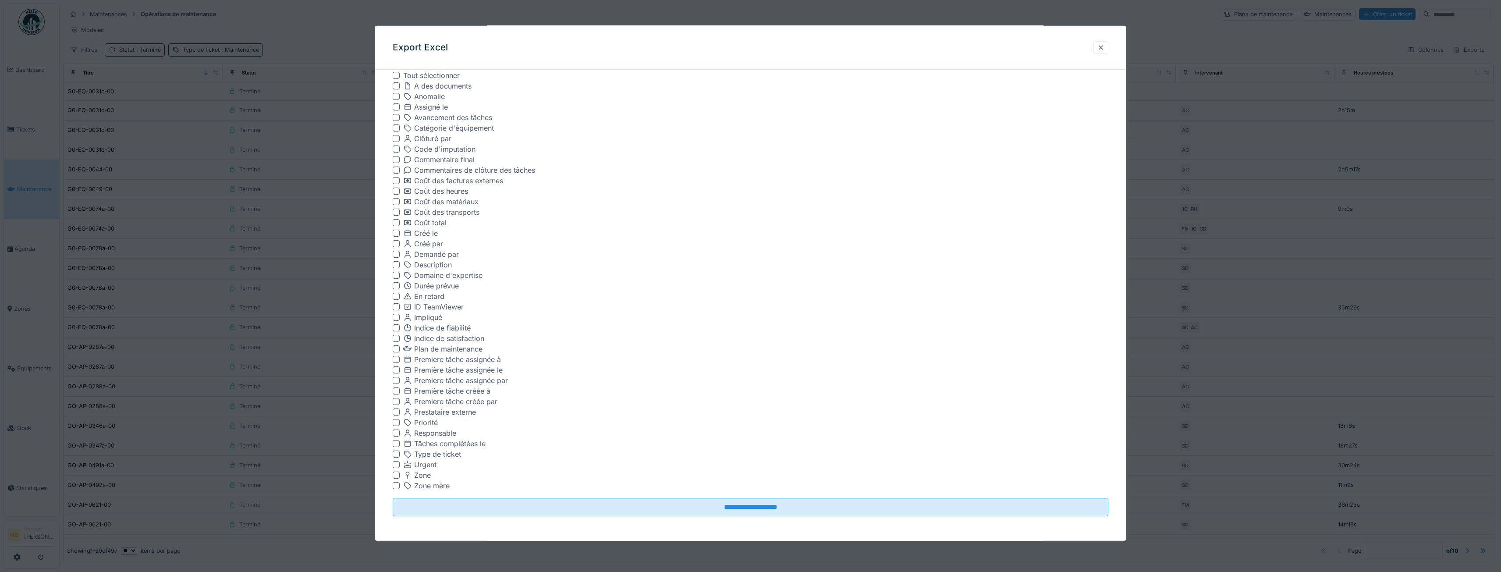
scroll to position [0, 0]
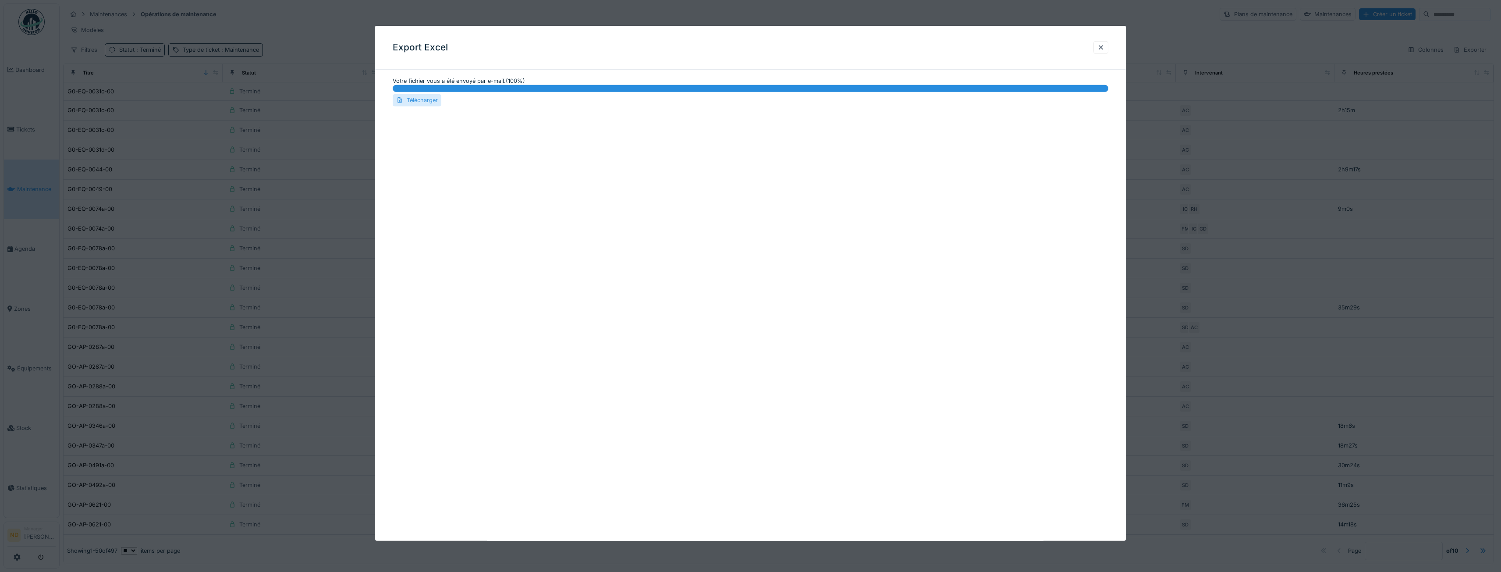
click at [424, 103] on div "Télécharger" at bounding box center [417, 100] width 49 height 12
click at [1099, 45] on div at bounding box center [1100, 47] width 15 height 13
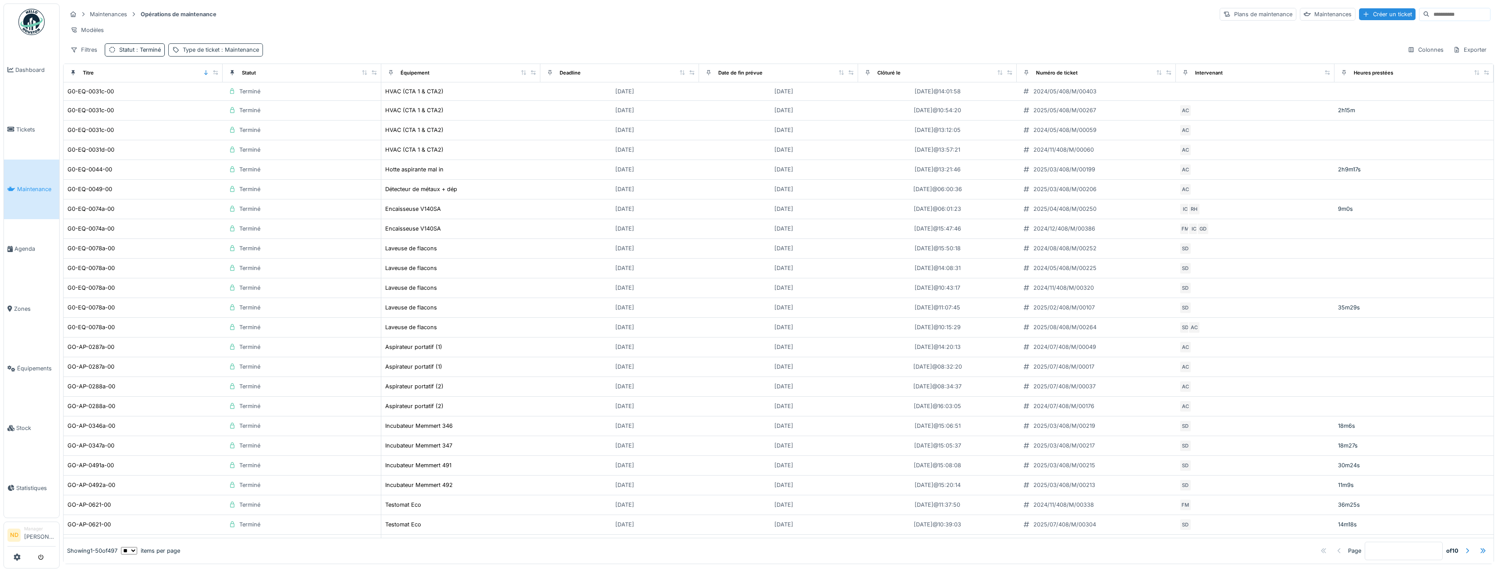
click at [212, 53] on div "Type de ticket : Maintenance" at bounding box center [221, 50] width 76 height 8
click at [277, 78] on div "Supprimer" at bounding box center [263, 80] width 45 height 12
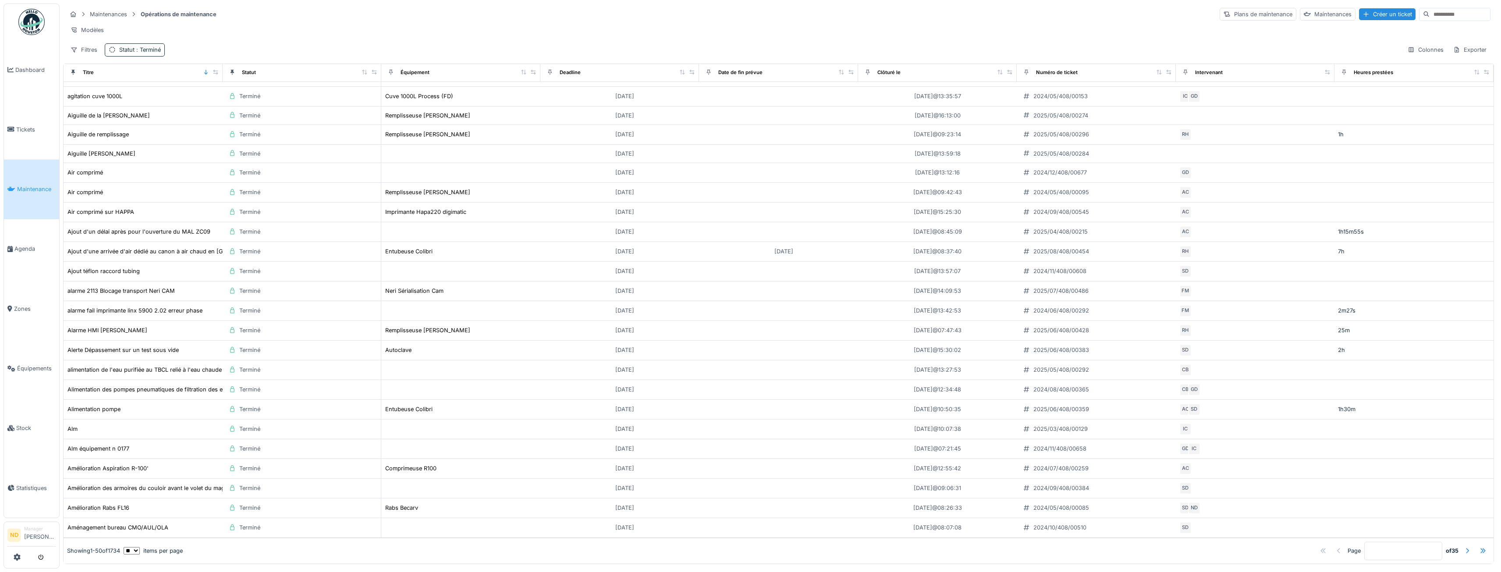
scroll to position [543, 0]
click at [1464, 546] on div at bounding box center [1467, 550] width 7 height 8
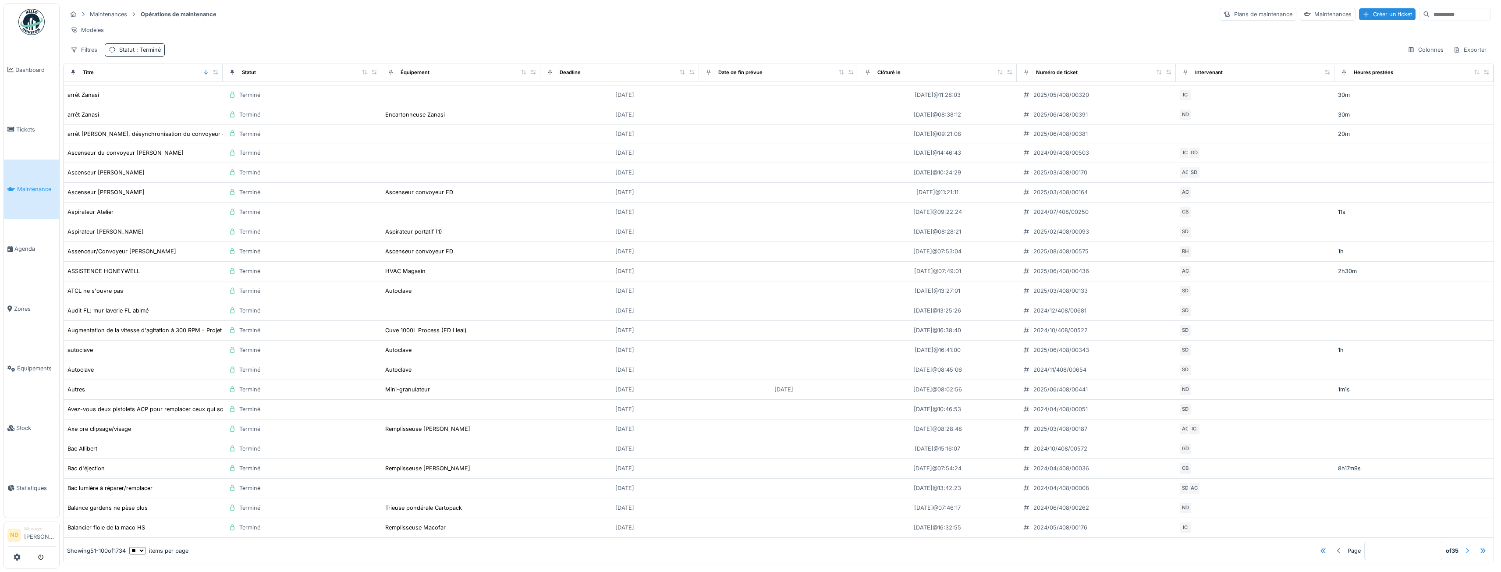
click at [1464, 546] on div at bounding box center [1467, 550] width 7 height 8
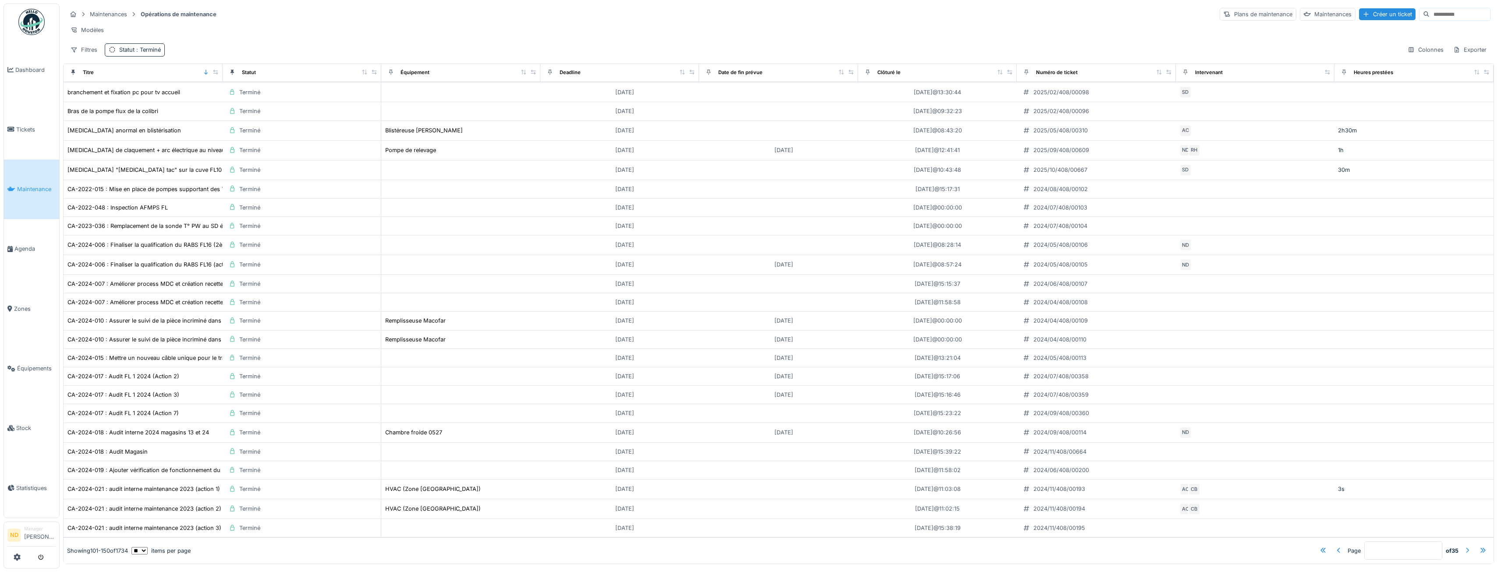
scroll to position [528, 0]
click at [1464, 546] on div at bounding box center [1467, 550] width 7 height 8
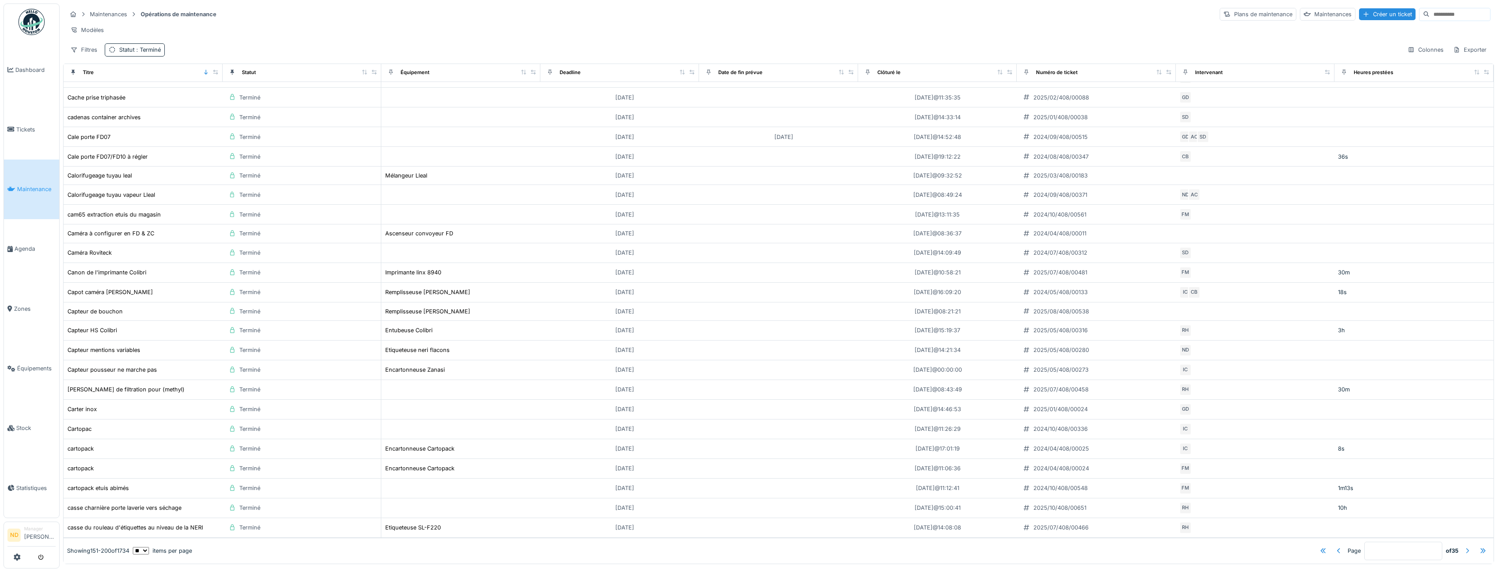
scroll to position [531, 0]
click at [1464, 546] on div at bounding box center [1467, 550] width 7 height 8
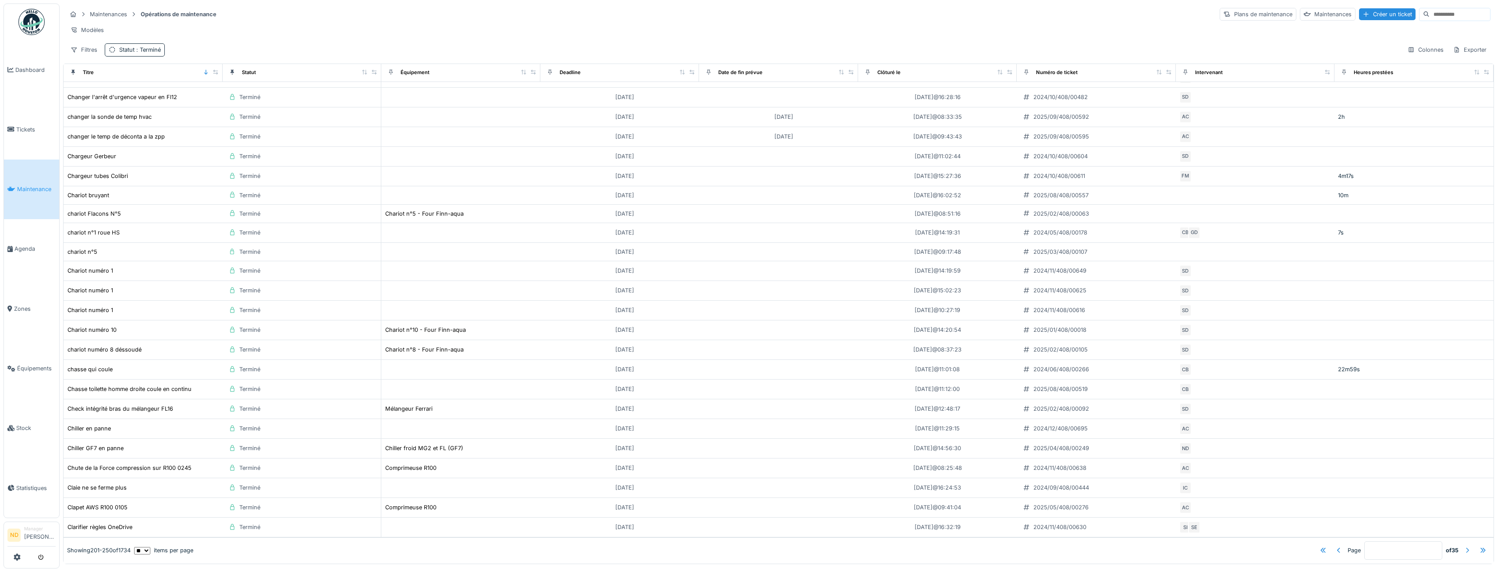
scroll to position [542, 0]
click at [1410, 56] on div "Colonnes" at bounding box center [1426, 49] width 44 height 13
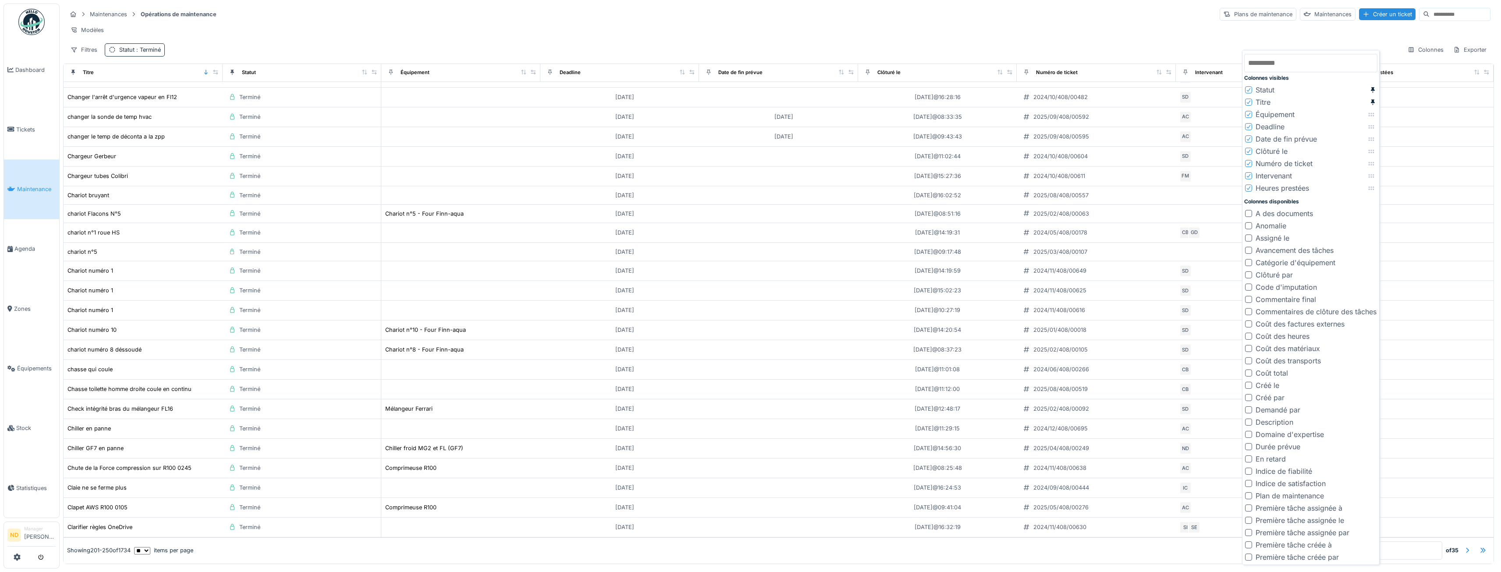
click at [1248, 126] on icon at bounding box center [1248, 126] width 5 height 4
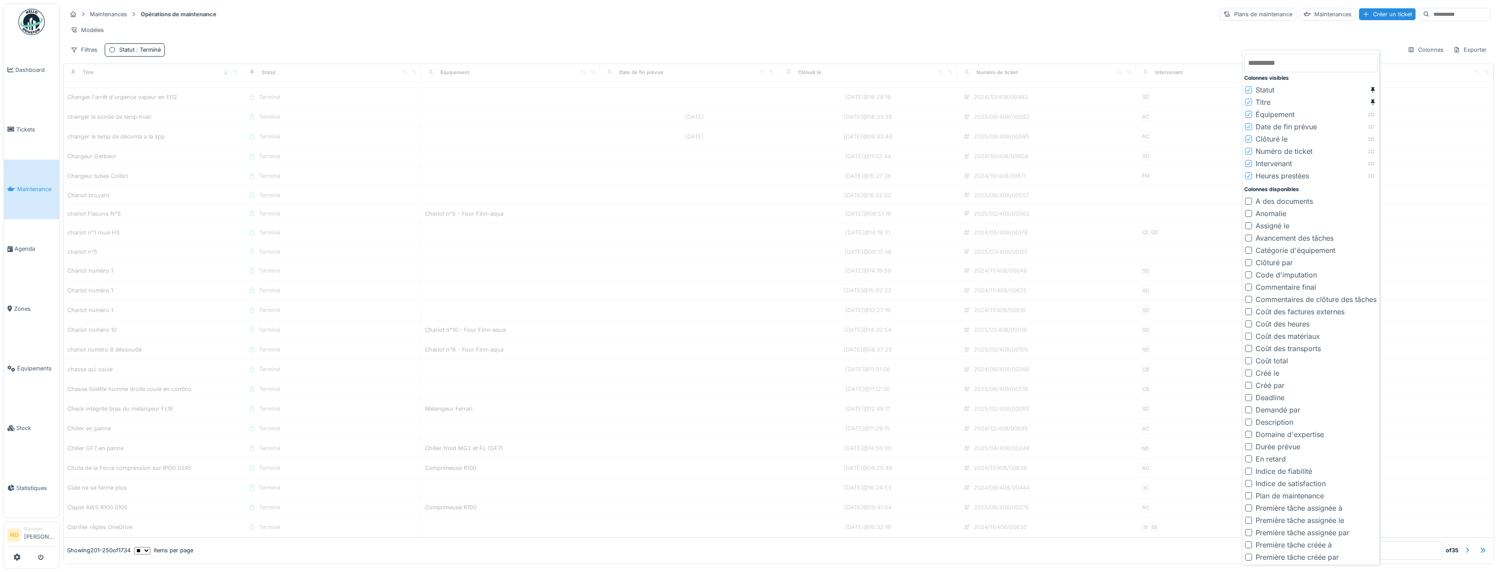
type input "*"
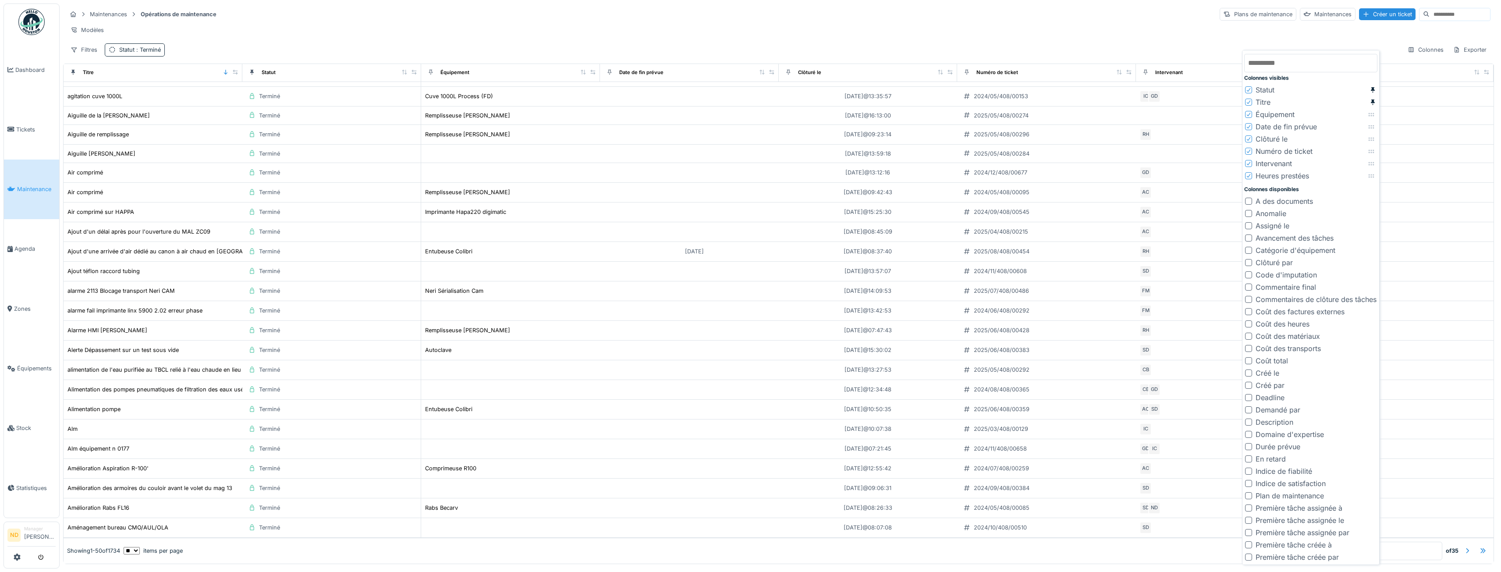
click at [1249, 127] on icon at bounding box center [1249, 127] width 4 height 4
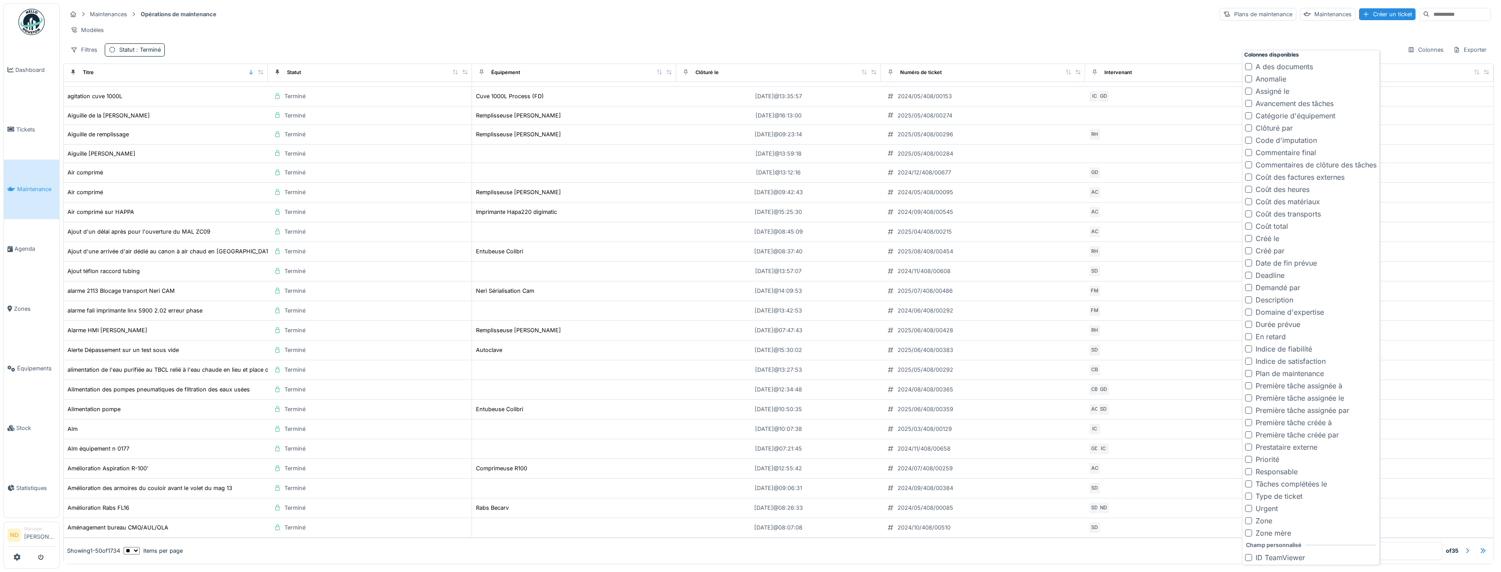
scroll to position [123, 0]
click at [1246, 495] on div at bounding box center [1248, 495] width 7 height 7
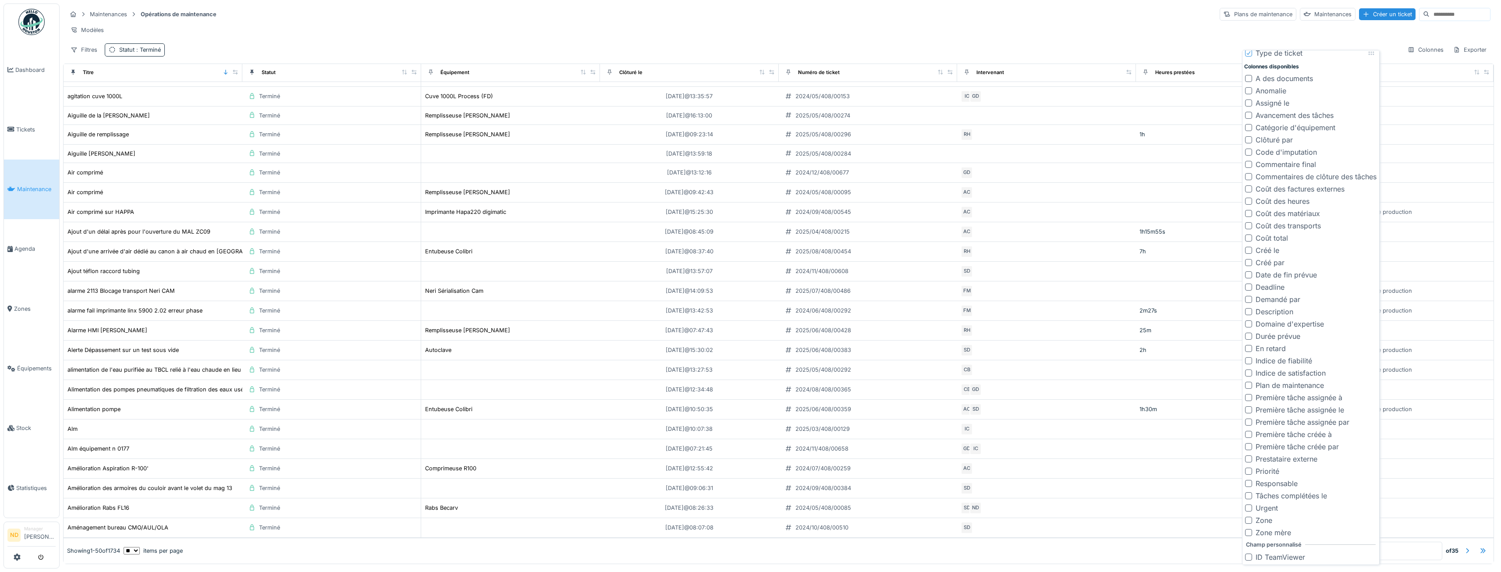
click at [1170, 45] on div "Maintenances Opérations de maintenance Plans de maintenance Maintenances Créer …" at bounding box center [778, 32] width 1431 height 57
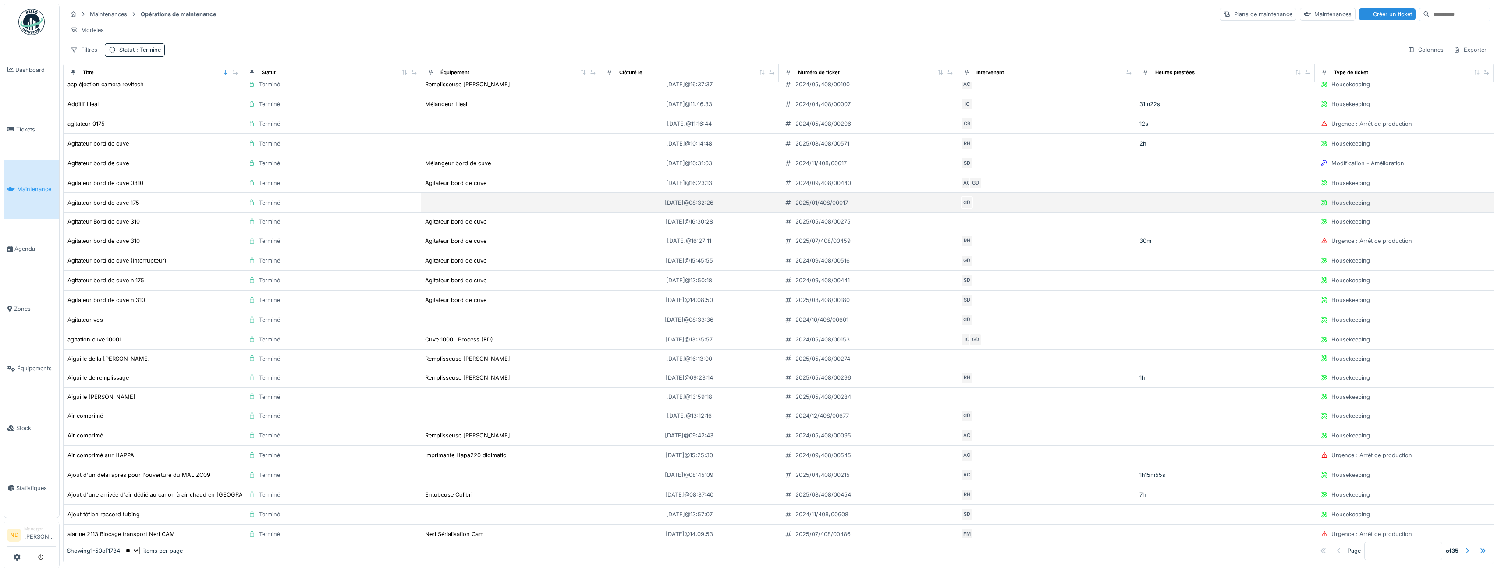
scroll to position [543, 0]
